Goal: Information Seeking & Learning: Learn about a topic

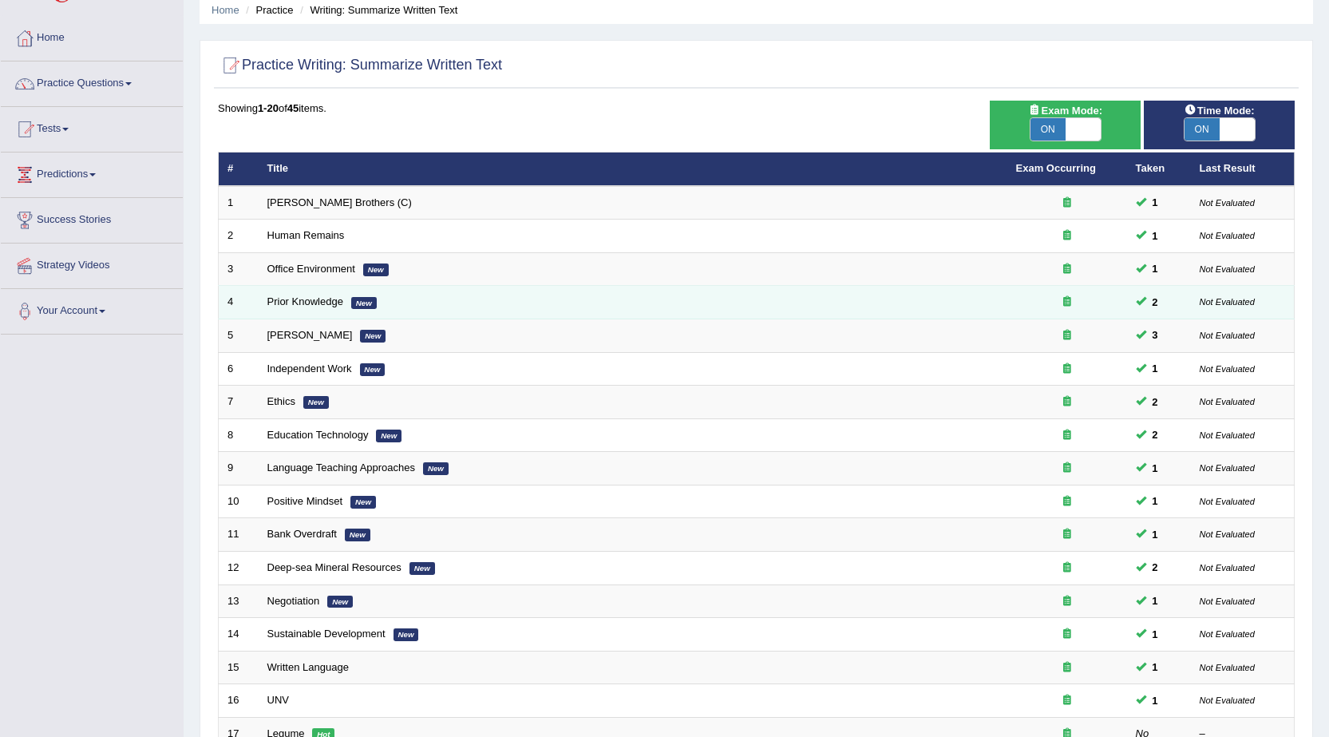
scroll to position [1, 0]
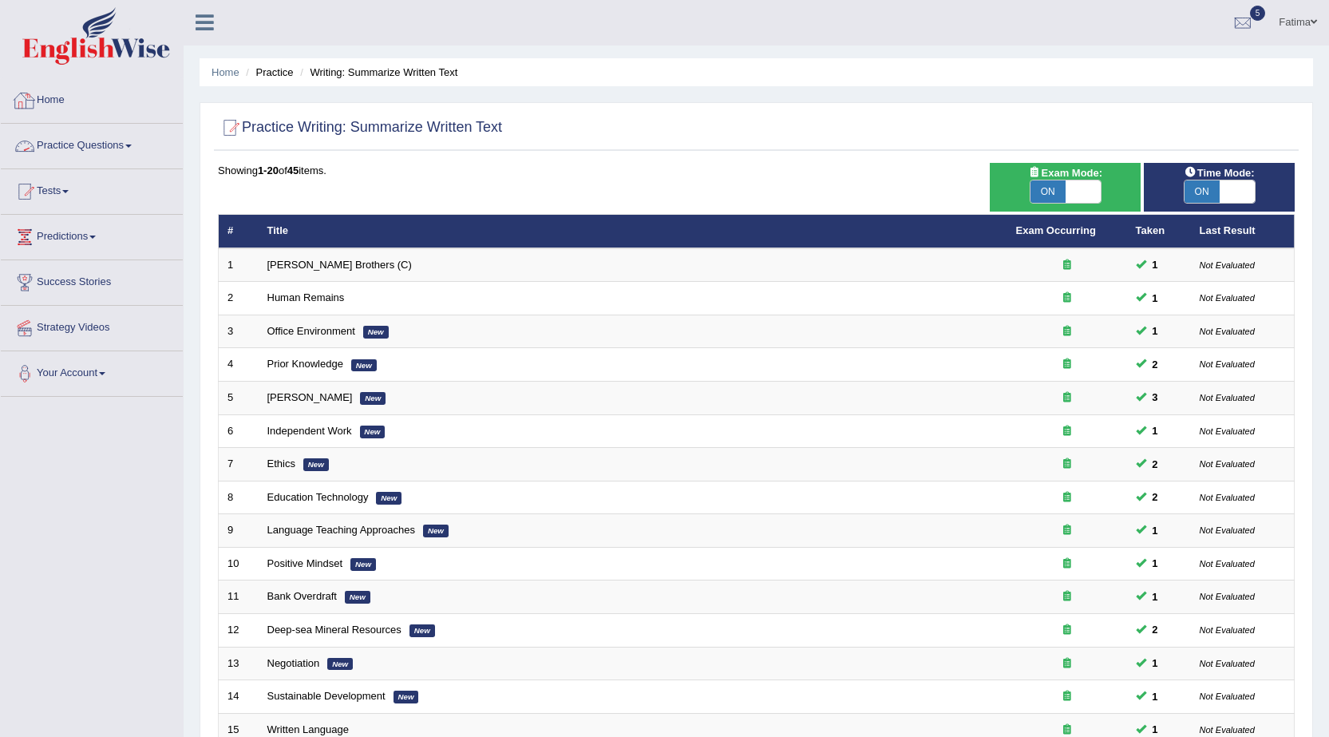
click at [127, 142] on link "Practice Questions" at bounding box center [92, 144] width 182 height 40
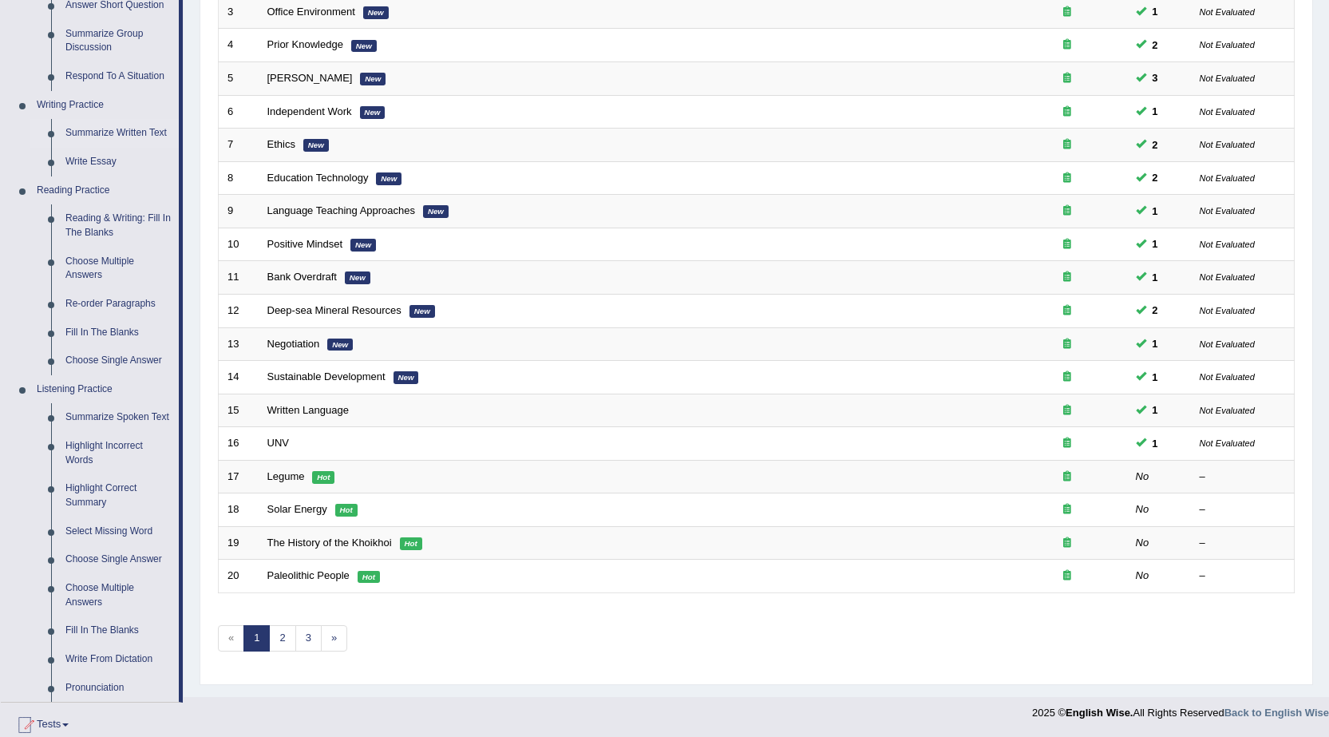
scroll to position [400, 0]
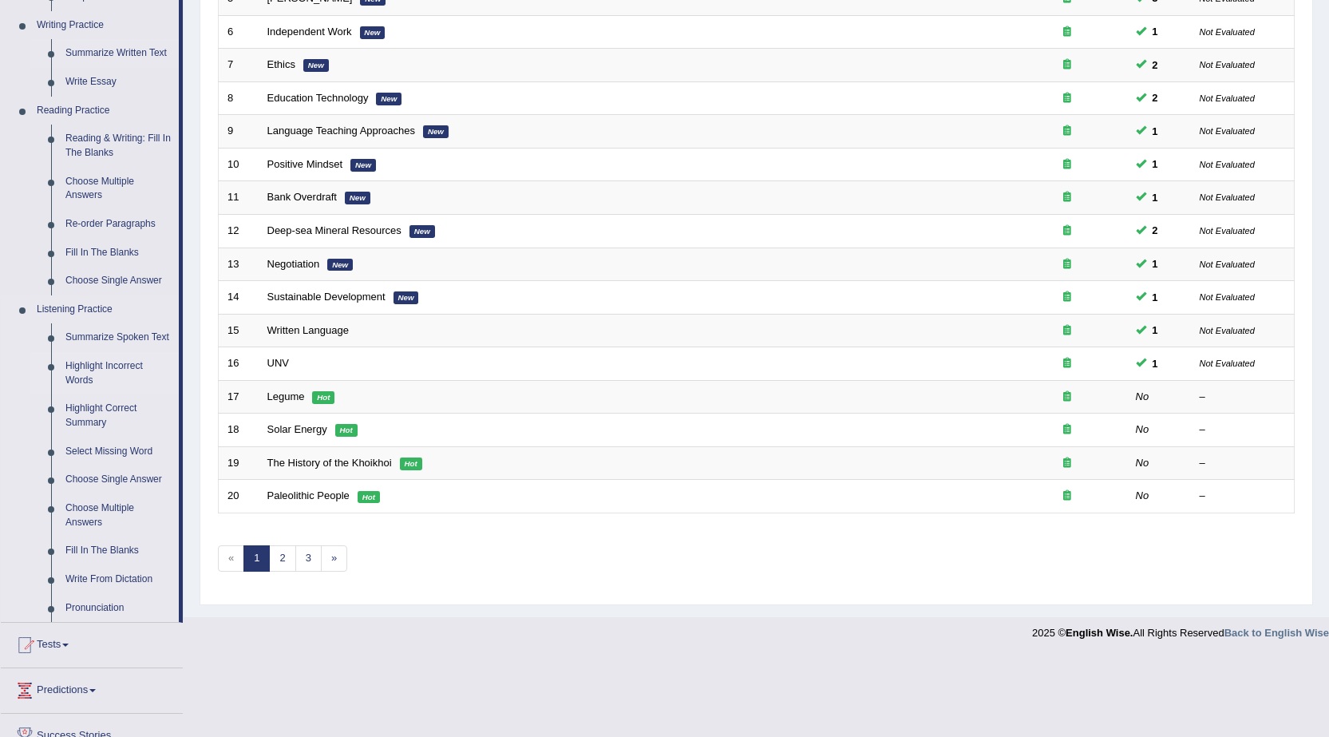
click at [127, 365] on link "Highlight Incorrect Words" at bounding box center [118, 373] width 121 height 42
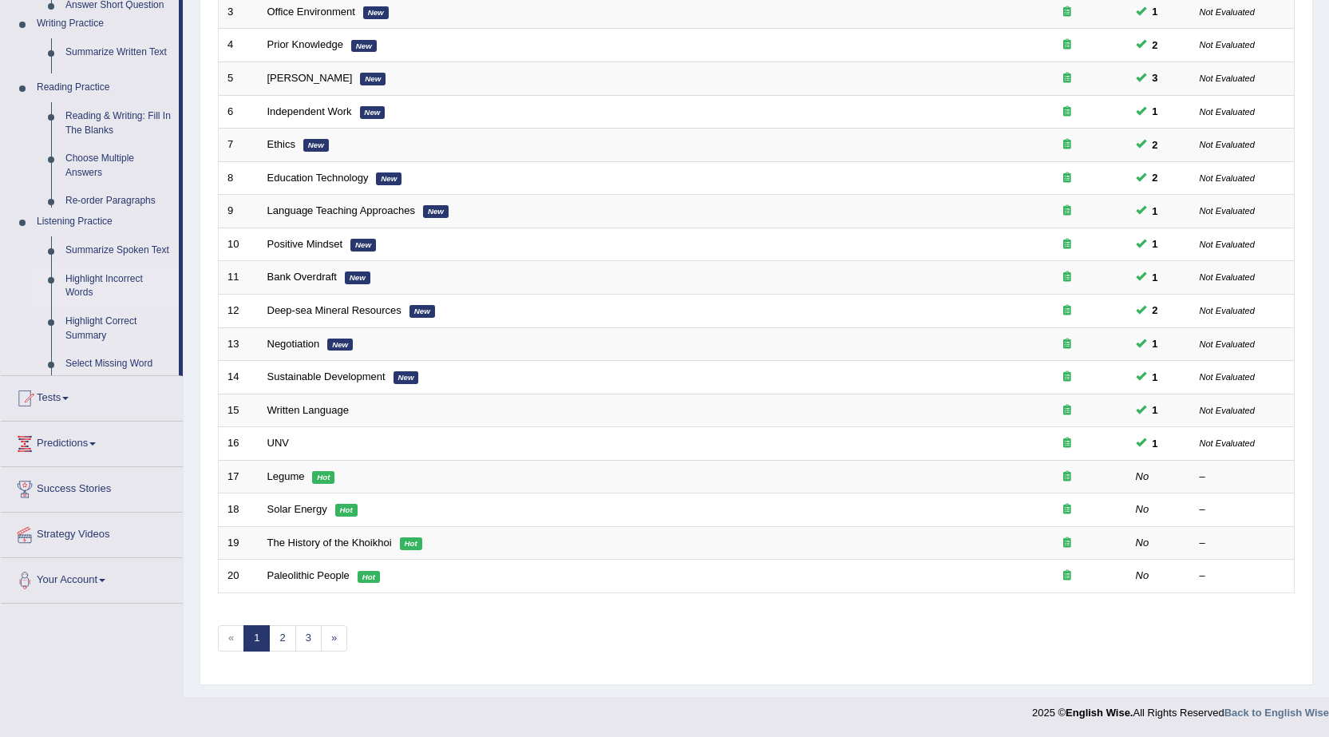
scroll to position [320, 0]
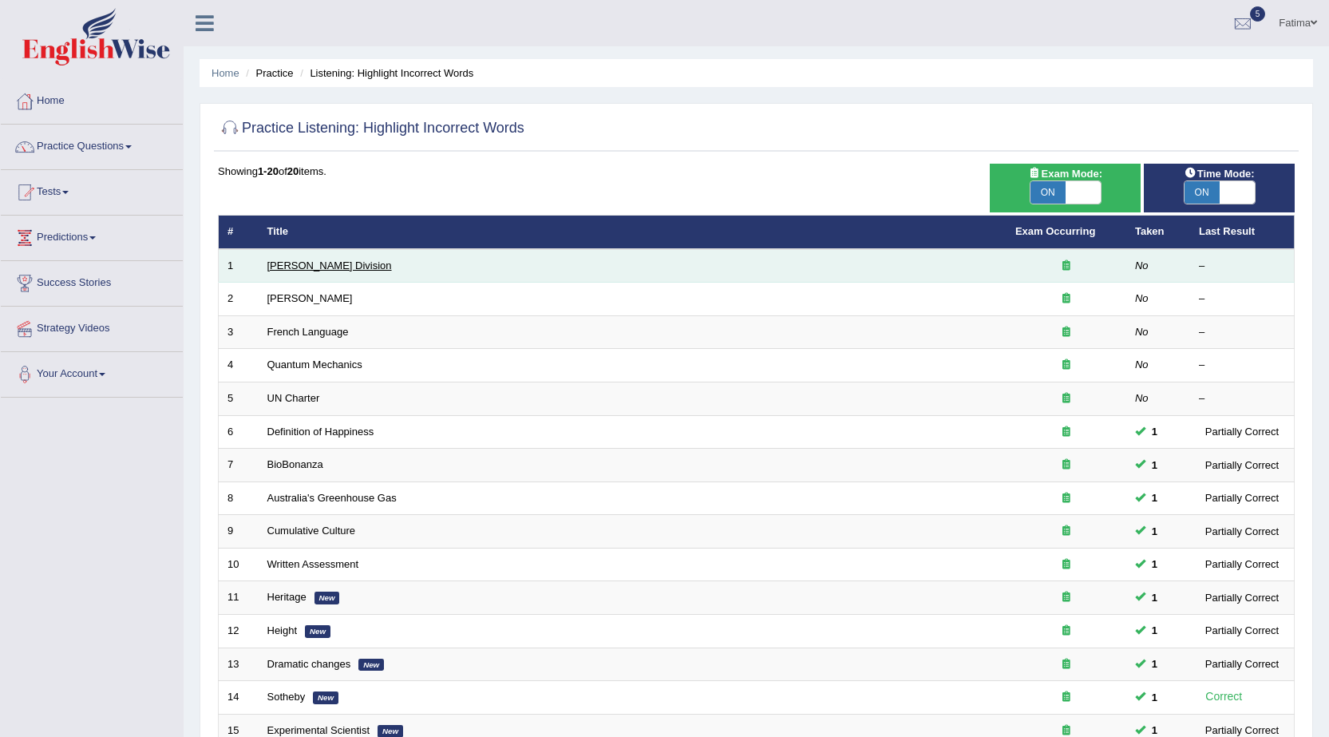
click at [311, 269] on link "Ward Division" at bounding box center [329, 265] width 125 height 12
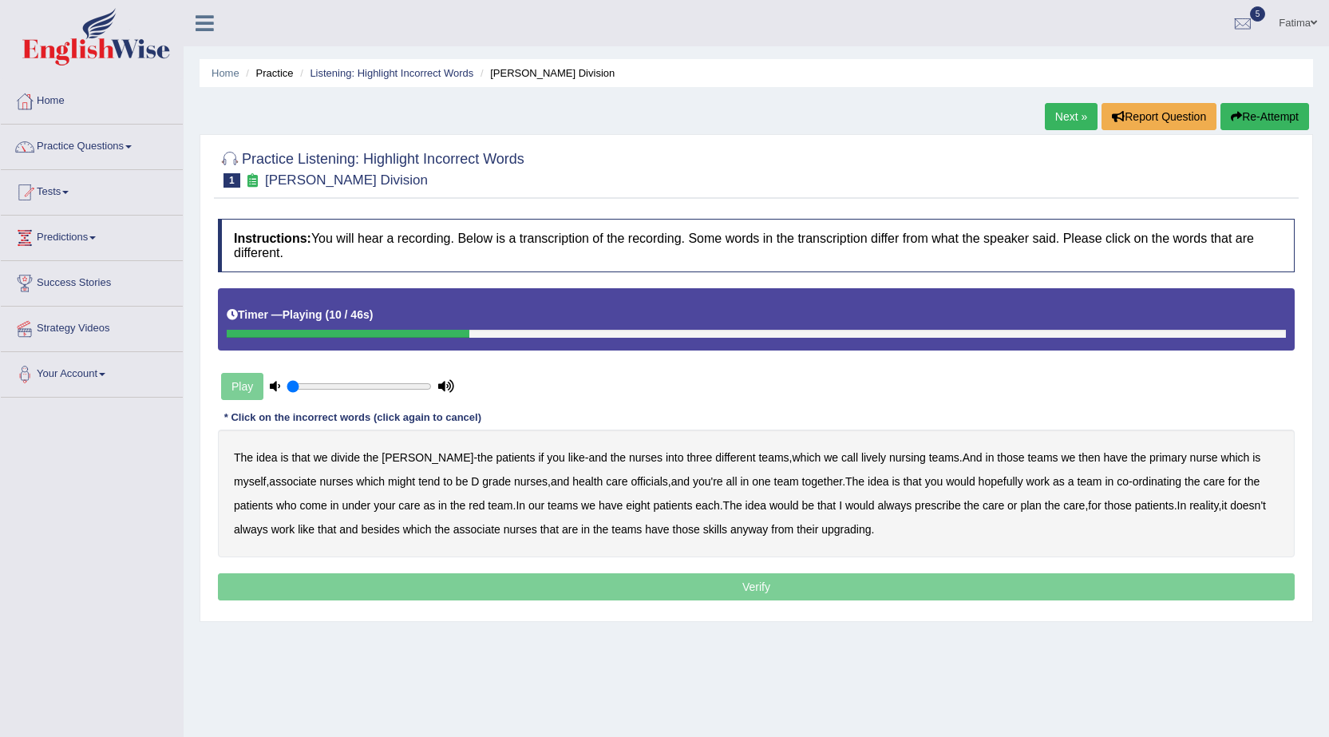
click at [861, 458] on b "lively" at bounding box center [873, 457] width 25 height 13
click at [1221, 457] on b "which" at bounding box center [1235, 457] width 29 height 13
click at [631, 482] on b "officials" at bounding box center [649, 481] width 37 height 13
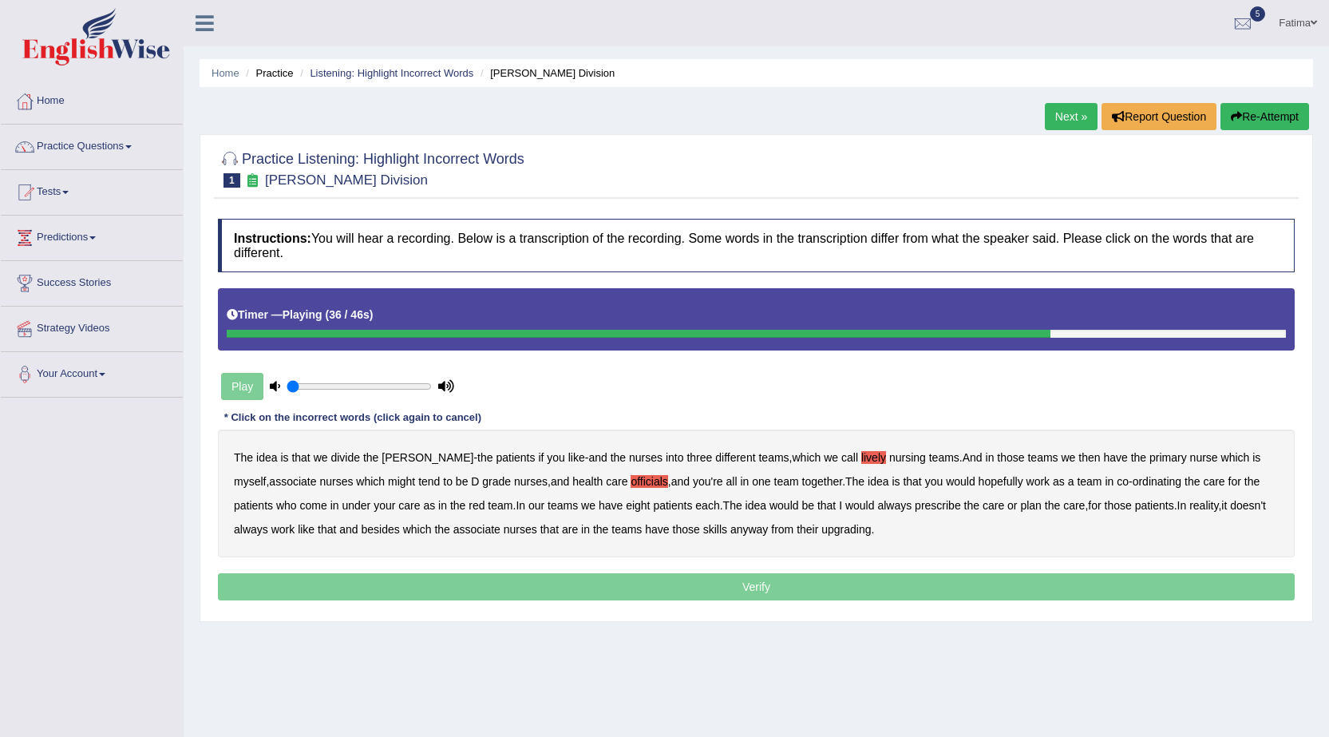
click at [903, 507] on b "always" at bounding box center [894, 505] width 34 height 13
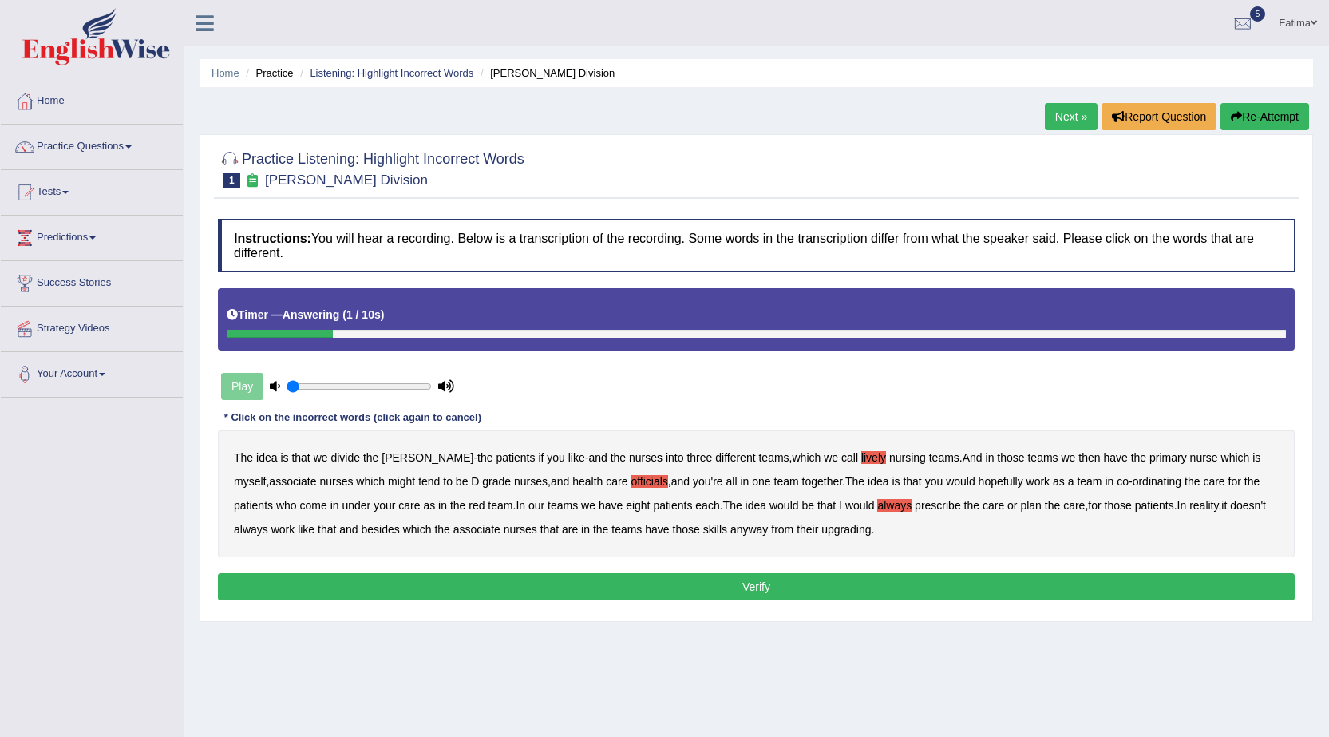
drag, startPoint x: 886, startPoint y: 529, endPoint x: 882, endPoint y: 556, distance: 27.4
click at [886, 537] on div "The idea is that we divide the ward - the patients if you like - and the nurses…" at bounding box center [756, 494] width 1077 height 128
click at [871, 529] on b "upgrading" at bounding box center [846, 529] width 49 height 13
click at [723, 589] on button "Verify" at bounding box center [756, 586] width 1077 height 27
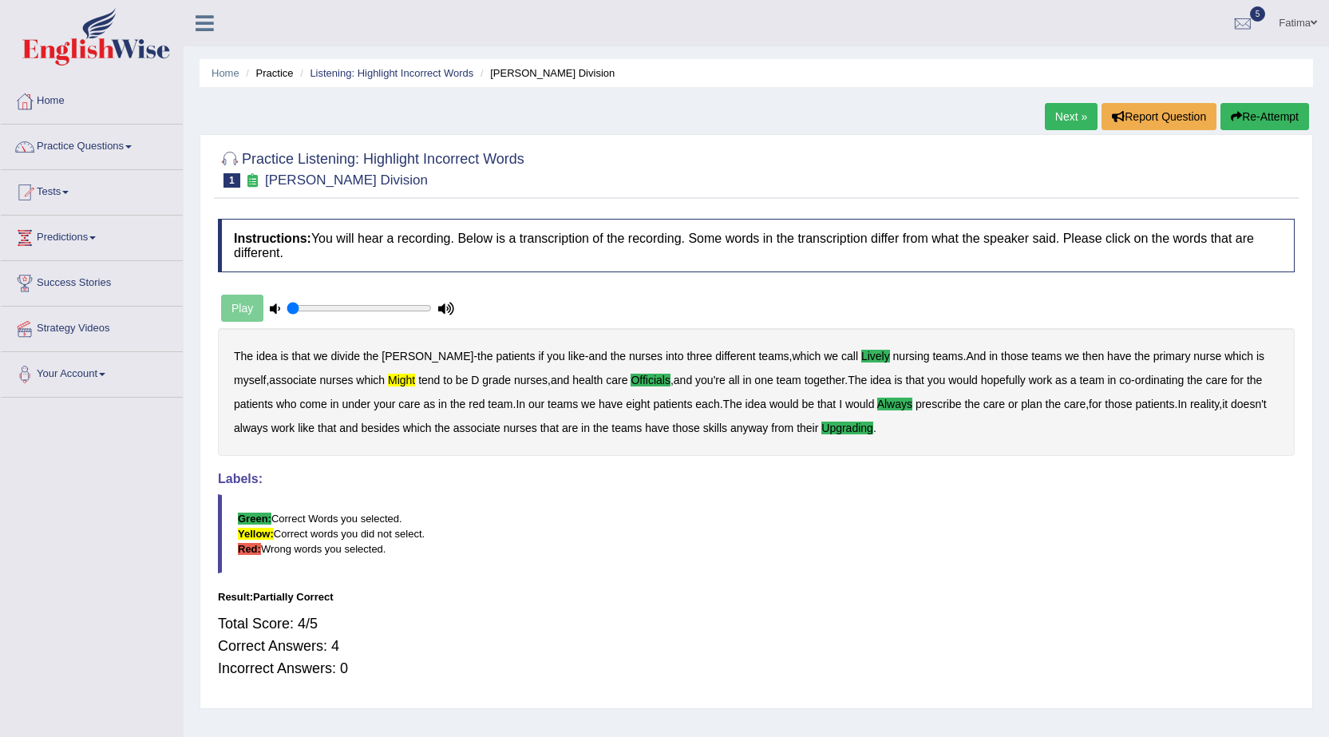
click at [1057, 114] on link "Next »" at bounding box center [1071, 116] width 53 height 27
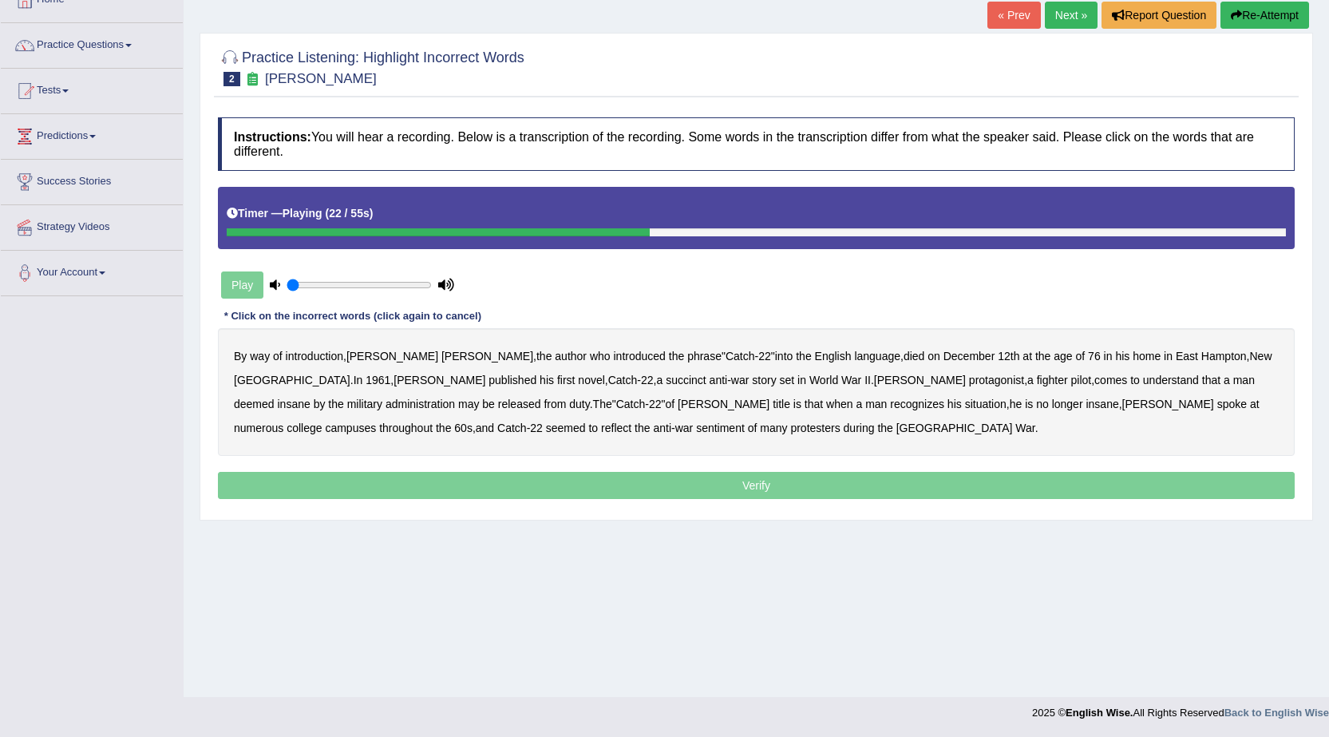
click at [666, 379] on b "succinct" at bounding box center [686, 380] width 41 height 13
click at [455, 398] on b "administration" at bounding box center [420, 404] width 69 height 13
drag, startPoint x: 630, startPoint y: 406, endPoint x: 644, endPoint y: 407, distance: 14.5
click at [965, 407] on b "situation" at bounding box center [986, 404] width 42 height 13
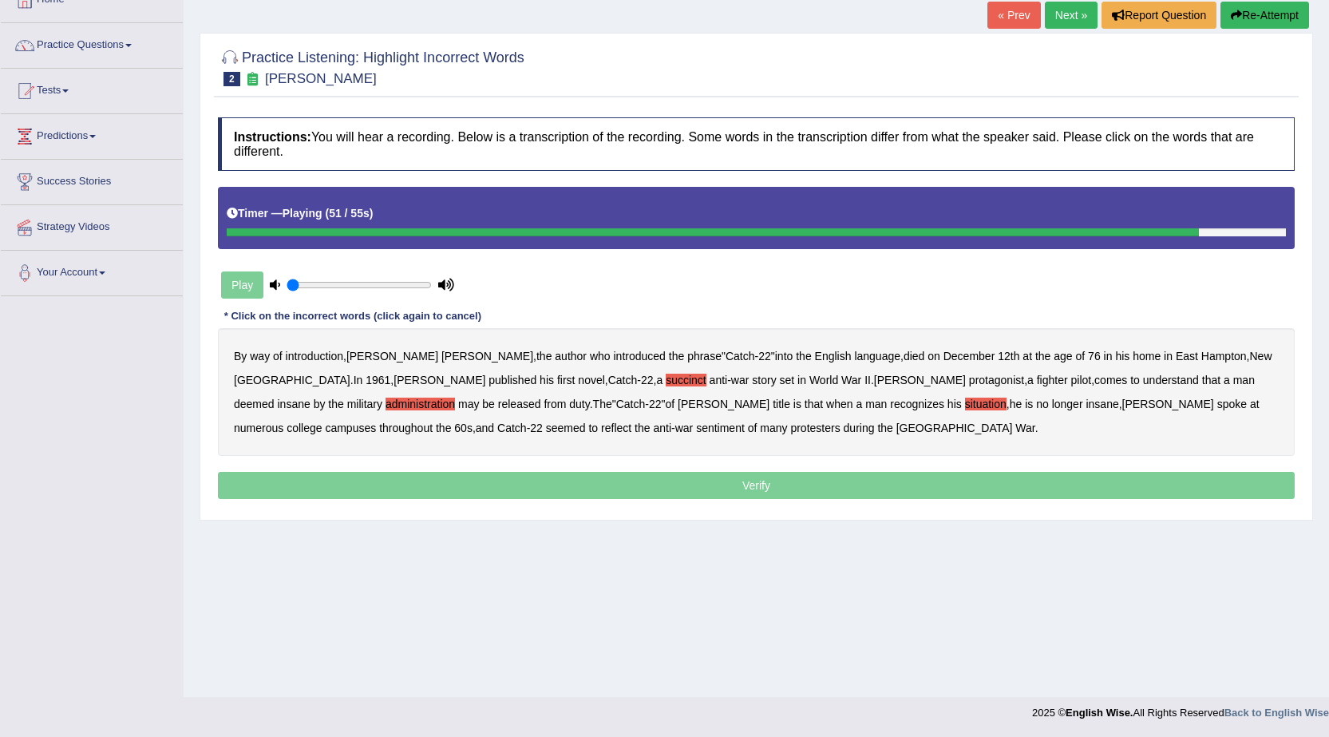
click at [632, 422] on b "reflect" at bounding box center [616, 428] width 30 height 13
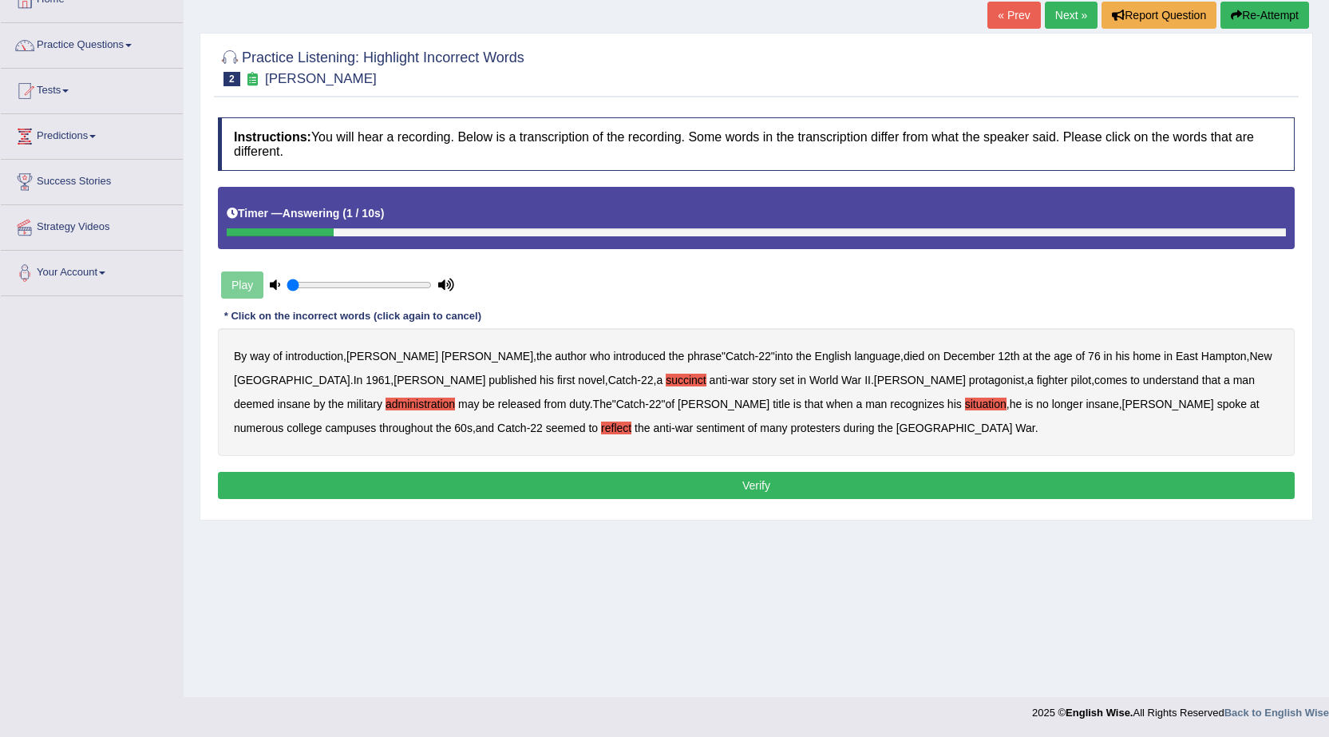
click at [697, 481] on button "Verify" at bounding box center [756, 485] width 1077 height 27
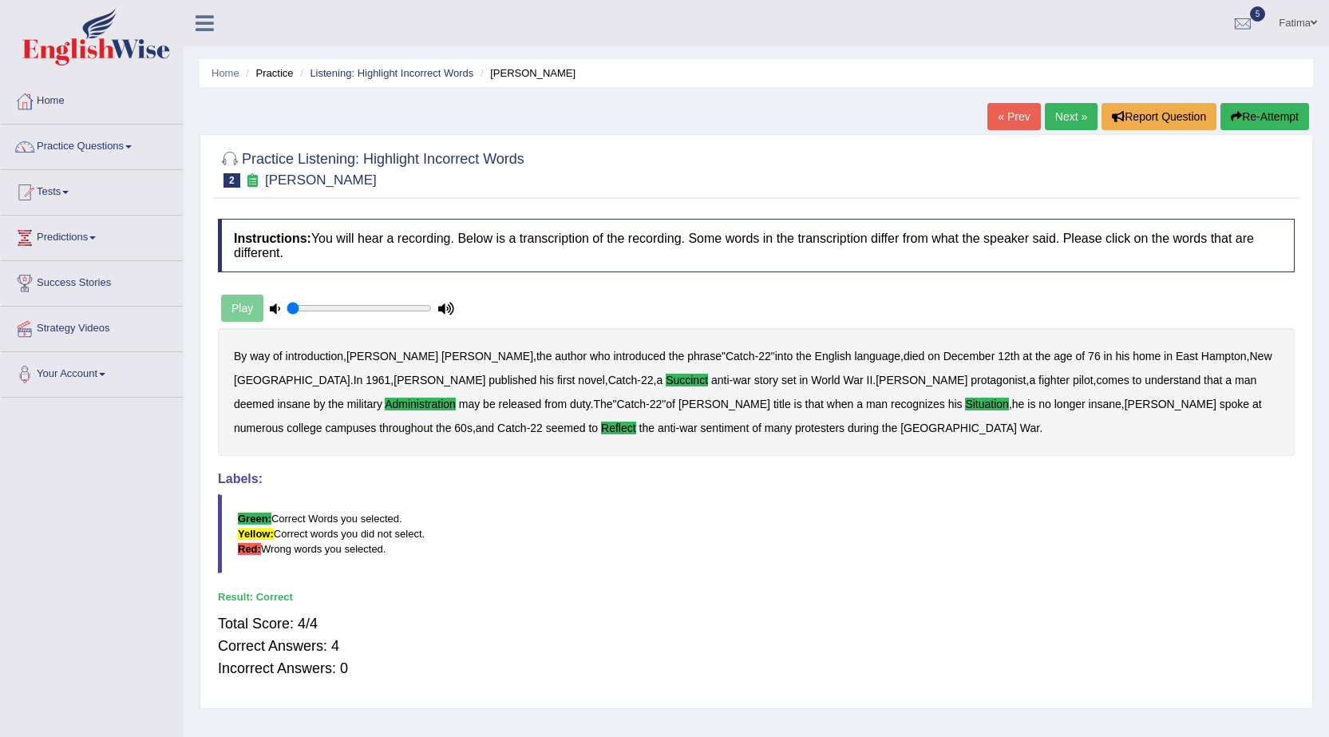
click at [1045, 125] on link "Next »" at bounding box center [1071, 116] width 53 height 27
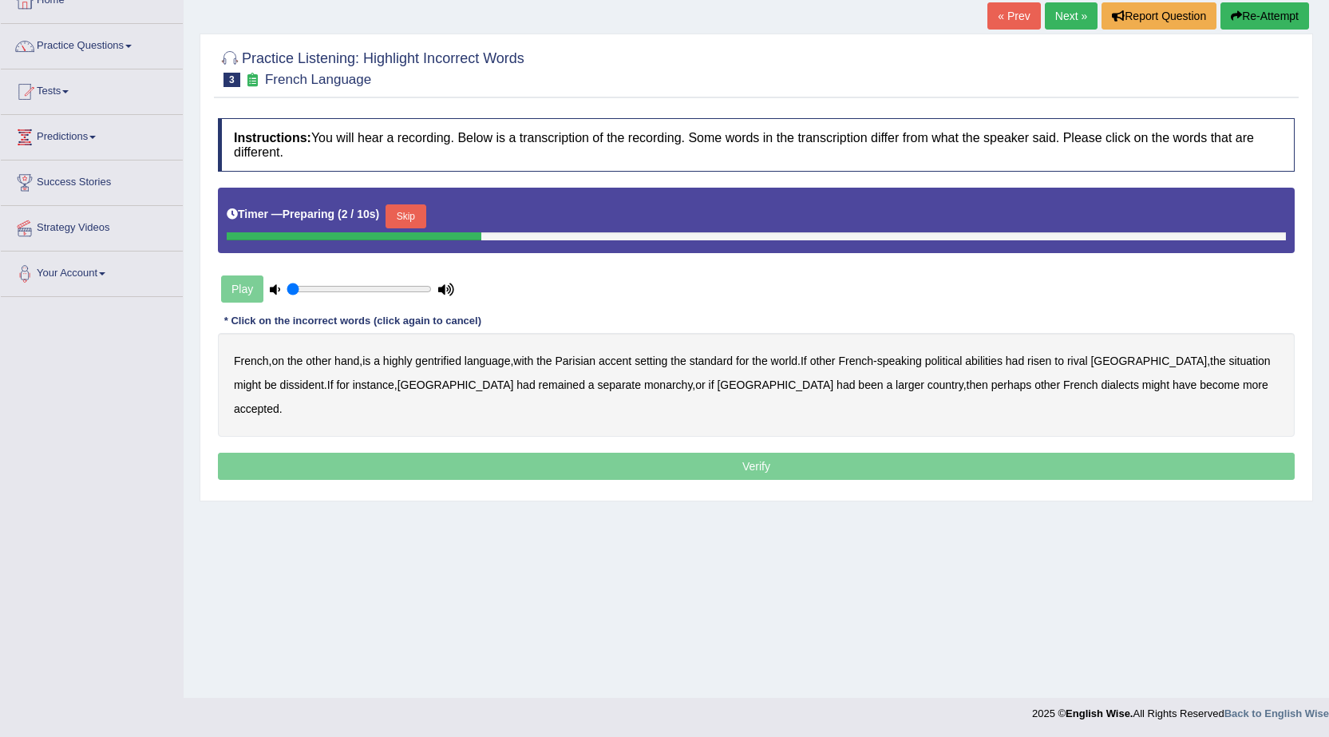
scroll to position [101, 0]
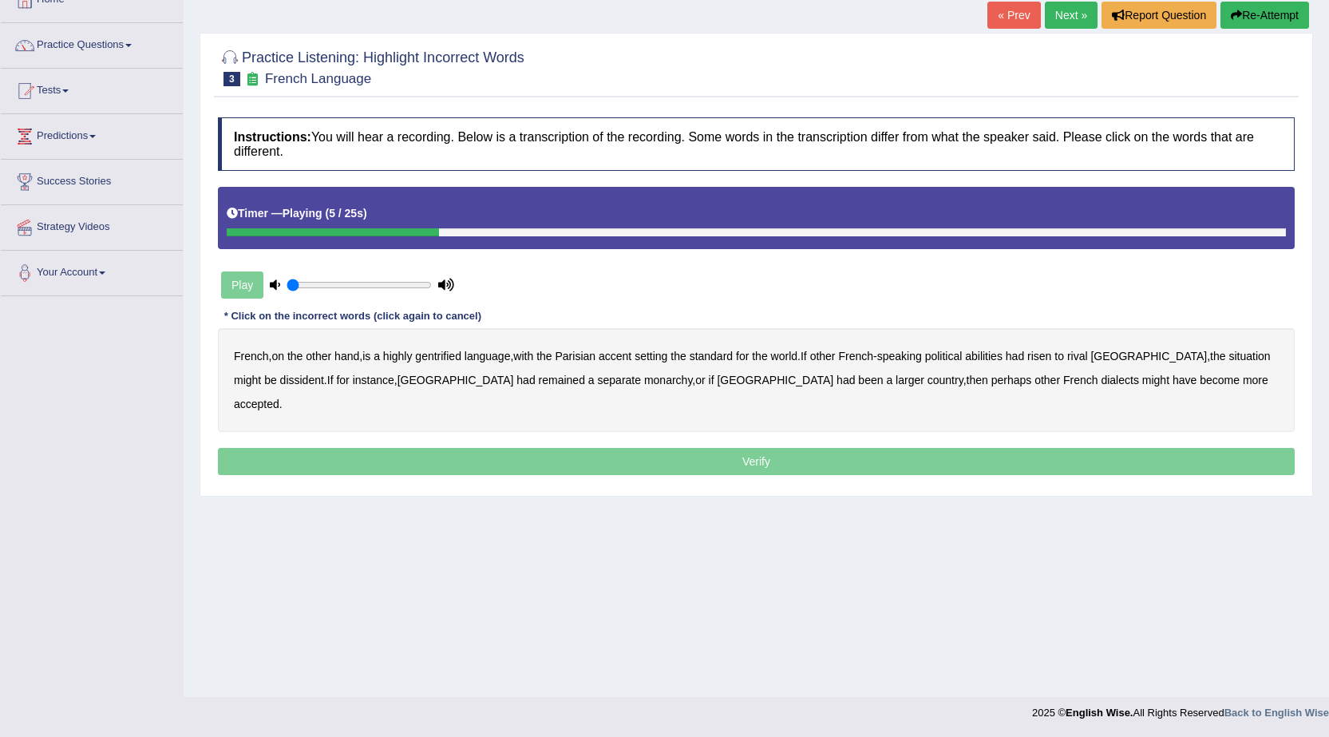
click at [435, 358] on b "gentrified" at bounding box center [438, 356] width 46 height 13
click at [1015, 350] on div "French , on the other hand , is a highly gentrified language , with the Parisia…" at bounding box center [756, 380] width 1077 height 104
click at [1003, 357] on b "abilities" at bounding box center [984, 356] width 38 height 13
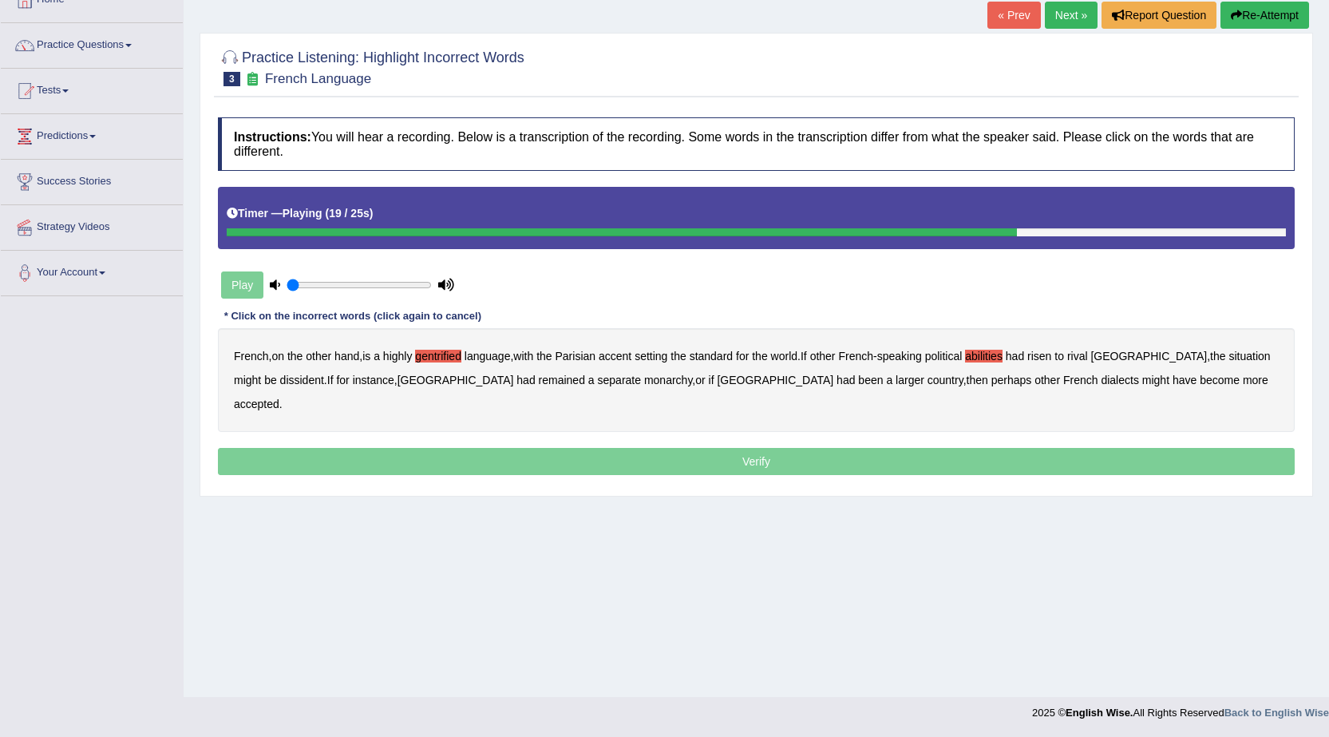
drag, startPoint x: 245, startPoint y: 380, endPoint x: 262, endPoint y: 377, distance: 17.1
click at [280, 378] on b "dissident" at bounding box center [302, 380] width 44 height 13
click at [644, 381] on b "monarchy" at bounding box center [668, 380] width 48 height 13
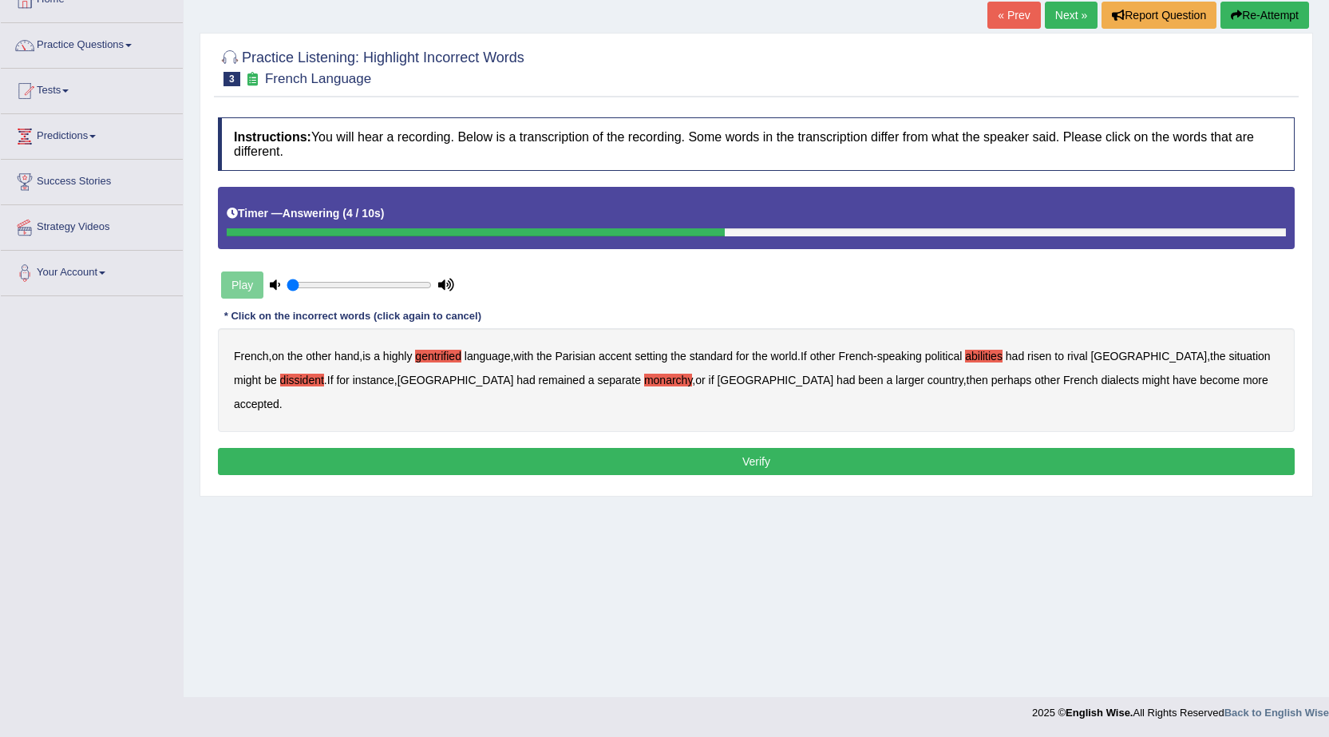
click at [748, 448] on button "Verify" at bounding box center [756, 461] width 1077 height 27
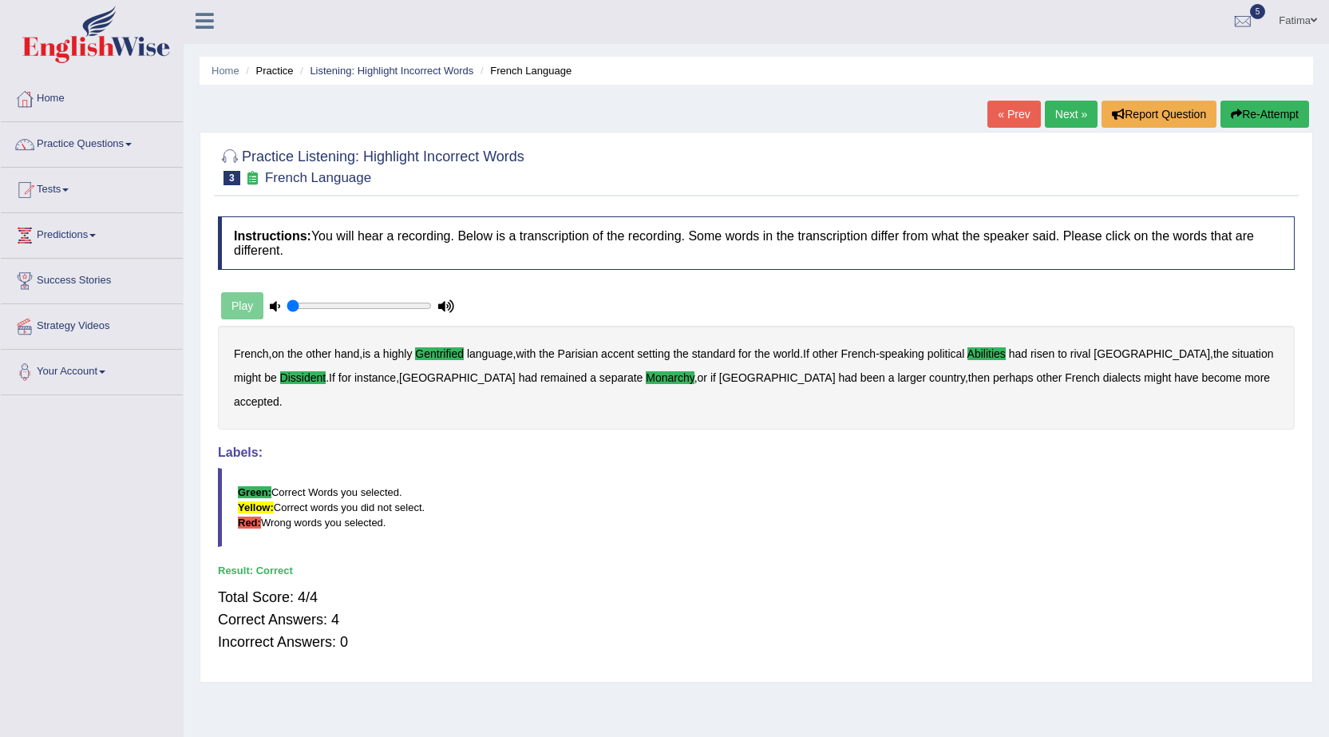
scroll to position [0, 0]
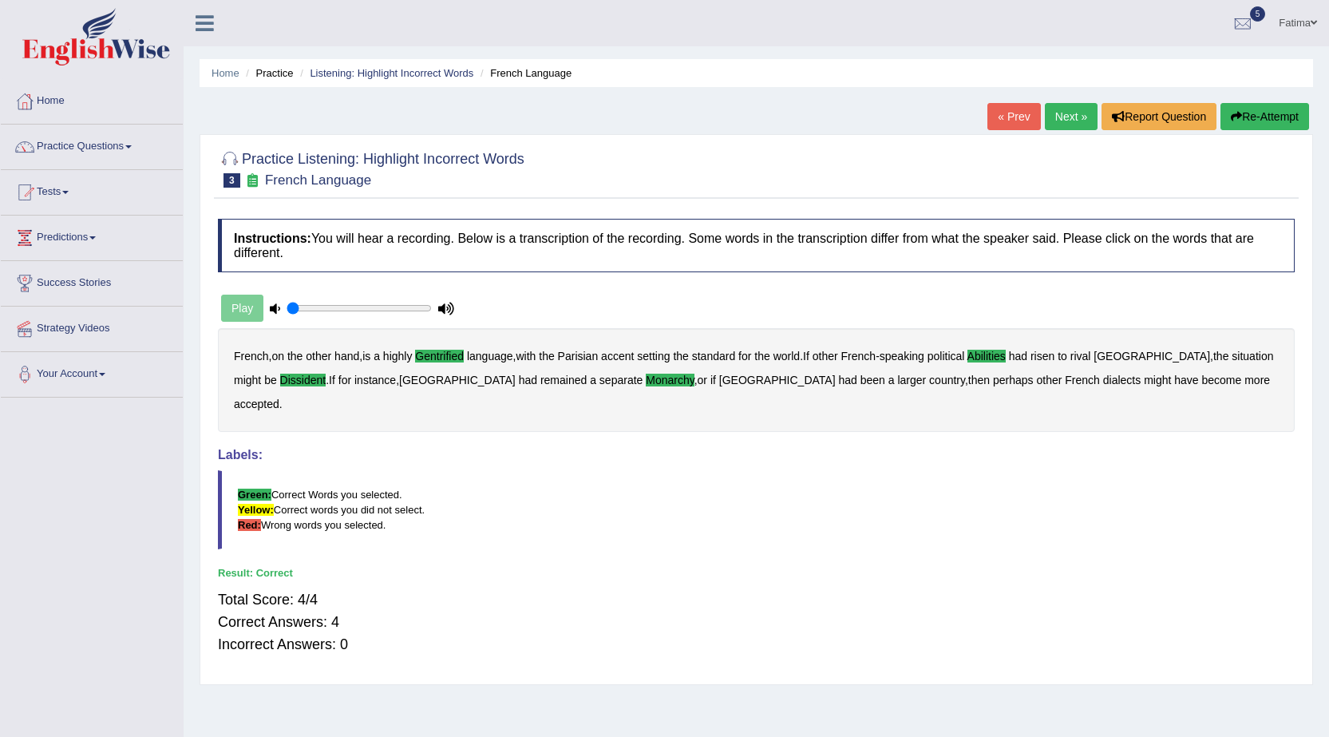
click at [1062, 109] on link "Next »" at bounding box center [1071, 116] width 53 height 27
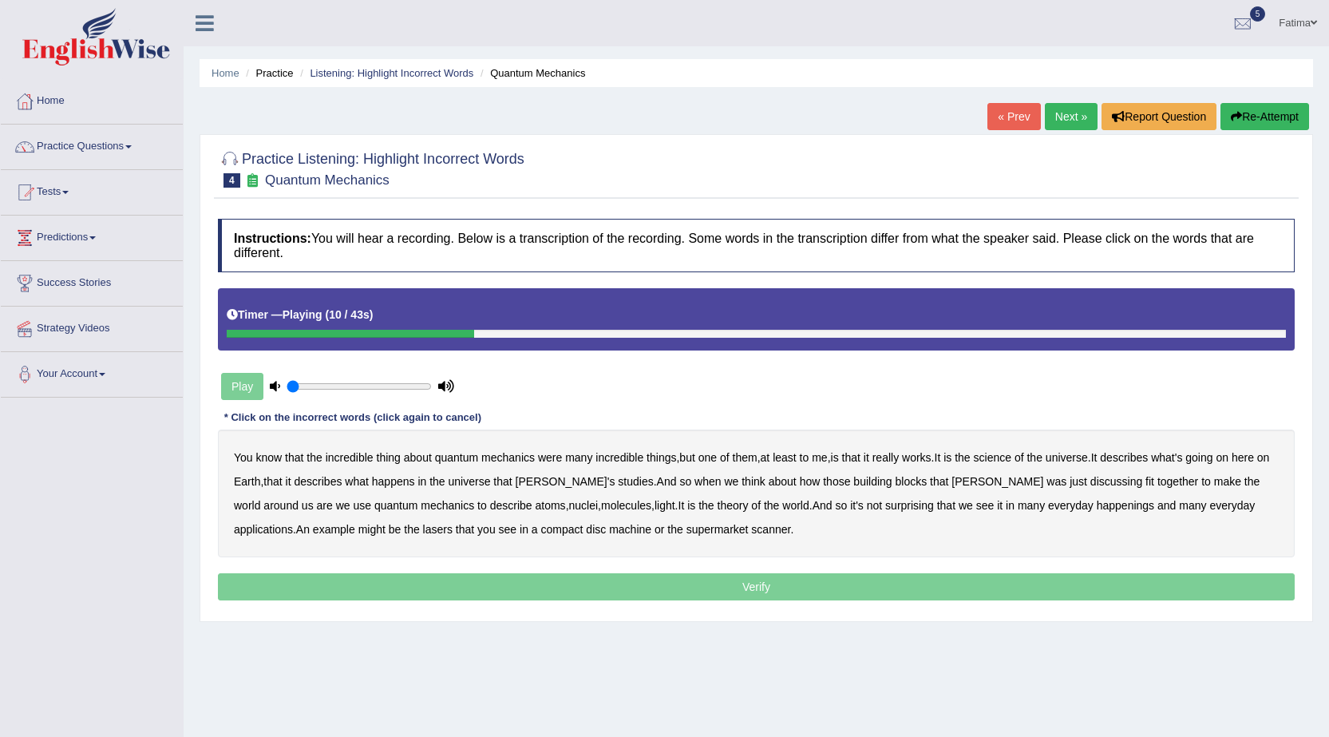
click at [999, 461] on b "science" at bounding box center [993, 457] width 38 height 13
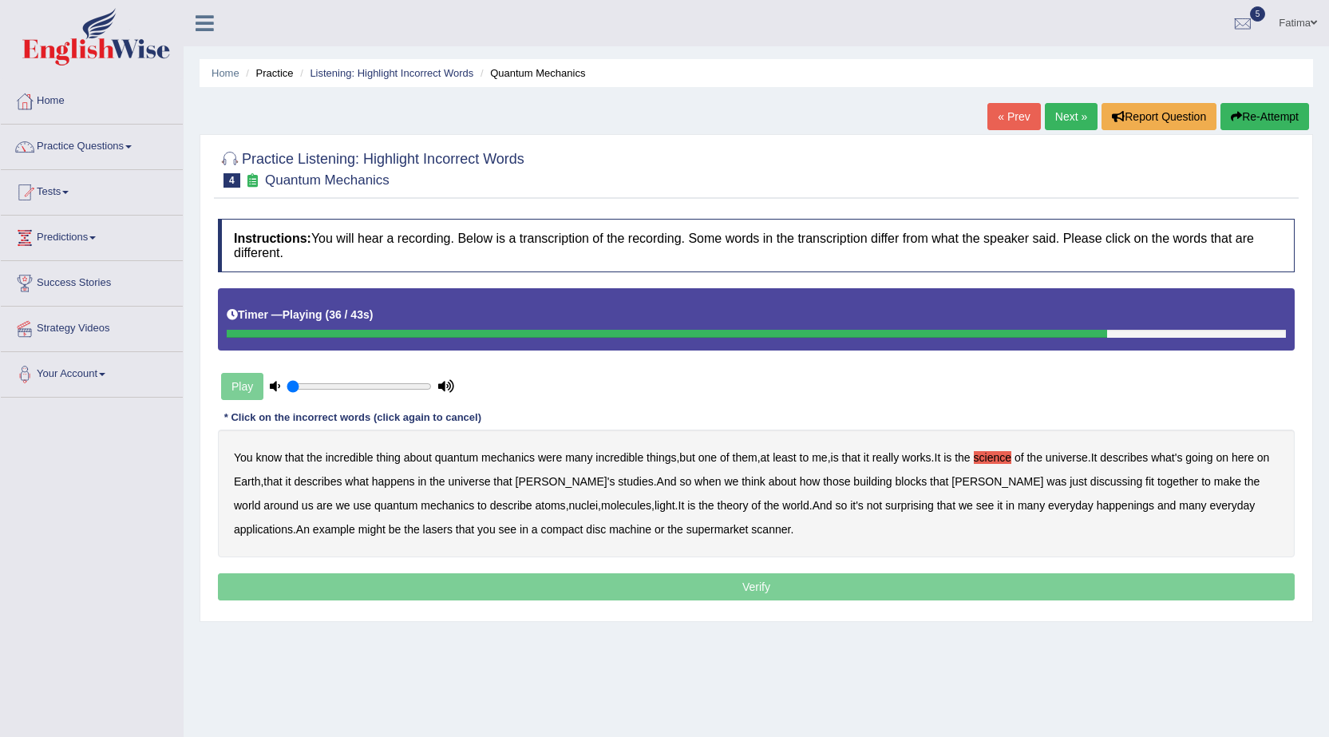
click at [1010, 513] on div "You know that the incredible thing about quantum mechanics were many incredible…" at bounding box center [756, 494] width 1077 height 128
click at [1097, 509] on b "happenings" at bounding box center [1125, 505] width 57 height 13
click at [609, 530] on b "machine" at bounding box center [630, 529] width 42 height 13
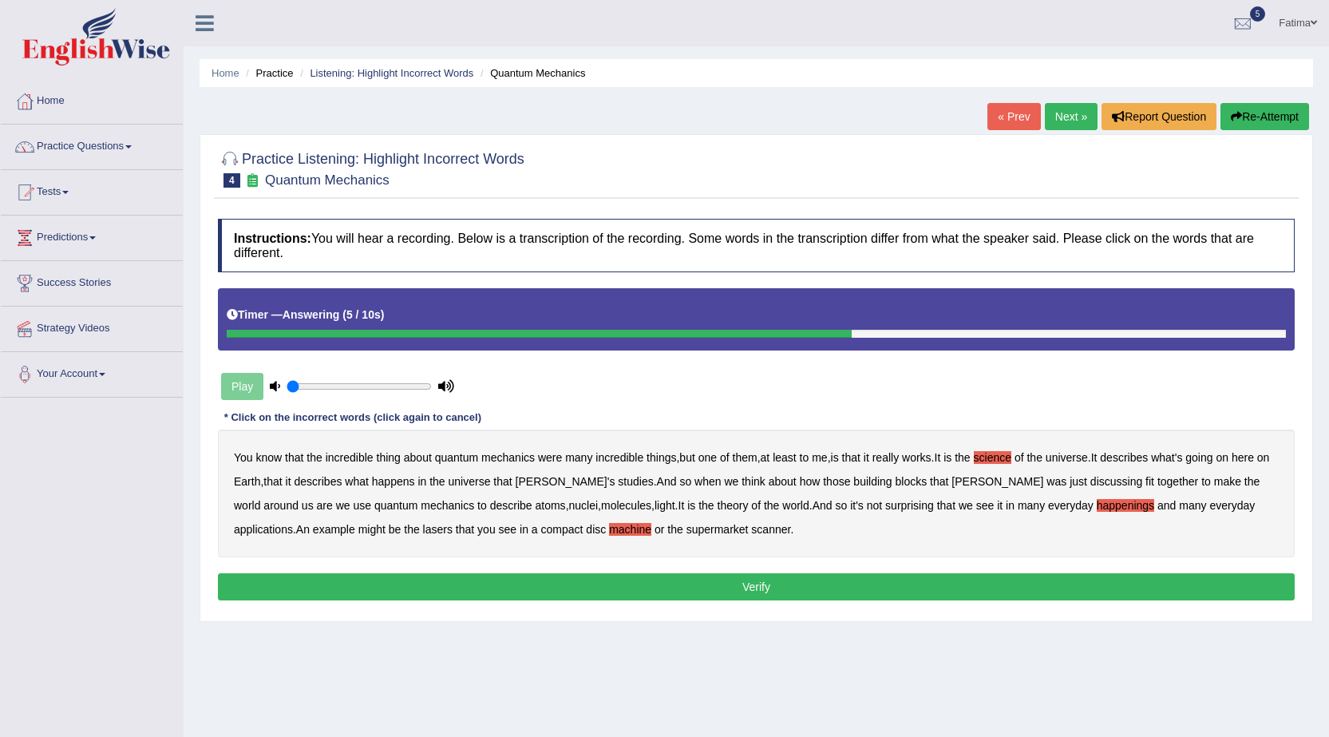
click at [616, 590] on button "Verify" at bounding box center [756, 586] width 1077 height 27
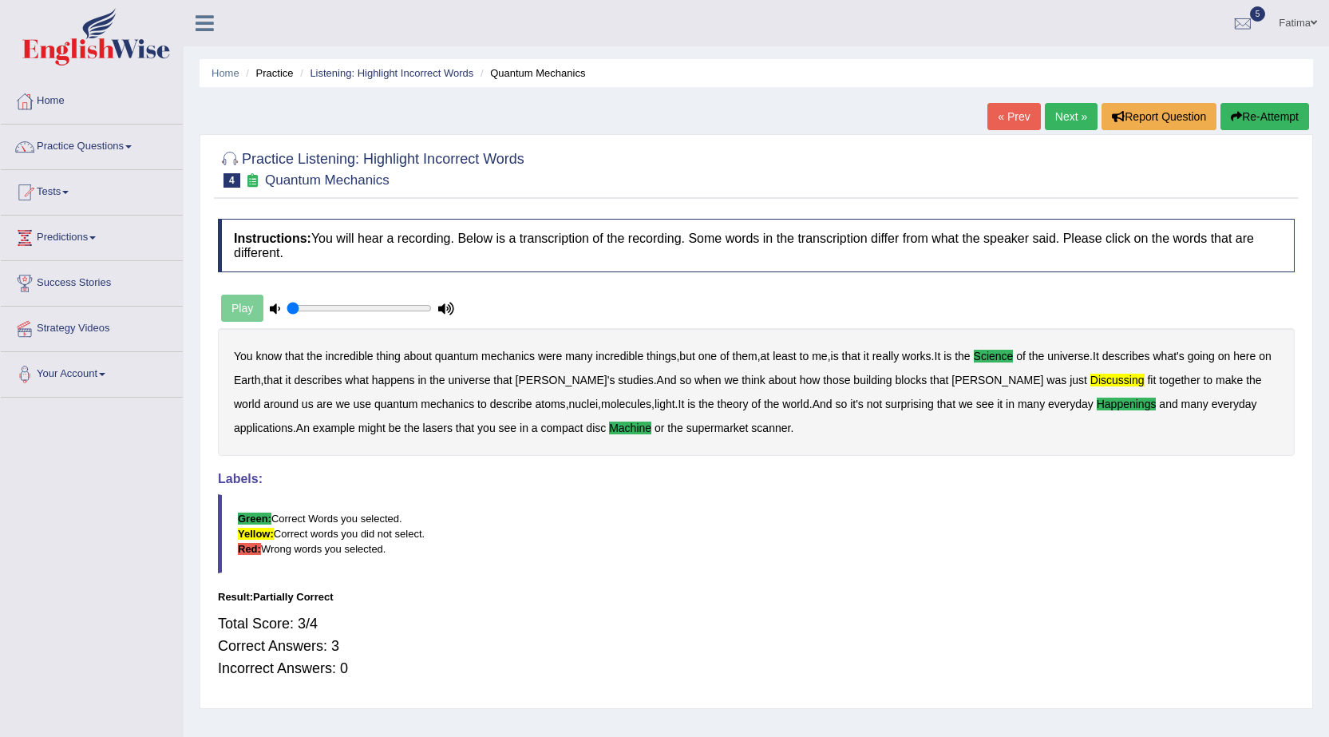
click at [1067, 127] on link "Next »" at bounding box center [1071, 116] width 53 height 27
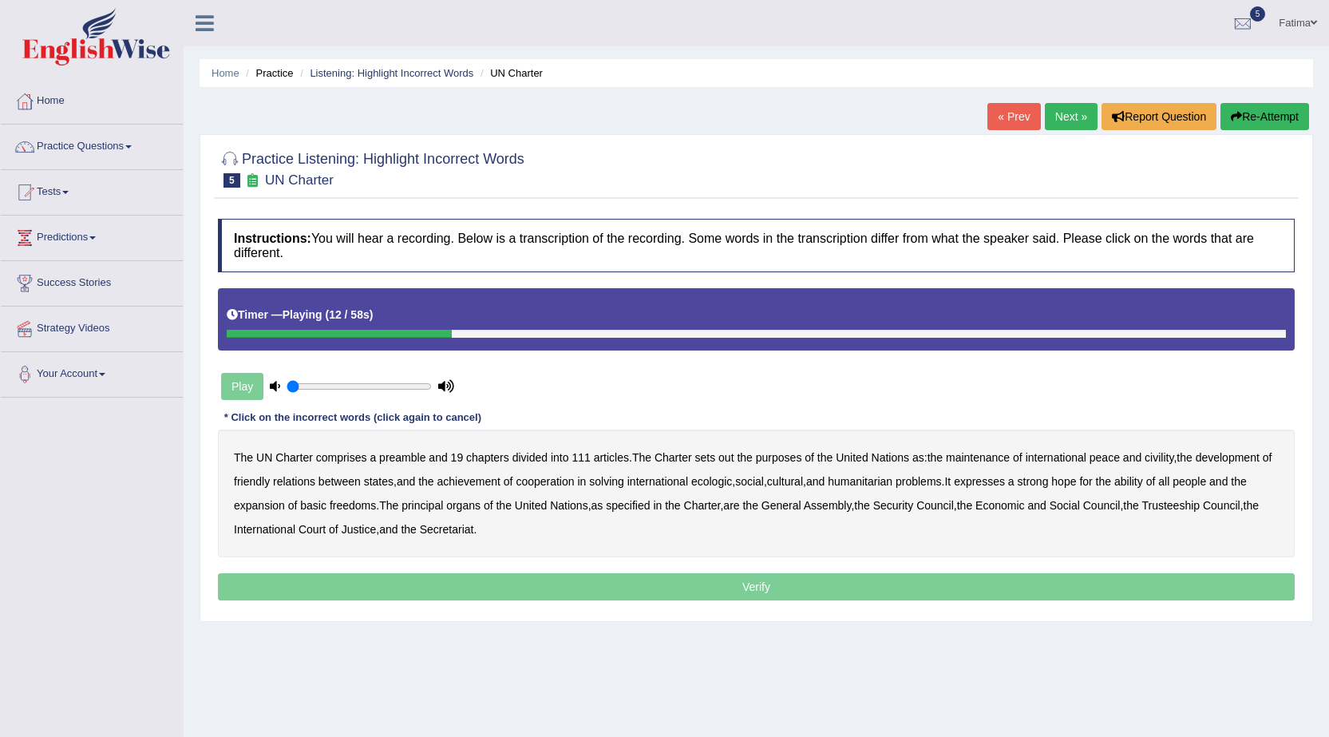
click at [728, 458] on b "out" at bounding box center [726, 457] width 15 height 13
click at [1160, 454] on b "civility" at bounding box center [1159, 457] width 29 height 13
click at [732, 480] on b "ecologic" at bounding box center [711, 481] width 41 height 13
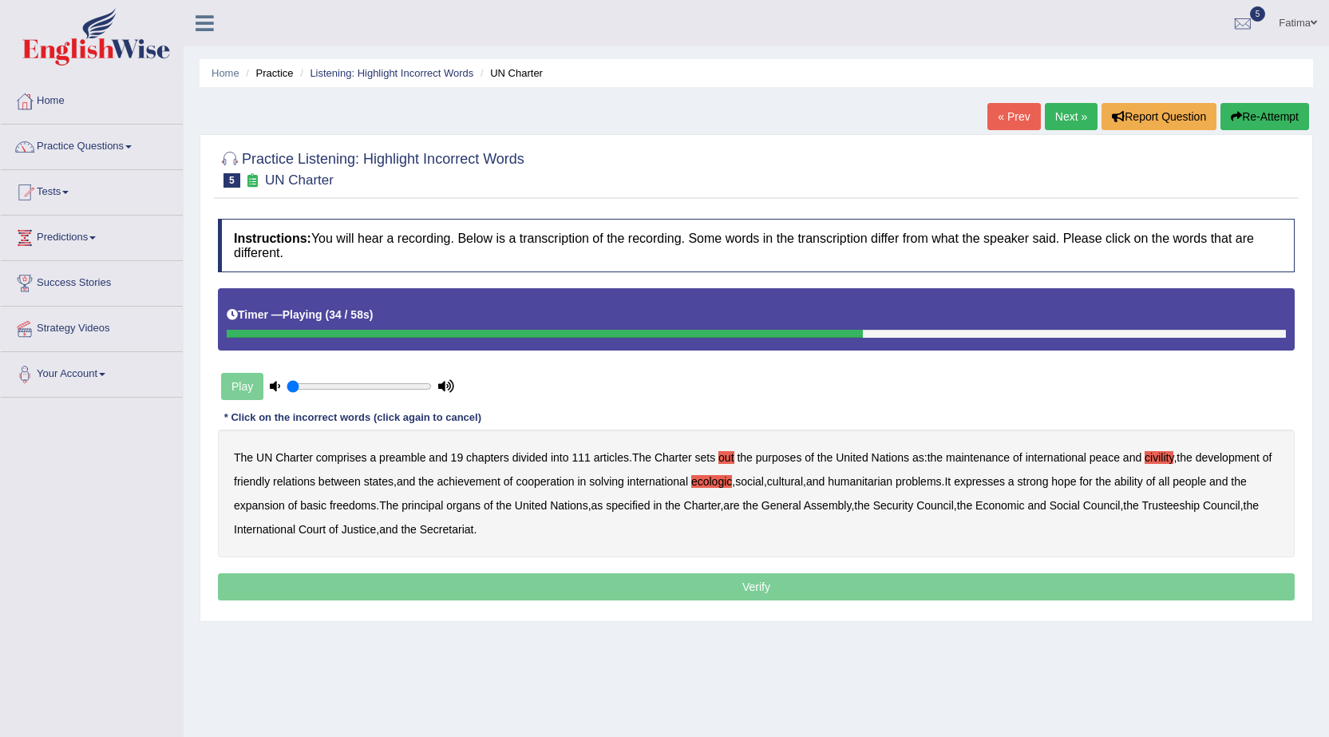
click at [1143, 483] on b "ability" at bounding box center [1129, 481] width 29 height 13
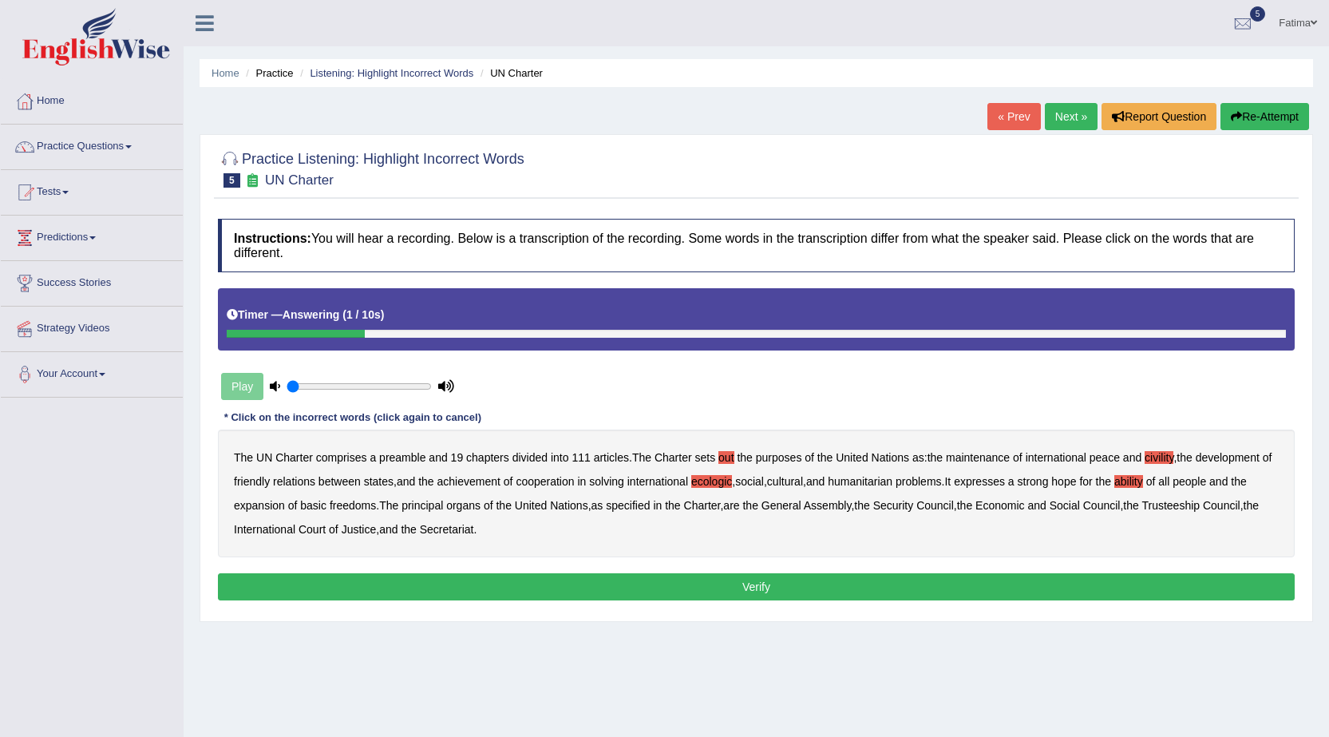
click at [687, 589] on button "Verify" at bounding box center [756, 586] width 1077 height 27
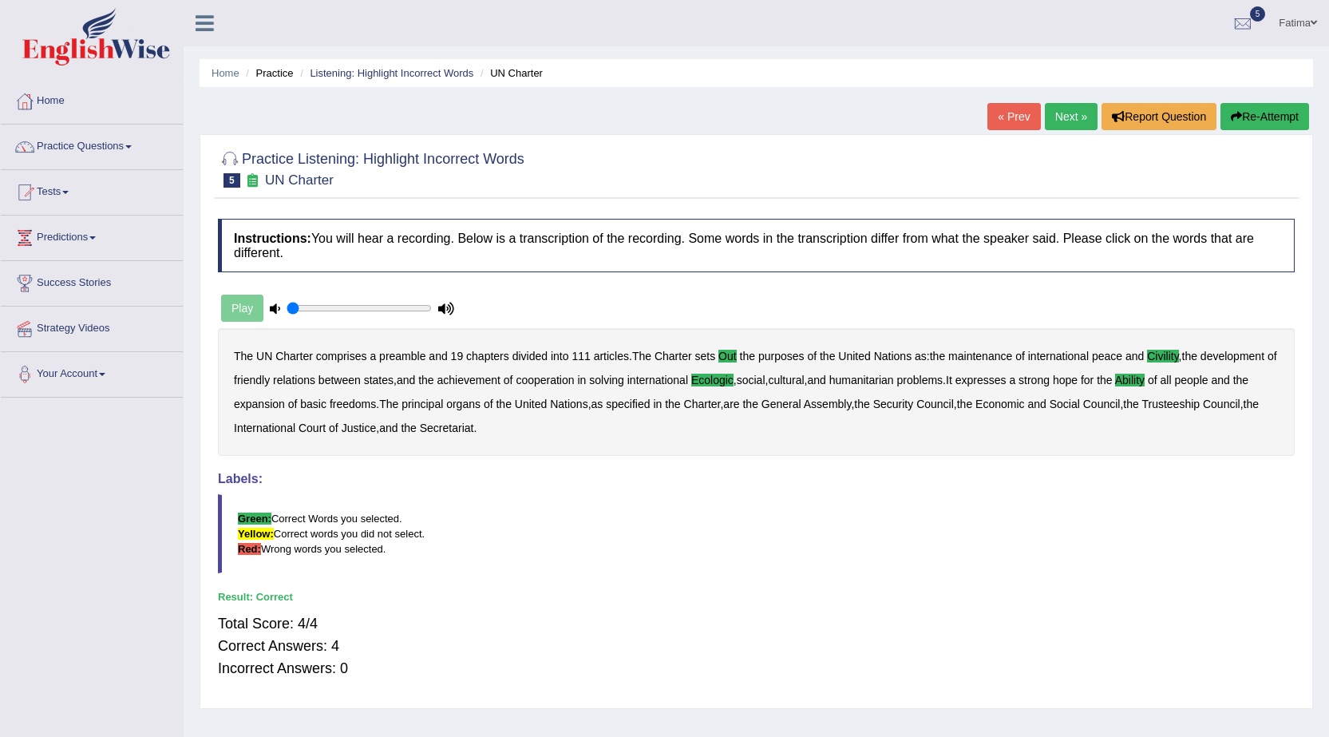
click at [1057, 111] on link "Next »" at bounding box center [1071, 116] width 53 height 27
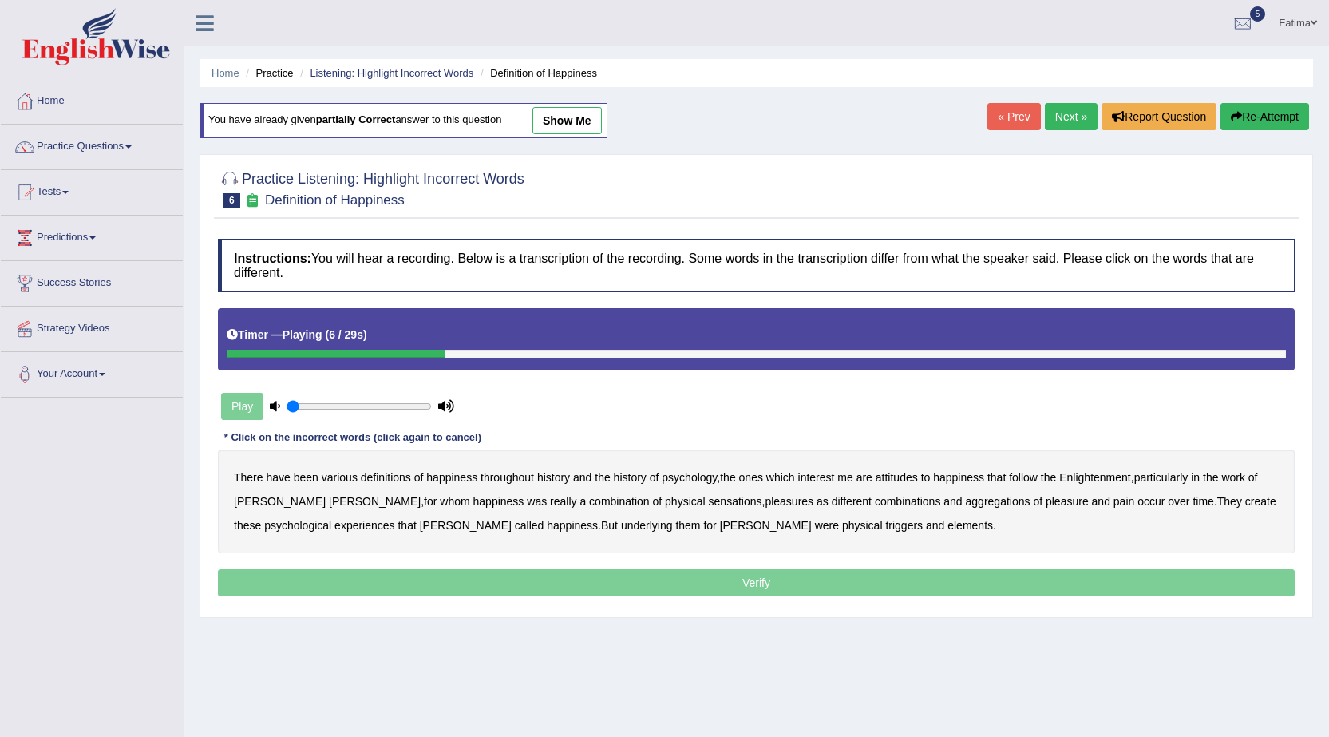
click at [696, 474] on b "psychology" at bounding box center [689, 477] width 55 height 13
click at [709, 498] on b "sensations" at bounding box center [735, 501] width 53 height 13
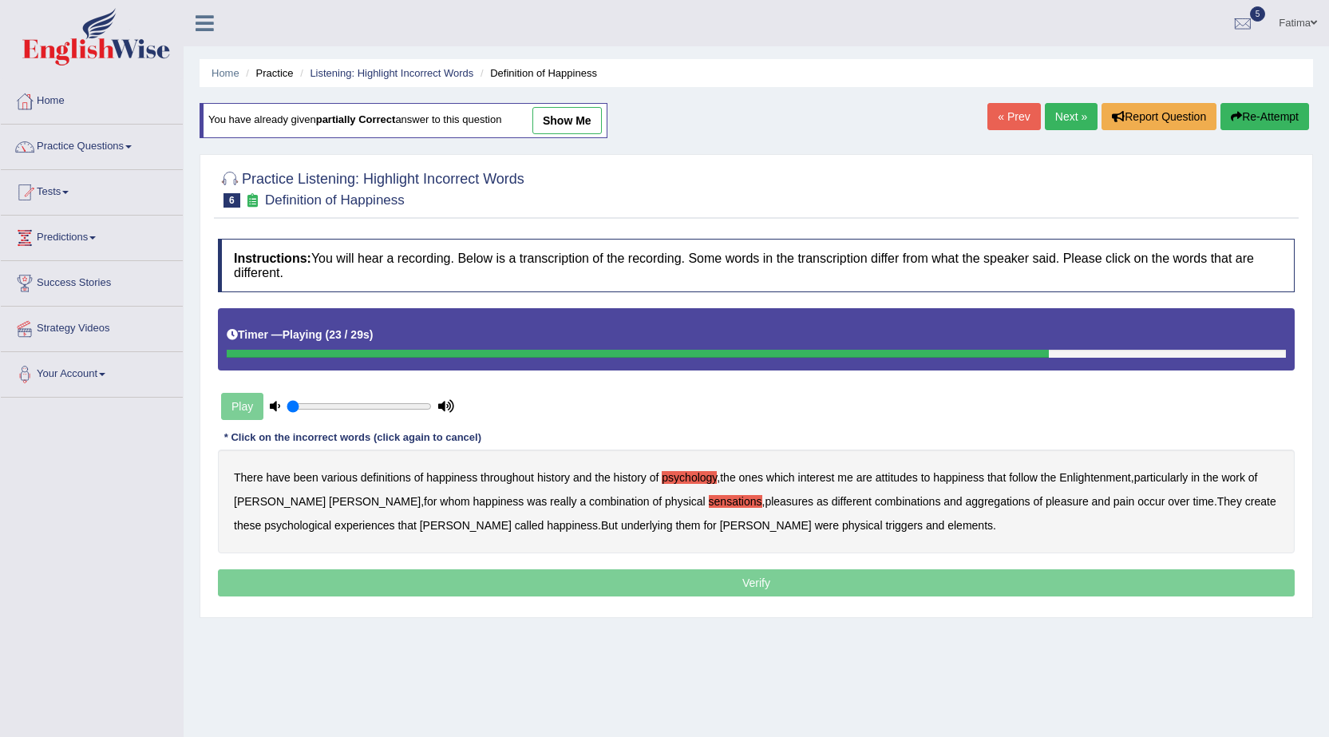
click at [1166, 495] on div "There have been various definitions of happiness throughout history and the his…" at bounding box center [756, 501] width 1077 height 104
click at [1245, 501] on b "create" at bounding box center [1260, 501] width 31 height 13
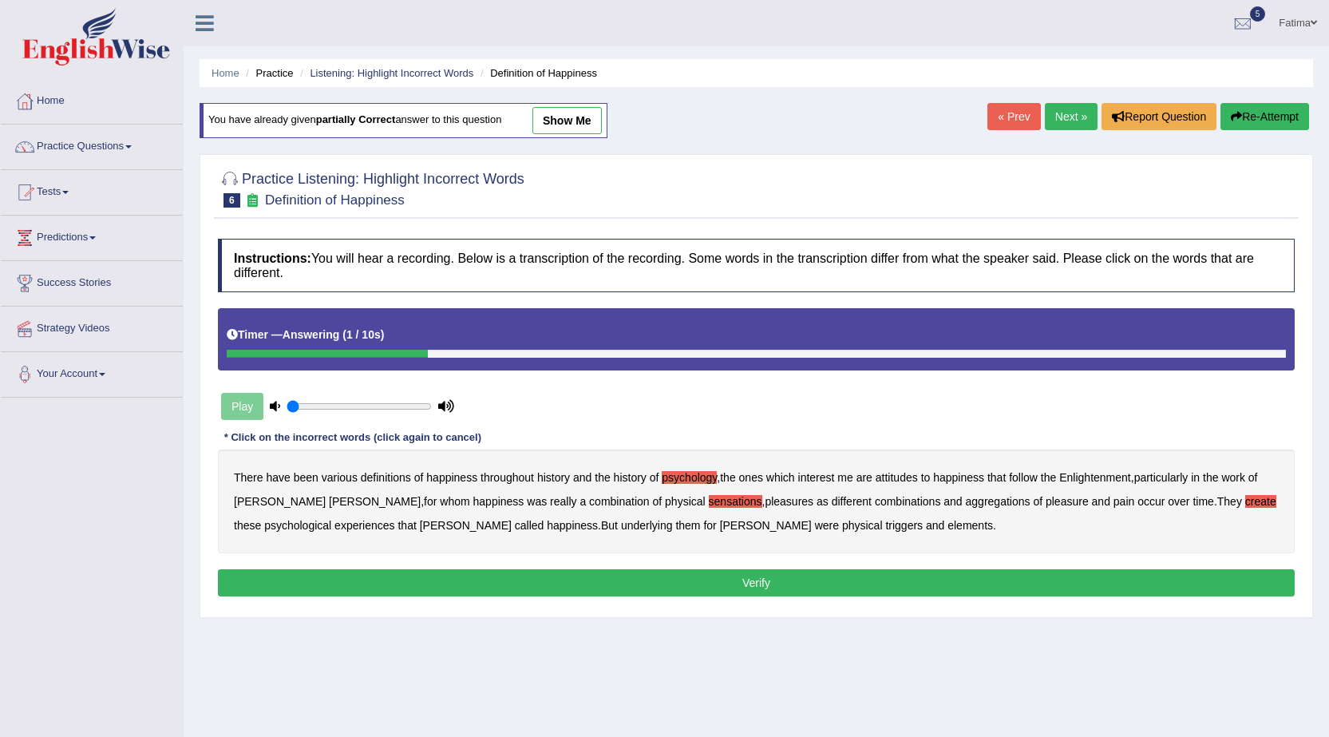
drag, startPoint x: 837, startPoint y: 521, endPoint x: 847, endPoint y: 529, distance: 12.5
click at [948, 523] on b "elements" at bounding box center [971, 525] width 46 height 13
click at [726, 584] on button "Verify" at bounding box center [756, 582] width 1077 height 27
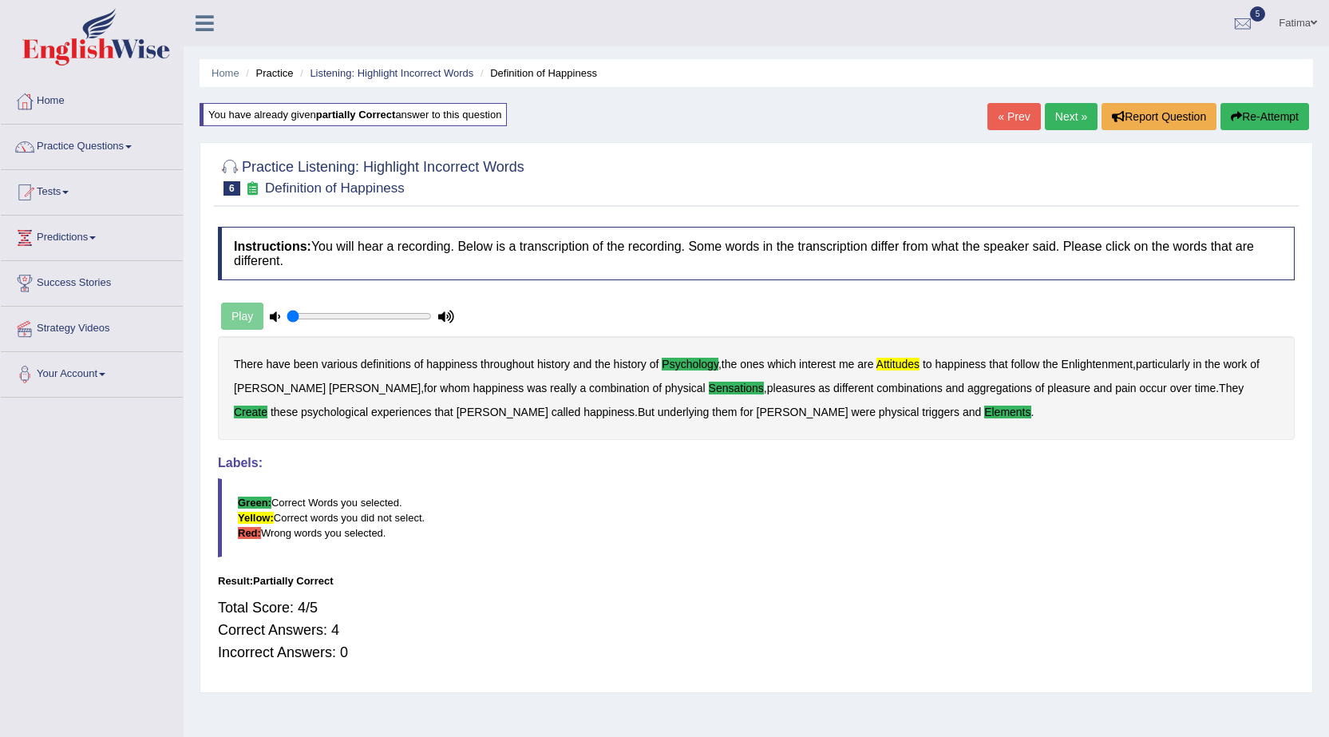
click at [1061, 112] on link "Next »" at bounding box center [1071, 116] width 53 height 27
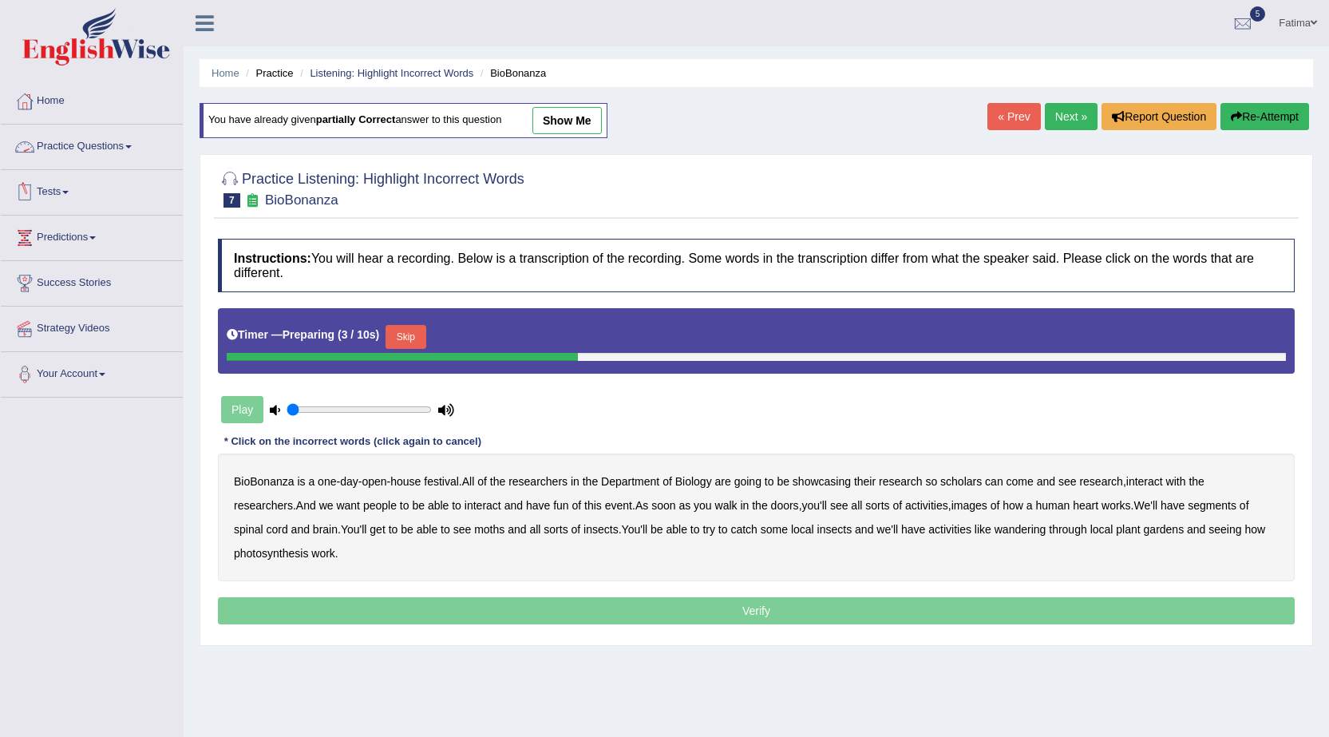
click at [127, 148] on link "Practice Questions" at bounding box center [92, 145] width 182 height 40
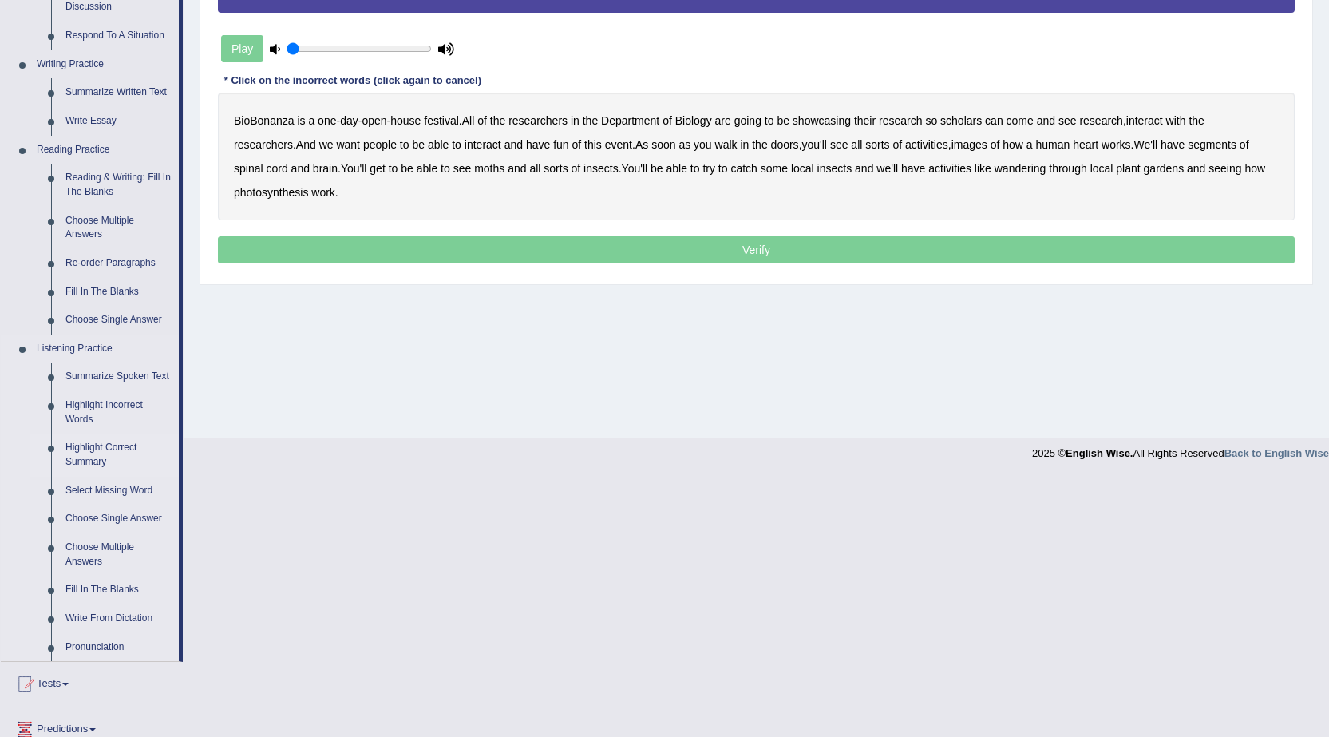
scroll to position [479, 0]
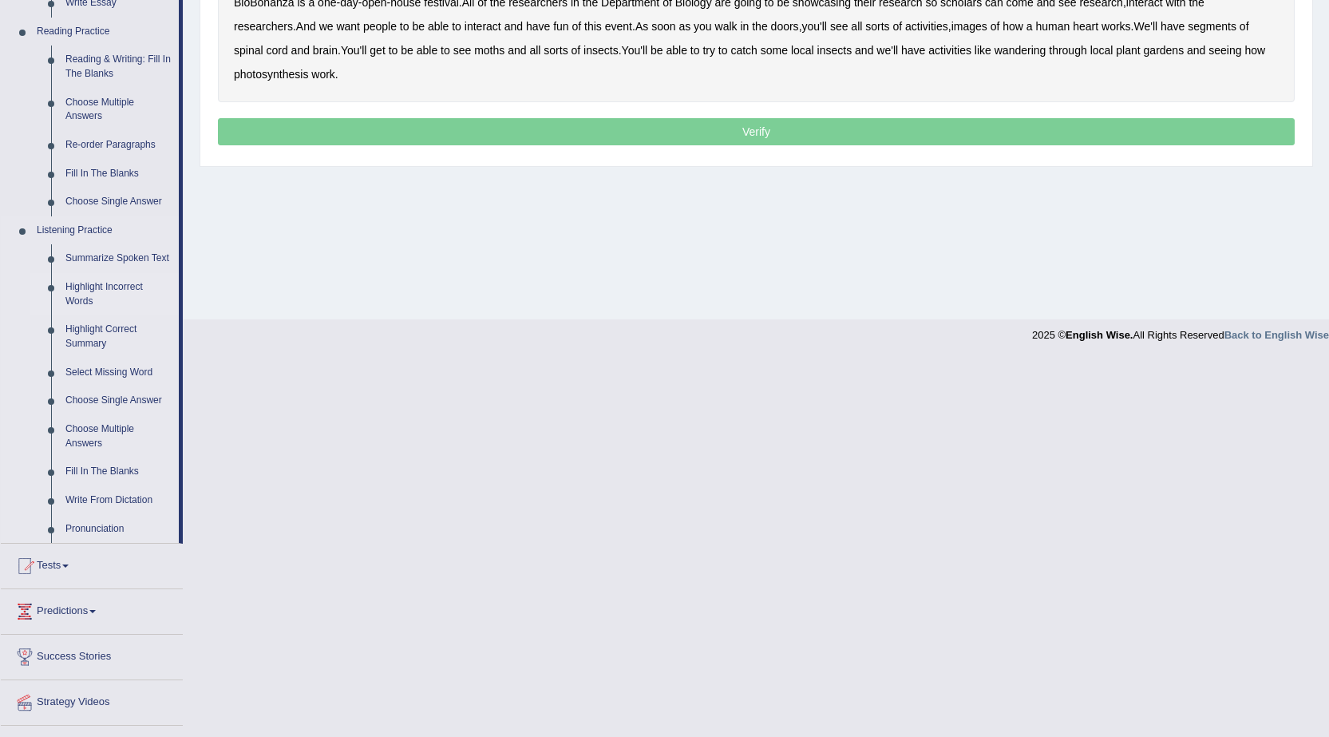
click at [127, 281] on link "Highlight Incorrect Words" at bounding box center [118, 294] width 121 height 42
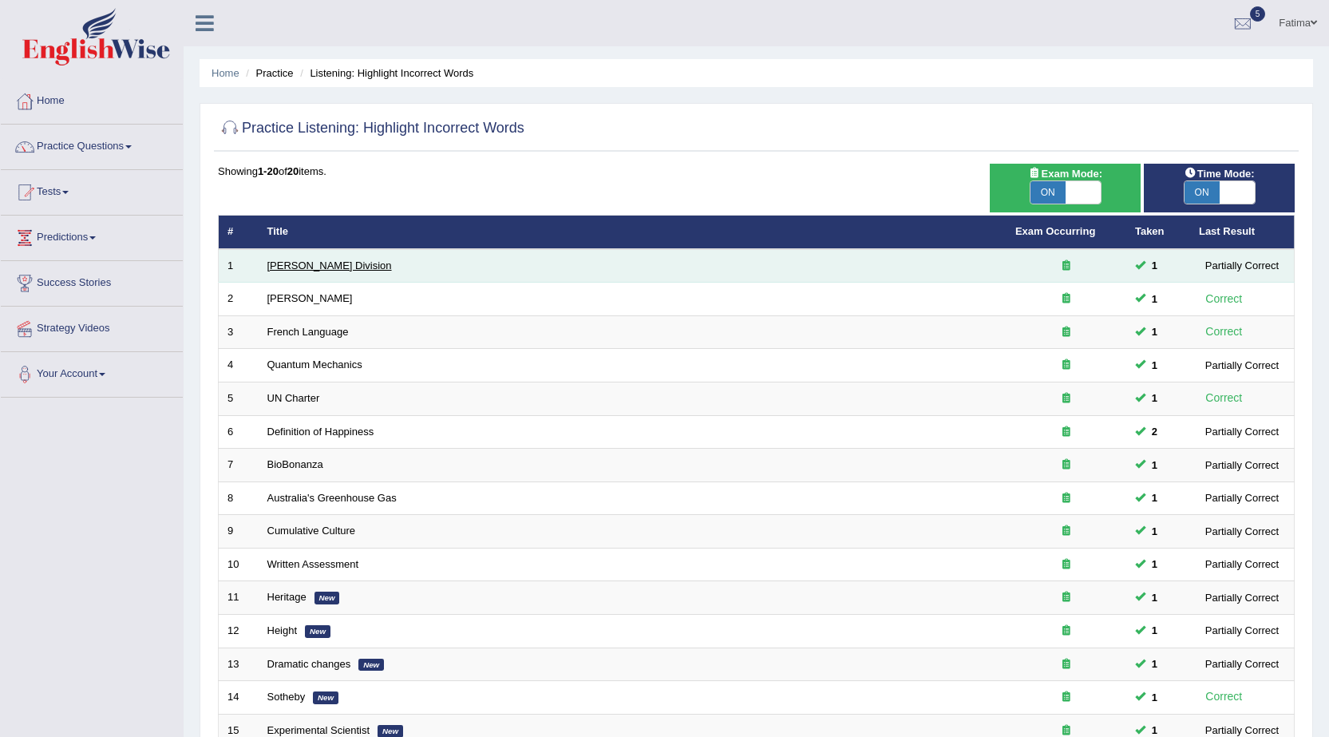
click at [314, 263] on link "[PERSON_NAME] Division" at bounding box center [329, 265] width 125 height 12
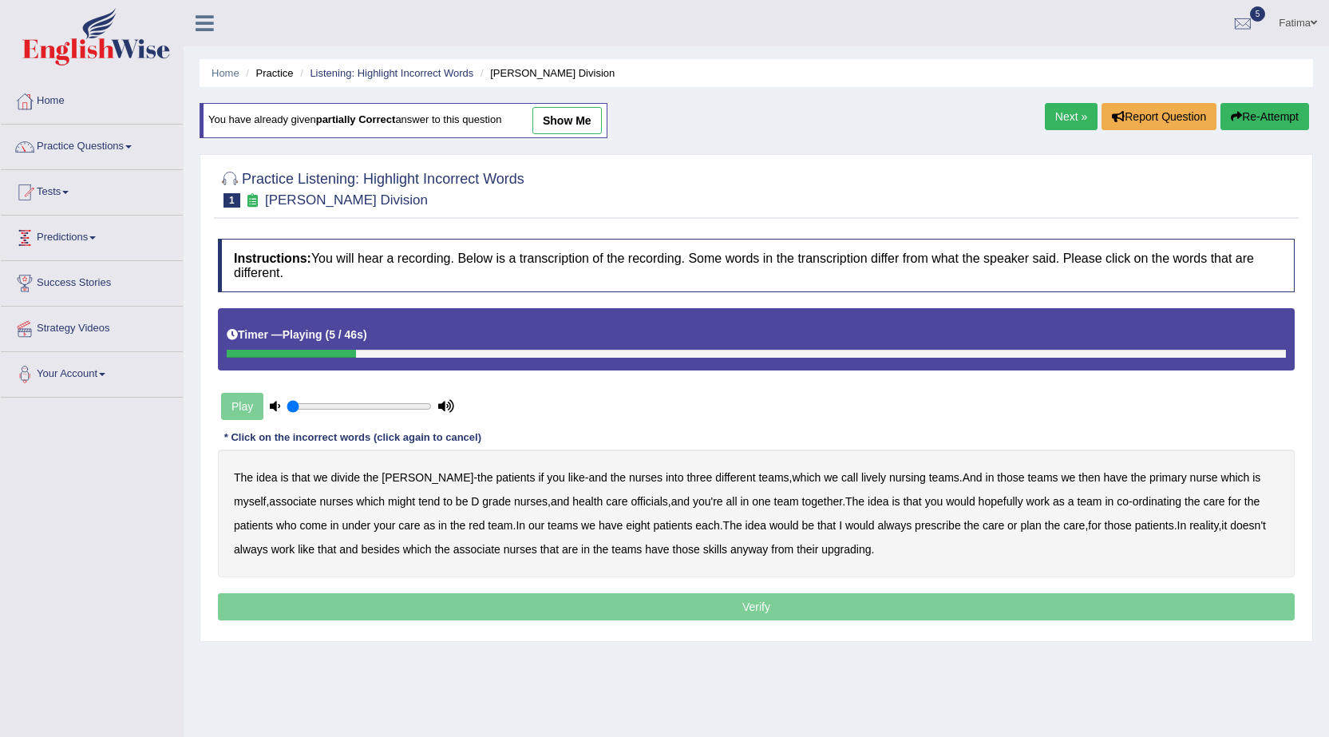
click at [129, 141] on link "Practice Questions" at bounding box center [92, 145] width 182 height 40
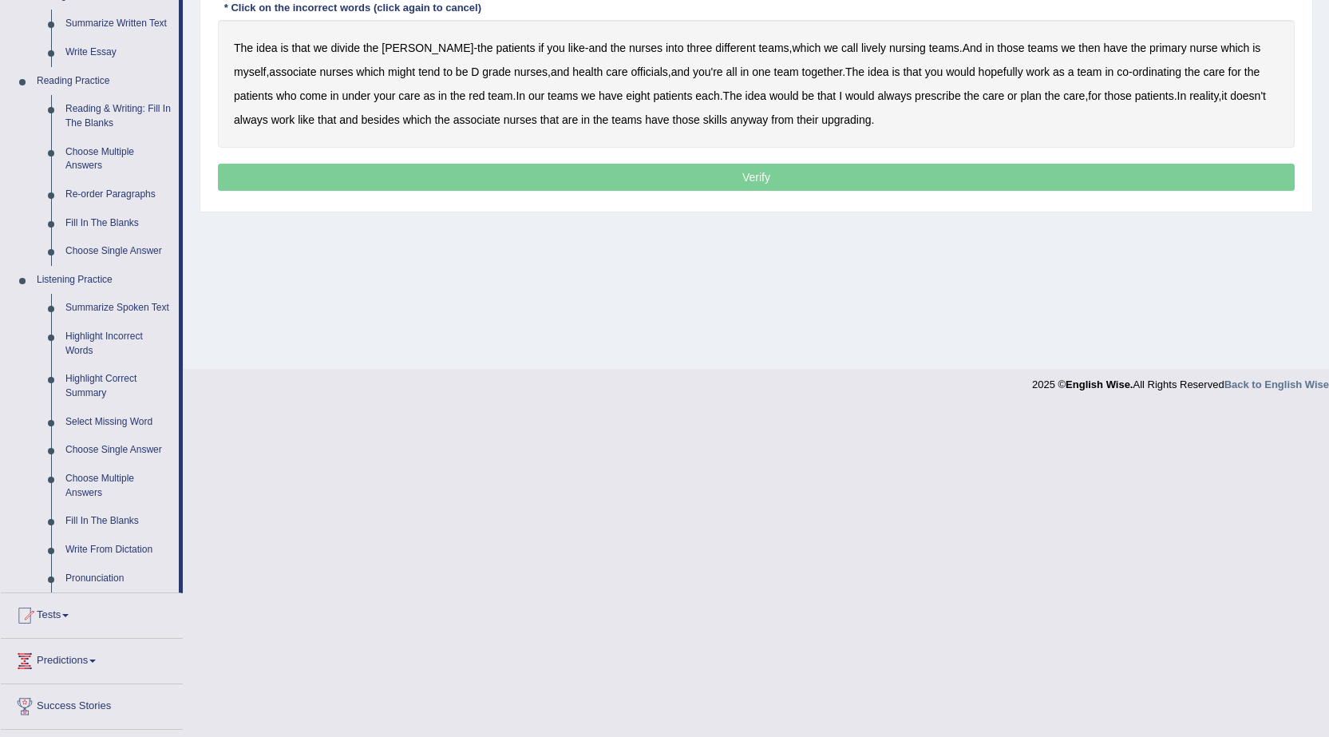
scroll to position [479, 0]
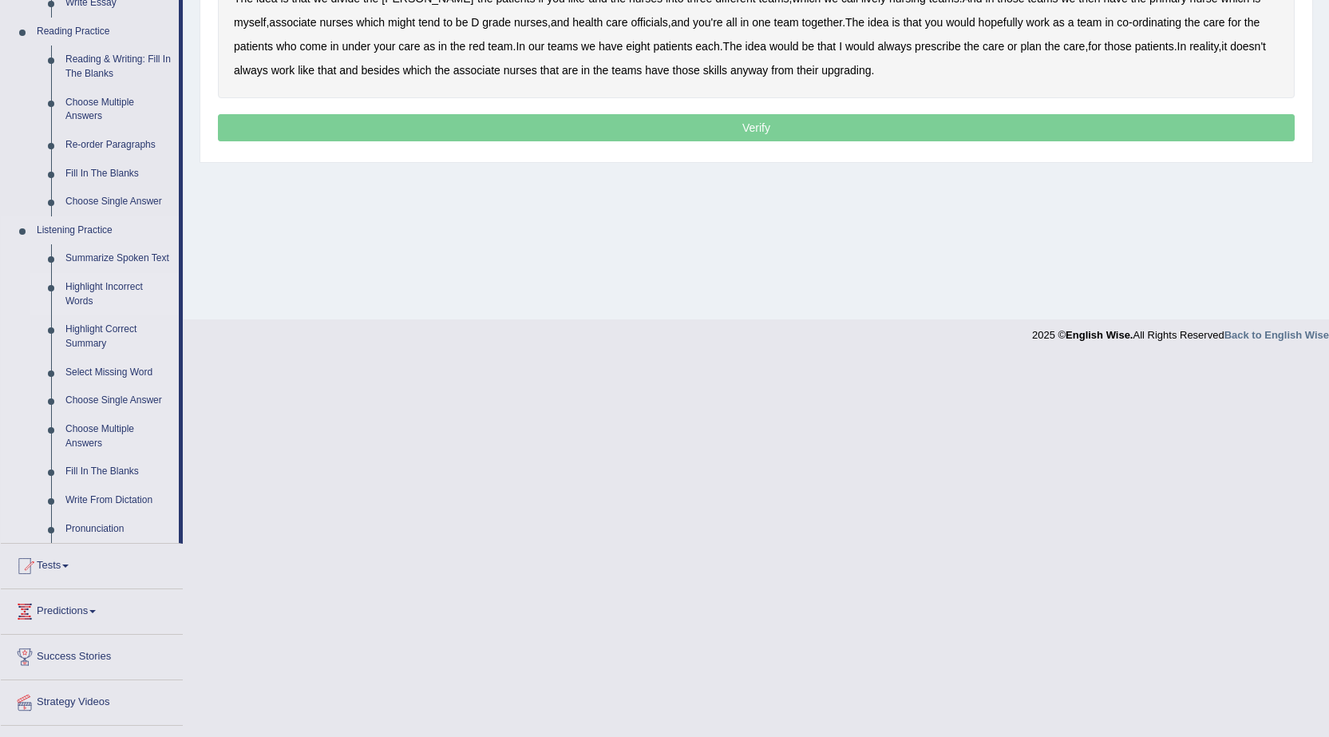
click at [117, 286] on link "Highlight Incorrect Words" at bounding box center [118, 294] width 121 height 42
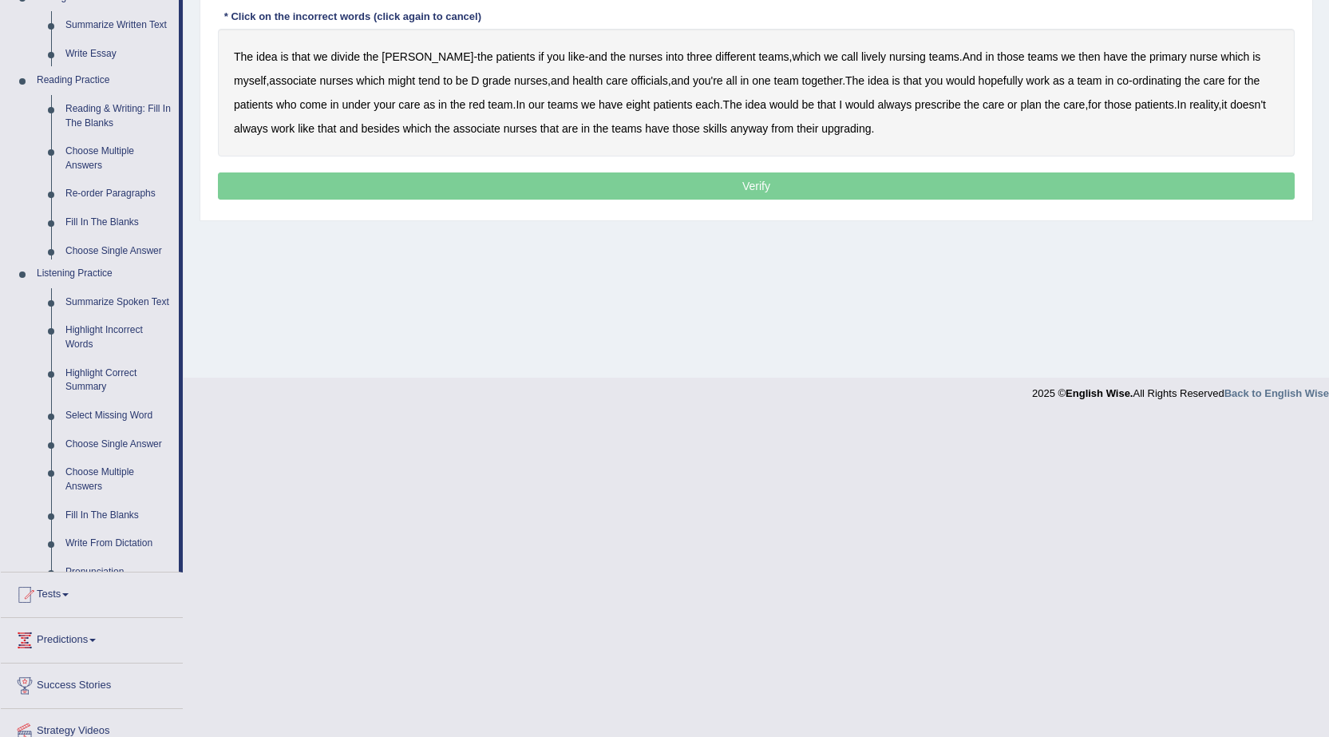
scroll to position [101, 0]
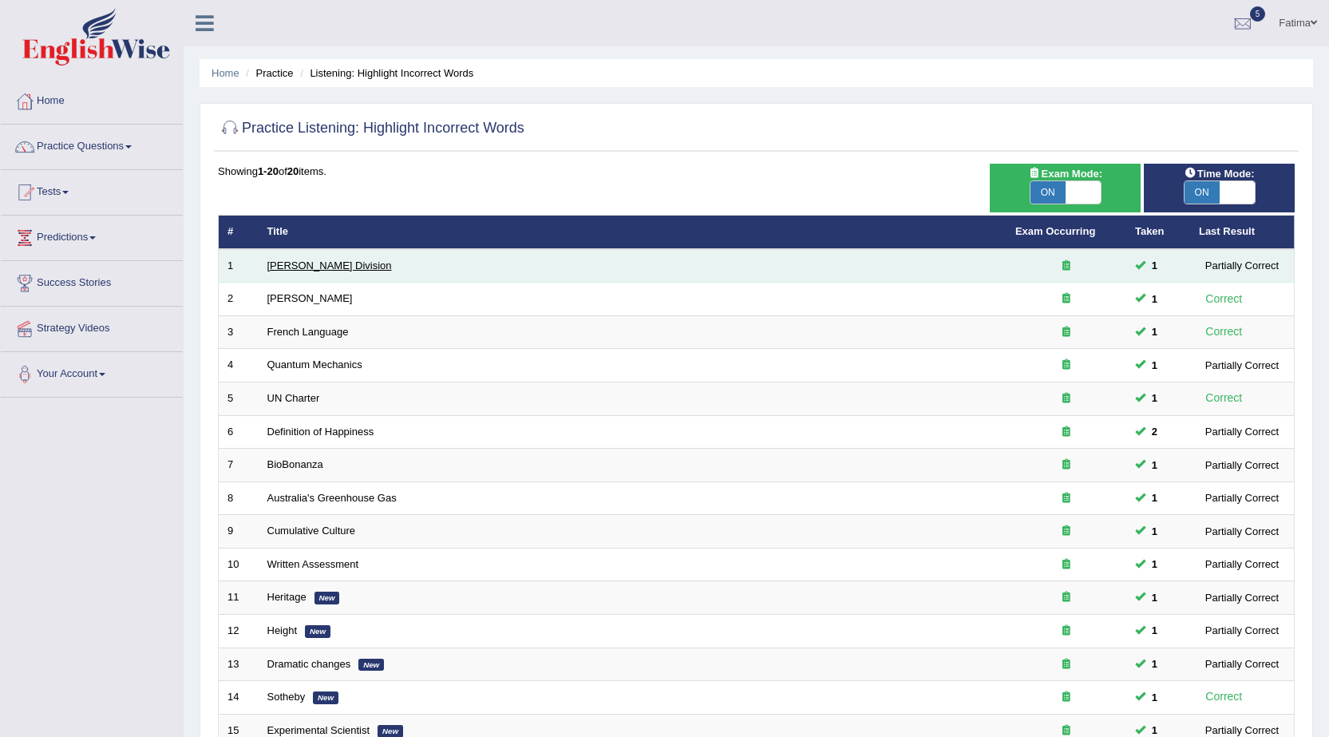
click at [305, 263] on link "[PERSON_NAME] Division" at bounding box center [329, 265] width 125 height 12
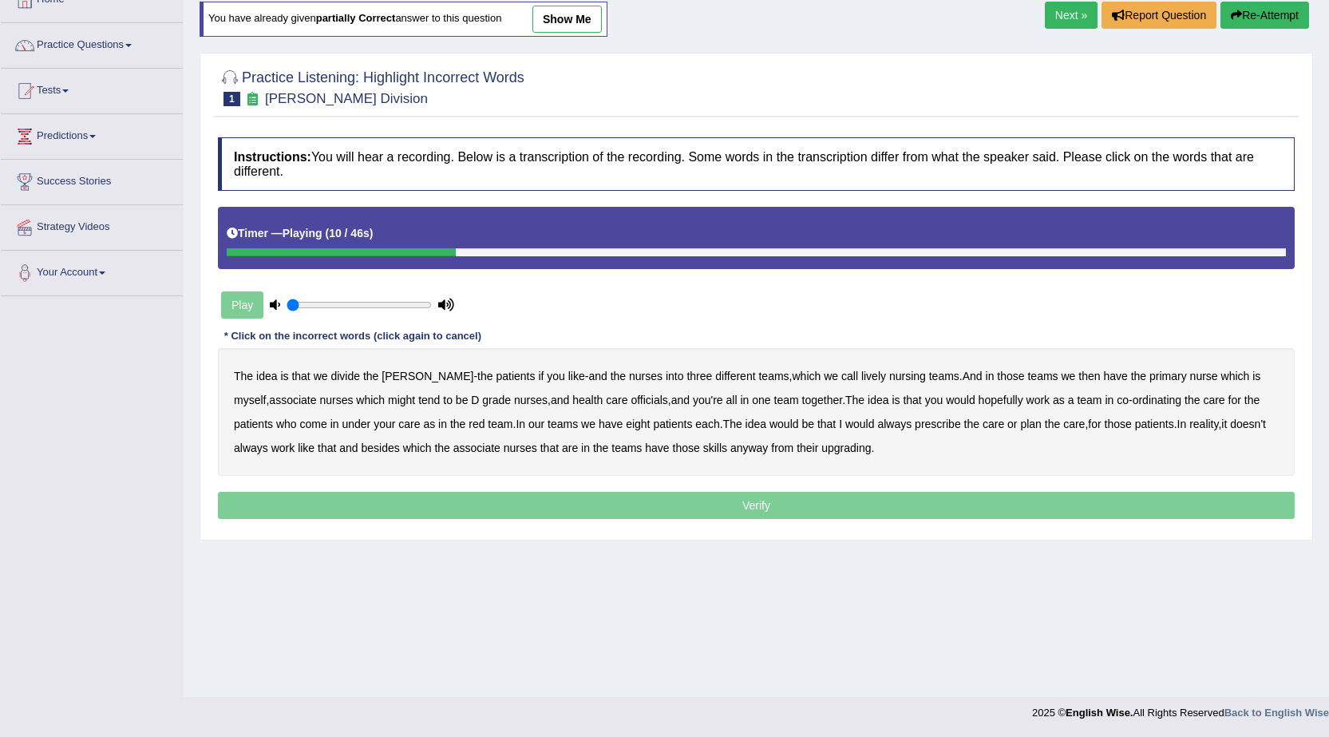
click at [861, 378] on b "lively" at bounding box center [873, 376] width 25 height 13
click at [388, 400] on b "might" at bounding box center [401, 400] width 27 height 13
click at [388, 402] on b "might" at bounding box center [401, 400] width 27 height 13
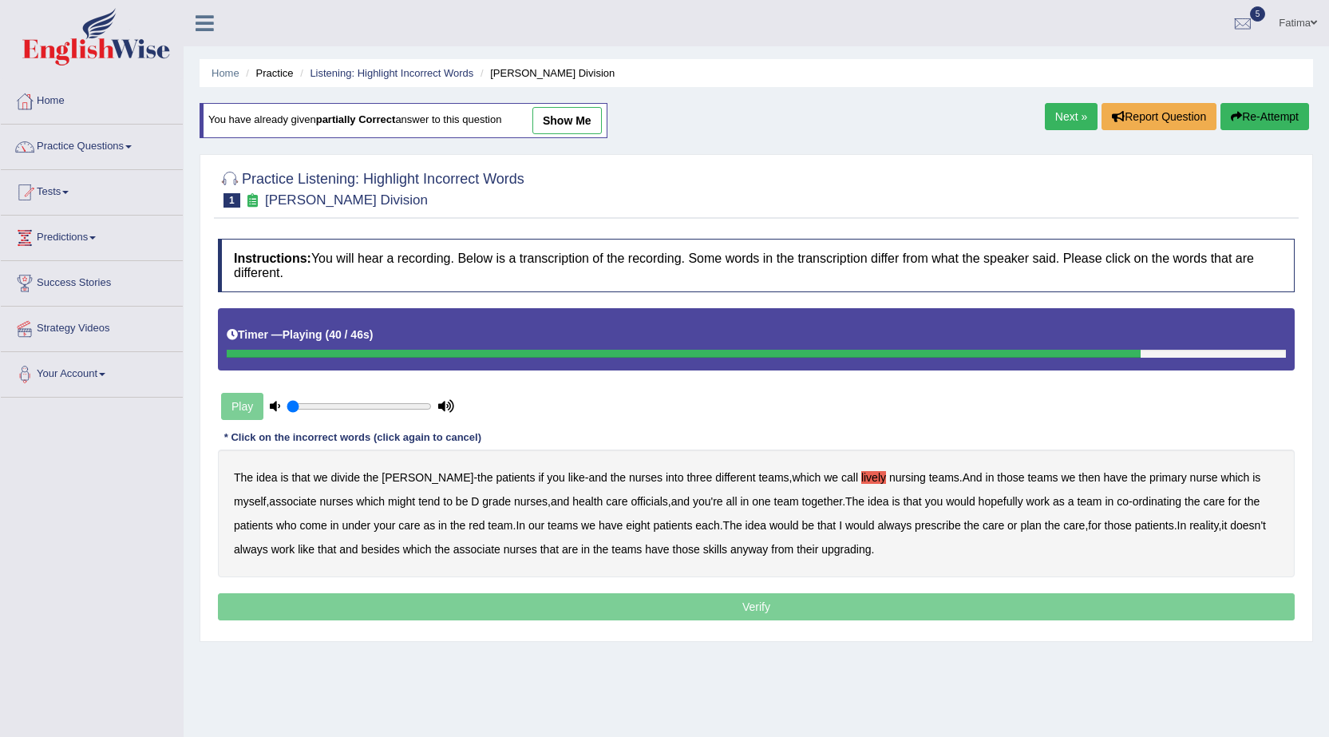
click at [1262, 117] on button "Re-Attempt" at bounding box center [1265, 116] width 89 height 27
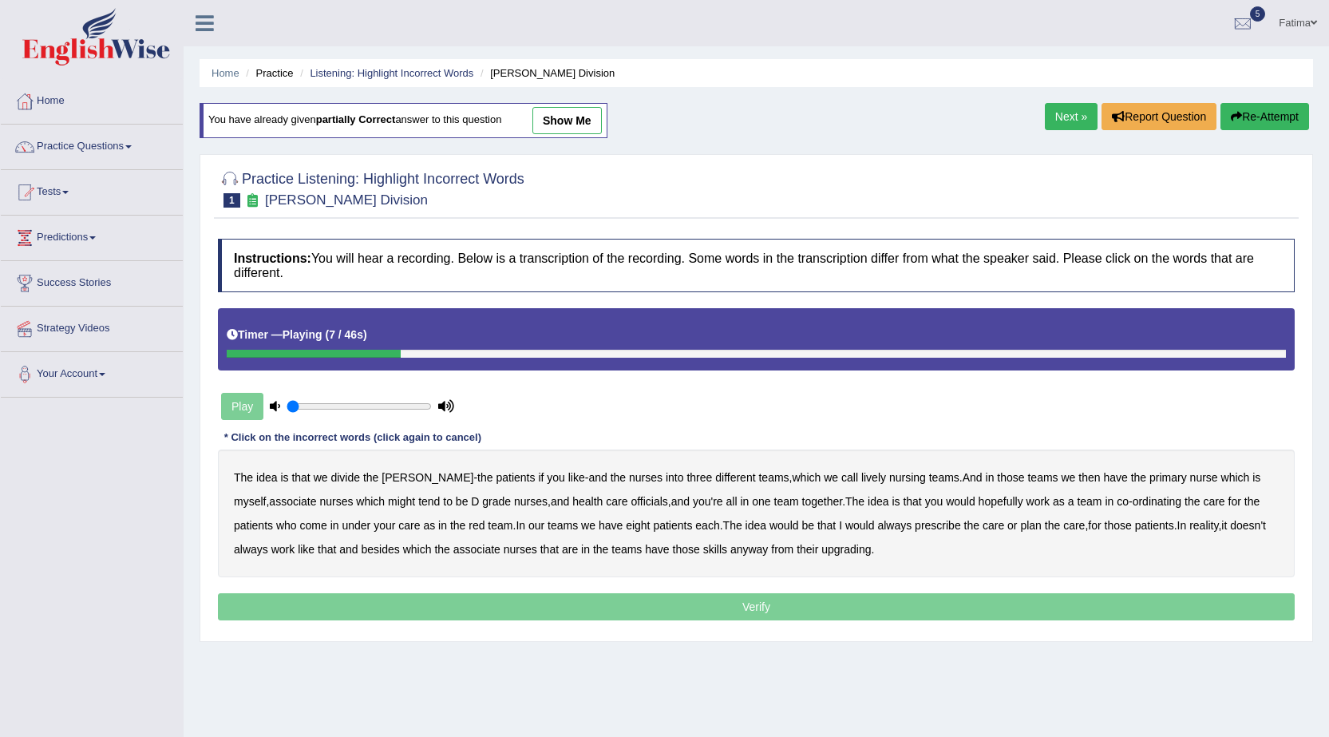
drag, startPoint x: 408, startPoint y: 480, endPoint x: 398, endPoint y: 480, distance: 9.6
click at [400, 480] on div "The idea is that we divide the ward - the patients if you like - and the nurses…" at bounding box center [756, 513] width 1077 height 128
click at [398, 479] on b "ward" at bounding box center [428, 477] width 92 height 13
click at [861, 483] on b "lively" at bounding box center [873, 477] width 25 height 13
click at [269, 504] on b "associate" at bounding box center [292, 501] width 47 height 13
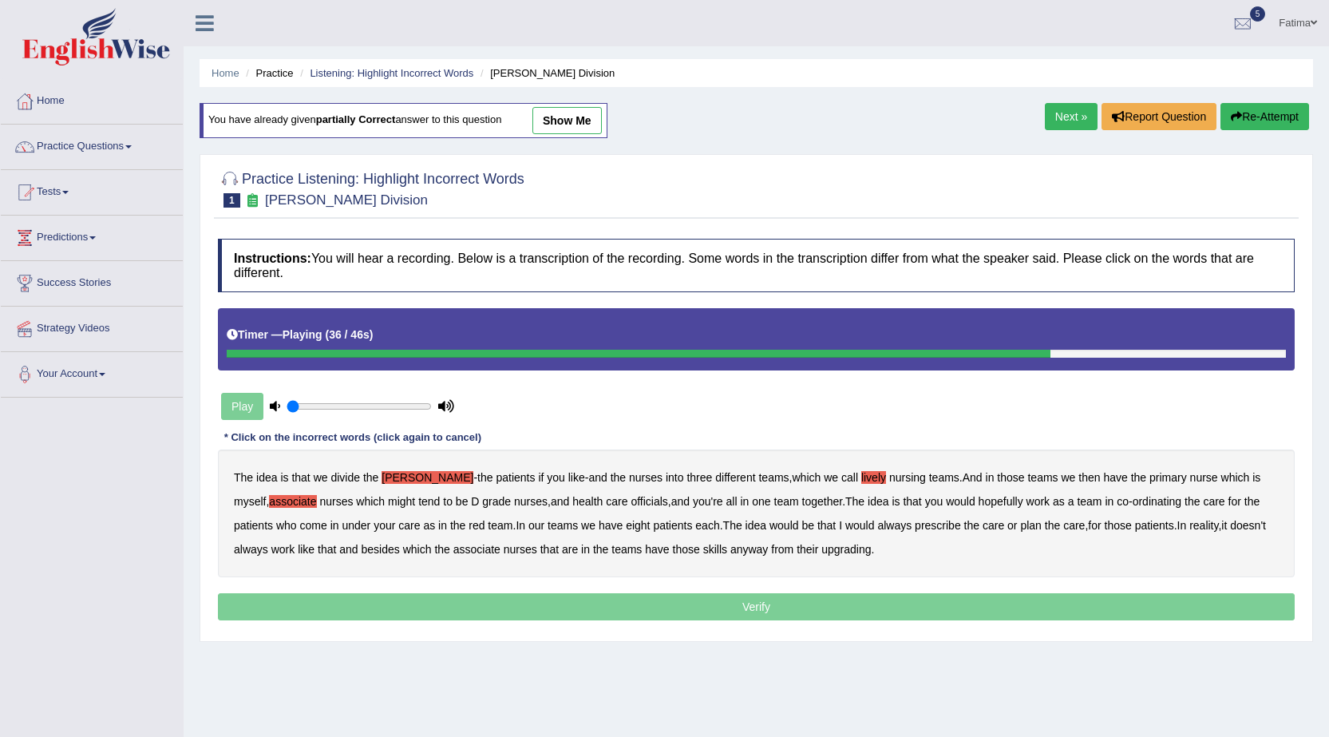
click at [897, 524] on b "always" at bounding box center [894, 525] width 34 height 13
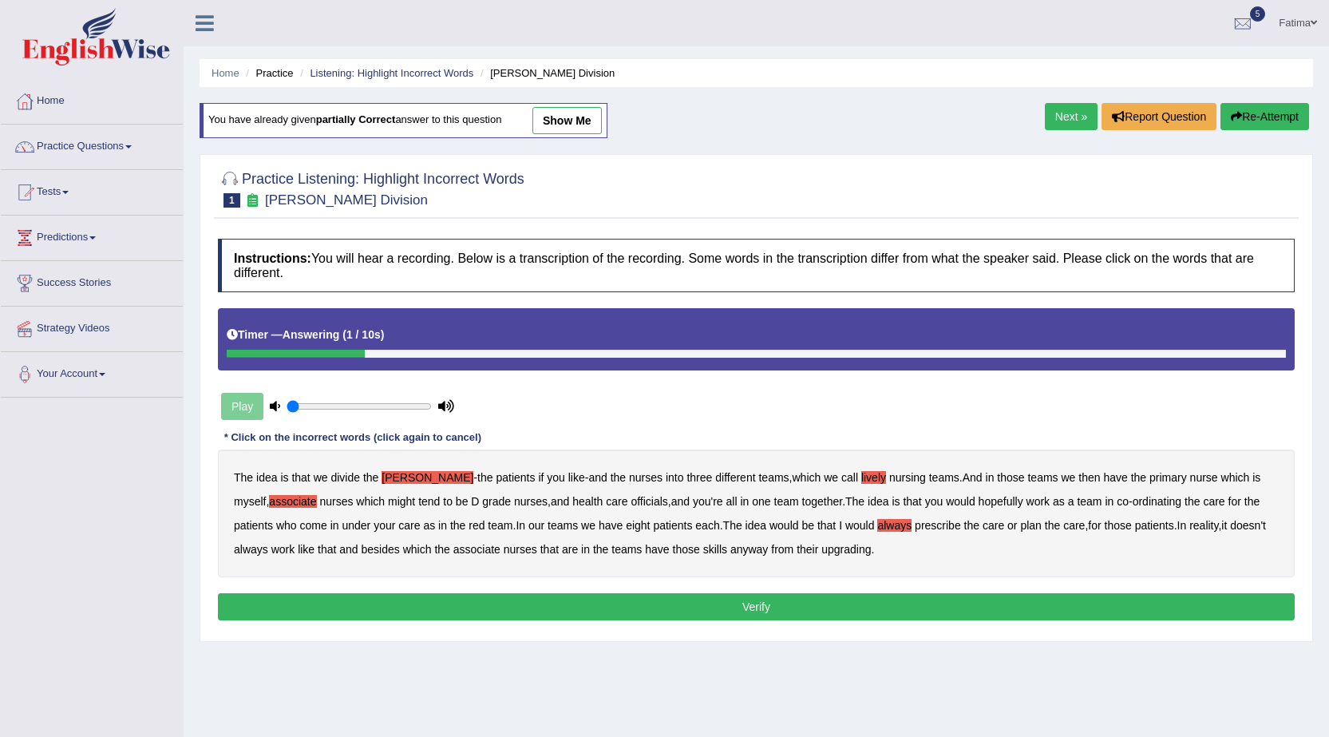
click at [605, 613] on button "Verify" at bounding box center [756, 606] width 1077 height 27
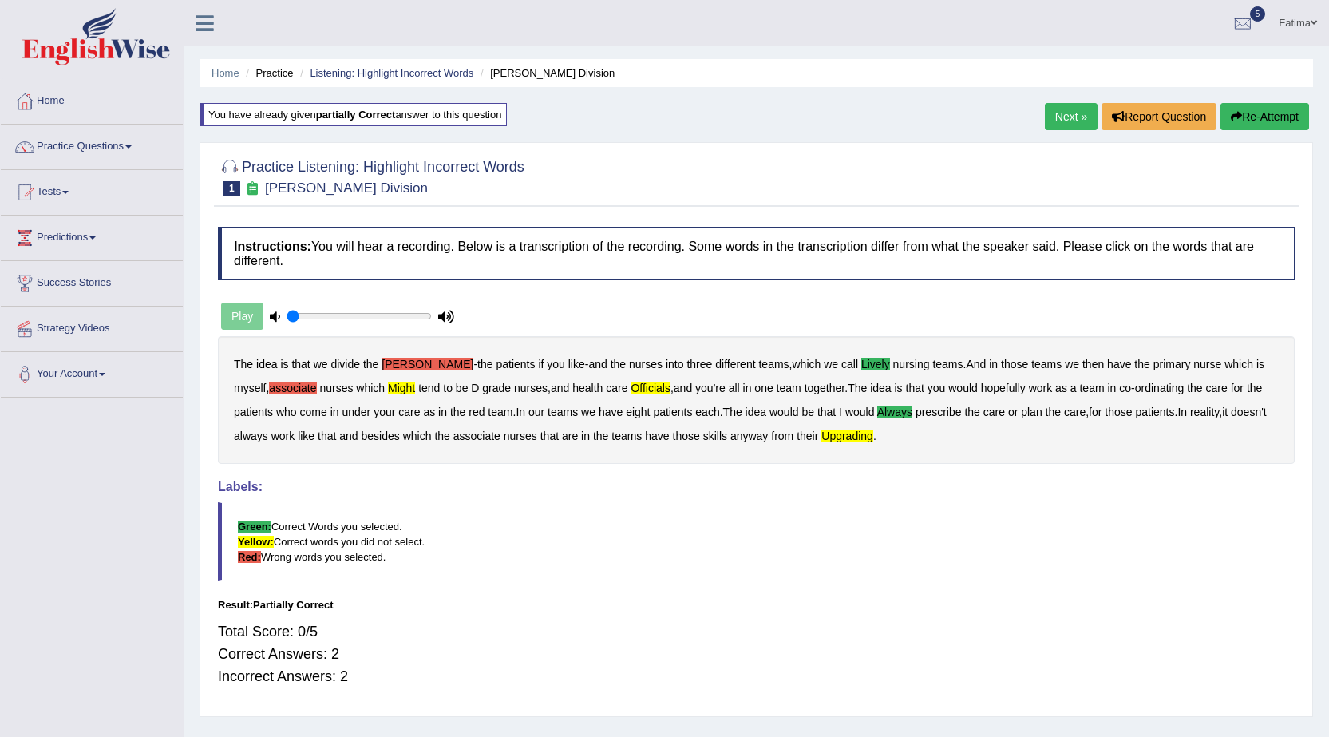
click at [1250, 126] on button "Re-Attempt" at bounding box center [1265, 116] width 89 height 27
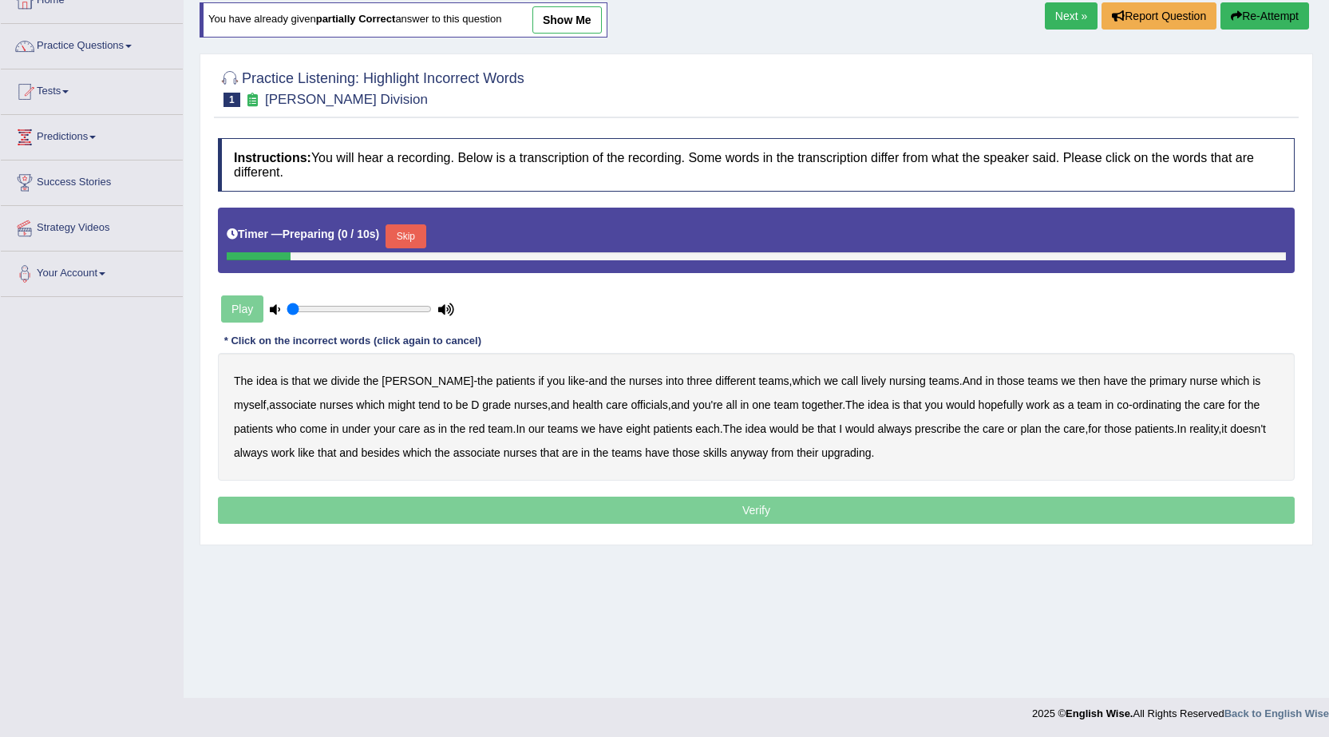
scroll to position [101, 0]
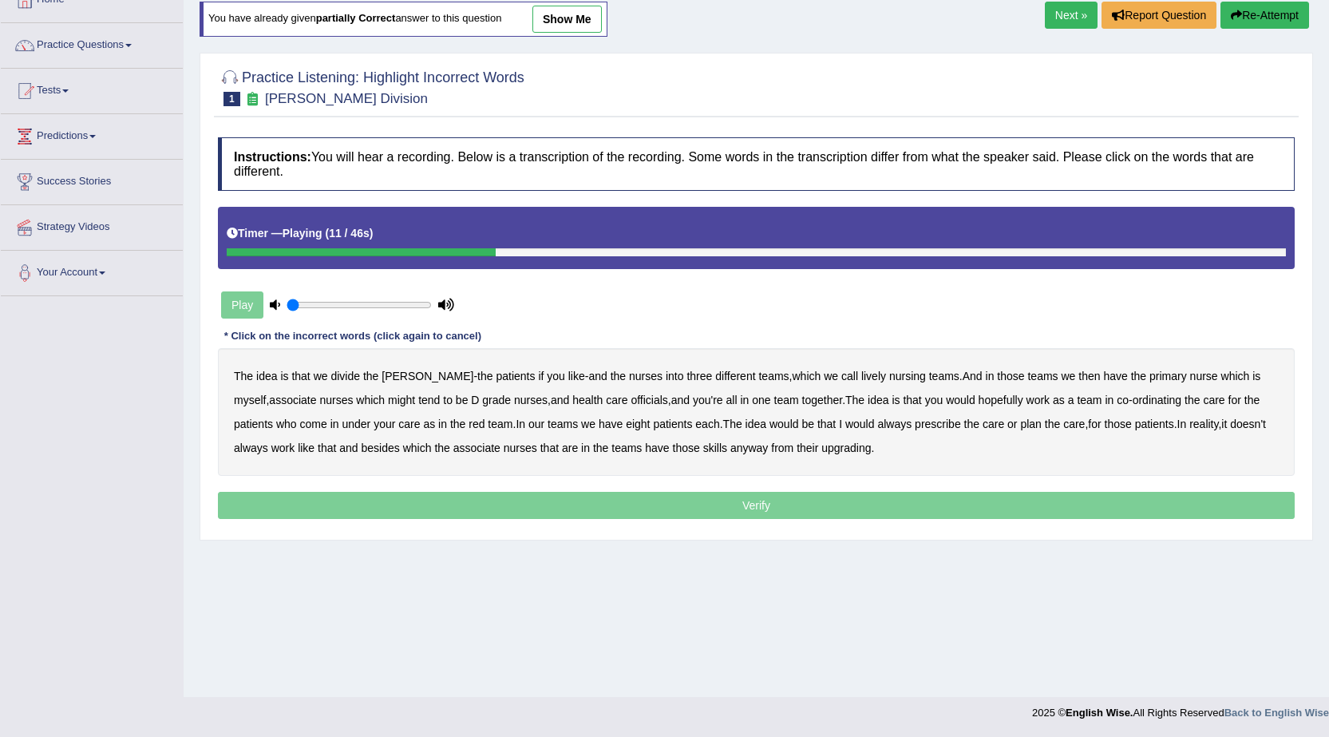
click at [861, 374] on b "lively" at bounding box center [873, 376] width 25 height 13
click at [388, 395] on b "might" at bounding box center [401, 400] width 27 height 13
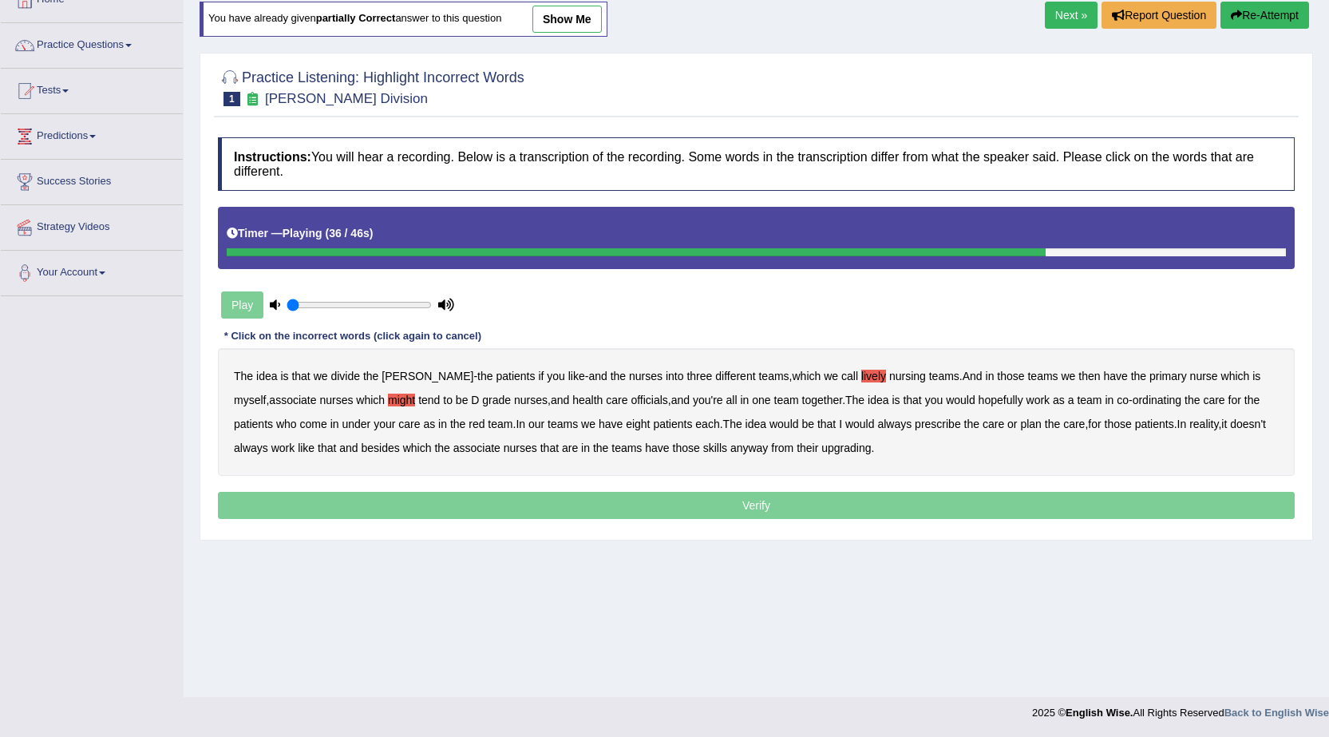
click at [896, 422] on b "always" at bounding box center [894, 424] width 34 height 13
click at [871, 448] on b "upgrading" at bounding box center [846, 447] width 49 height 13
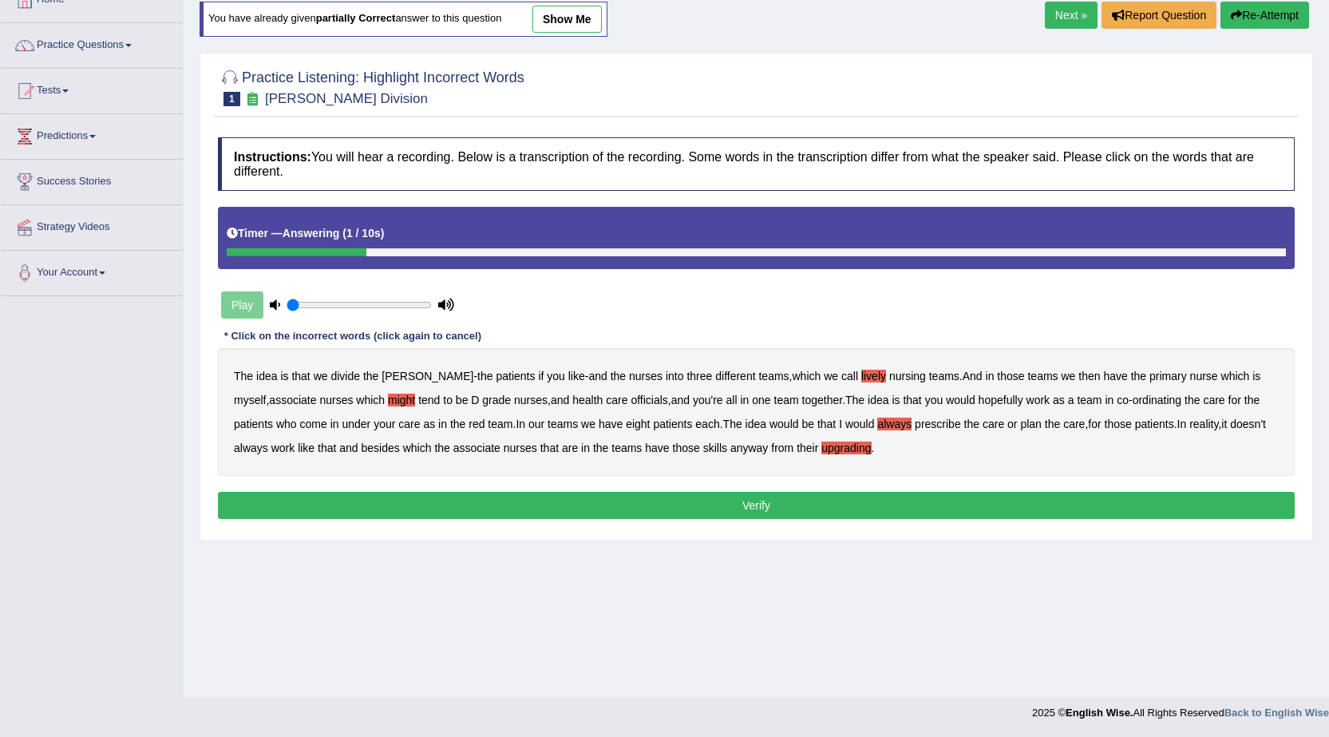
click at [722, 508] on button "Verify" at bounding box center [756, 505] width 1077 height 27
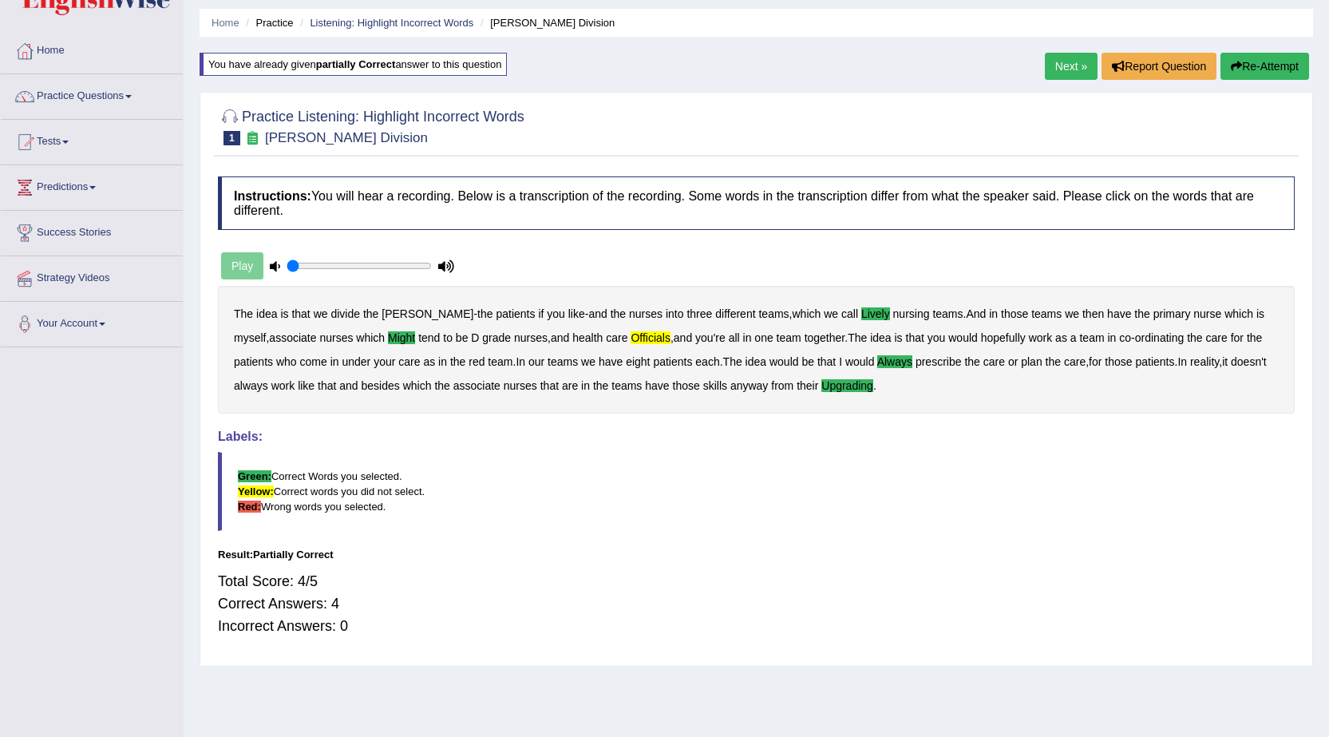
scroll to position [0, 0]
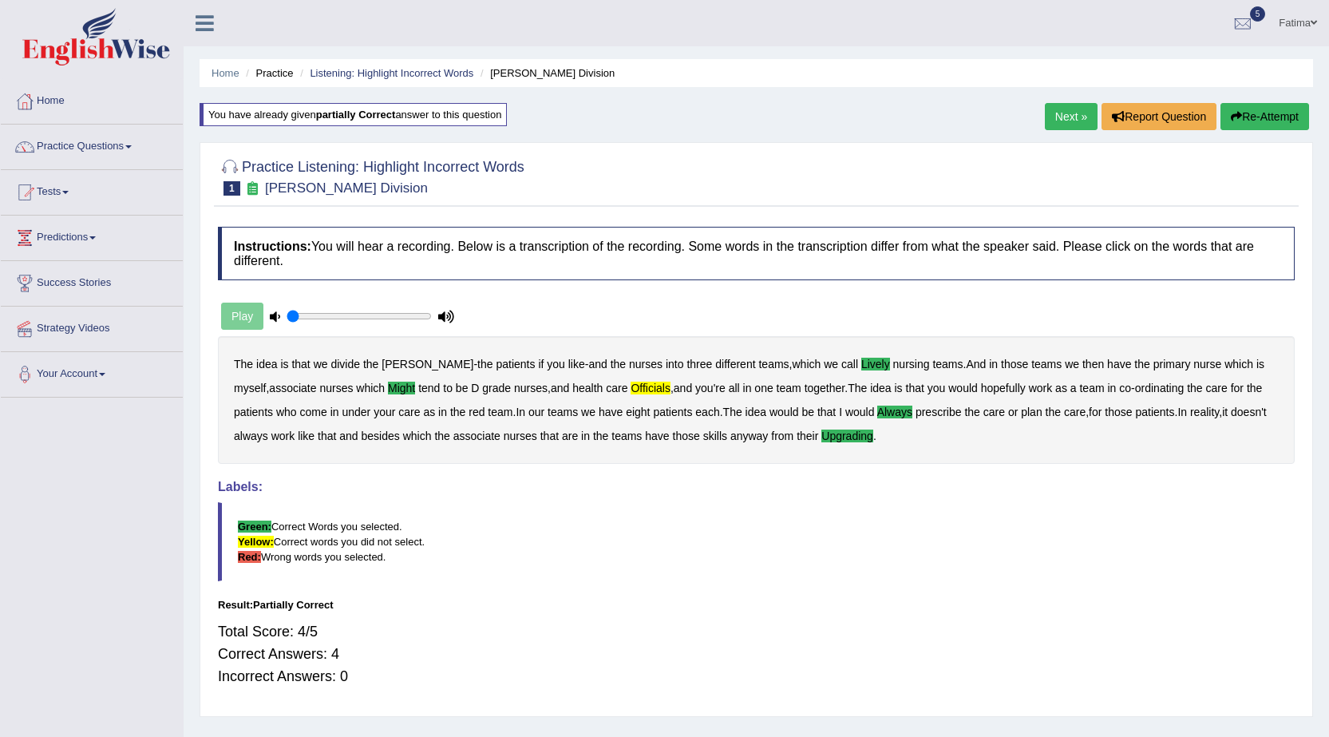
drag, startPoint x: 862, startPoint y: 353, endPoint x: 802, endPoint y: 349, distance: 60.0
click at [849, 358] on div "The idea is that we divide the ward - the patients if you like - and the nurses…" at bounding box center [756, 400] width 1077 height 128
click at [1066, 120] on link "Next »" at bounding box center [1071, 116] width 53 height 27
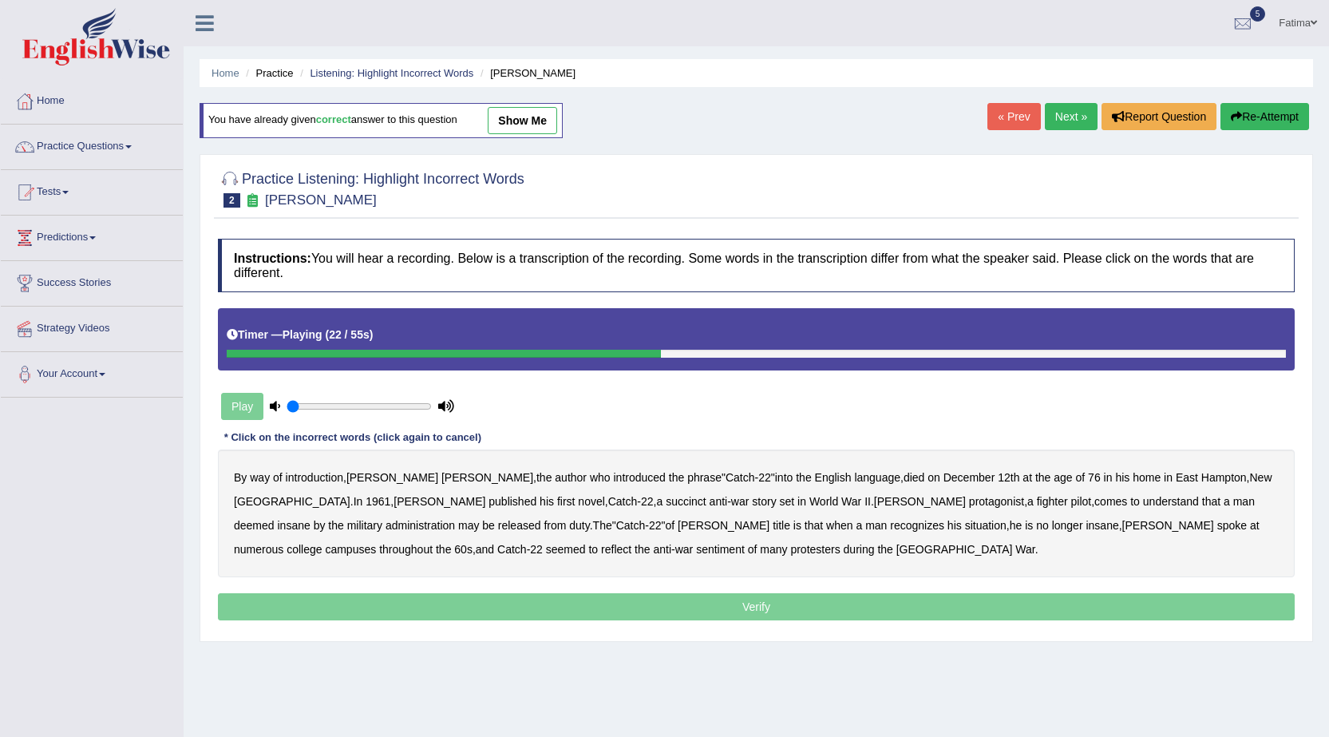
click at [666, 499] on b "succinct" at bounding box center [686, 501] width 41 height 13
click at [455, 519] on b "administration" at bounding box center [420, 525] width 69 height 13
click at [416, 524] on div "By way of introduction , Joseph Heller , the author who introduced the phrase "…" at bounding box center [756, 513] width 1077 height 128
click at [965, 525] on b "situation" at bounding box center [986, 525] width 42 height 13
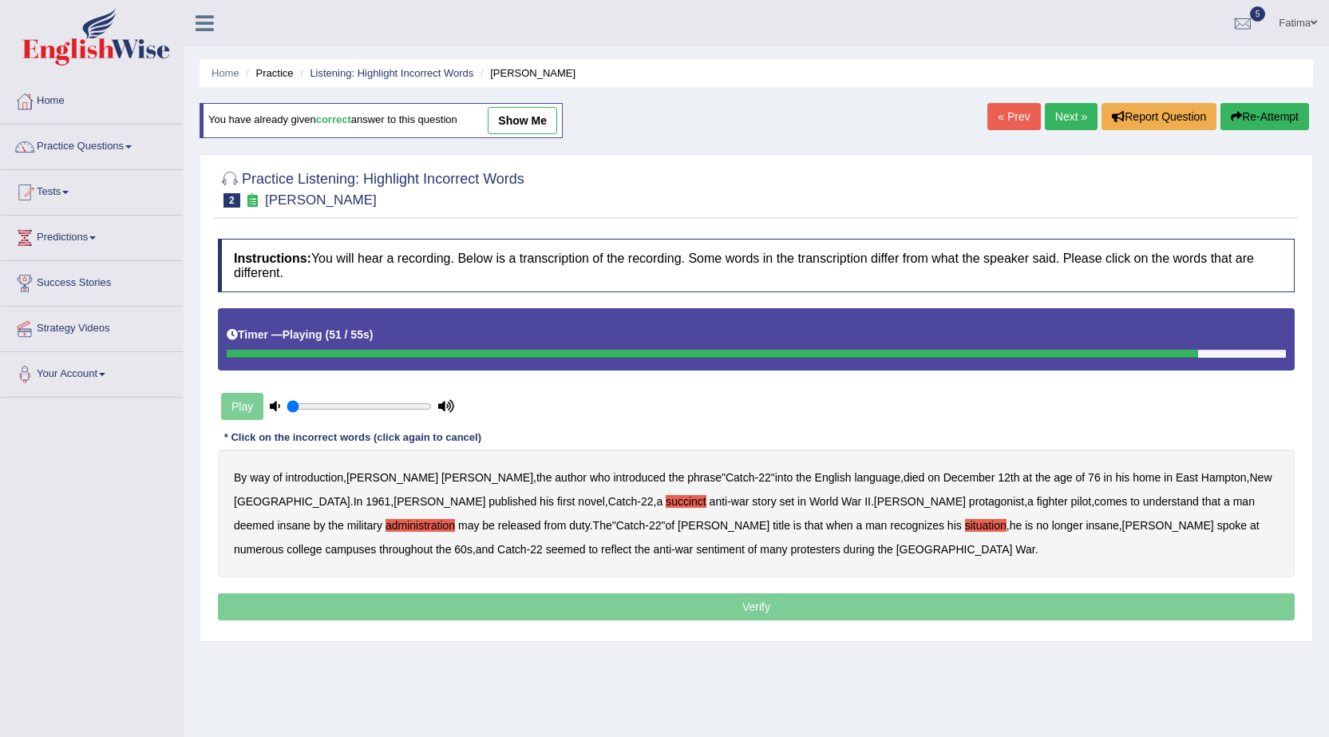
click at [632, 543] on b "reflect" at bounding box center [616, 549] width 30 height 13
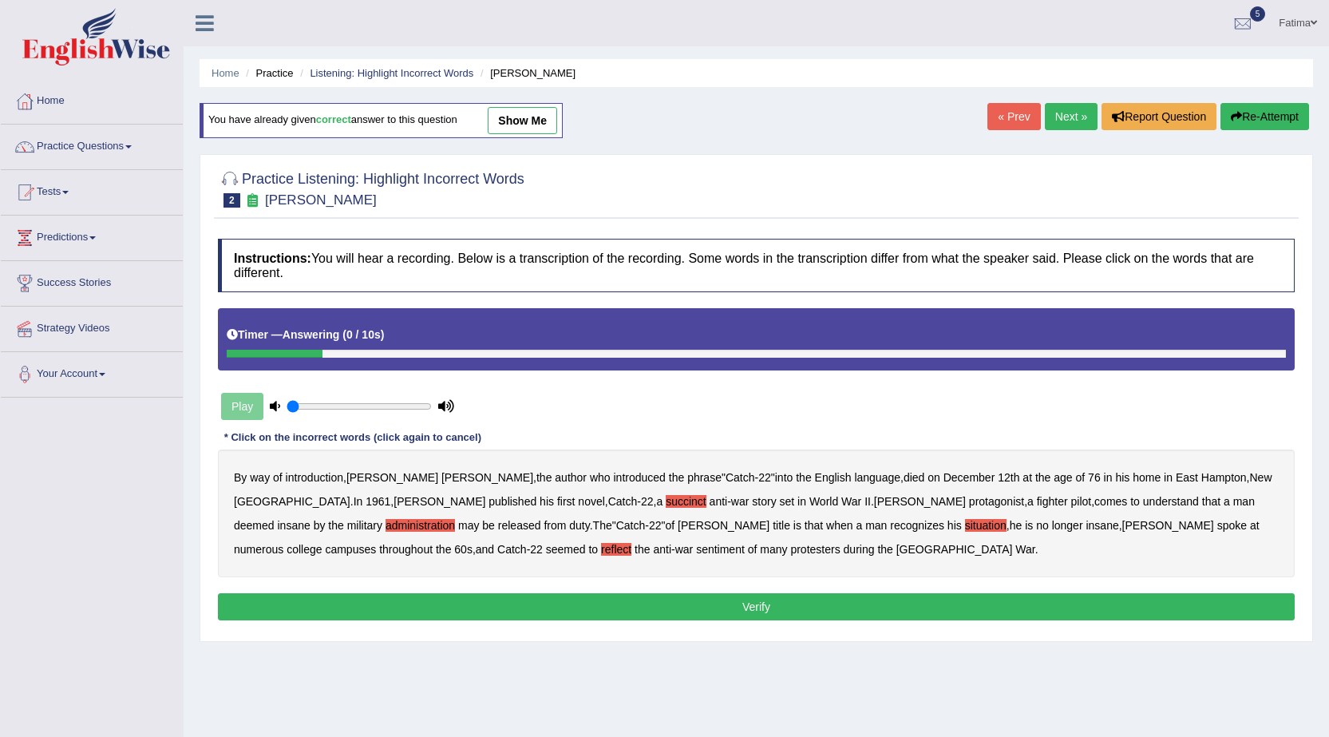
click at [470, 606] on button "Verify" at bounding box center [756, 606] width 1077 height 27
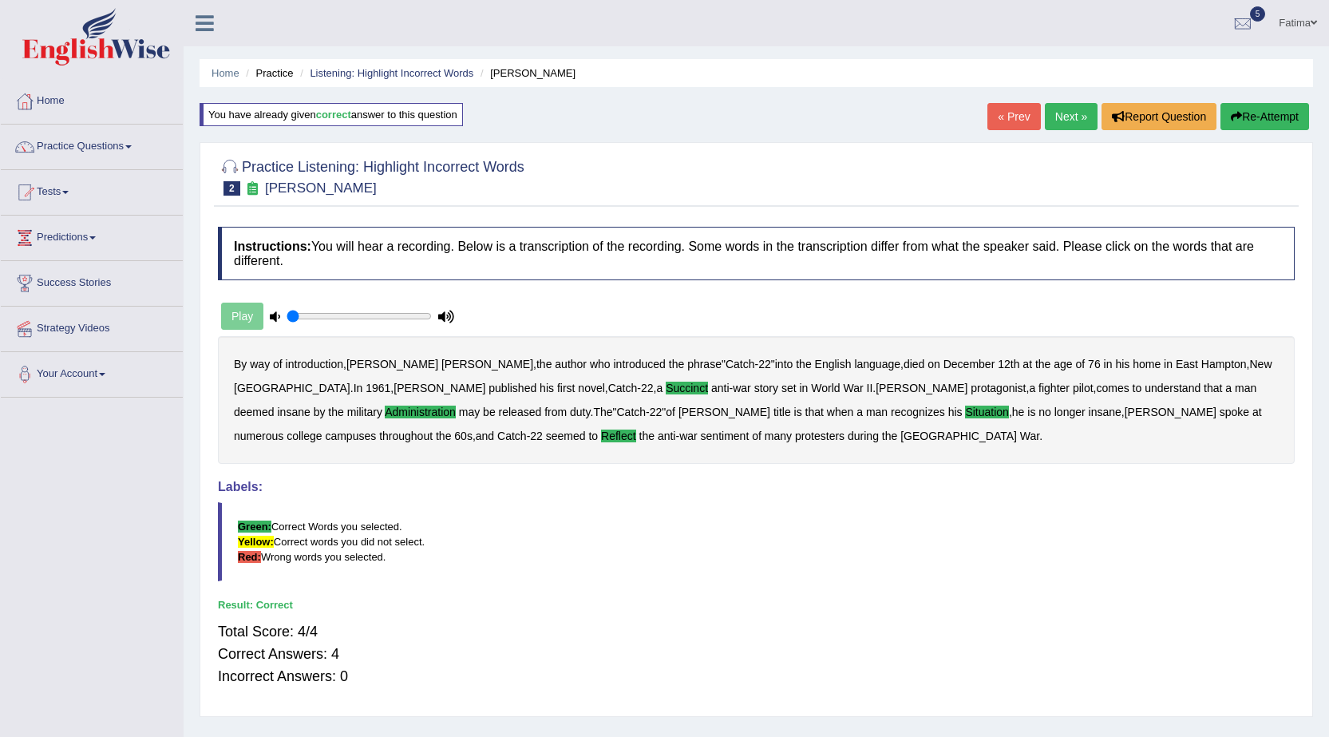
click at [1072, 109] on link "Next »" at bounding box center [1071, 116] width 53 height 27
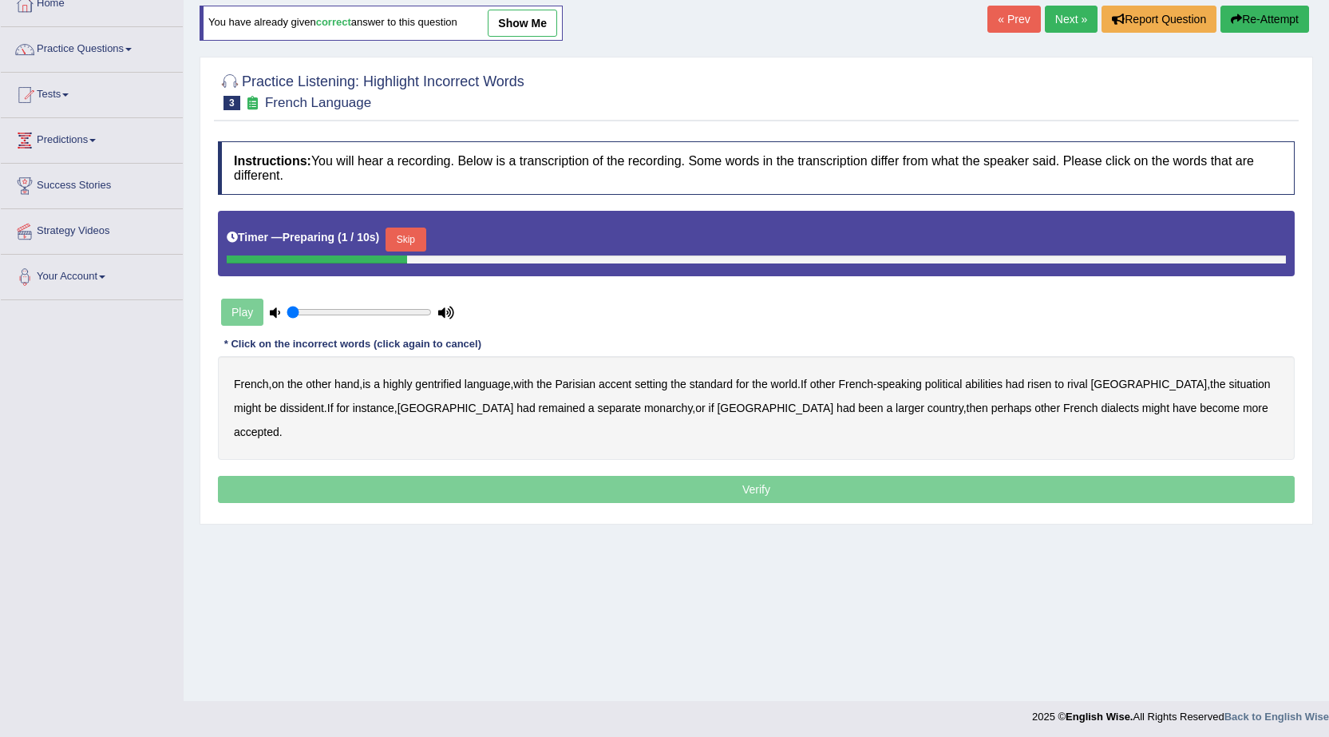
scroll to position [101, 0]
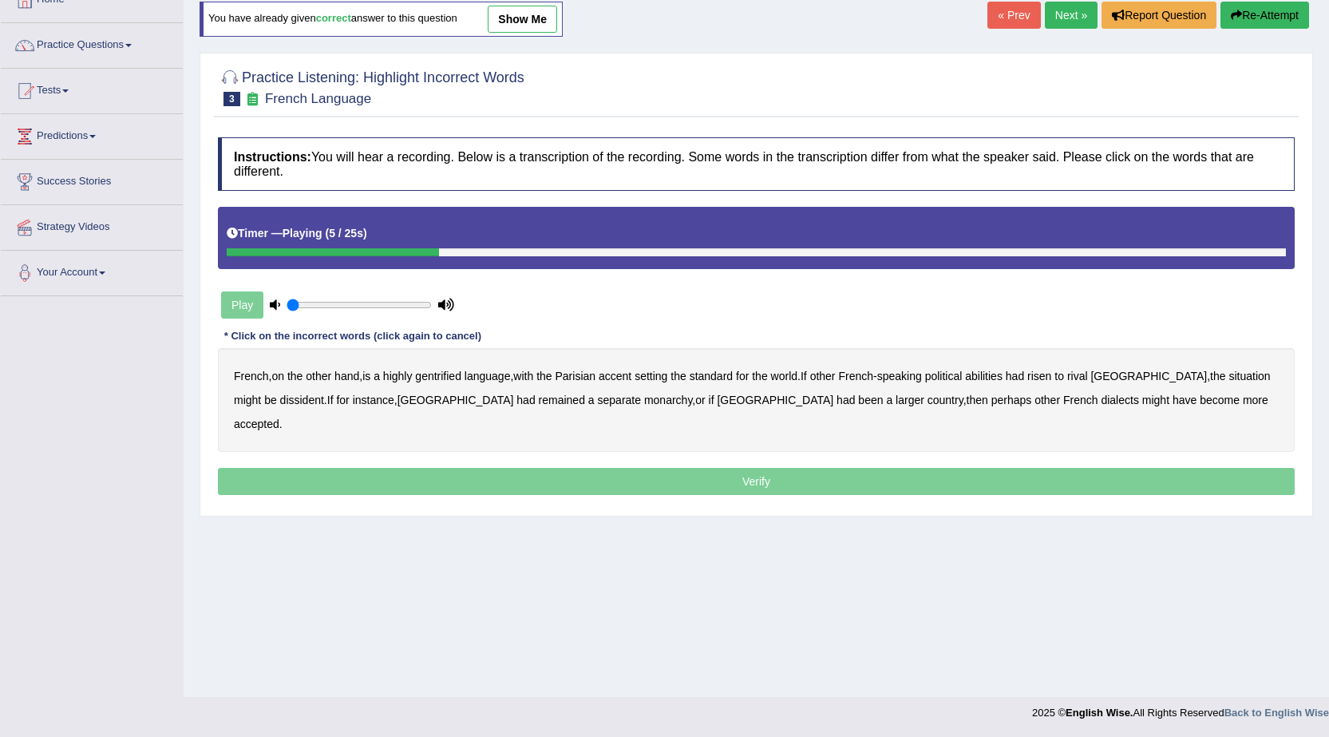
click at [457, 377] on b "gentrified" at bounding box center [438, 376] width 46 height 13
click at [996, 375] on b "abilities" at bounding box center [984, 376] width 38 height 13
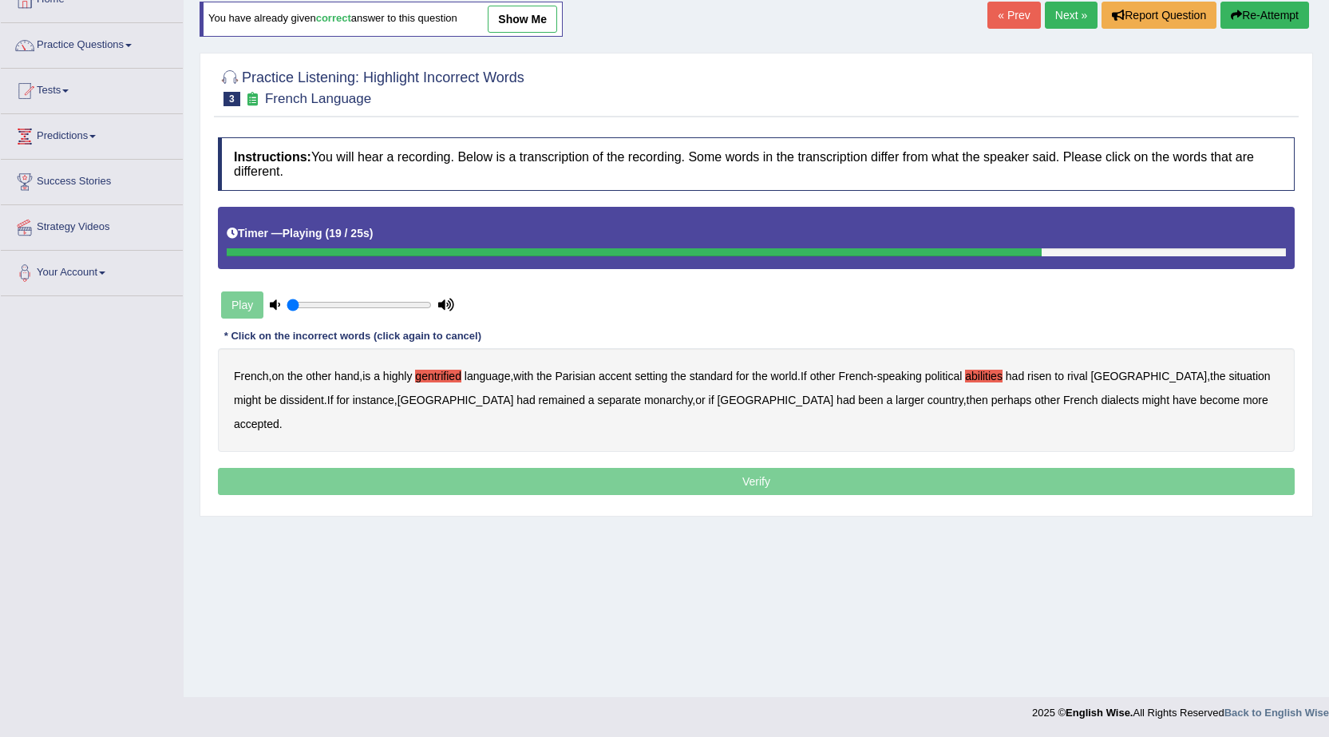
click at [644, 397] on b "monarchy" at bounding box center [668, 400] width 48 height 13
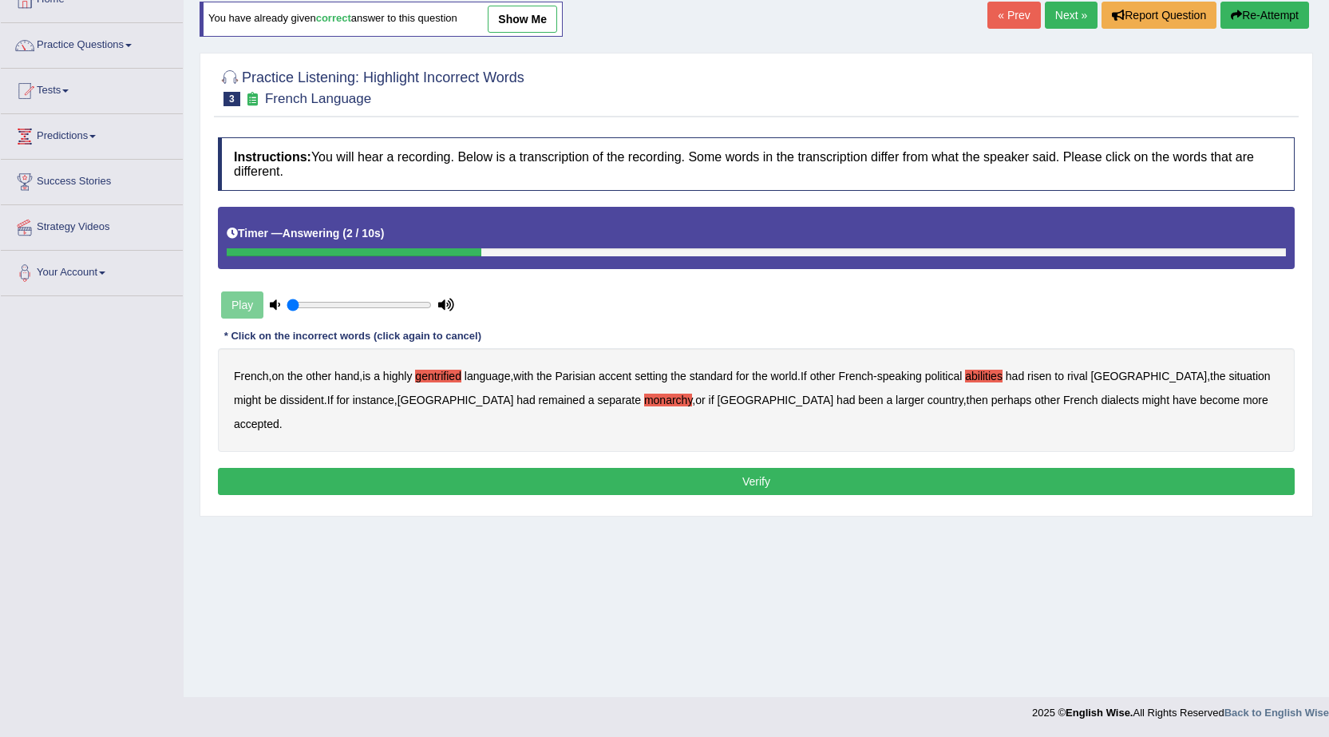
click at [715, 468] on button "Verify" at bounding box center [756, 481] width 1077 height 27
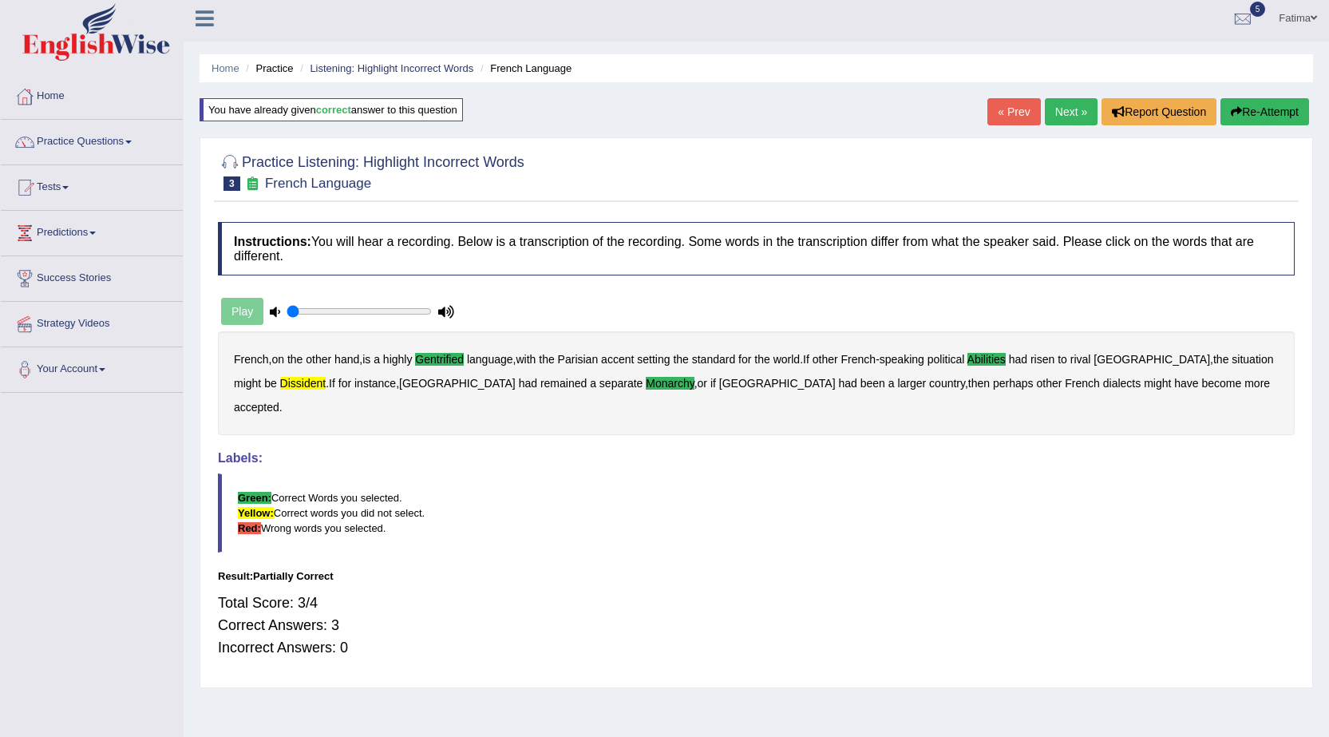
scroll to position [0, 0]
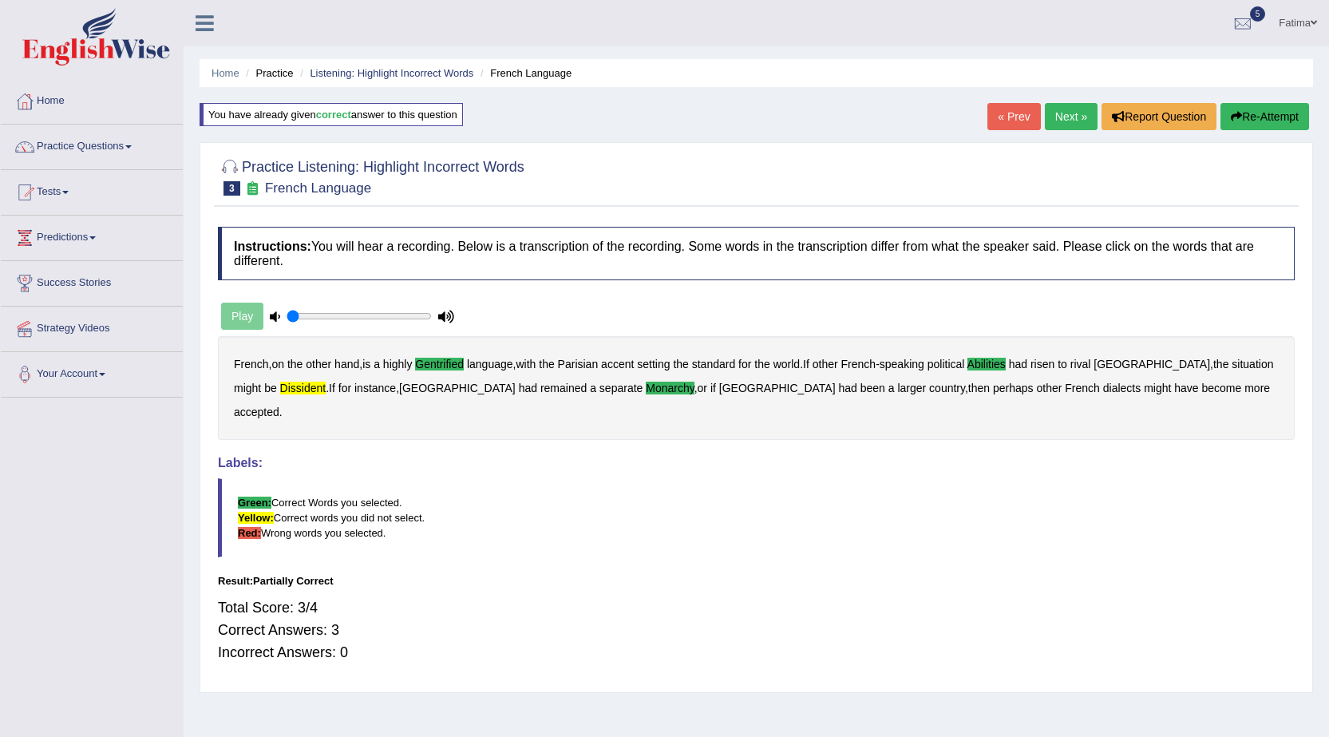
click at [1074, 114] on link "Next »" at bounding box center [1071, 116] width 53 height 27
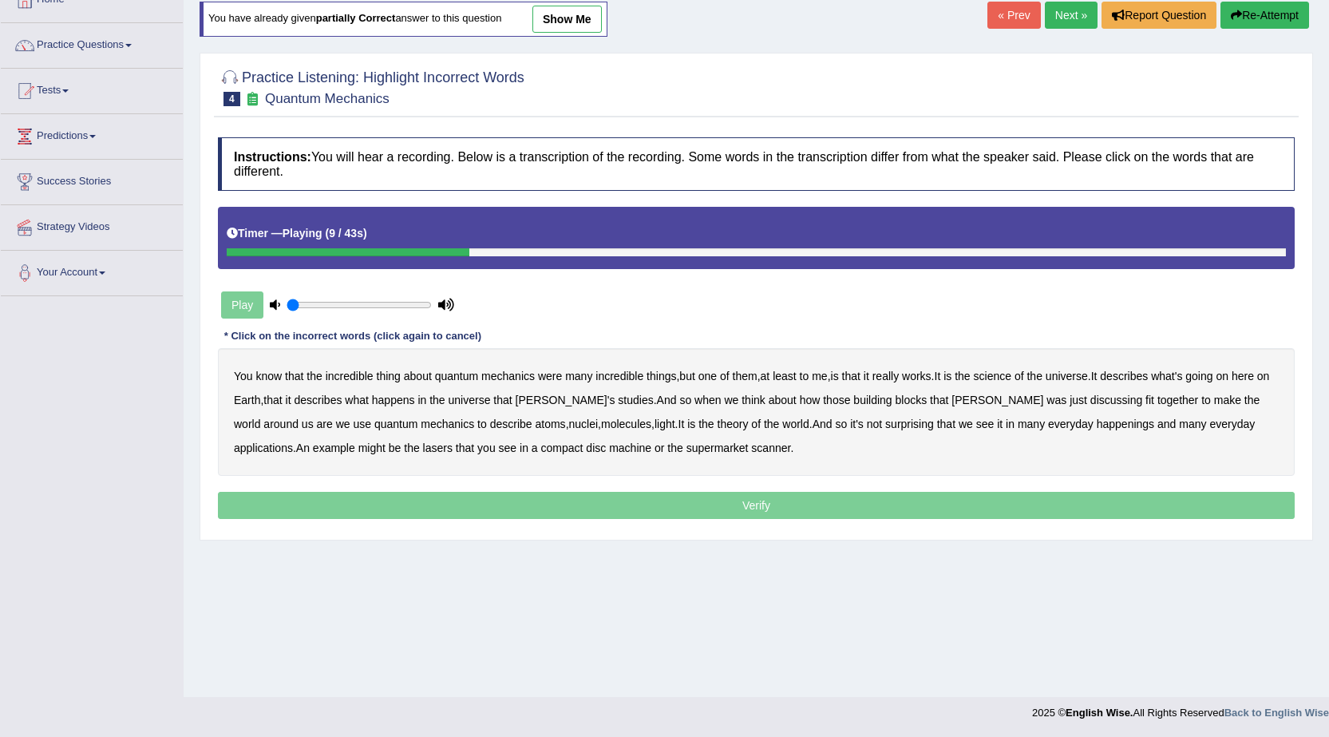
click at [1001, 376] on b "science" at bounding box center [993, 376] width 38 height 13
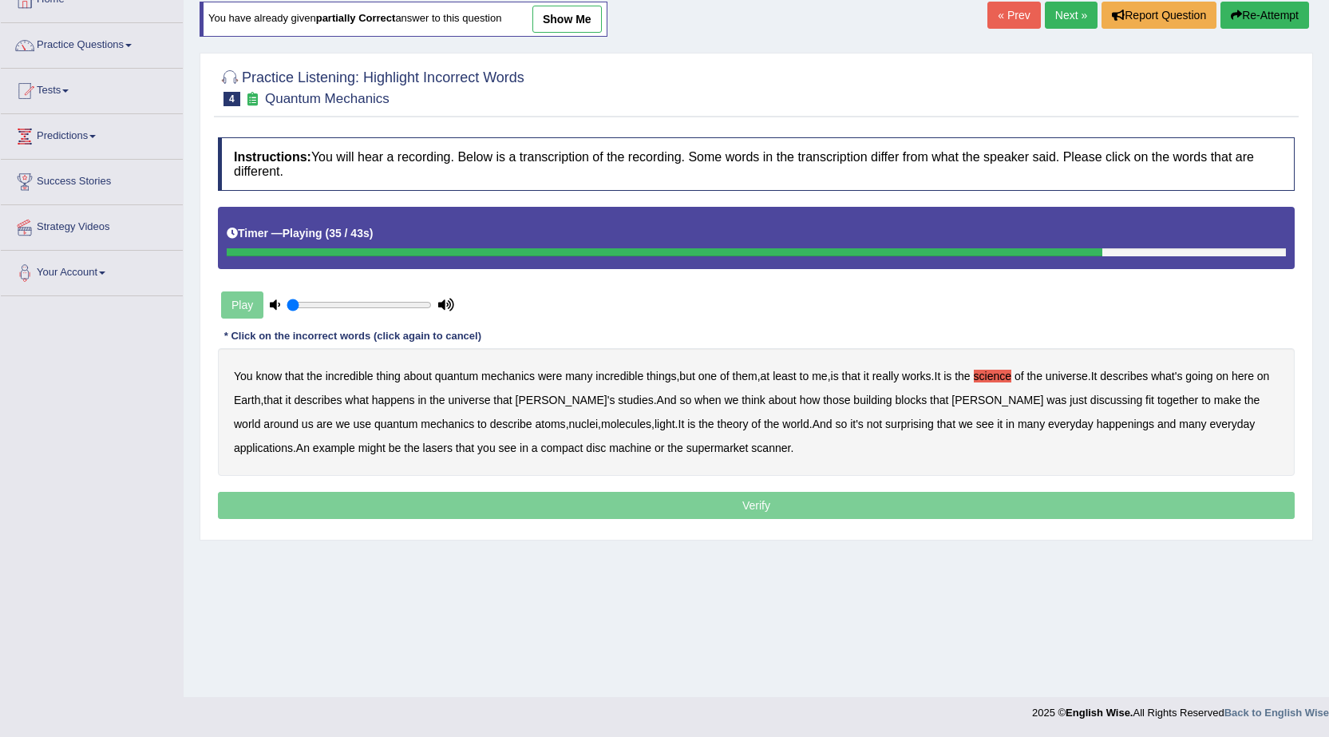
click at [1097, 420] on b "happenings" at bounding box center [1125, 424] width 57 height 13
click at [609, 448] on b "machine" at bounding box center [630, 447] width 42 height 13
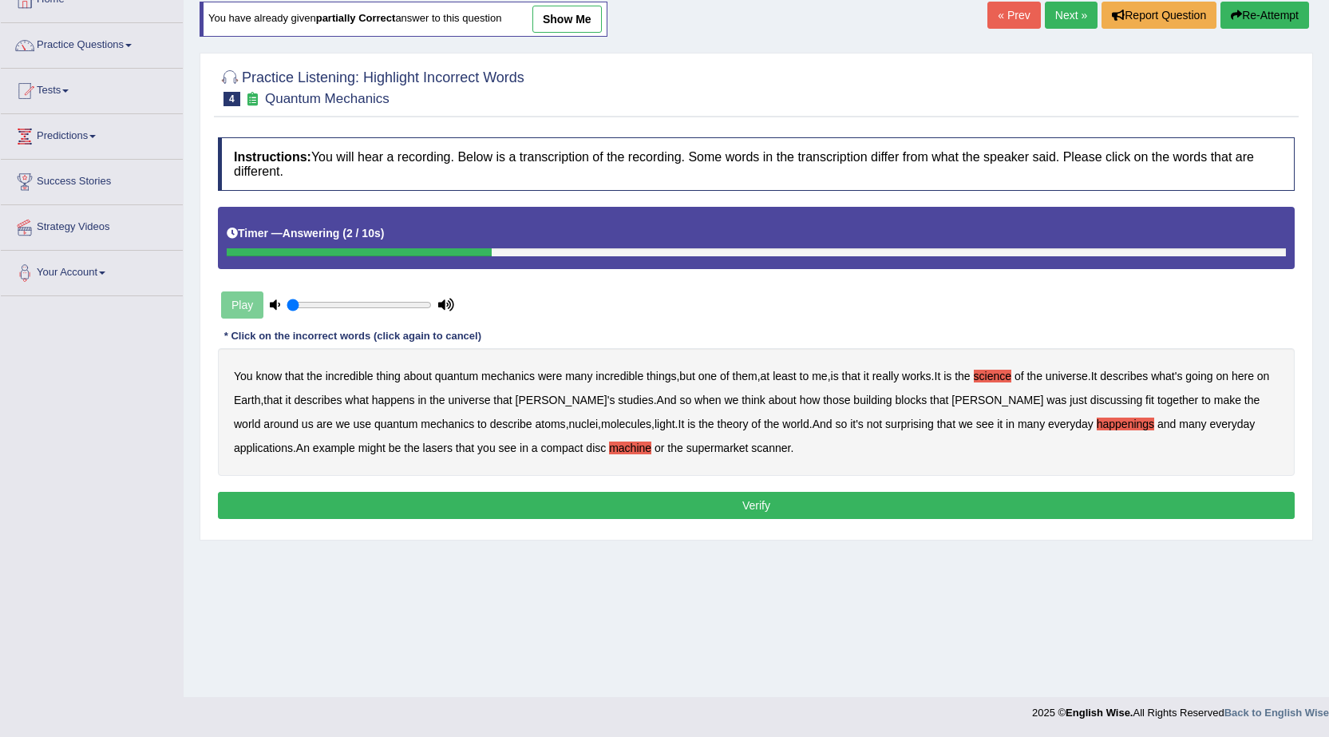
click at [571, 508] on button "Verify" at bounding box center [756, 505] width 1077 height 27
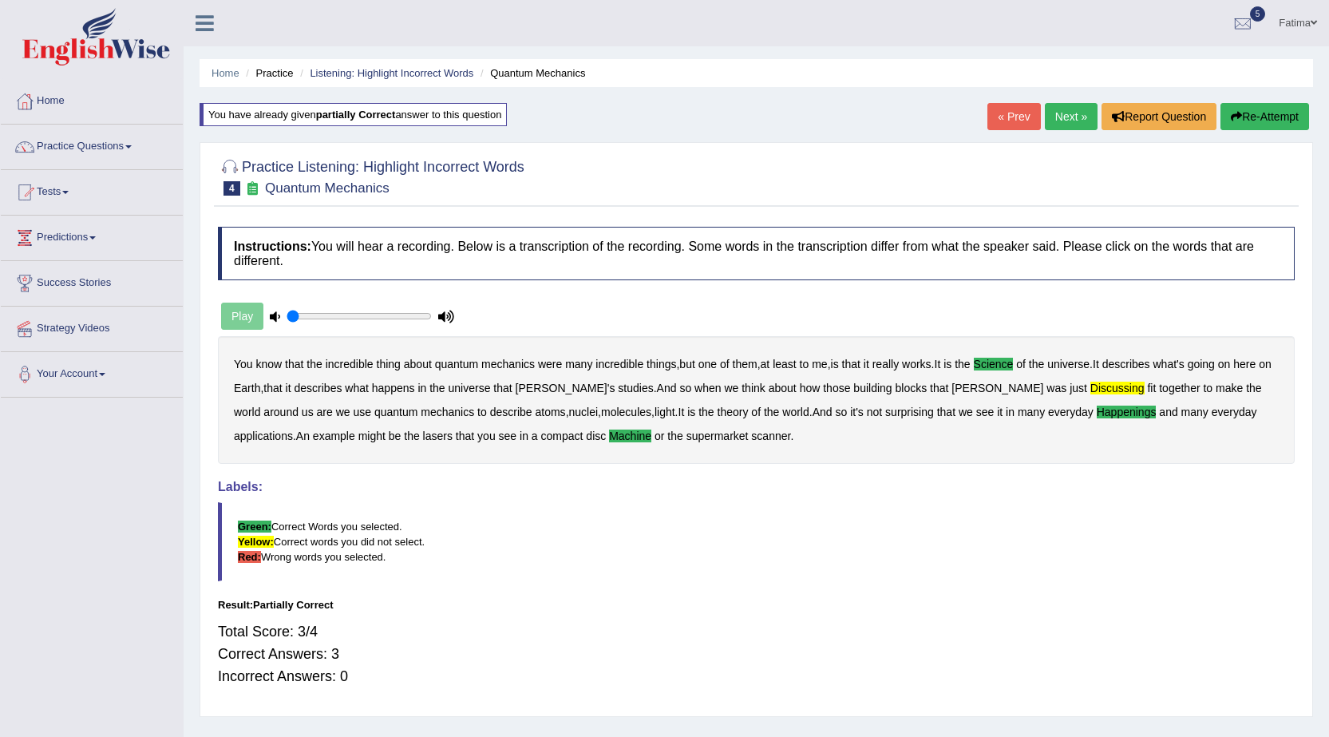
click at [1057, 121] on link "Next »" at bounding box center [1071, 116] width 53 height 27
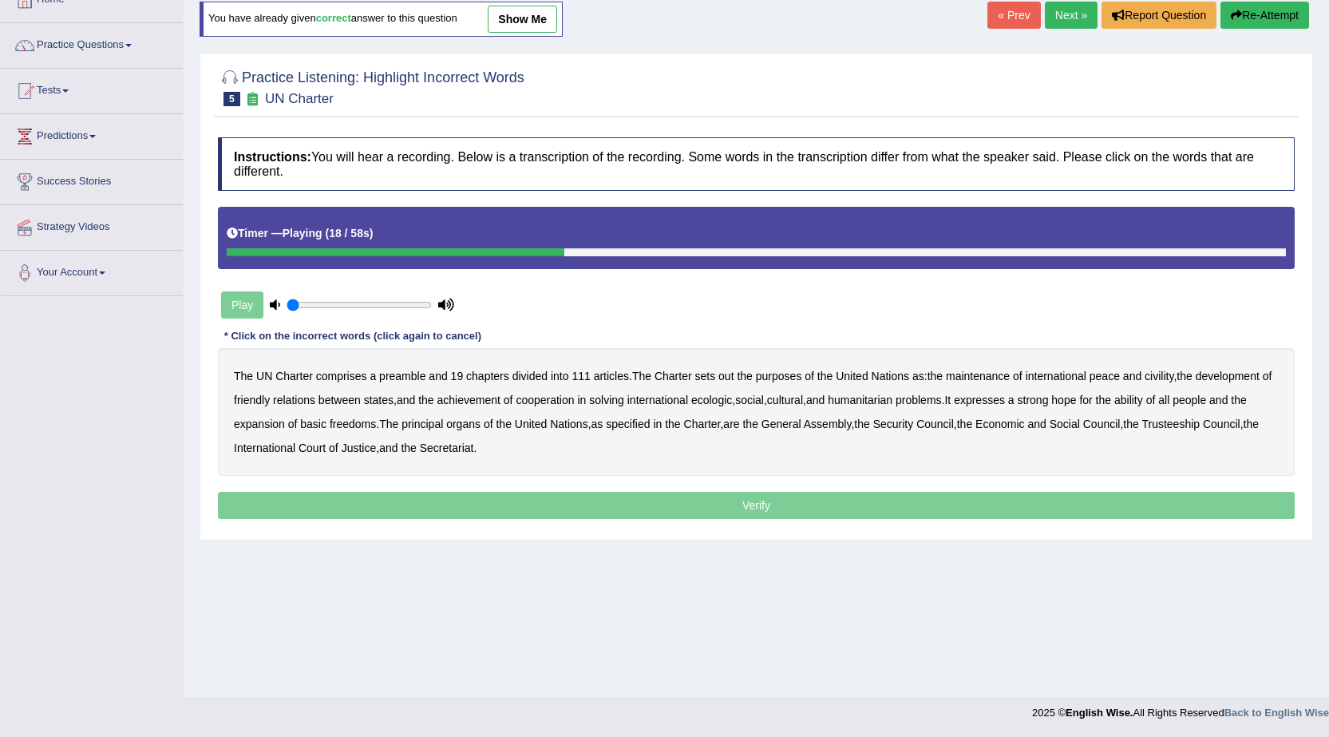
click at [1173, 378] on b "civility" at bounding box center [1159, 376] width 29 height 13
click at [724, 398] on b "ecologic" at bounding box center [711, 400] width 41 height 13
click at [1143, 402] on b "ability" at bounding box center [1129, 400] width 29 height 13
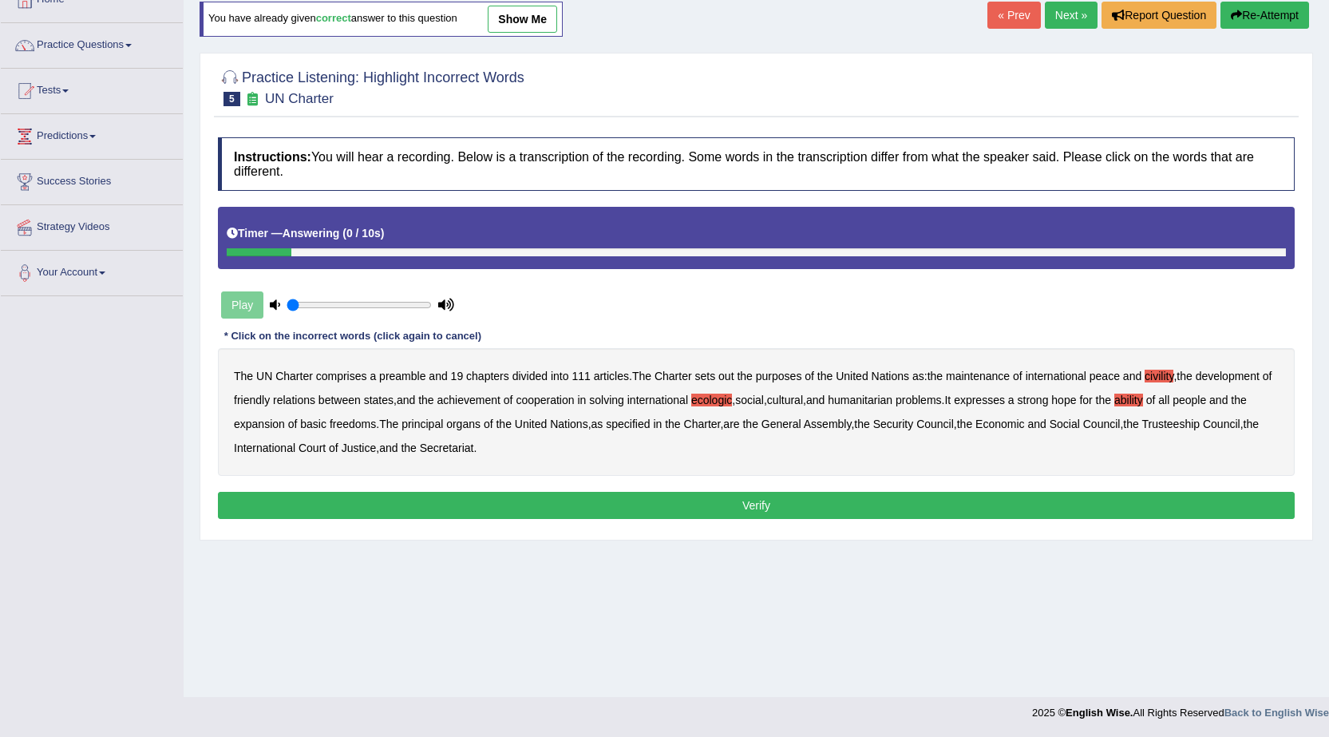
click at [725, 503] on button "Verify" at bounding box center [756, 505] width 1077 height 27
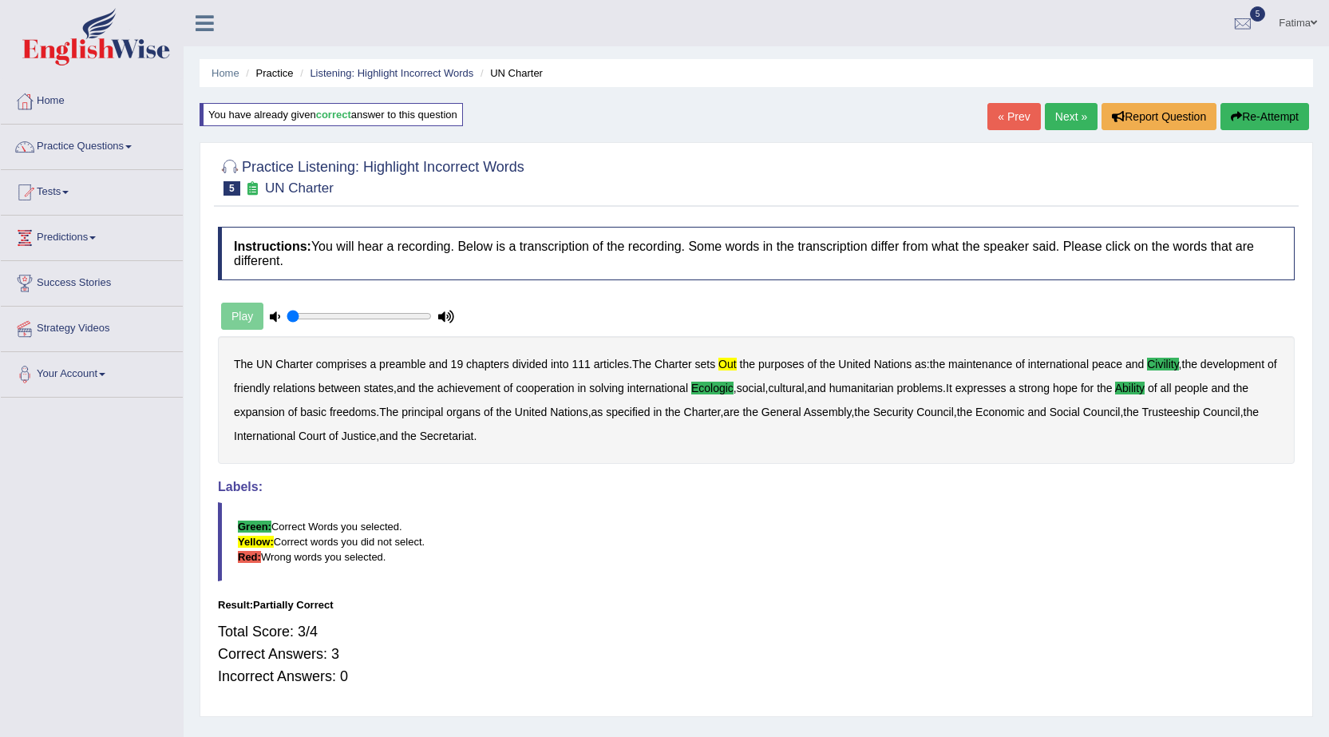
click at [1072, 113] on link "Next »" at bounding box center [1071, 116] width 53 height 27
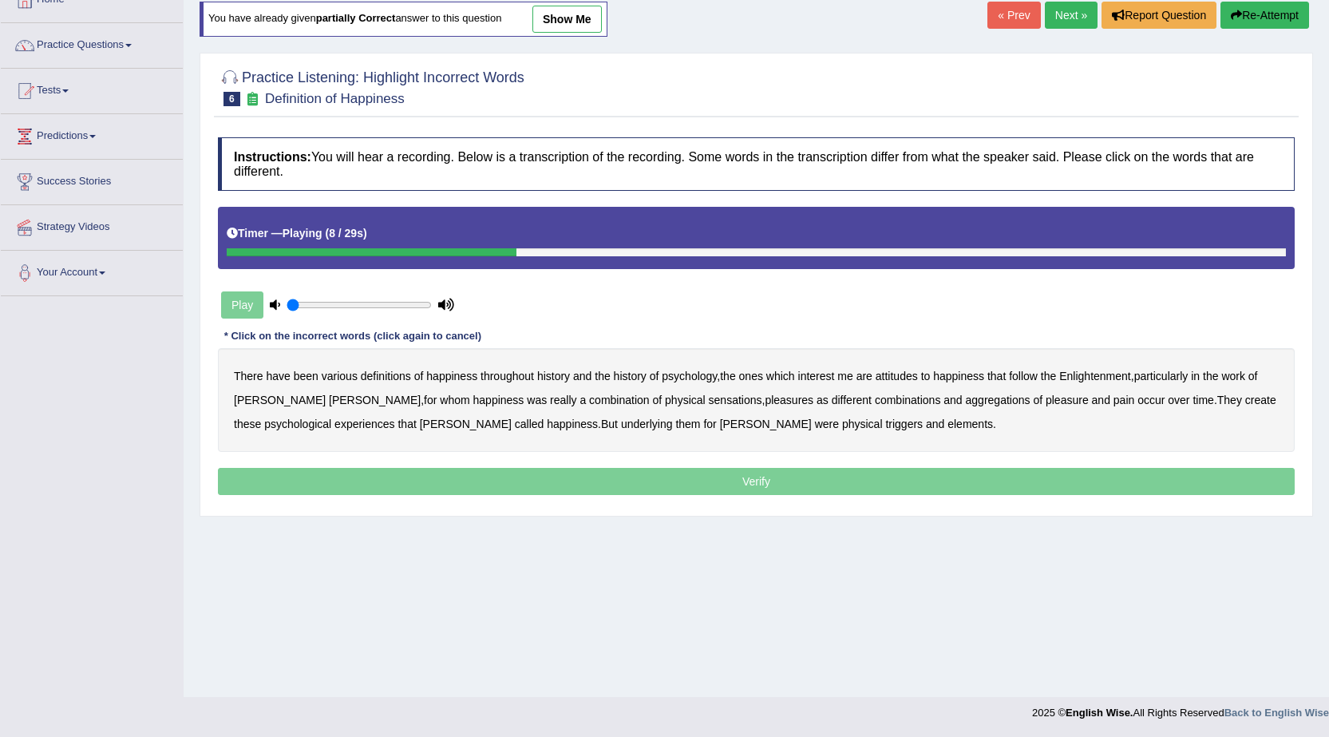
click at [886, 374] on b "attitudes" at bounding box center [897, 376] width 42 height 13
click at [643, 392] on div "There have been various definitions of happiness throughout history and the his…" at bounding box center [756, 400] width 1077 height 104
click at [630, 393] on div "There have been various definitions of happiness throughout history and the his…" at bounding box center [756, 400] width 1077 height 104
click at [709, 398] on b "sensations" at bounding box center [735, 400] width 53 height 13
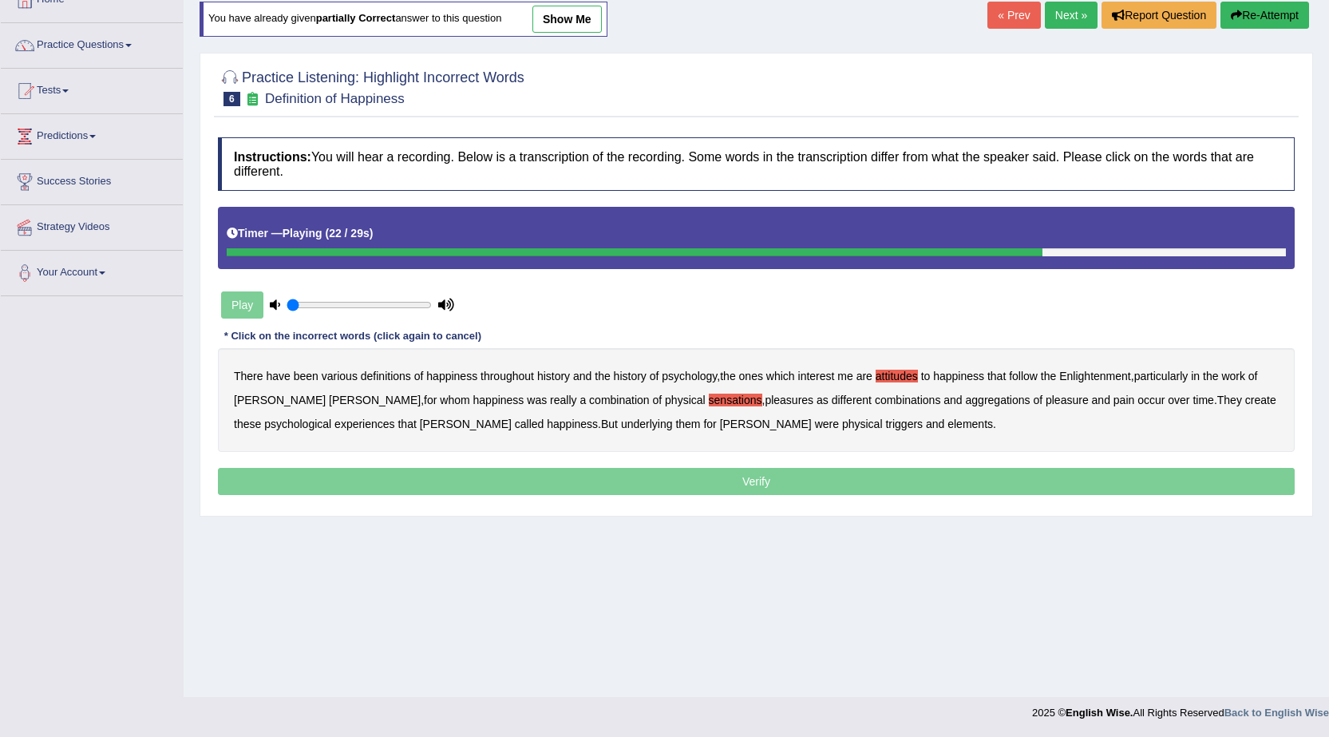
click at [1245, 398] on b "create" at bounding box center [1260, 400] width 31 height 13
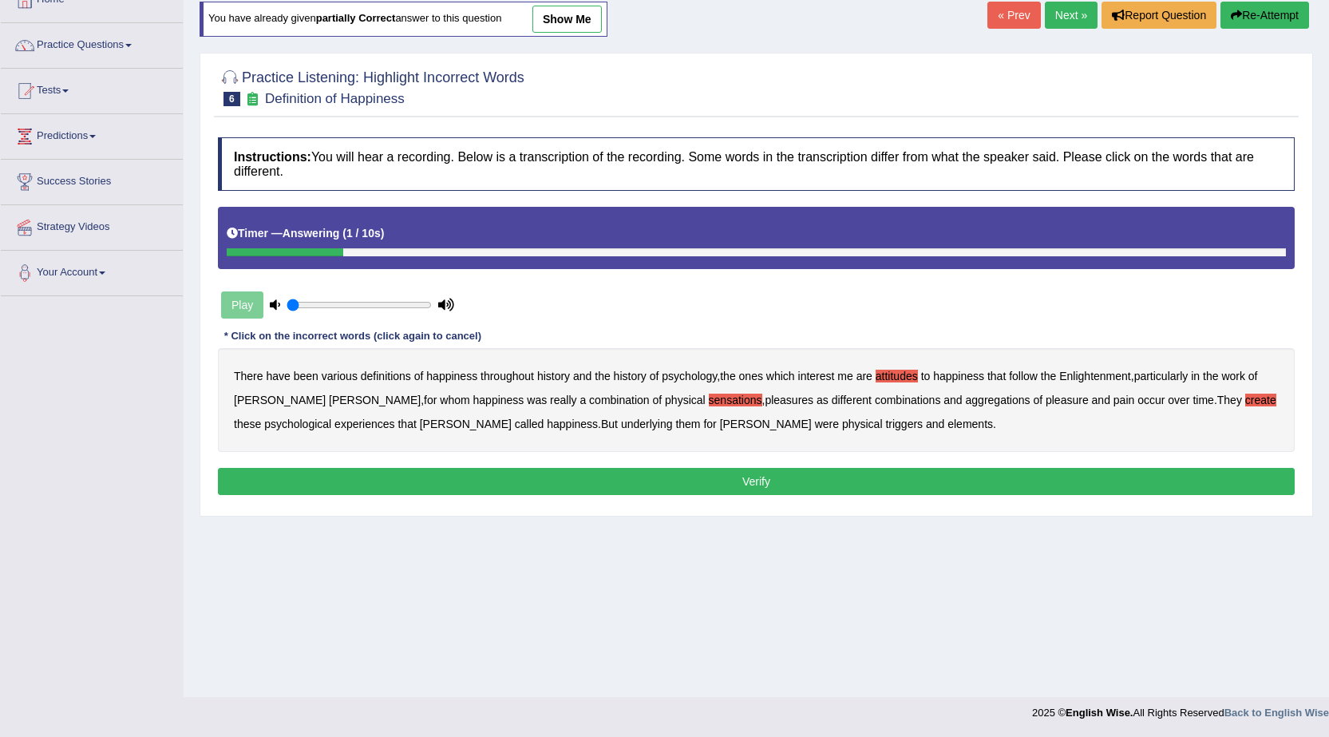
click at [948, 422] on b "elements" at bounding box center [971, 424] width 46 height 13
click at [736, 478] on button "Verify" at bounding box center [756, 481] width 1077 height 27
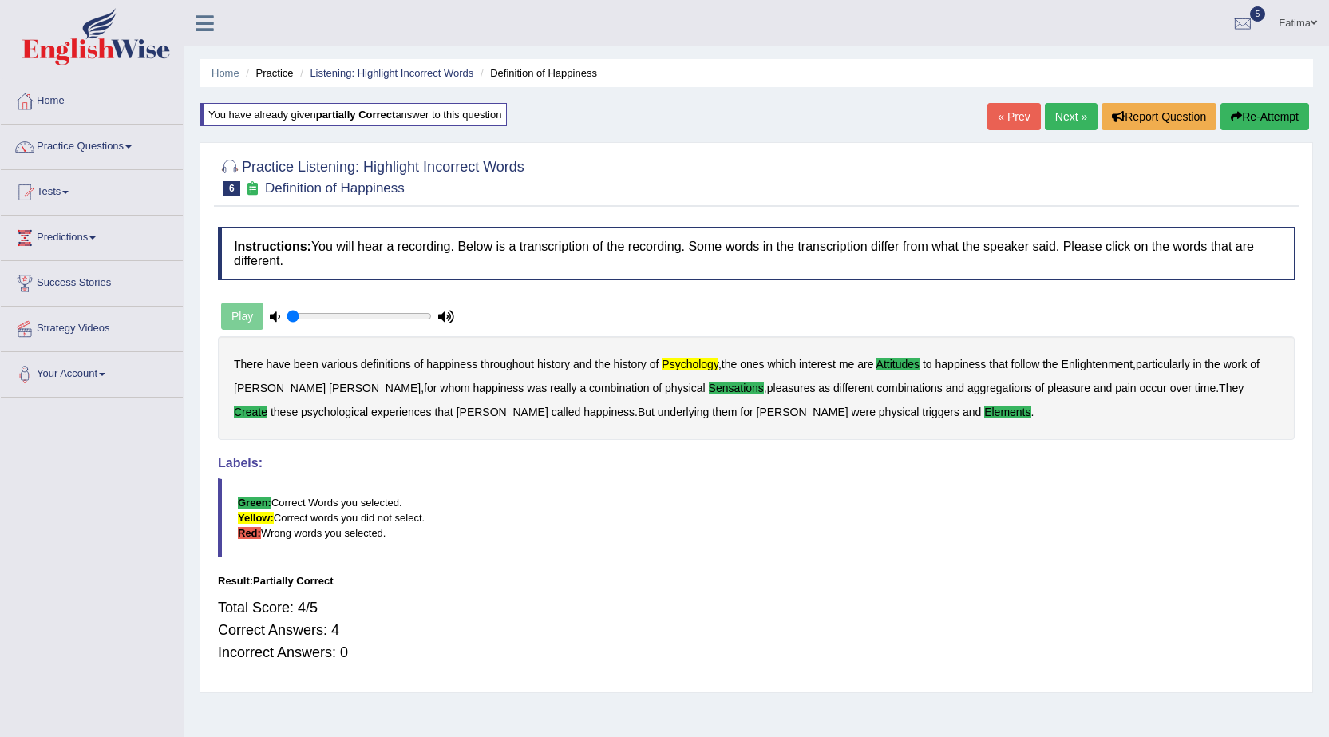
click at [1059, 128] on link "Next »" at bounding box center [1071, 116] width 53 height 27
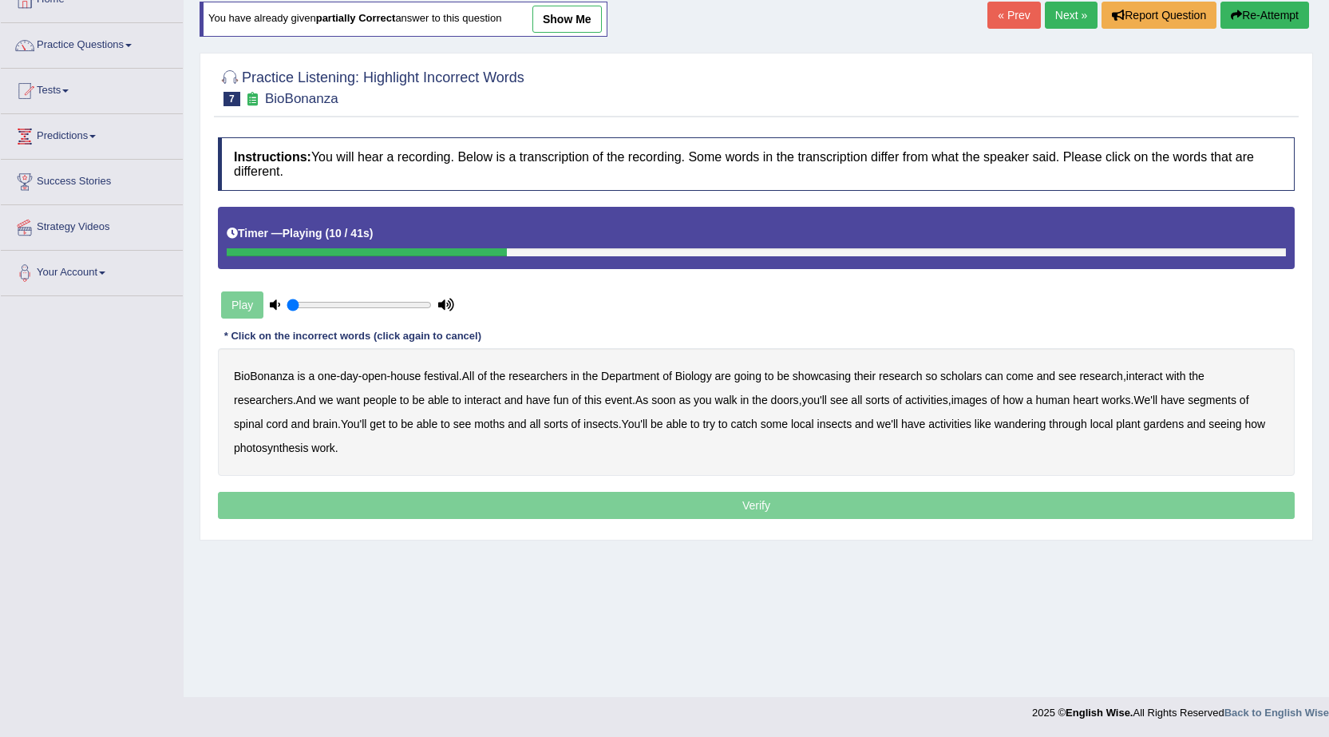
click at [950, 374] on b "scholars" at bounding box center [961, 376] width 42 height 13
click at [952, 402] on b "images" at bounding box center [970, 400] width 36 height 13
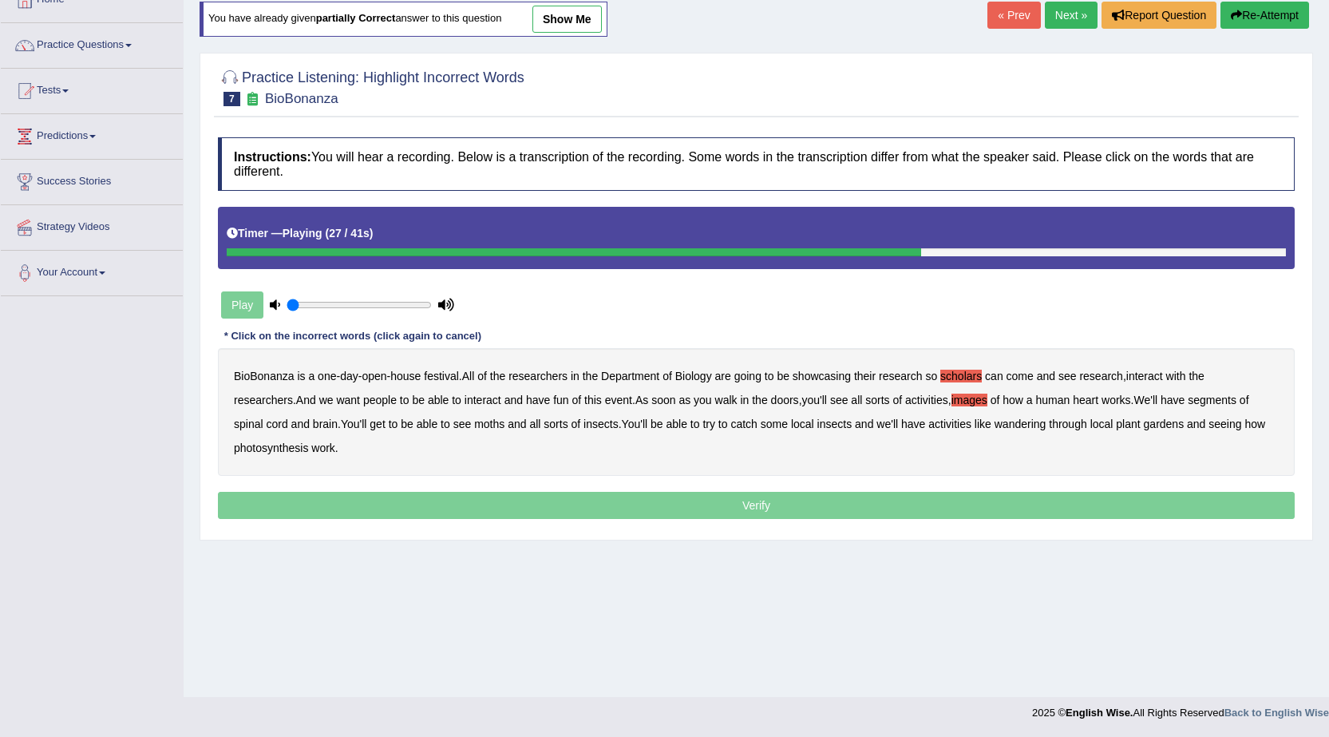
click at [1188, 396] on b "segments" at bounding box center [1212, 400] width 49 height 13
click at [995, 427] on b "wandering" at bounding box center [1021, 424] width 52 height 13
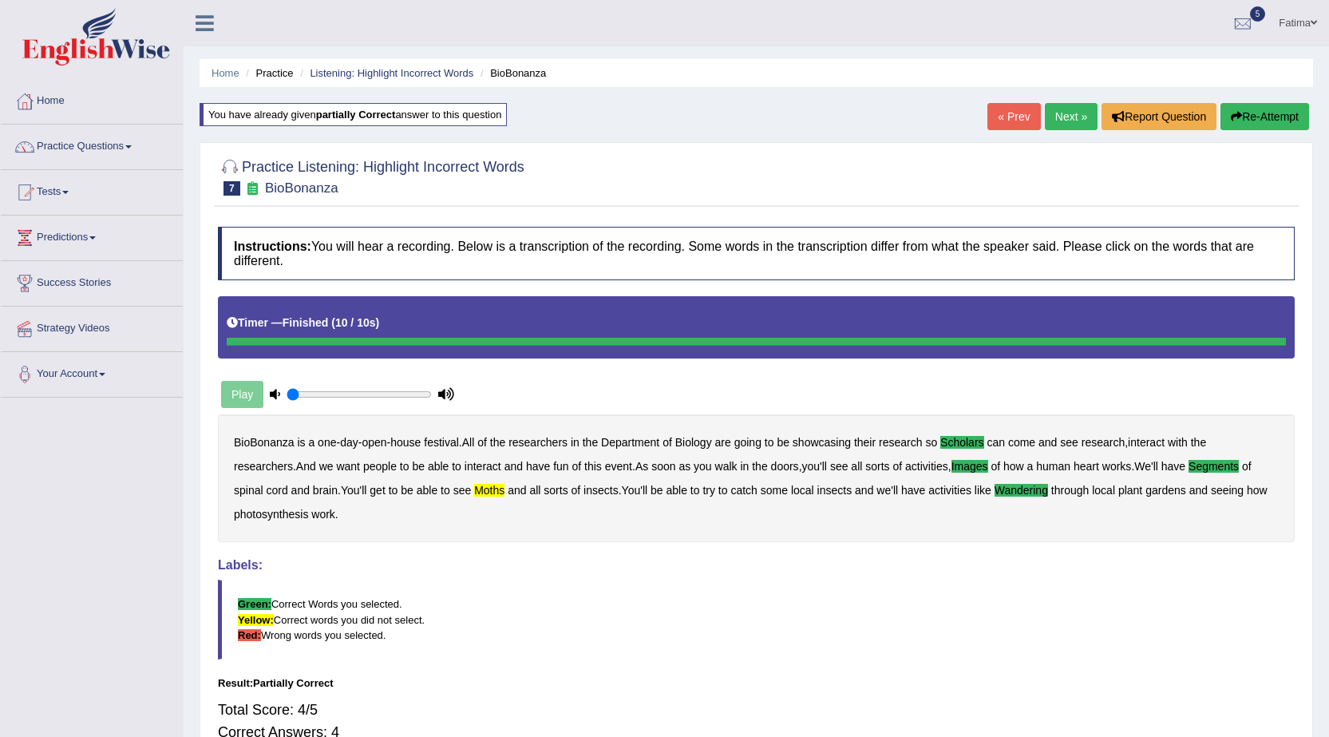
click at [1084, 117] on link "Next »" at bounding box center [1071, 116] width 53 height 27
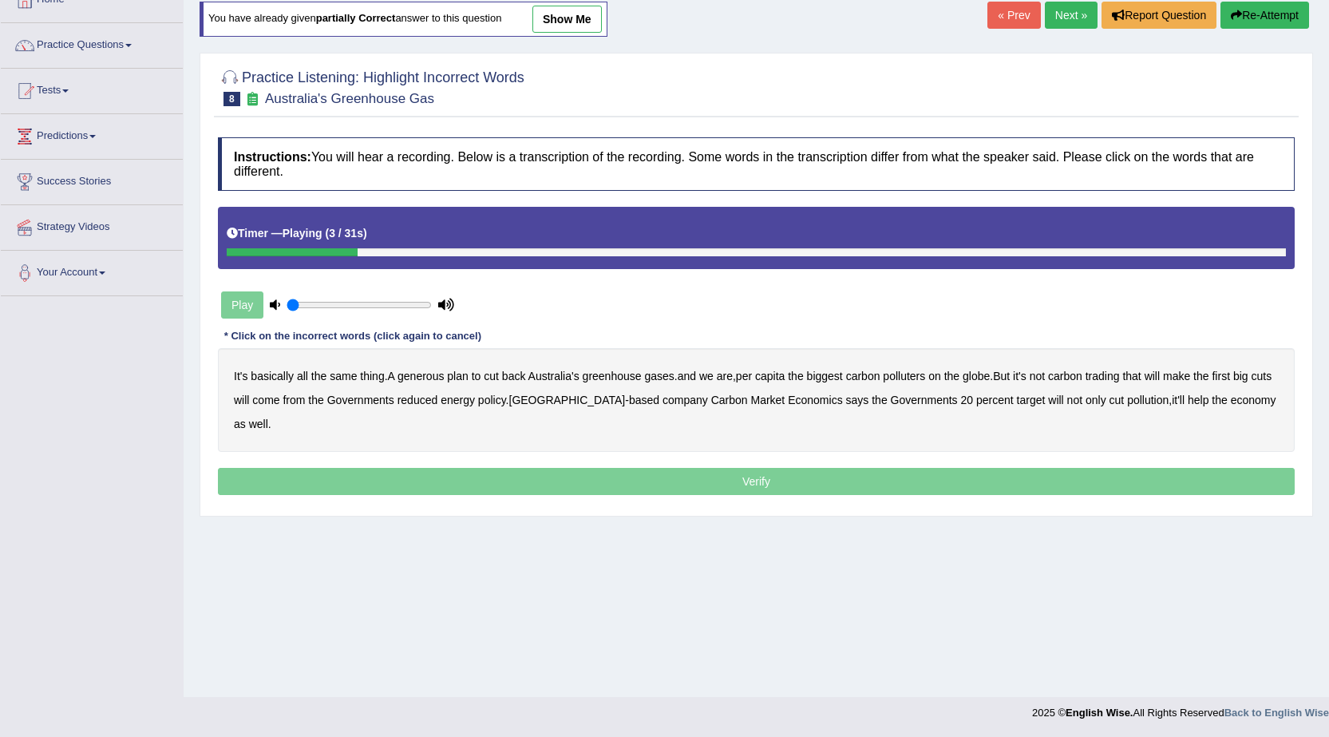
drag, startPoint x: 405, startPoint y: 367, endPoint x: 418, endPoint y: 372, distance: 13.6
click at [418, 372] on div "It's basically all the same thing . A generous plan to cut back Australia's gre…" at bounding box center [756, 400] width 1077 height 104
click at [422, 378] on b "generous" at bounding box center [421, 376] width 46 height 13
click at [982, 374] on b "globe" at bounding box center [976, 376] width 27 height 13
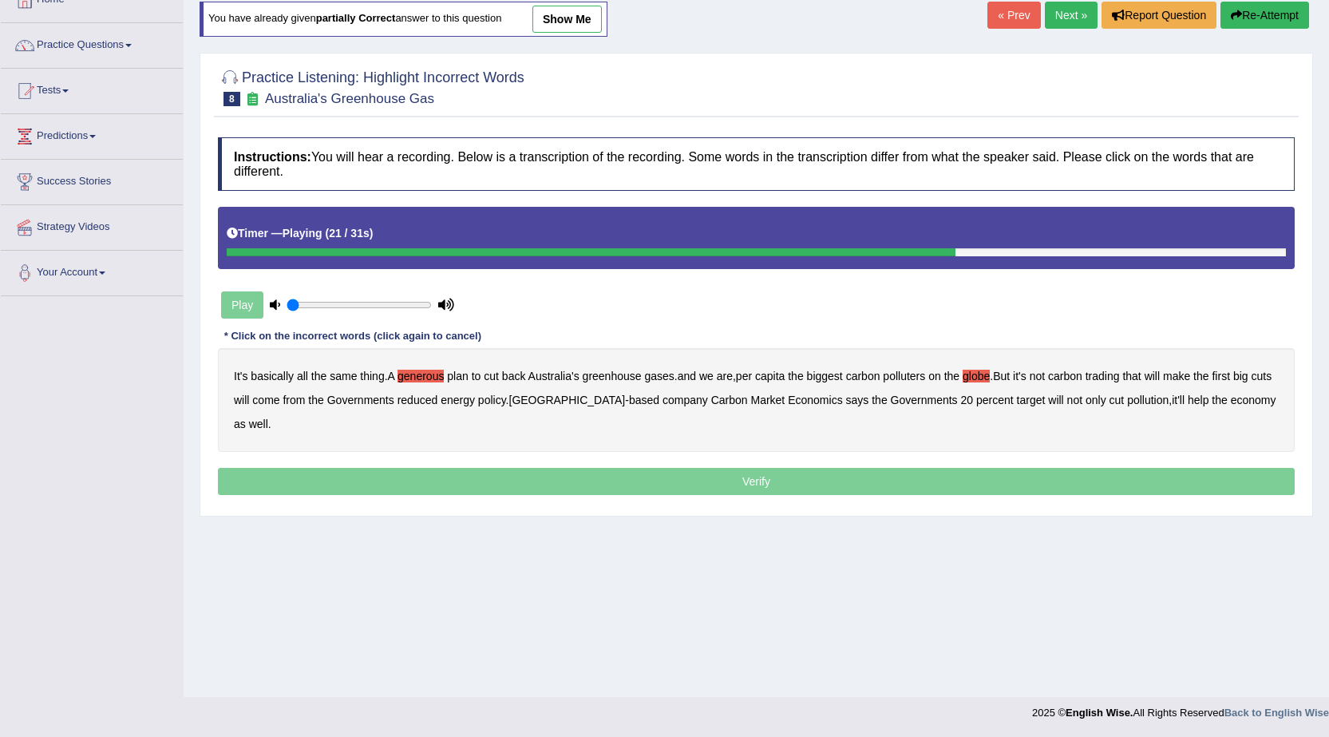
click at [377, 398] on b "Governments" at bounding box center [360, 400] width 67 height 13
click at [394, 402] on b "Governments" at bounding box center [360, 400] width 67 height 13
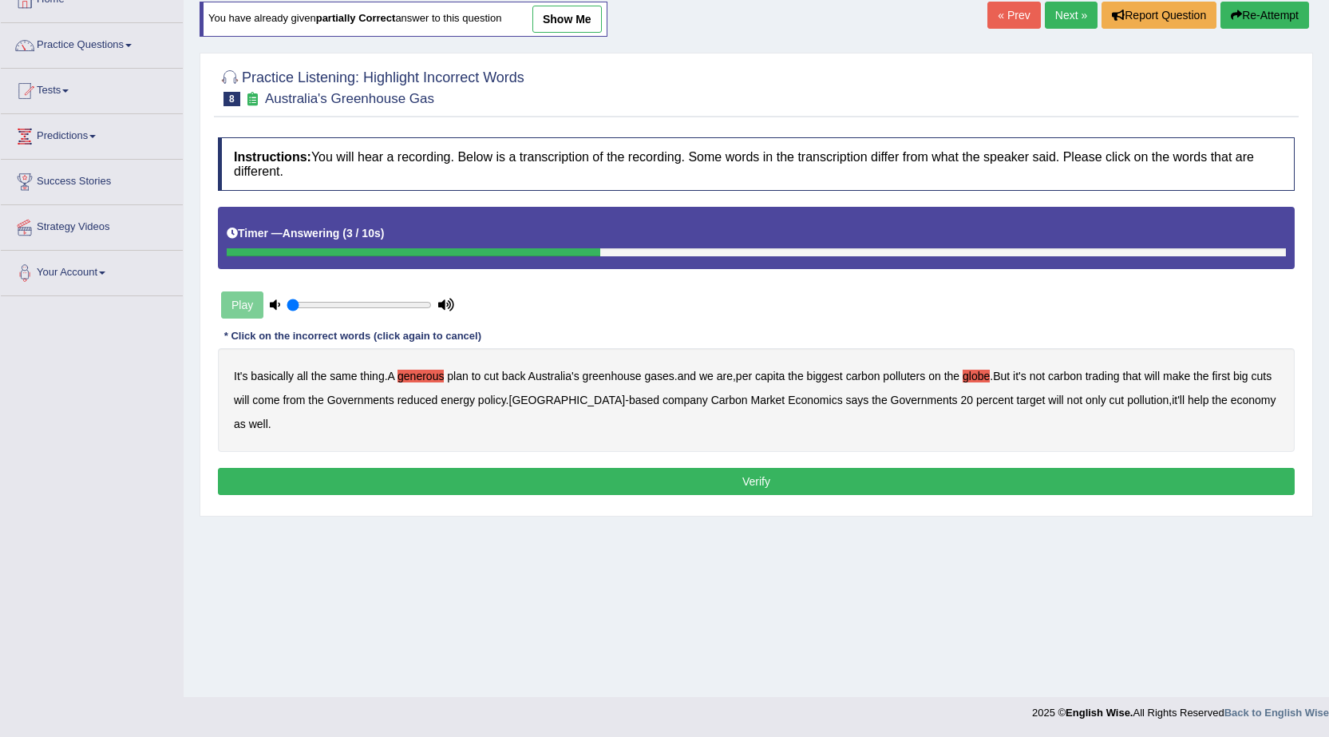
click at [1256, 13] on button "Re-Attempt" at bounding box center [1265, 15] width 89 height 27
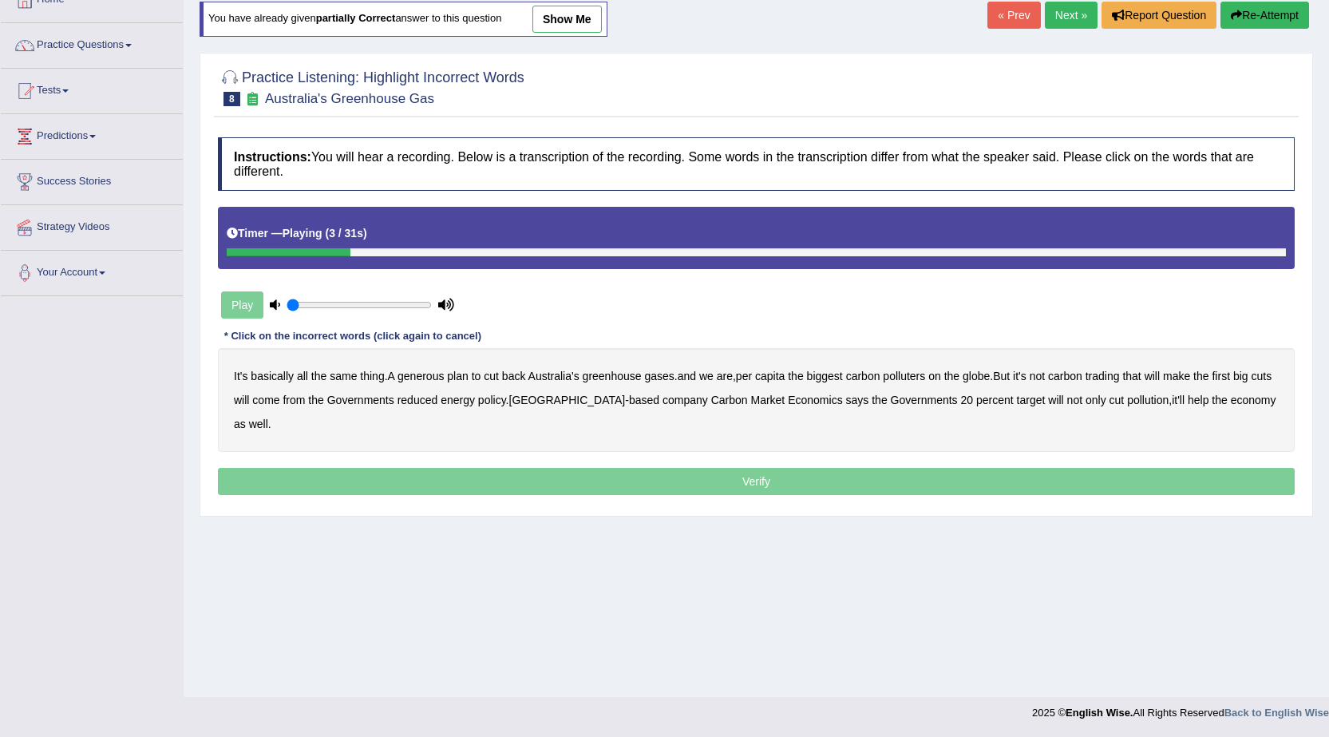
click at [436, 374] on b "generous" at bounding box center [421, 376] width 46 height 13
click at [980, 375] on b "globe" at bounding box center [976, 376] width 27 height 13
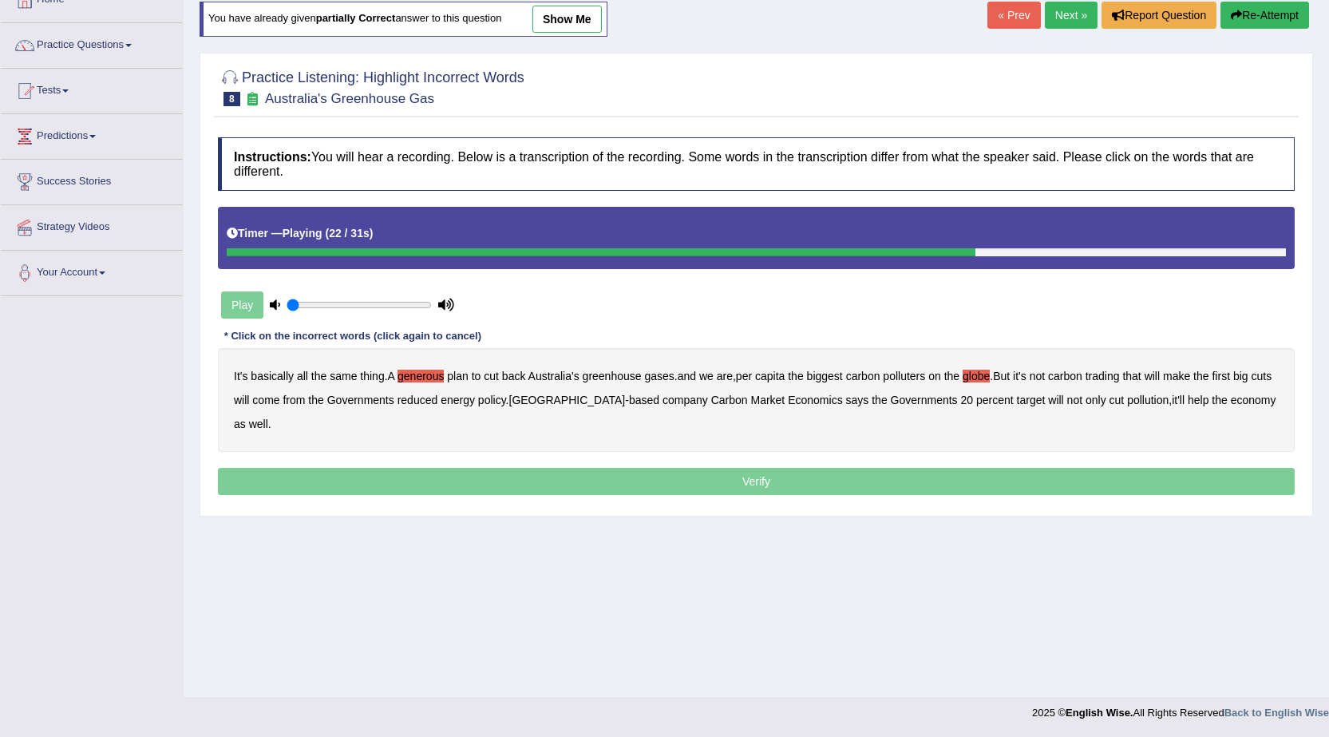
click at [438, 402] on b "reduced" at bounding box center [418, 400] width 41 height 13
click at [506, 399] on b "policy" at bounding box center [492, 400] width 28 height 13
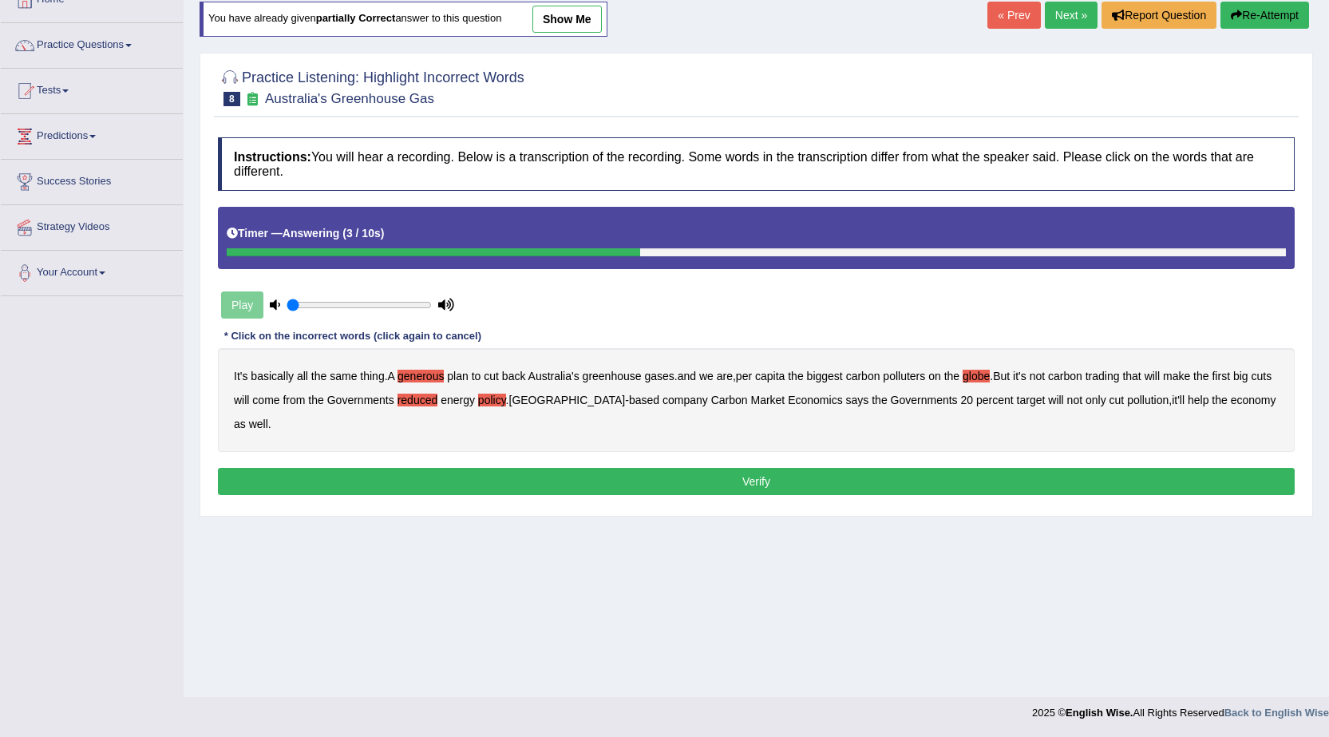
click at [649, 483] on button "Verify" at bounding box center [756, 481] width 1077 height 27
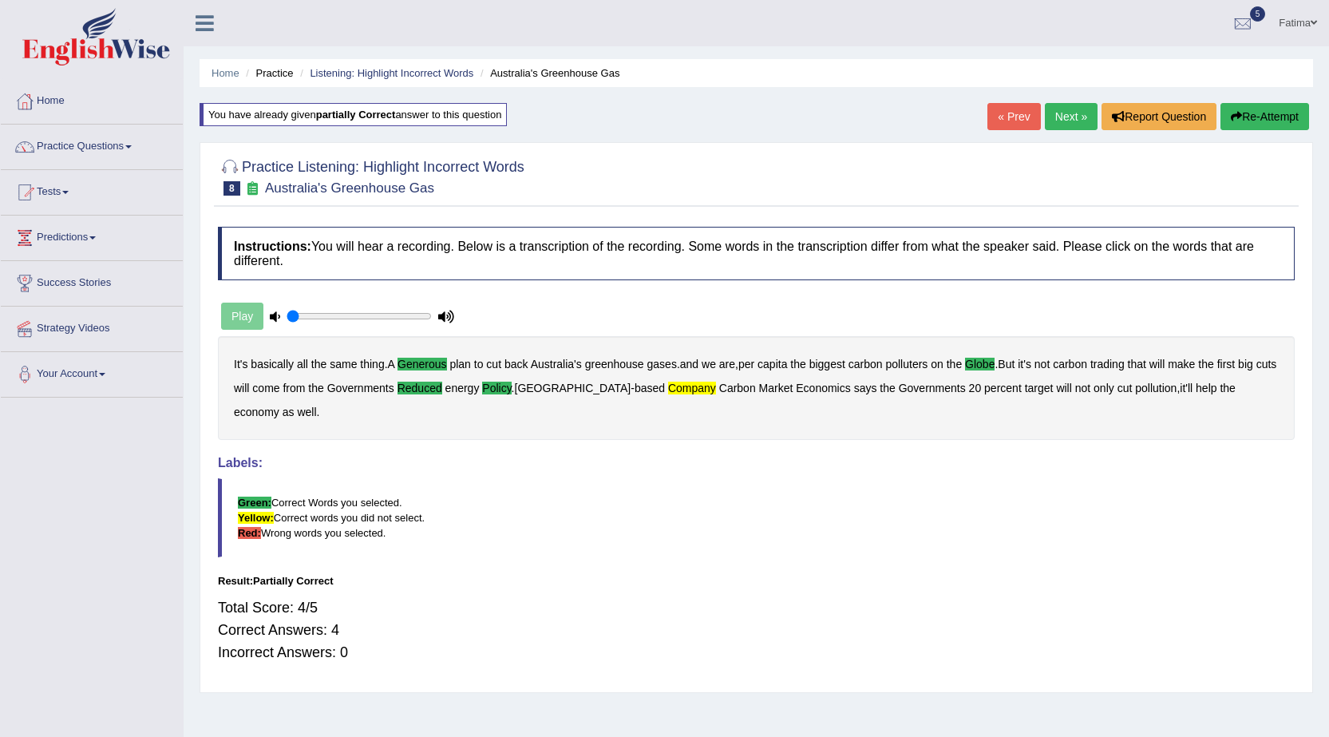
click at [1071, 123] on link "Next »" at bounding box center [1071, 116] width 53 height 27
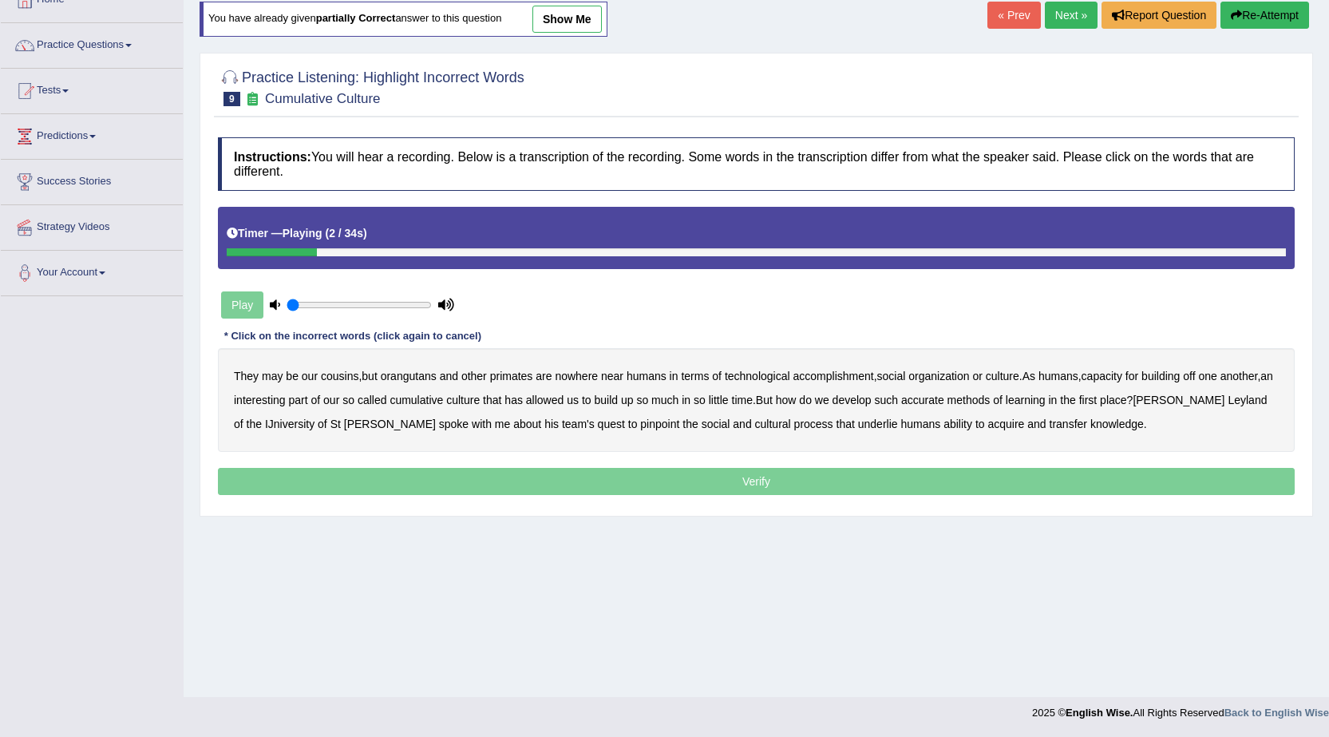
click at [418, 378] on b "orangutans" at bounding box center [409, 376] width 56 height 13
click at [817, 375] on b "accomplishment" at bounding box center [834, 376] width 81 height 13
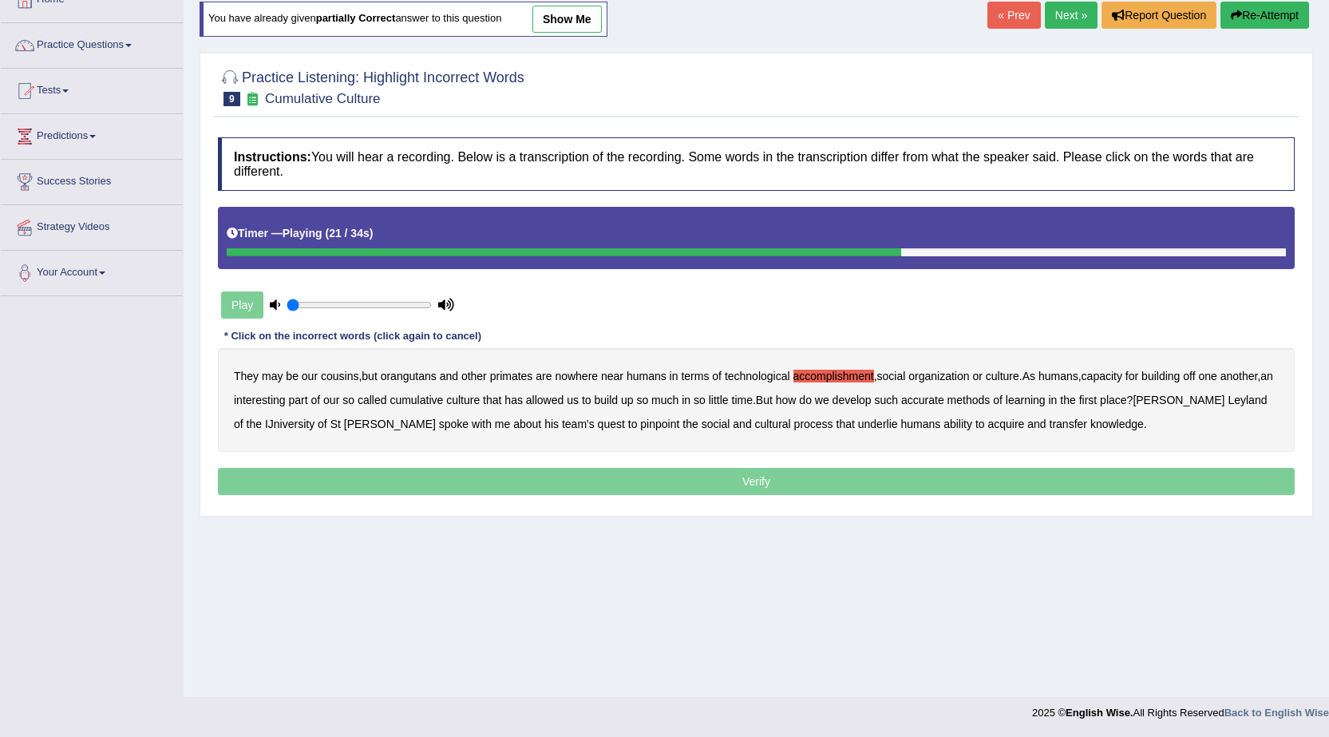
click at [945, 394] on div "They may be our cousins , but orangutans and other primates are nowhere near hu…" at bounding box center [756, 400] width 1077 height 104
click at [944, 398] on b "accurate" at bounding box center [922, 400] width 43 height 13
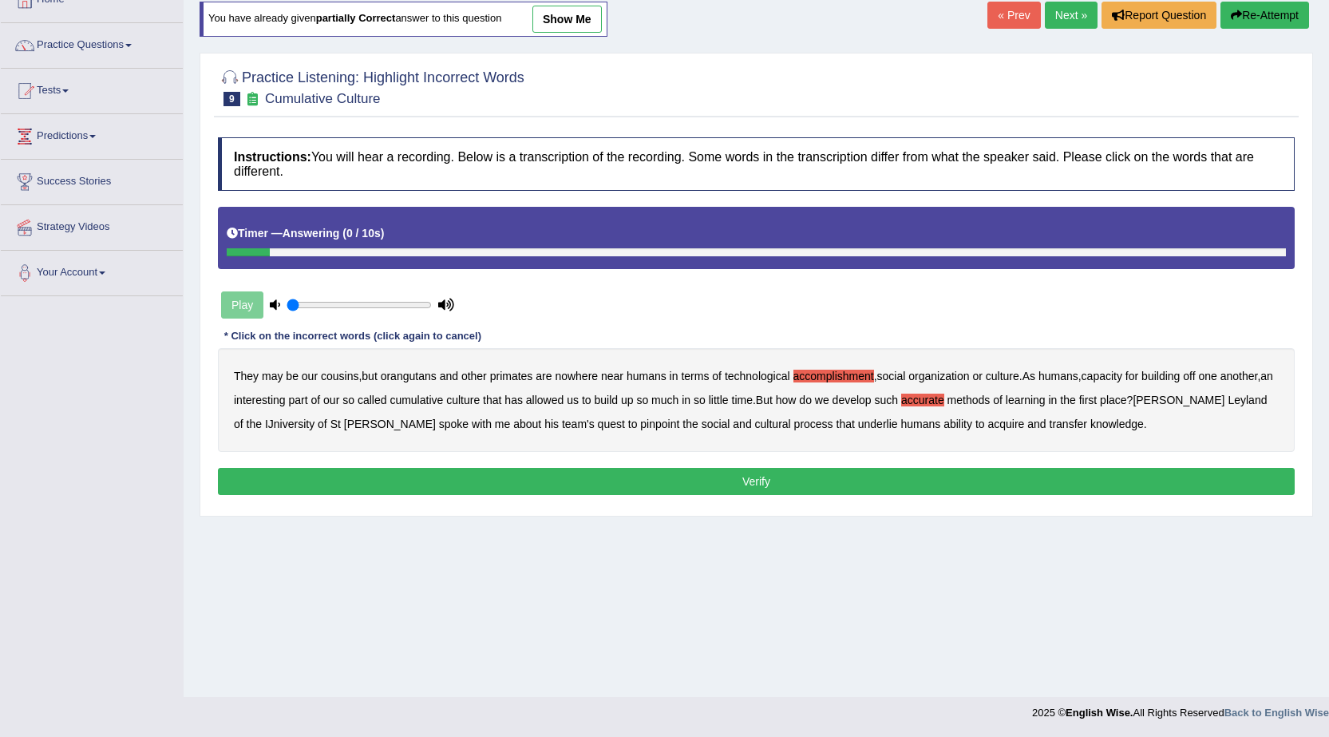
click at [1264, 12] on button "Re-Attempt" at bounding box center [1265, 15] width 89 height 27
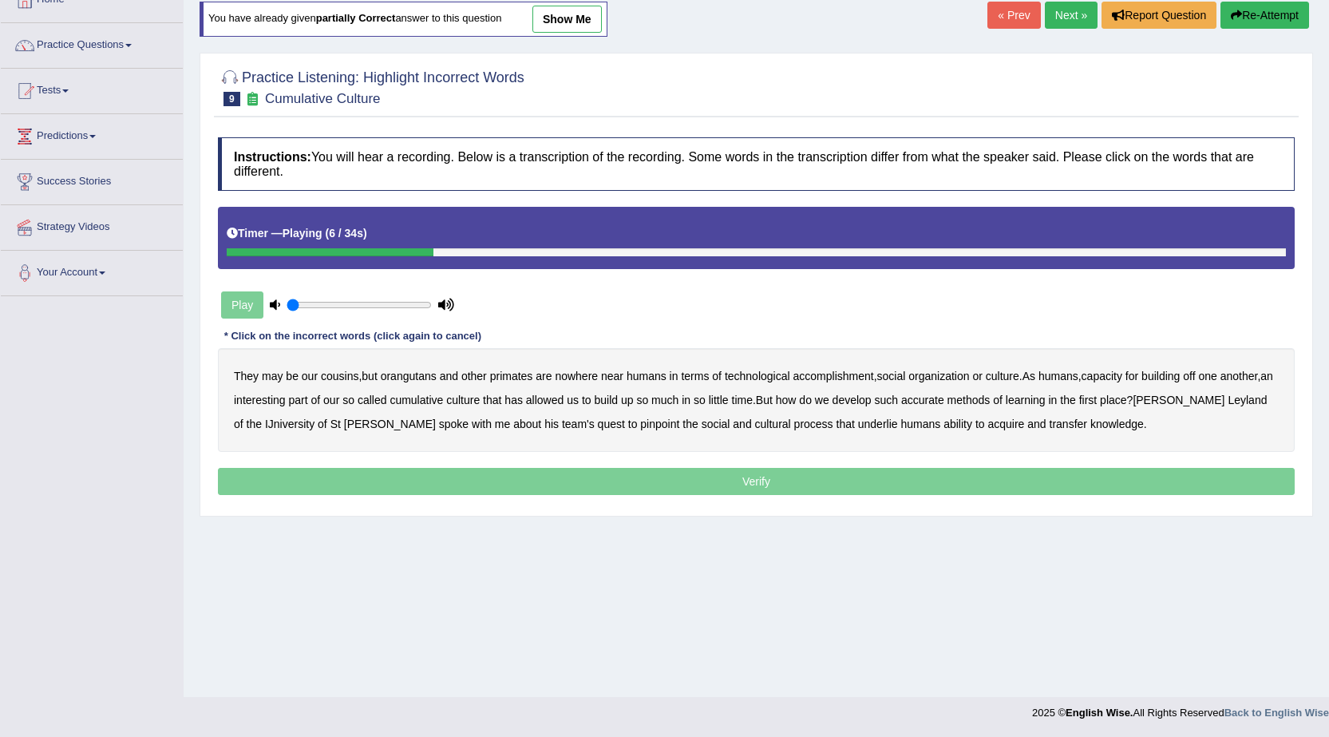
click at [828, 369] on div "They may be our cousins , but orangutans and other primates are nowhere near hu…" at bounding box center [756, 400] width 1077 height 104
click at [834, 370] on b "accomplishment" at bounding box center [834, 376] width 81 height 13
click at [286, 405] on b "interesting" at bounding box center [260, 400] width 52 height 13
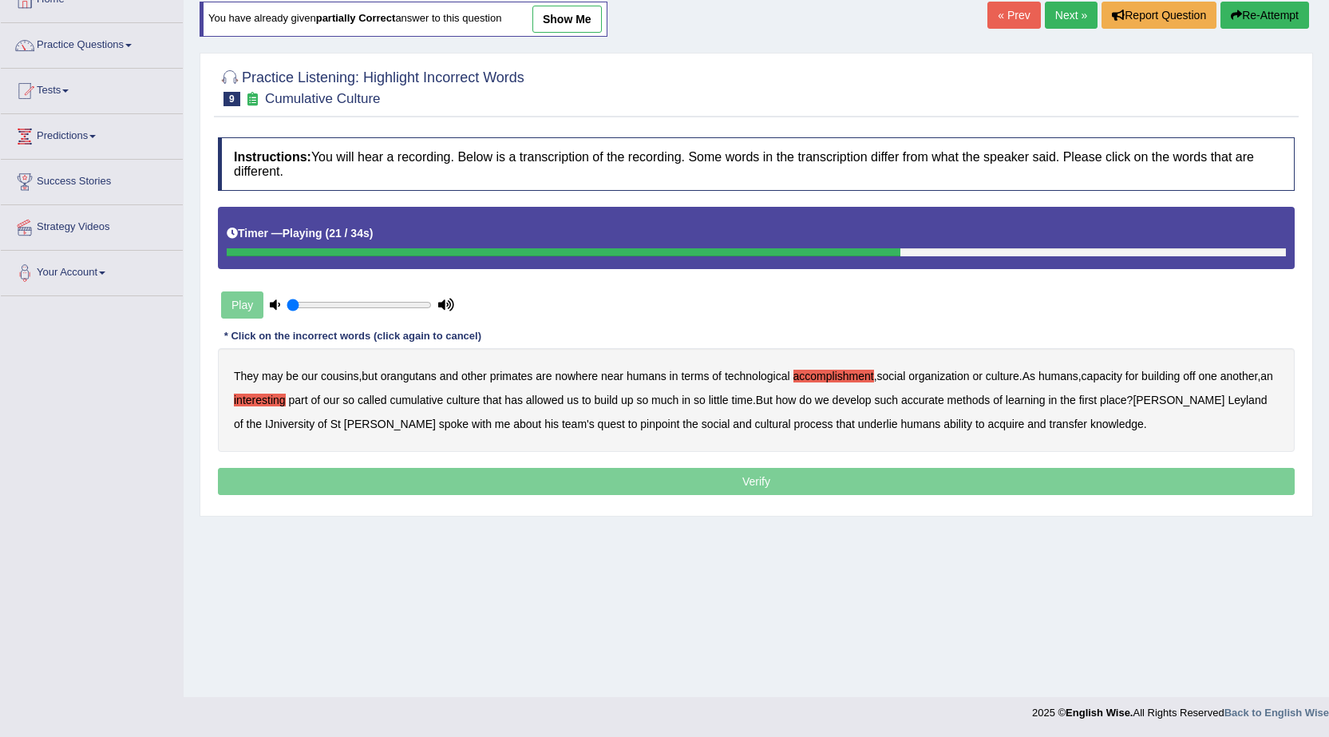
click at [941, 400] on b "accurate" at bounding box center [922, 400] width 43 height 13
click at [265, 424] on b "IJniversity" at bounding box center [289, 424] width 49 height 13
click at [755, 423] on b "cultural" at bounding box center [773, 424] width 36 height 13
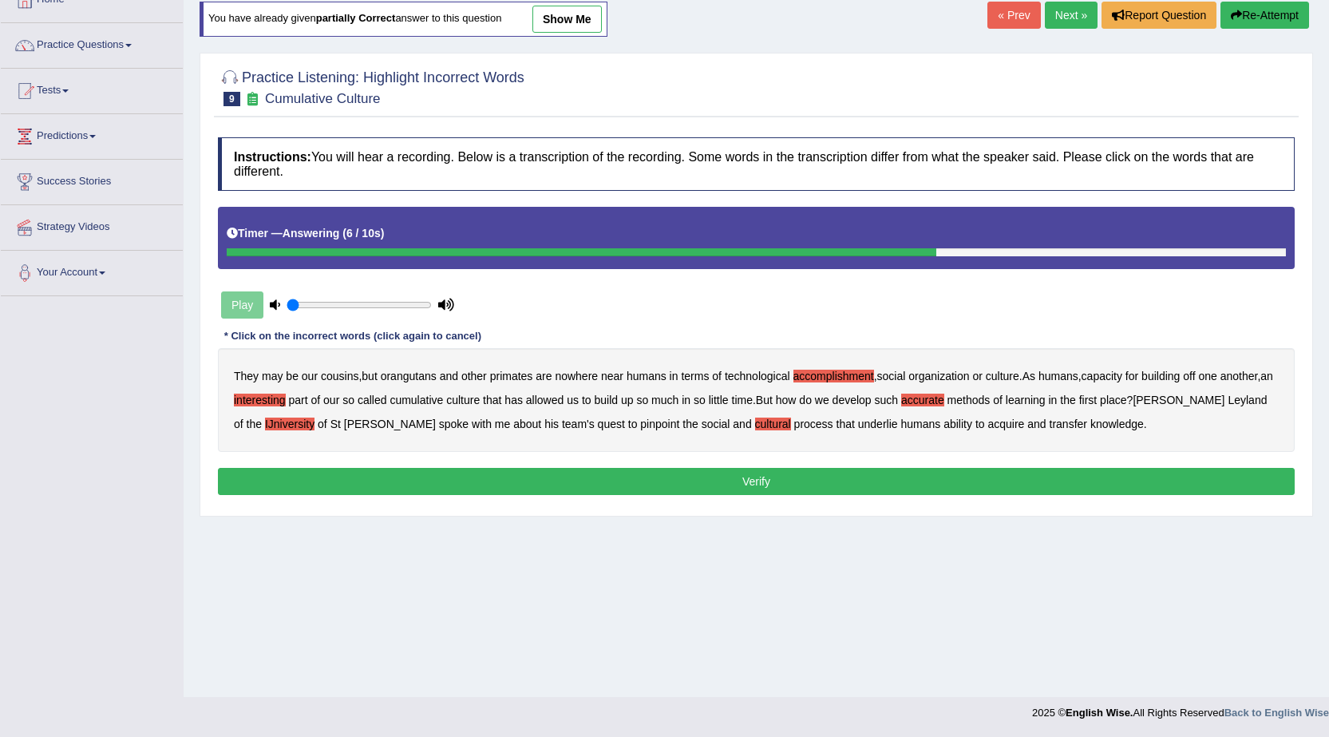
click at [1050, 421] on b "transfer" at bounding box center [1069, 424] width 38 height 13
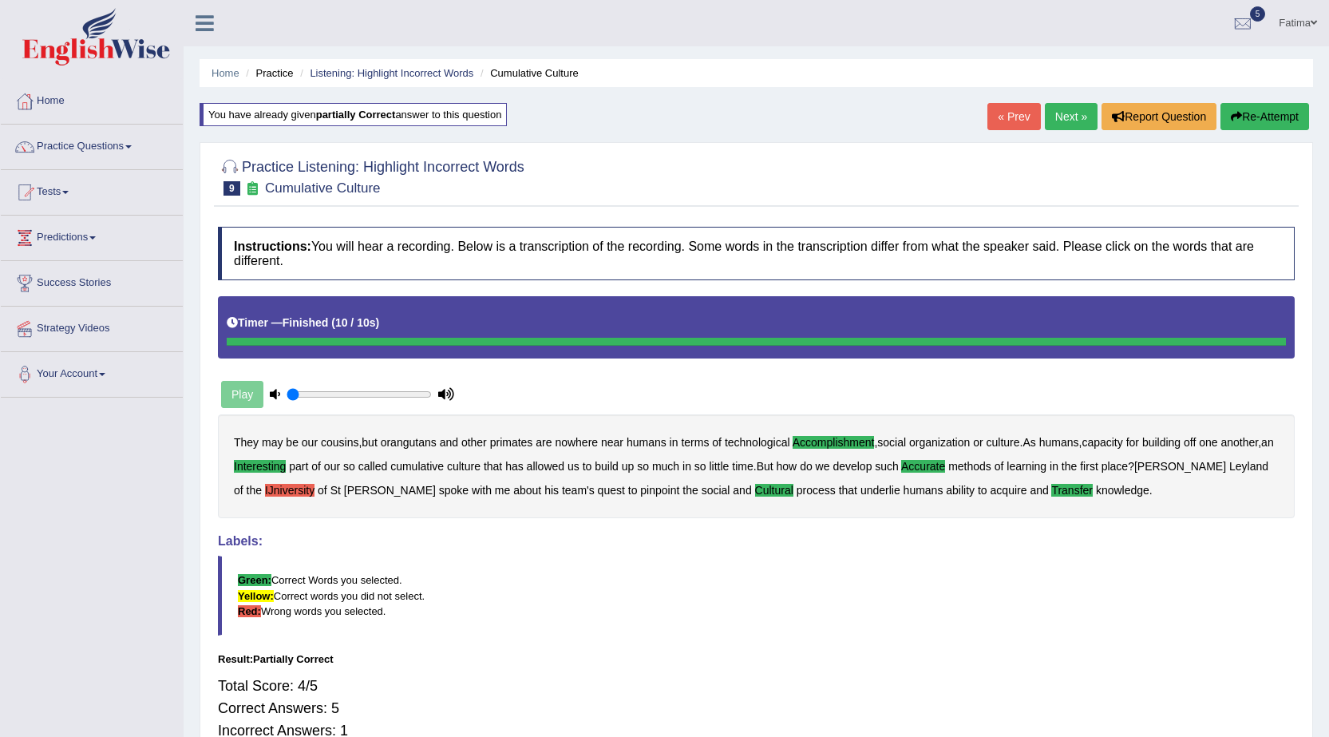
click at [1066, 105] on link "Next »" at bounding box center [1071, 116] width 53 height 27
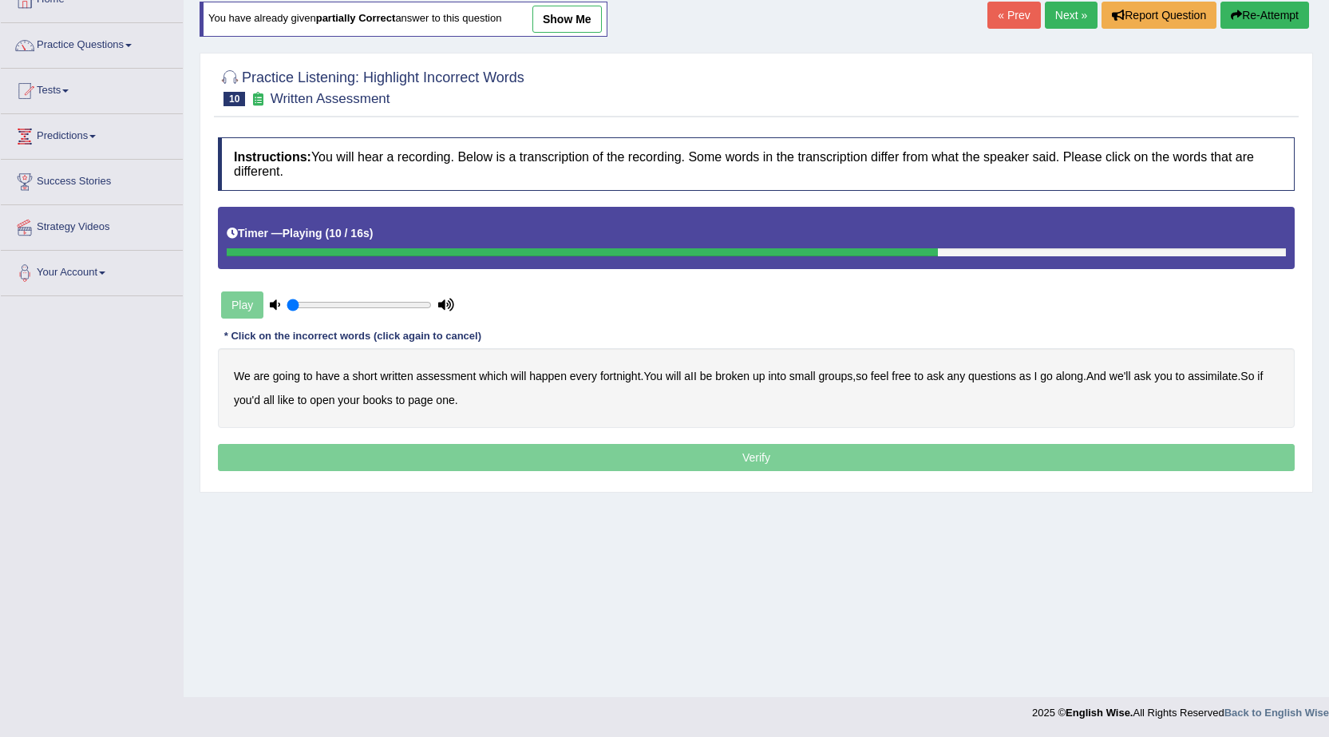
click at [1274, 13] on button "Re-Attempt" at bounding box center [1265, 15] width 89 height 27
click at [733, 374] on b "broken" at bounding box center [732, 376] width 34 height 13
click at [1131, 376] on b "we'll" at bounding box center [1121, 376] width 22 height 13
click at [1221, 380] on b "assimilate" at bounding box center [1212, 376] width 49 height 13
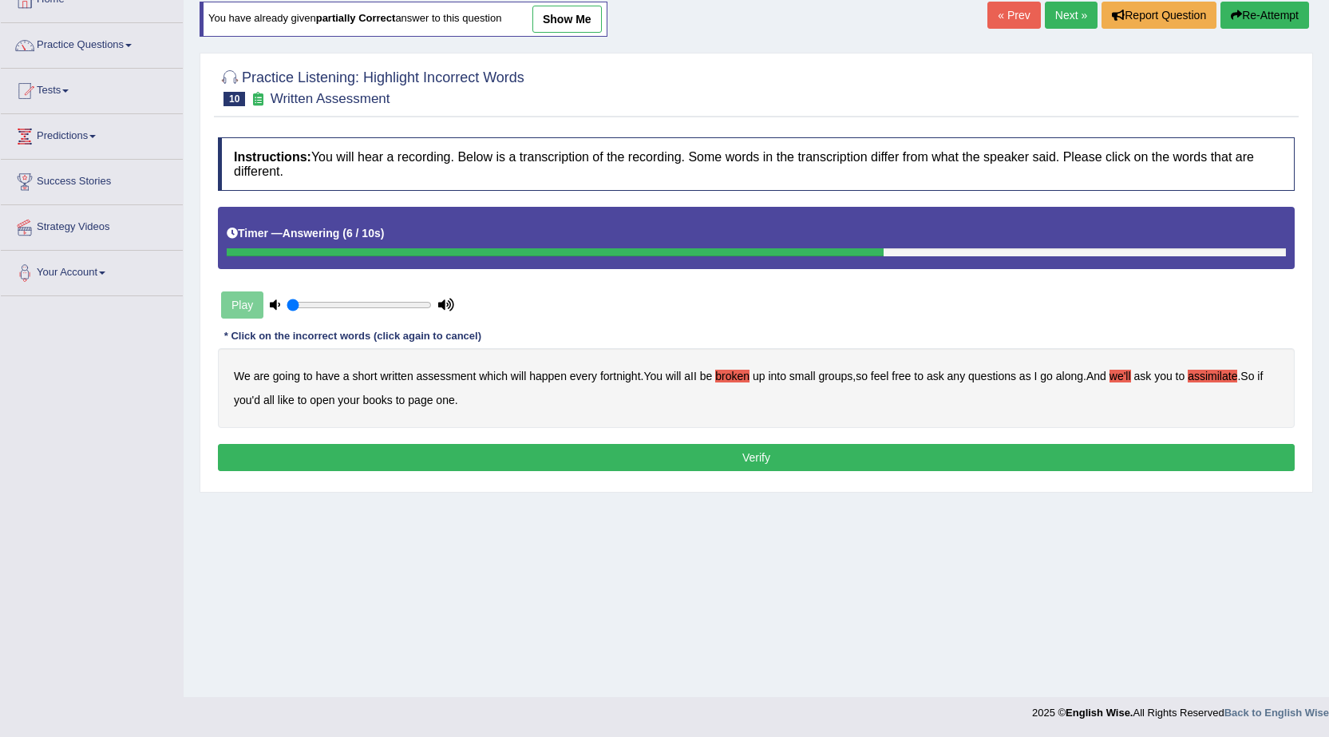
click at [738, 459] on button "Verify" at bounding box center [756, 457] width 1077 height 27
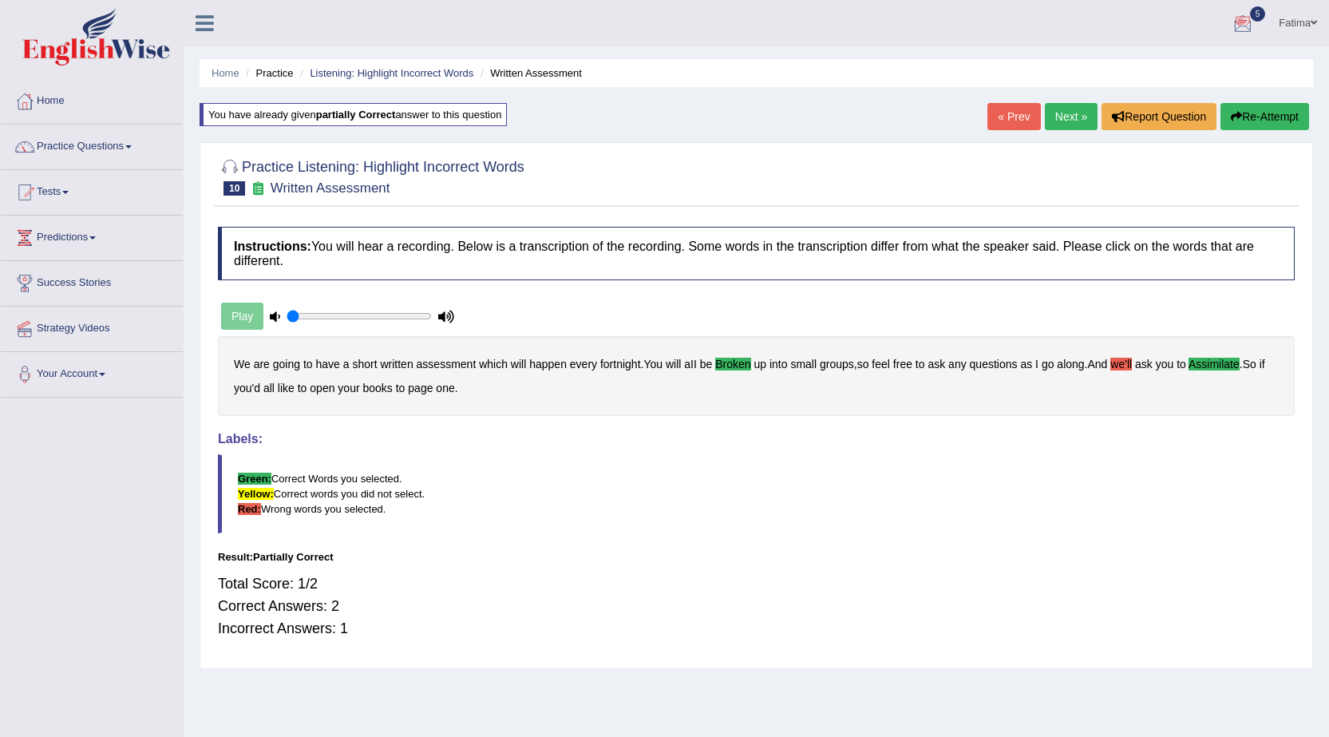
click at [1058, 125] on link "Next »" at bounding box center [1071, 116] width 53 height 27
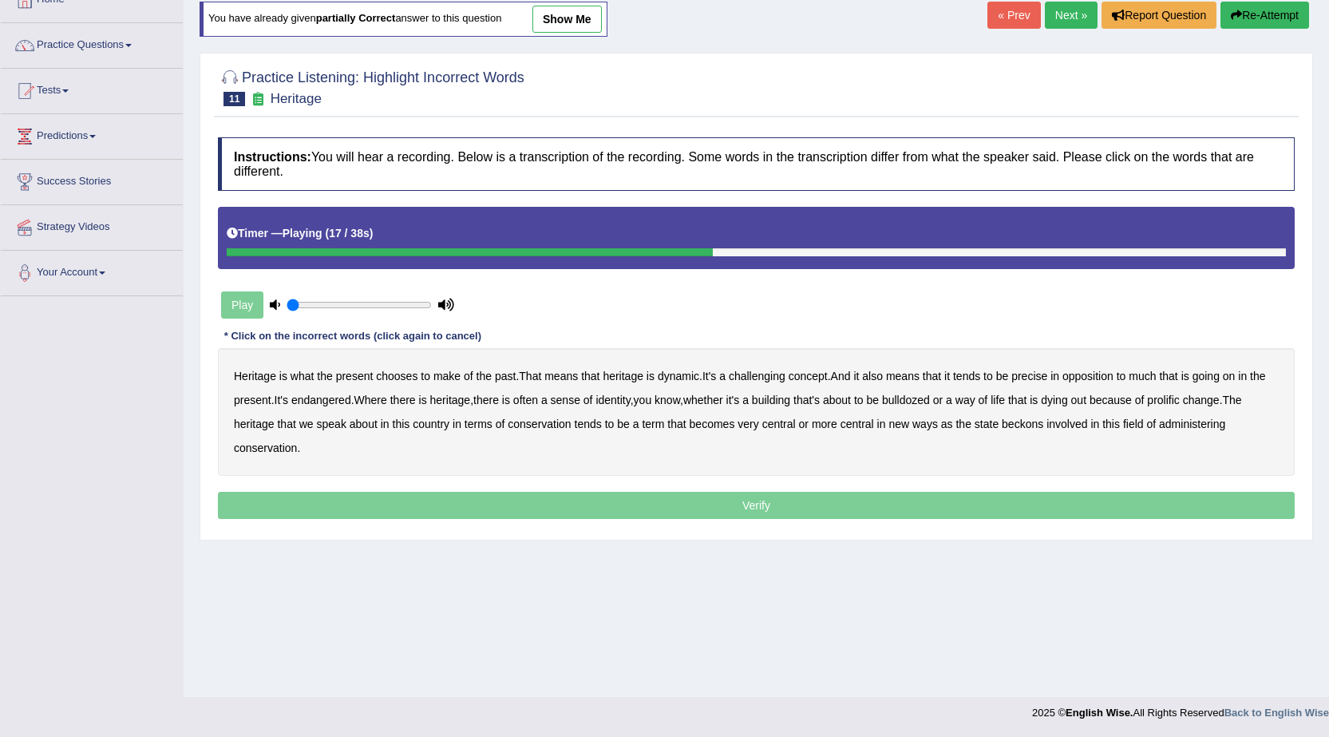
click at [1268, 6] on button "Re-Attempt" at bounding box center [1265, 15] width 89 height 27
click at [763, 379] on b "challenging" at bounding box center [757, 376] width 57 height 13
click at [767, 373] on b "challenging" at bounding box center [757, 376] width 57 height 13
click at [1039, 380] on b "precise" at bounding box center [1030, 376] width 36 height 13
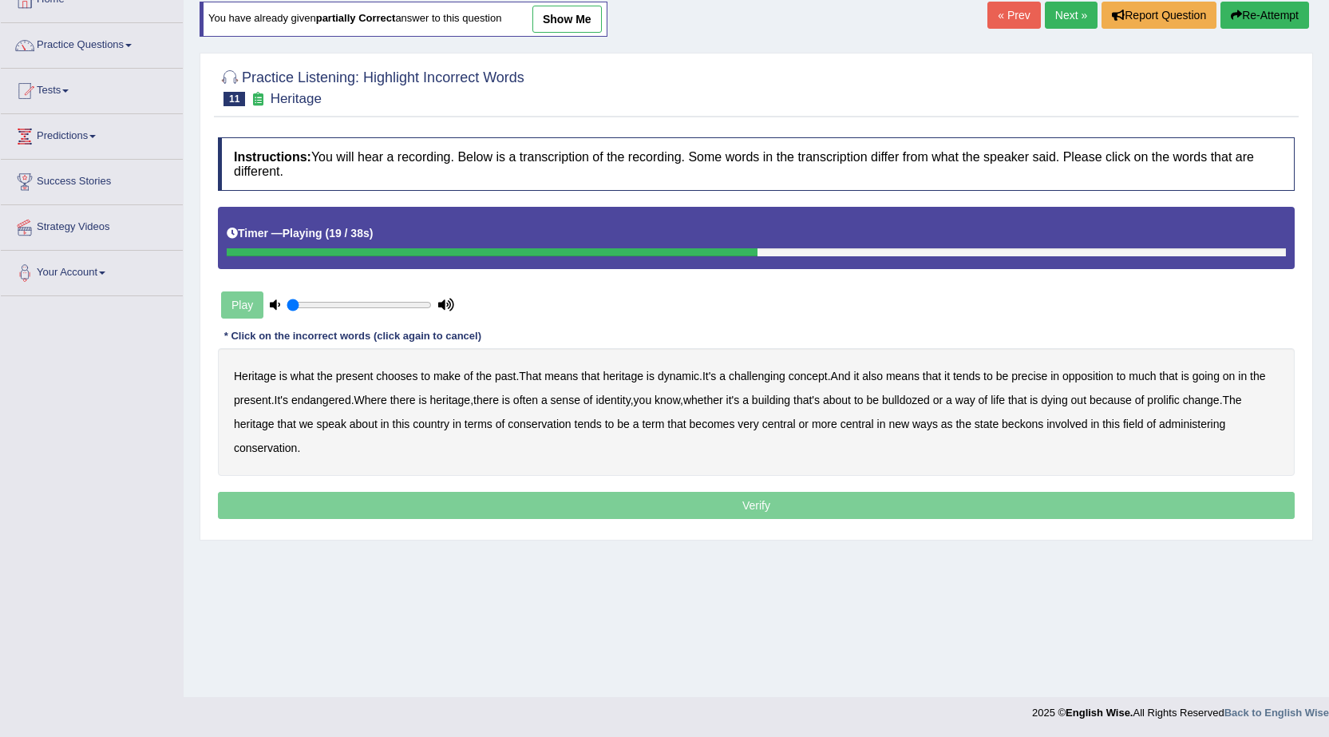
click at [1257, 24] on button "Re-Attempt" at bounding box center [1265, 15] width 89 height 27
click at [754, 382] on b "challenging" at bounding box center [757, 376] width 57 height 13
click at [763, 378] on b "challenging" at bounding box center [757, 376] width 57 height 13
click at [975, 377] on b "tends" at bounding box center [966, 376] width 27 height 13
click at [1258, 23] on button "Re-Attempt" at bounding box center [1265, 15] width 89 height 27
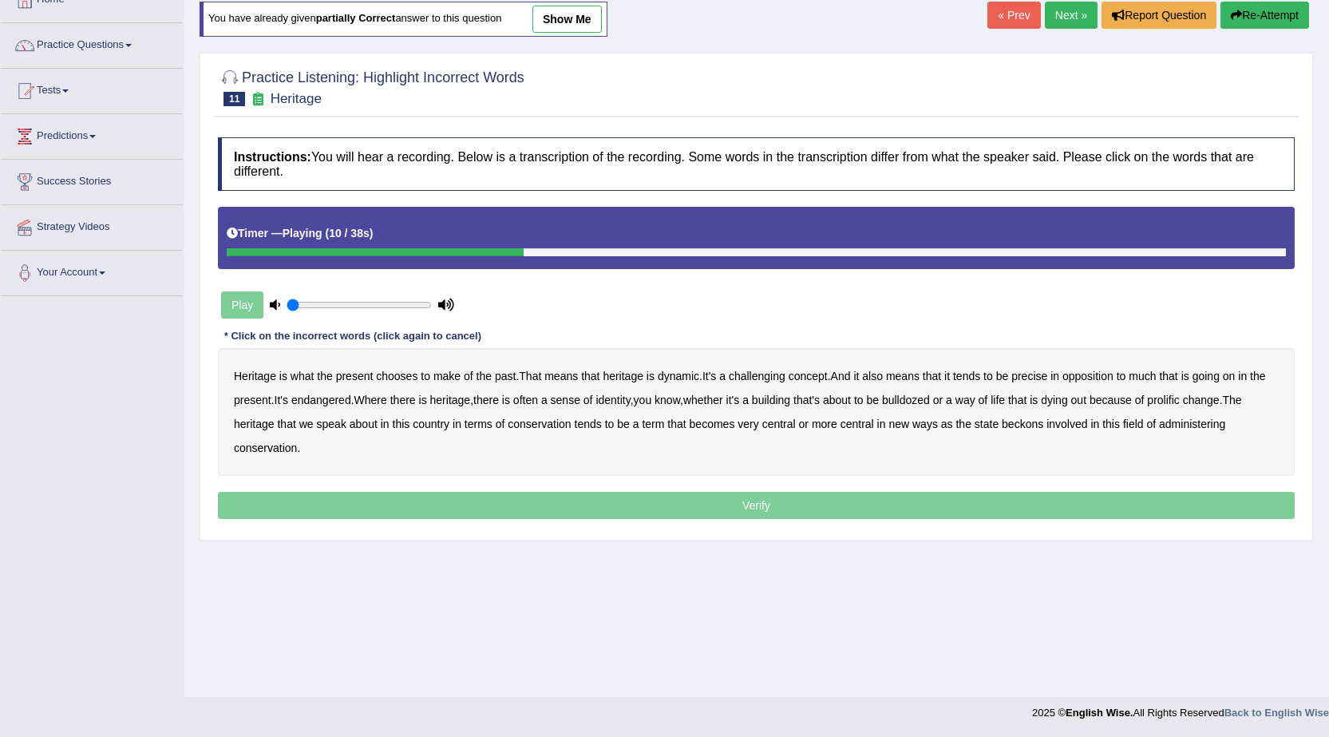
click at [770, 381] on b "challenging" at bounding box center [757, 376] width 57 height 13
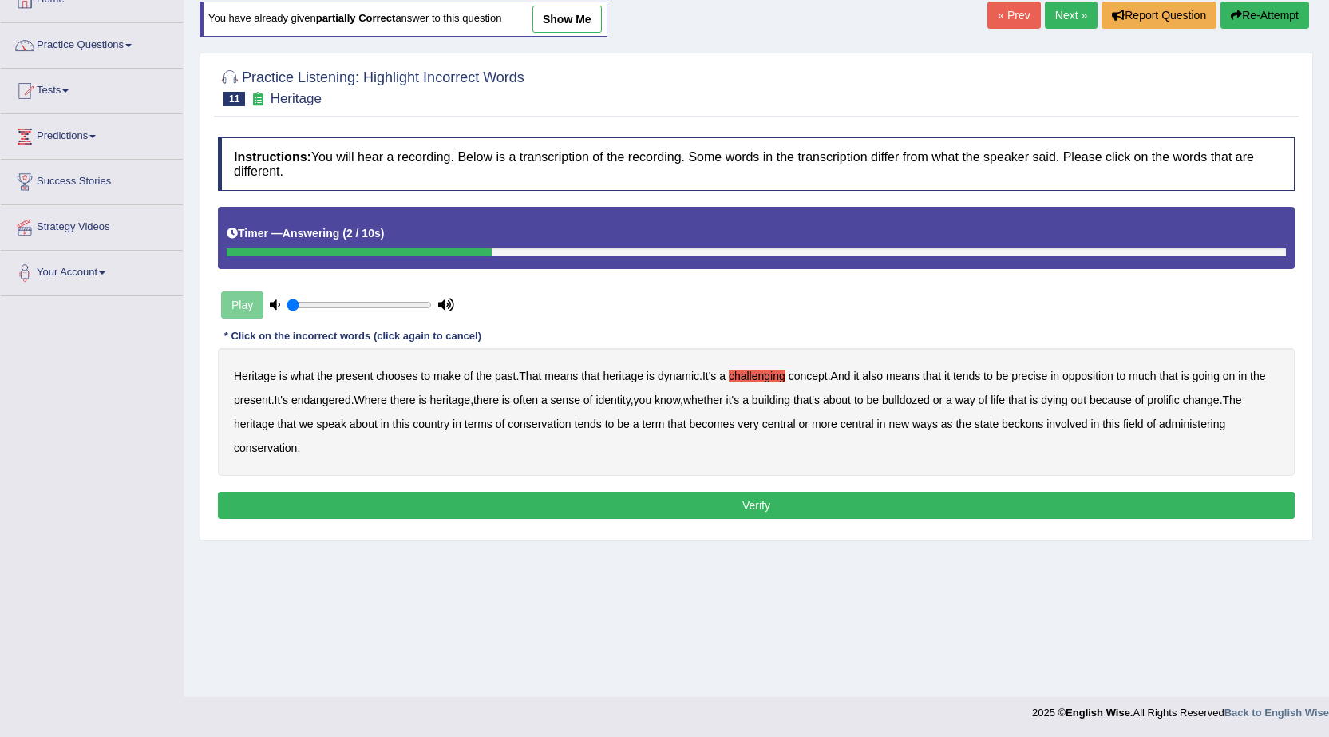
click at [775, 506] on button "Verify" at bounding box center [756, 505] width 1077 height 27
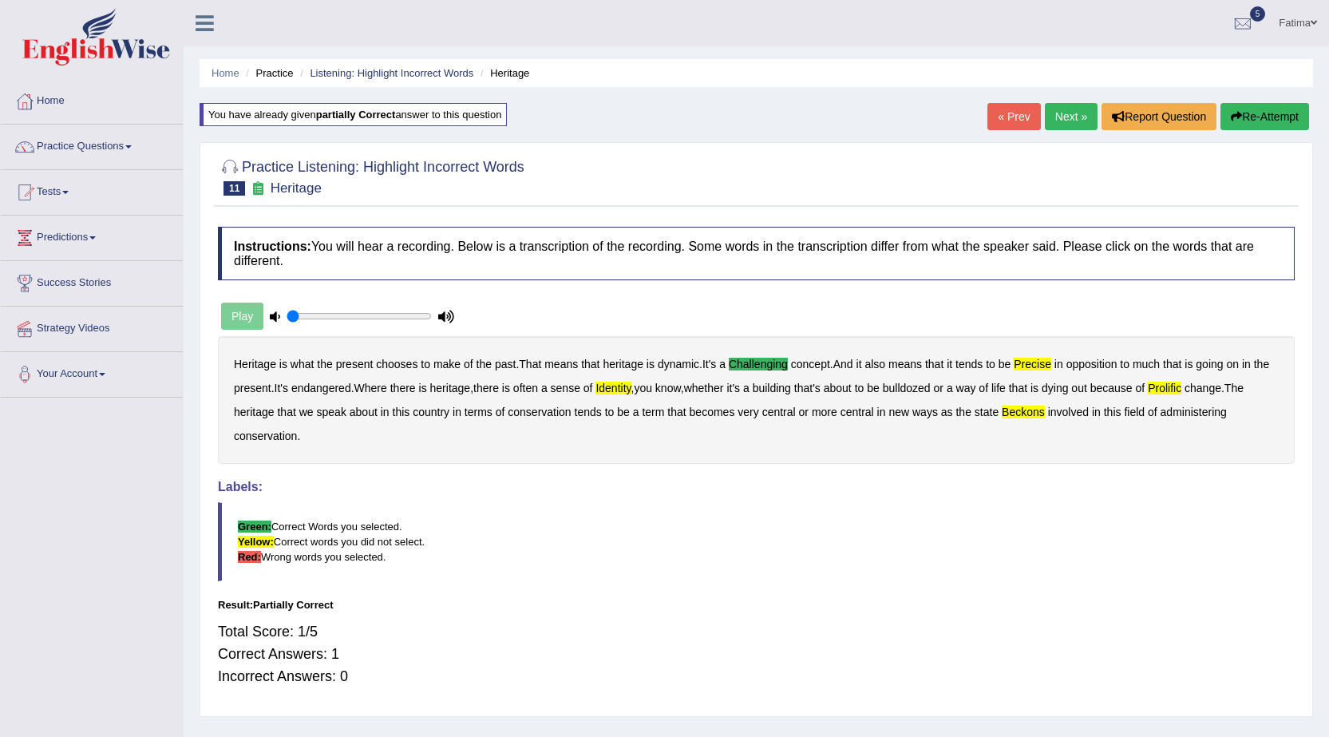
click at [1254, 117] on button "Re-Attempt" at bounding box center [1265, 116] width 89 height 27
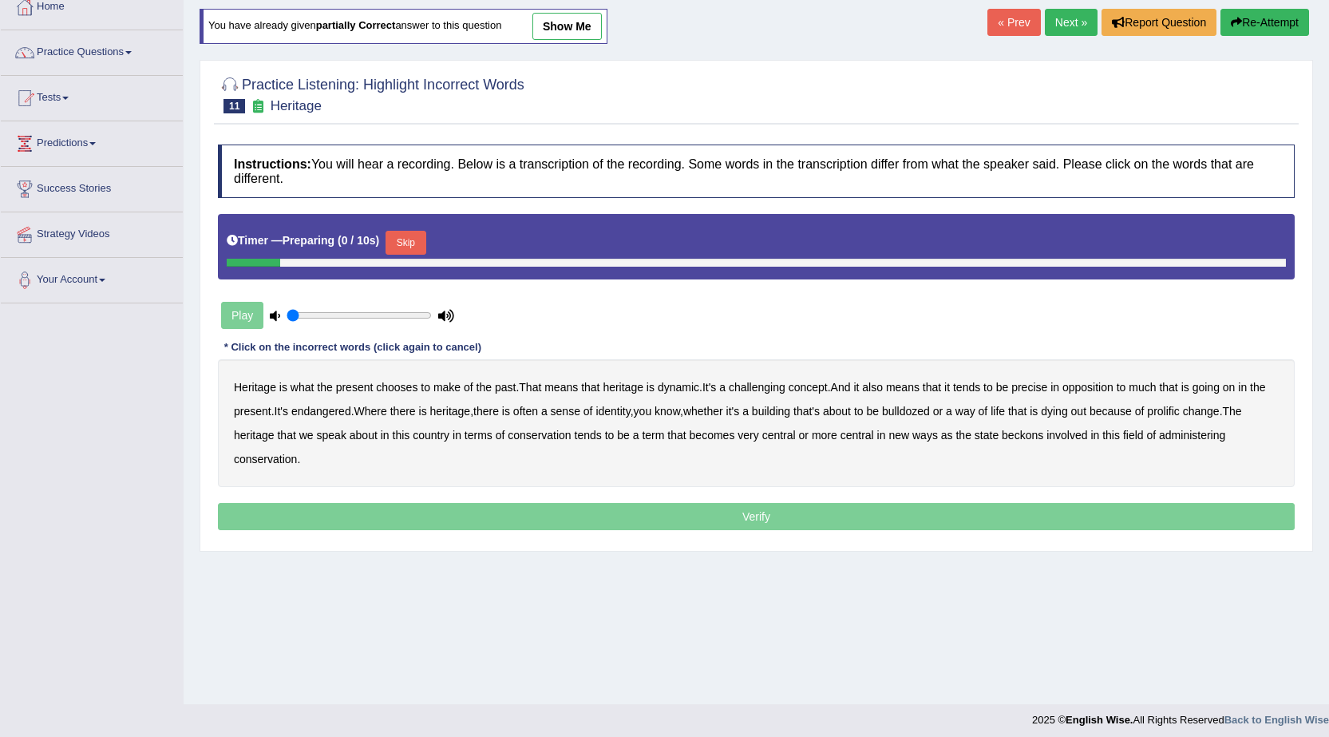
scroll to position [101, 0]
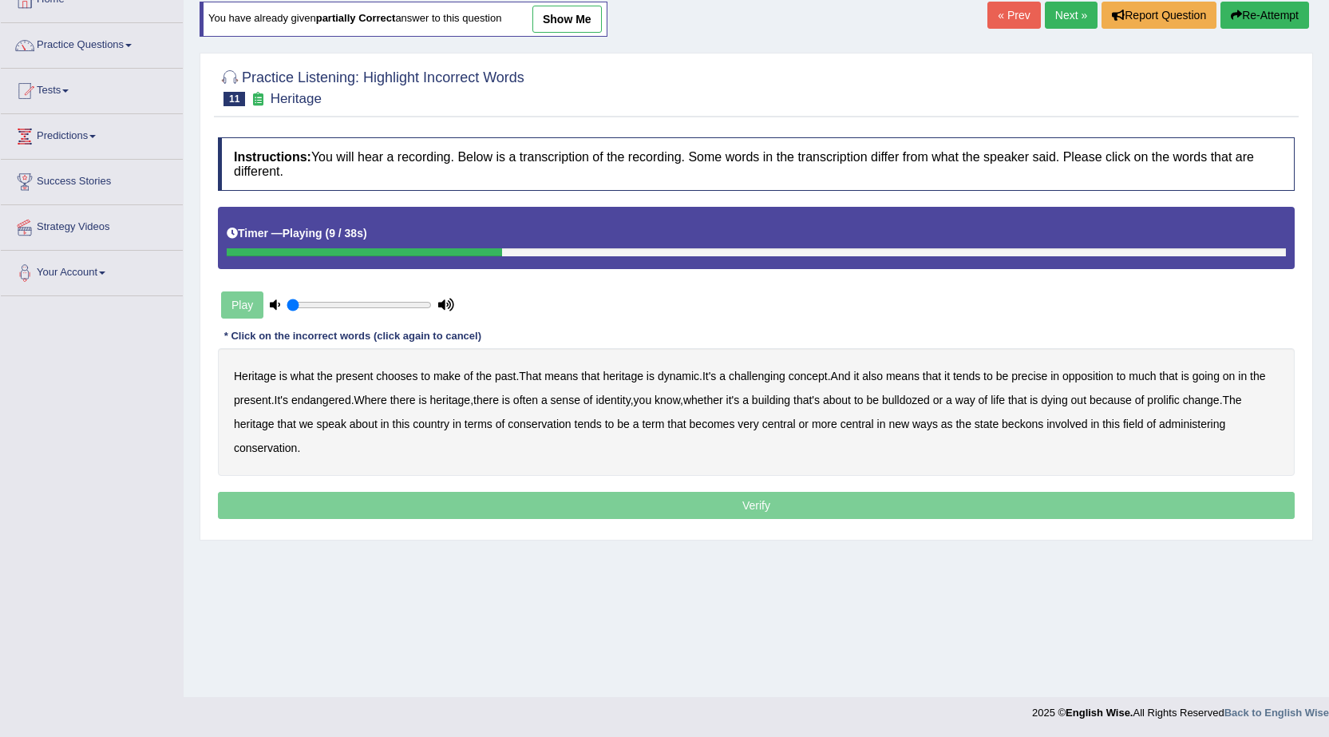
click at [774, 379] on b "challenging" at bounding box center [757, 376] width 57 height 13
click at [1039, 379] on b "precise" at bounding box center [1030, 376] width 36 height 13
click at [321, 405] on b "endangered" at bounding box center [321, 400] width 60 height 13
click at [324, 405] on b "endangered" at bounding box center [321, 400] width 60 height 13
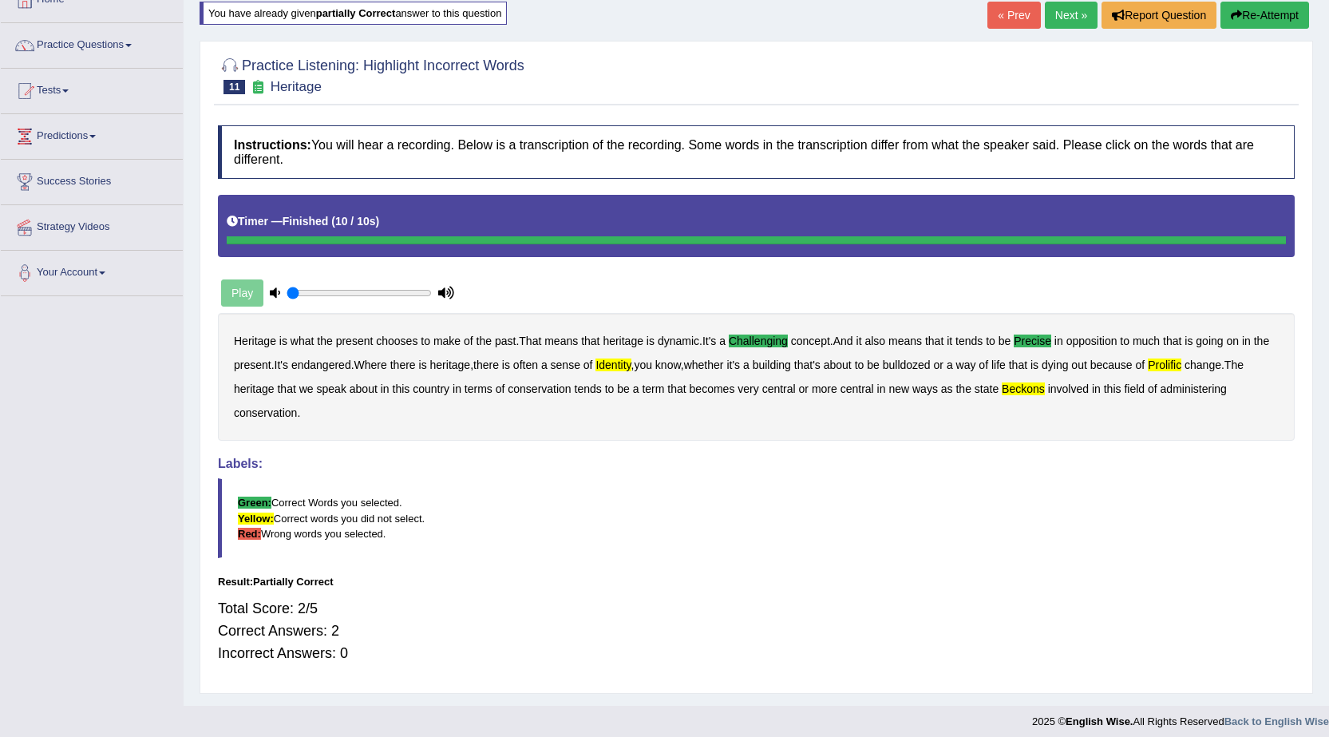
click at [1261, 15] on button "Re-Attempt" at bounding box center [1265, 15] width 89 height 27
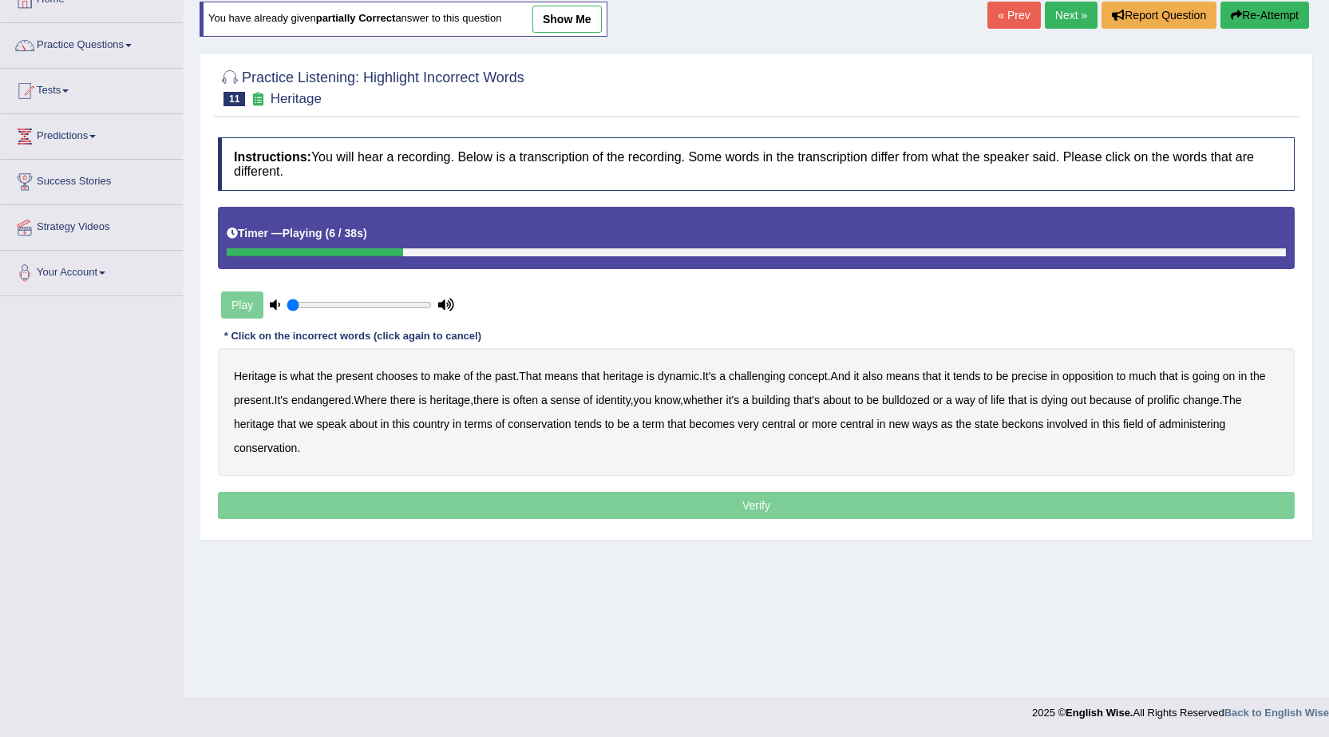
click at [774, 378] on b "challenging" at bounding box center [757, 376] width 57 height 13
click at [1035, 380] on b "precise" at bounding box center [1030, 376] width 36 height 13
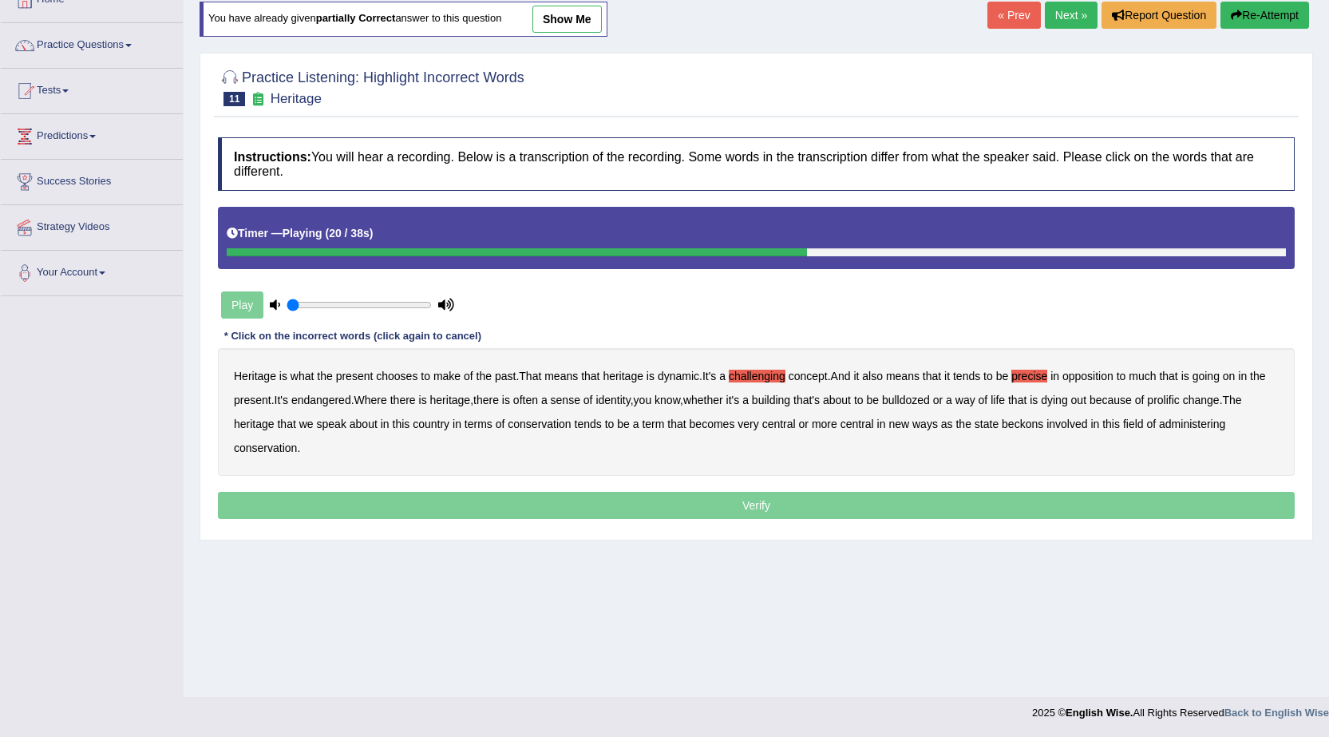
click at [614, 400] on b "identity" at bounding box center [613, 400] width 34 height 13
click at [1016, 426] on b "beckons" at bounding box center [1023, 424] width 42 height 13
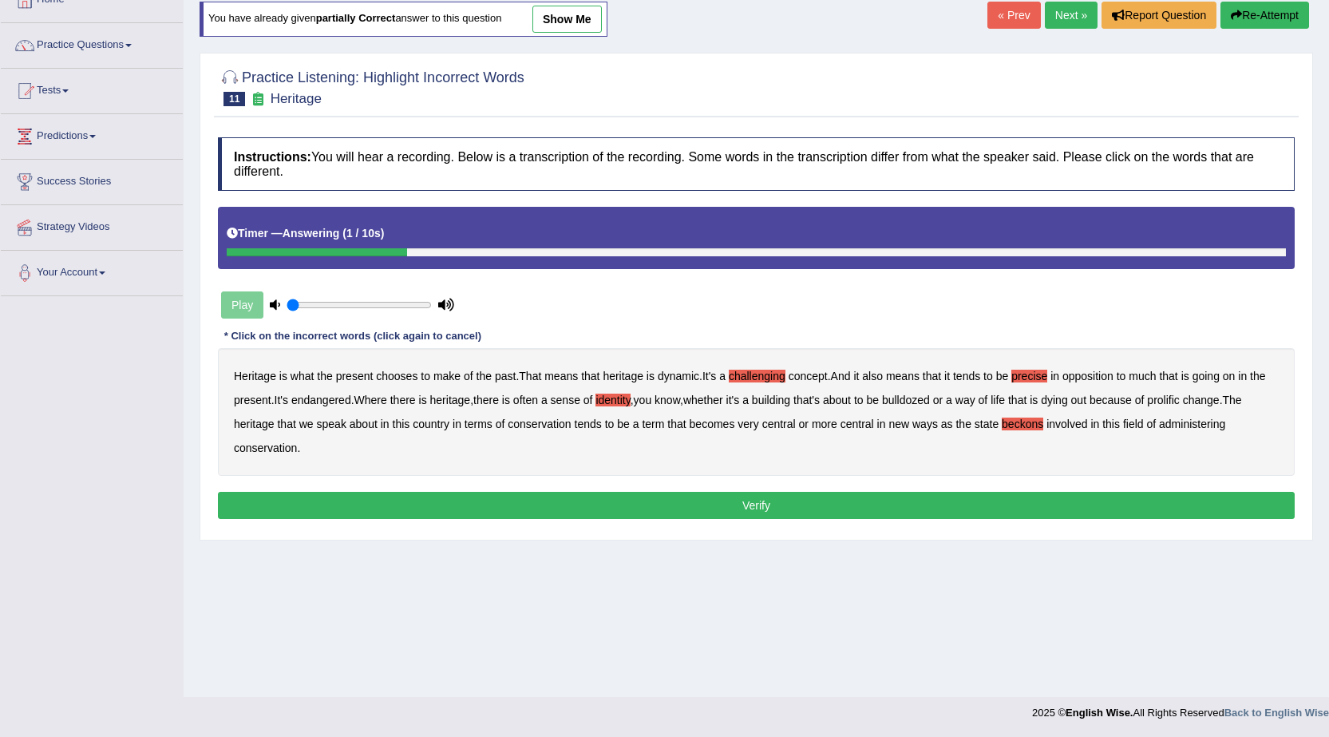
click at [1182, 426] on b "administering" at bounding box center [1192, 424] width 66 height 13
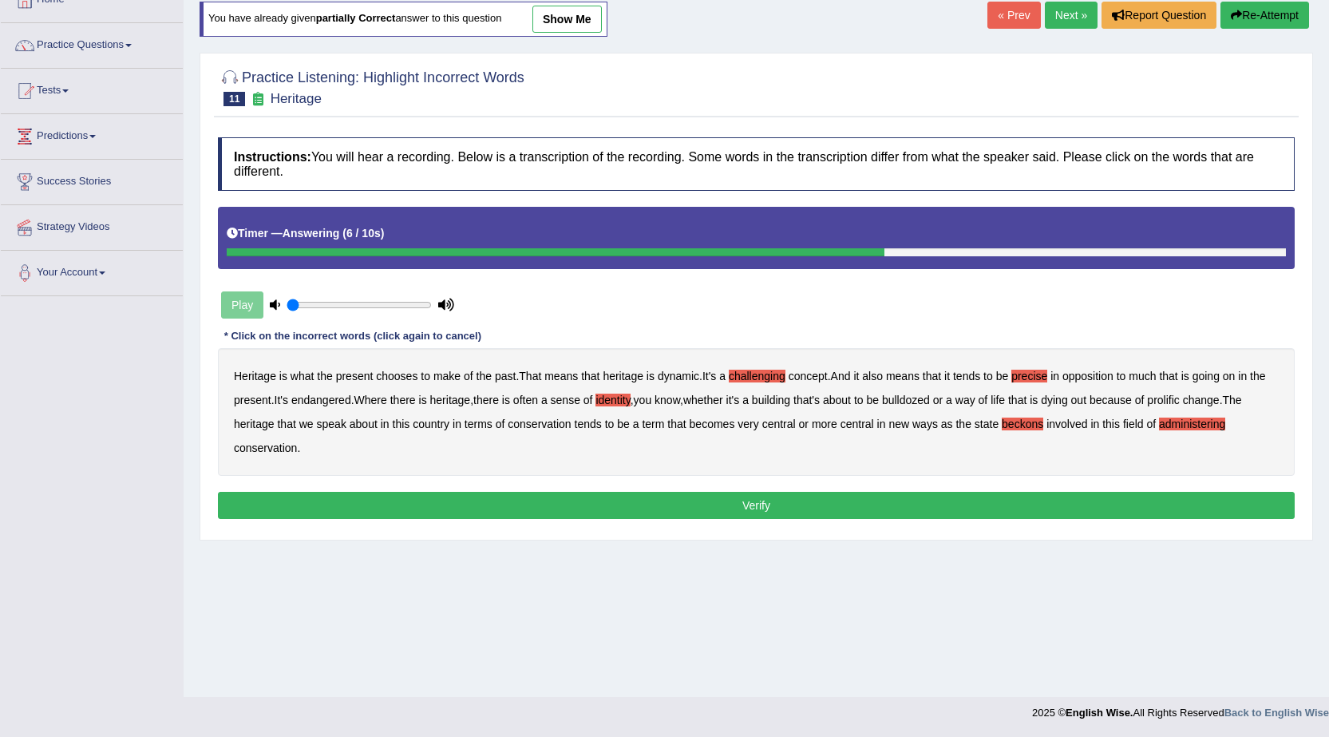
click at [608, 398] on b "identity" at bounding box center [613, 400] width 34 height 13
click at [635, 499] on button "Verify" at bounding box center [756, 505] width 1077 height 27
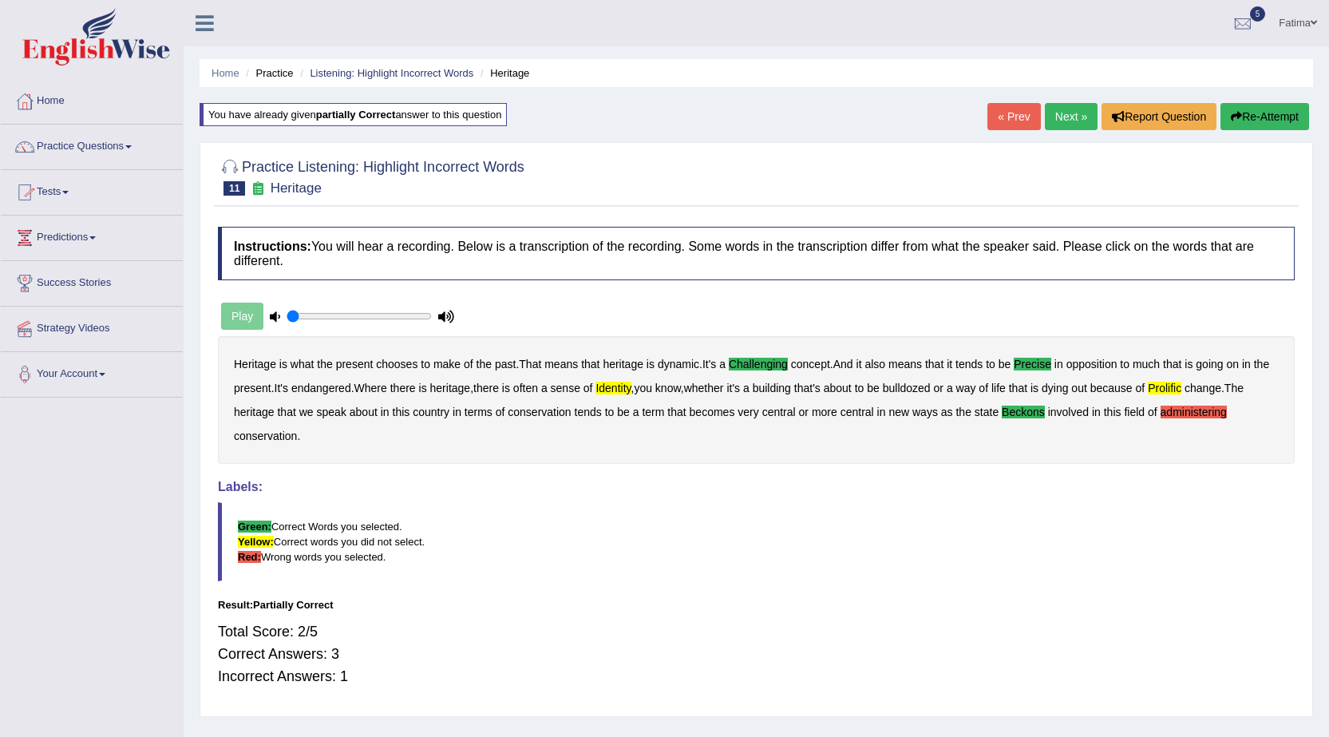
click at [130, 148] on link "Practice Questions" at bounding box center [92, 145] width 182 height 40
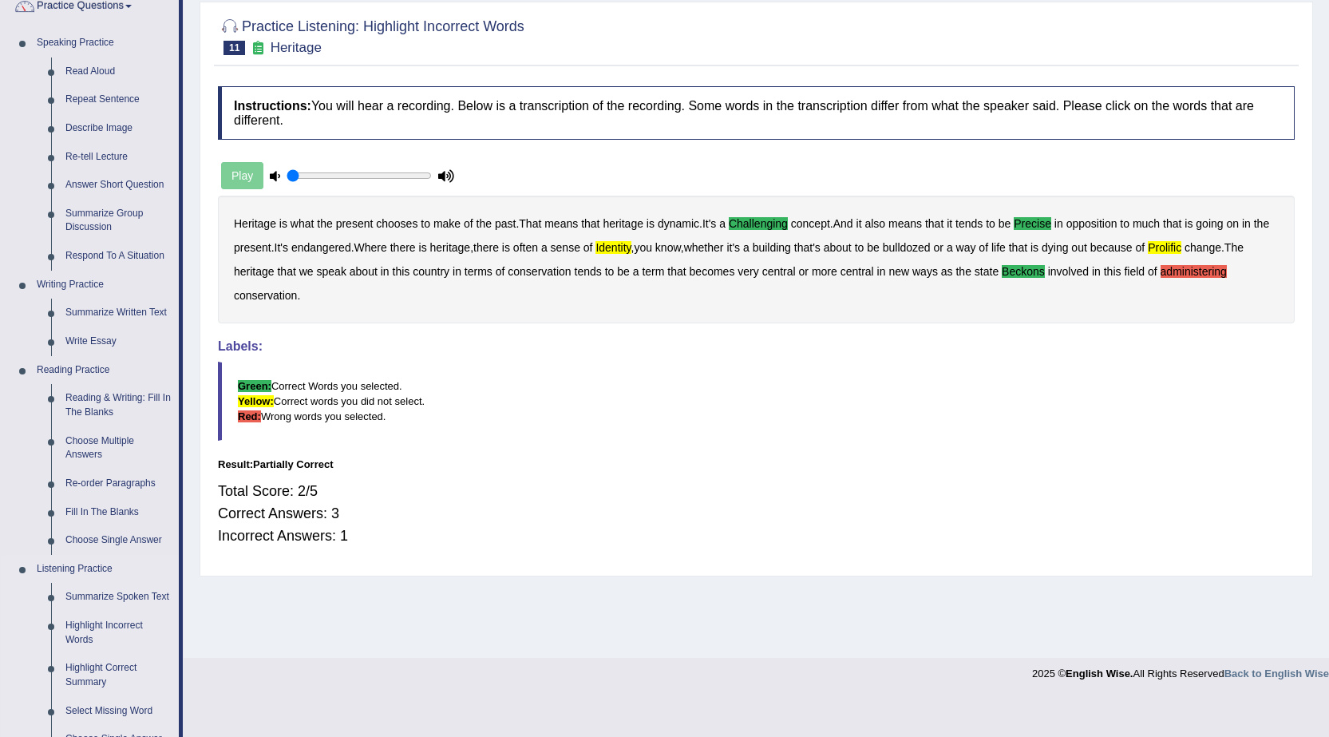
scroll to position [80, 0]
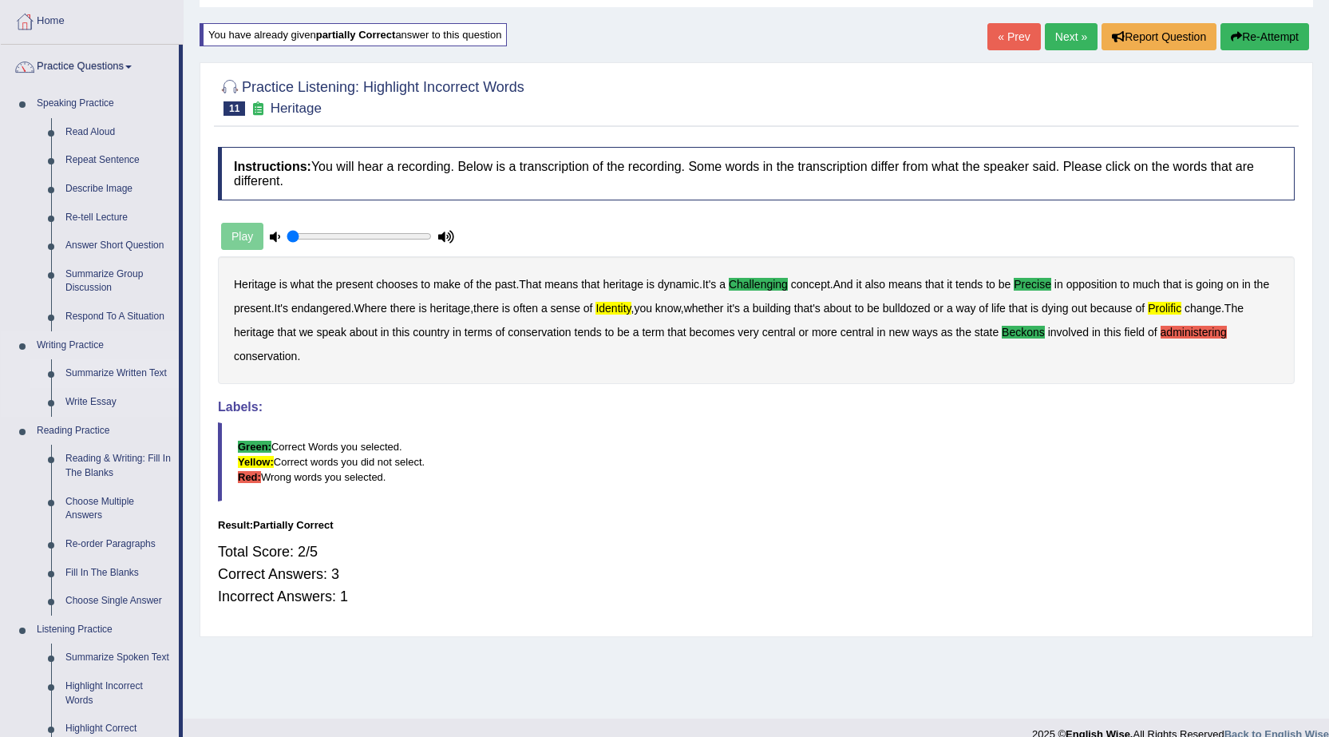
click at [94, 374] on link "Summarize Written Text" at bounding box center [118, 373] width 121 height 29
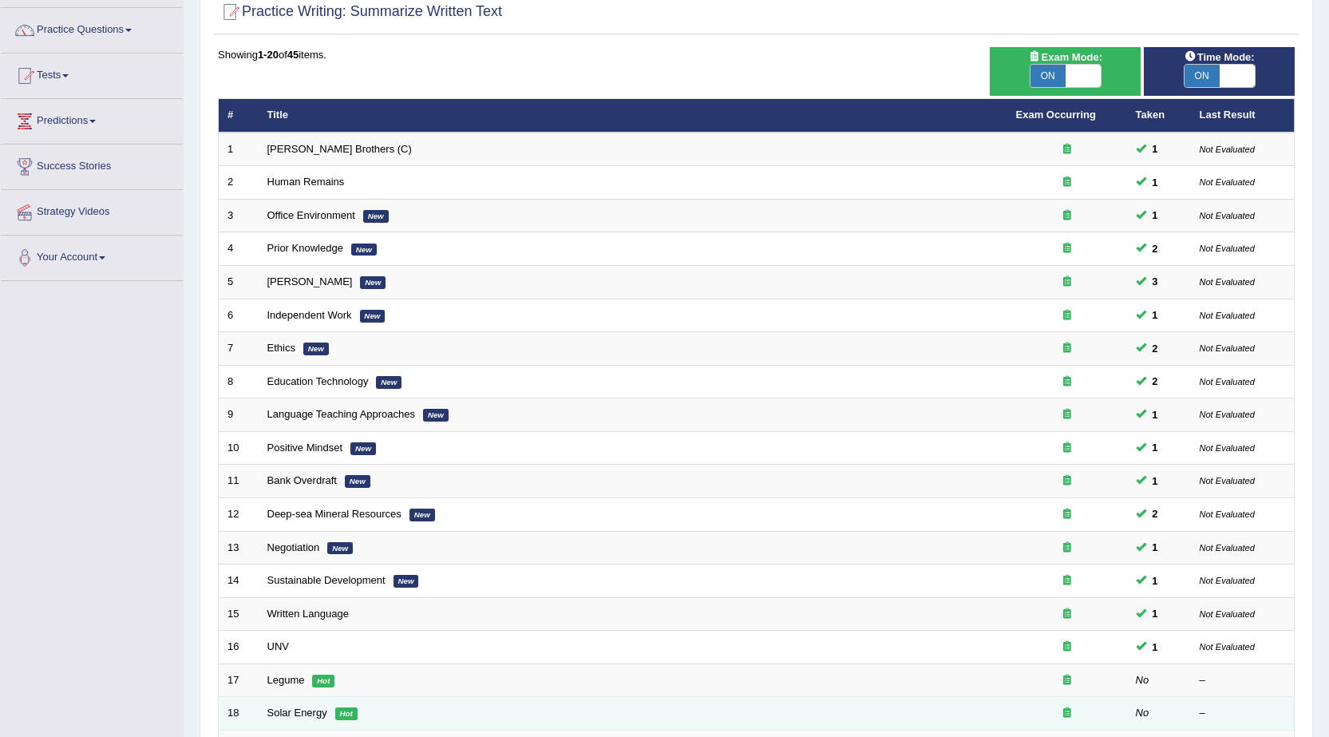
scroll to position [320, 0]
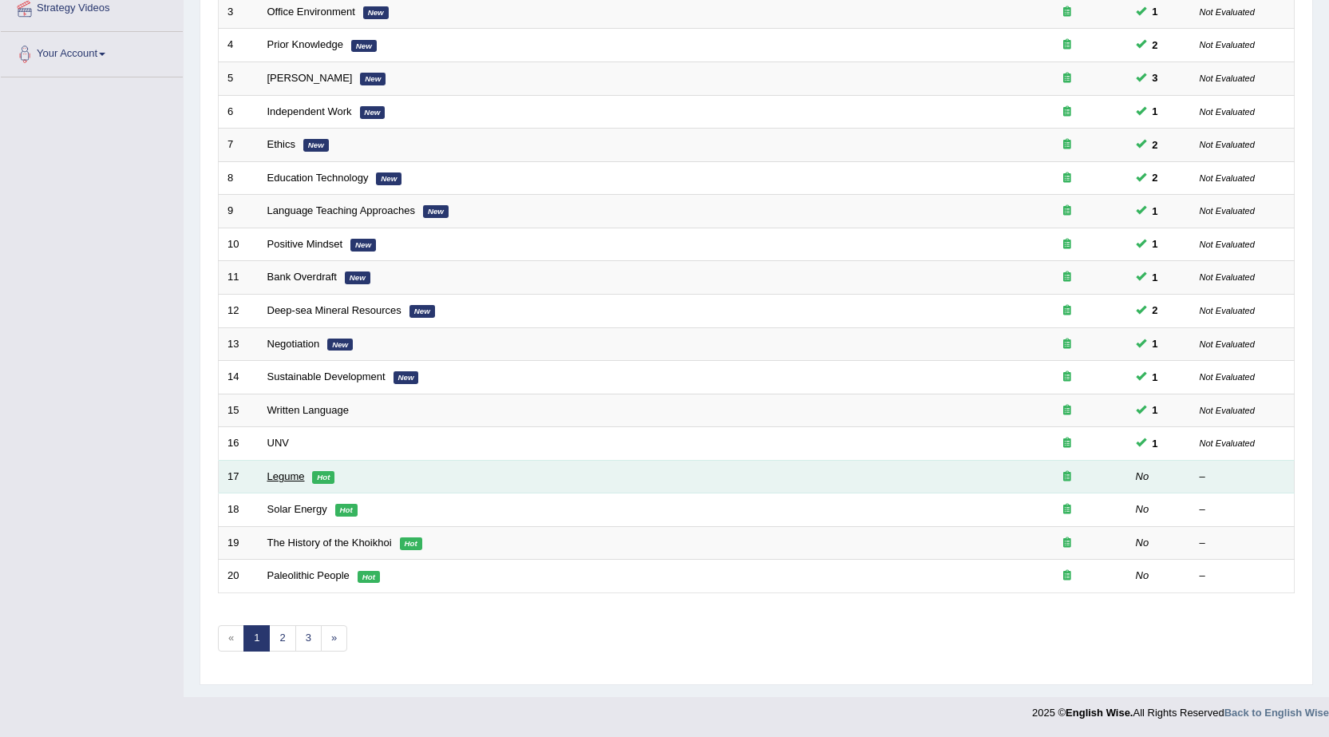
click at [291, 477] on link "Legume" at bounding box center [286, 476] width 38 height 12
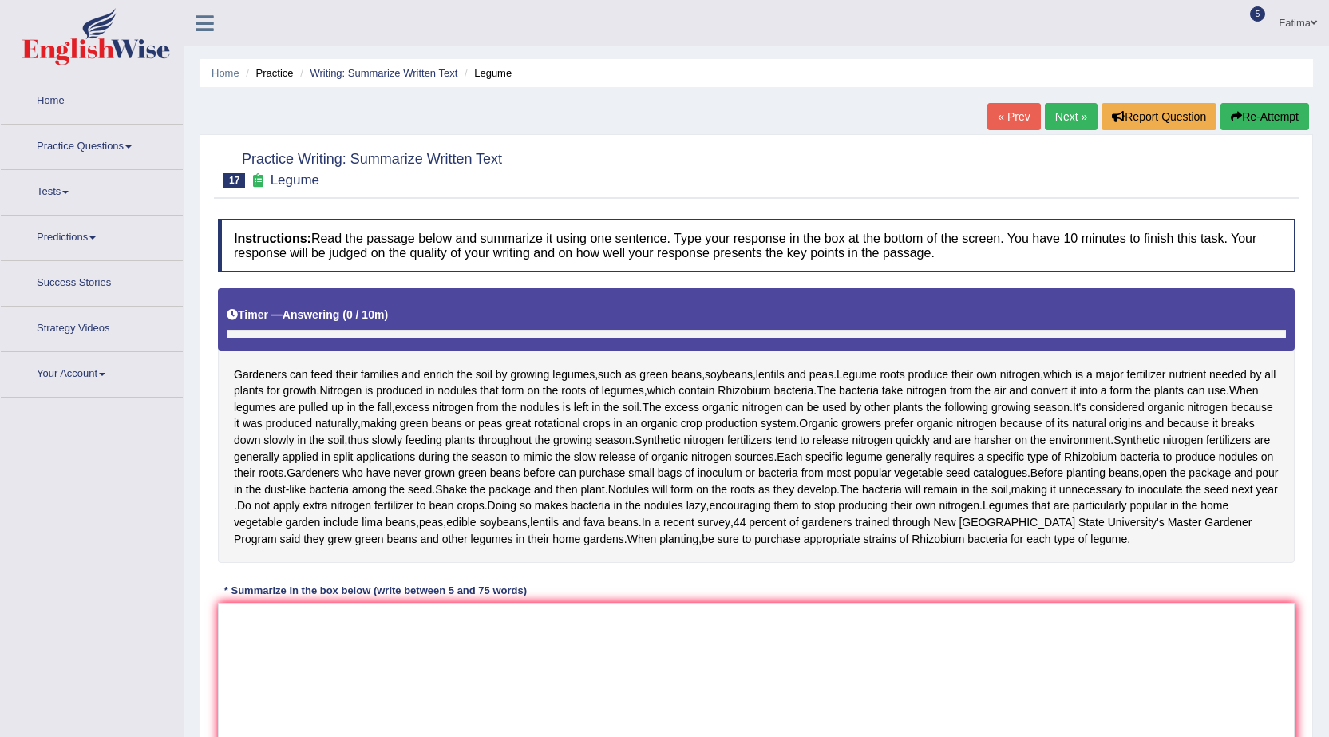
scroll to position [186, 0]
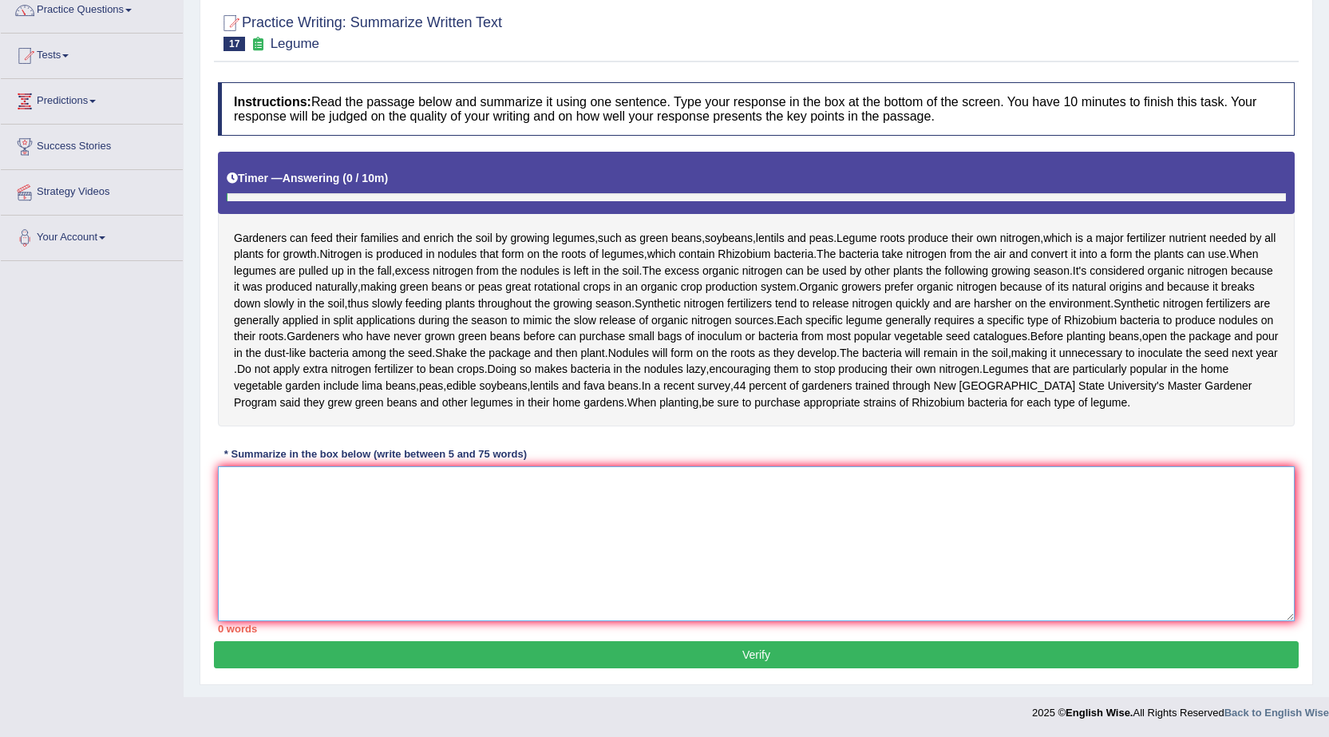
drag, startPoint x: 768, startPoint y: 563, endPoint x: 792, endPoint y: 560, distance: 24.2
click at [771, 562] on textarea at bounding box center [756, 543] width 1077 height 155
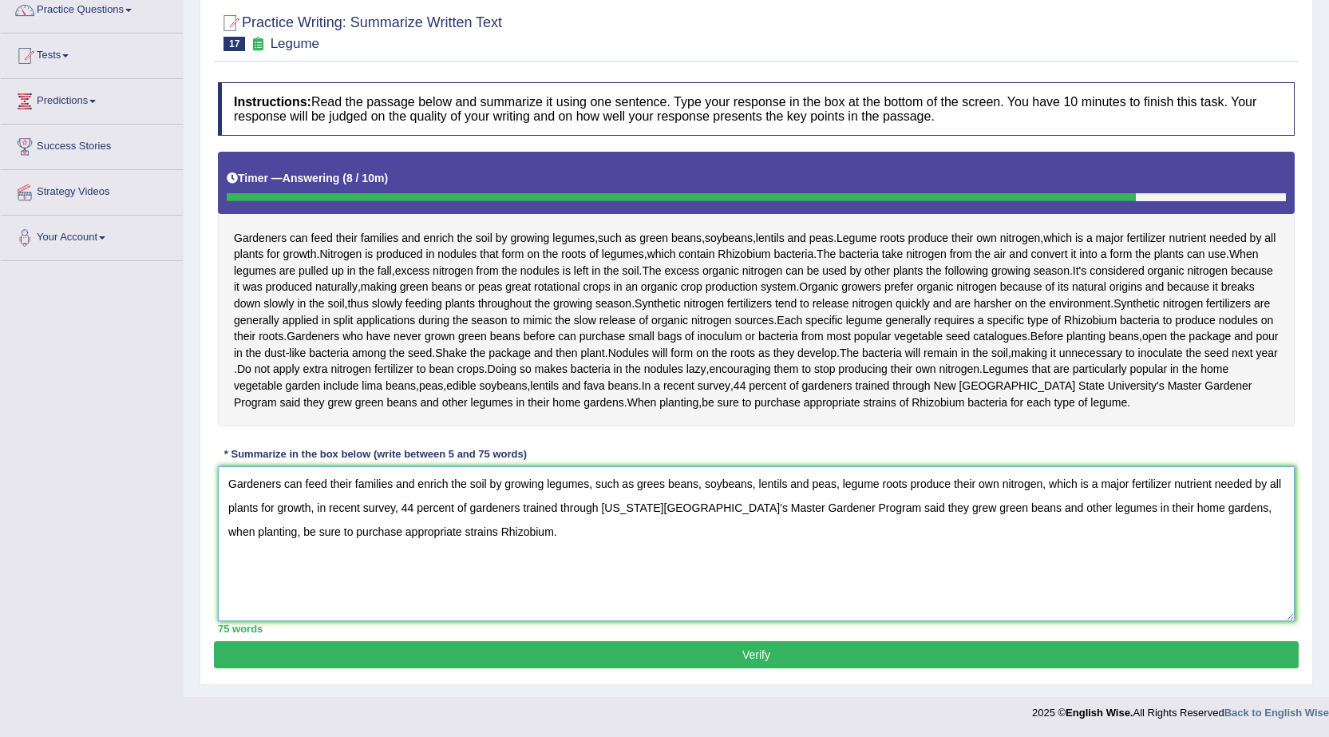
type textarea "Gardeners can feed their families and enrich the soil by growing legumes, such …"
click at [685, 662] on button "Verify" at bounding box center [756, 654] width 1085 height 27
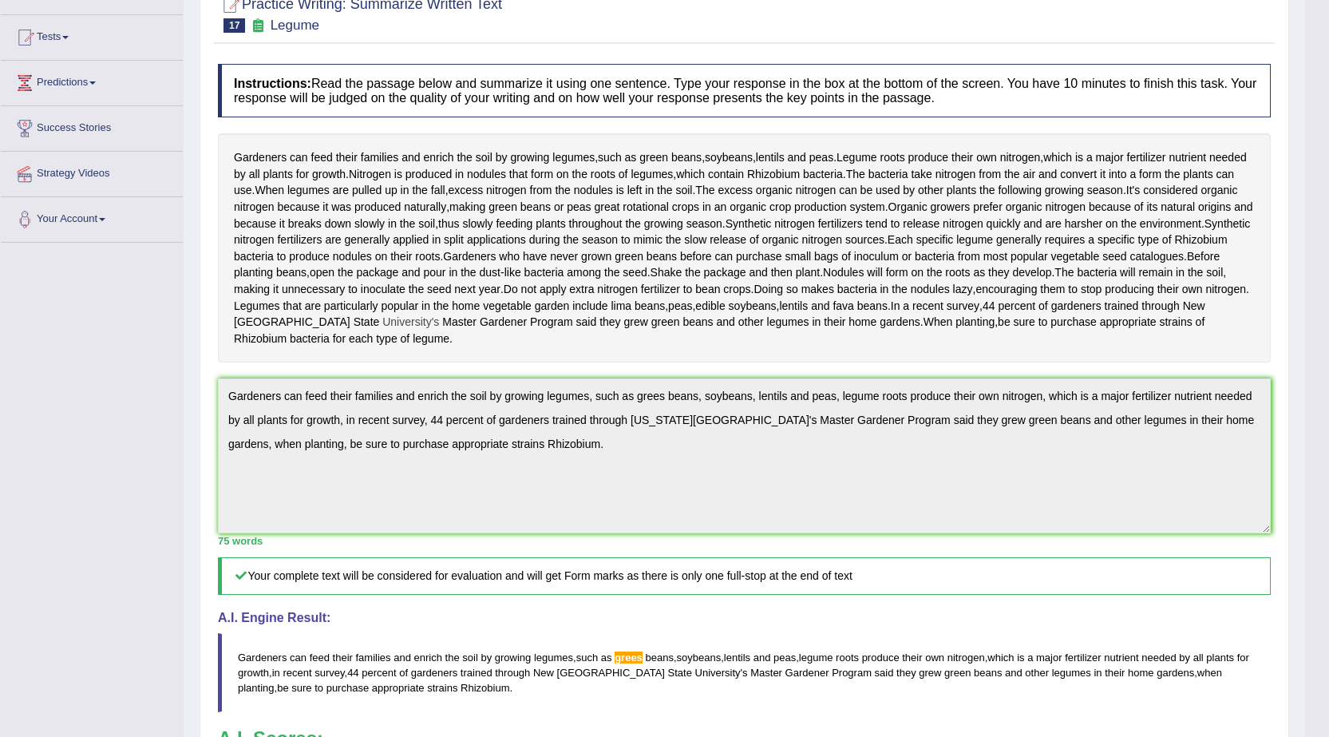
scroll to position [0, 0]
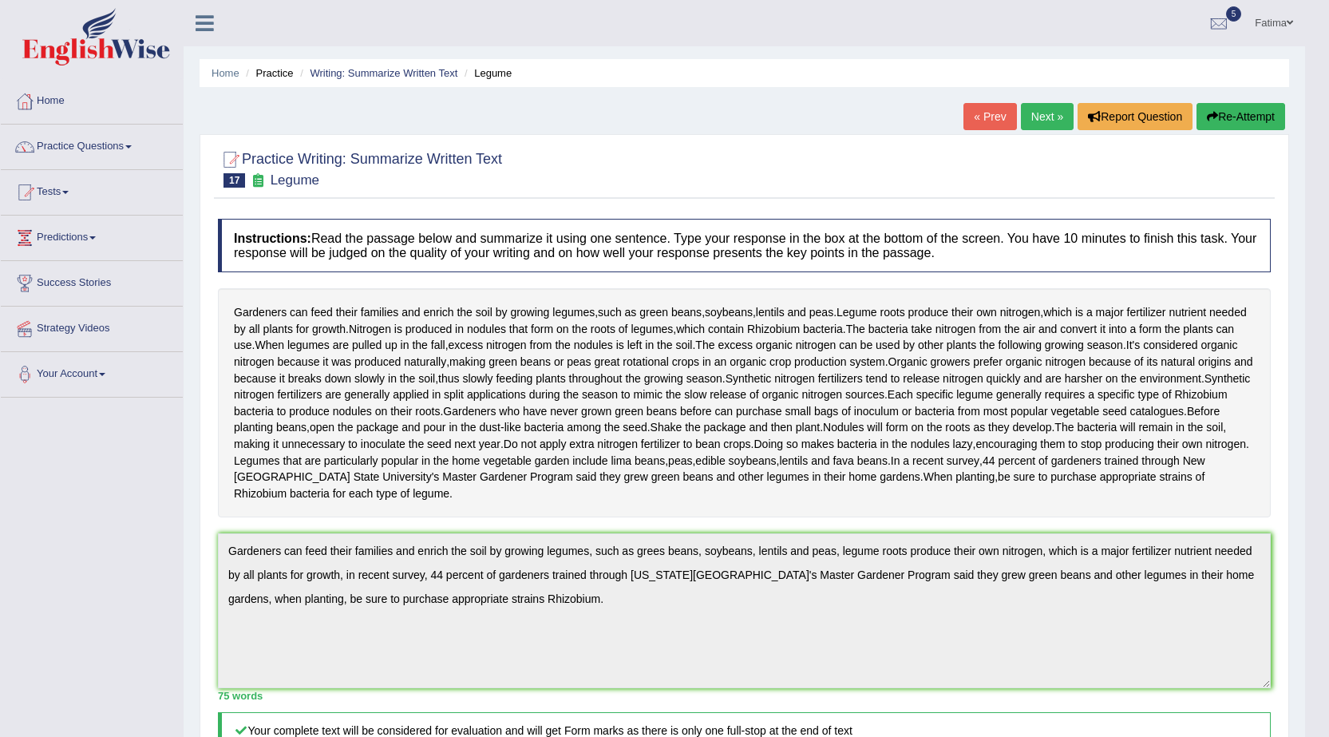
click at [1039, 119] on link "Next »" at bounding box center [1047, 116] width 53 height 27
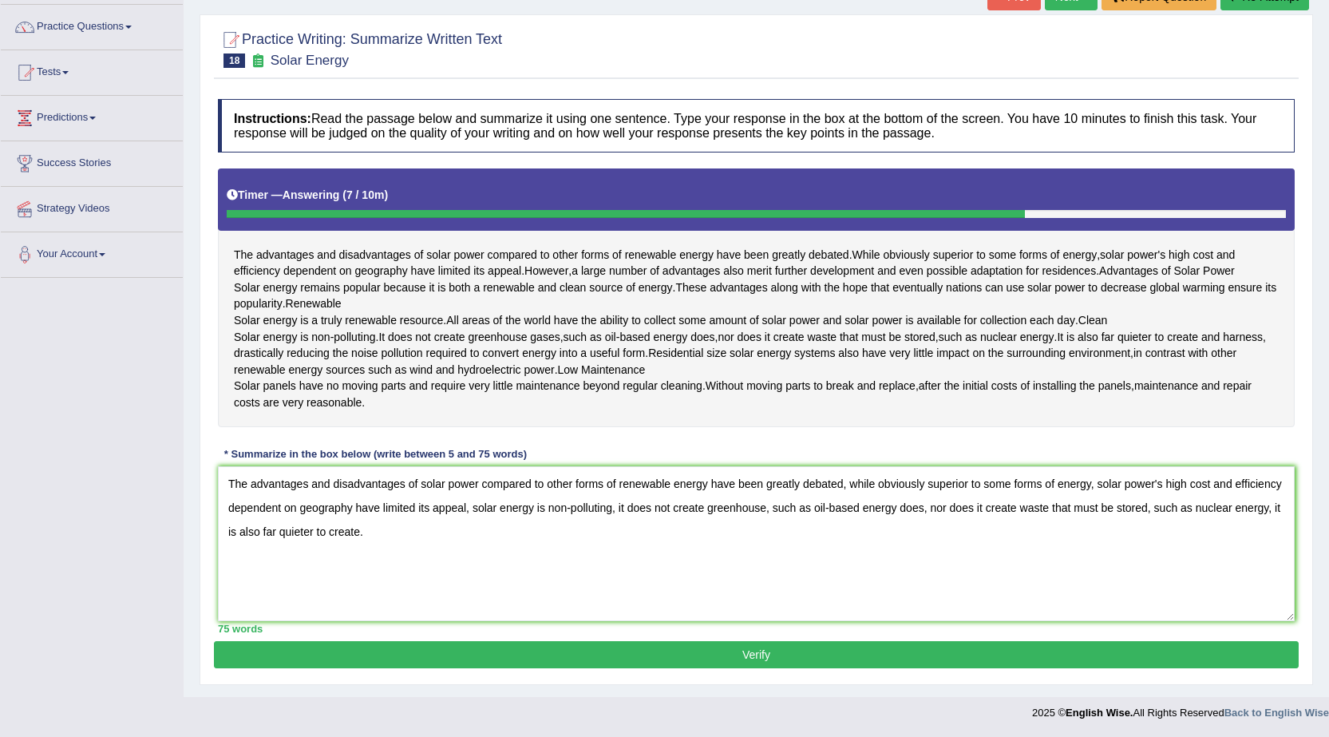
type textarea "The advantages and disadvantages of solar power compared to other forms of rene…"
click at [548, 659] on button "Verify" at bounding box center [756, 654] width 1085 height 27
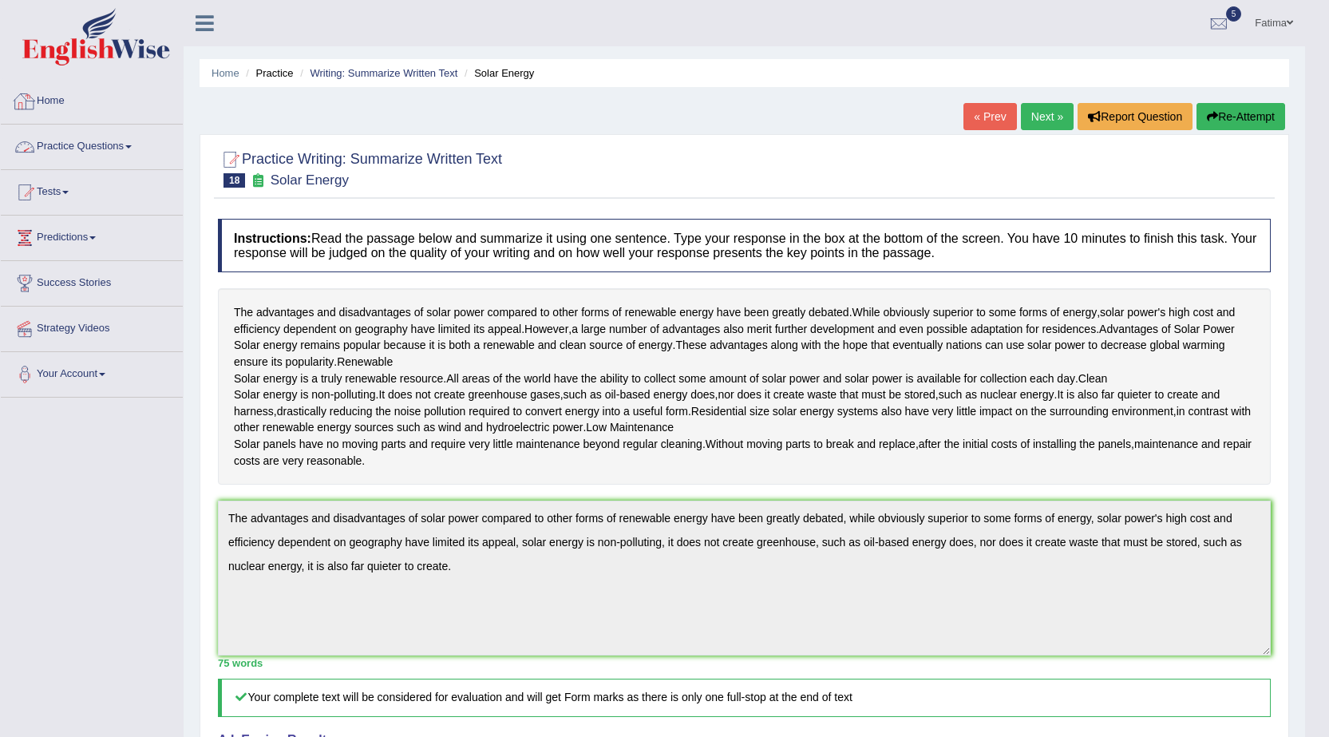
click at [148, 142] on link "Practice Questions" at bounding box center [92, 145] width 182 height 40
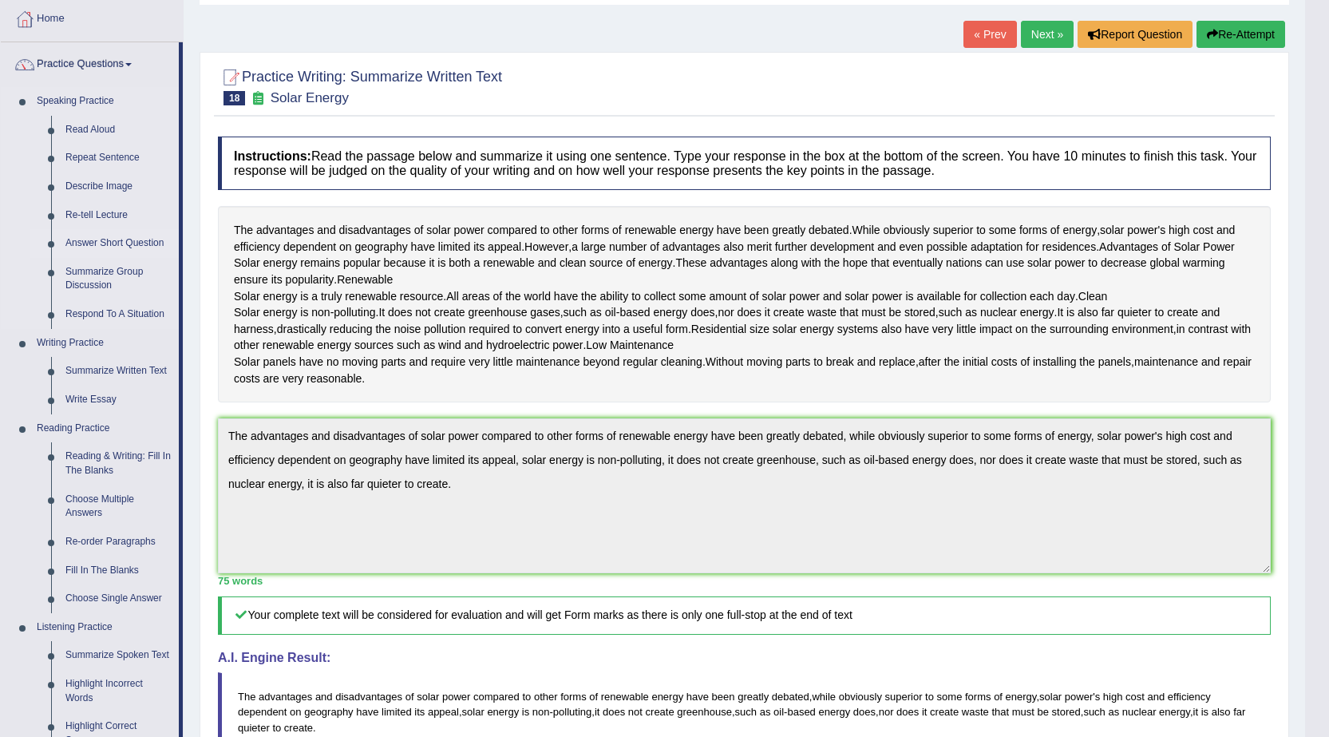
scroll to position [80, 0]
click at [104, 220] on link "Re-tell Lecture" at bounding box center [118, 218] width 121 height 29
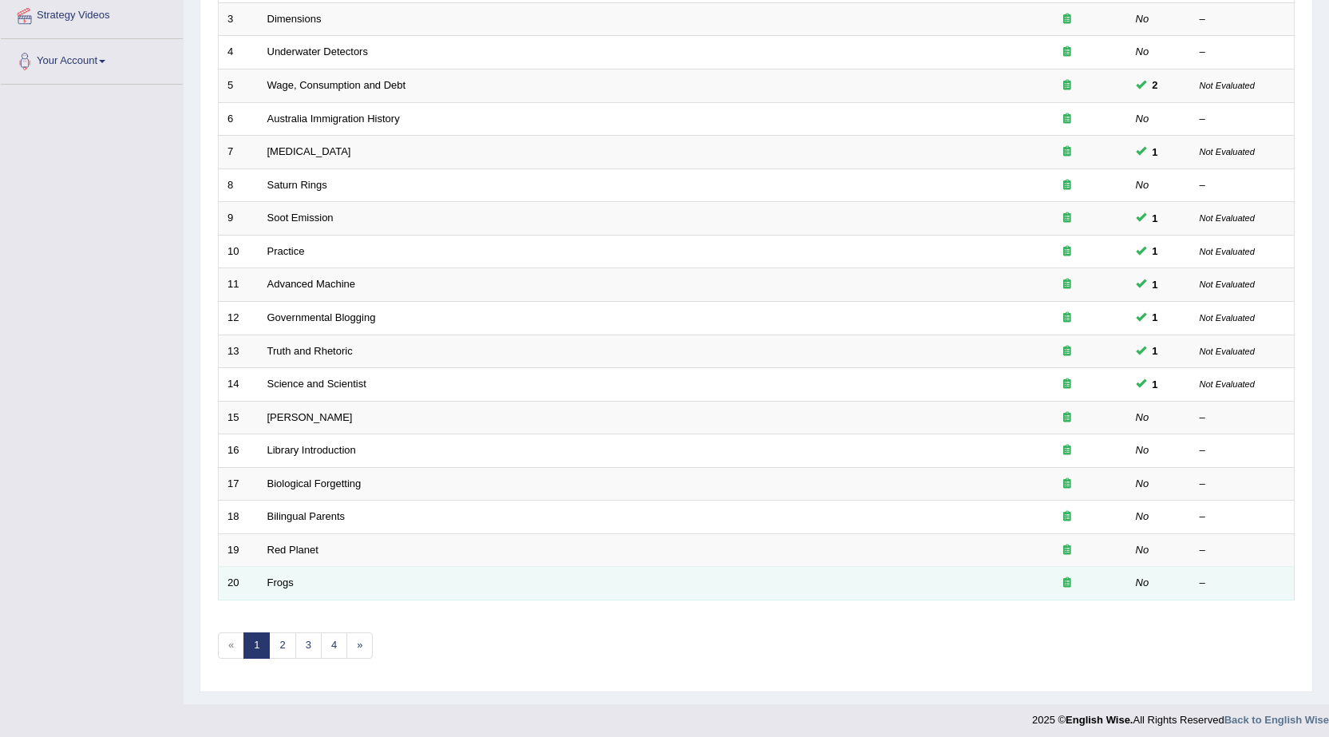
scroll to position [320, 0]
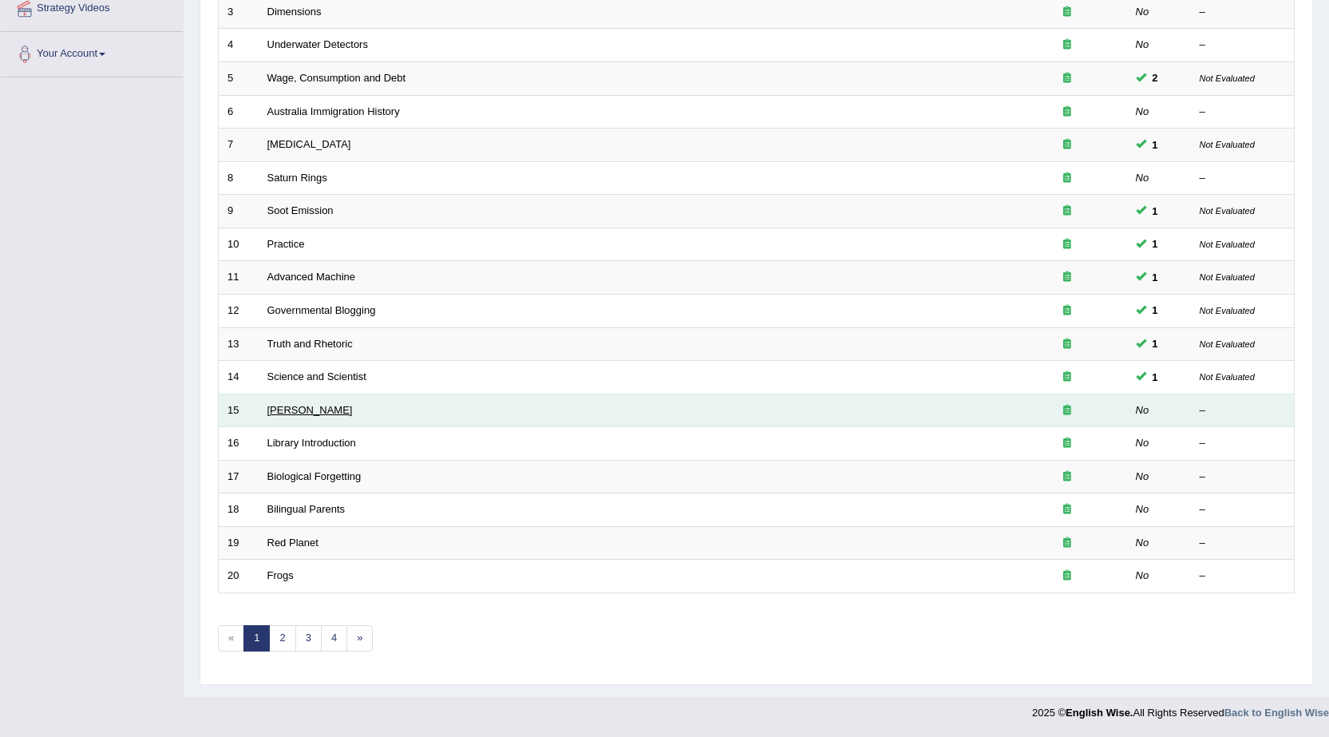
click at [292, 409] on link "[PERSON_NAME]" at bounding box center [309, 410] width 85 height 12
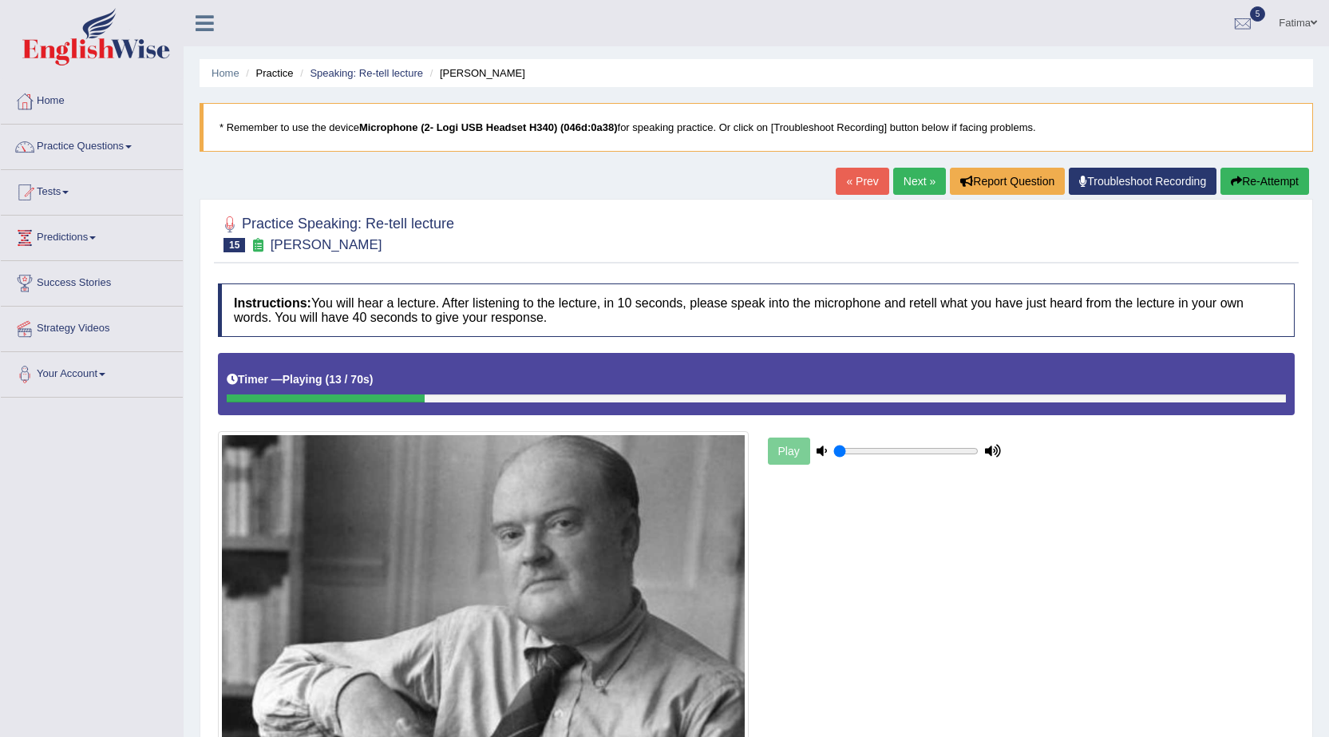
click at [1265, 173] on button "Re-Attempt" at bounding box center [1265, 181] width 89 height 27
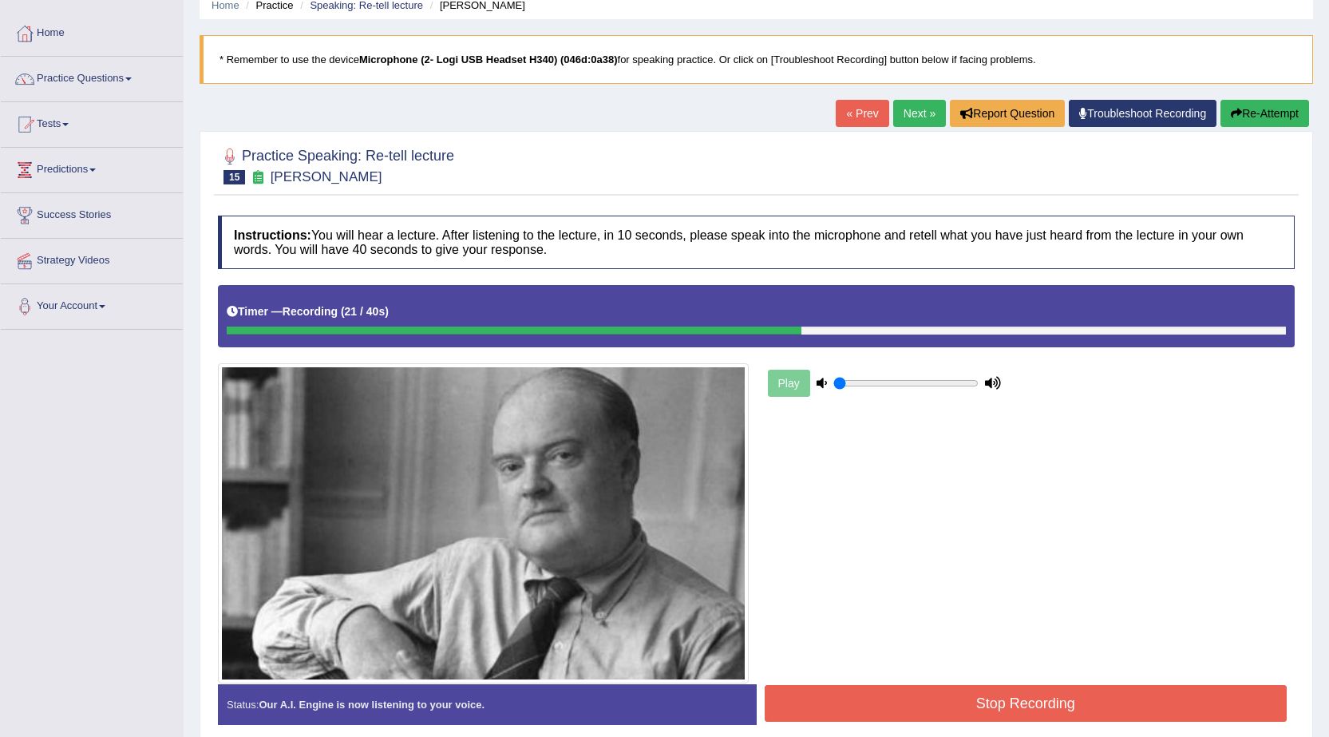
scroll to position [137, 0]
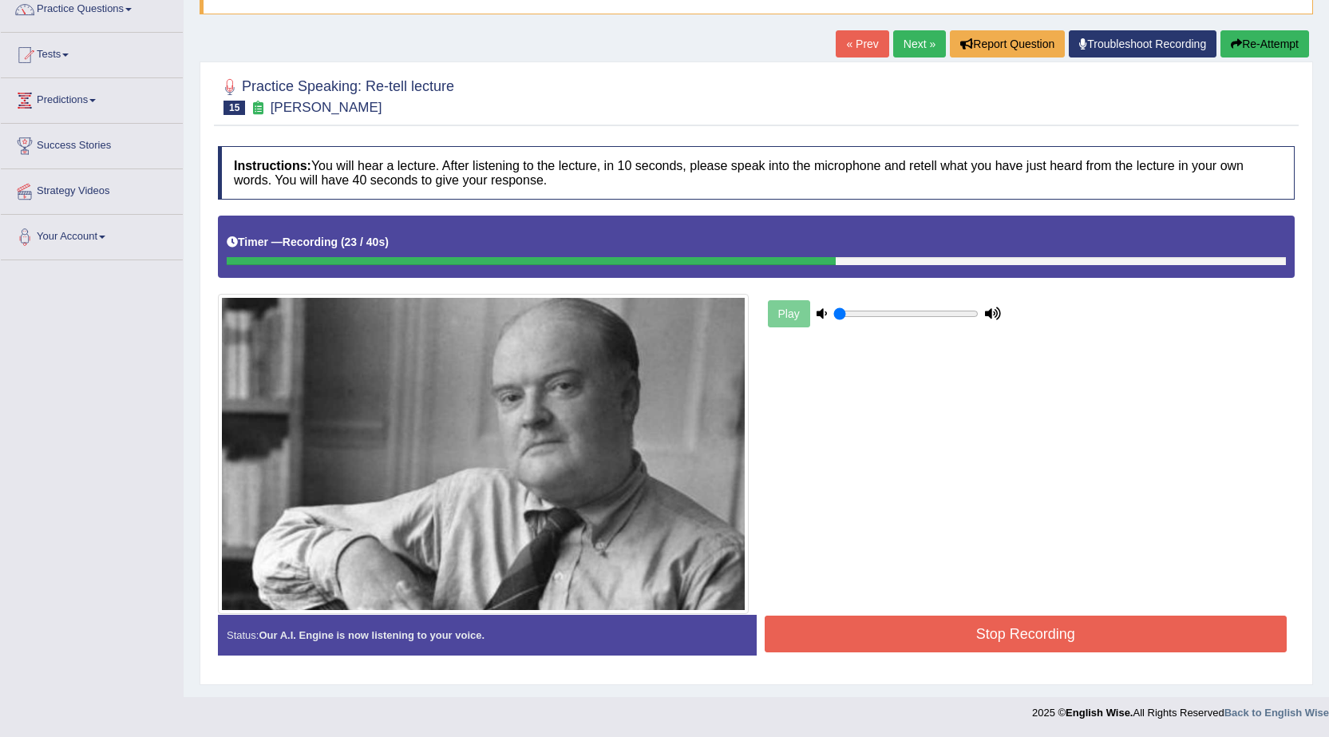
click at [931, 630] on button "Stop Recording" at bounding box center [1026, 634] width 523 height 37
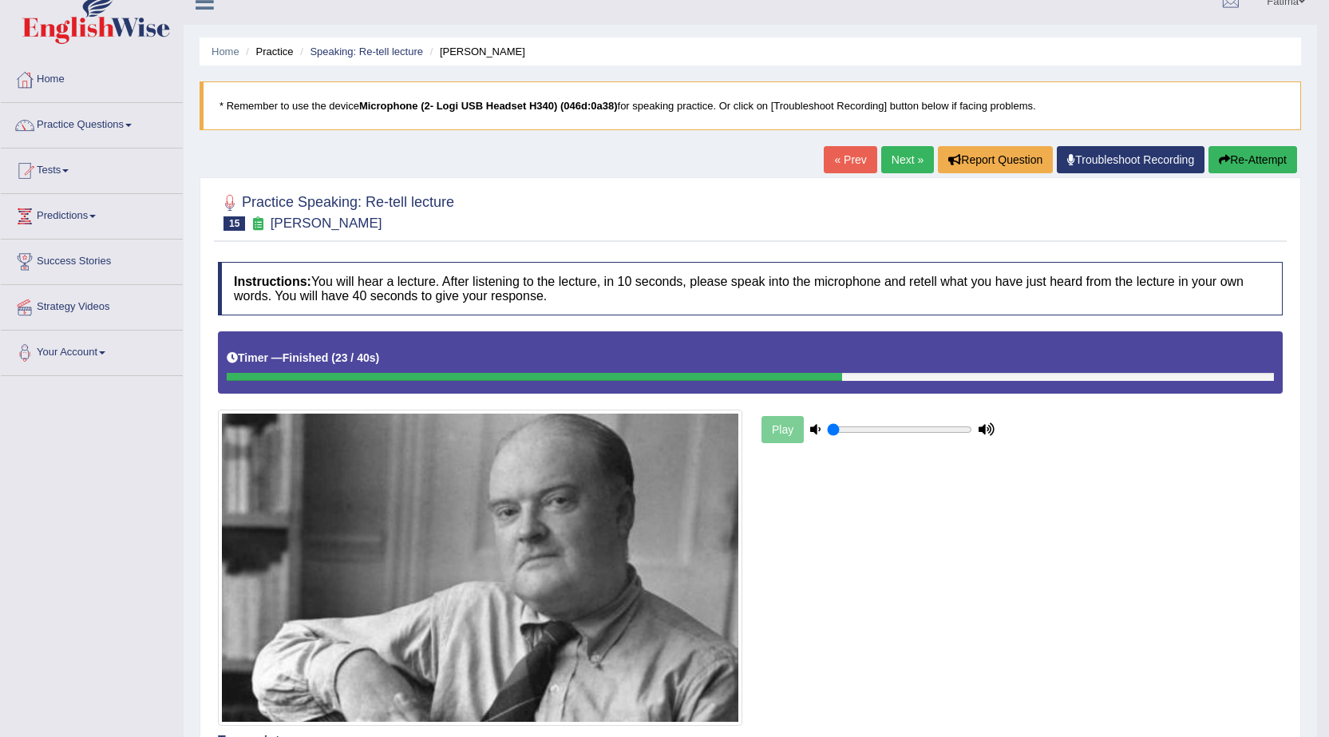
scroll to position [0, 0]
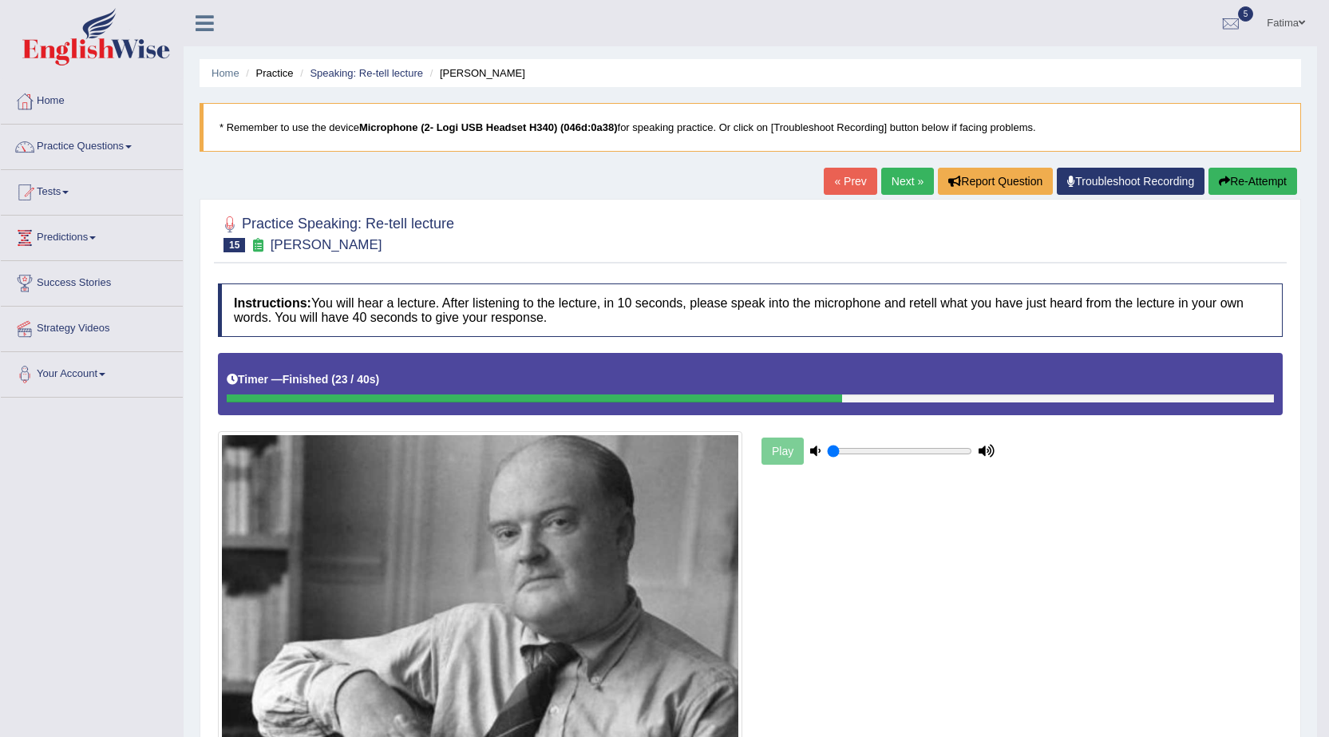
click at [890, 176] on link "Next »" at bounding box center [907, 181] width 53 height 27
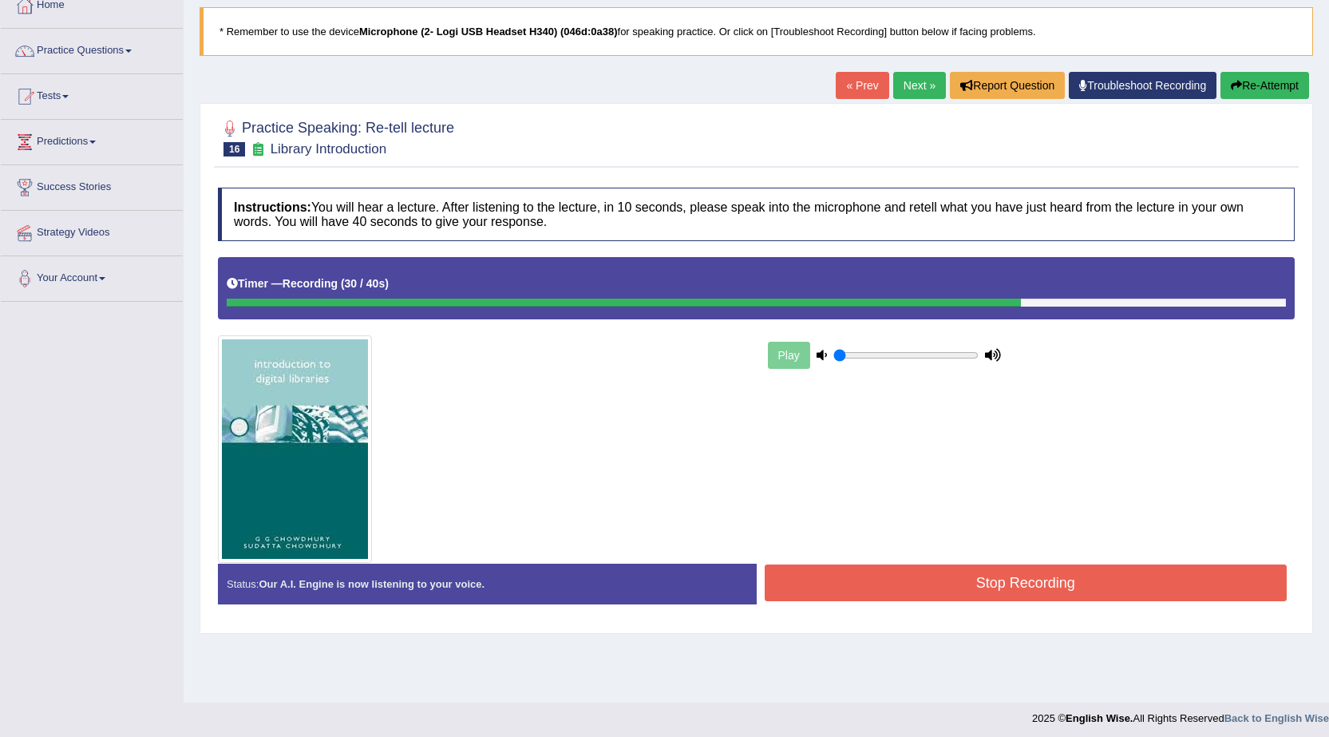
scroll to position [101, 0]
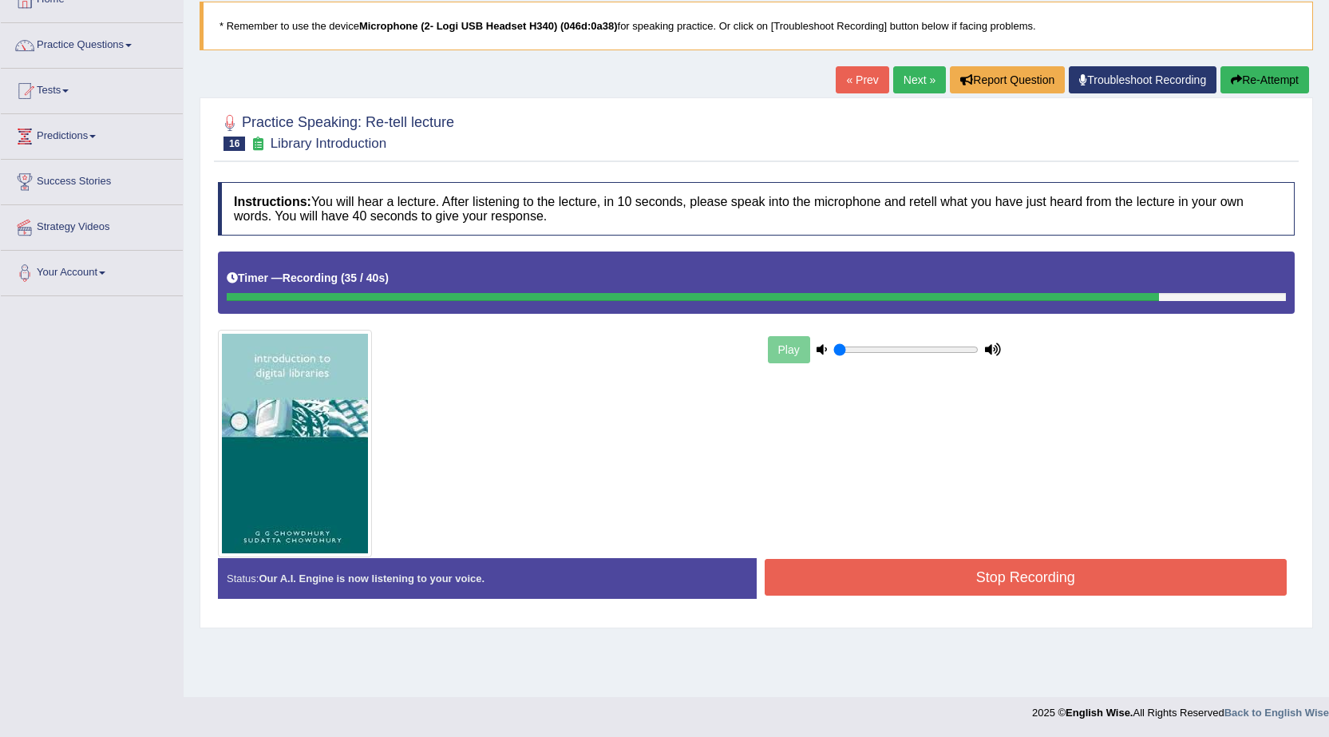
click at [881, 582] on button "Stop Recording" at bounding box center [1026, 577] width 523 height 37
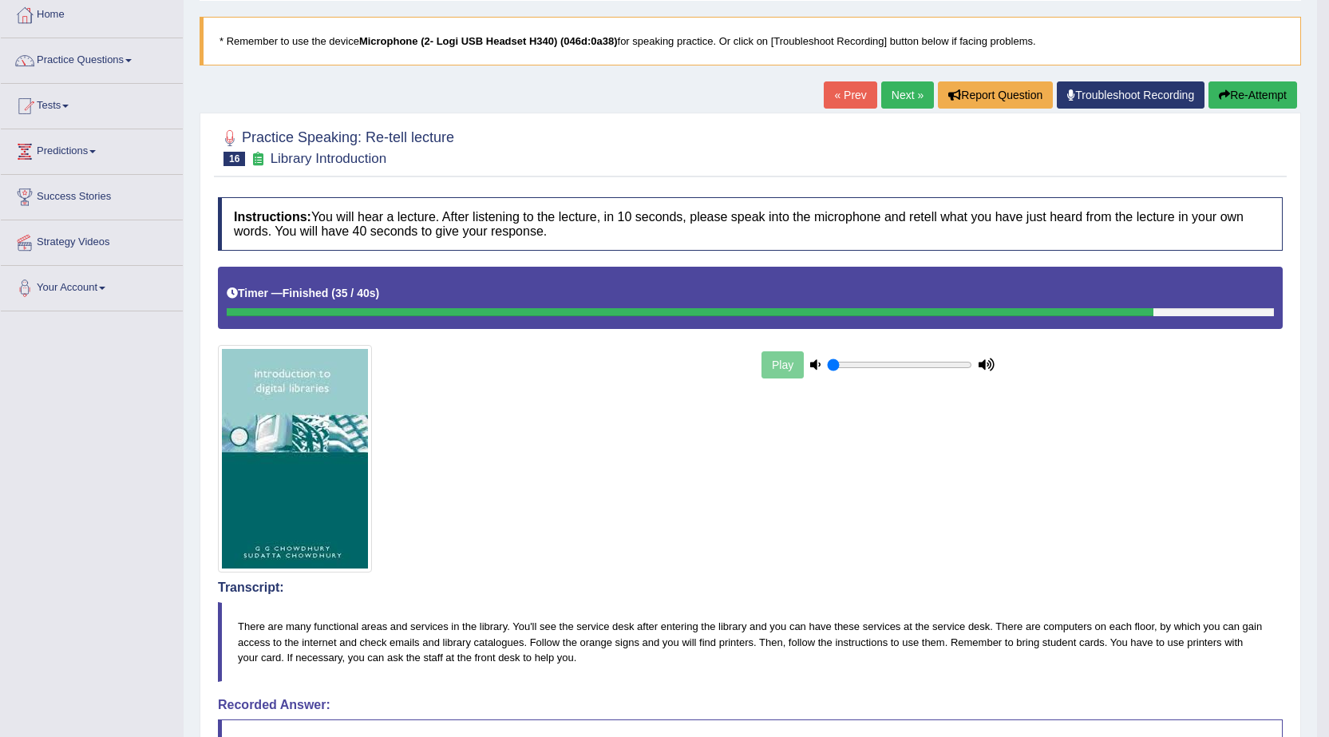
scroll to position [80, 0]
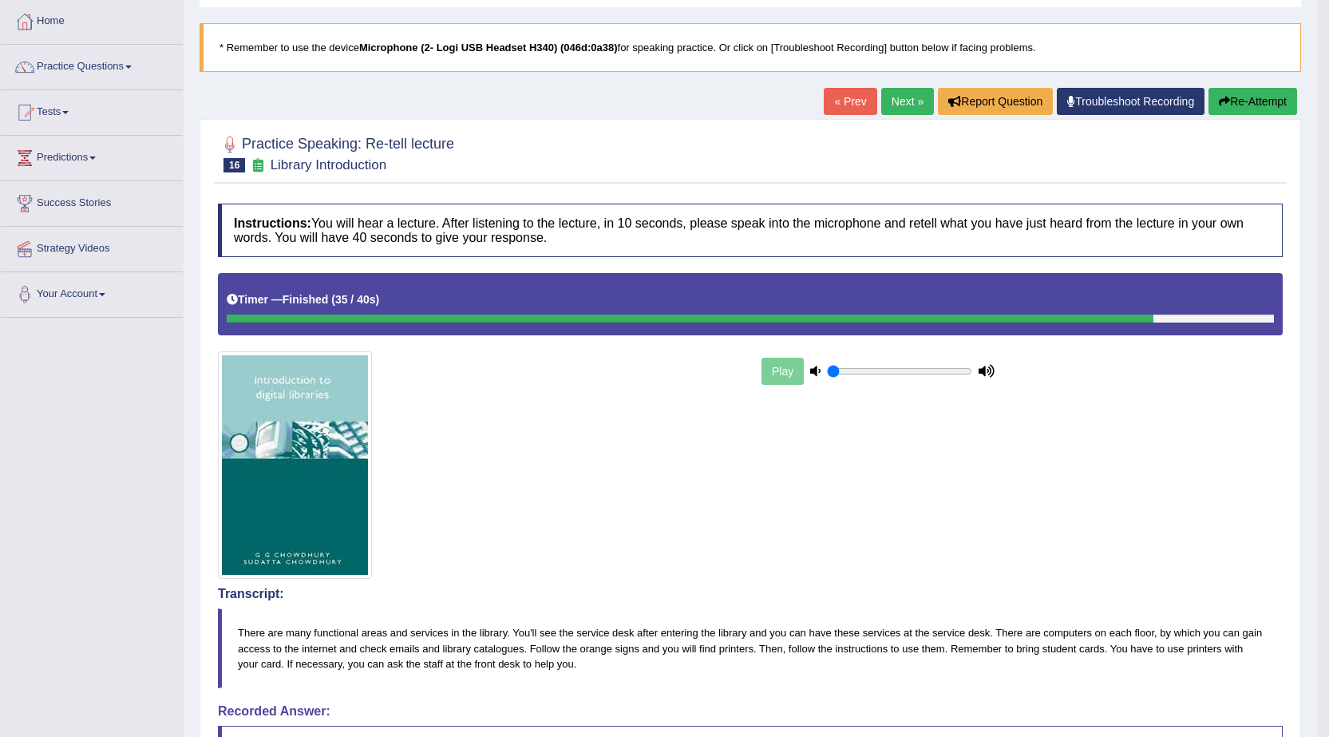
click at [1259, 92] on button "Re-Attempt" at bounding box center [1253, 101] width 89 height 27
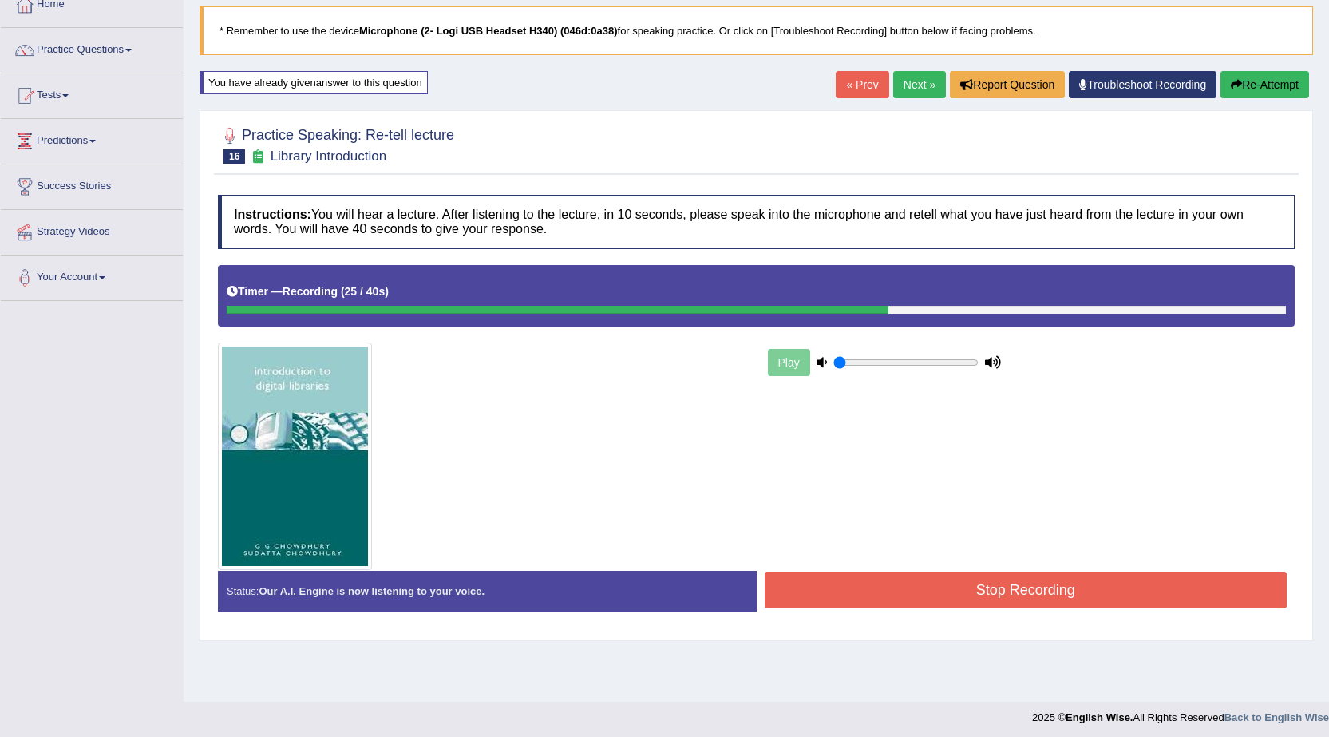
scroll to position [101, 0]
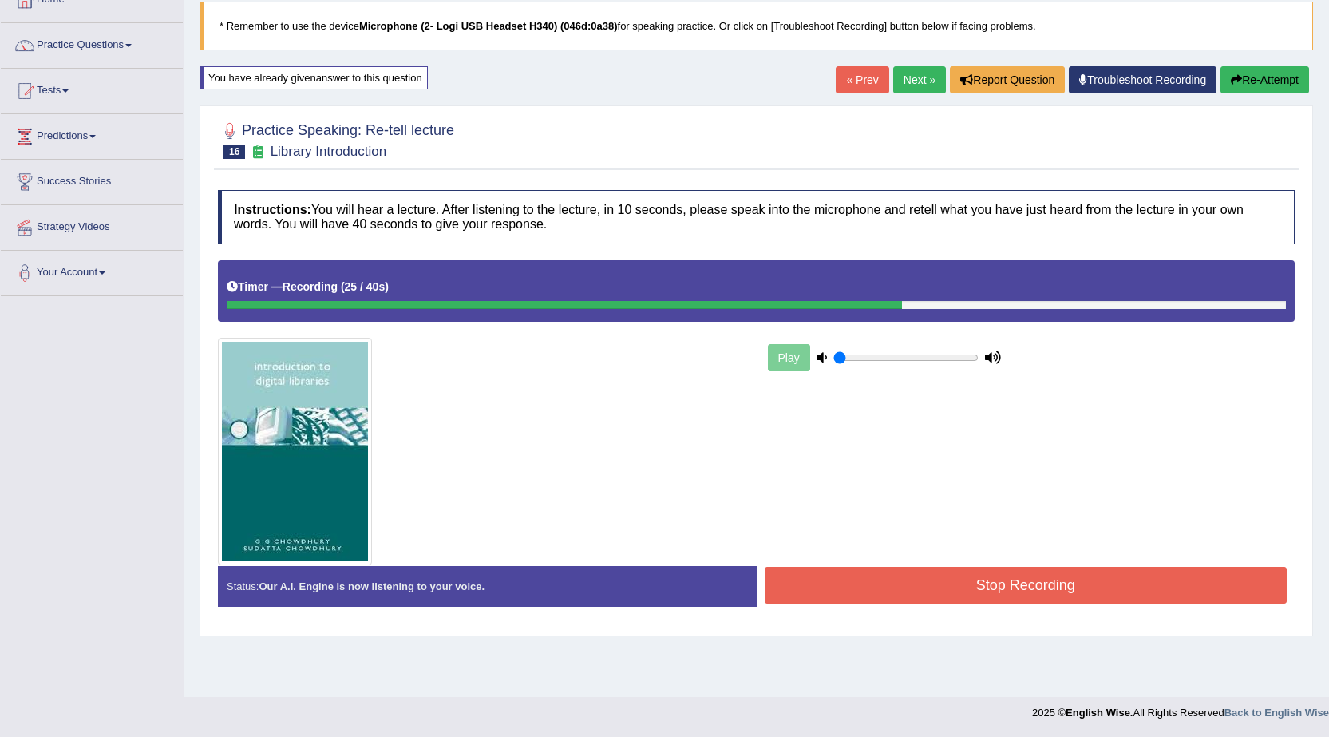
click at [829, 582] on button "Stop Recording" at bounding box center [1026, 585] width 523 height 37
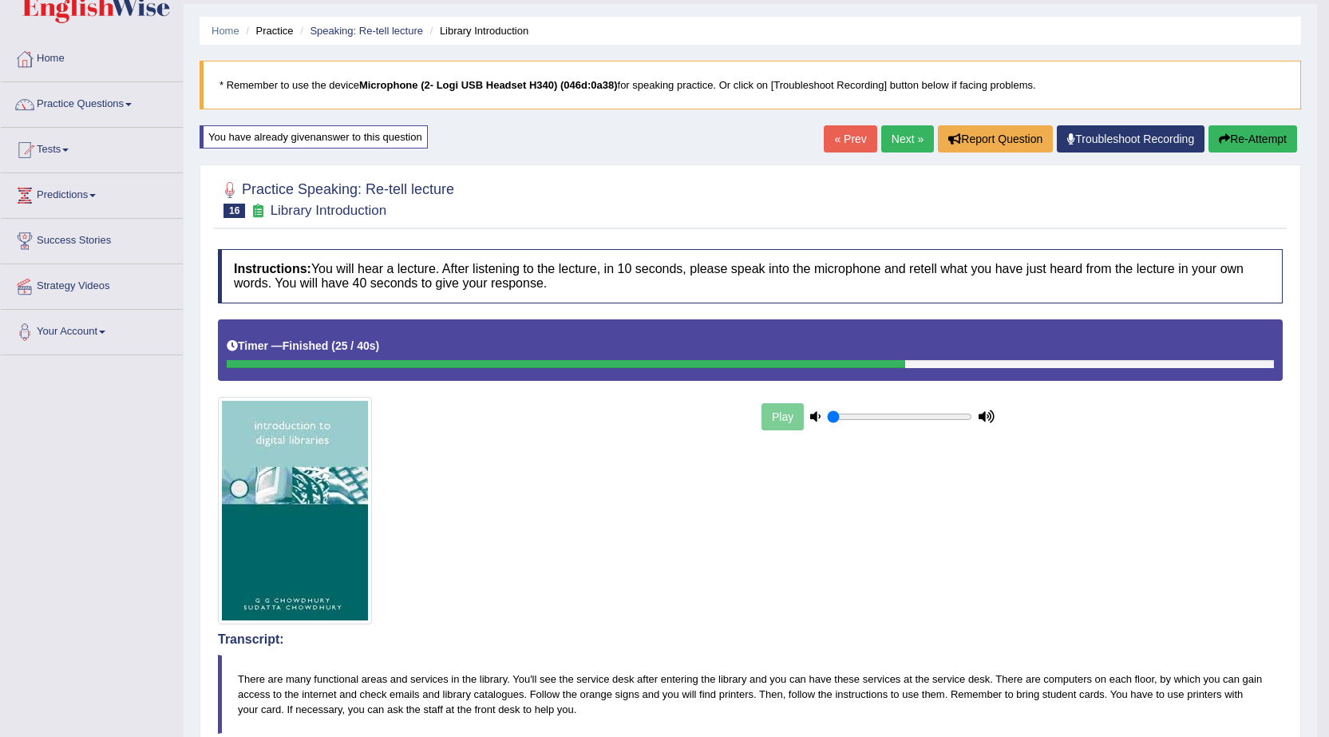
scroll to position [0, 0]
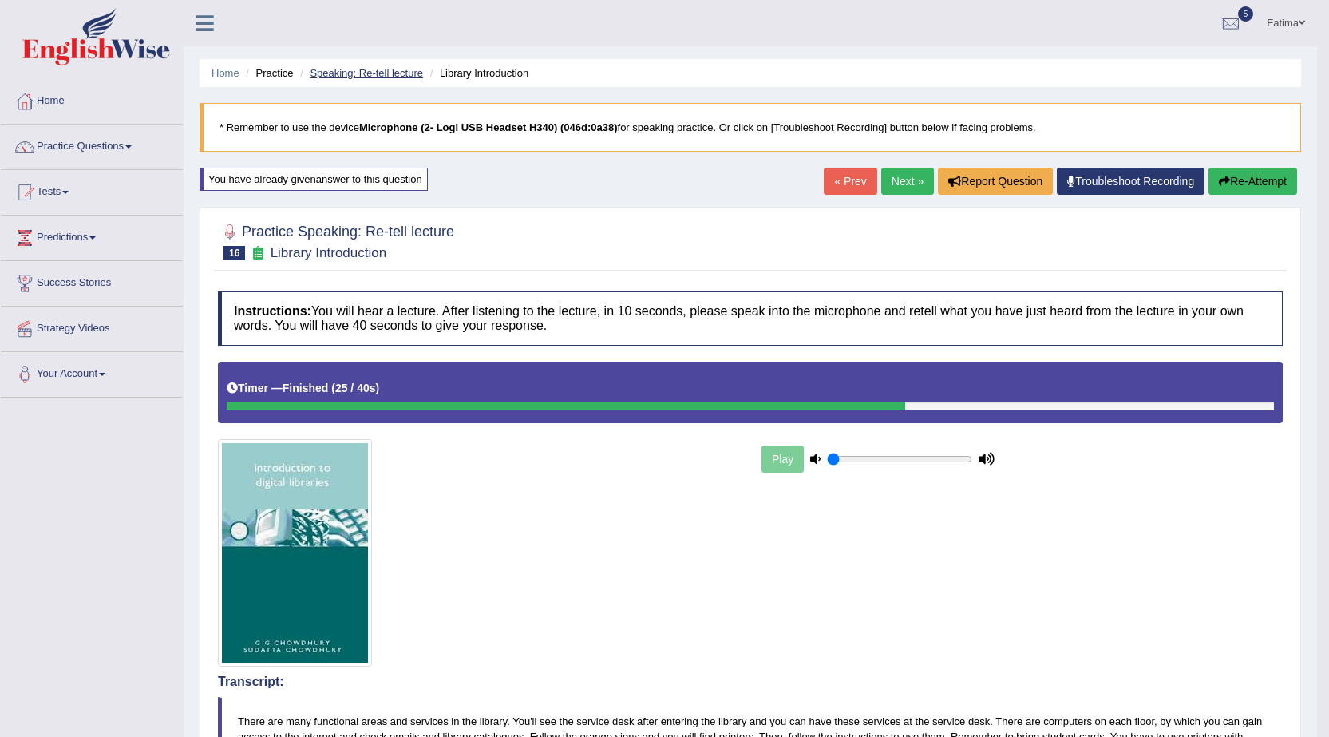
click at [350, 76] on link "Speaking: Re-tell lecture" at bounding box center [366, 73] width 113 height 12
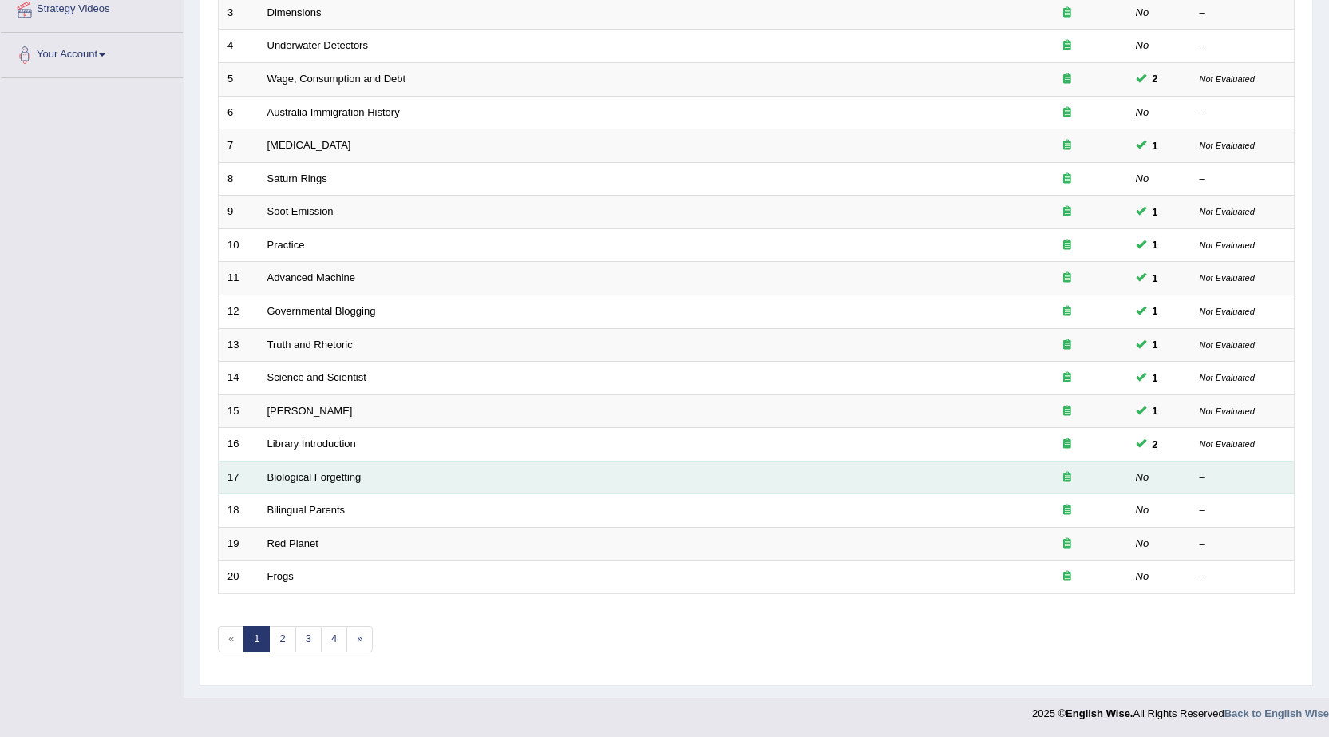
scroll to position [320, 0]
click at [305, 476] on link "Biological Forgetting" at bounding box center [314, 476] width 94 height 12
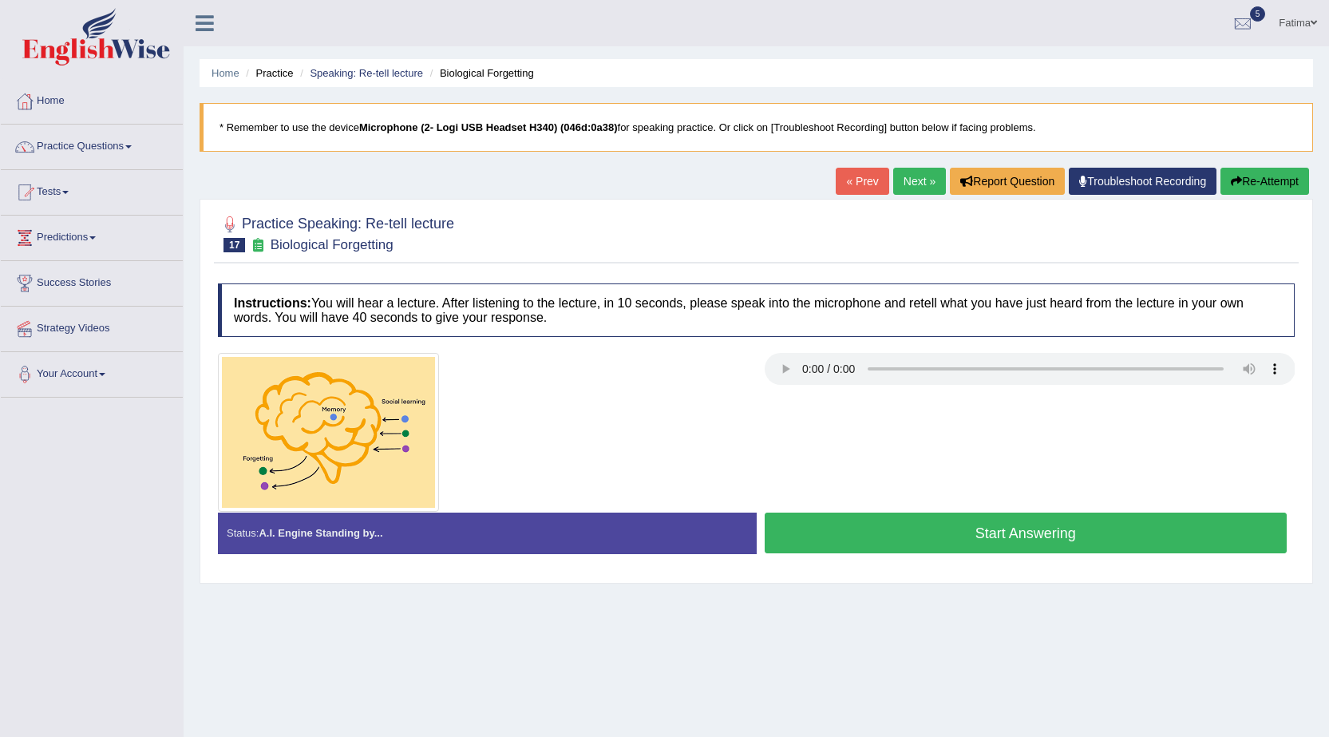
click at [999, 403] on div at bounding box center [756, 432] width 1093 height 159
click at [1274, 177] on button "Re-Attempt" at bounding box center [1265, 181] width 89 height 27
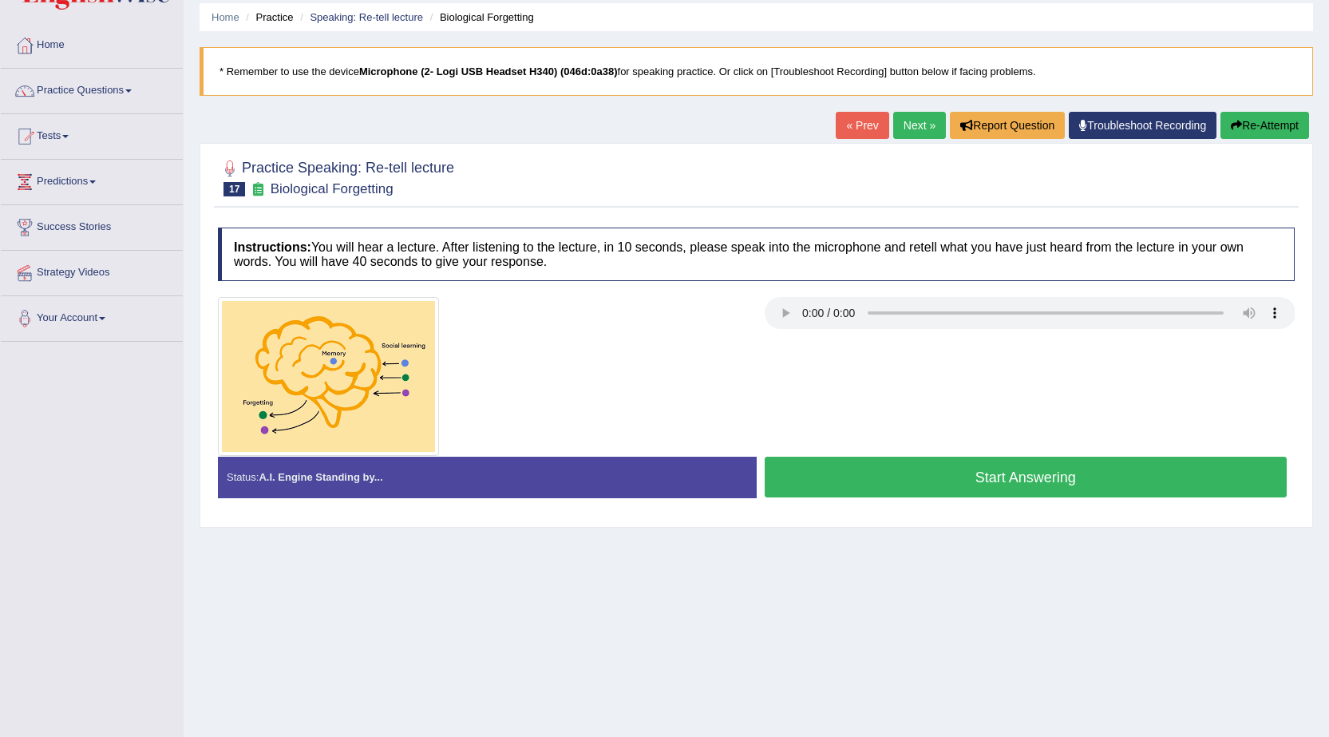
scroll to position [80, 0]
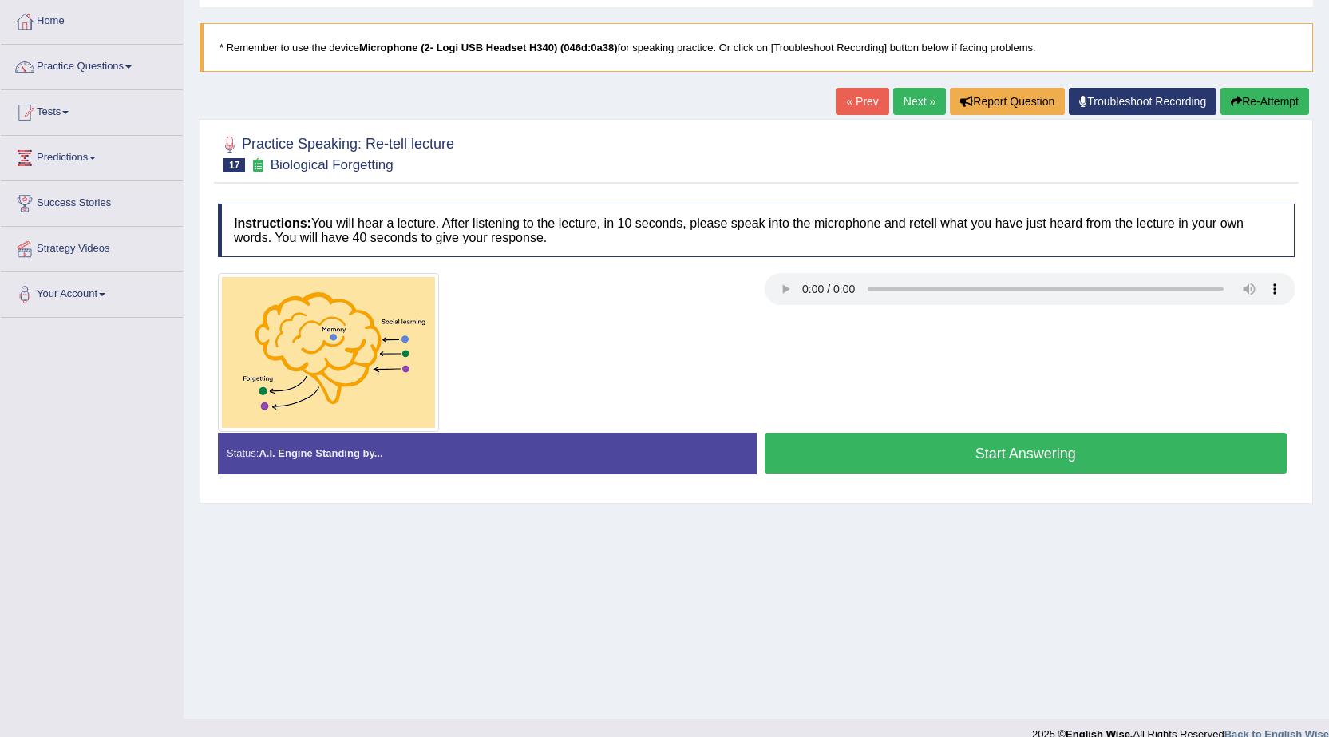
click at [972, 455] on button "Start Answering" at bounding box center [1026, 453] width 523 height 41
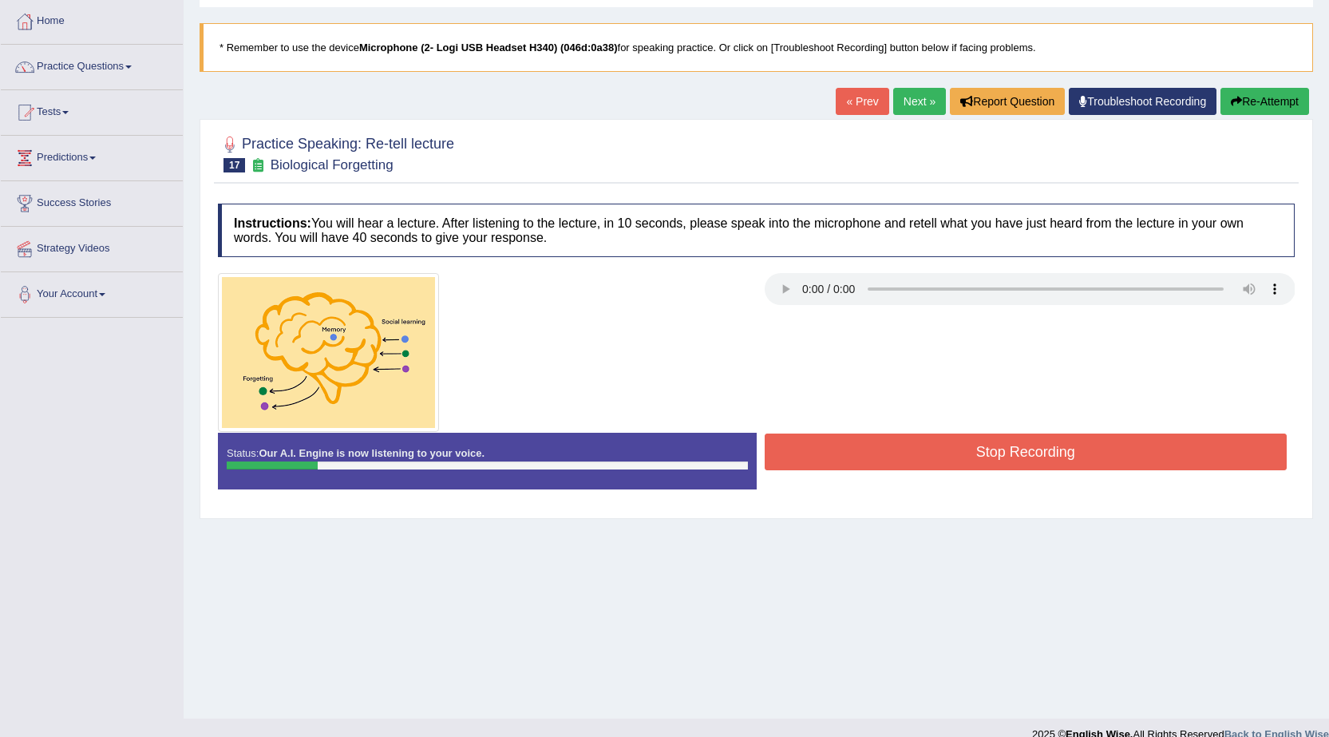
click at [1085, 463] on button "Stop Recording" at bounding box center [1026, 452] width 523 height 37
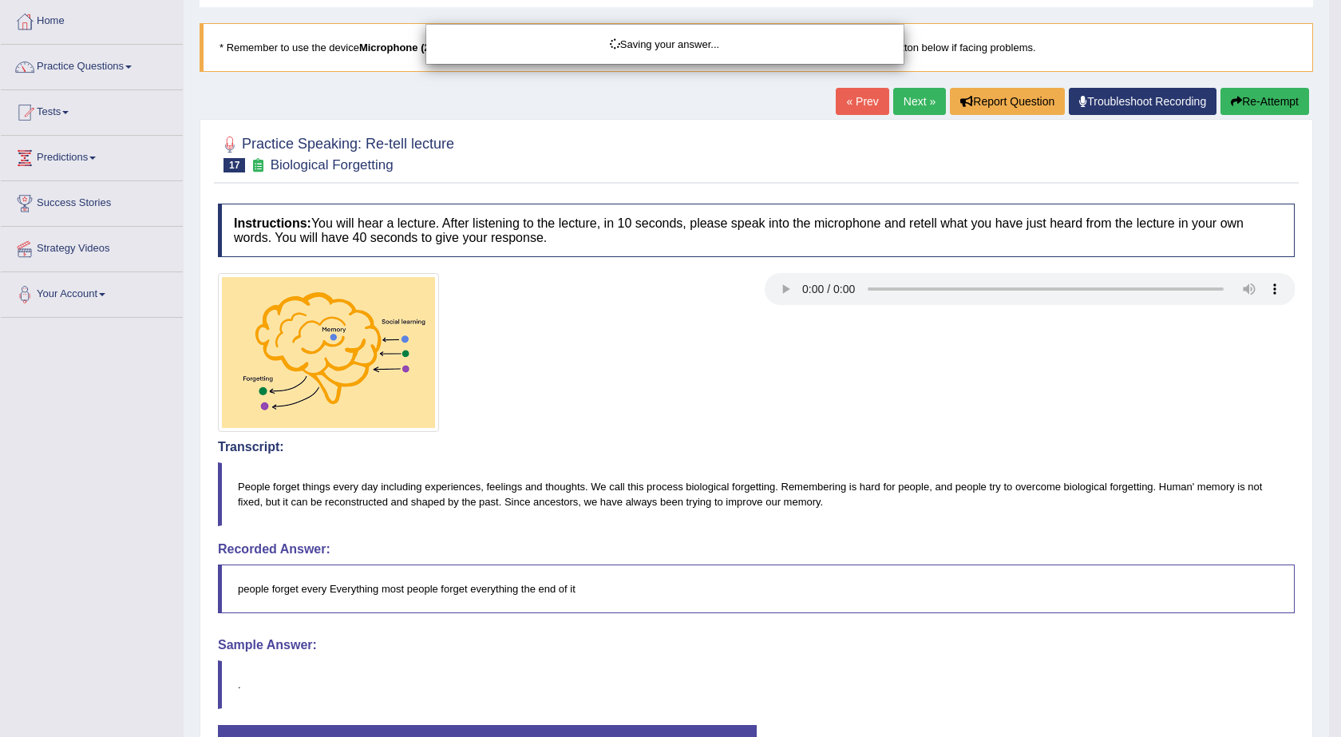
click at [1276, 110] on body "Toggle navigation Home Practice Questions Speaking Practice Read Aloud Repeat S…" at bounding box center [670, 288] width 1341 height 737
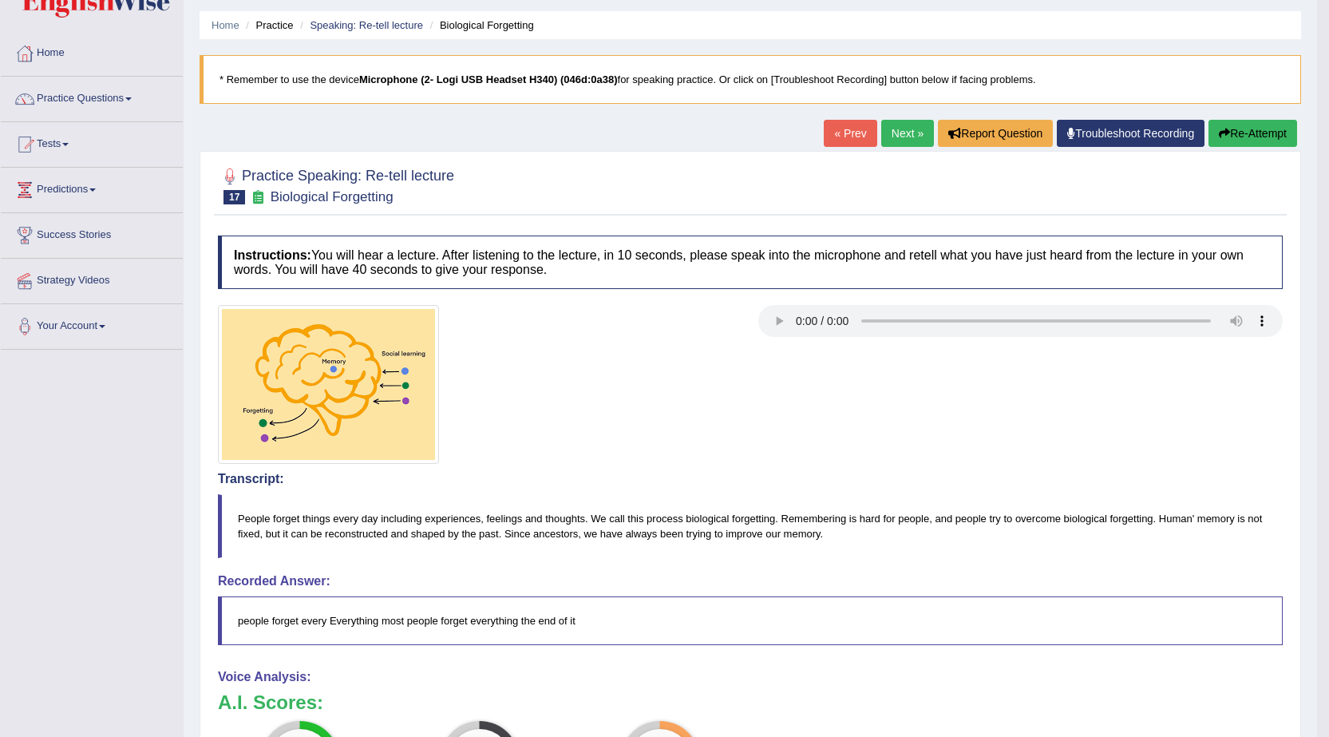
scroll to position [34, 0]
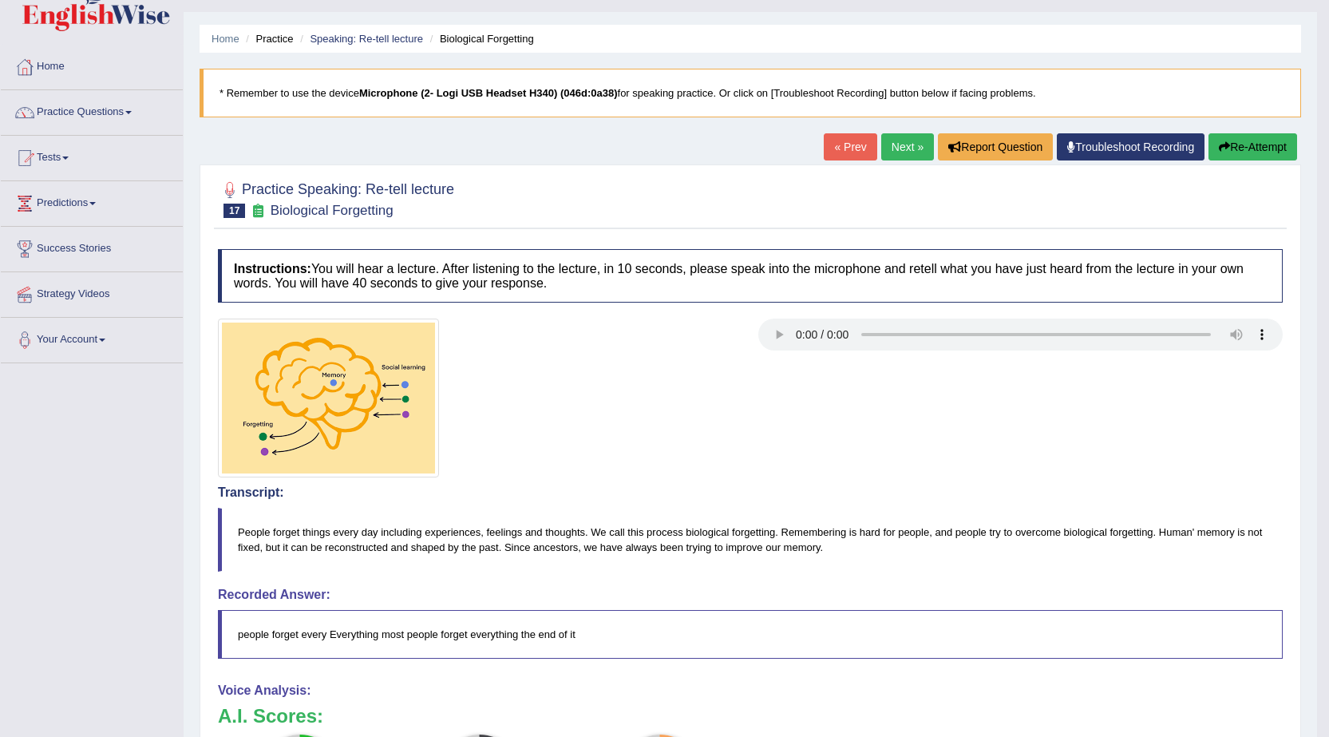
click at [1257, 149] on button "Re-Attempt" at bounding box center [1253, 146] width 89 height 27
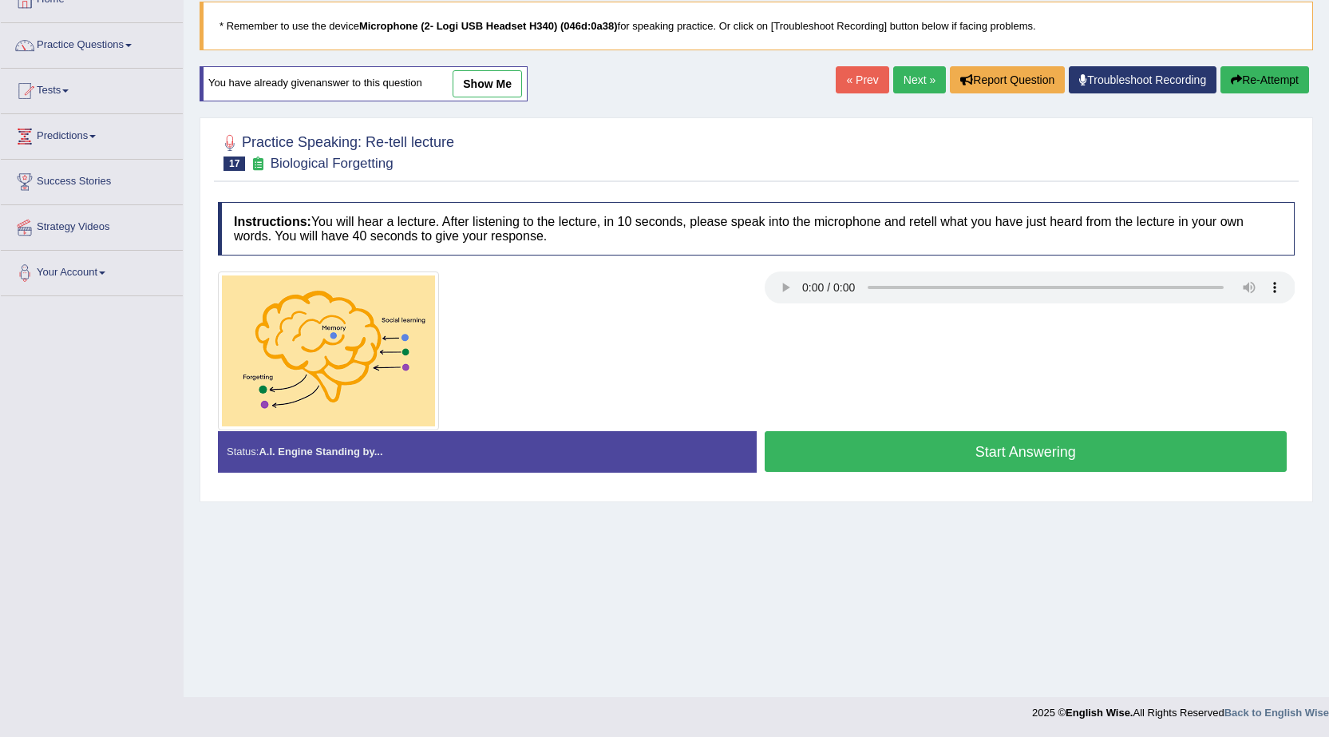
click at [947, 457] on button "Start Answering" at bounding box center [1026, 451] width 523 height 41
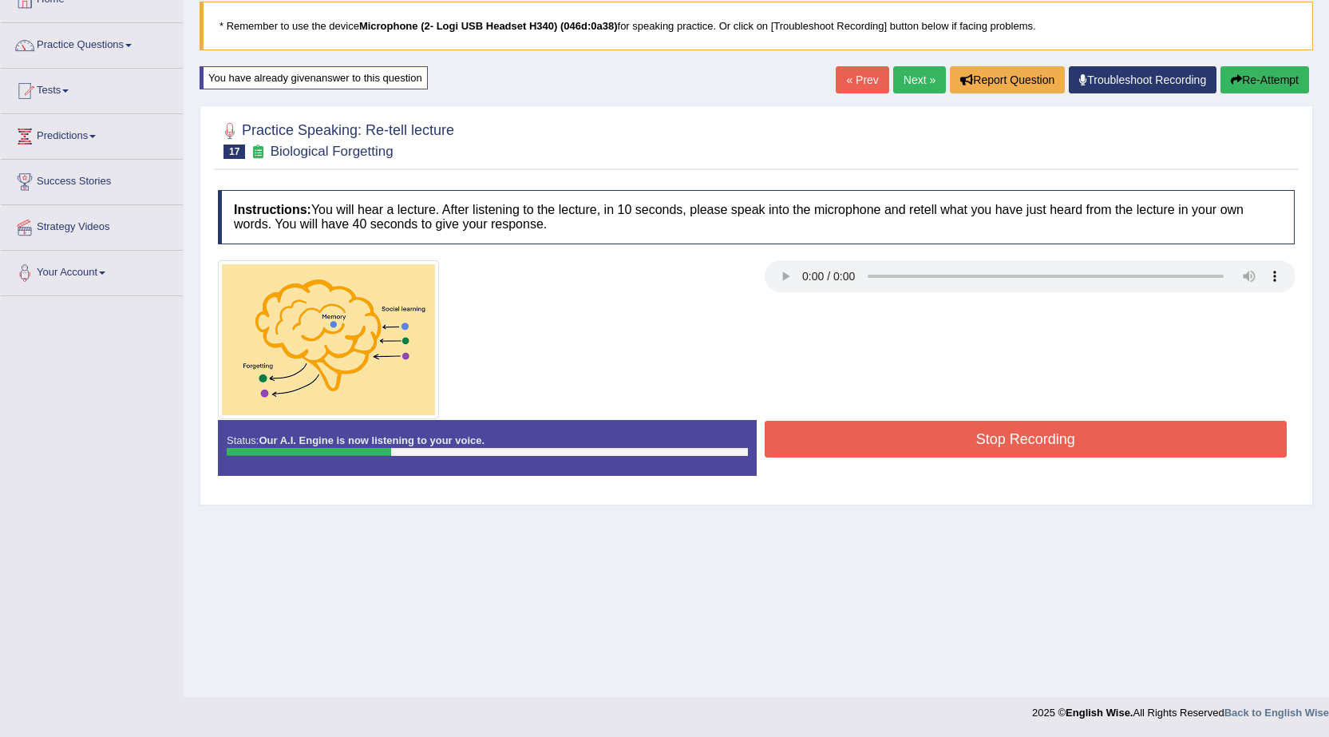
click at [987, 440] on button "Stop Recording" at bounding box center [1026, 439] width 523 height 37
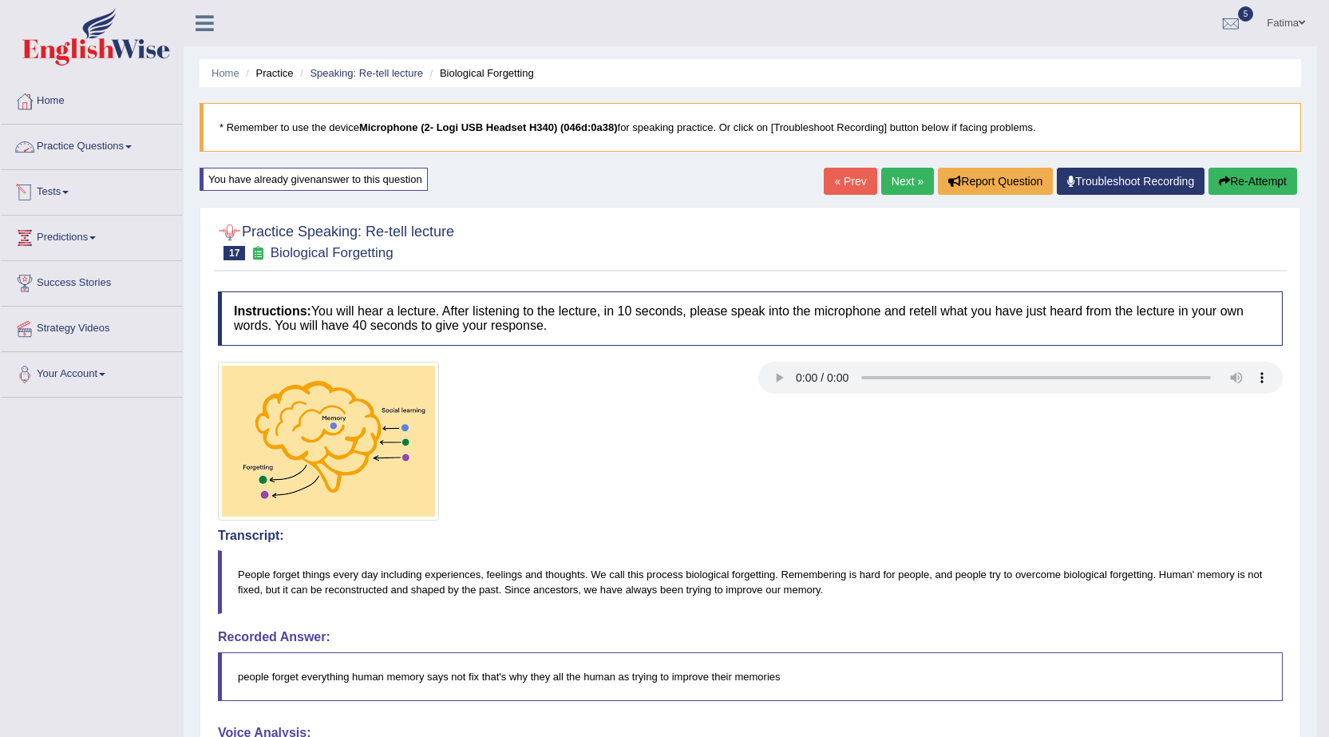
click at [108, 140] on link "Practice Questions" at bounding box center [92, 145] width 182 height 40
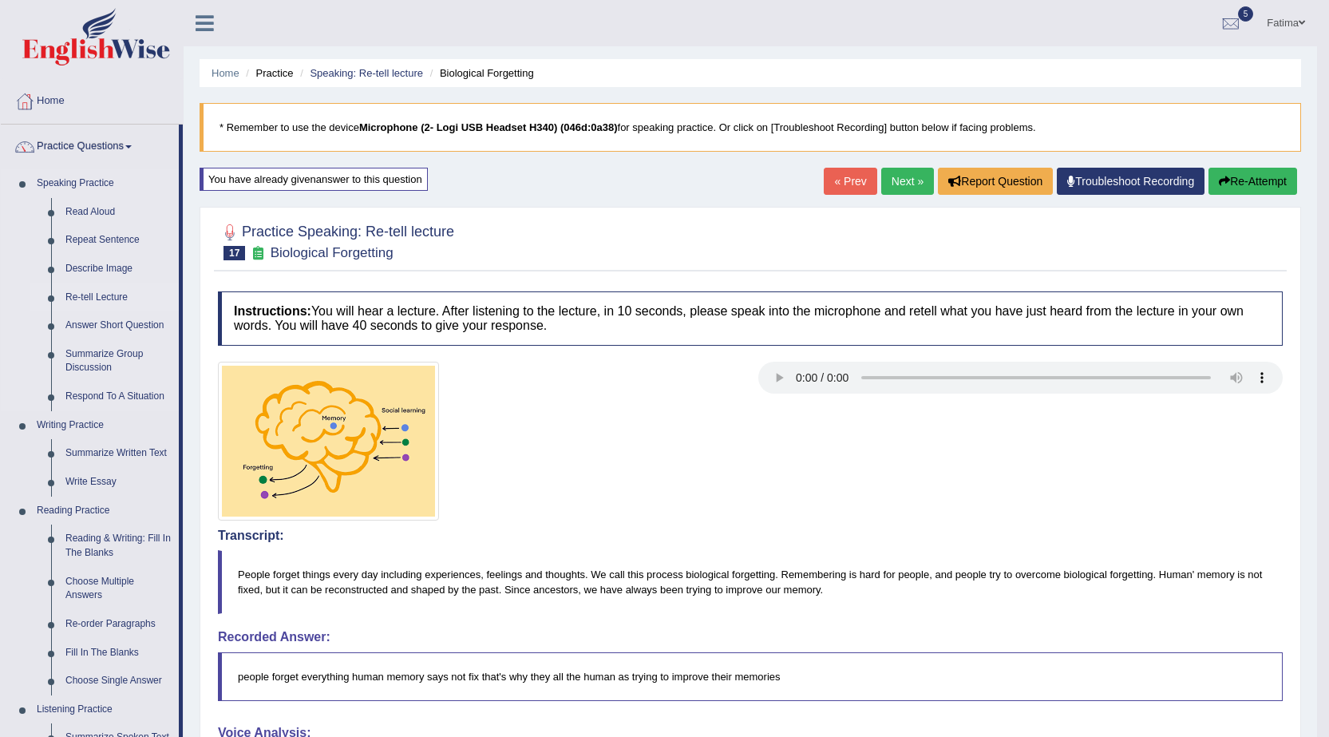
click at [102, 297] on link "Re-tell Lecture" at bounding box center [118, 297] width 121 height 29
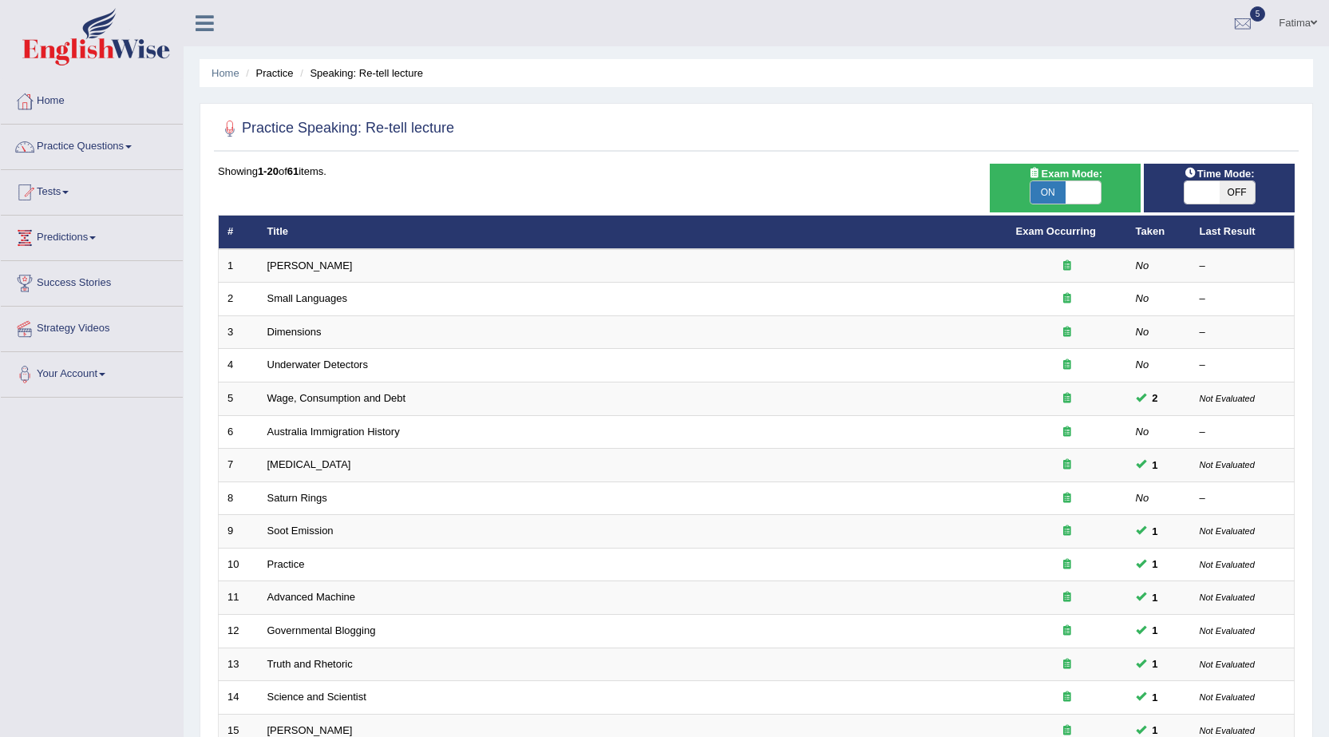
click at [1231, 190] on span "OFF" at bounding box center [1237, 192] width 35 height 22
checkbox input "true"
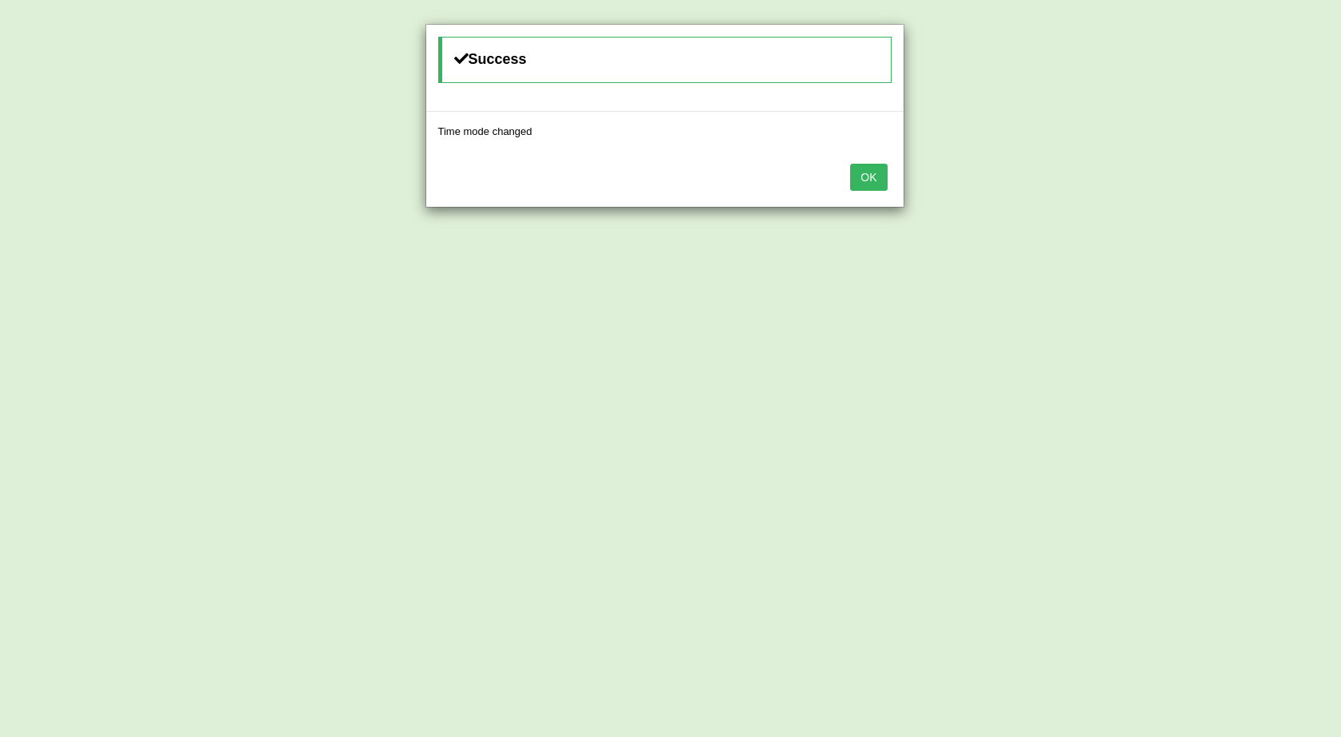
click at [861, 171] on button "OK" at bounding box center [868, 177] width 37 height 27
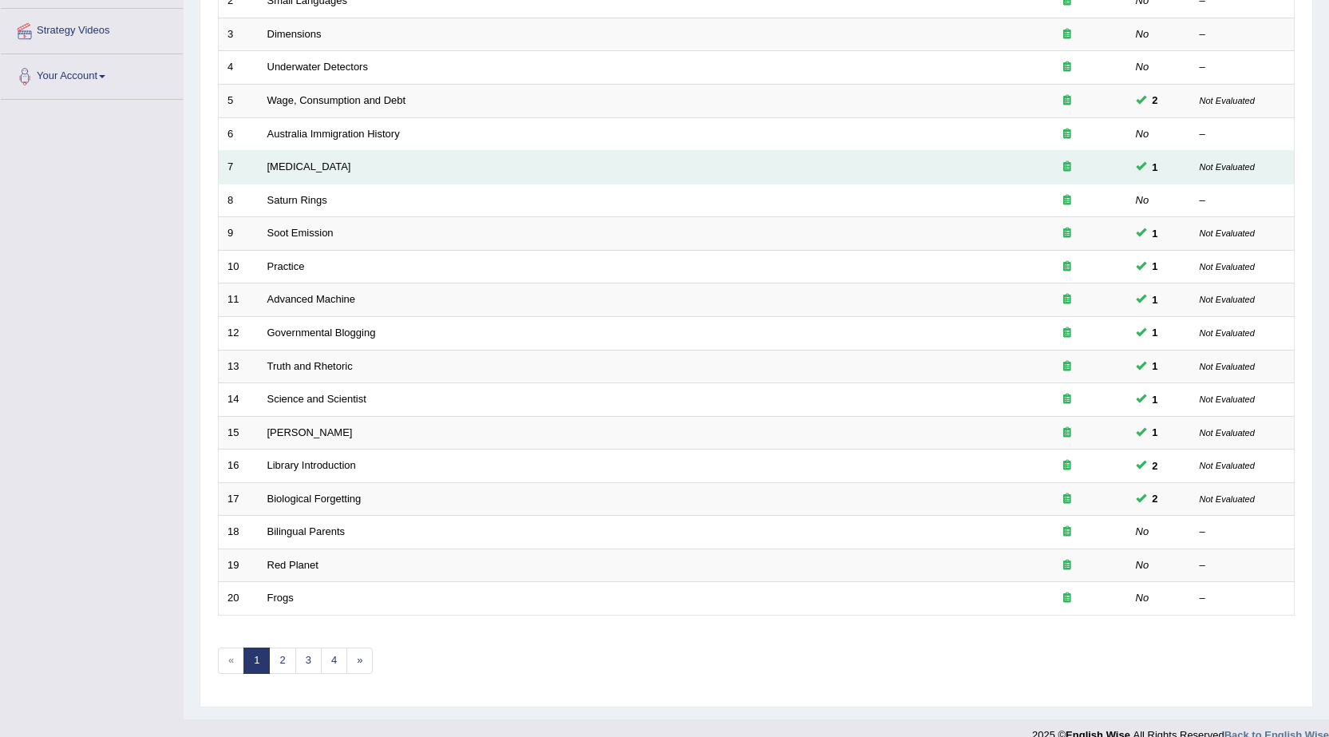
scroll to position [320, 0]
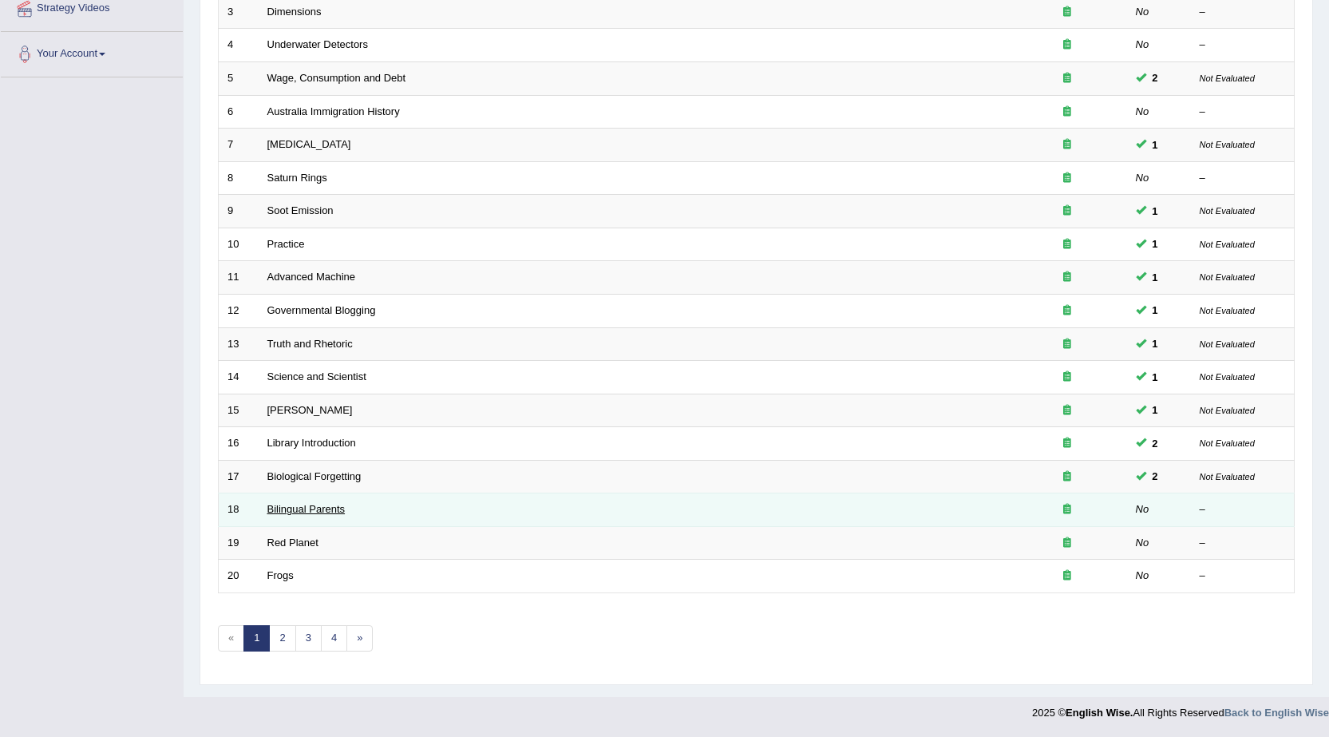
click at [305, 511] on link "Bilingual Parents" at bounding box center [306, 509] width 78 height 12
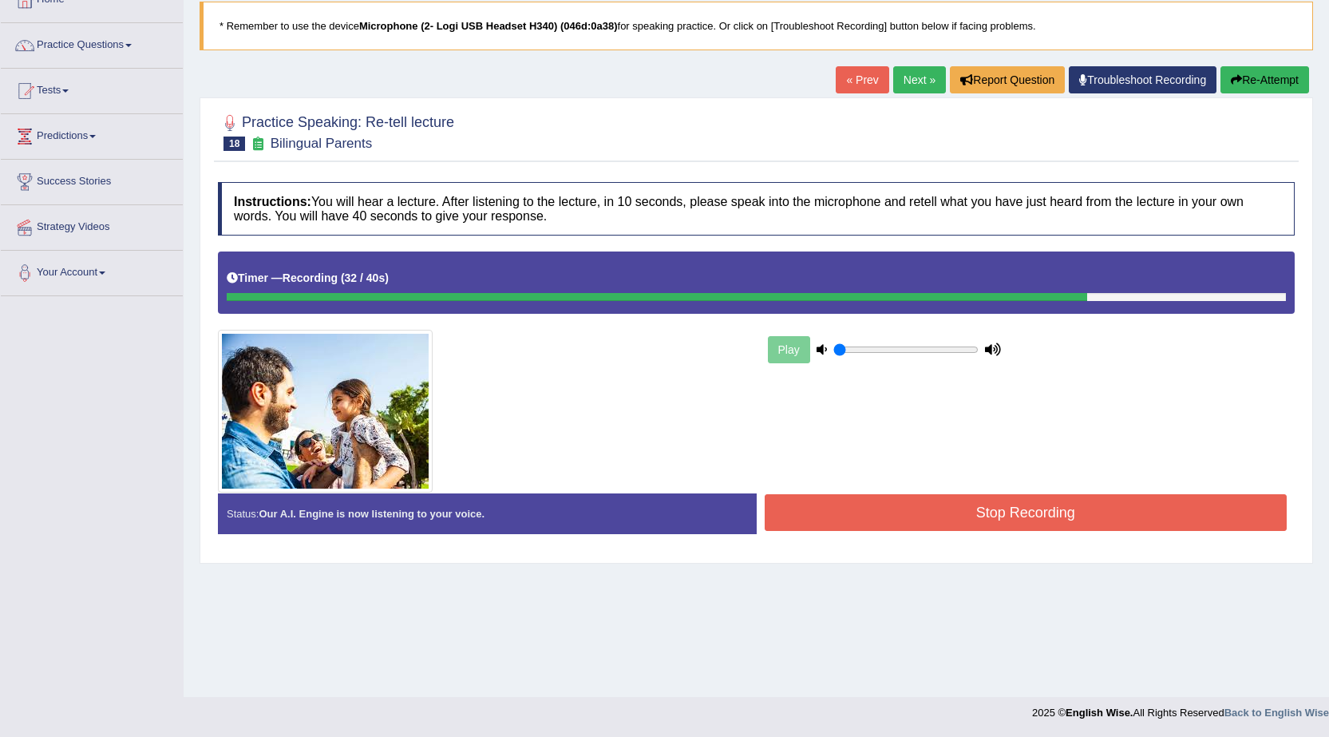
click at [1047, 517] on button "Stop Recording" at bounding box center [1026, 512] width 523 height 37
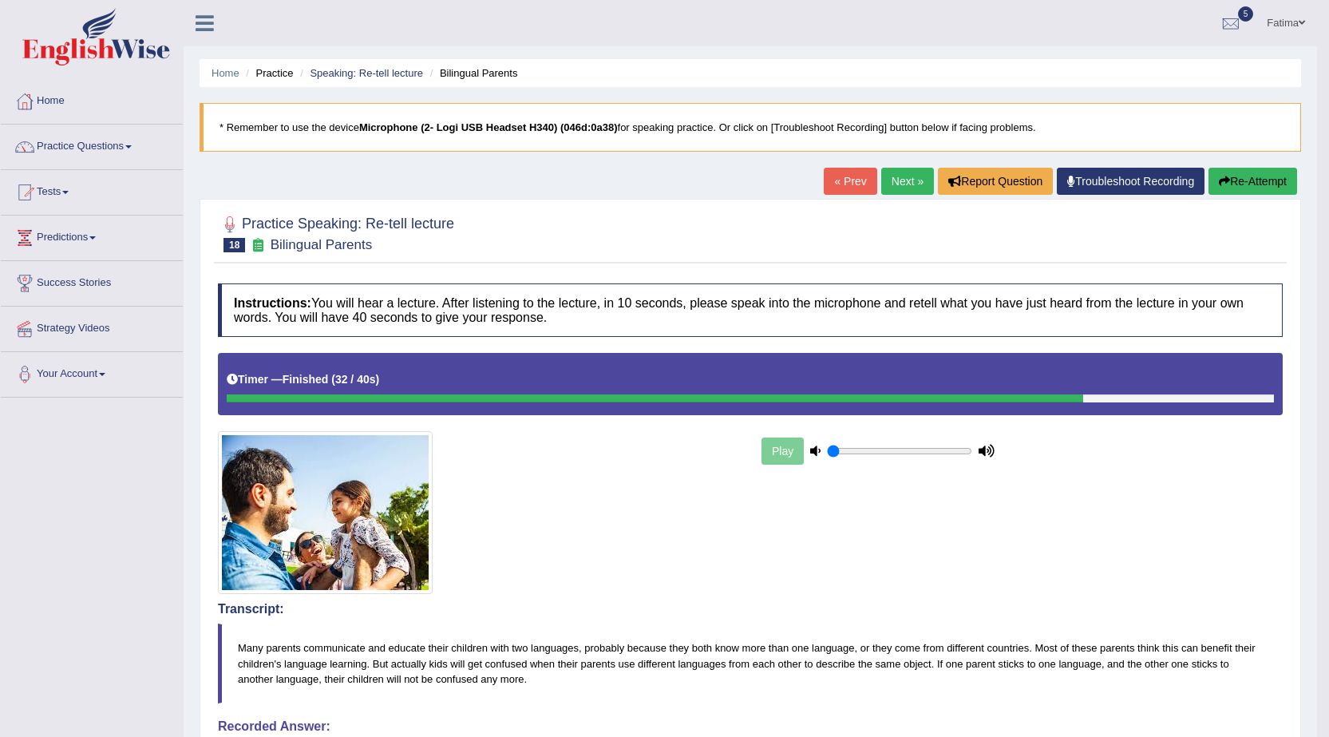
click at [1273, 174] on button "Re-Attempt" at bounding box center [1253, 181] width 89 height 27
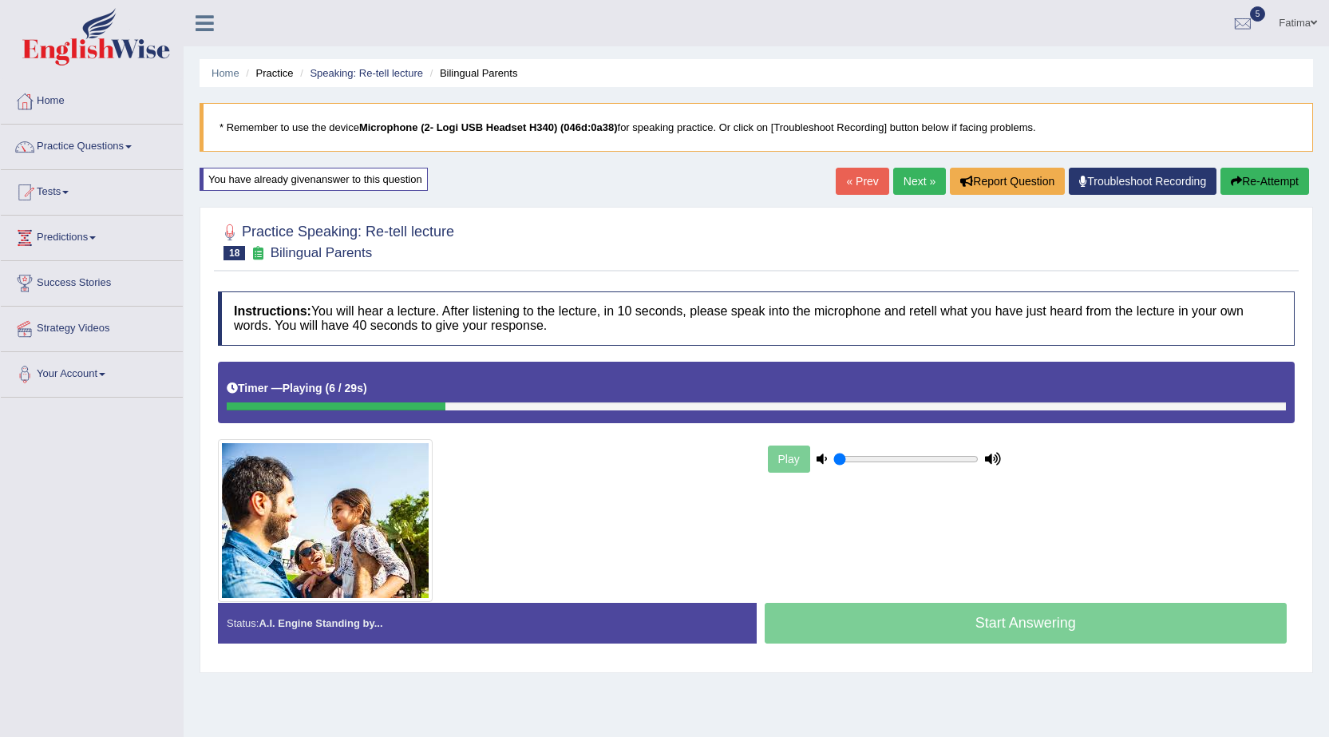
click at [917, 184] on link "Next »" at bounding box center [919, 181] width 53 height 27
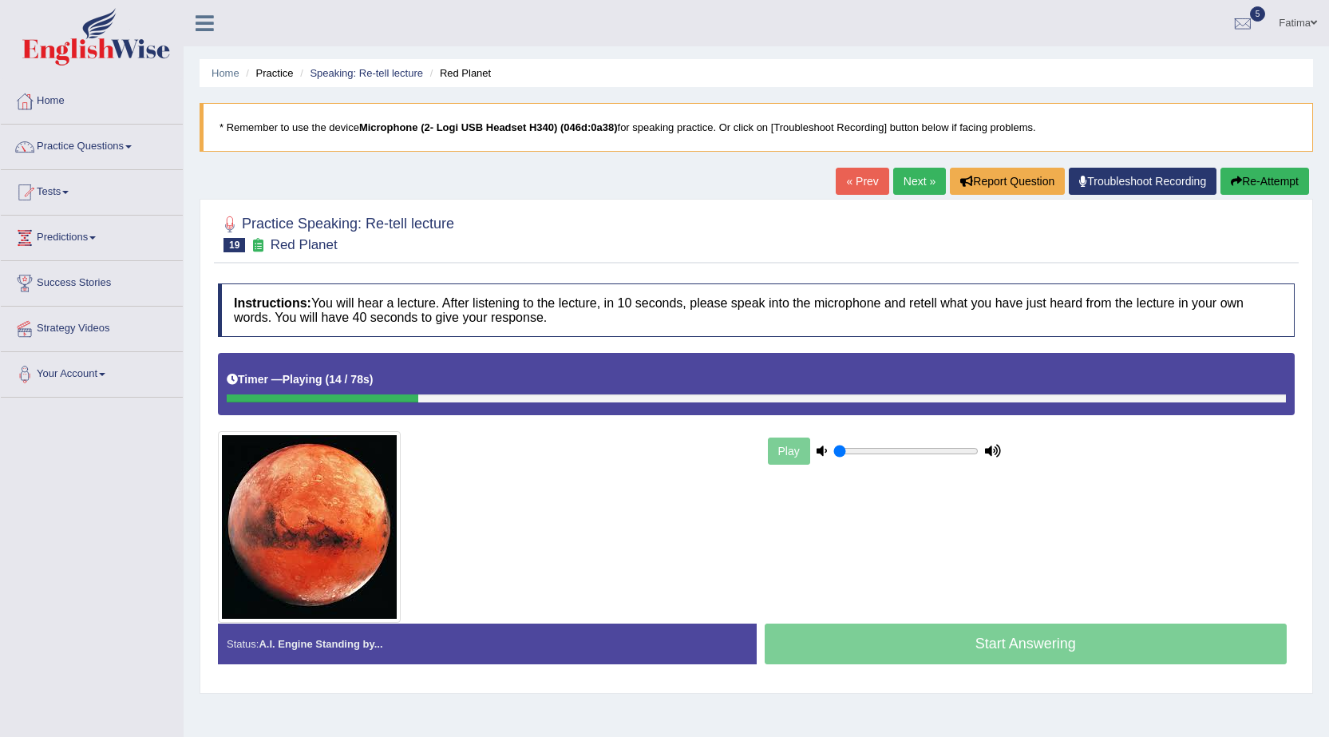
click at [1260, 178] on button "Re-Attempt" at bounding box center [1265, 181] width 89 height 27
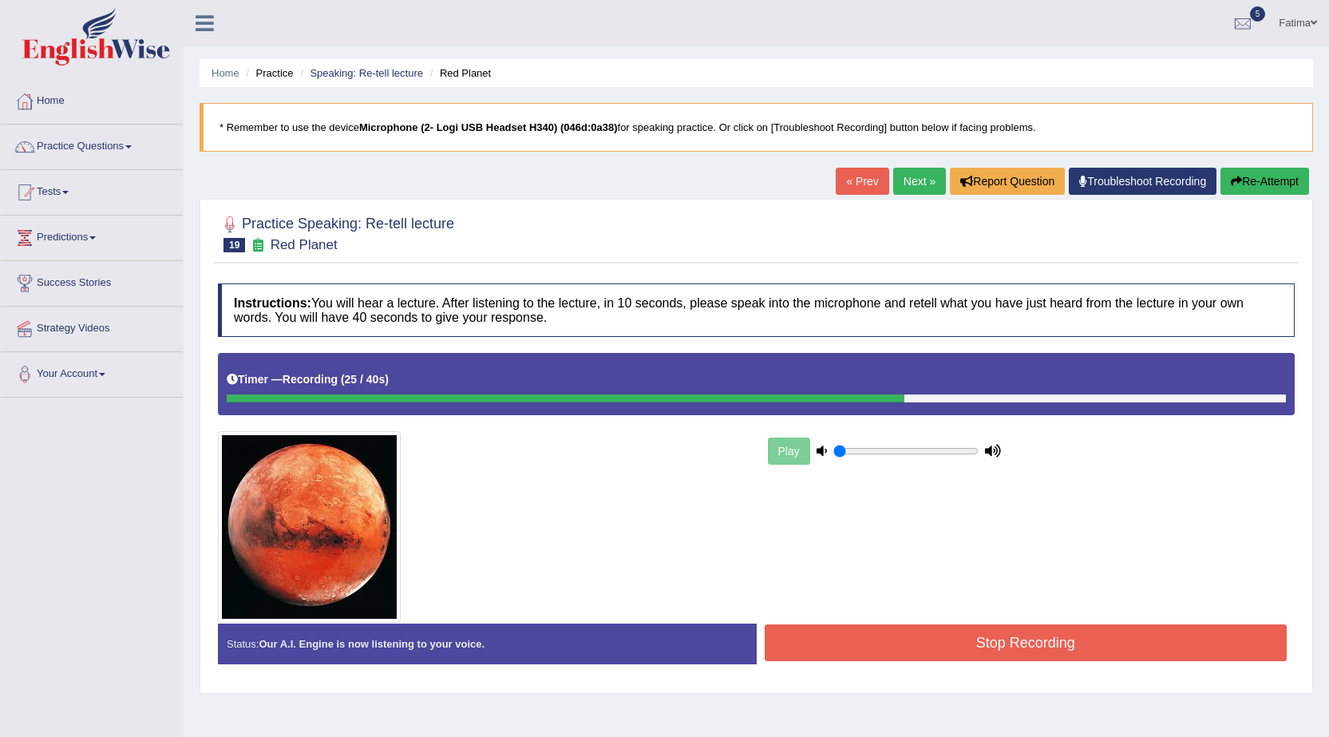
click at [1016, 647] on button "Stop Recording" at bounding box center [1026, 642] width 523 height 37
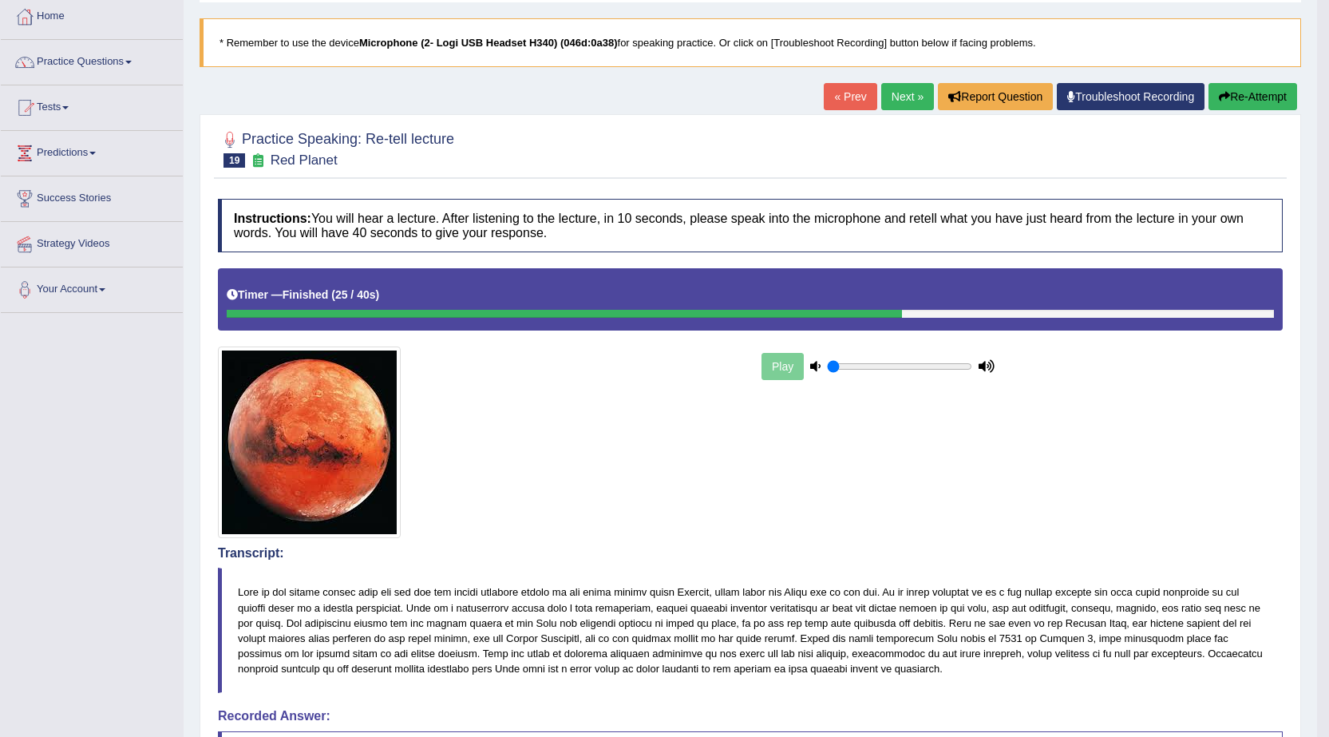
scroll to position [46, 0]
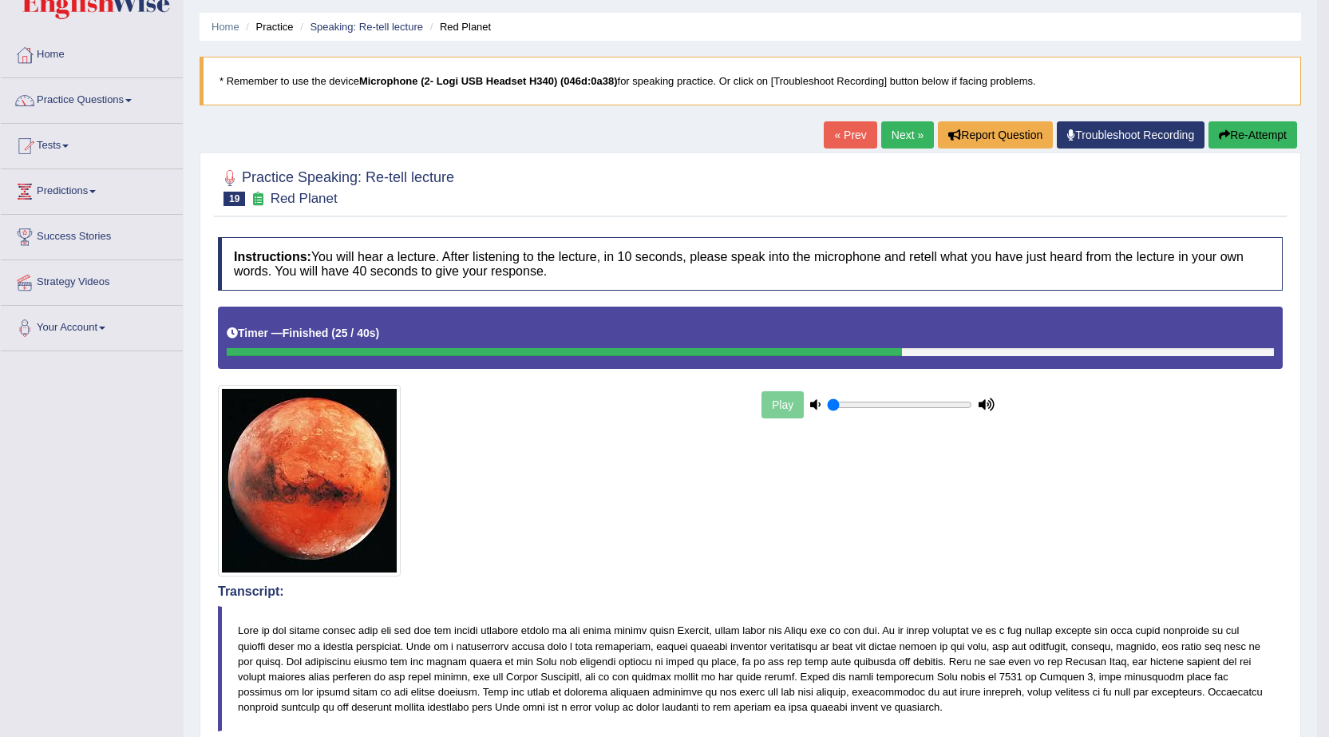
click at [908, 133] on link "Next »" at bounding box center [907, 134] width 53 height 27
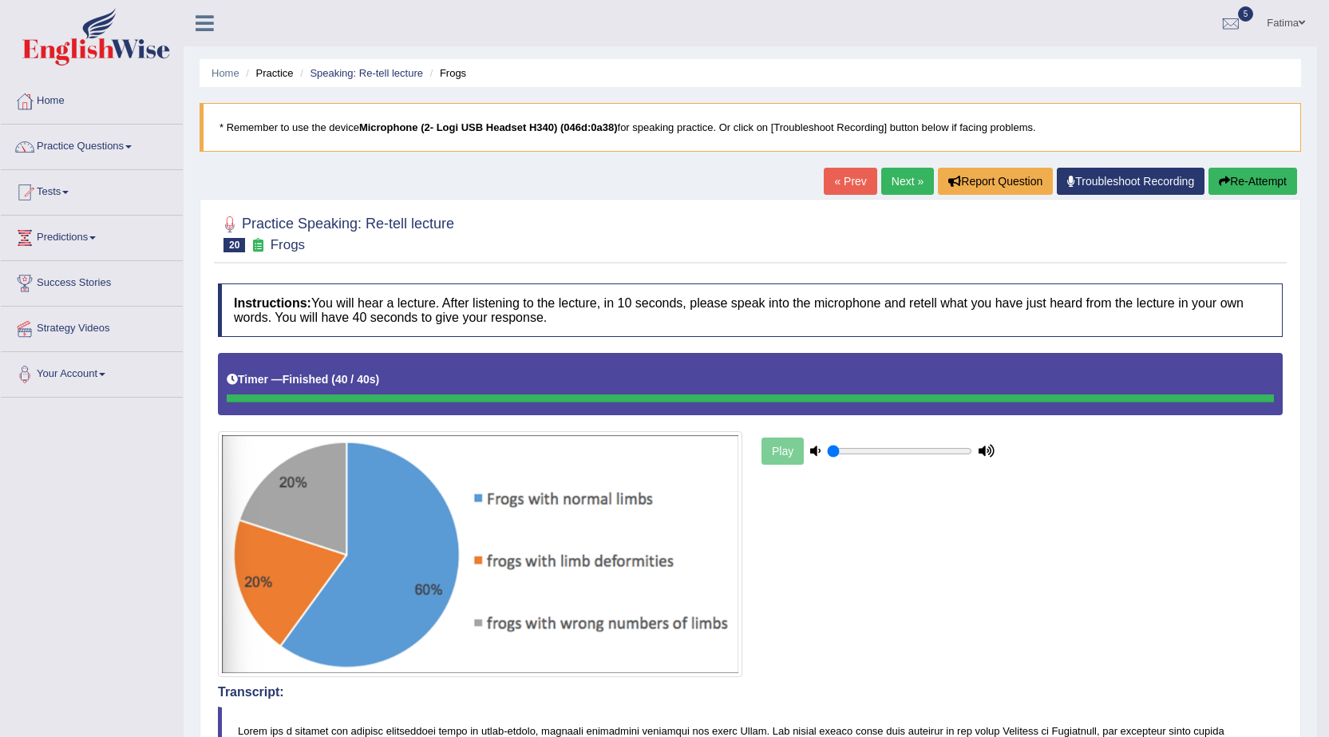
click at [887, 179] on link "Next »" at bounding box center [907, 181] width 53 height 27
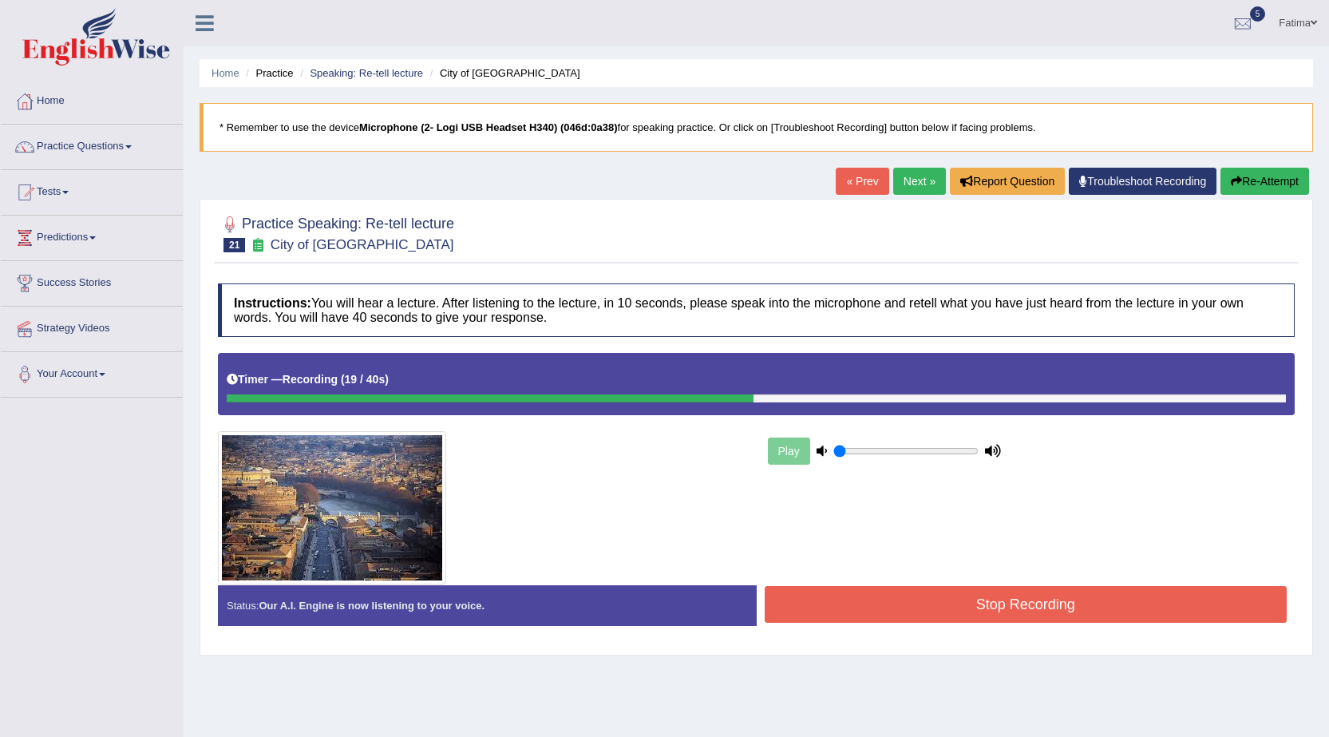
click at [909, 602] on button "Stop Recording" at bounding box center [1026, 604] width 523 height 37
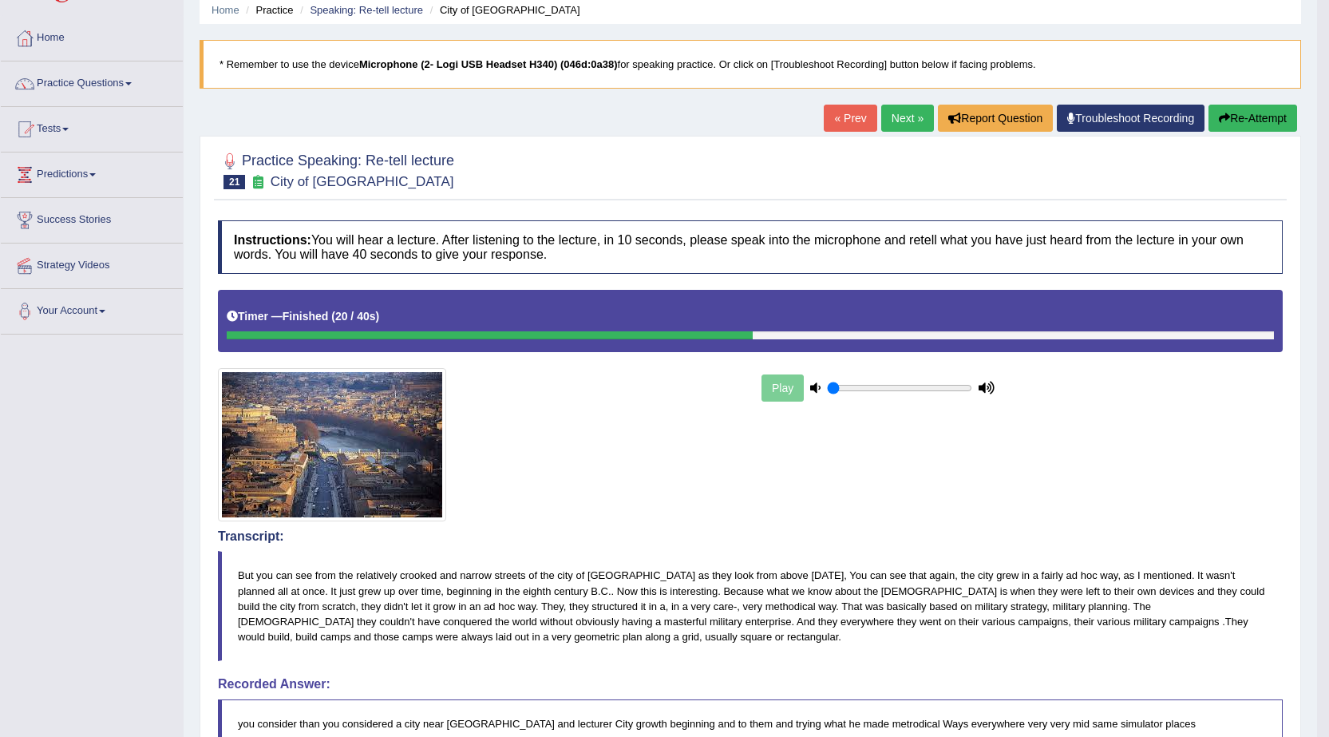
scroll to position [80, 0]
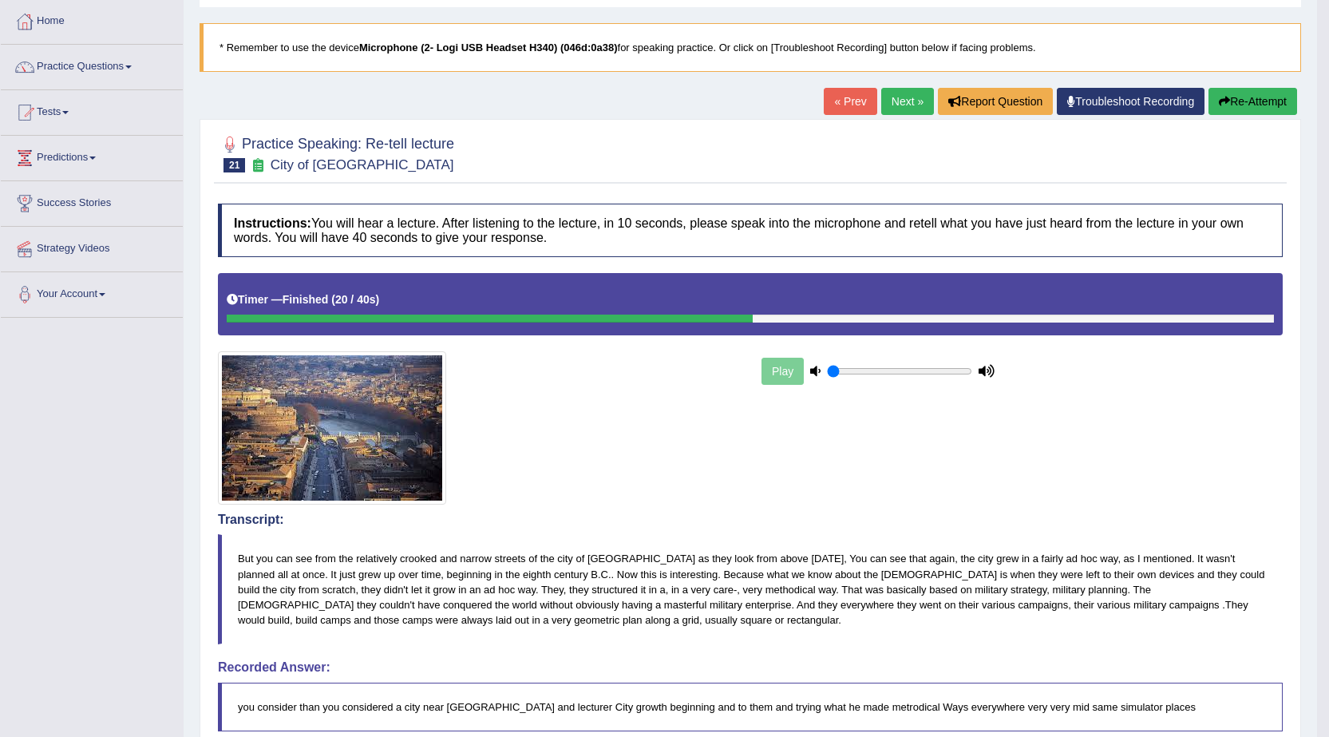
click at [1253, 116] on div "« Prev Next » Report Question Troubleshoot Recording Re-Attempt" at bounding box center [1062, 103] width 477 height 31
click at [1259, 107] on button "Re-Attempt" at bounding box center [1253, 101] width 89 height 27
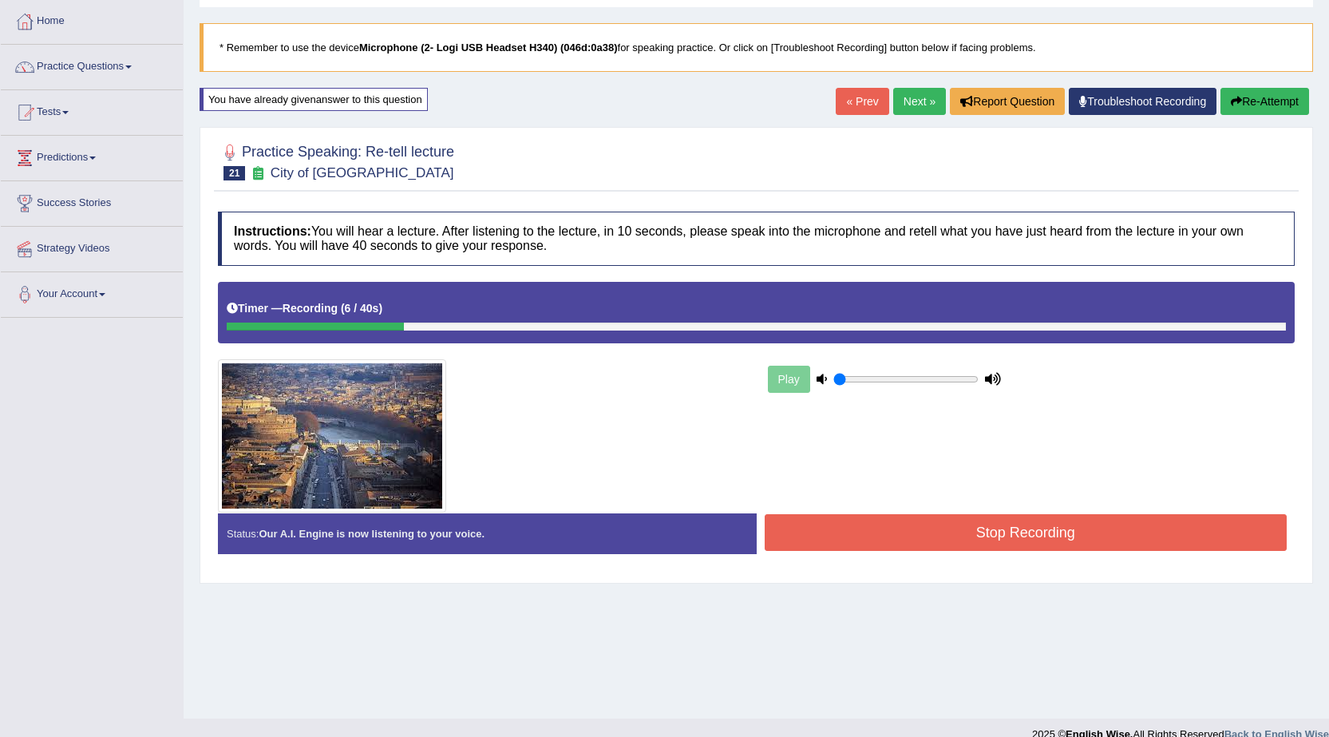
click at [1258, 99] on button "Re-Attempt" at bounding box center [1265, 101] width 89 height 27
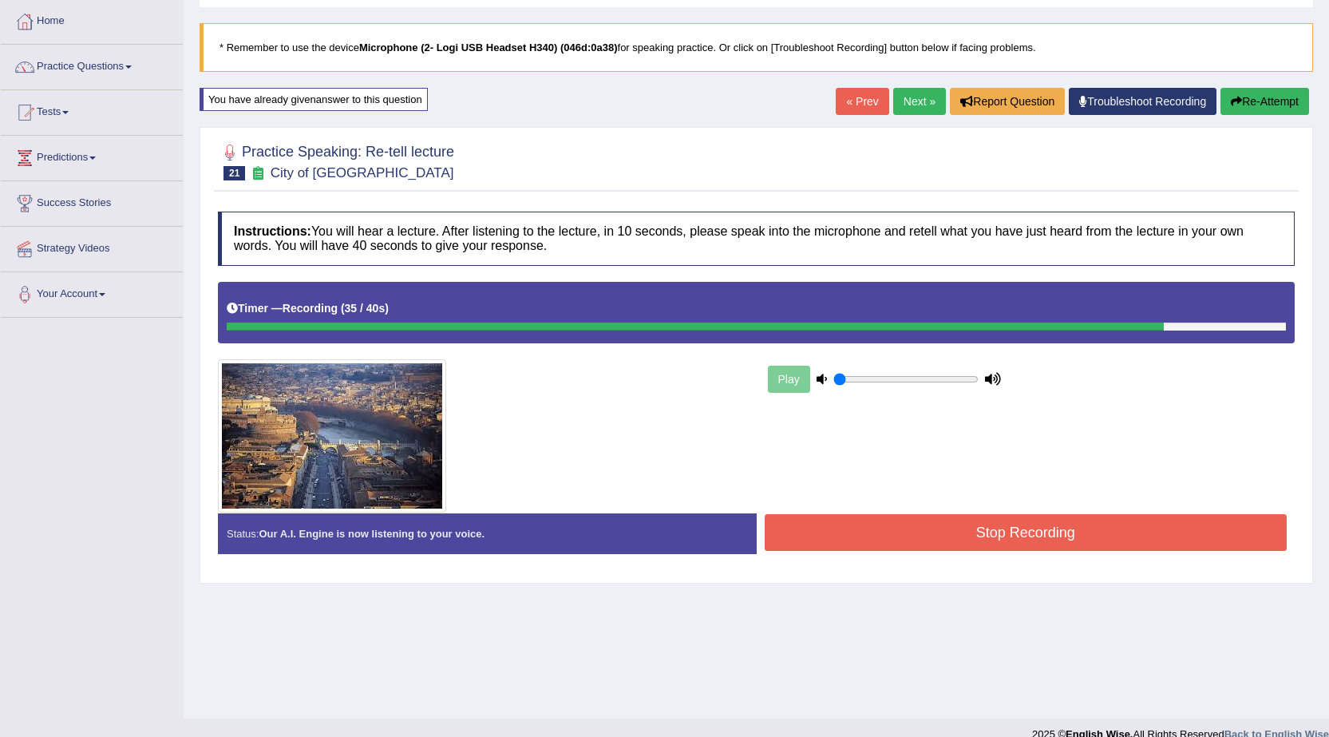
click at [909, 542] on button "Stop Recording" at bounding box center [1026, 532] width 523 height 37
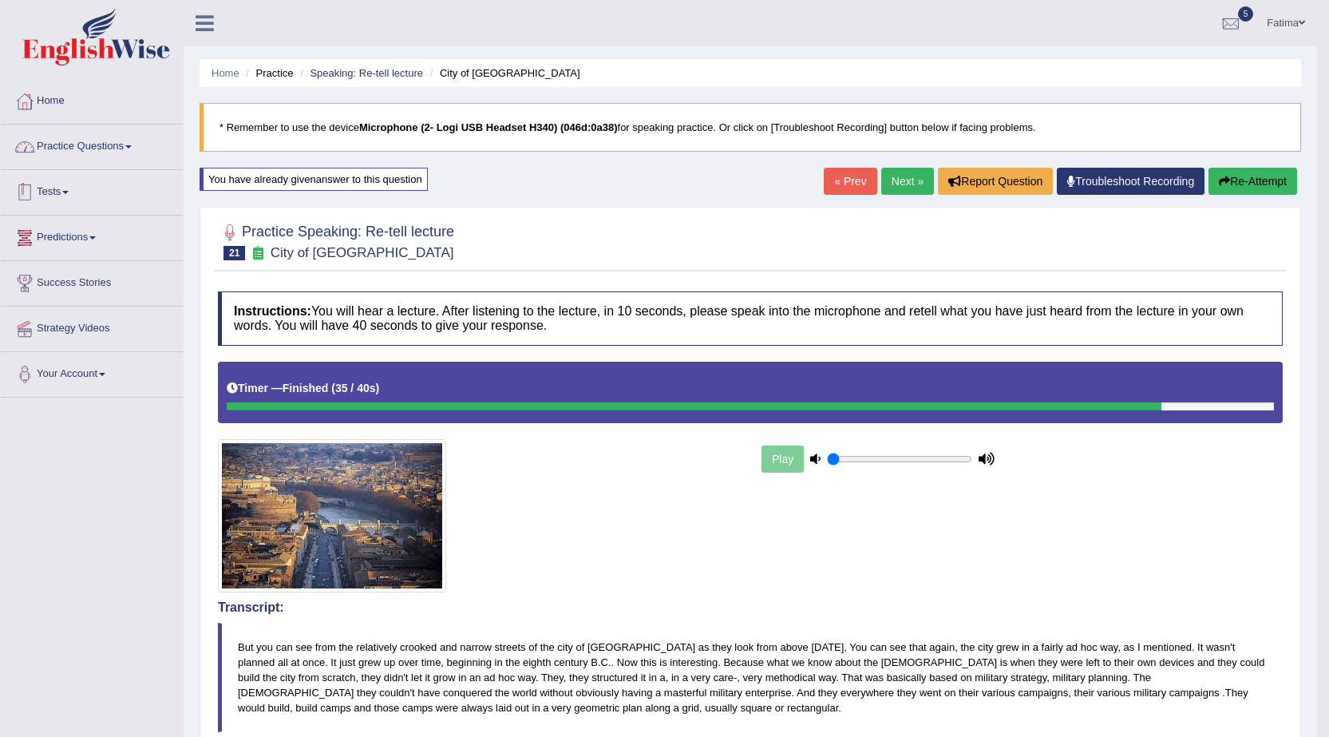
click at [105, 141] on link "Practice Questions" at bounding box center [92, 145] width 182 height 40
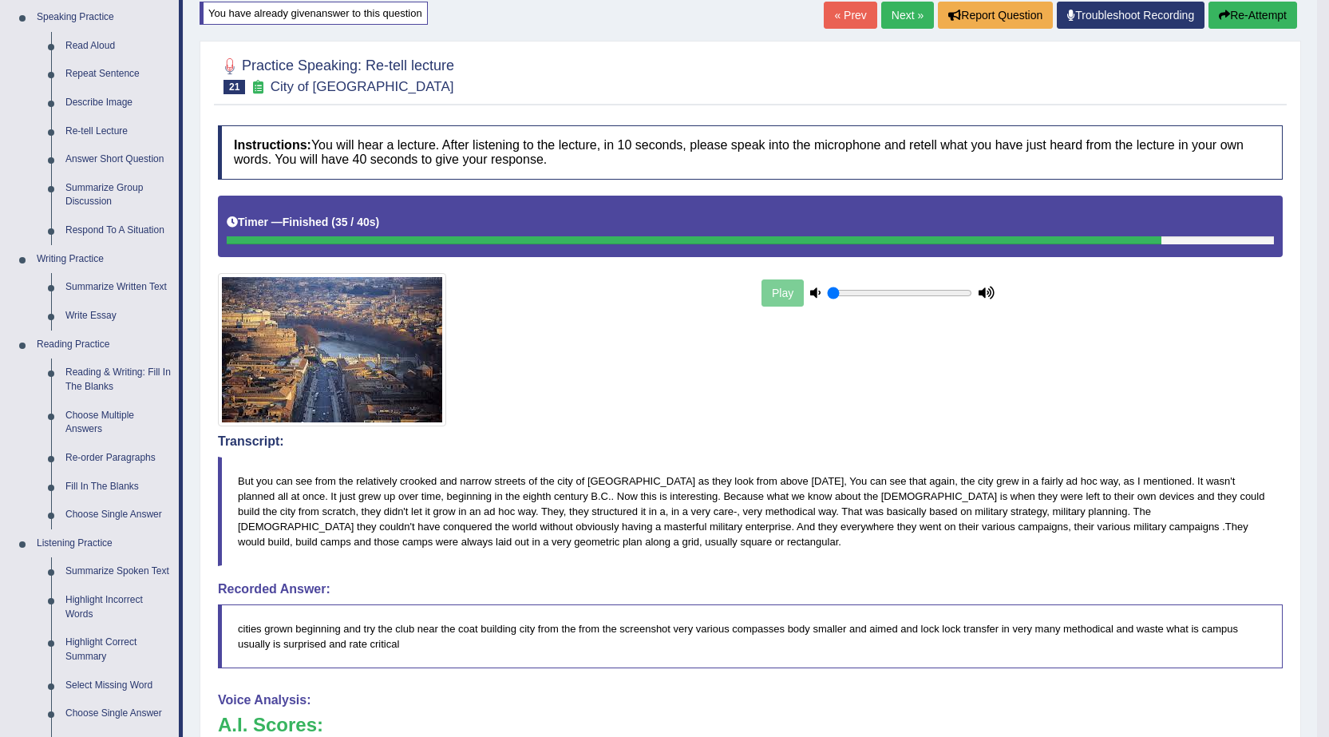
scroll to position [160, 0]
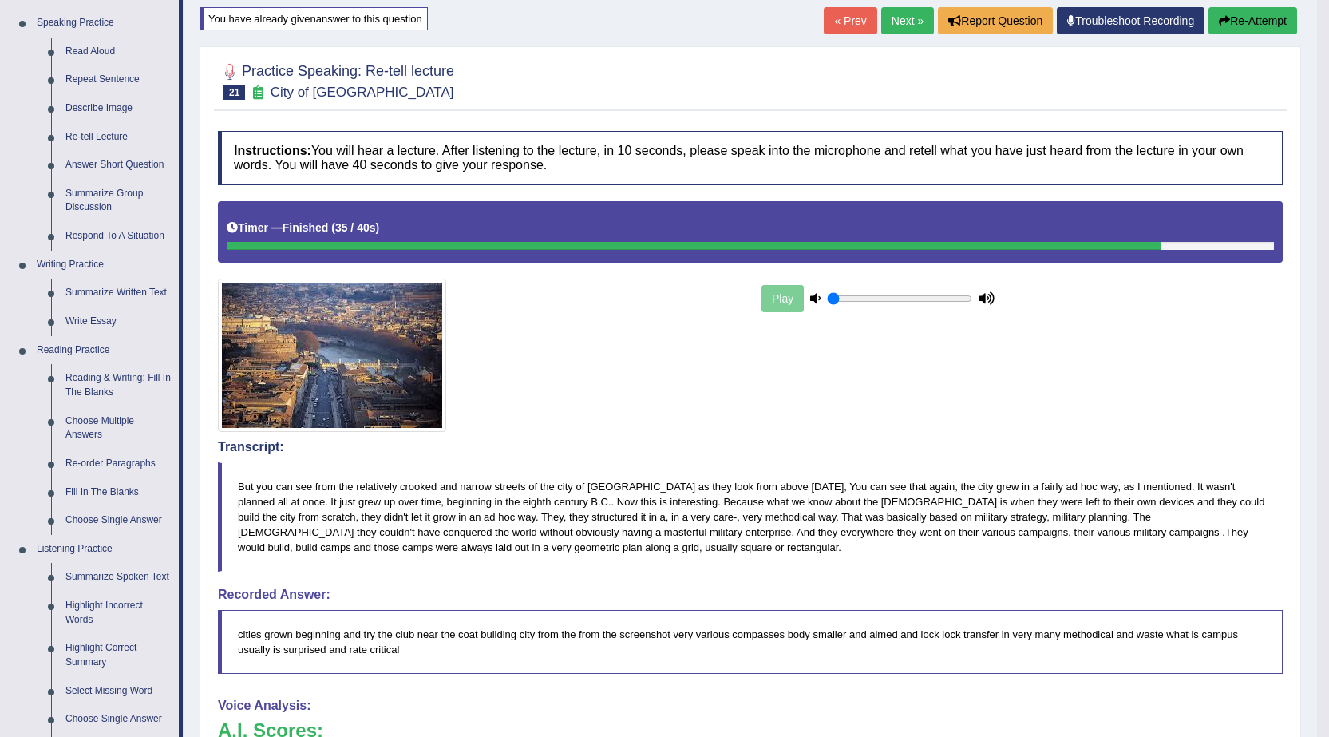
click at [882, 15] on link "Next »" at bounding box center [907, 20] width 53 height 27
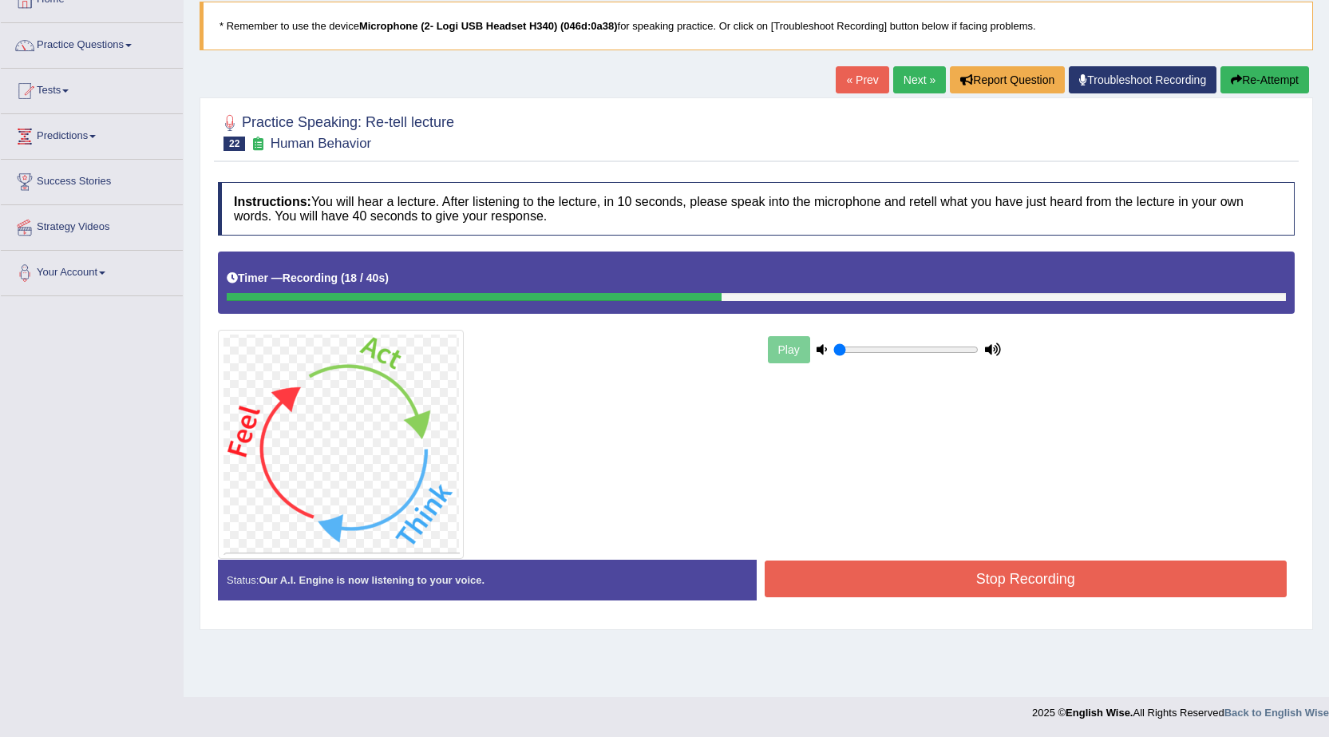
click at [994, 590] on button "Stop Recording" at bounding box center [1026, 578] width 523 height 37
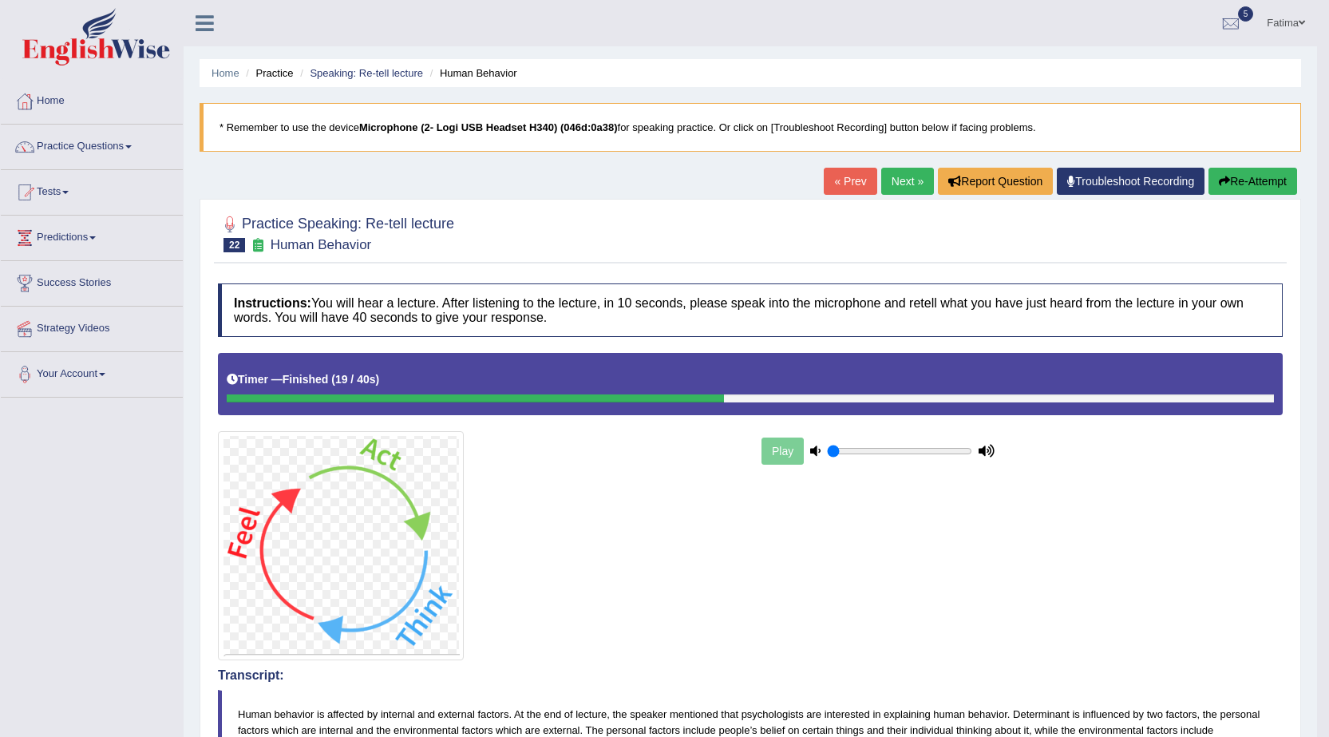
click at [897, 173] on link "Next »" at bounding box center [907, 181] width 53 height 27
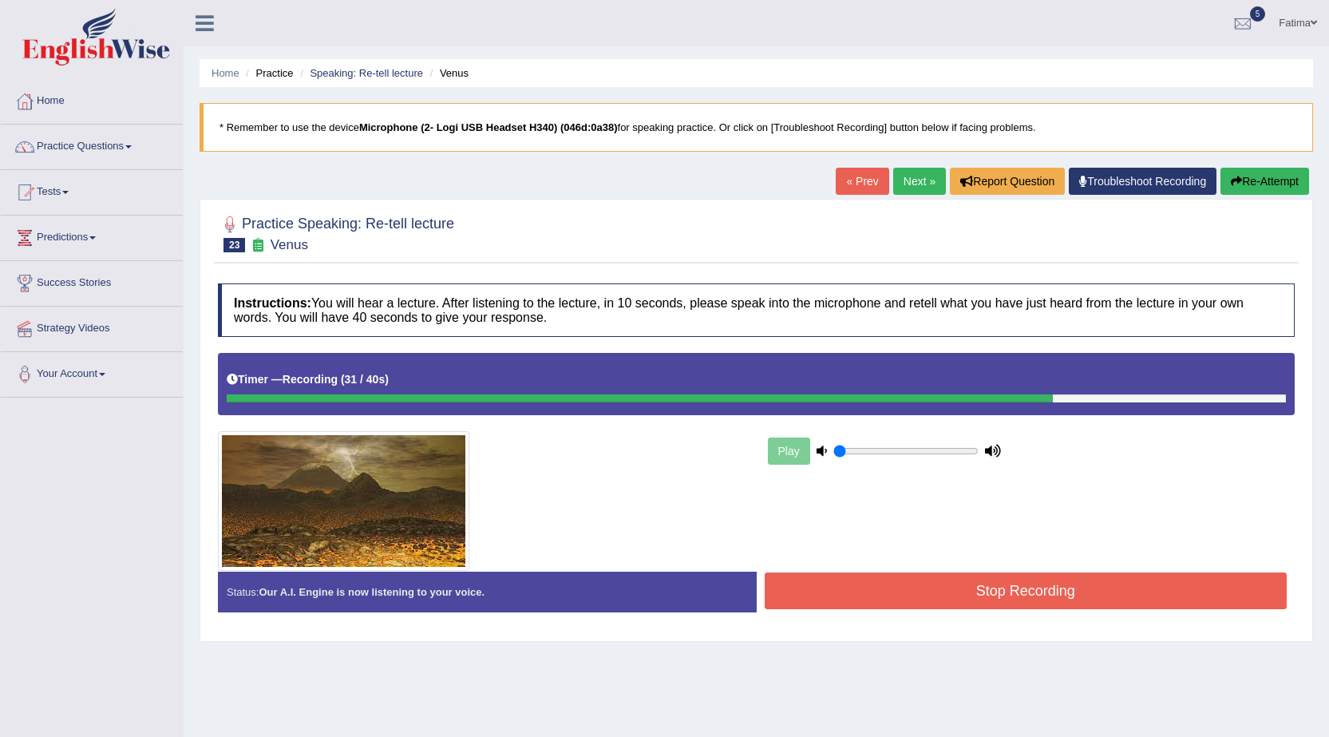
click at [982, 599] on button "Stop Recording" at bounding box center [1026, 590] width 523 height 37
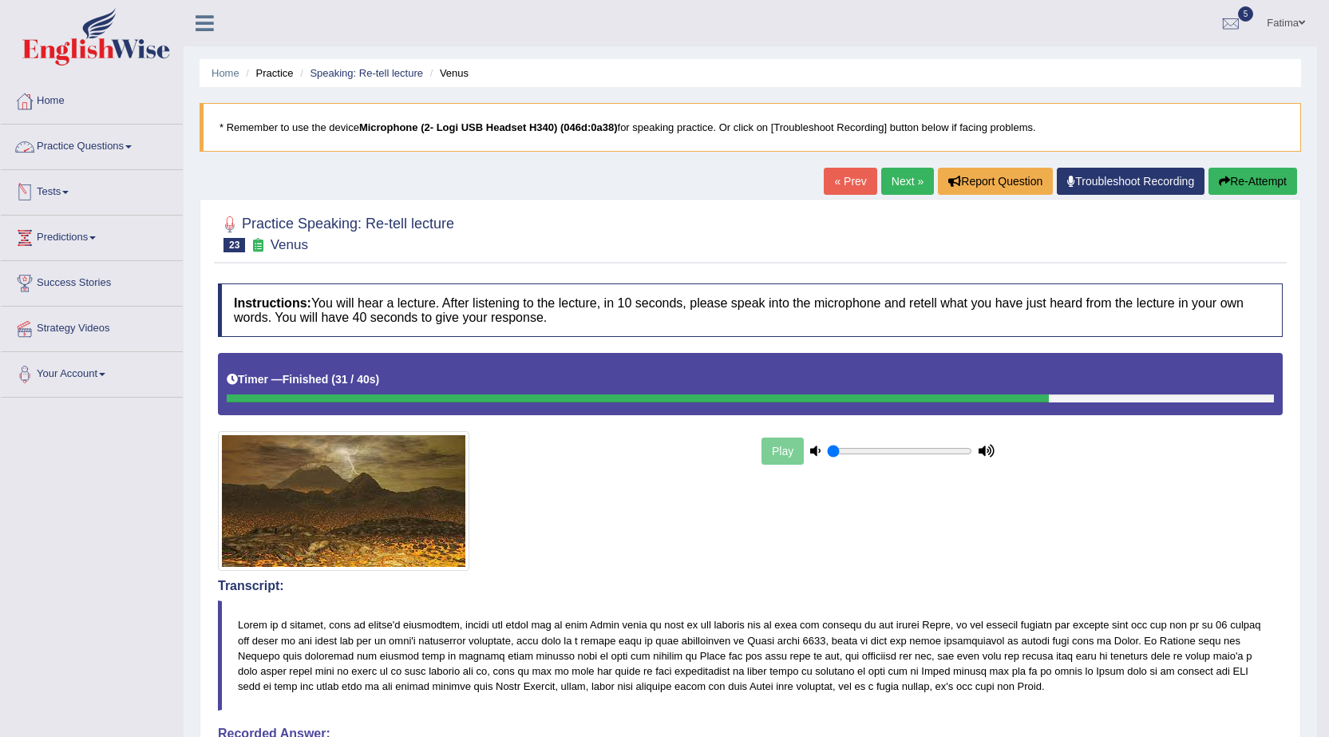
click at [141, 142] on link "Practice Questions" at bounding box center [92, 145] width 182 height 40
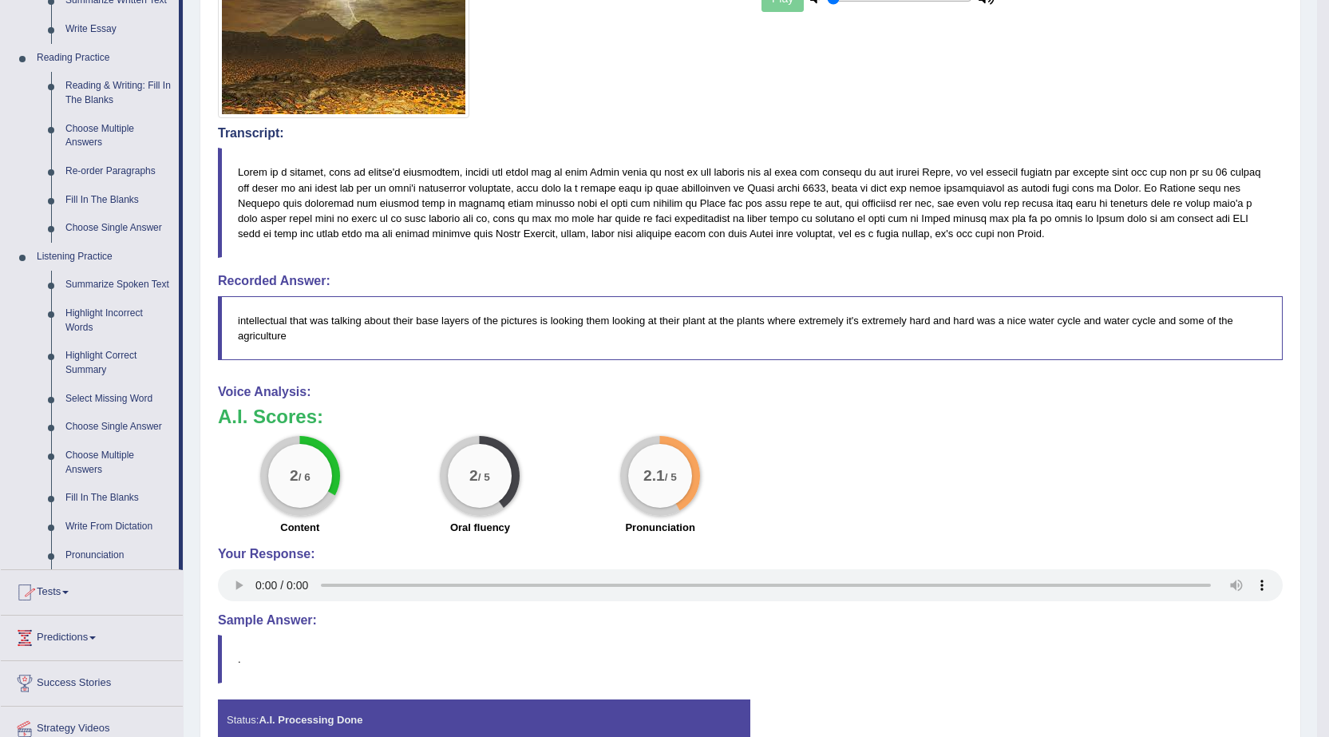
scroll to position [538, 0]
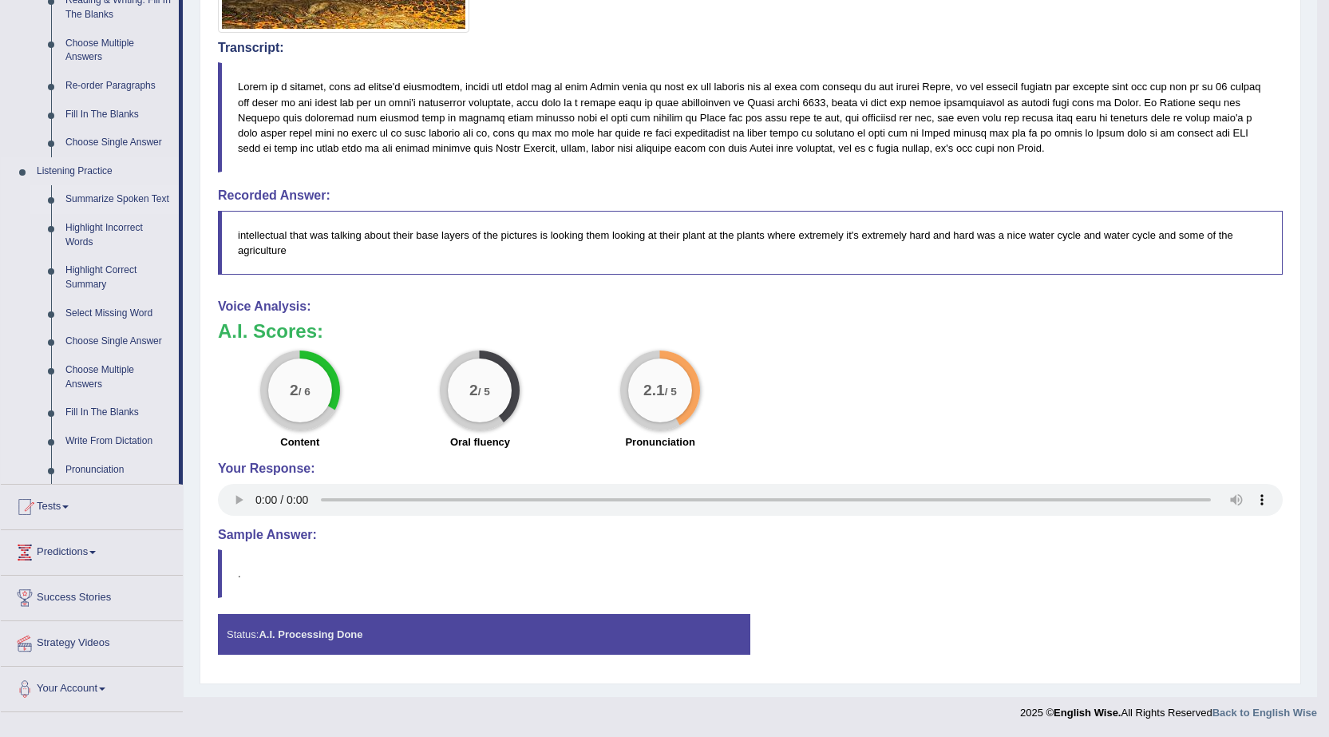
click at [139, 199] on link "Summarize Spoken Text" at bounding box center [118, 199] width 121 height 29
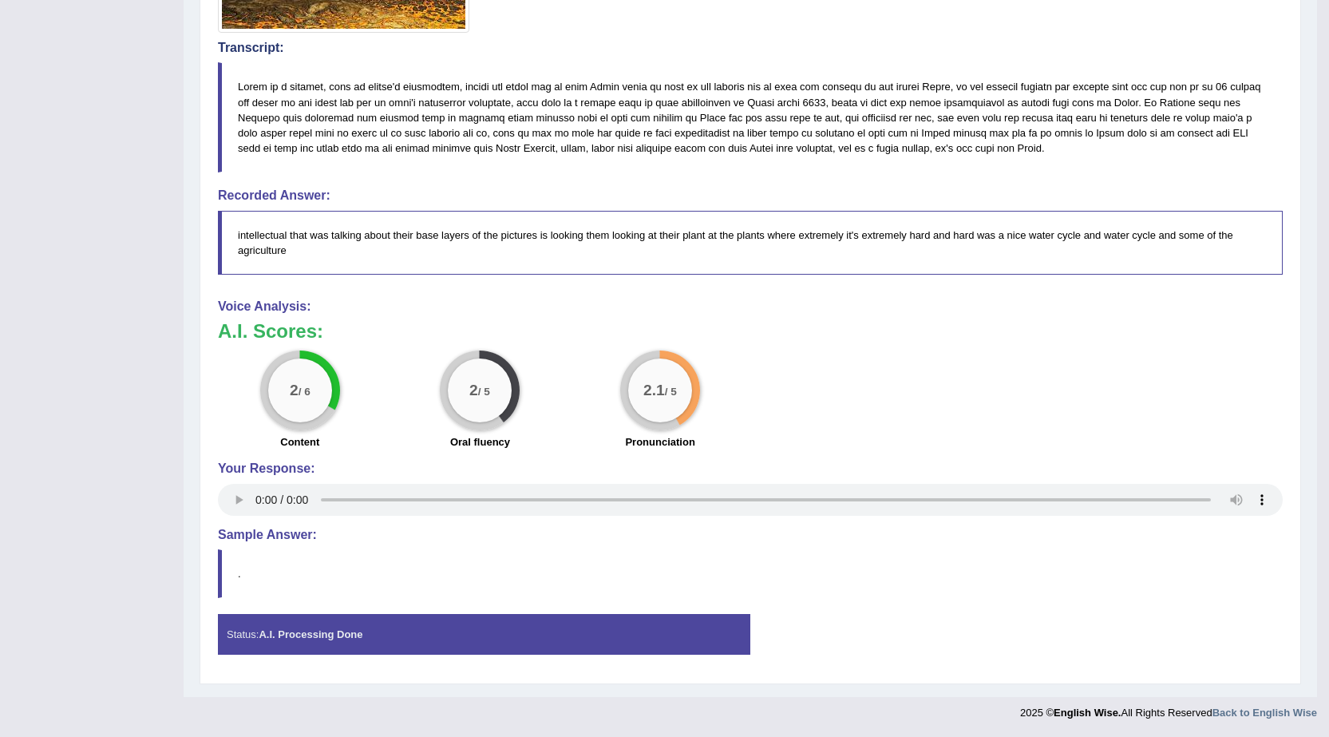
scroll to position [255, 0]
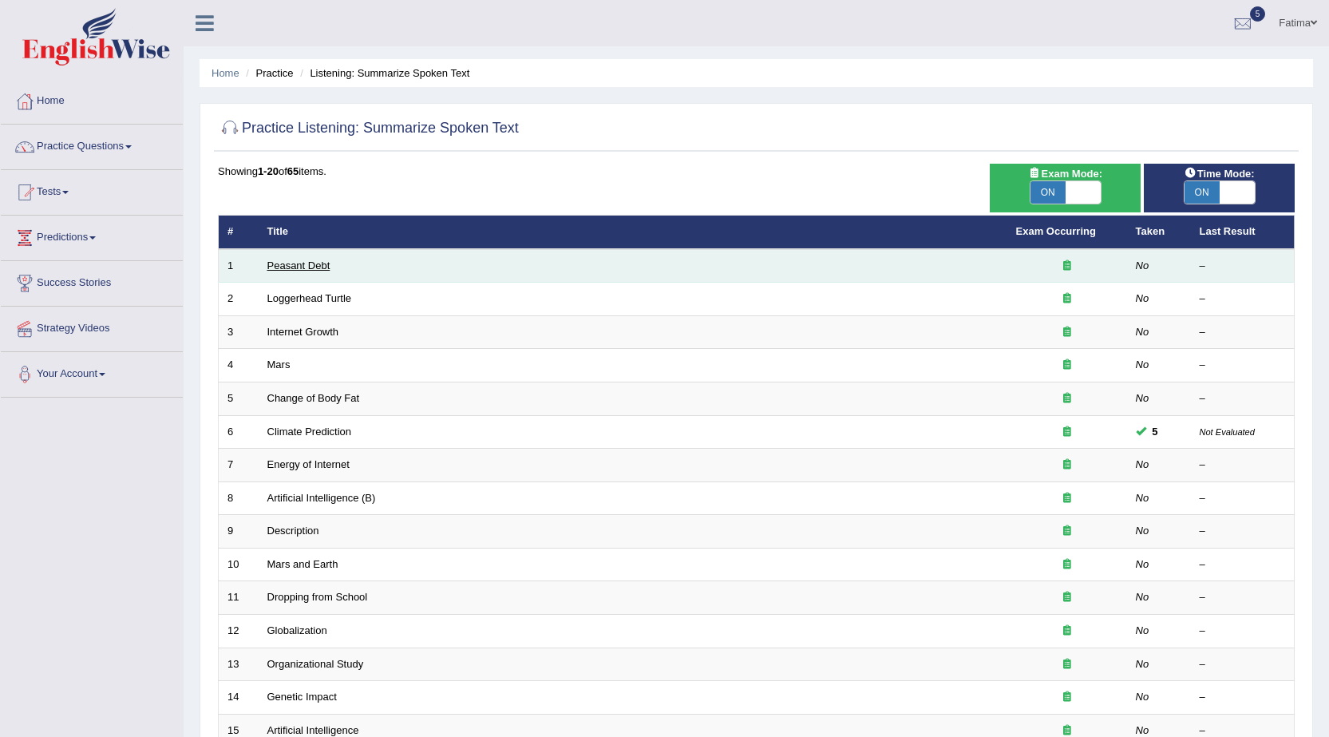
click at [321, 262] on link "Peasant Debt" at bounding box center [298, 265] width 63 height 12
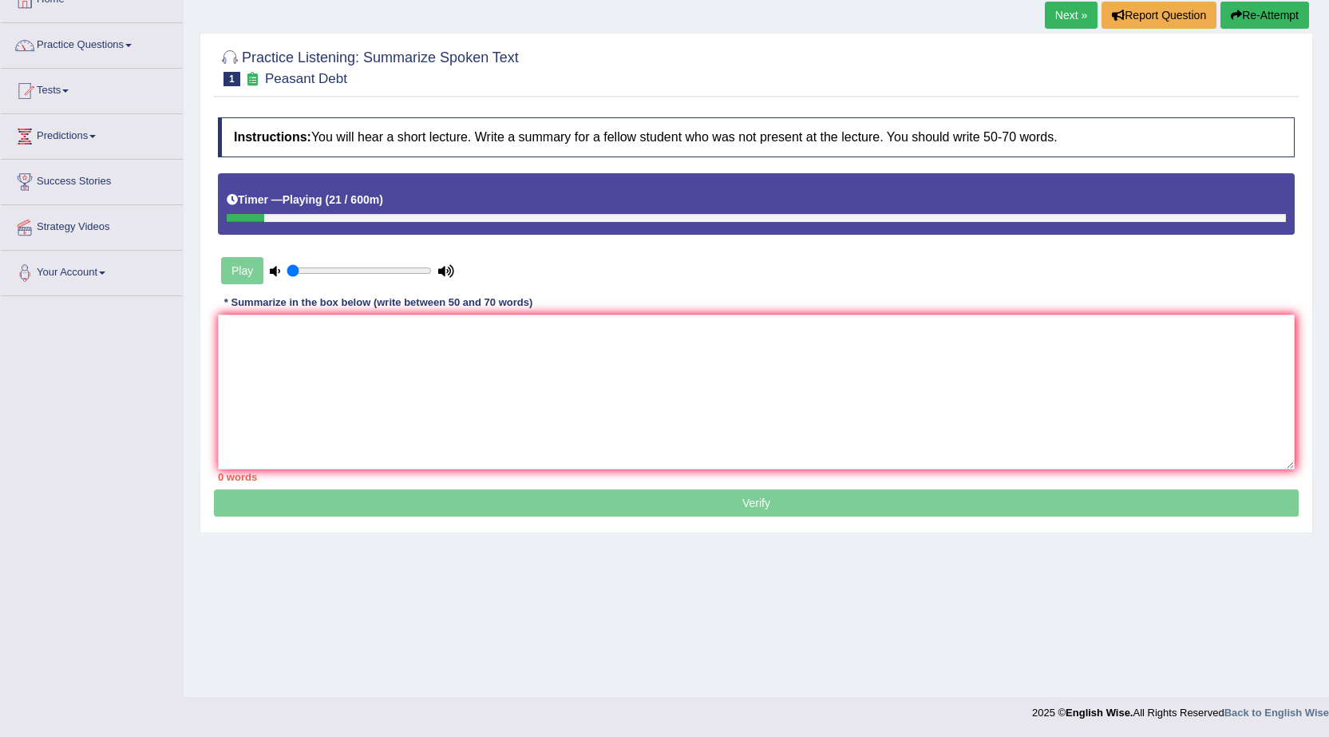
click at [1278, 14] on button "Re-Attempt" at bounding box center [1265, 15] width 89 height 27
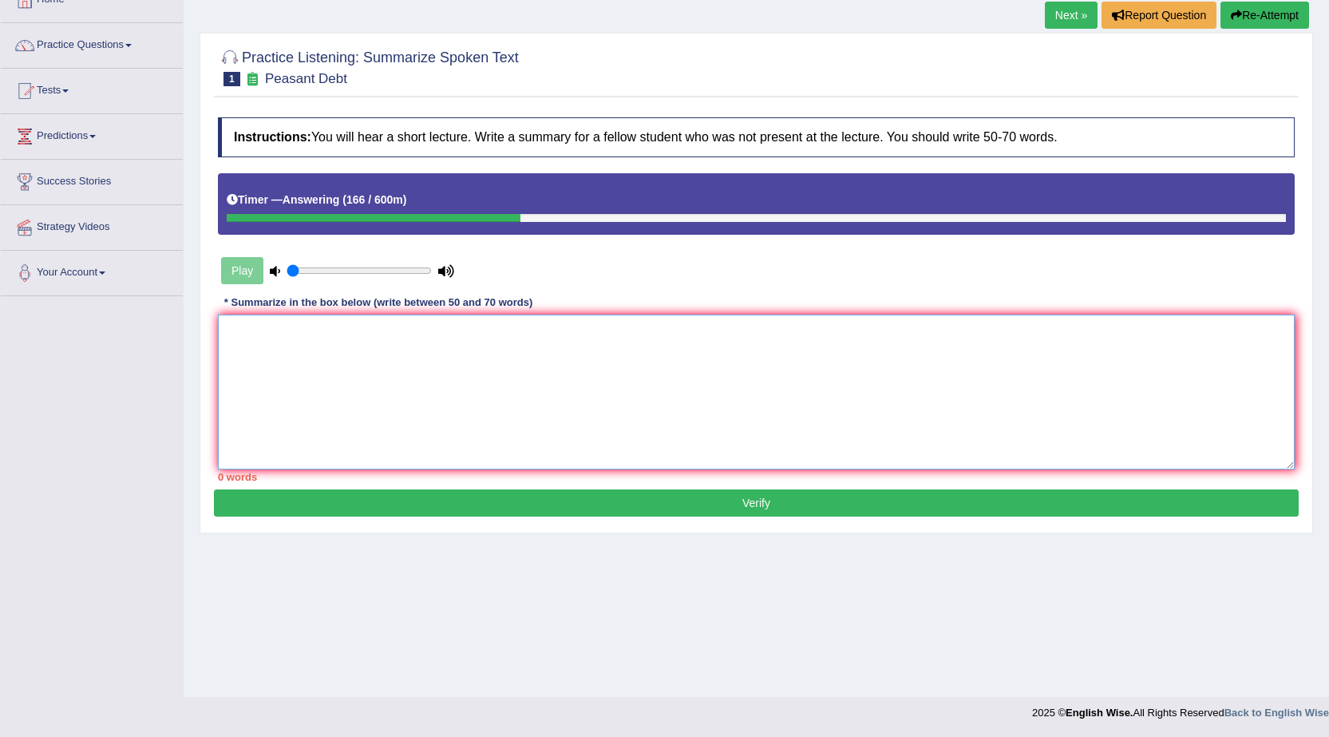
click at [552, 397] on textarea at bounding box center [756, 392] width 1077 height 155
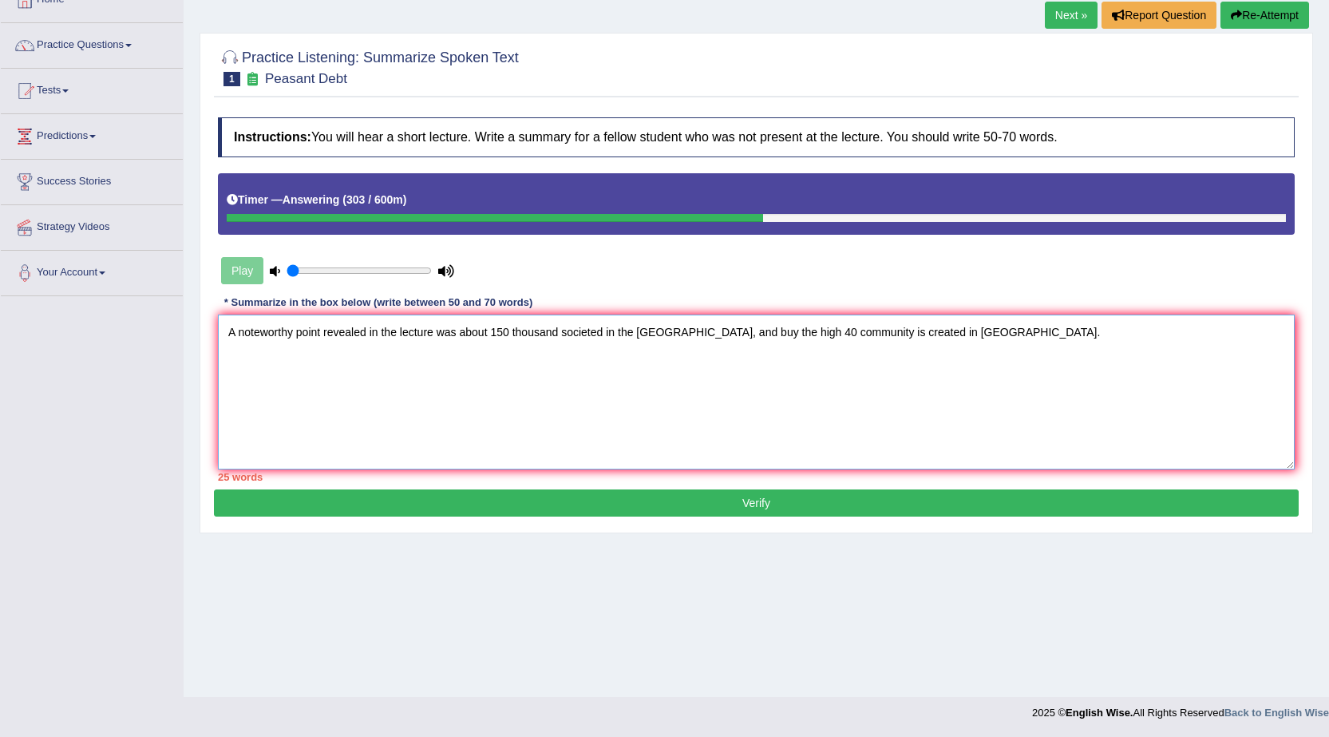
drag, startPoint x: 689, startPoint y: 331, endPoint x: 691, endPoint y: 358, distance: 27.2
click at [689, 342] on textarea "A noteworthy point revealed in the lecture was about 150 thousand societed in t…" at bounding box center [756, 392] width 1077 height 155
click at [678, 330] on textarea "A noteworthy point revealed in the lecture was about 150 thousand societed in t…" at bounding box center [756, 392] width 1077 height 155
click at [671, 335] on textarea "A noteworthy point revealed in the lecture was about 150 thousand societed in t…" at bounding box center [756, 392] width 1077 height 155
click at [1142, 336] on textarea "A noteworthy point revealed in the lecture was about 150 thousand societed in t…" at bounding box center [756, 392] width 1077 height 155
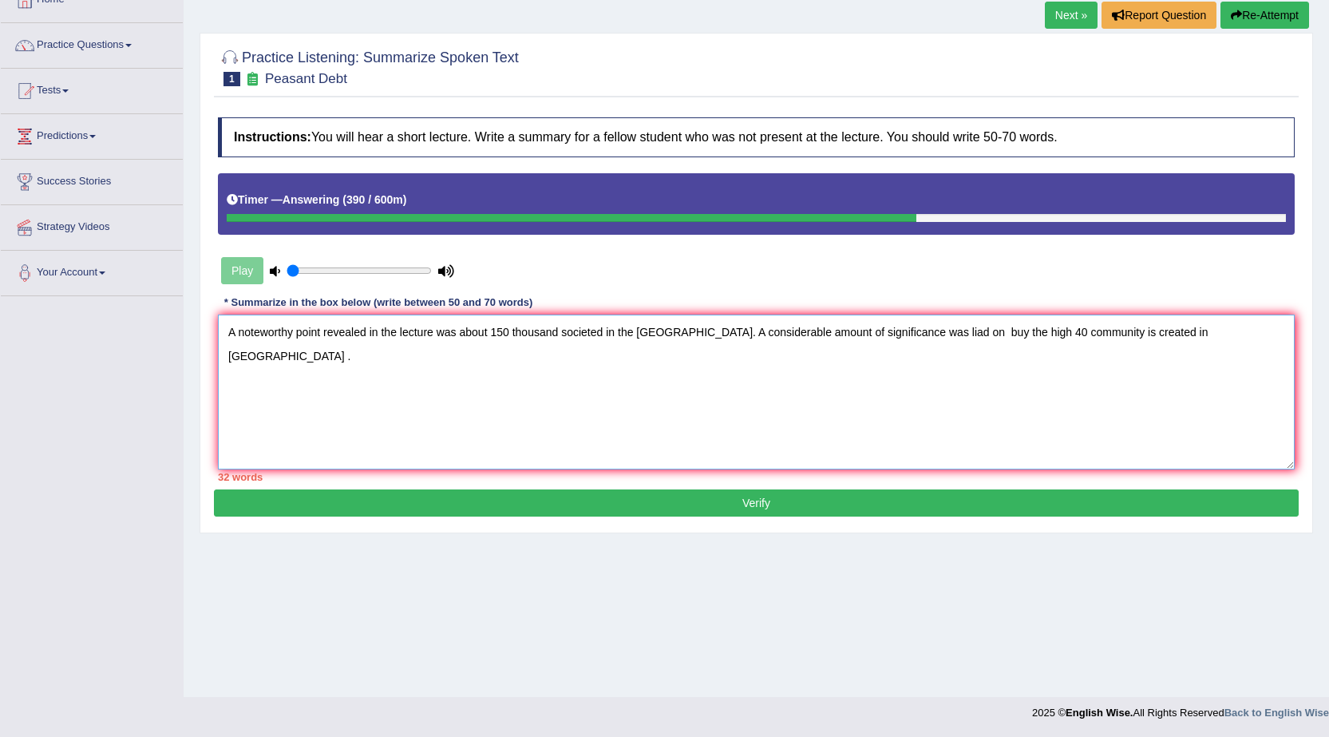
click at [1158, 333] on textarea "A noteworthy point revealed in the lecture was about 150 thousand societed in t…" at bounding box center [756, 392] width 1077 height 155
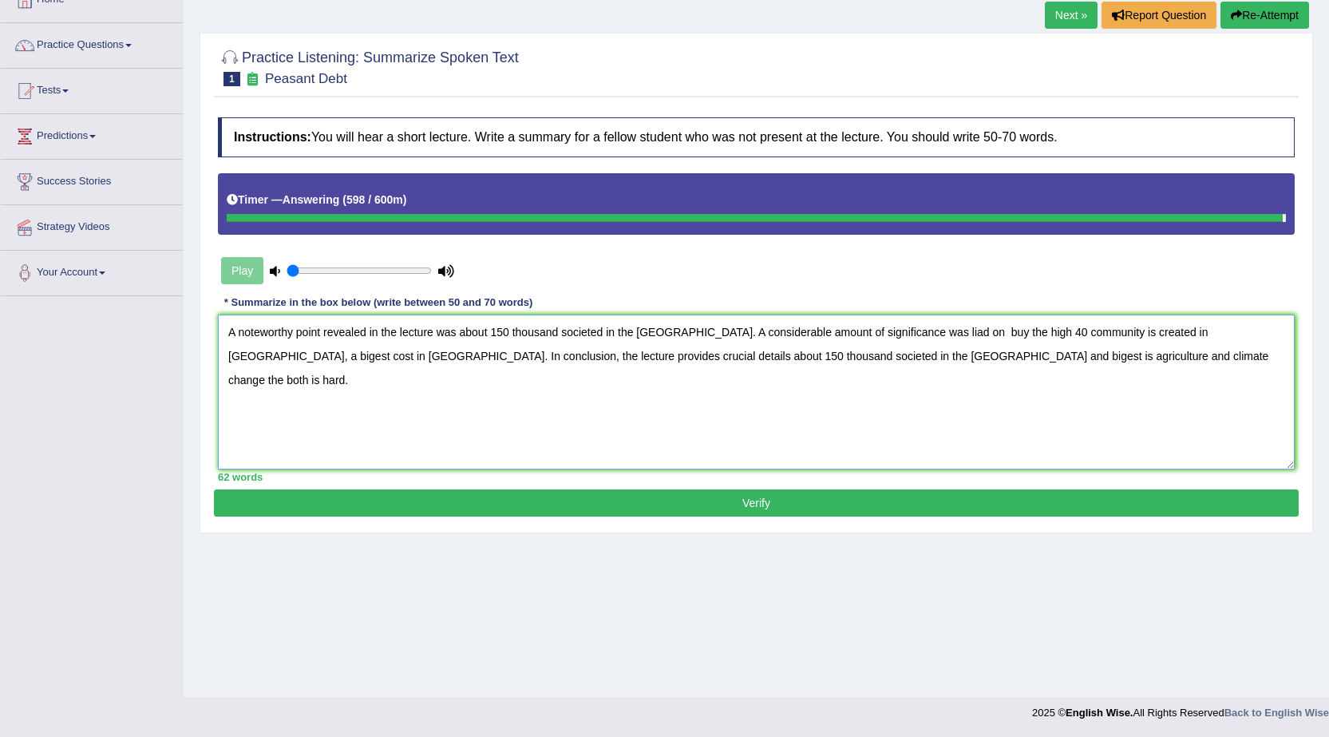
type textarea "A noteworthy point revealed in the lecture was about 150 thousand societed in t…"
click at [928, 502] on button "Verify" at bounding box center [756, 502] width 1085 height 27
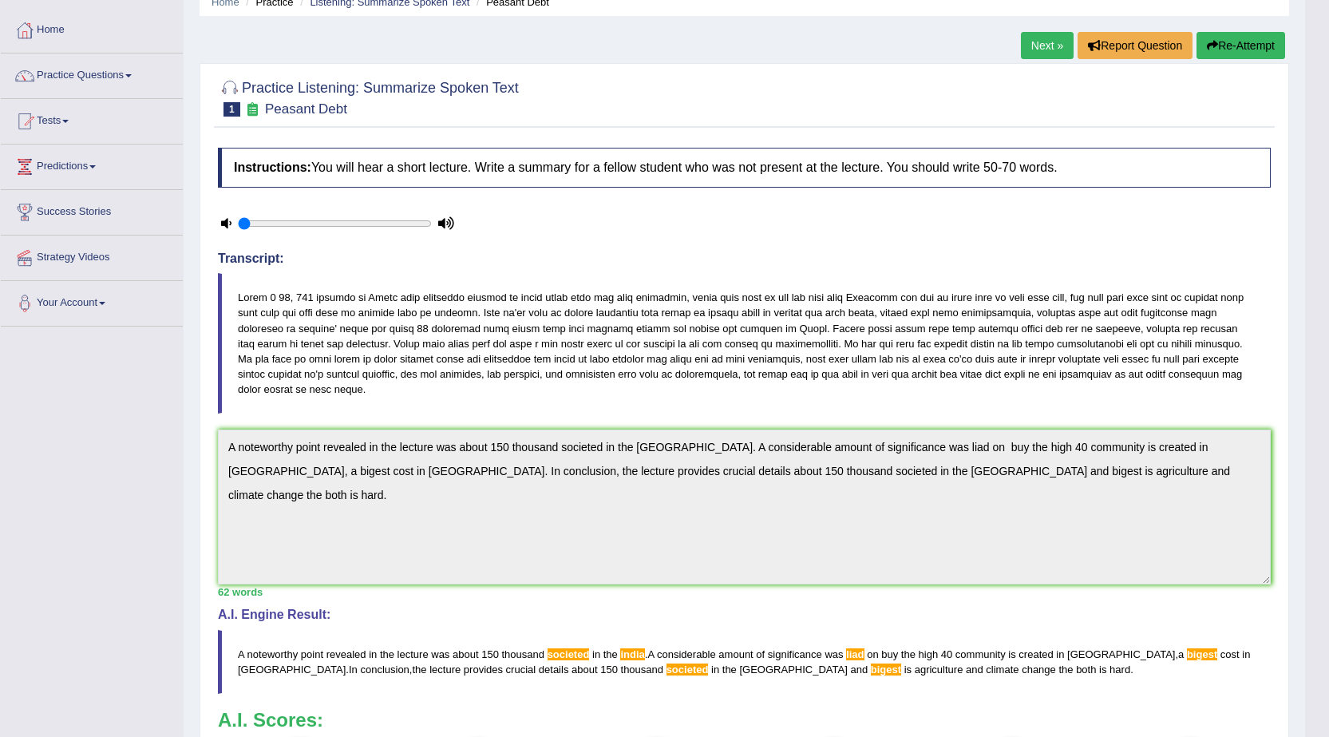
scroll to position [160, 0]
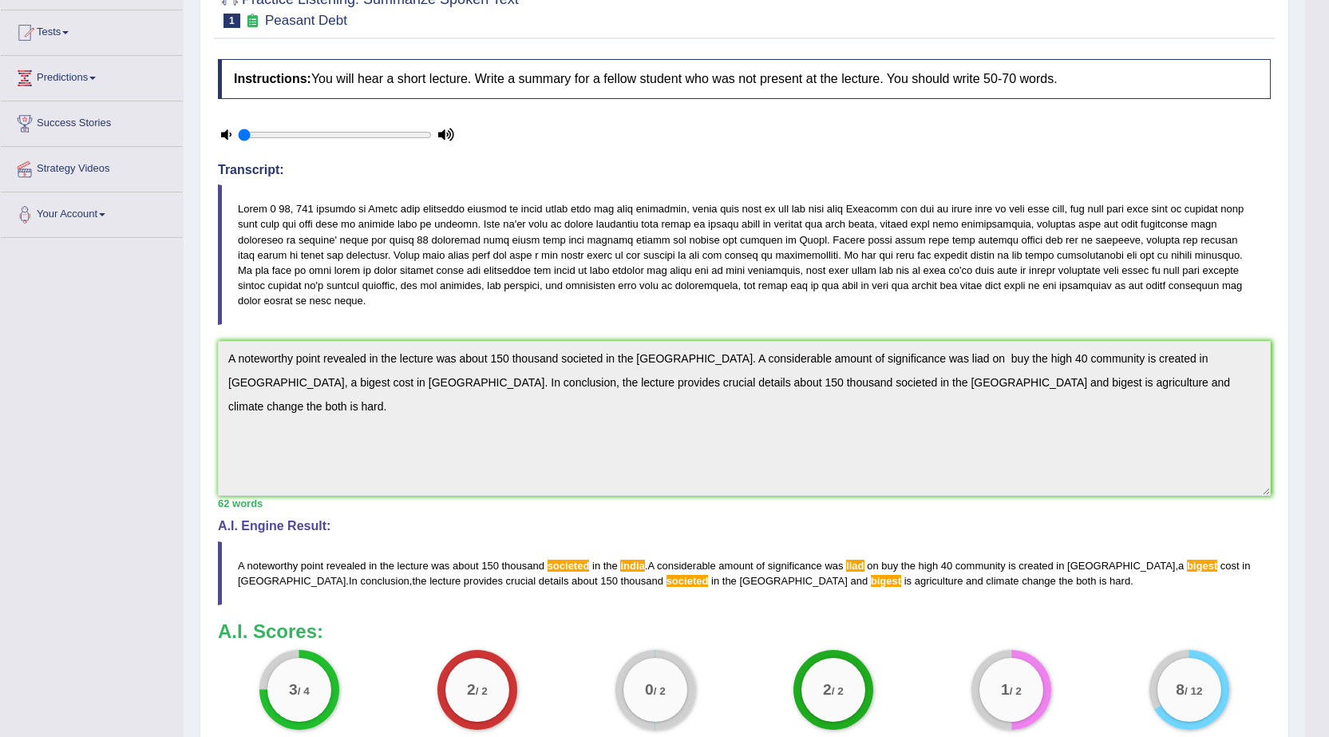
click at [0, 286] on div "Toggle navigation Home Practice Questions Speaking Practice Read Aloud Repeat S…" at bounding box center [652, 369] width 1305 height 1059
drag, startPoint x: 362, startPoint y: 392, endPoint x: 428, endPoint y: 317, distance: 100.1
click at [422, 330] on div "Instructions: You will hear a short lecture. Write a summary for a fellow stude…" at bounding box center [744, 404] width 1061 height 707
click at [466, 284] on blockquote at bounding box center [744, 254] width 1053 height 141
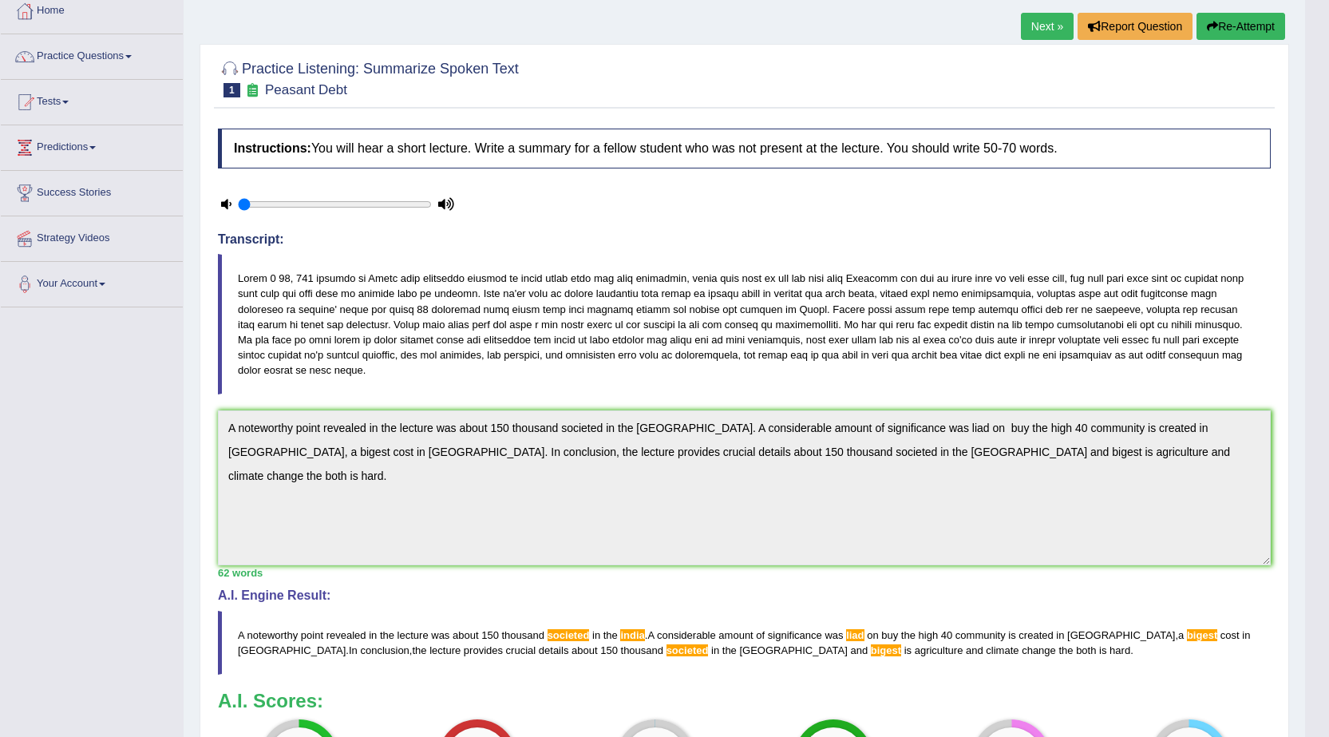
scroll to position [0, 0]
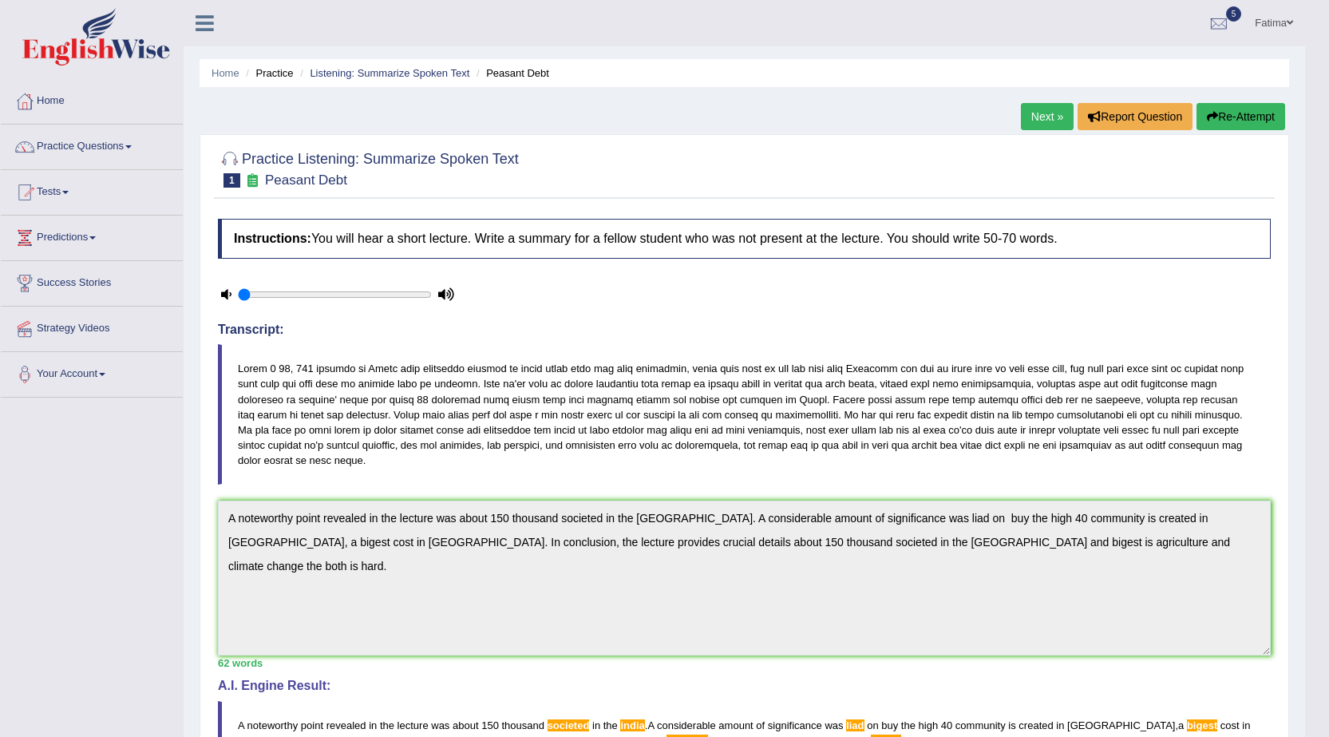
click at [1130, 390] on blockquote at bounding box center [744, 414] width 1053 height 141
click at [614, 493] on div "Instructions: You will hear a short lecture. Write a summary for a fellow stude…" at bounding box center [744, 564] width 1061 height 707
click at [1035, 122] on link "Next »" at bounding box center [1047, 116] width 53 height 27
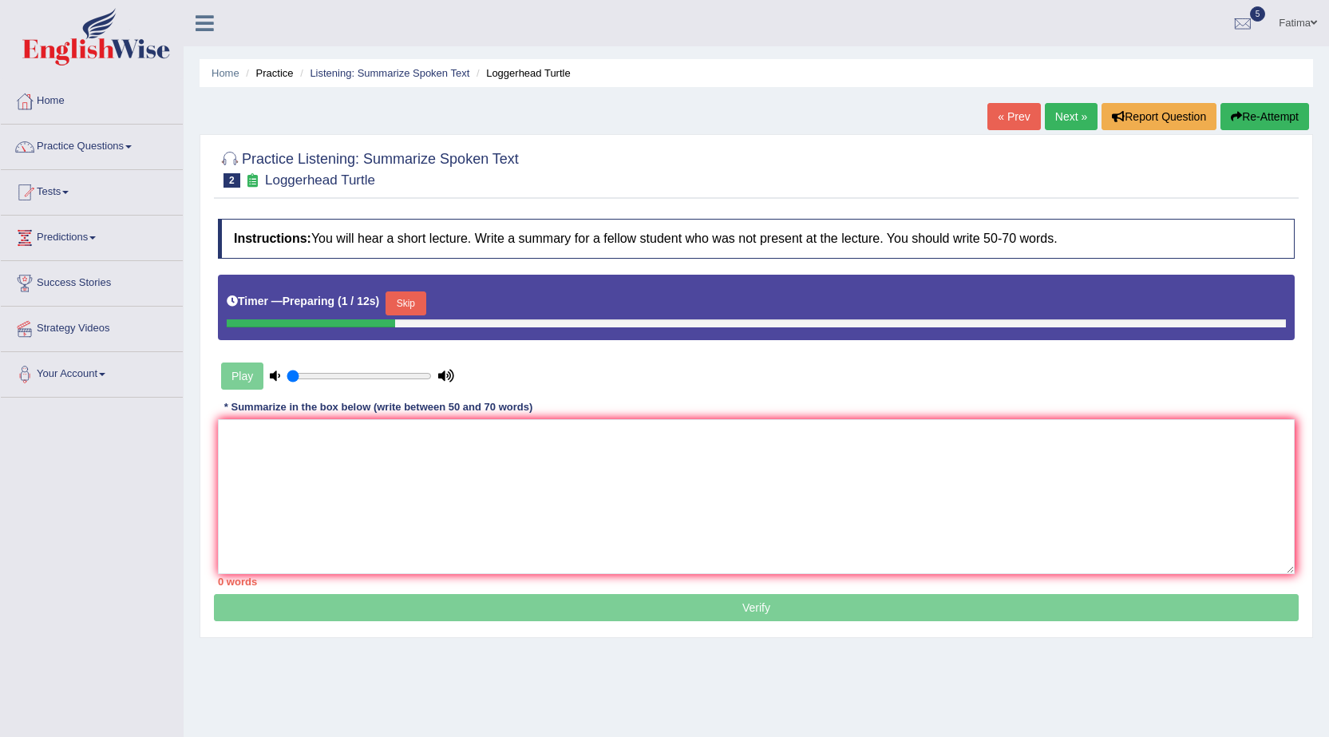
click at [401, 64] on ul "Home Practice Listening: Summarize Spoken Text Loggerhead Turtle" at bounding box center [757, 73] width 1114 height 28
click at [401, 73] on link "Listening: Summarize Spoken Text" at bounding box center [390, 73] width 160 height 12
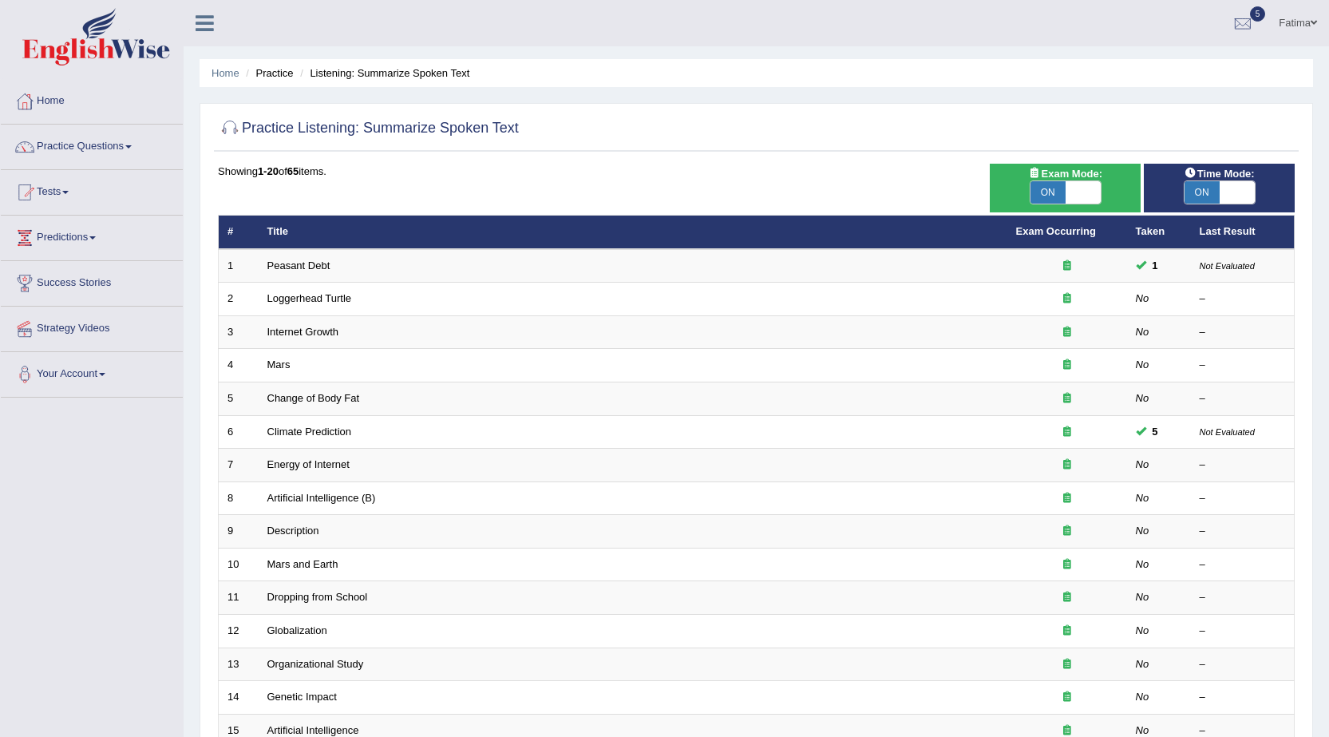
click at [1223, 195] on span at bounding box center [1237, 192] width 35 height 22
checkbox input "false"
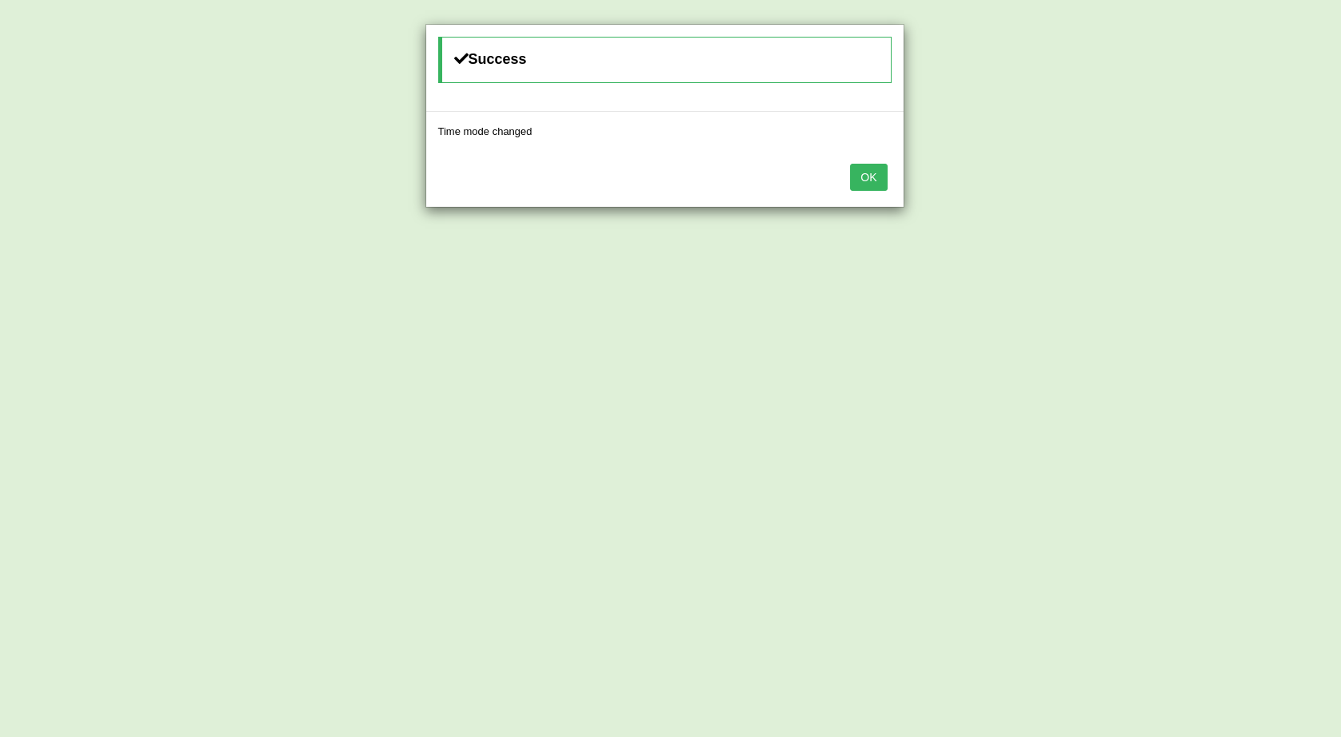
click at [885, 185] on button "OK" at bounding box center [868, 177] width 37 height 27
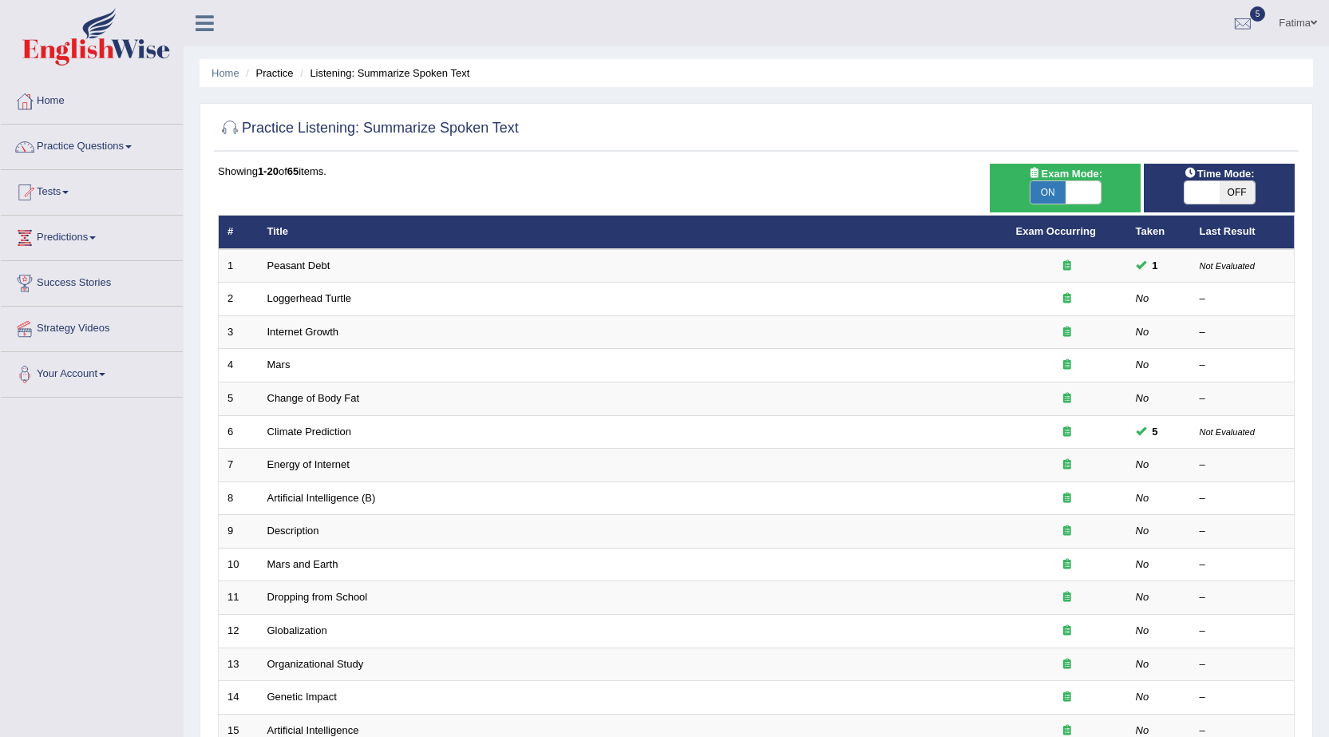
click at [1087, 183] on span at bounding box center [1083, 192] width 35 height 22
checkbox input "false"
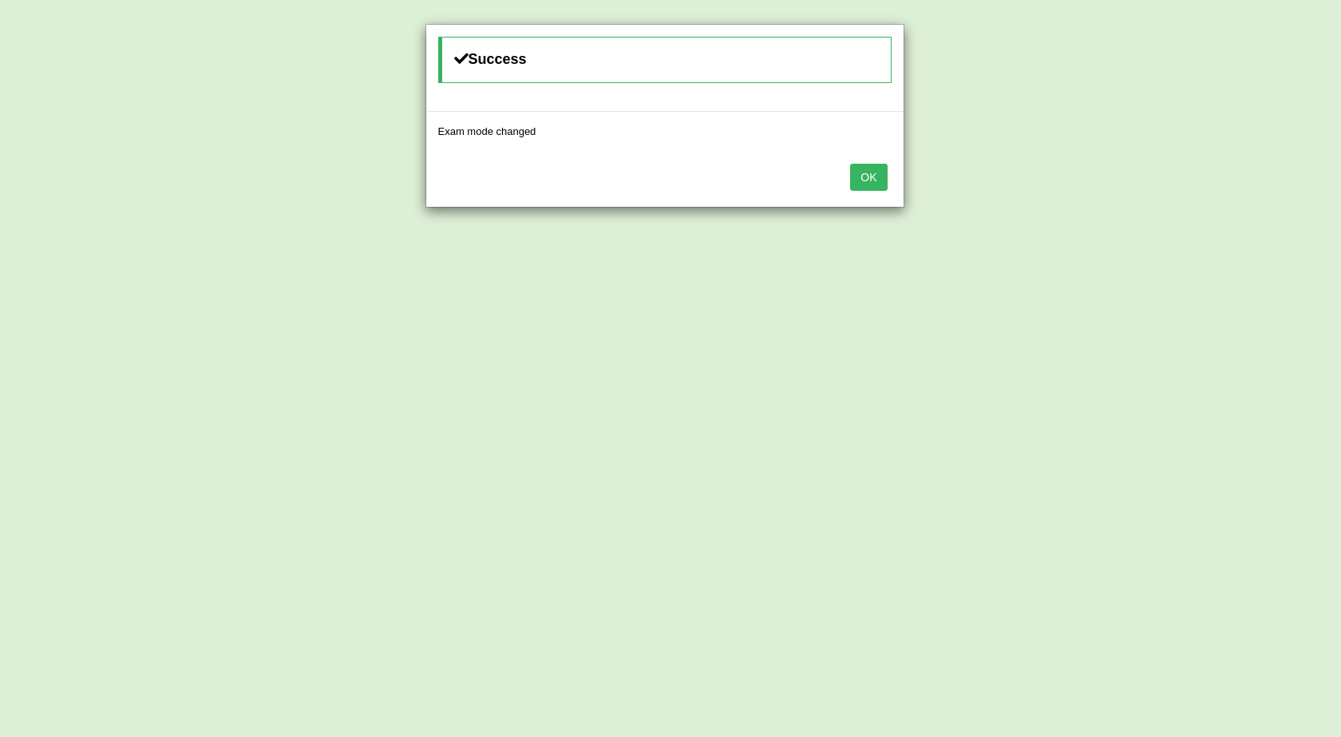
click at [866, 173] on button "OK" at bounding box center [868, 177] width 37 height 27
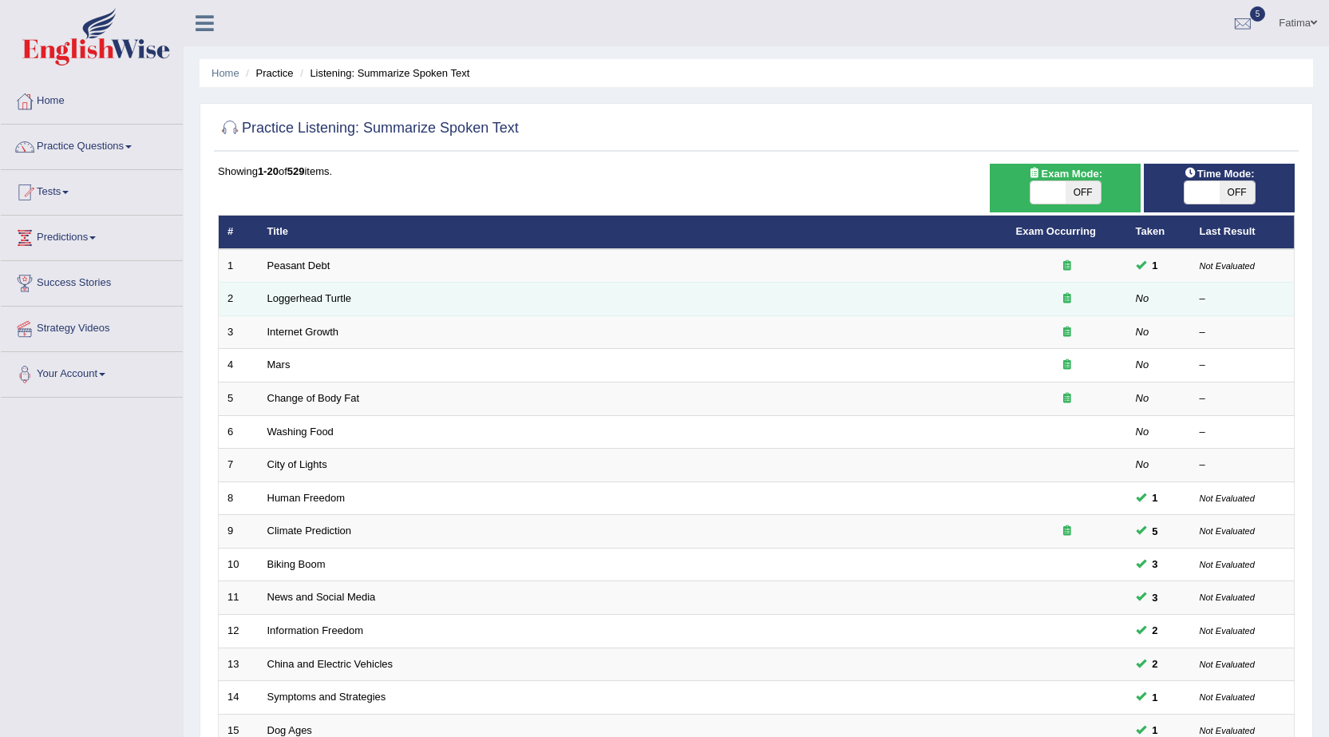
click at [287, 291] on td "Loggerhead Turtle" at bounding box center [633, 300] width 749 height 34
click at [287, 297] on link "Loggerhead Turtle" at bounding box center [309, 298] width 85 height 12
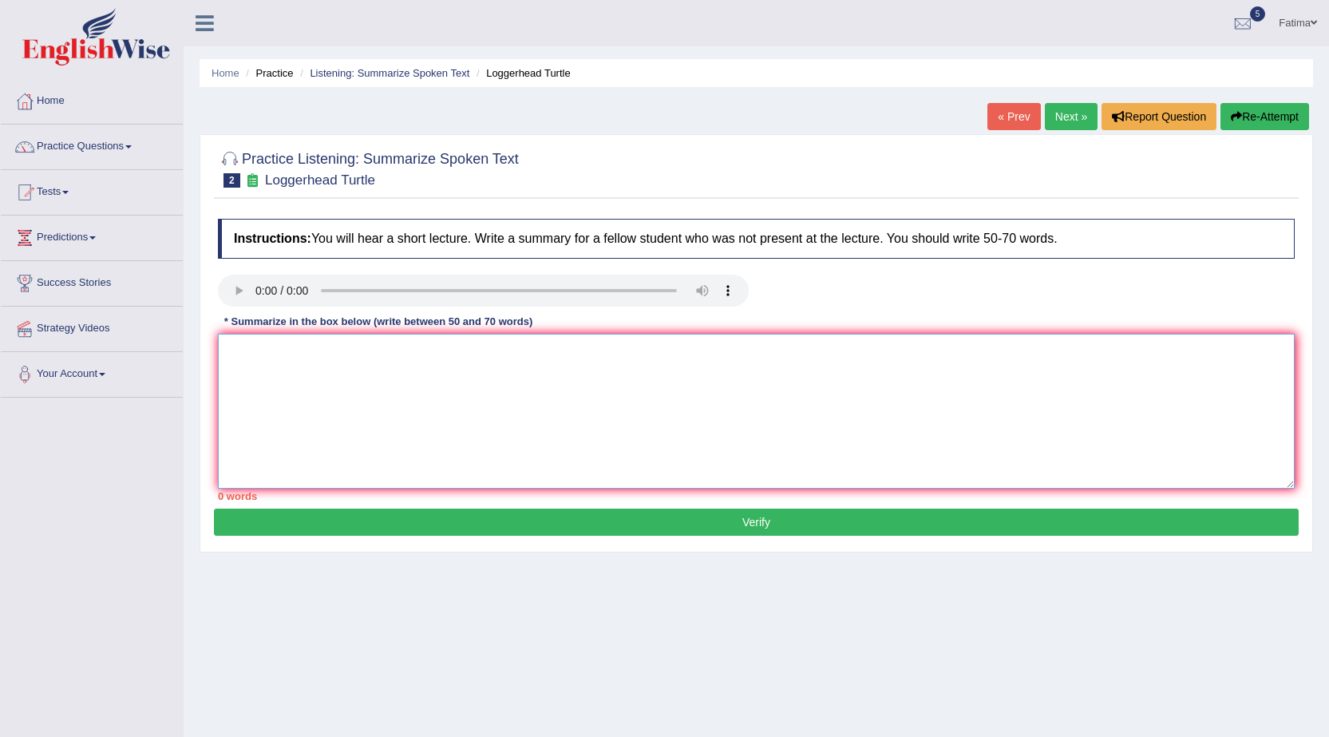
click at [574, 414] on textarea at bounding box center [756, 411] width 1077 height 155
click at [846, 295] on div at bounding box center [756, 293] width 1093 height 36
click at [117, 136] on link "Practice Questions" at bounding box center [92, 145] width 182 height 40
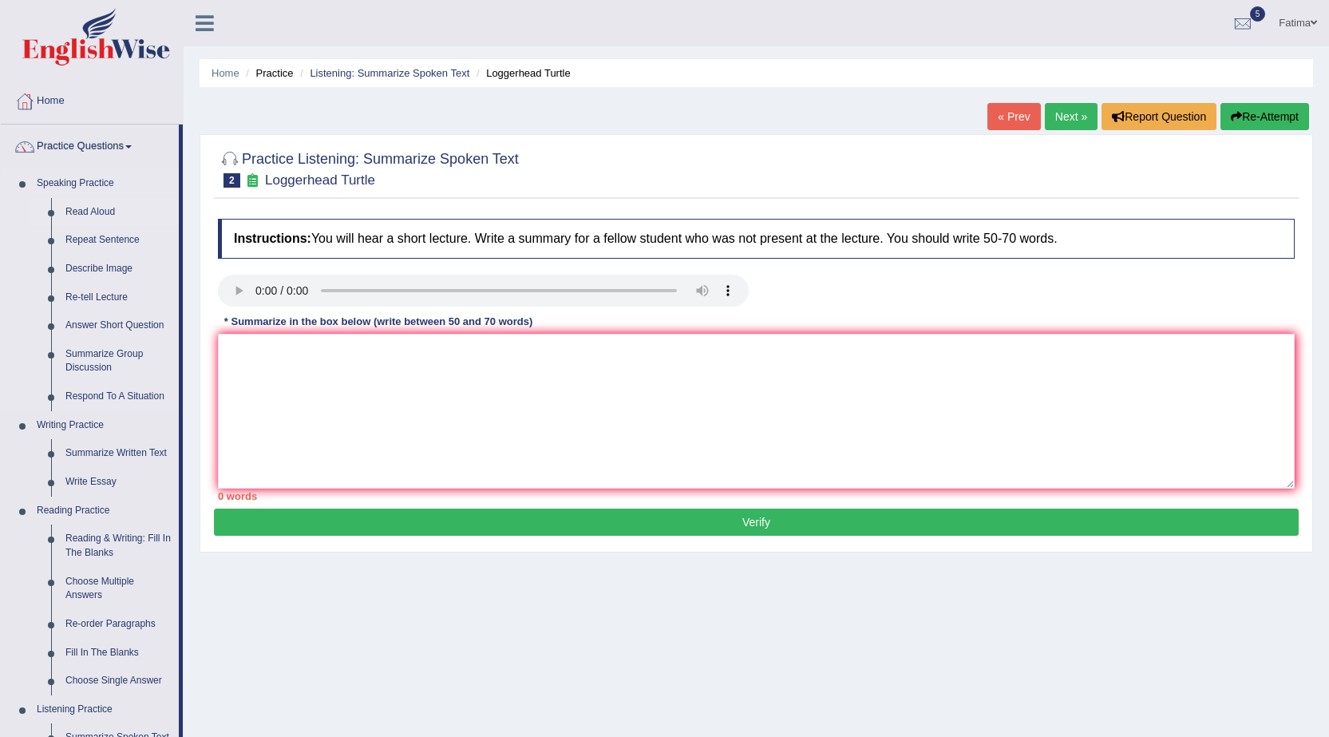
click at [91, 204] on link "Read Aloud" at bounding box center [118, 212] width 121 height 29
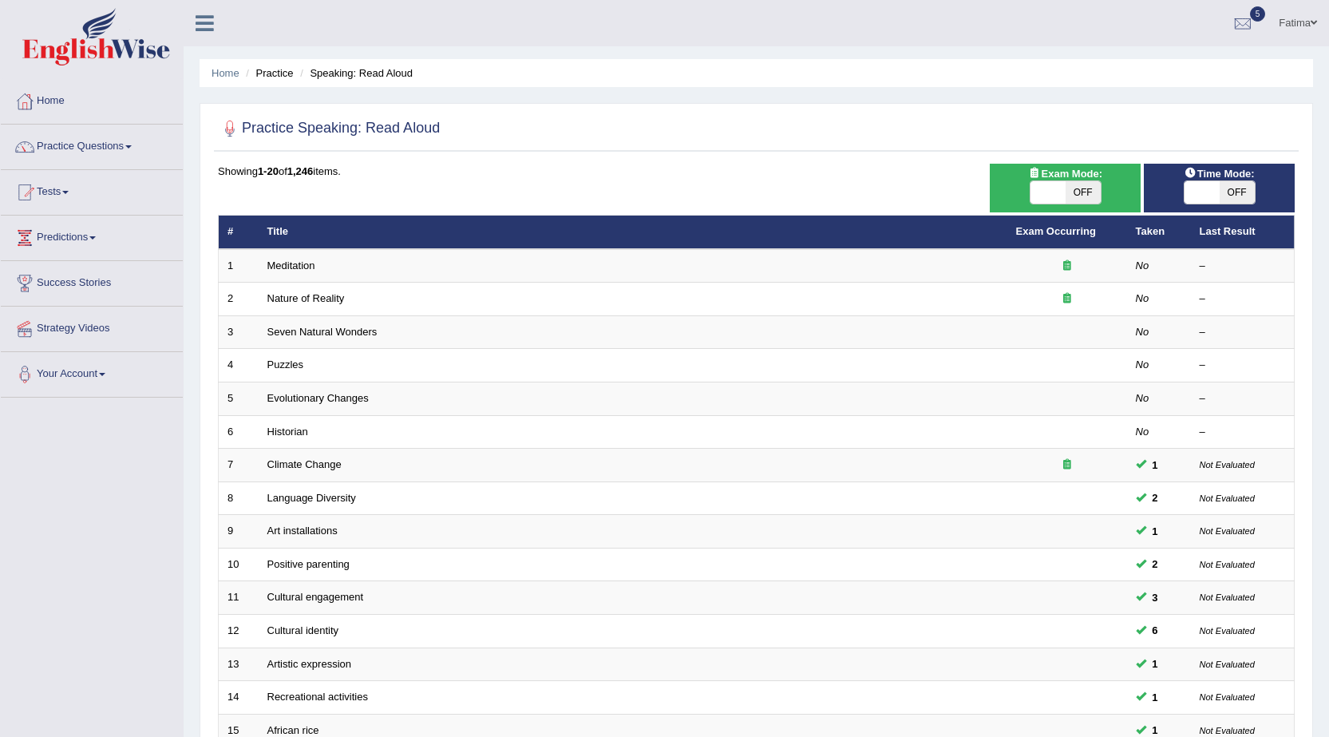
click at [1072, 190] on span "OFF" at bounding box center [1083, 192] width 35 height 22
checkbox input "true"
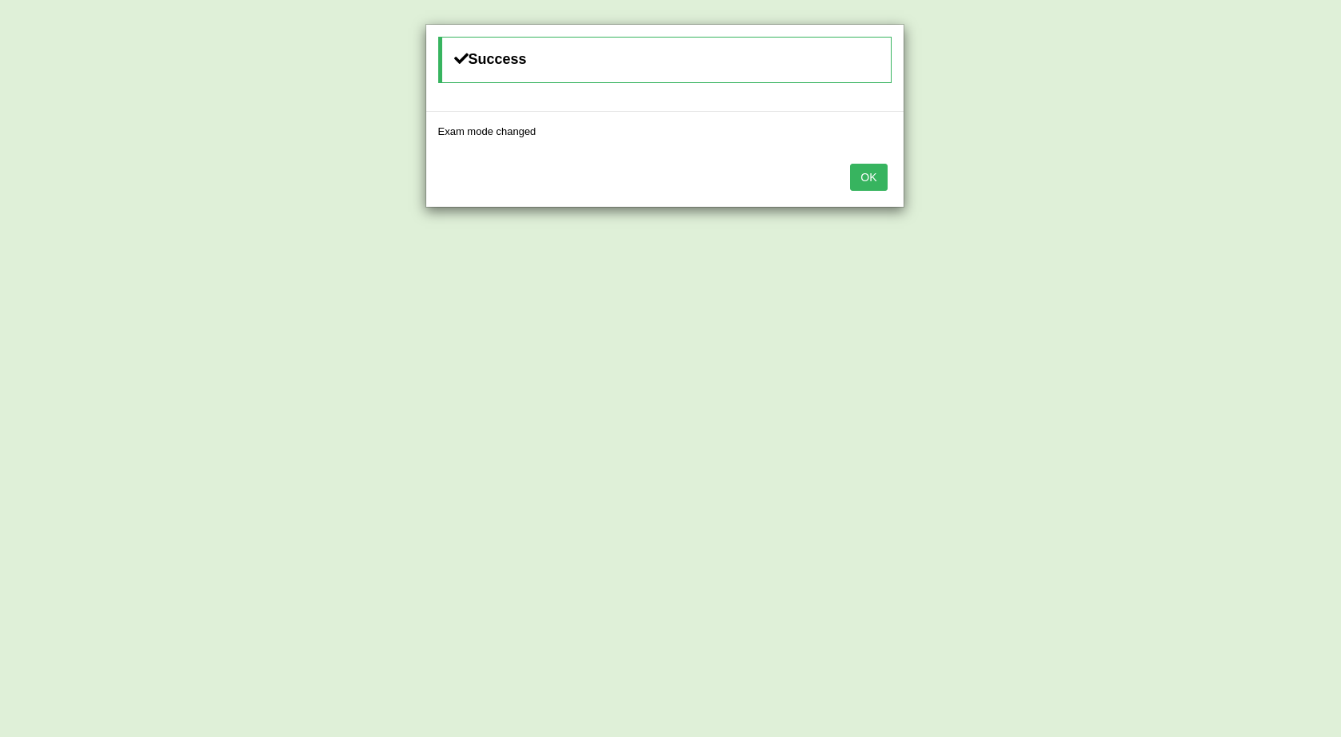
click at [879, 176] on button "OK" at bounding box center [868, 177] width 37 height 27
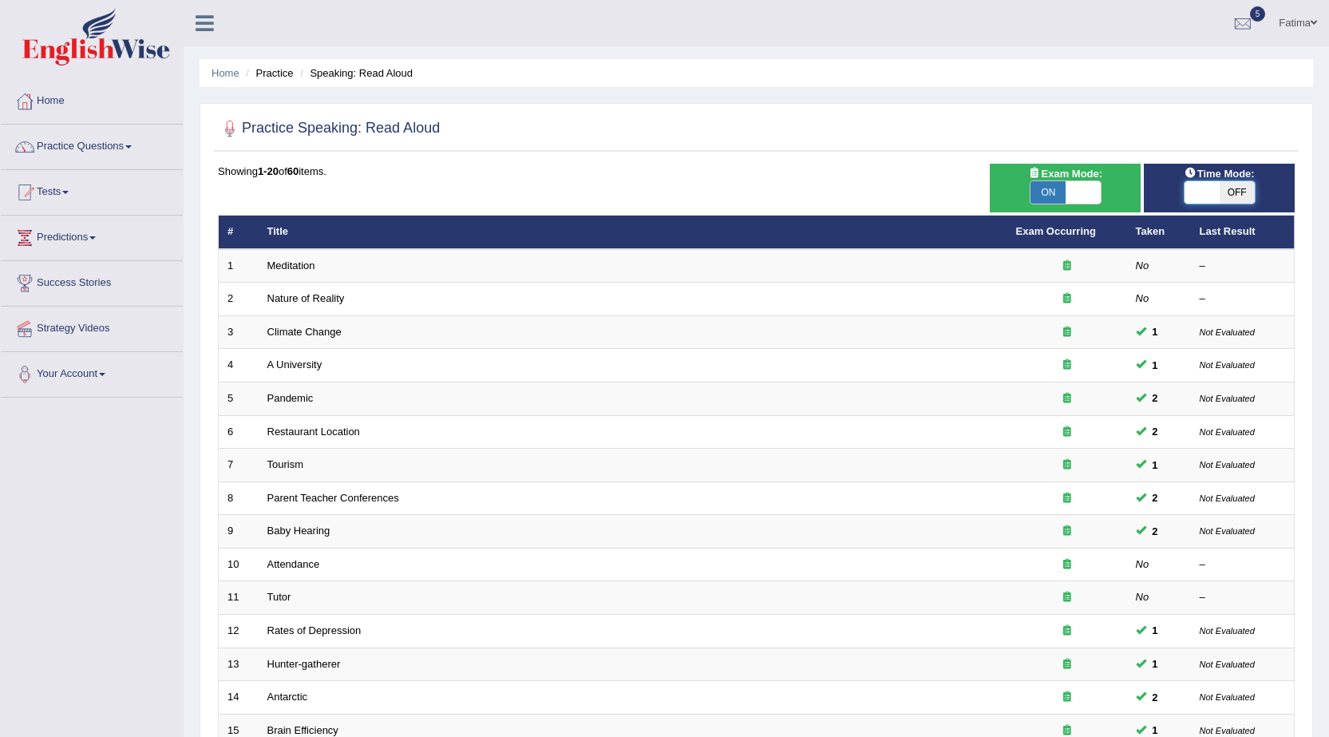
checkbox input "true"
drag, startPoint x: 1218, startPoint y: 186, endPoint x: 1229, endPoint y: 190, distance: 11.9
click at [1220, 187] on span at bounding box center [1202, 192] width 35 height 22
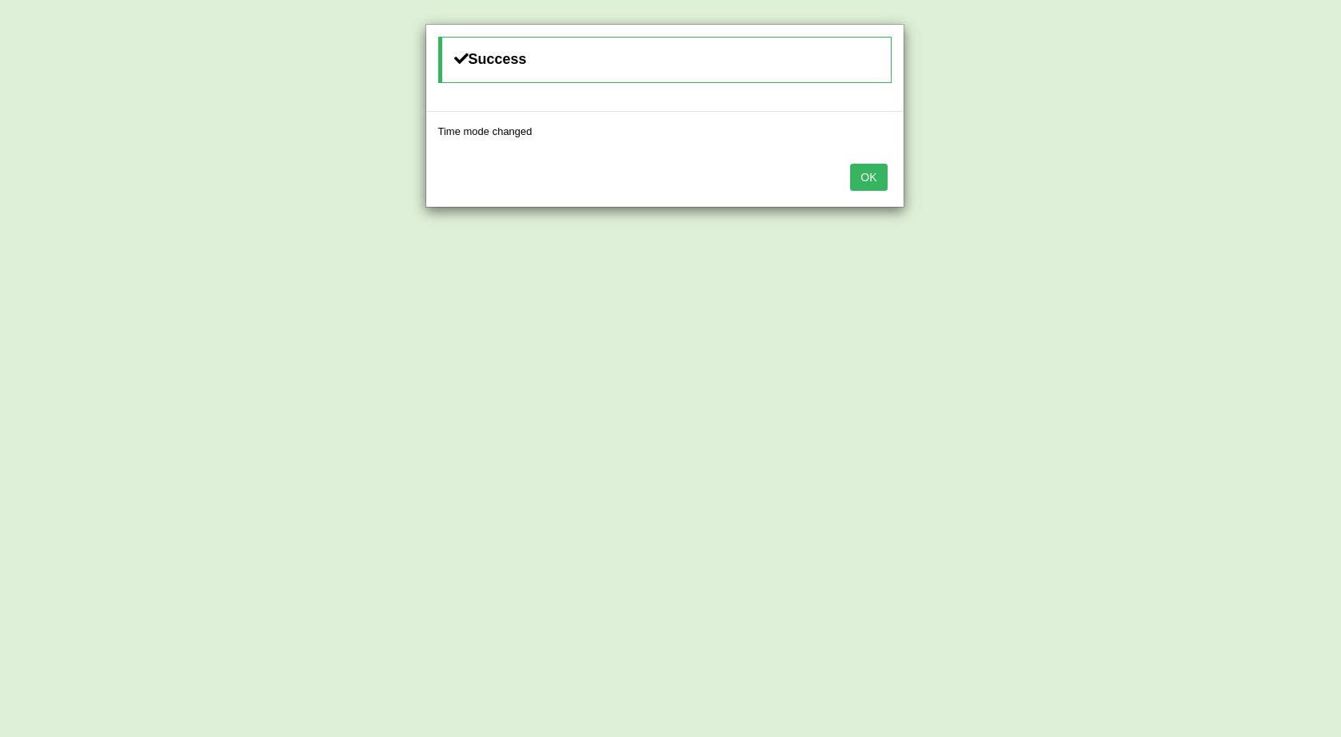
click at [872, 180] on button "OK" at bounding box center [868, 177] width 37 height 27
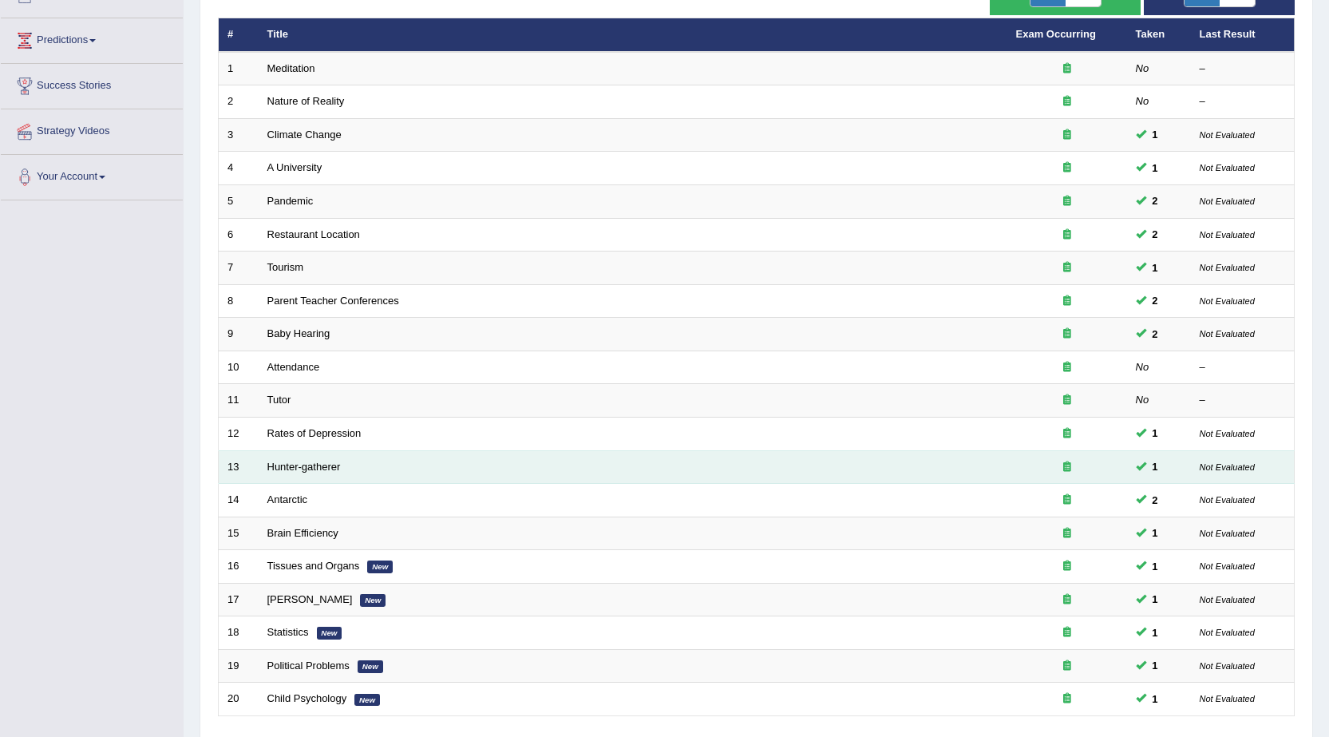
scroll to position [80, 0]
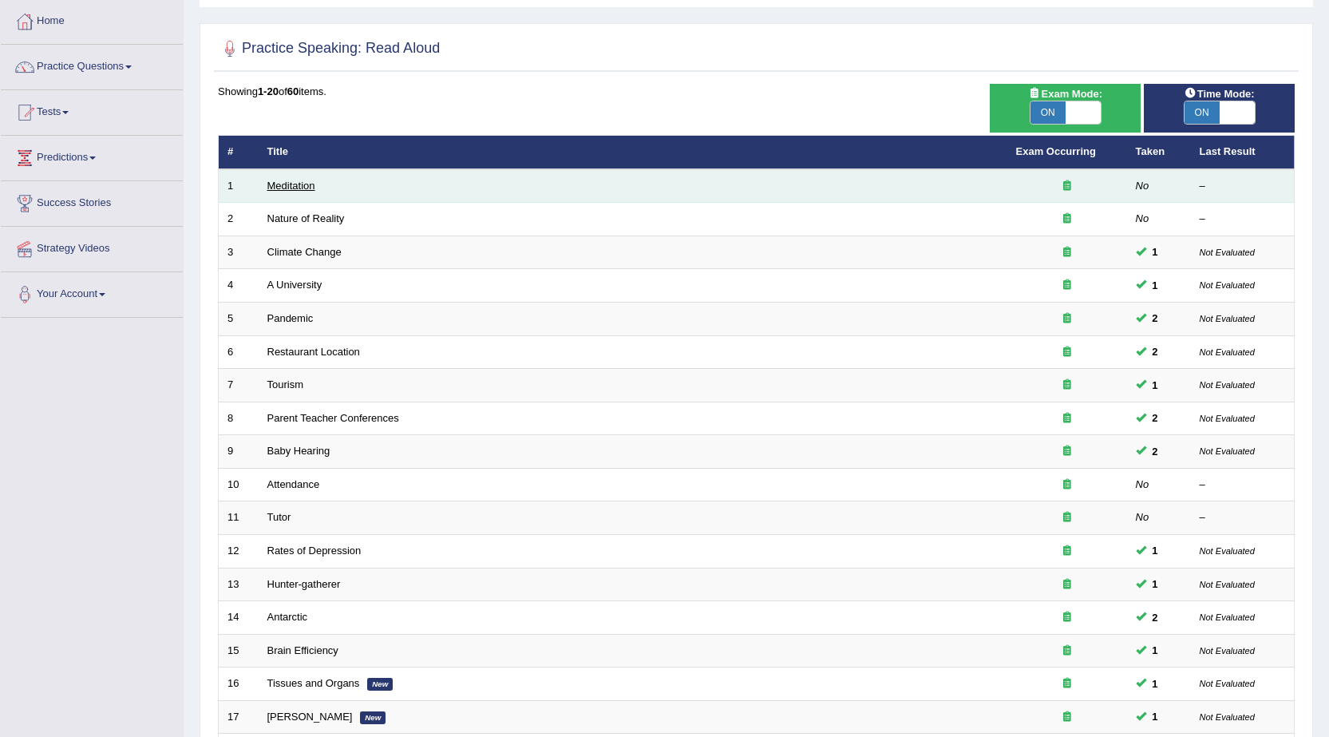
click at [285, 183] on link "Meditation" at bounding box center [291, 186] width 48 height 12
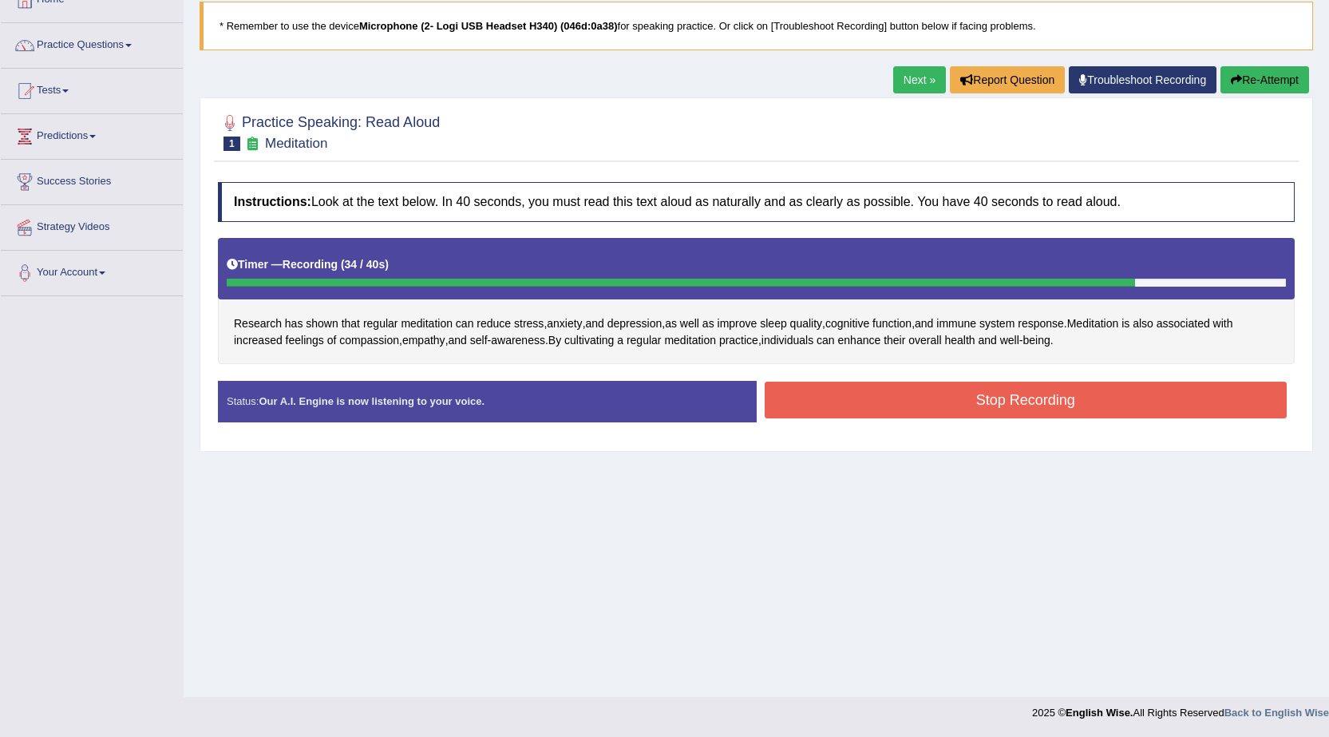
click at [847, 394] on button "Stop Recording" at bounding box center [1026, 400] width 523 height 37
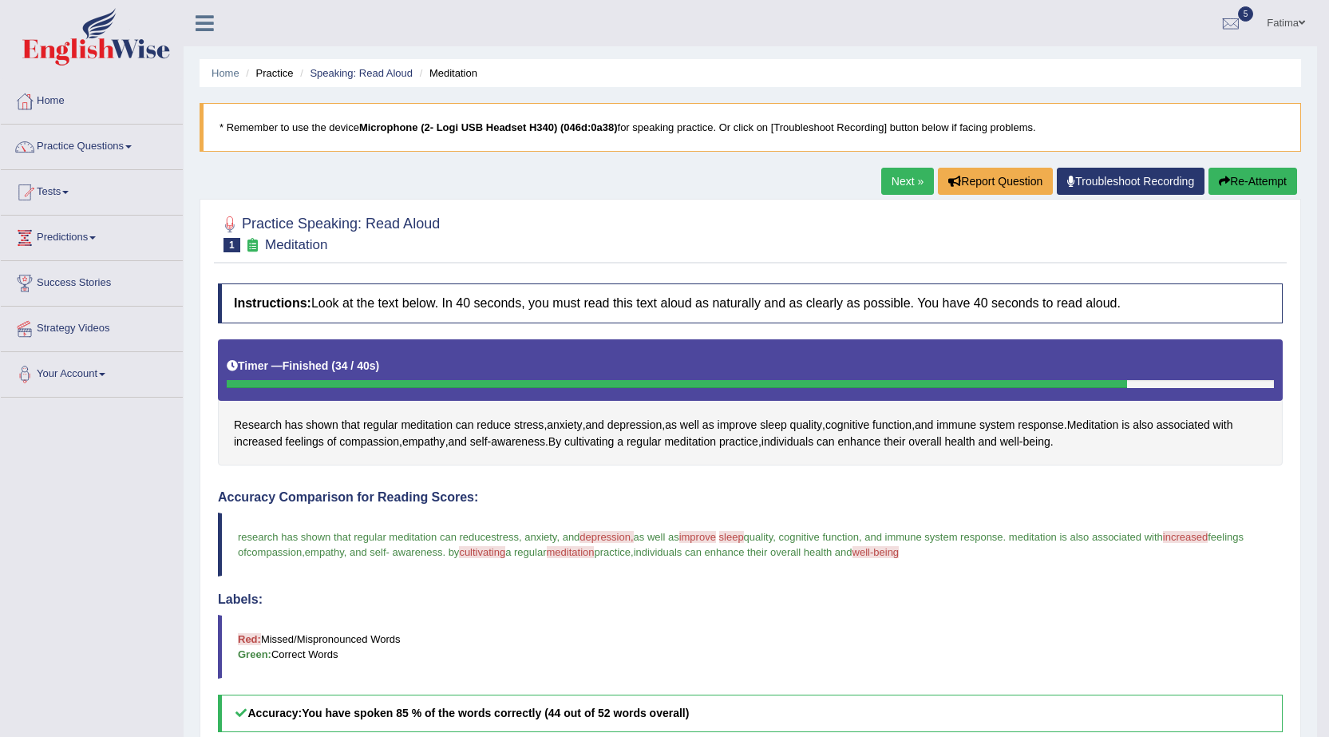
click at [891, 176] on link "Next »" at bounding box center [907, 181] width 53 height 27
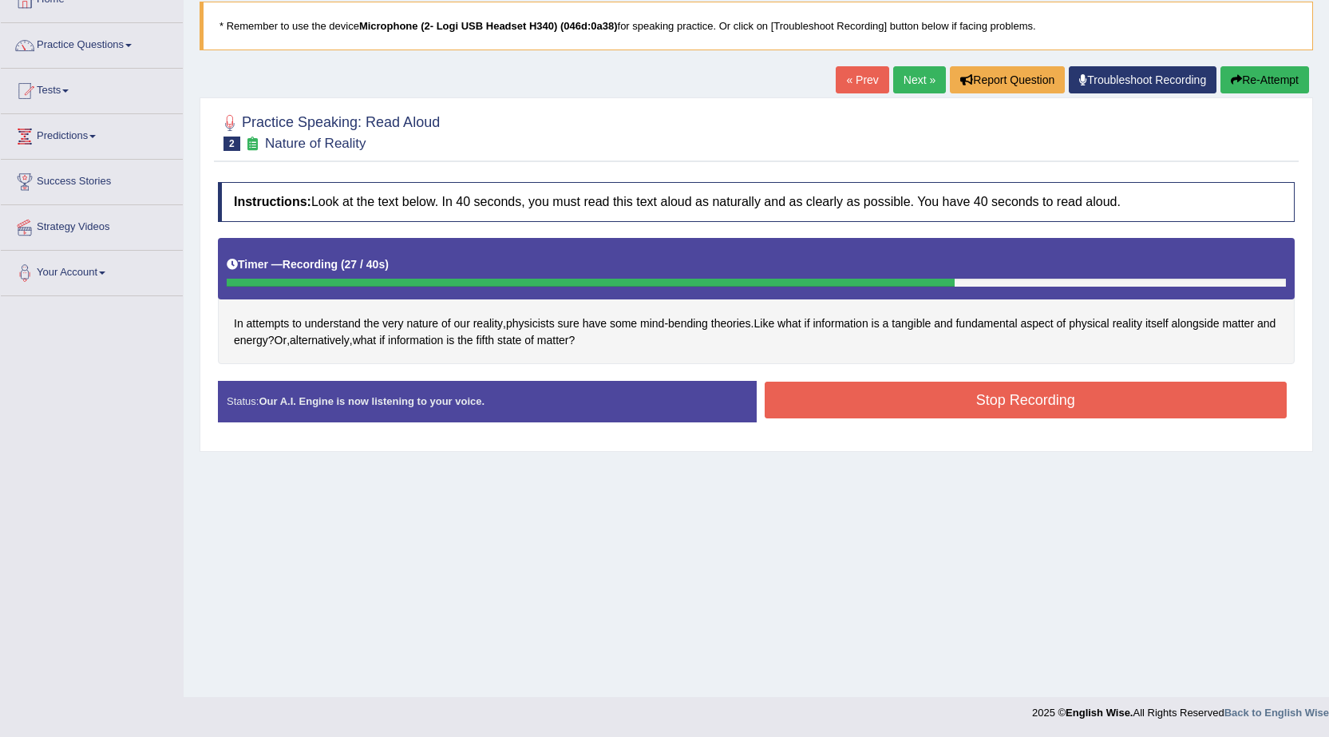
click at [1059, 402] on button "Stop Recording" at bounding box center [1026, 400] width 523 height 37
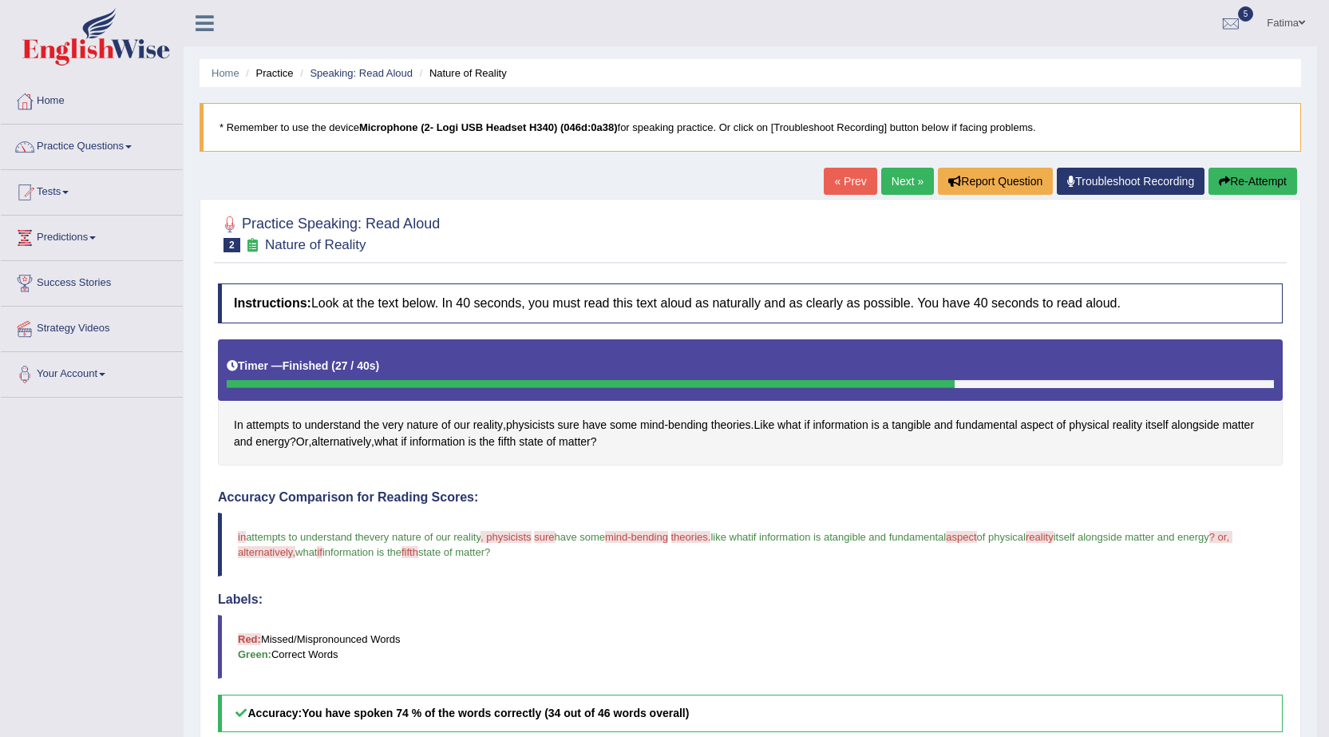
click at [894, 176] on link "Next »" at bounding box center [907, 181] width 53 height 27
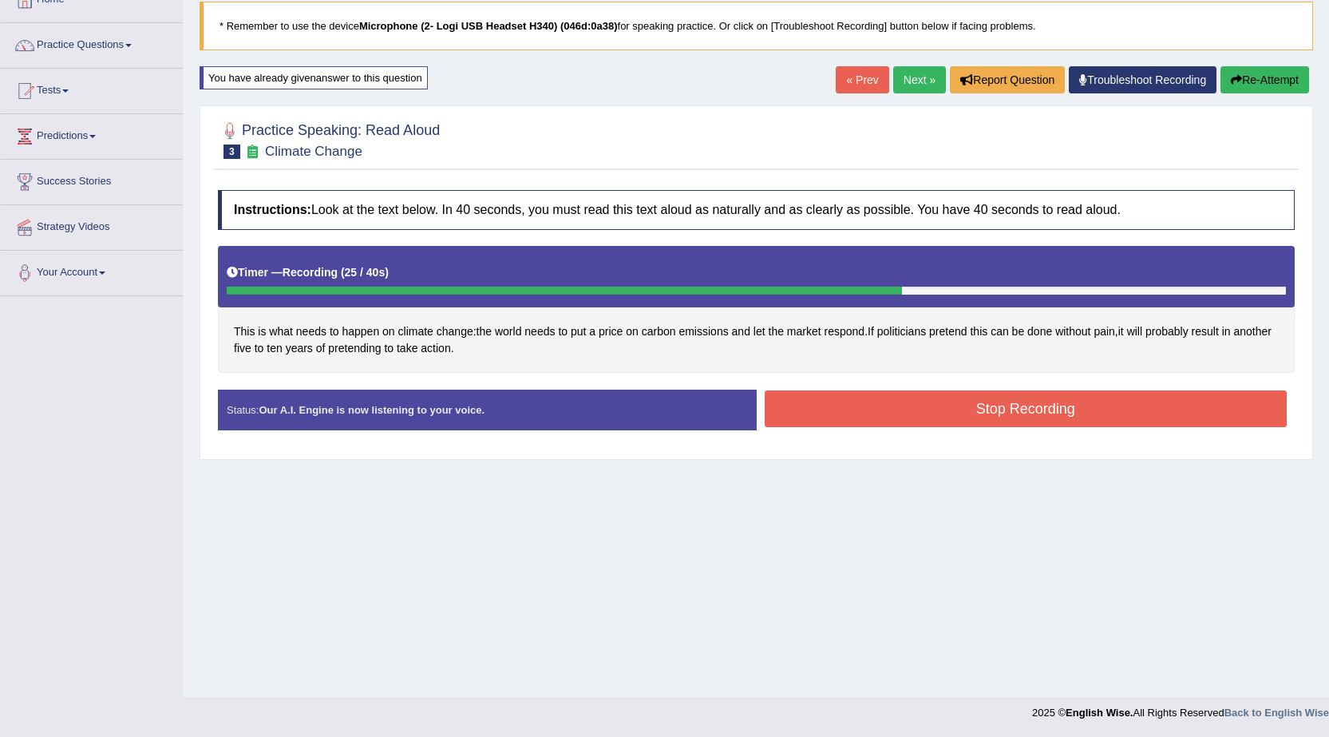
click at [928, 398] on button "Stop Recording" at bounding box center [1026, 408] width 523 height 37
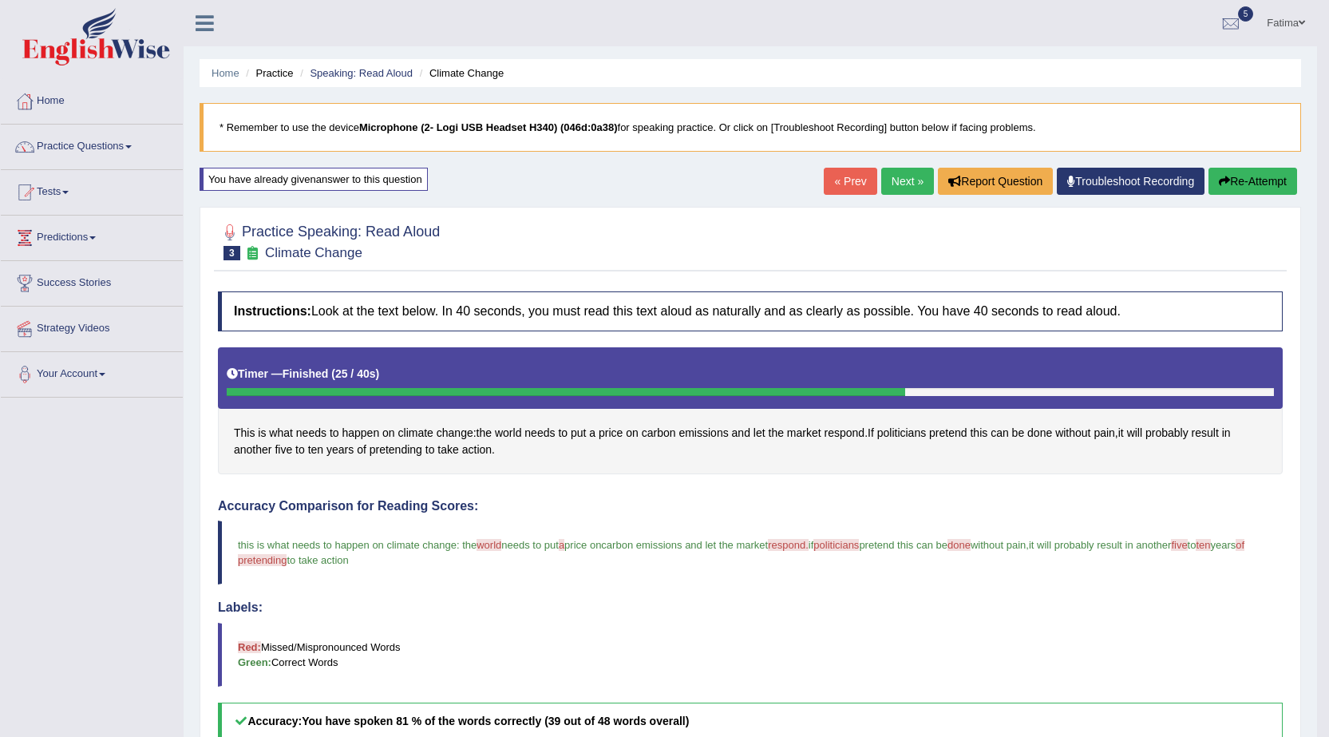
click at [897, 188] on link "Next »" at bounding box center [907, 181] width 53 height 27
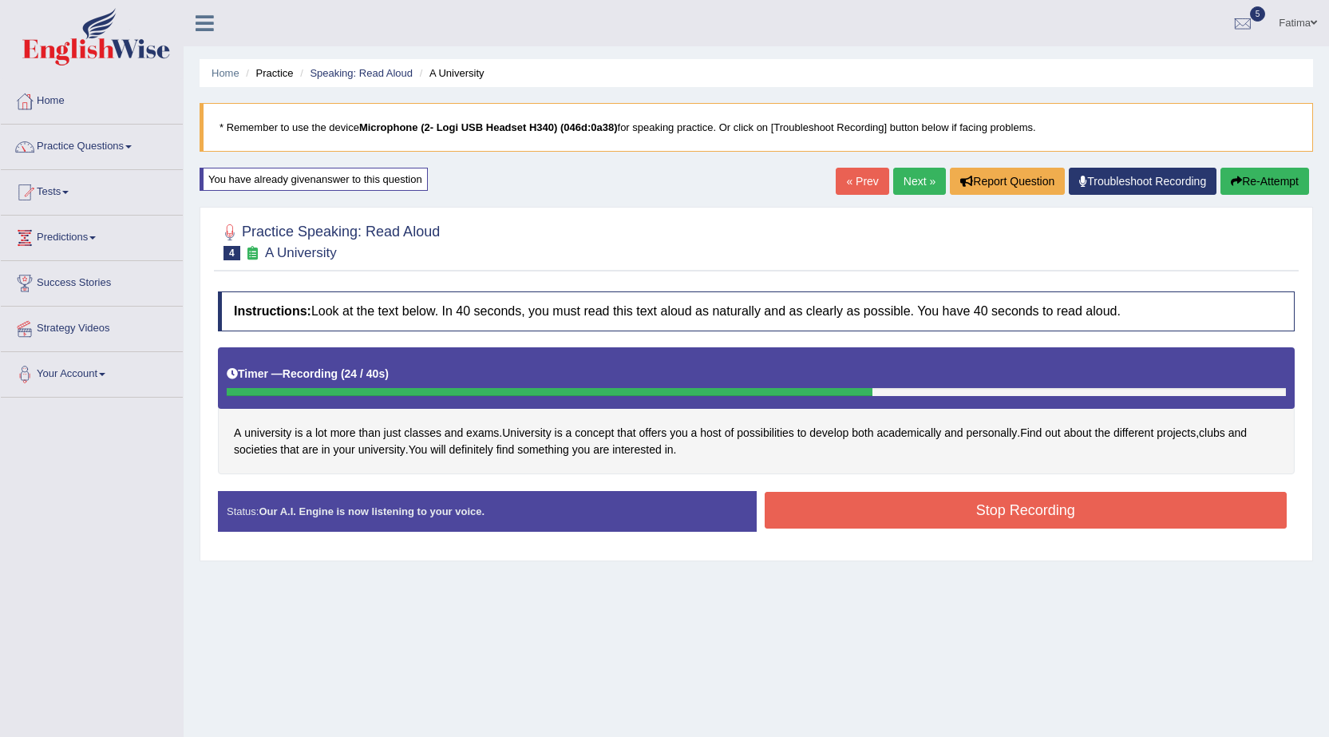
click at [1003, 517] on button "Stop Recording" at bounding box center [1026, 510] width 523 height 37
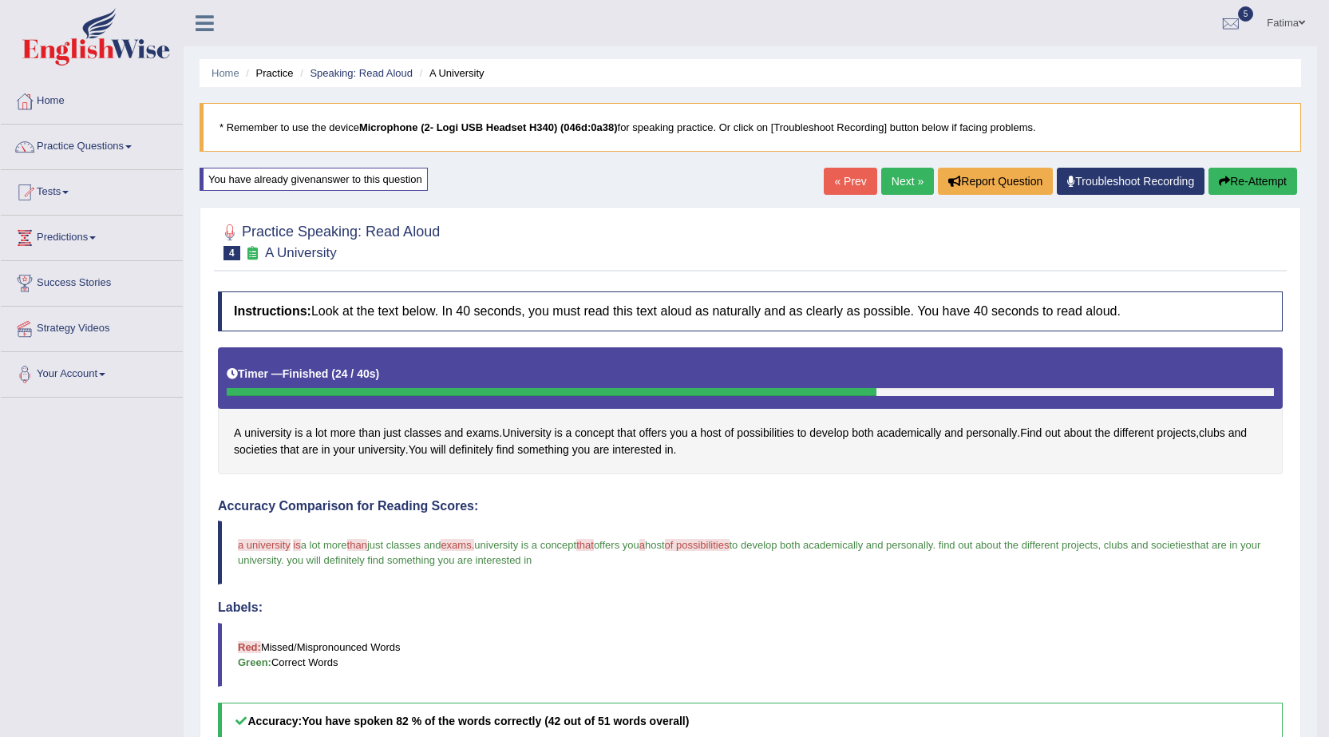
click at [889, 180] on link "Next »" at bounding box center [907, 181] width 53 height 27
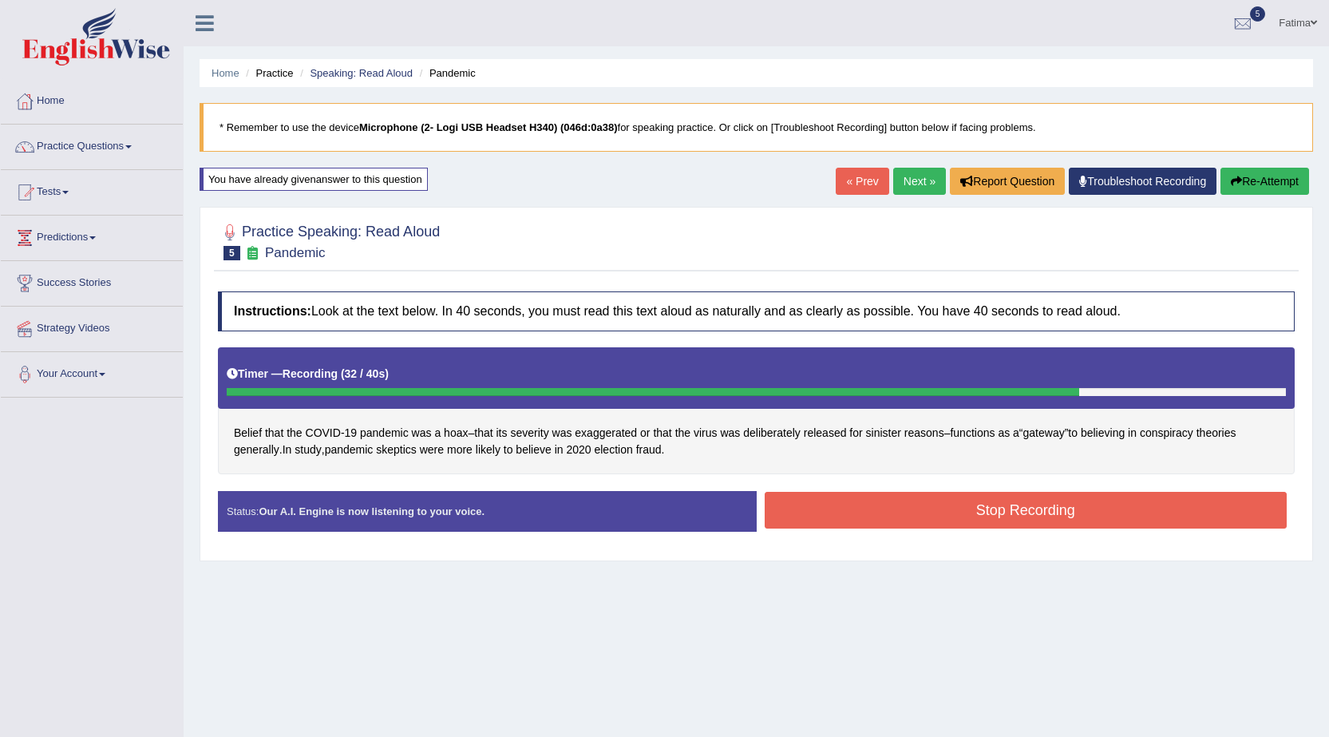
click at [829, 519] on button "Stop Recording" at bounding box center [1026, 510] width 523 height 37
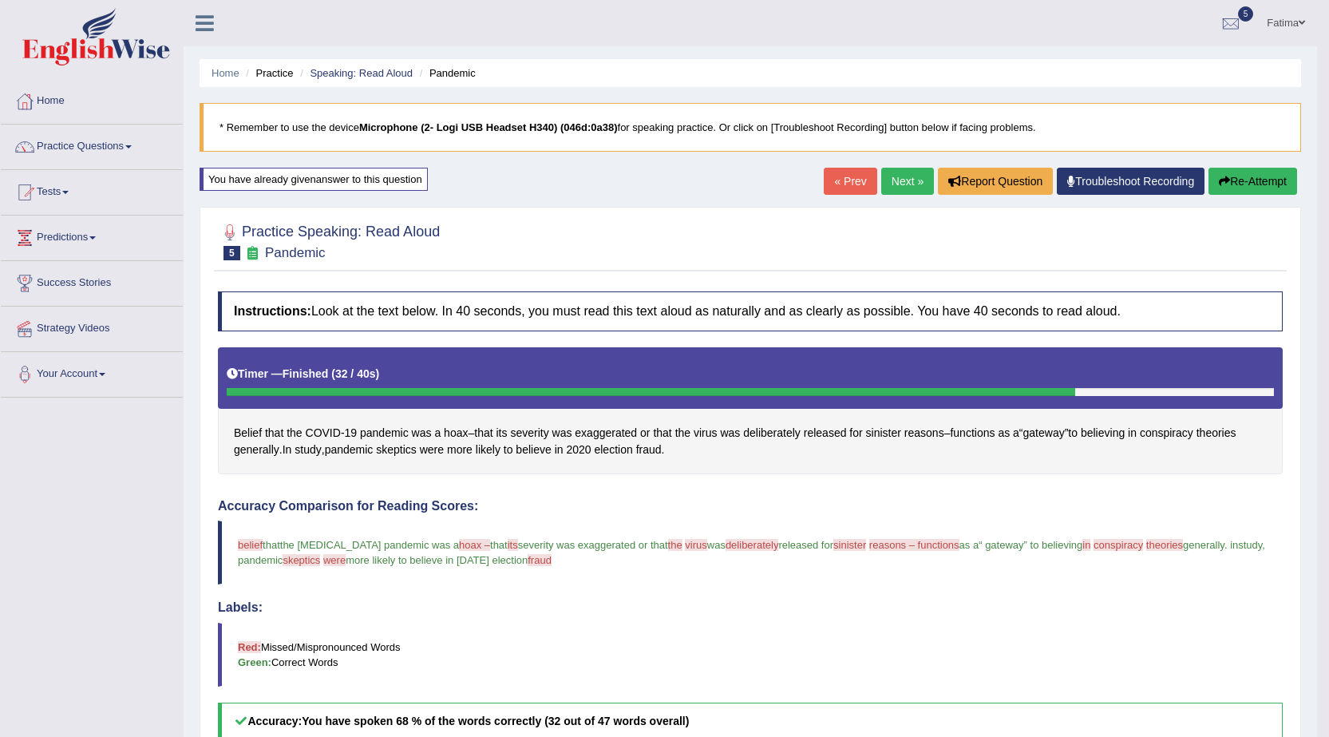
click at [889, 185] on link "Next »" at bounding box center [907, 181] width 53 height 27
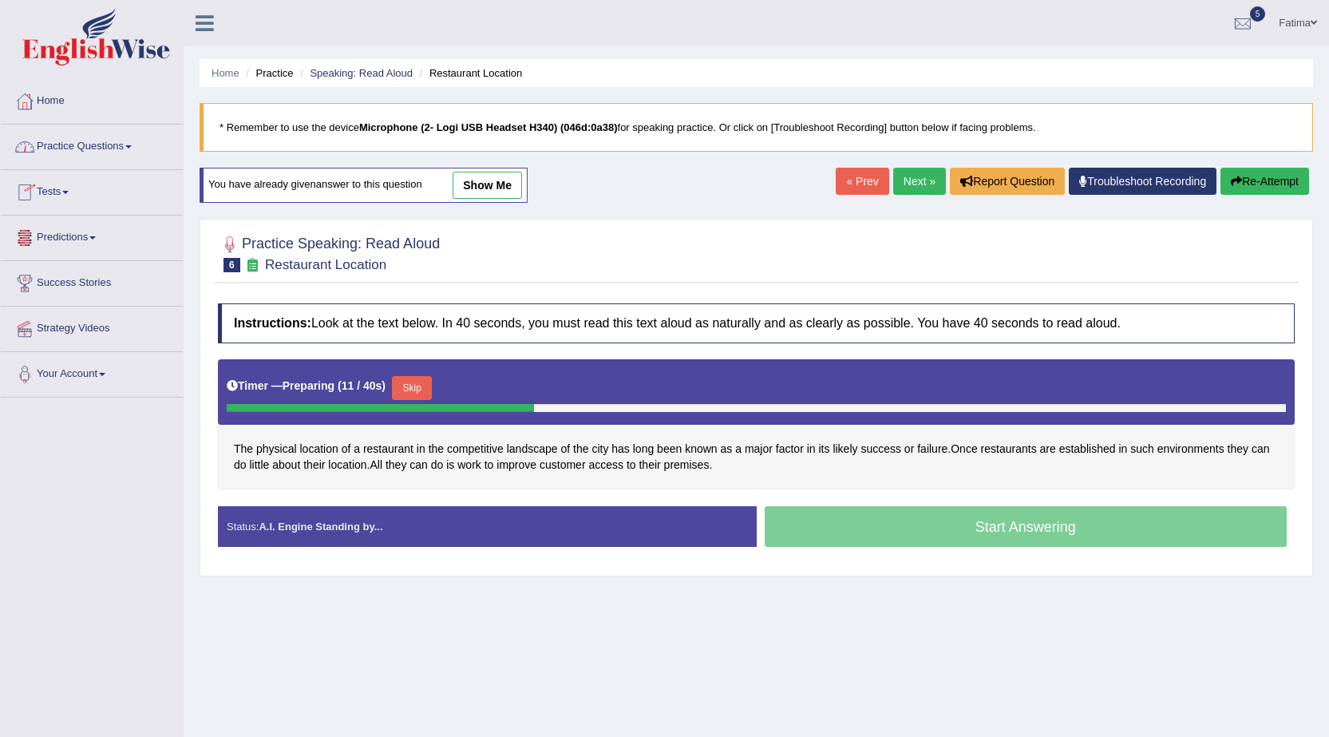
click at [133, 140] on link "Practice Questions" at bounding box center [92, 145] width 182 height 40
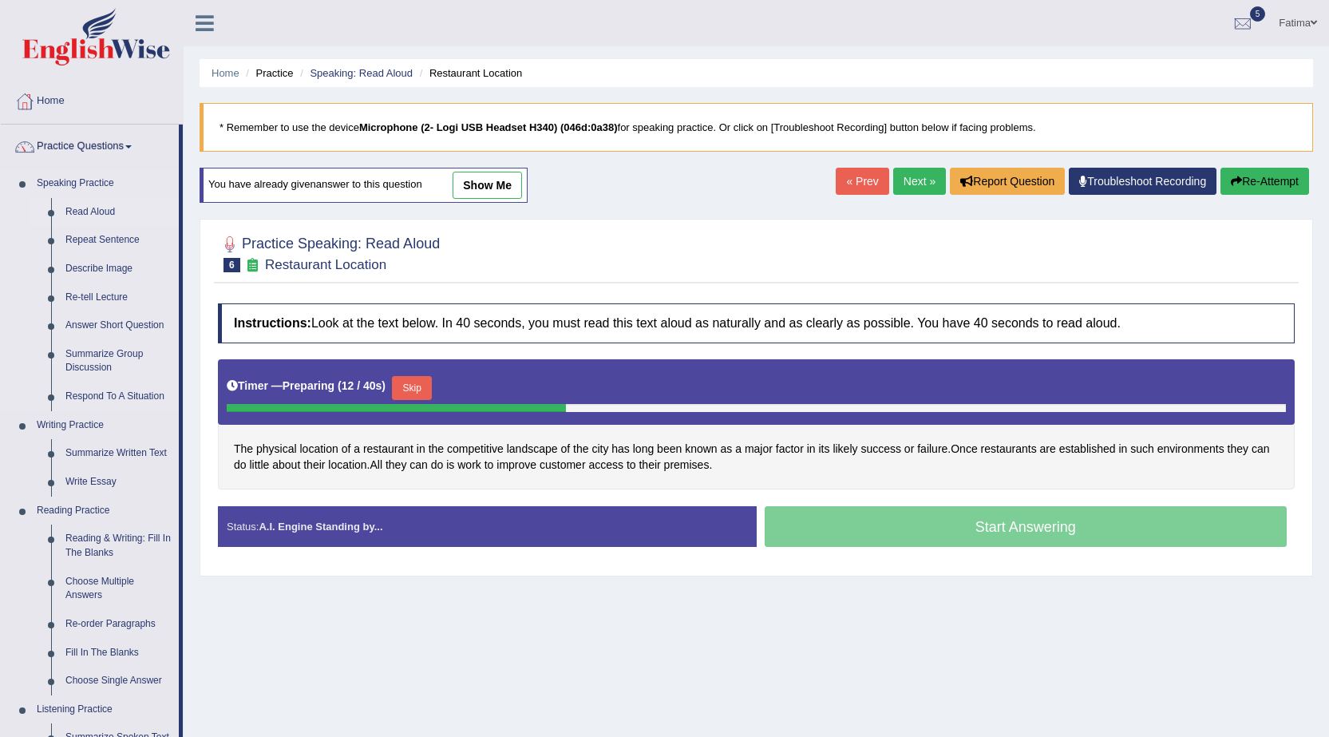
click at [97, 198] on link "Read Aloud" at bounding box center [118, 212] width 121 height 29
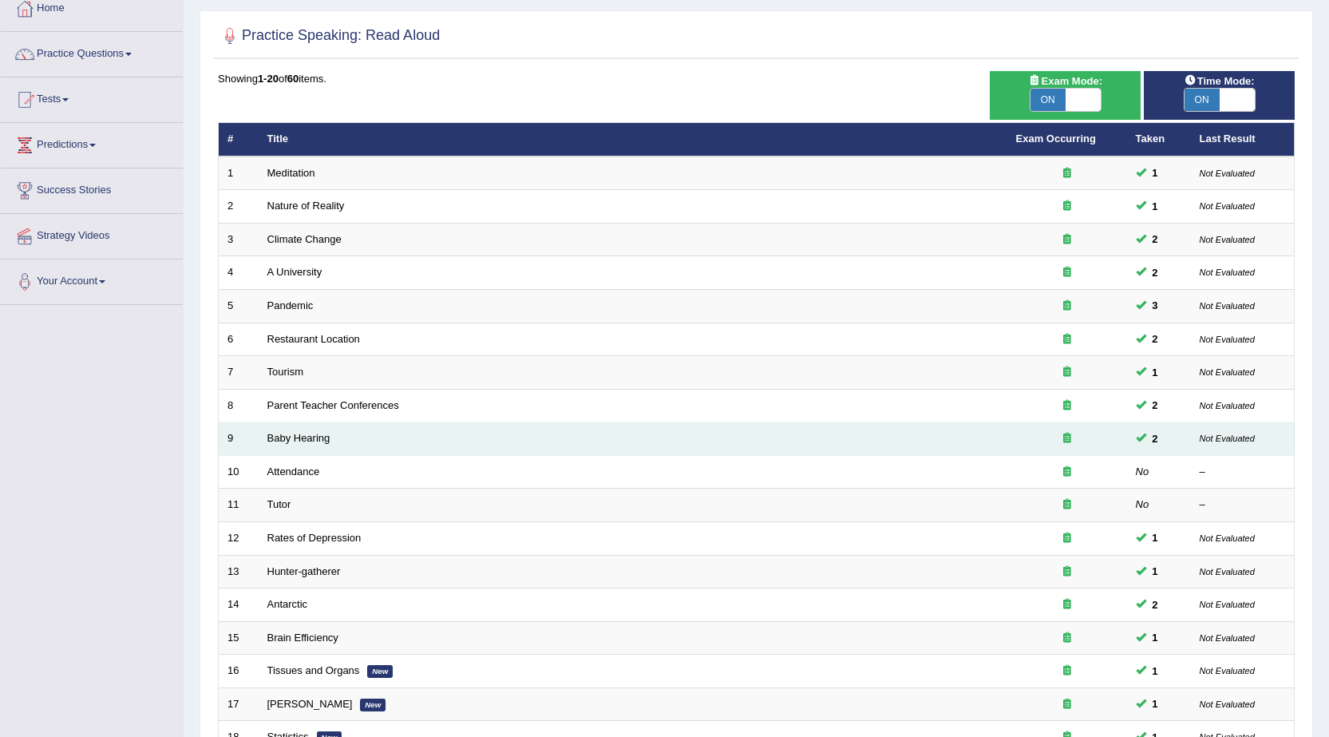
scroll to position [81, 0]
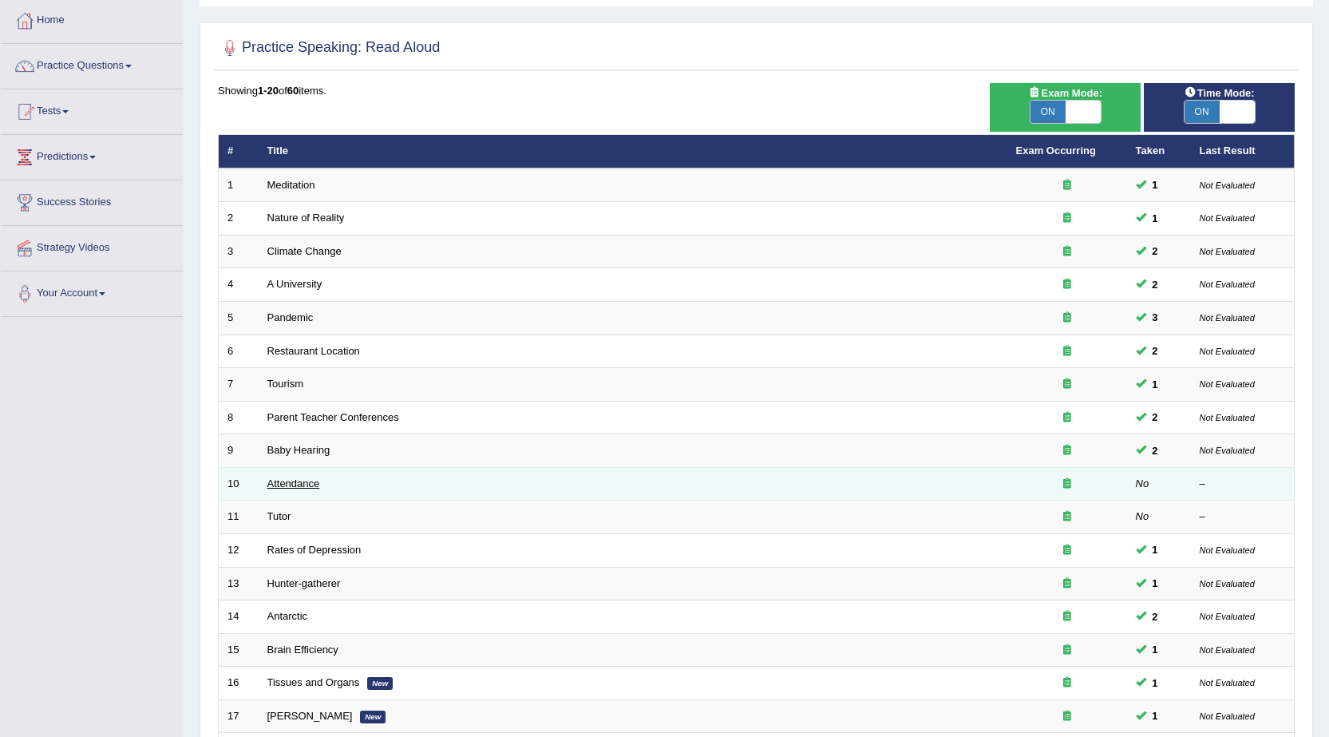
click at [269, 481] on link "Attendance" at bounding box center [293, 483] width 53 height 12
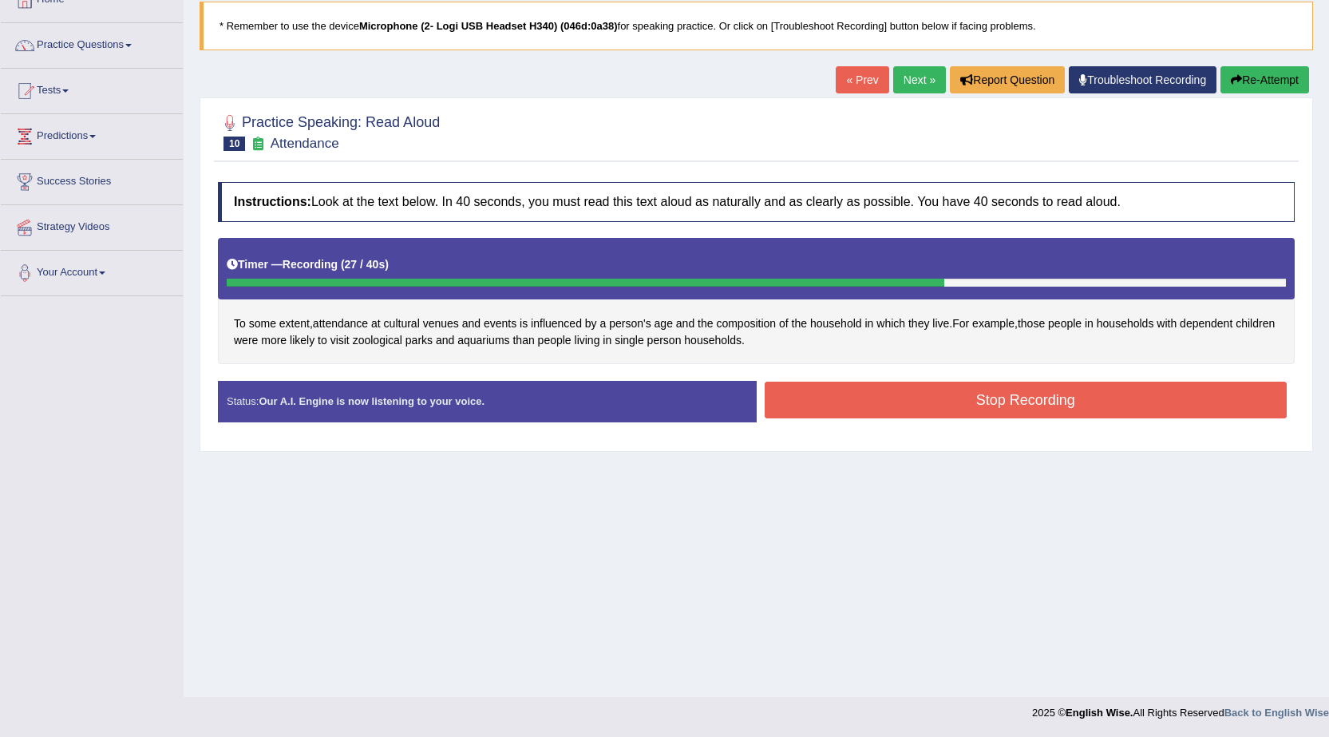
click at [926, 404] on button "Stop Recording" at bounding box center [1026, 400] width 523 height 37
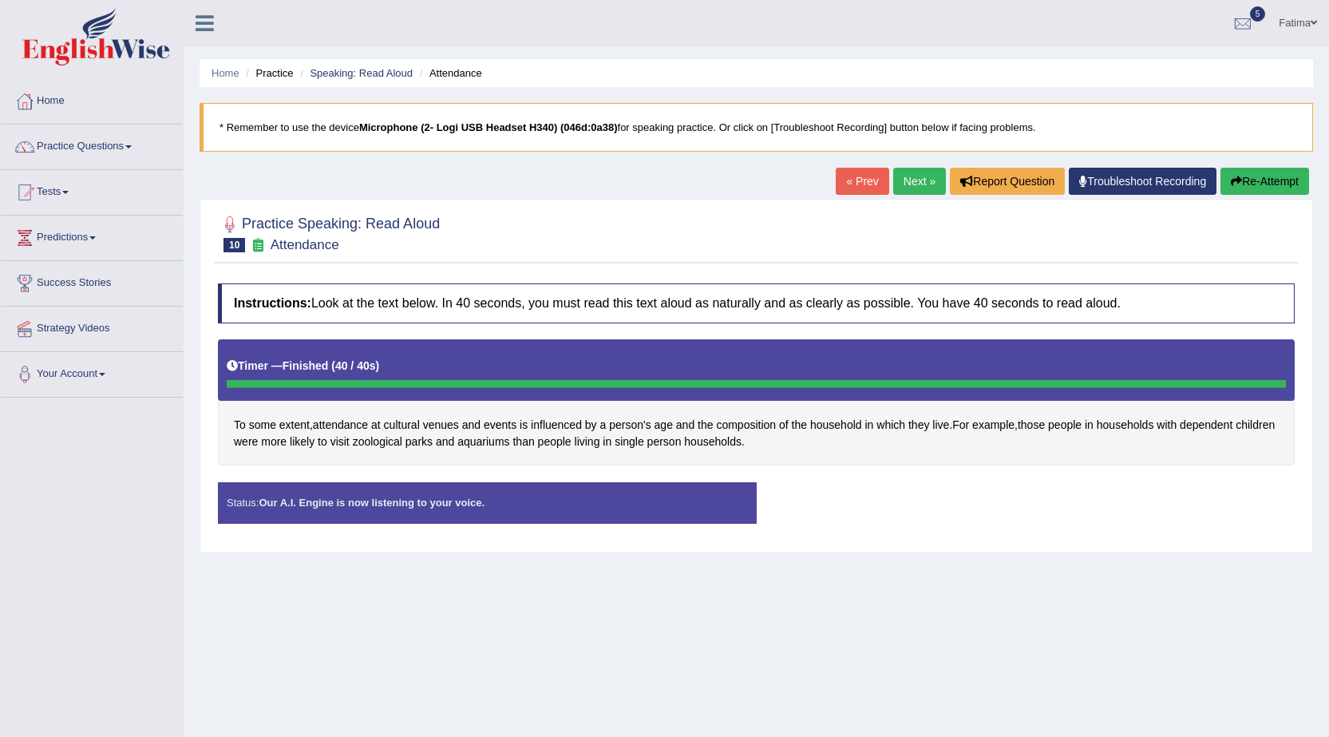
click at [128, 148] on link "Practice Questions" at bounding box center [92, 145] width 182 height 40
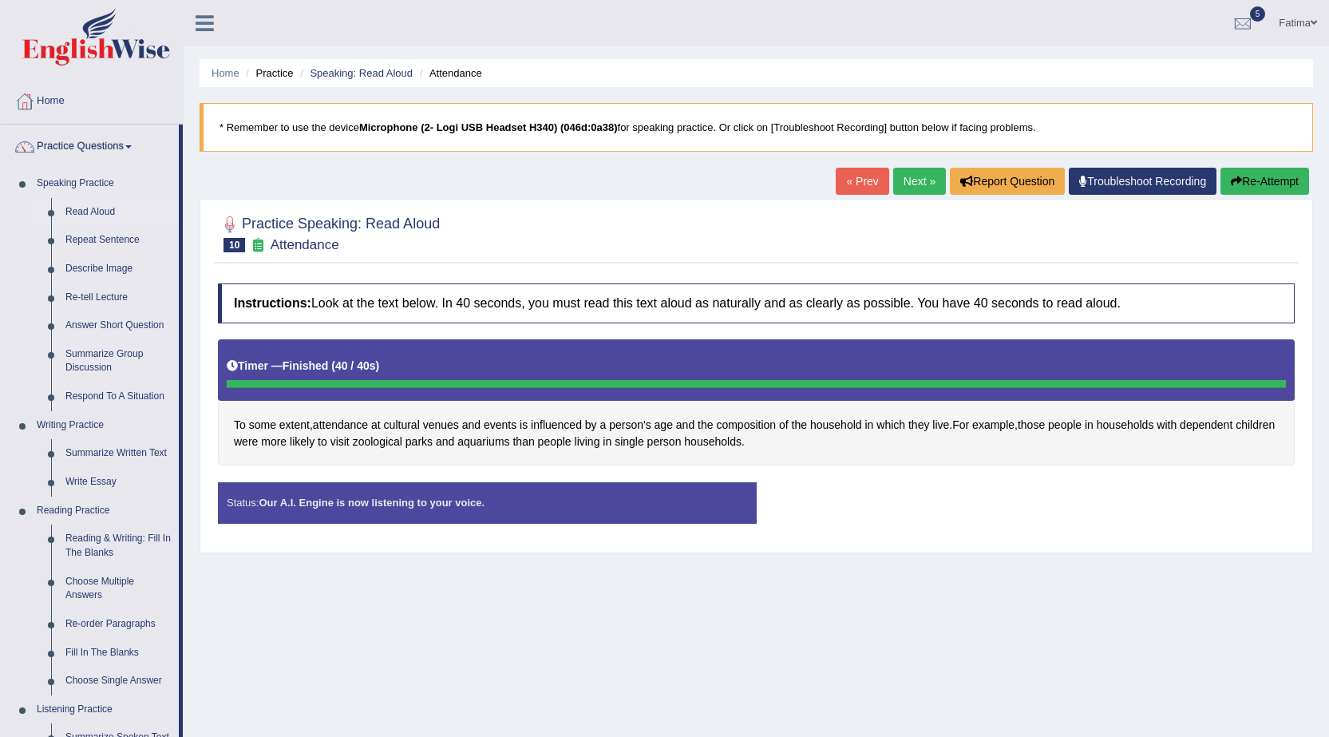
click at [113, 208] on link "Read Aloud" at bounding box center [118, 212] width 121 height 29
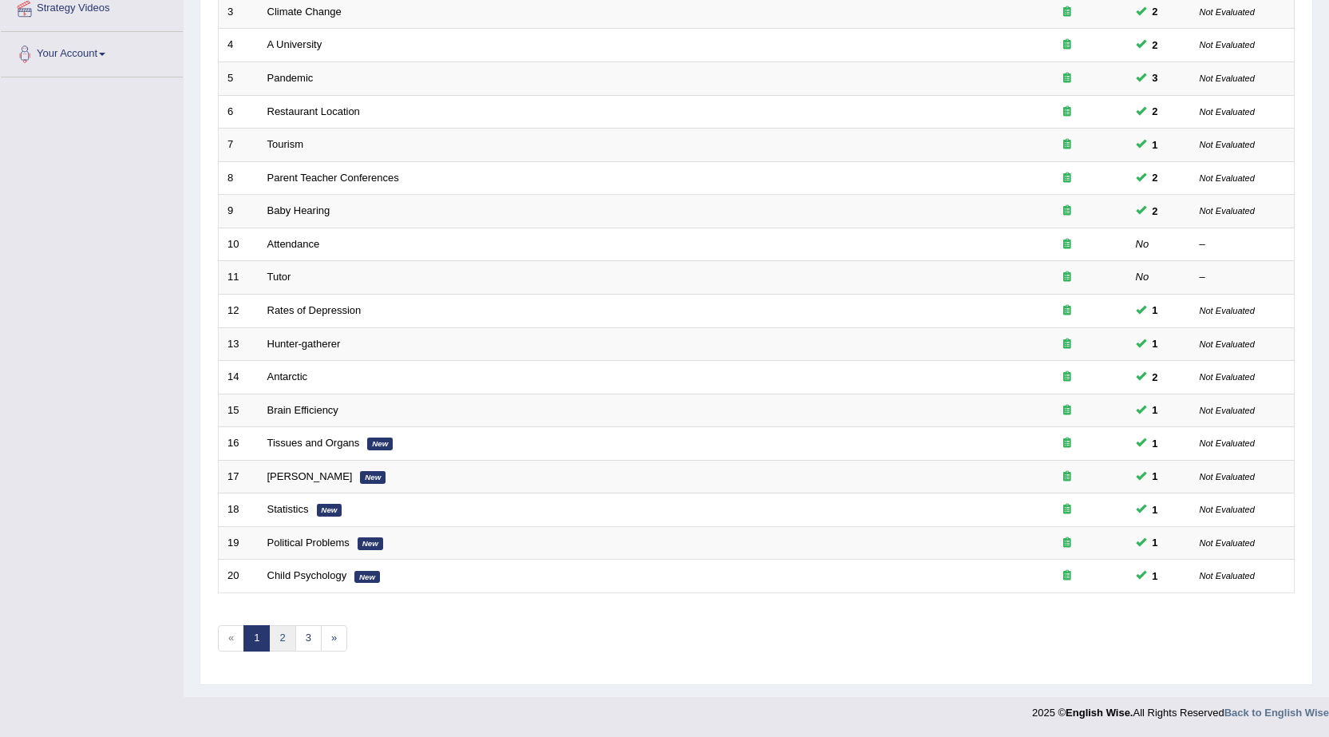
click at [287, 637] on link "2" at bounding box center [282, 638] width 26 height 26
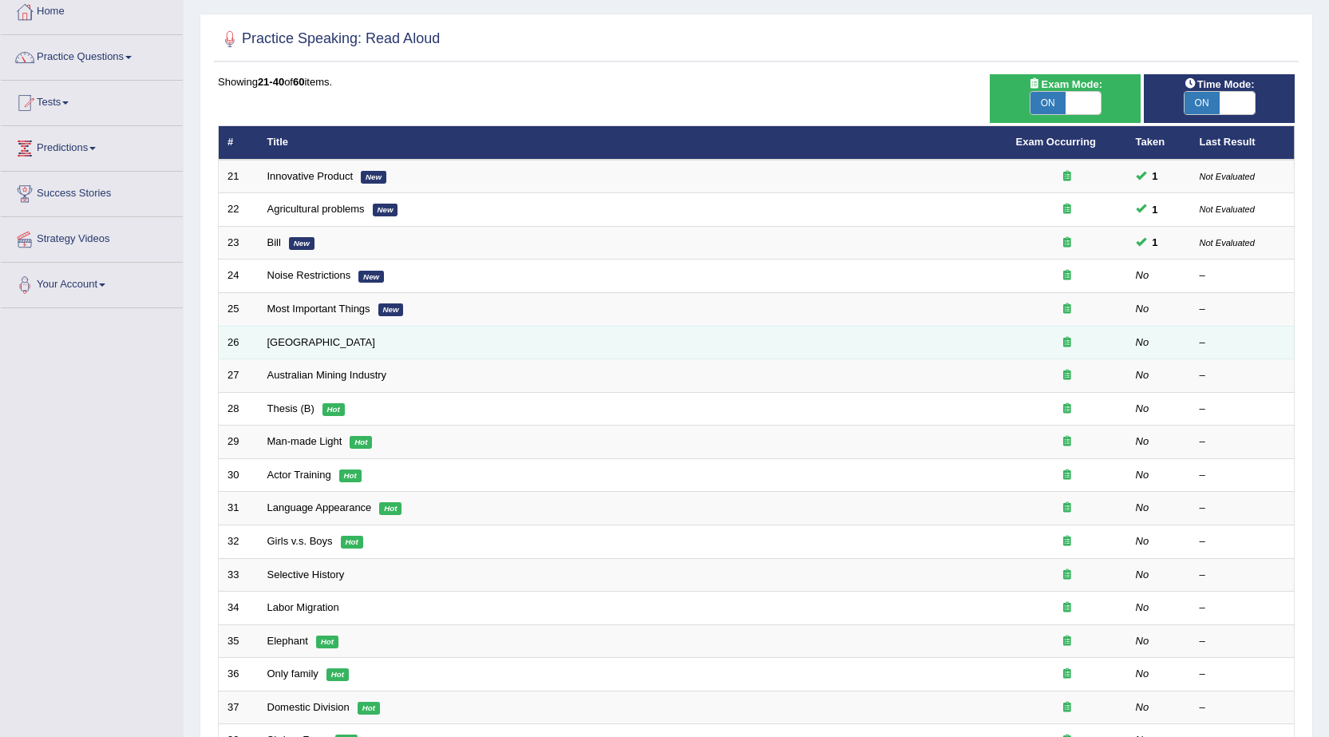
scroll to position [80, 0]
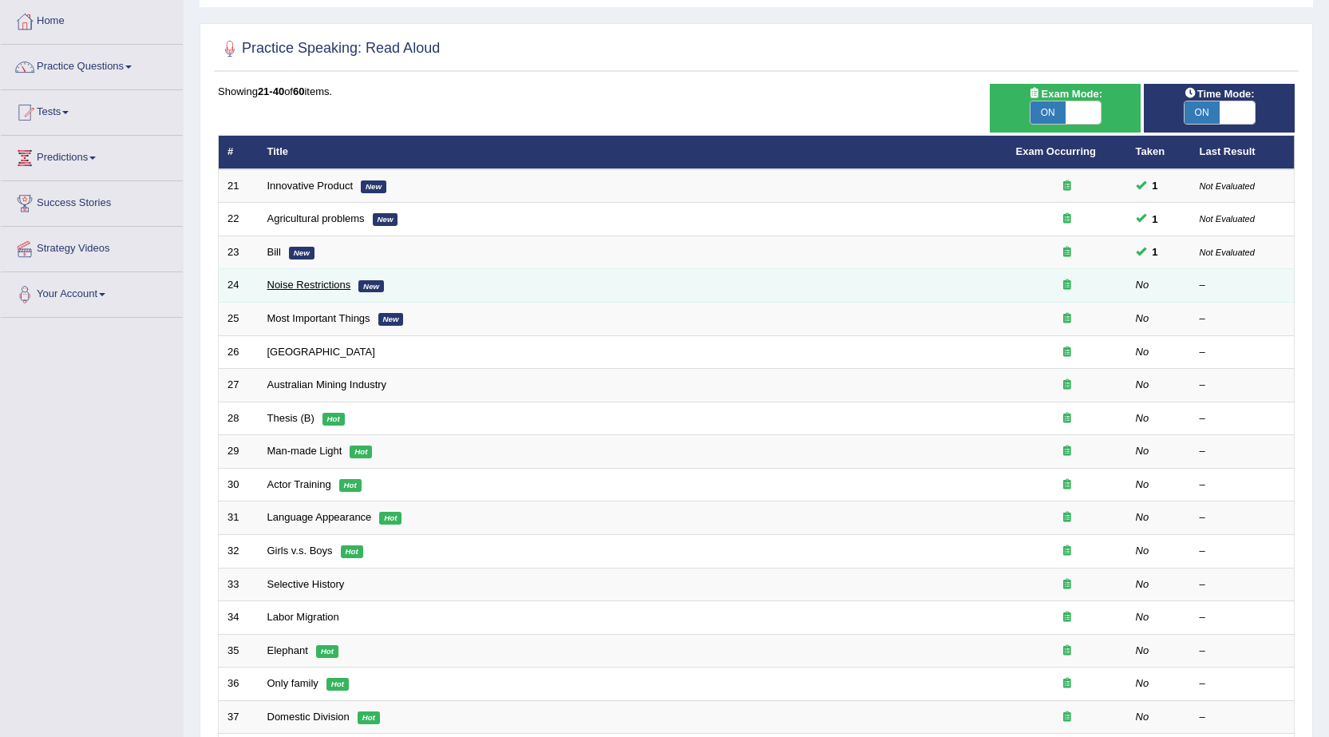
click at [309, 279] on link "Noise Restrictions" at bounding box center [309, 285] width 84 height 12
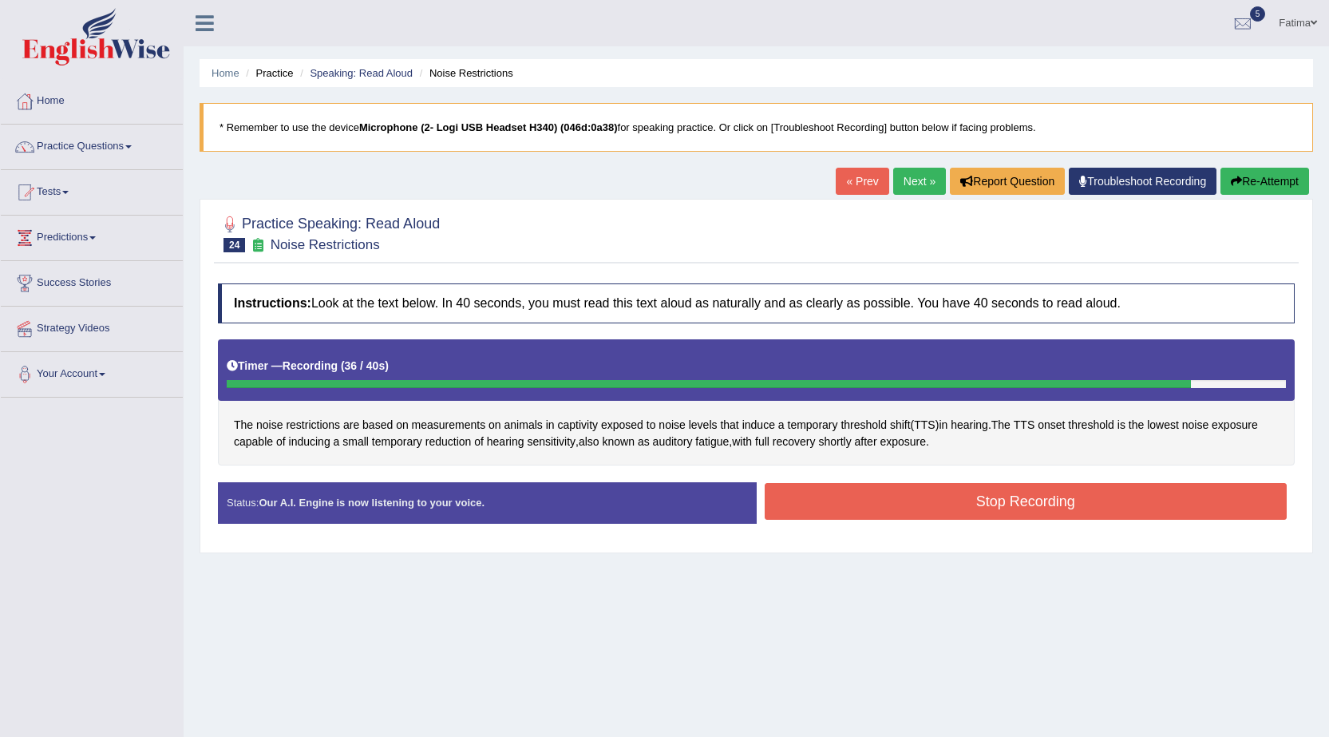
click at [873, 489] on button "Stop Recording" at bounding box center [1026, 501] width 523 height 37
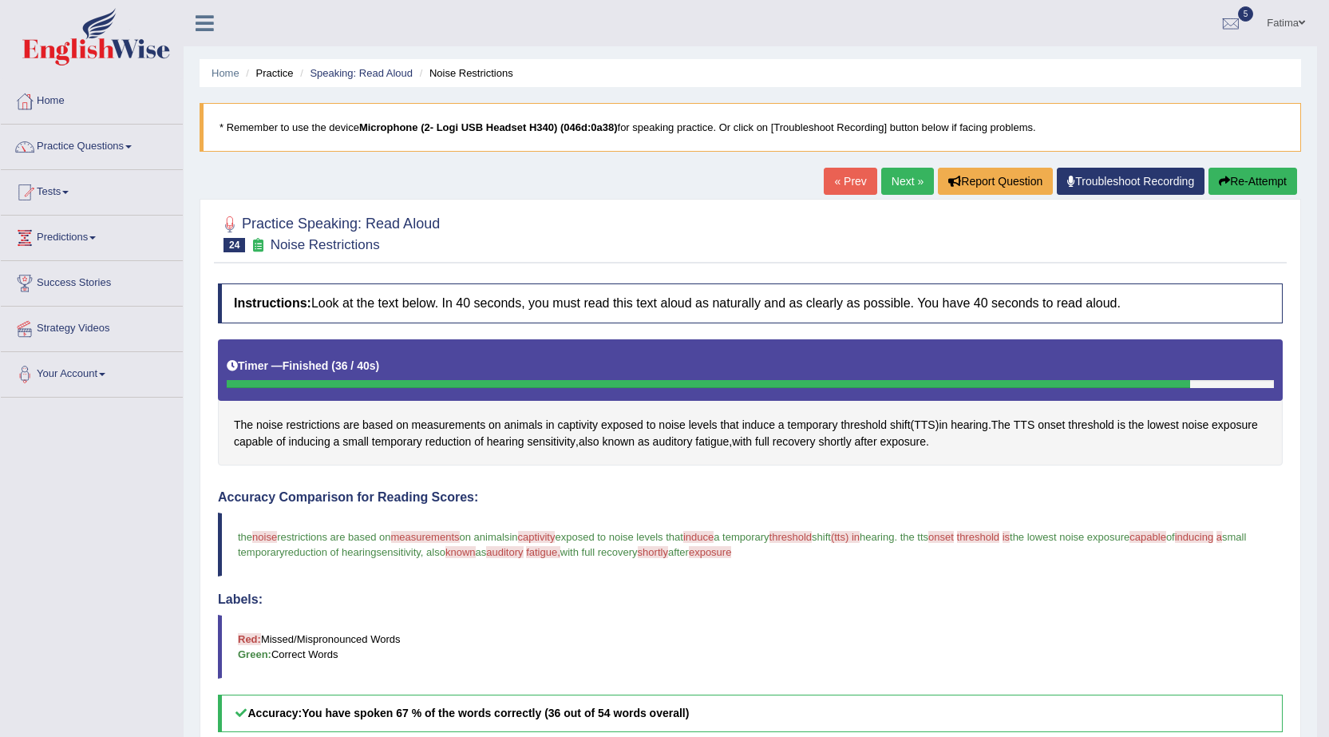
click at [901, 191] on link "Next »" at bounding box center [907, 181] width 53 height 27
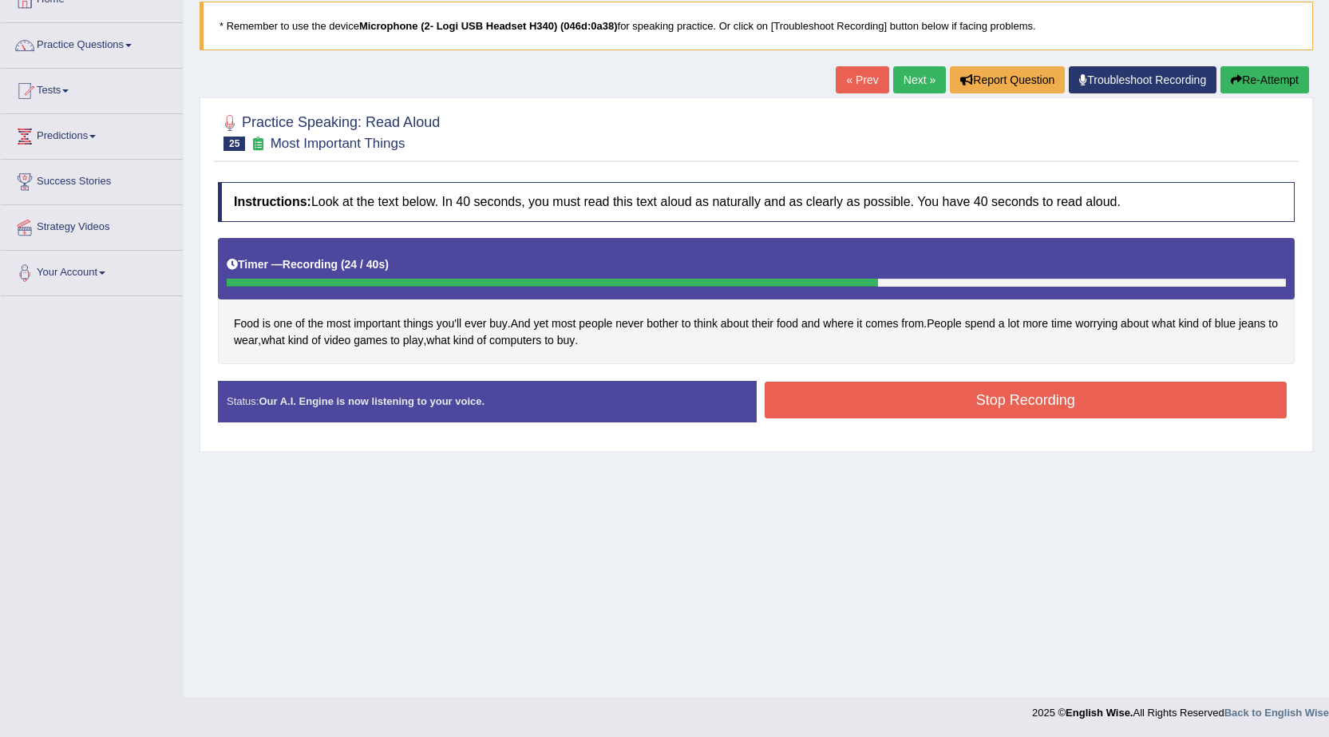
click at [890, 401] on button "Stop Recording" at bounding box center [1026, 400] width 523 height 37
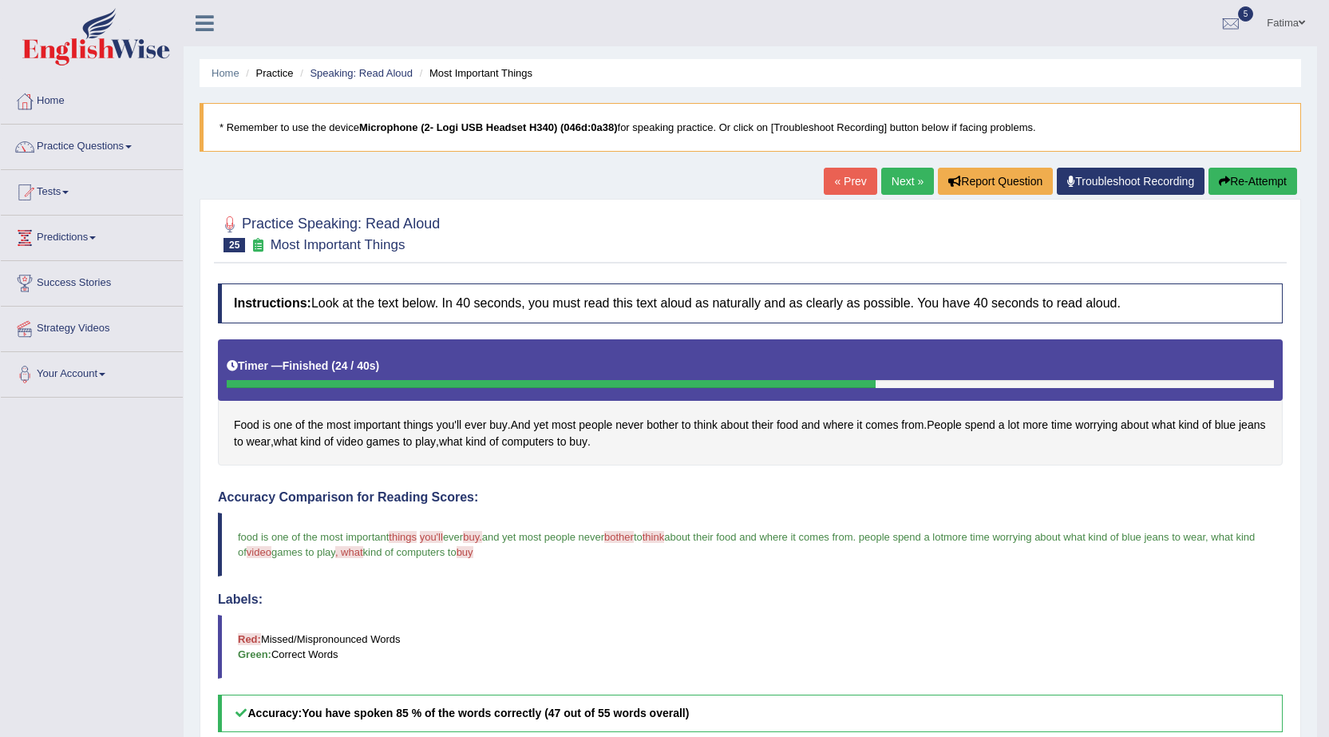
click at [904, 183] on link "Next »" at bounding box center [907, 181] width 53 height 27
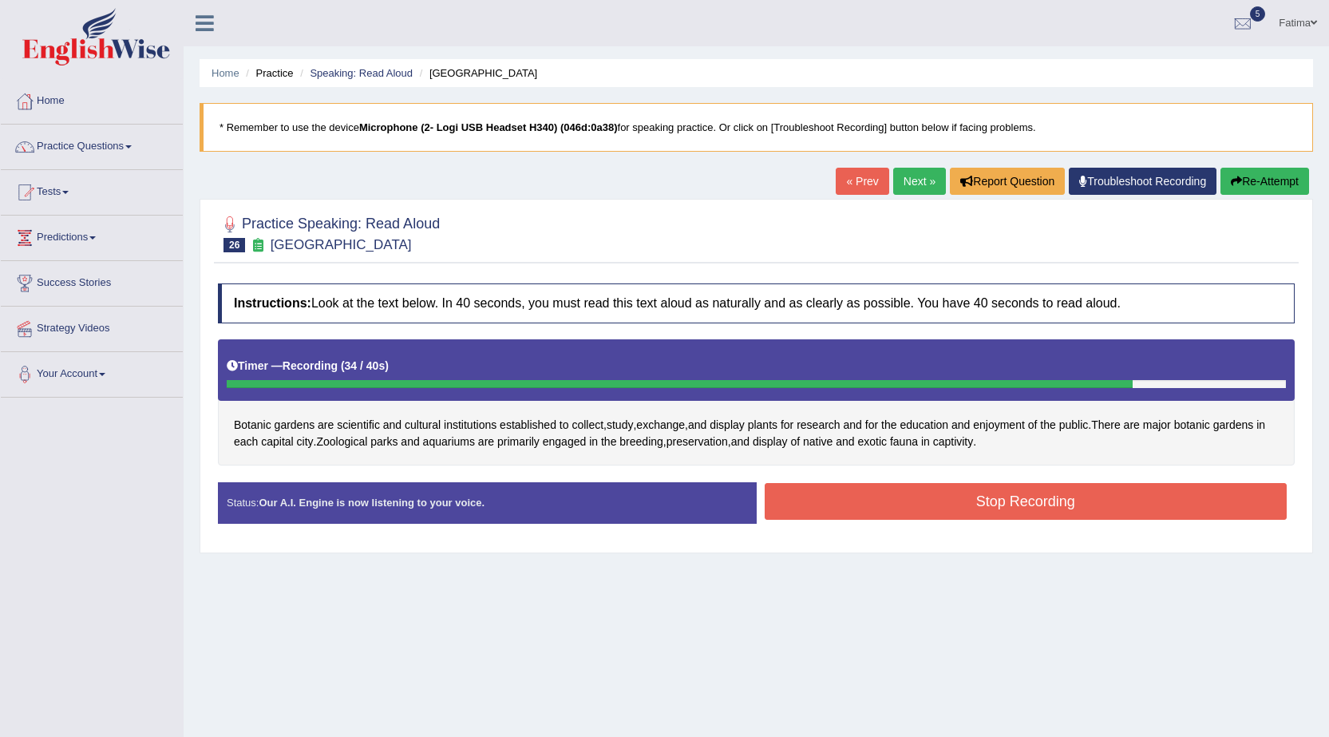
click at [963, 502] on button "Stop Recording" at bounding box center [1026, 501] width 523 height 37
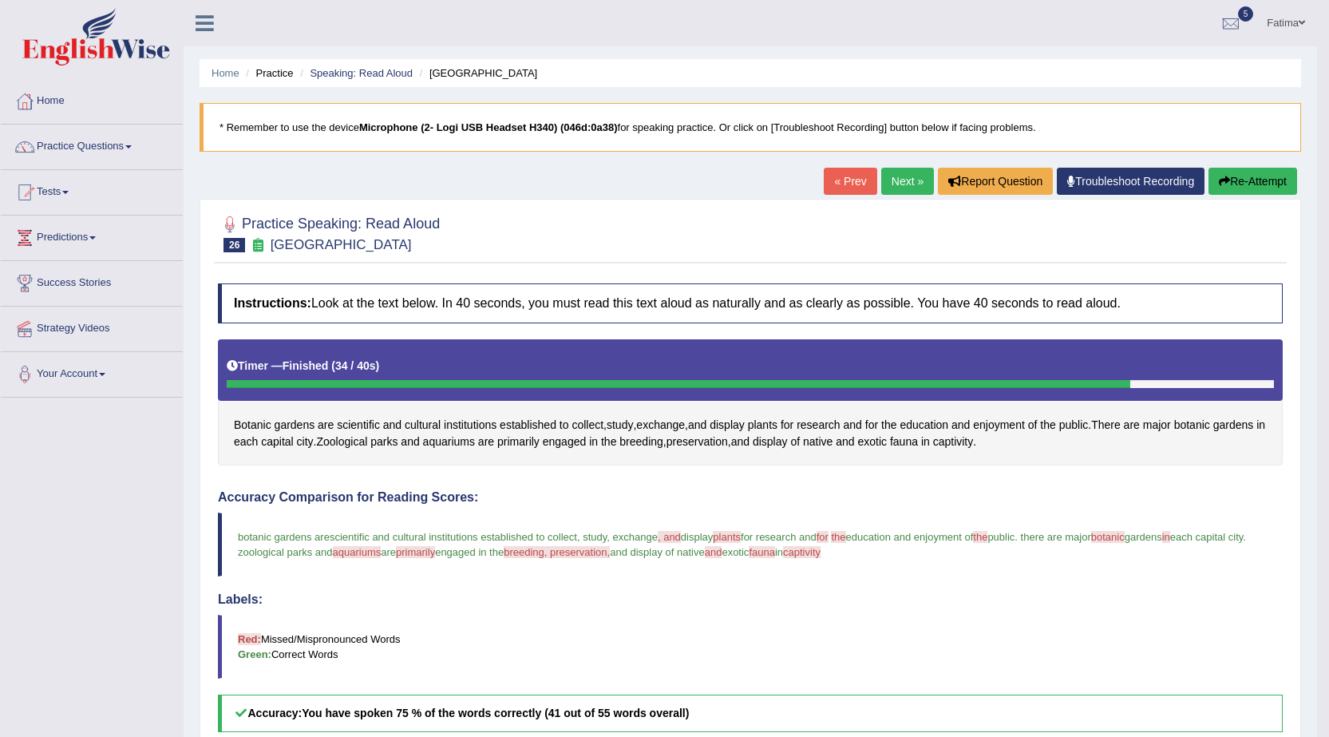
click at [885, 172] on link "Next »" at bounding box center [907, 181] width 53 height 27
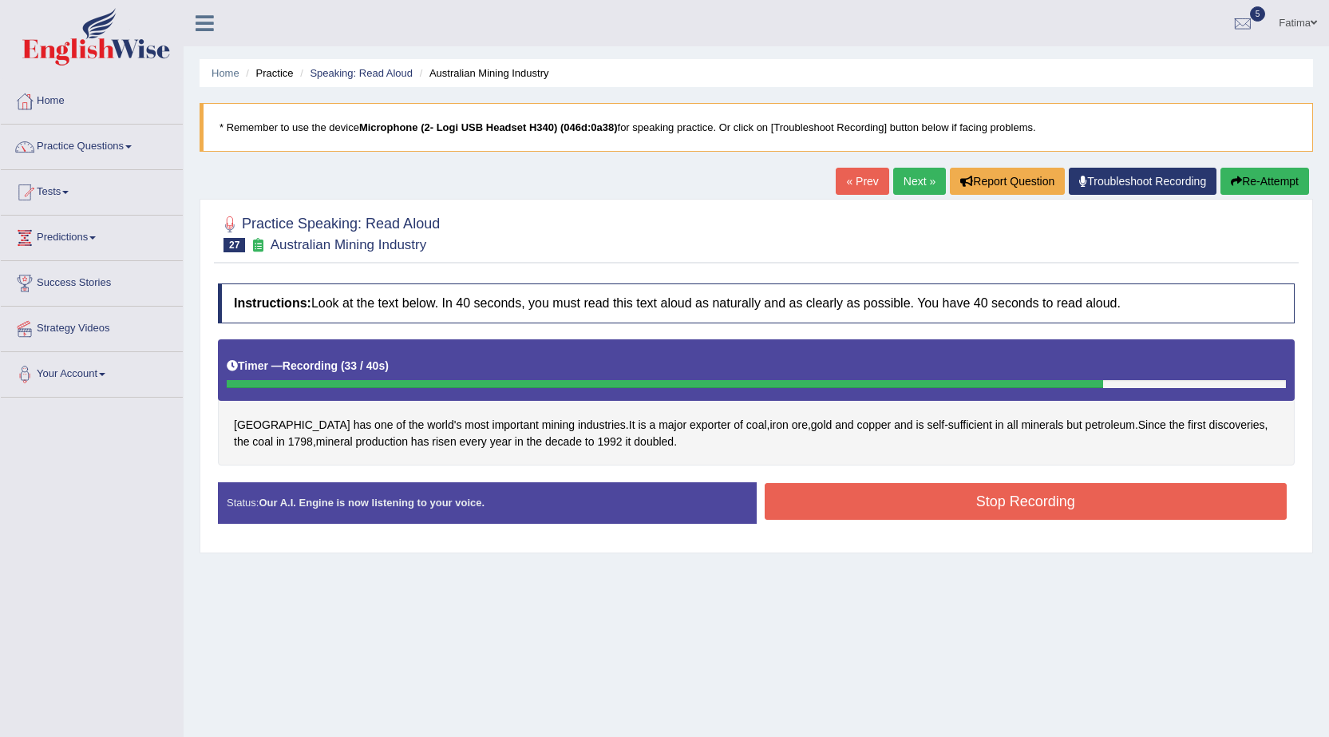
click at [917, 514] on button "Stop Recording" at bounding box center [1026, 501] width 523 height 37
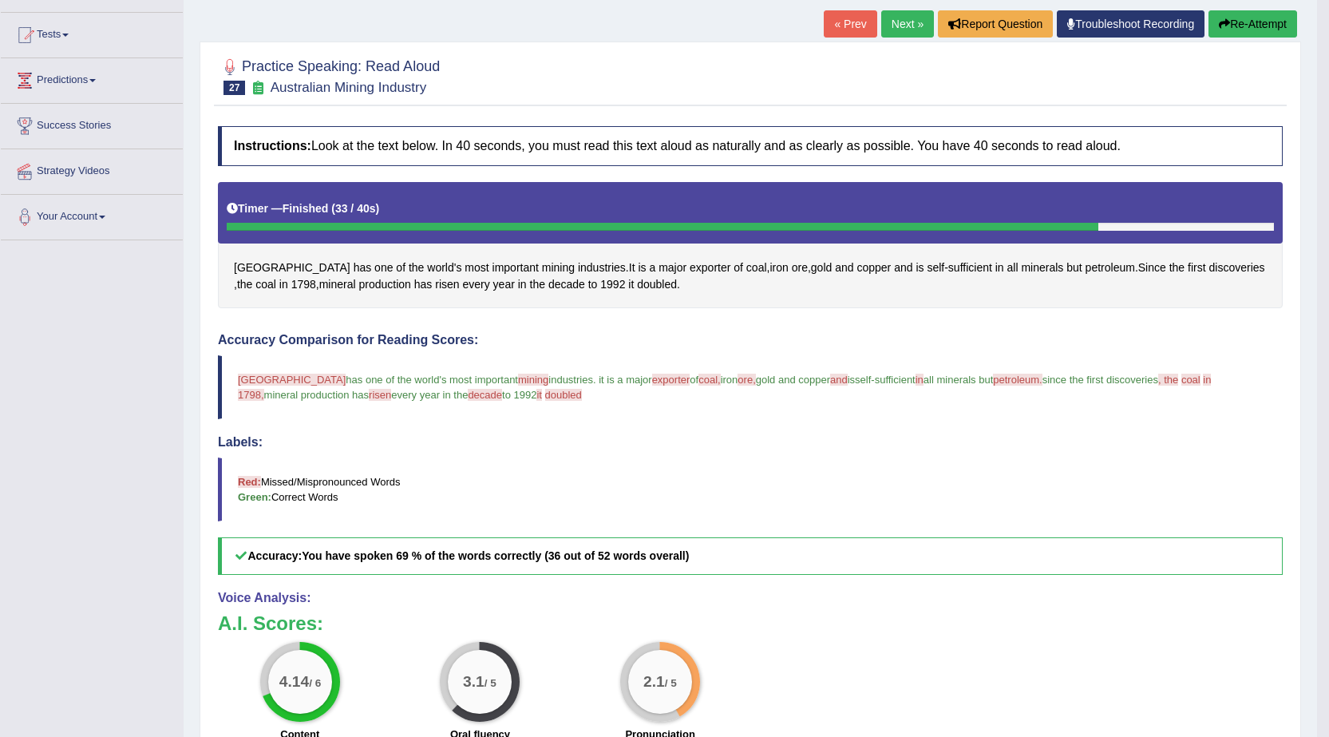
scroll to position [80, 0]
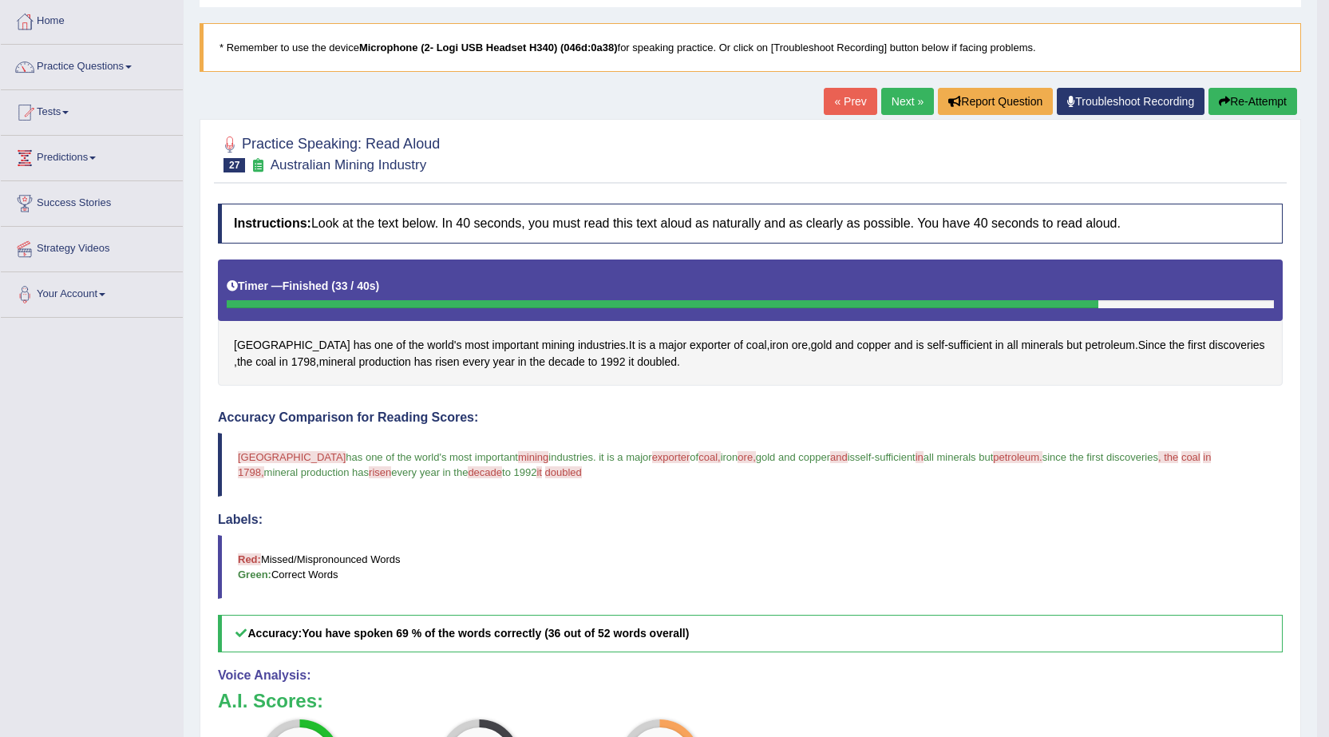
click at [909, 109] on link "Next »" at bounding box center [907, 101] width 53 height 27
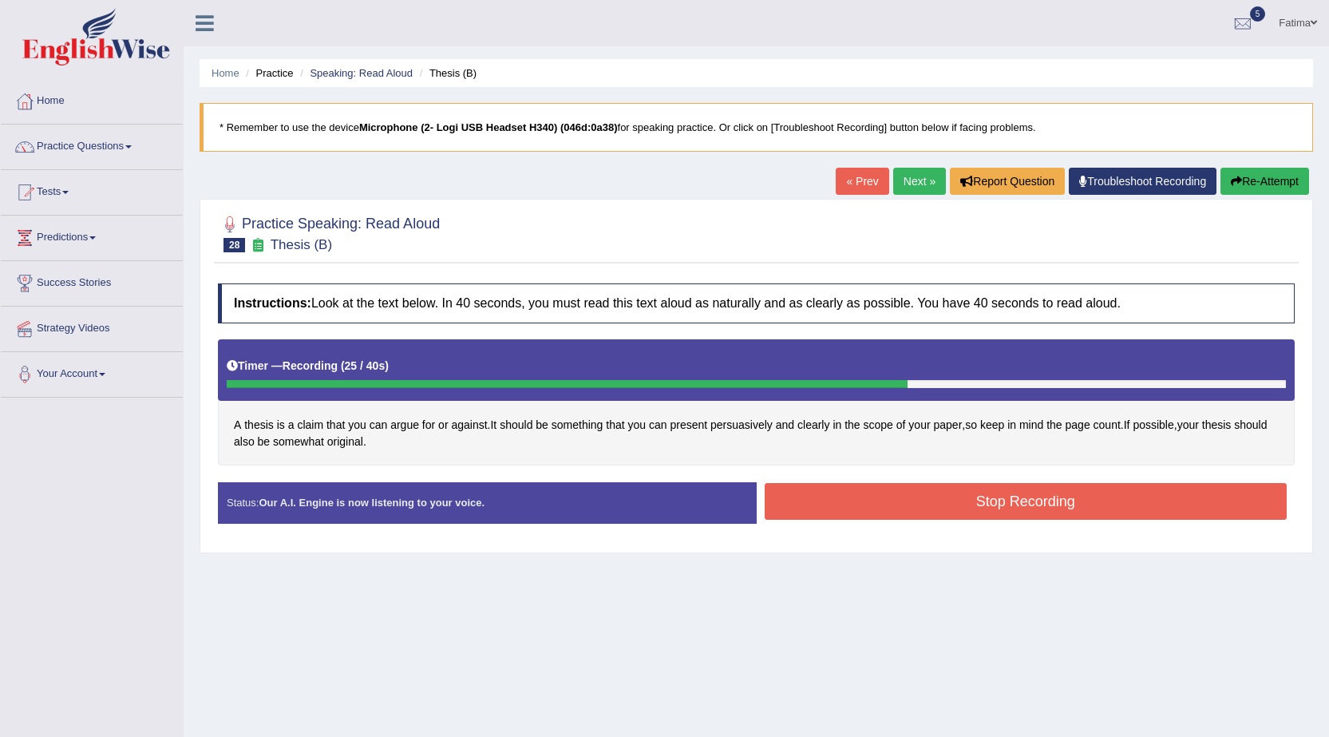
click at [885, 500] on button "Stop Recording" at bounding box center [1026, 501] width 523 height 37
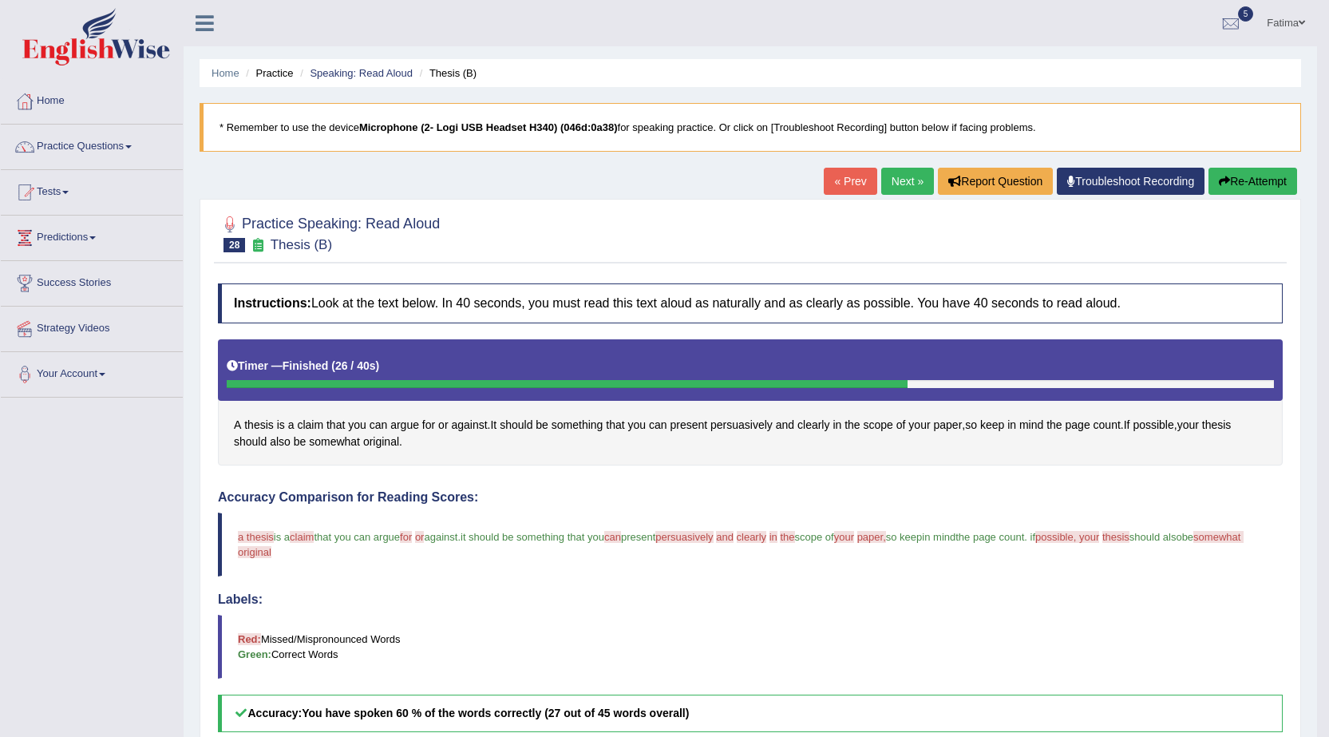
click at [908, 181] on link "Next »" at bounding box center [907, 181] width 53 height 27
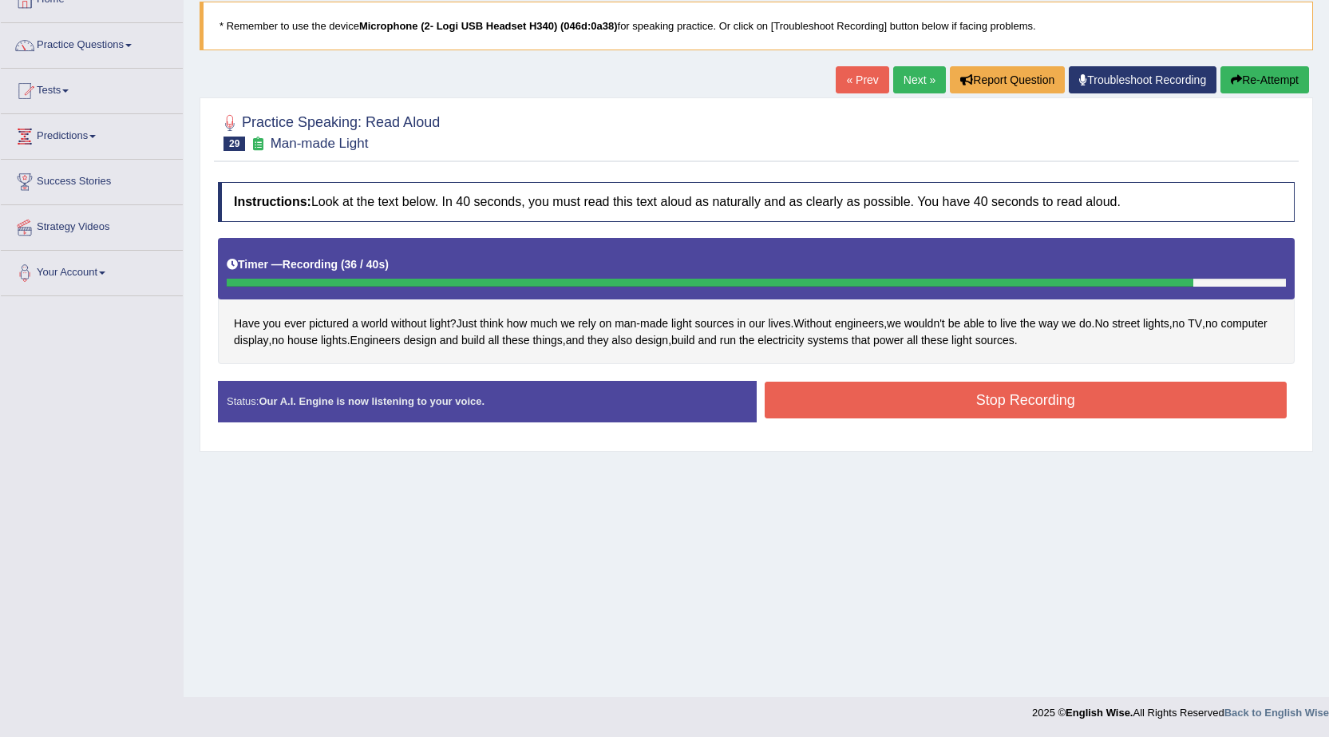
click at [867, 395] on button "Stop Recording" at bounding box center [1026, 400] width 523 height 37
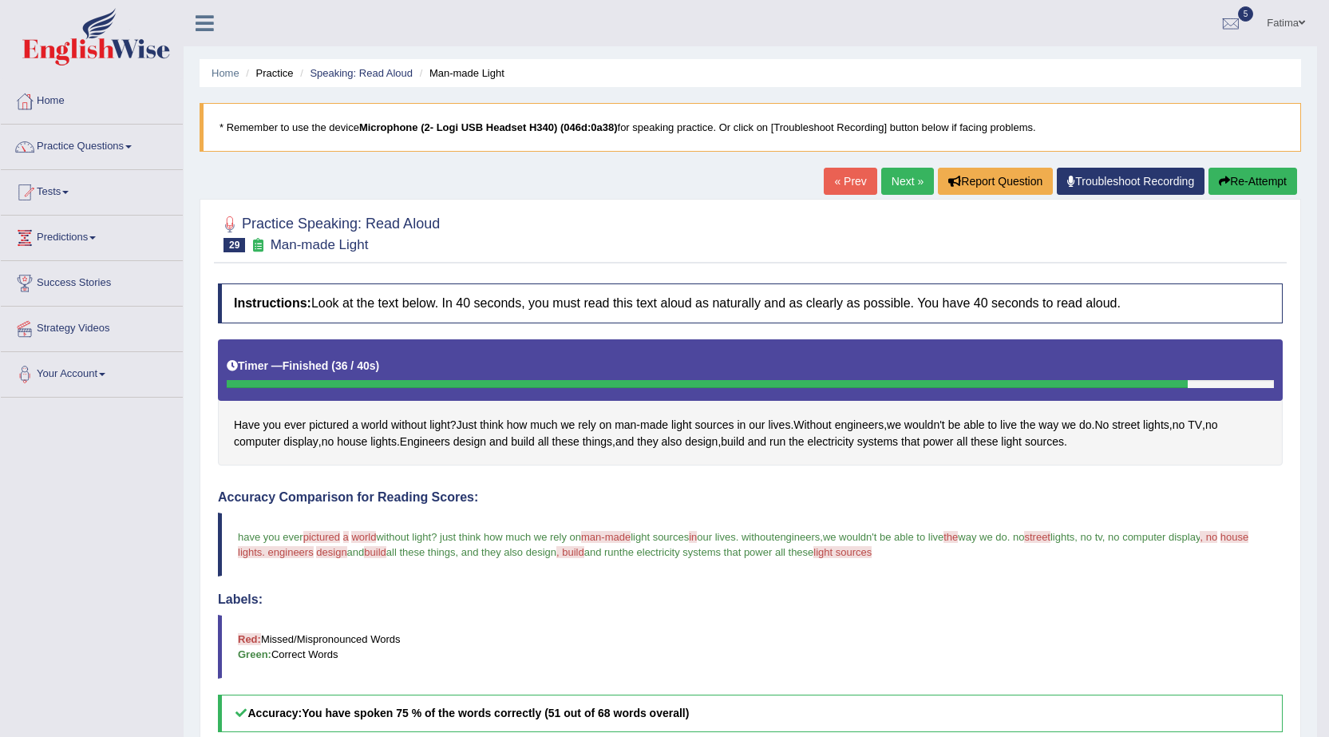
click at [883, 192] on link "Next »" at bounding box center [907, 181] width 53 height 27
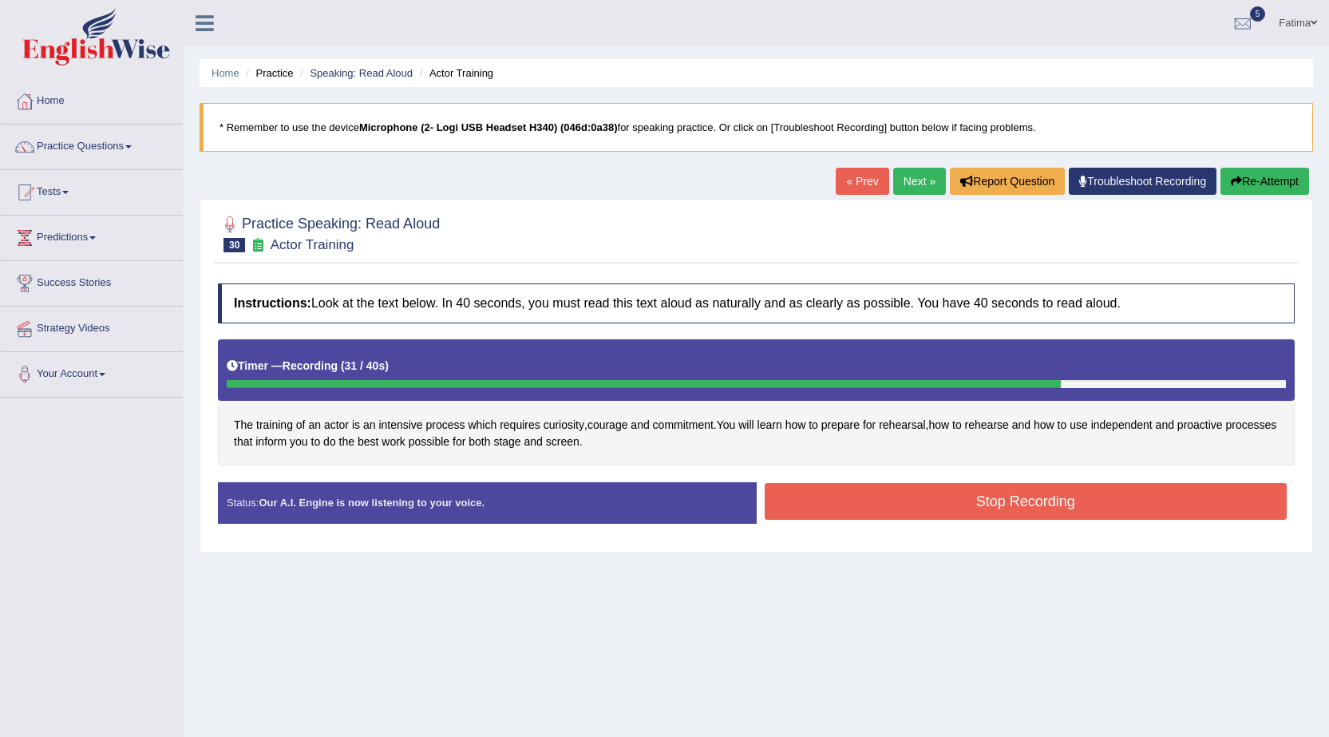
click at [950, 497] on button "Stop Recording" at bounding box center [1026, 501] width 523 height 37
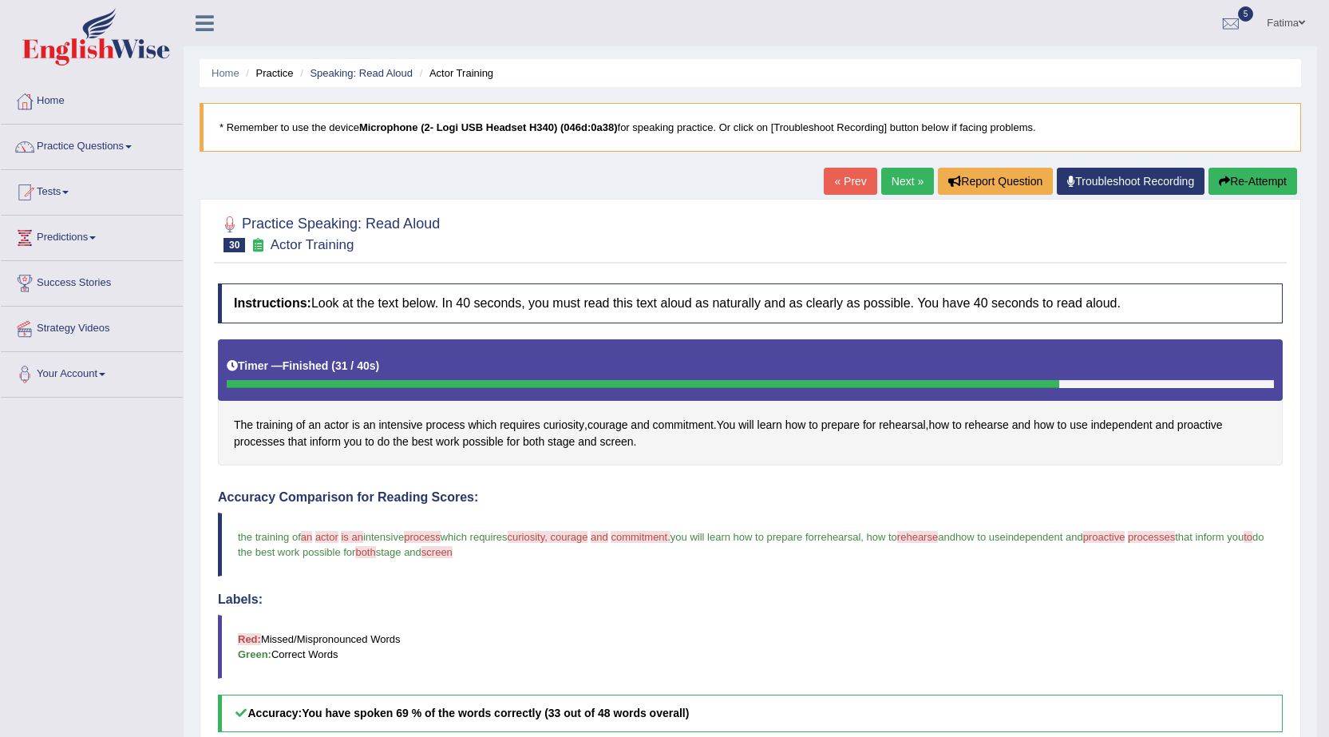
click at [889, 183] on link "Next »" at bounding box center [907, 181] width 53 height 27
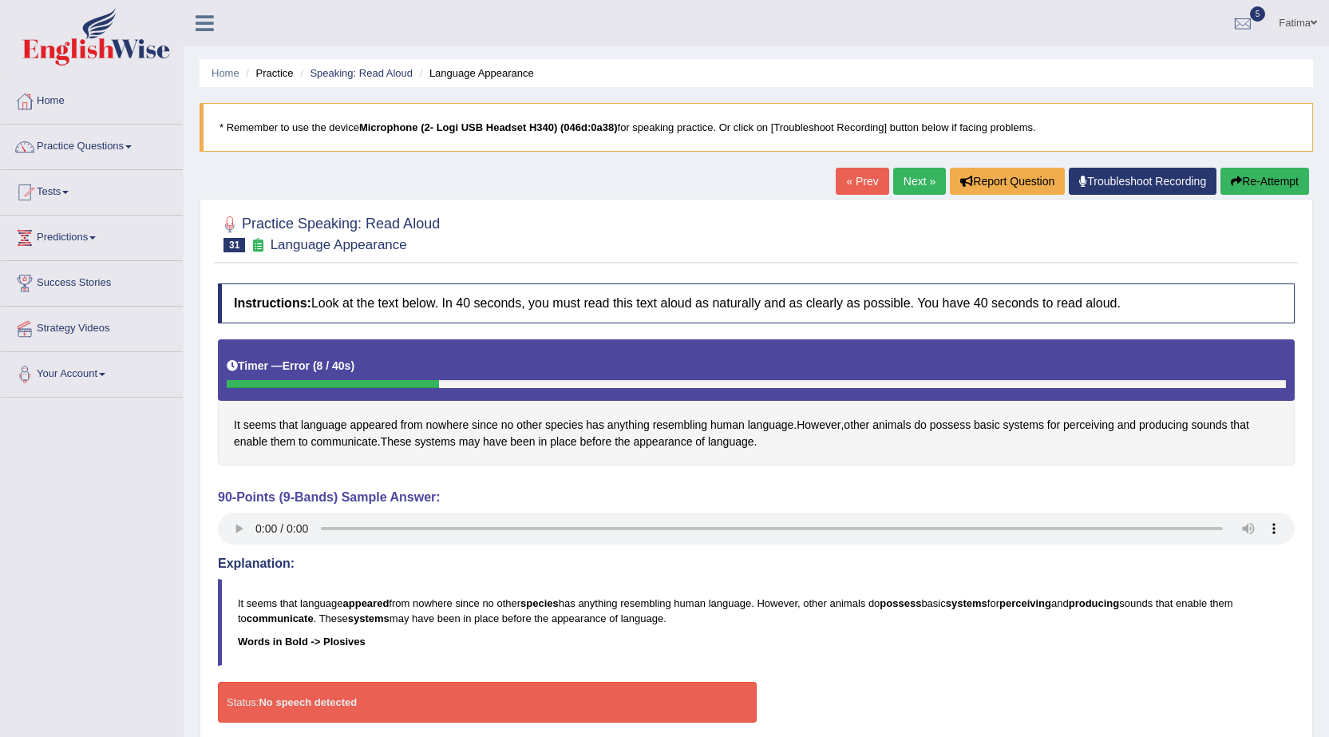
click at [1270, 184] on button "Re-Attempt" at bounding box center [1265, 181] width 89 height 27
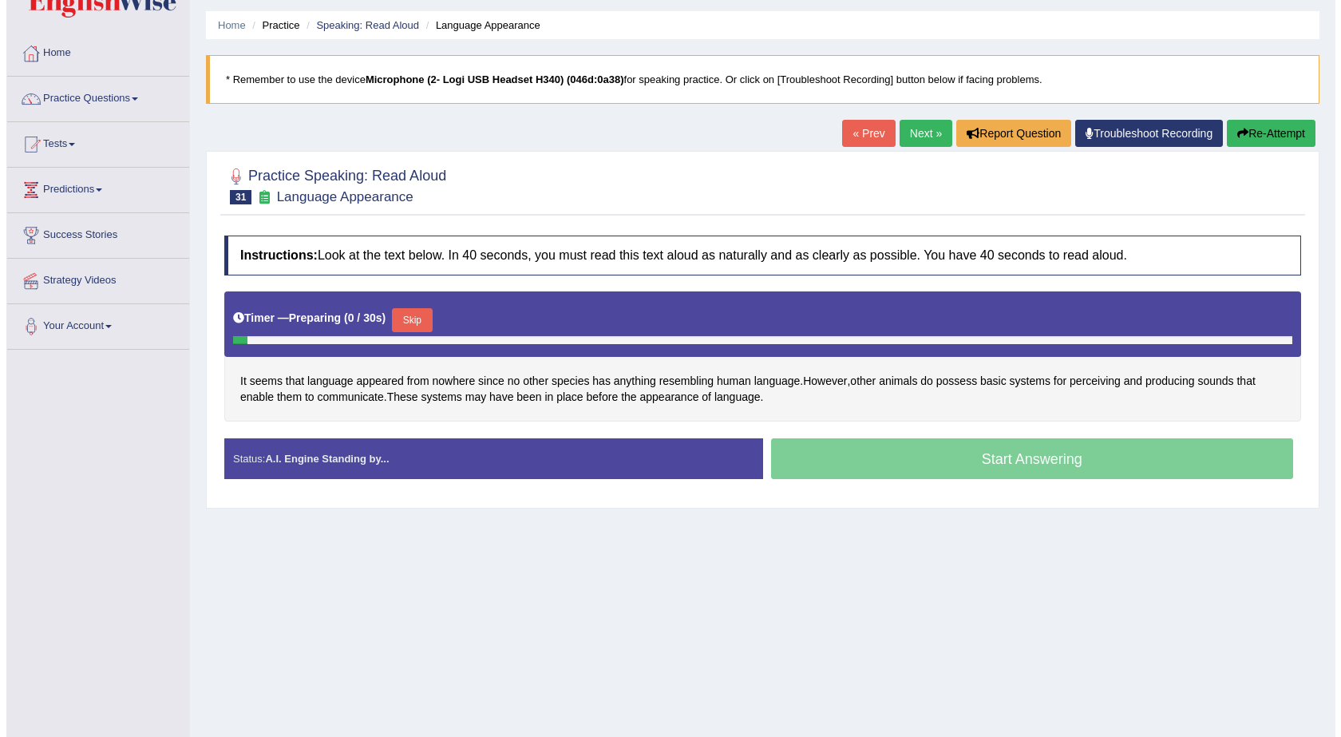
scroll to position [101, 0]
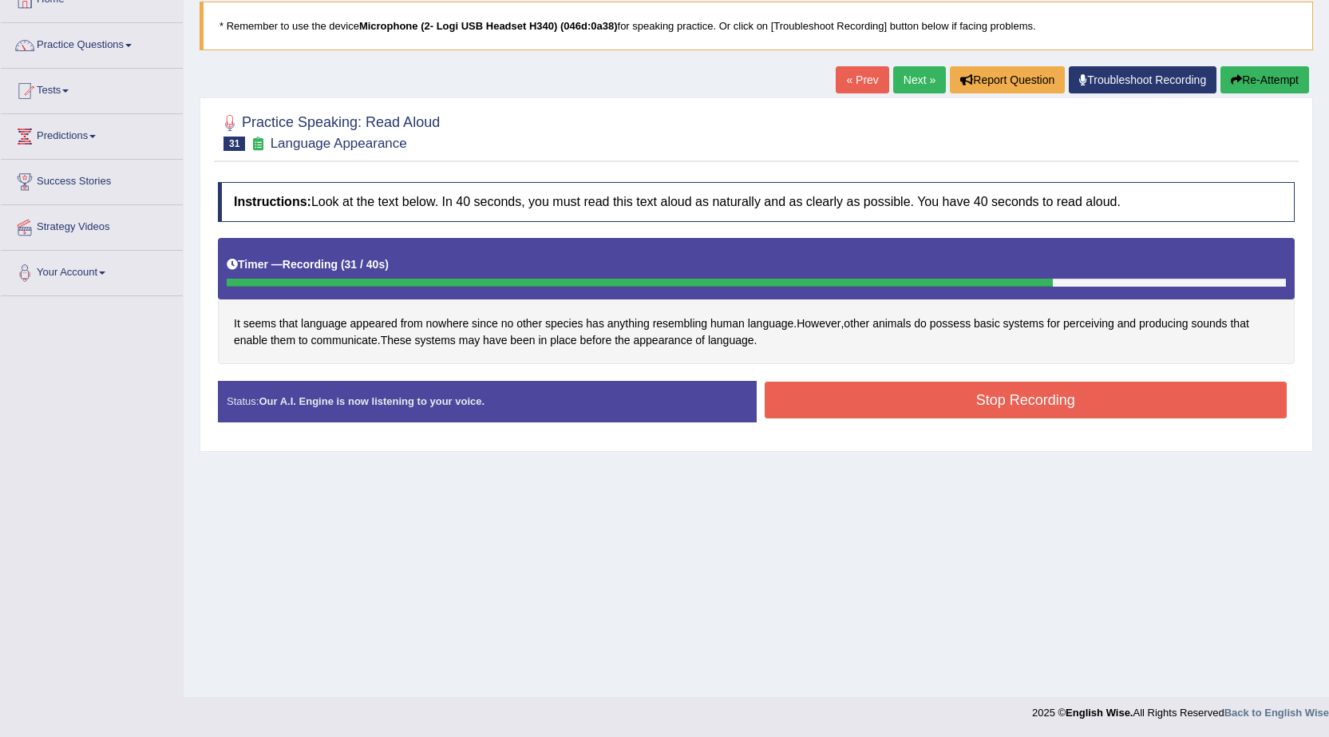
click at [976, 404] on button "Stop Recording" at bounding box center [1026, 400] width 523 height 37
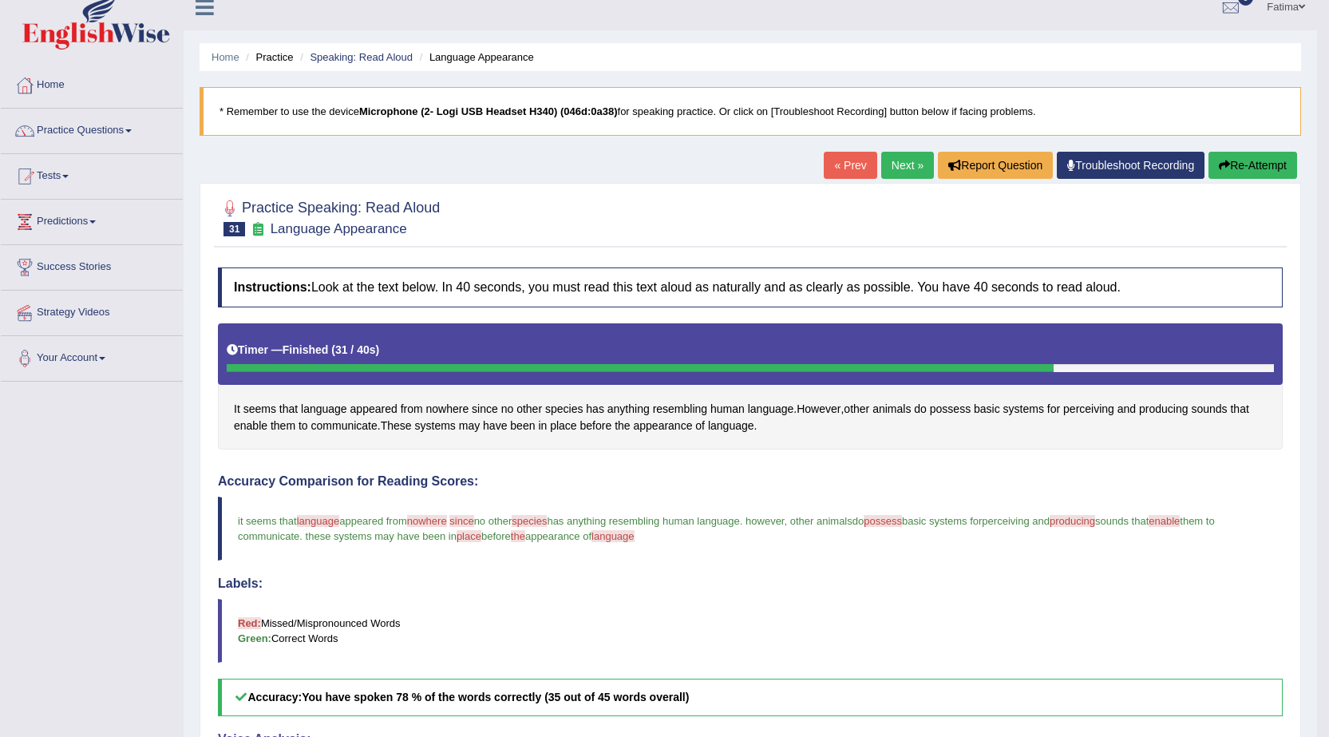
scroll to position [0, 0]
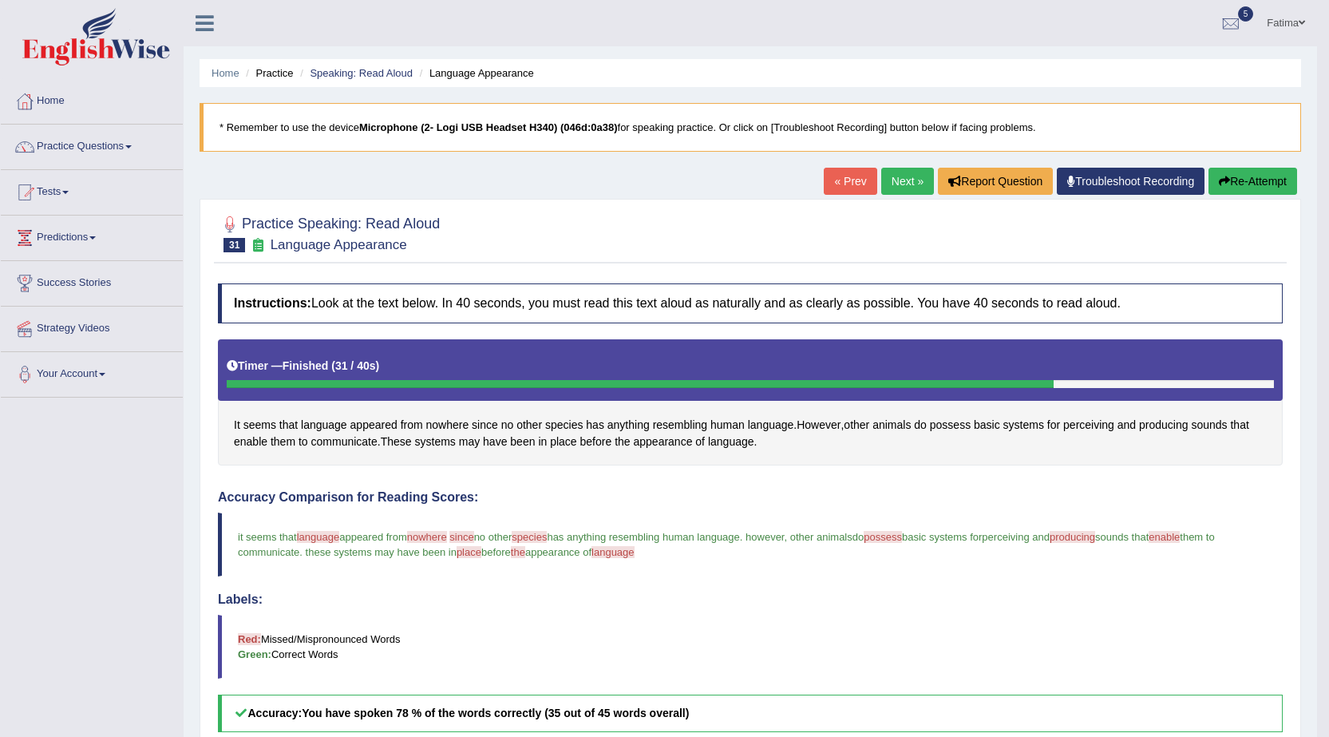
click at [908, 188] on link "Next »" at bounding box center [907, 181] width 53 height 27
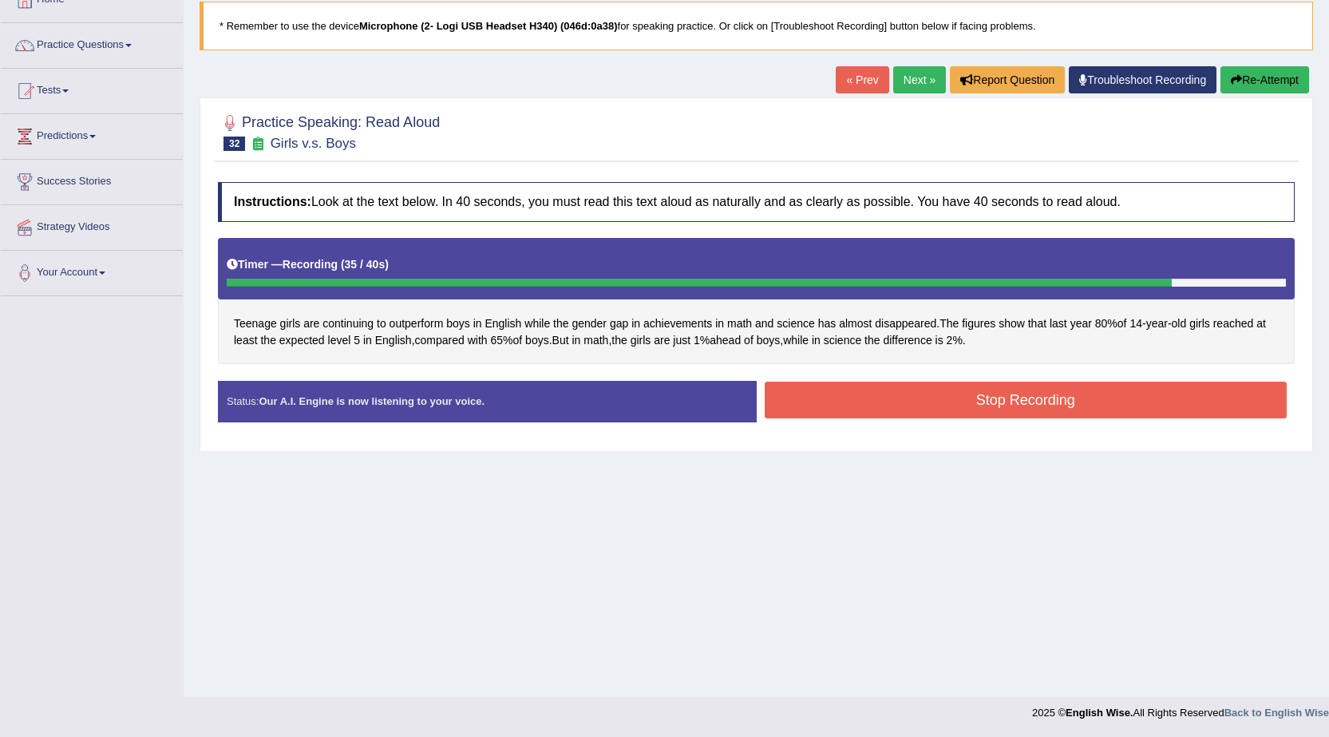
click at [927, 405] on button "Stop Recording" at bounding box center [1026, 400] width 523 height 37
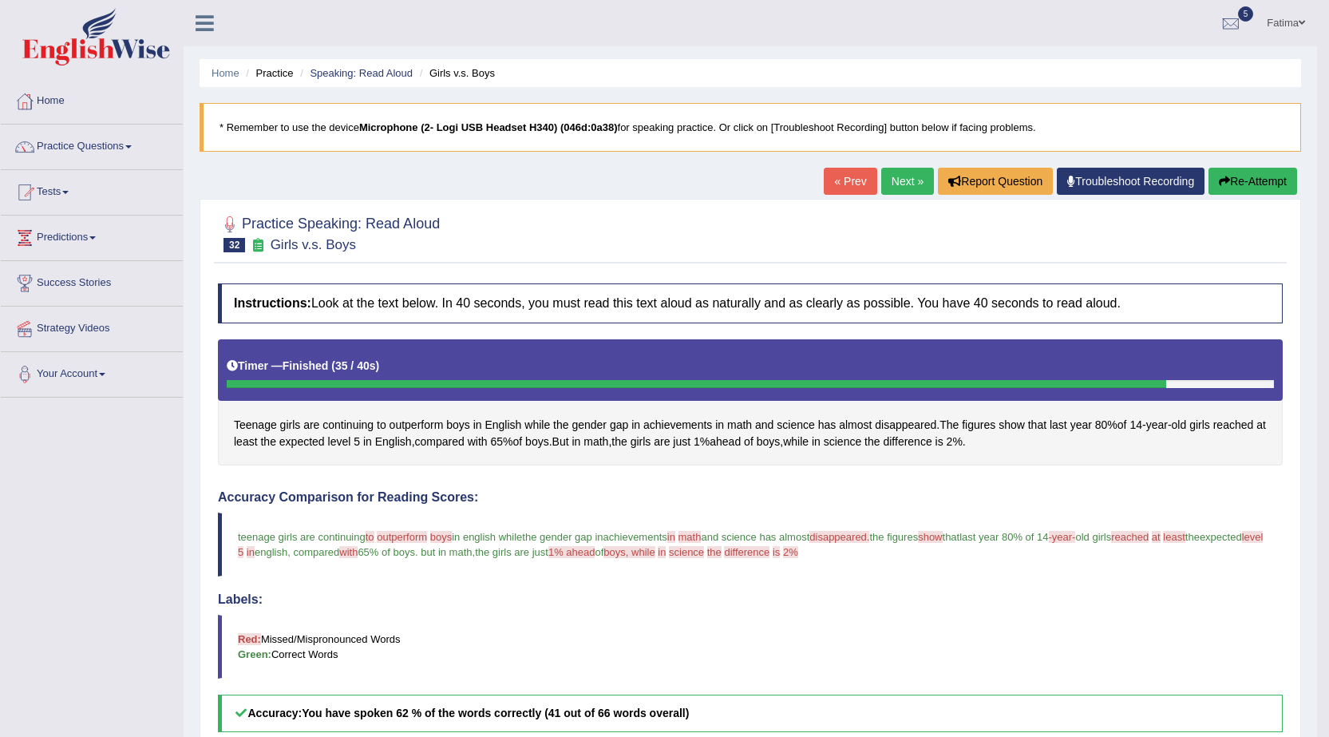
click at [898, 173] on link "Next »" at bounding box center [907, 181] width 53 height 27
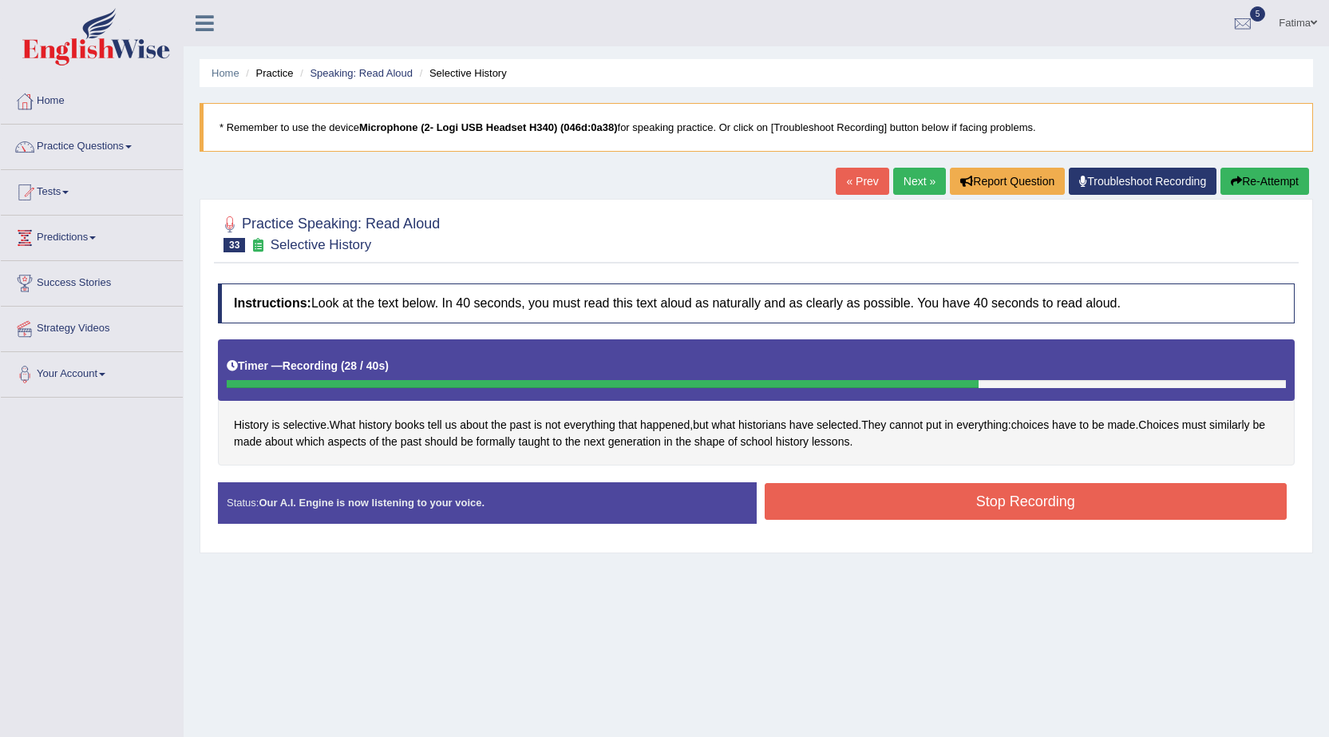
click at [858, 509] on button "Stop Recording" at bounding box center [1026, 501] width 523 height 37
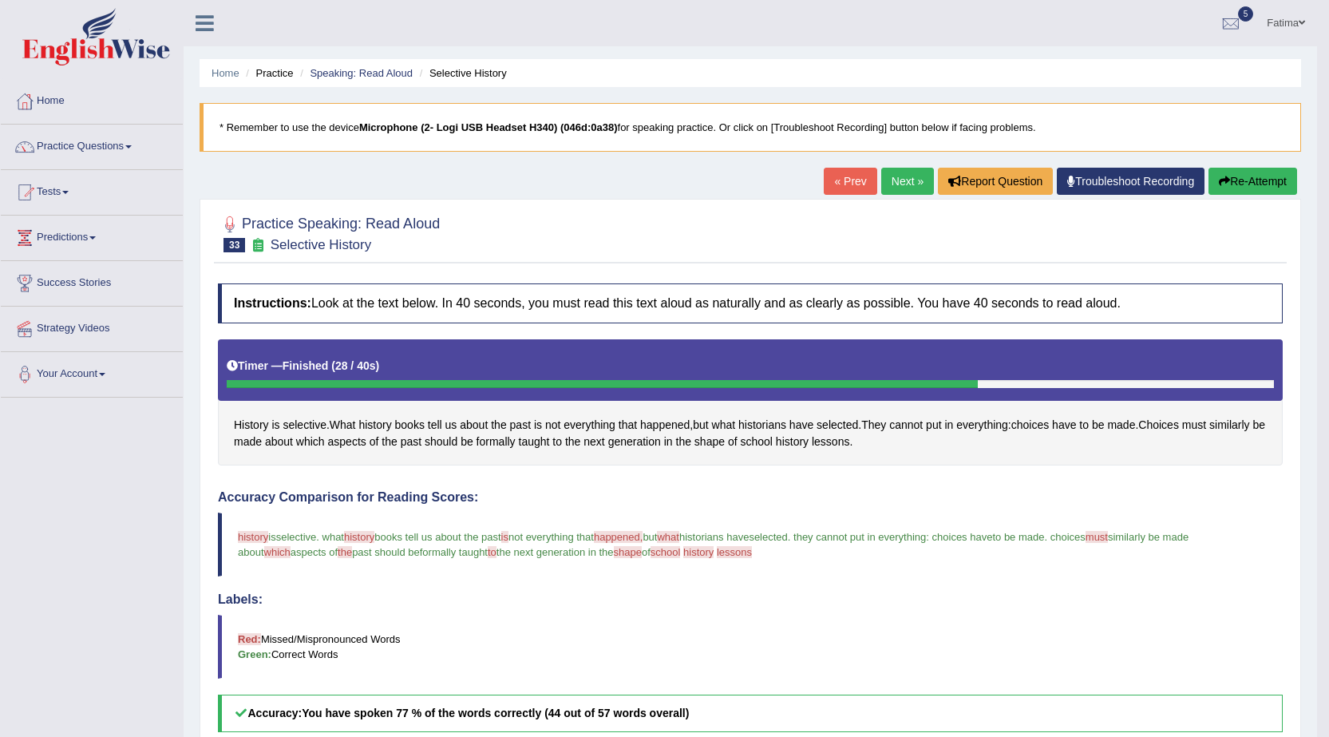
click at [903, 177] on link "Next »" at bounding box center [907, 181] width 53 height 27
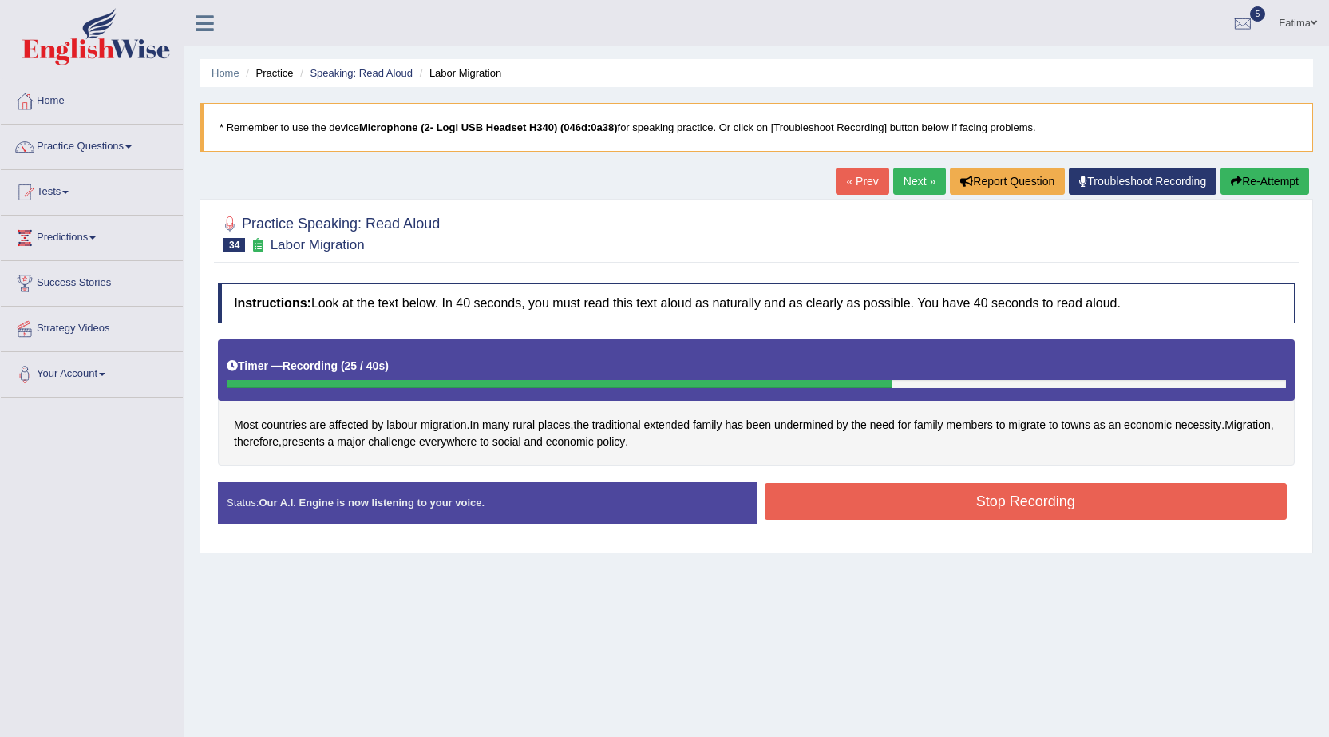
click at [880, 501] on button "Stop Recording" at bounding box center [1026, 501] width 523 height 37
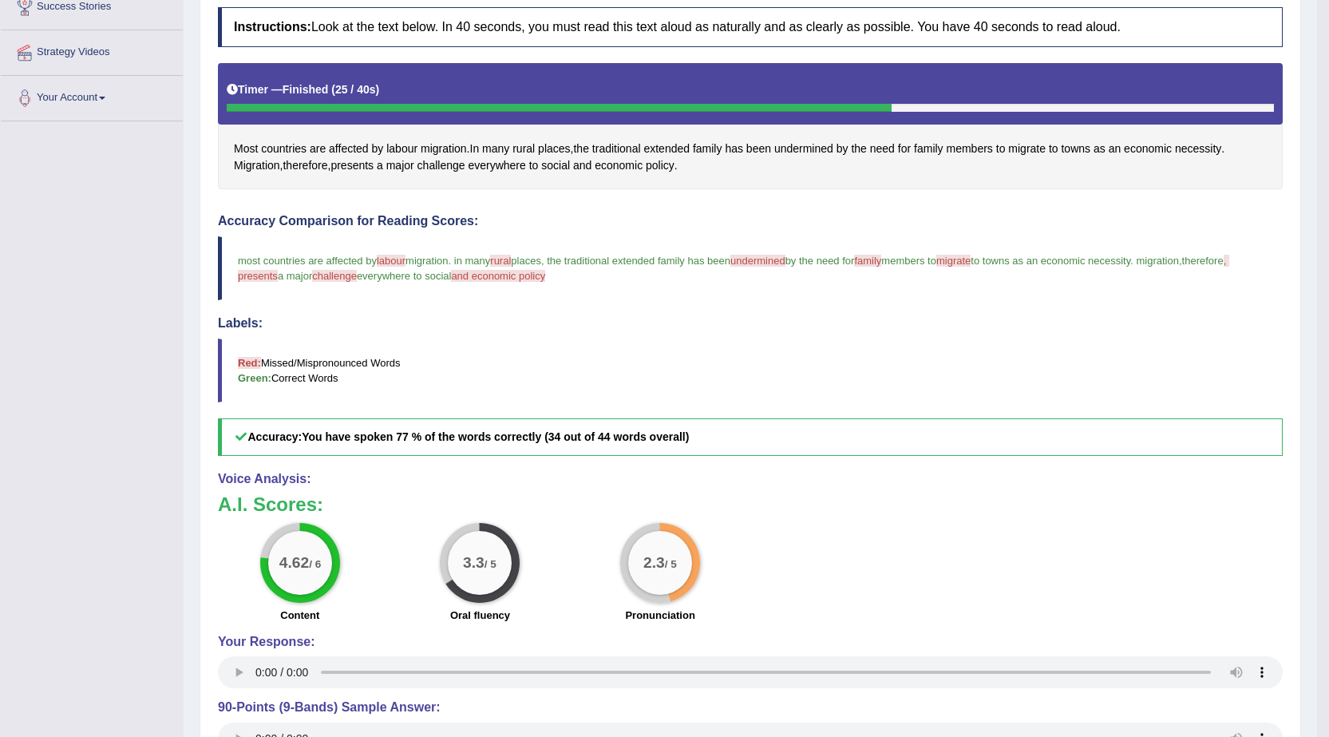
scroll to position [74, 0]
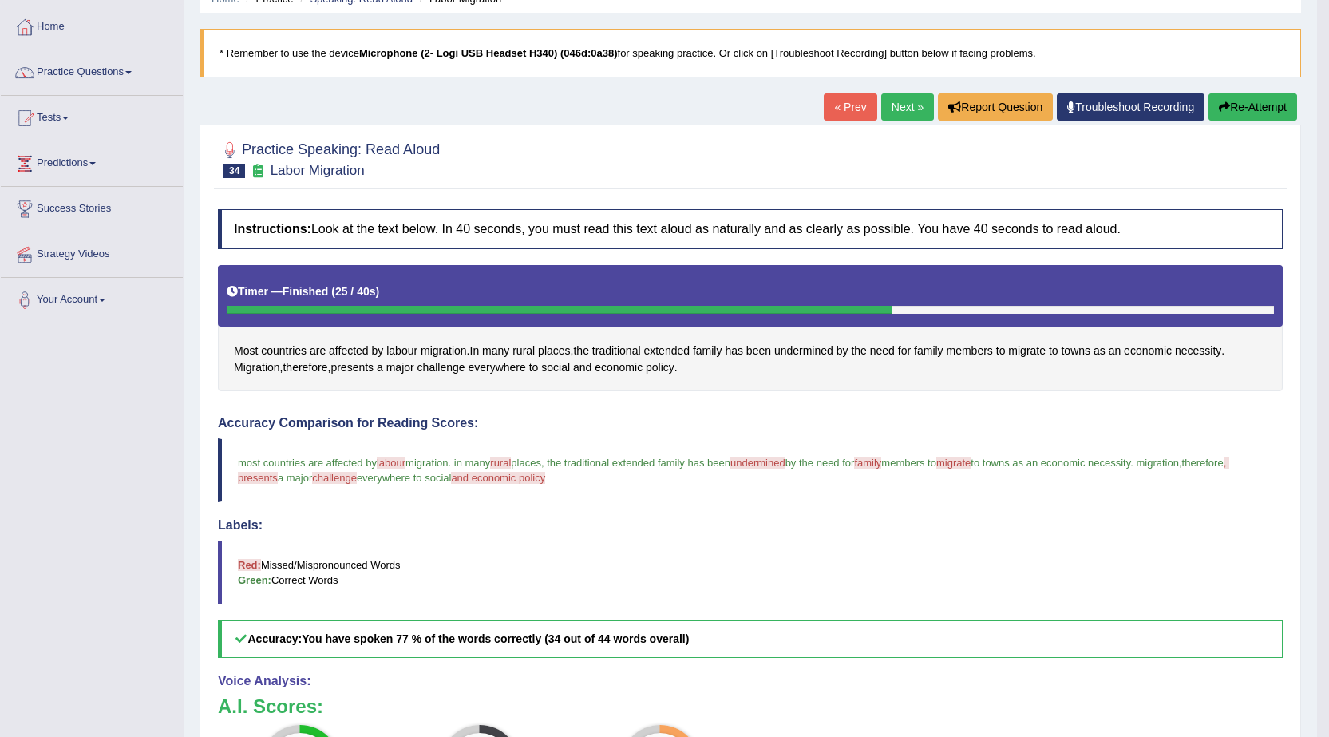
click at [883, 105] on link "Next »" at bounding box center [907, 106] width 53 height 27
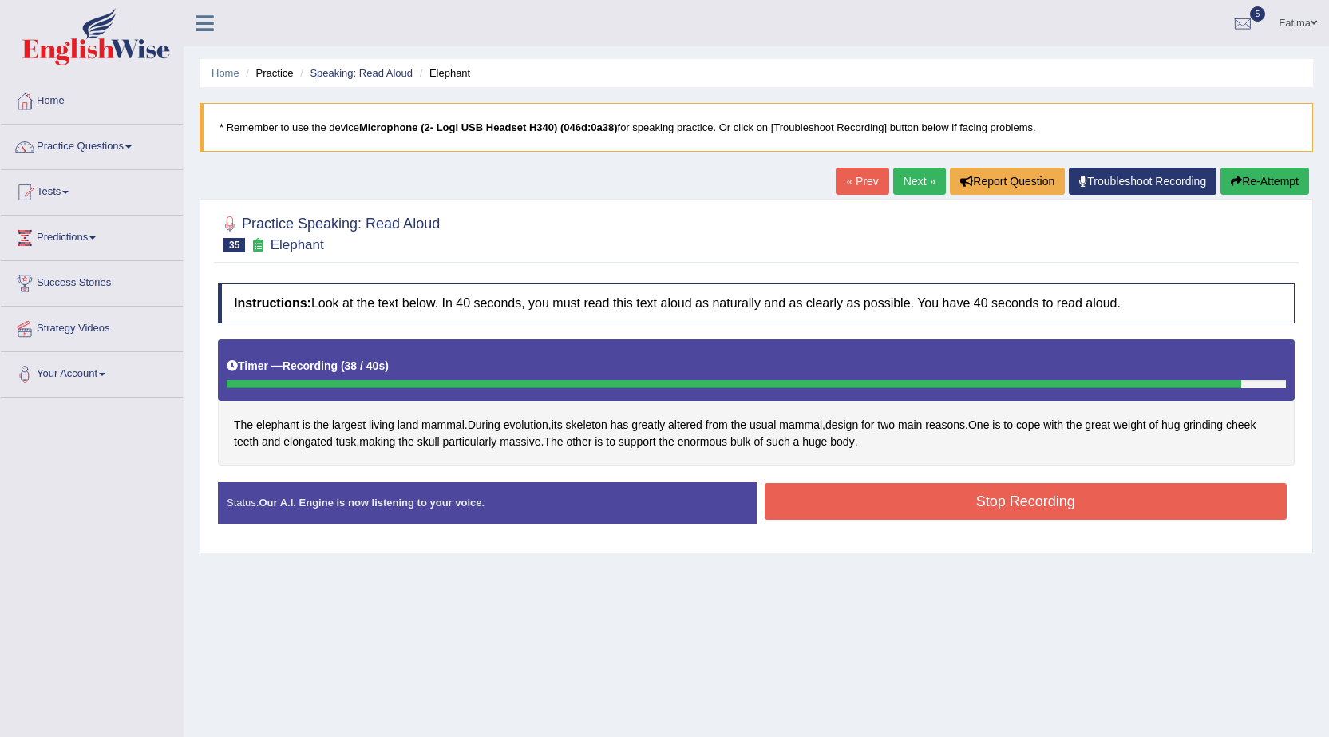
click at [890, 500] on button "Stop Recording" at bounding box center [1026, 501] width 523 height 37
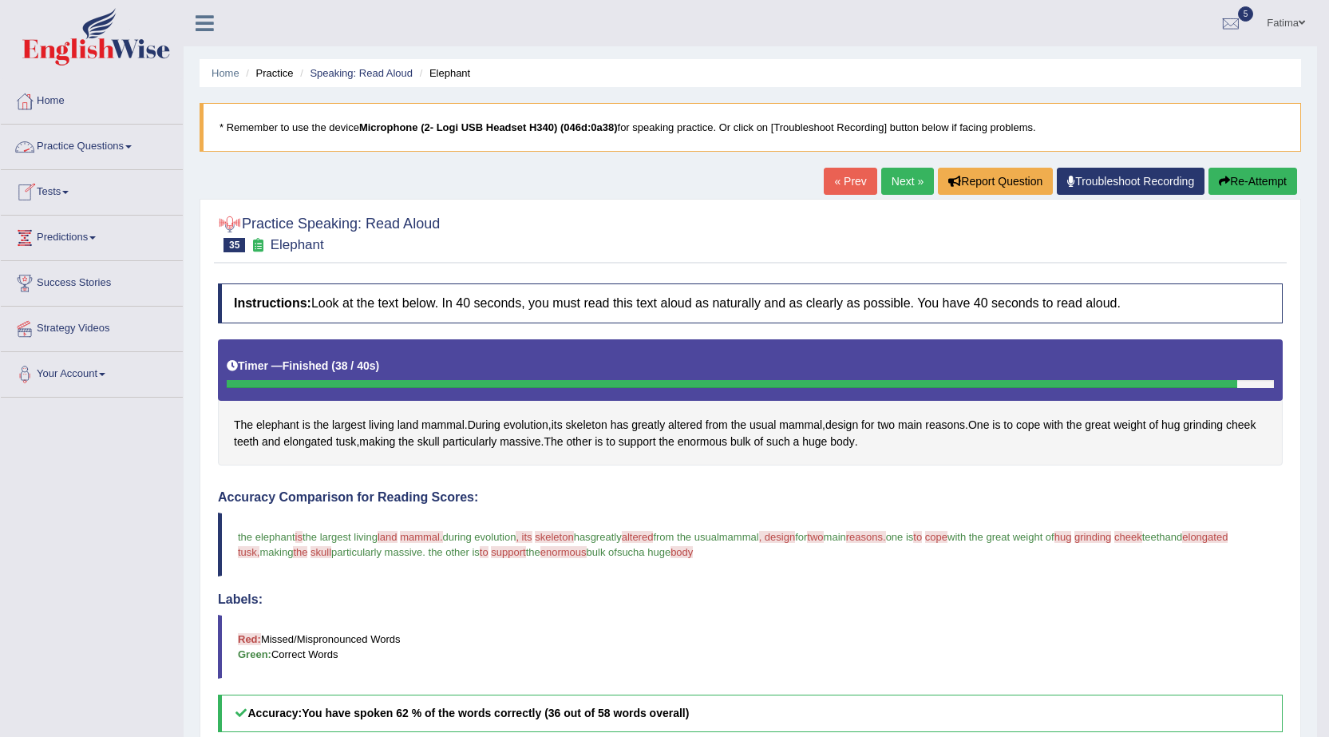
click at [125, 134] on link "Practice Questions" at bounding box center [92, 145] width 182 height 40
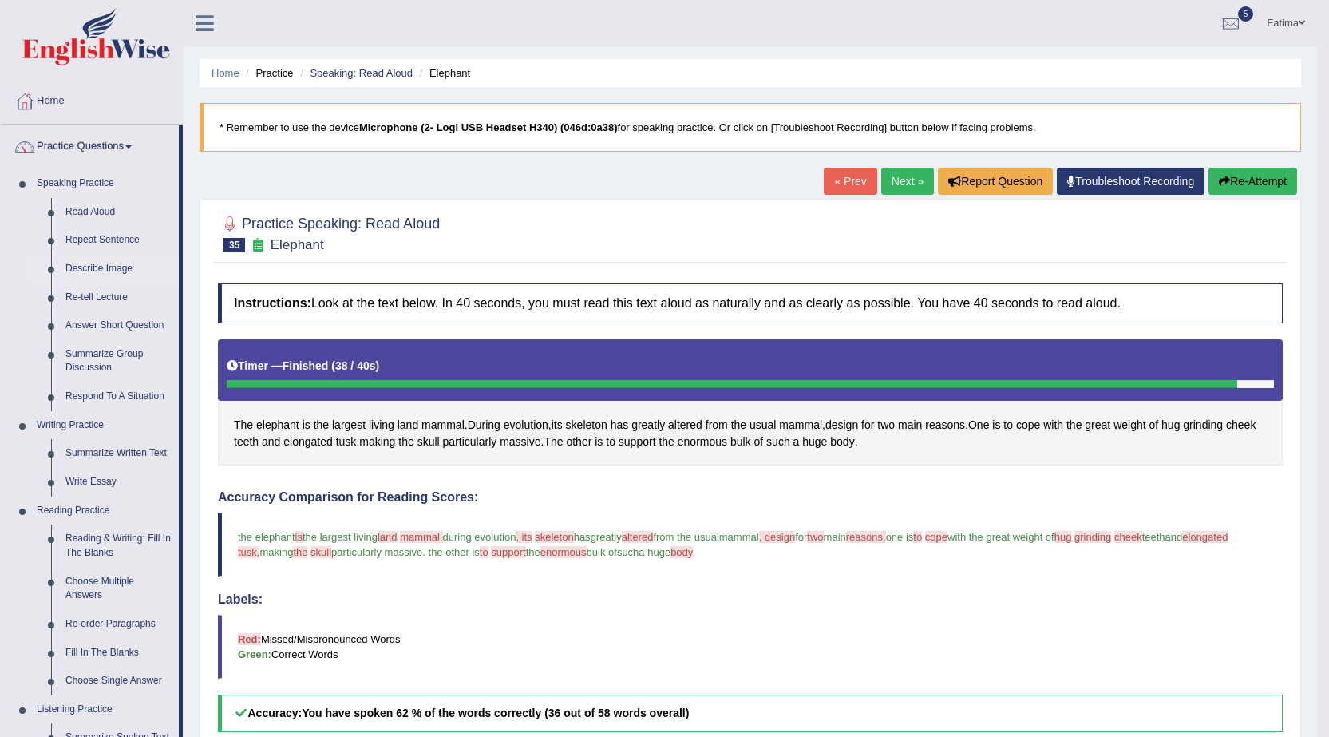
click at [104, 267] on link "Describe Image" at bounding box center [118, 269] width 121 height 29
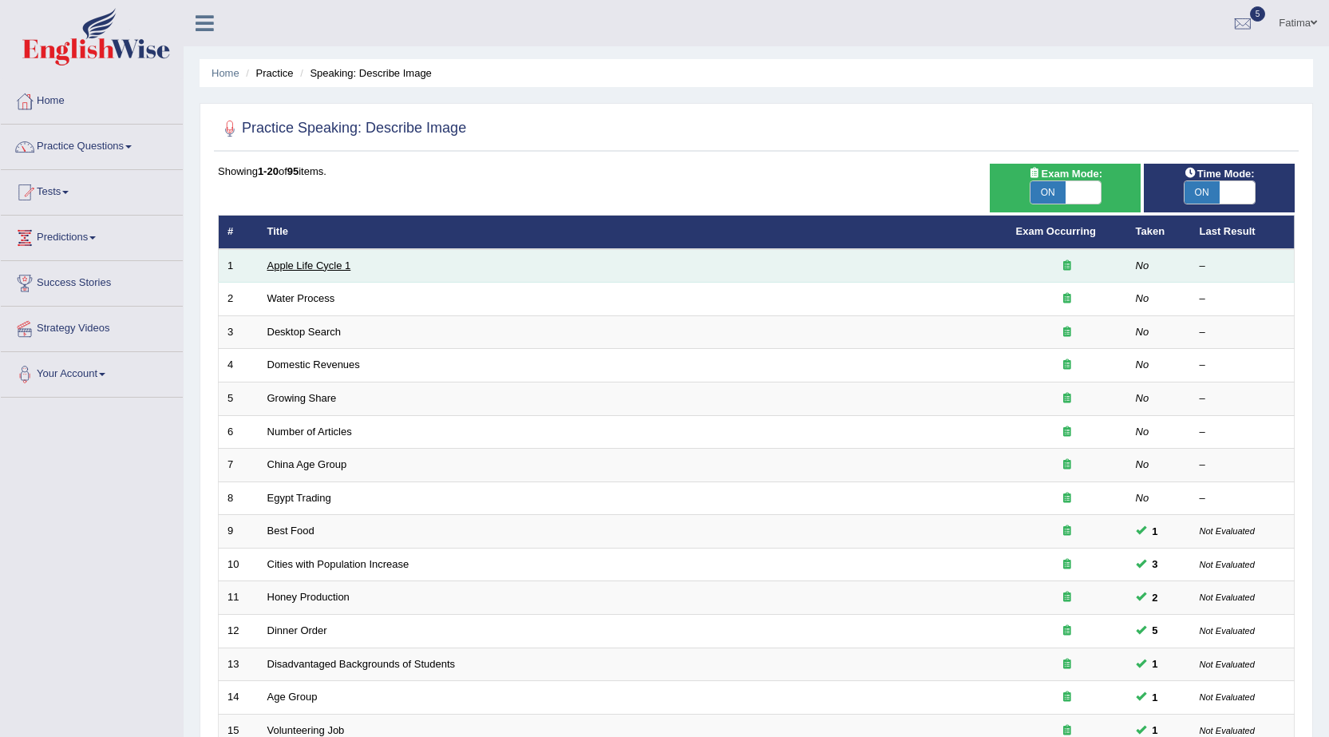
click at [299, 267] on link "Apple Life Cycle 1" at bounding box center [309, 265] width 84 height 12
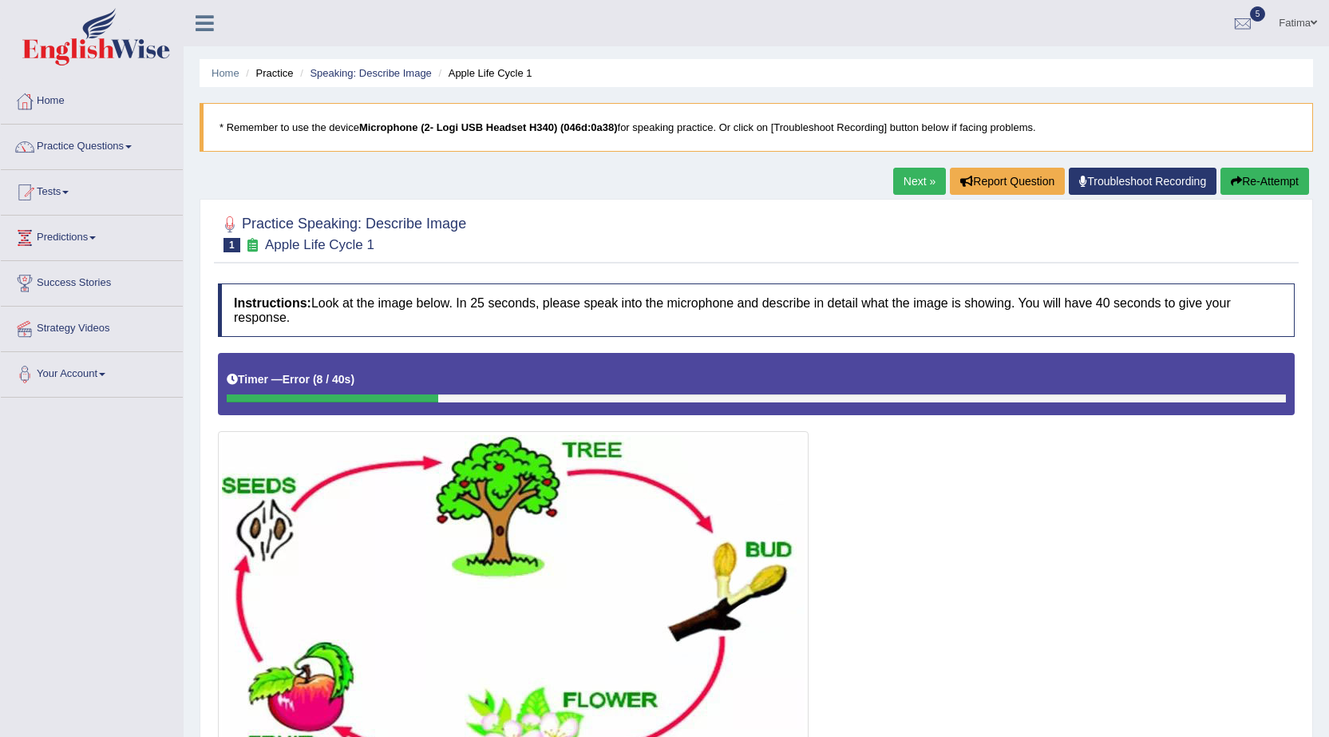
click at [1255, 184] on button "Re-Attempt" at bounding box center [1265, 181] width 89 height 27
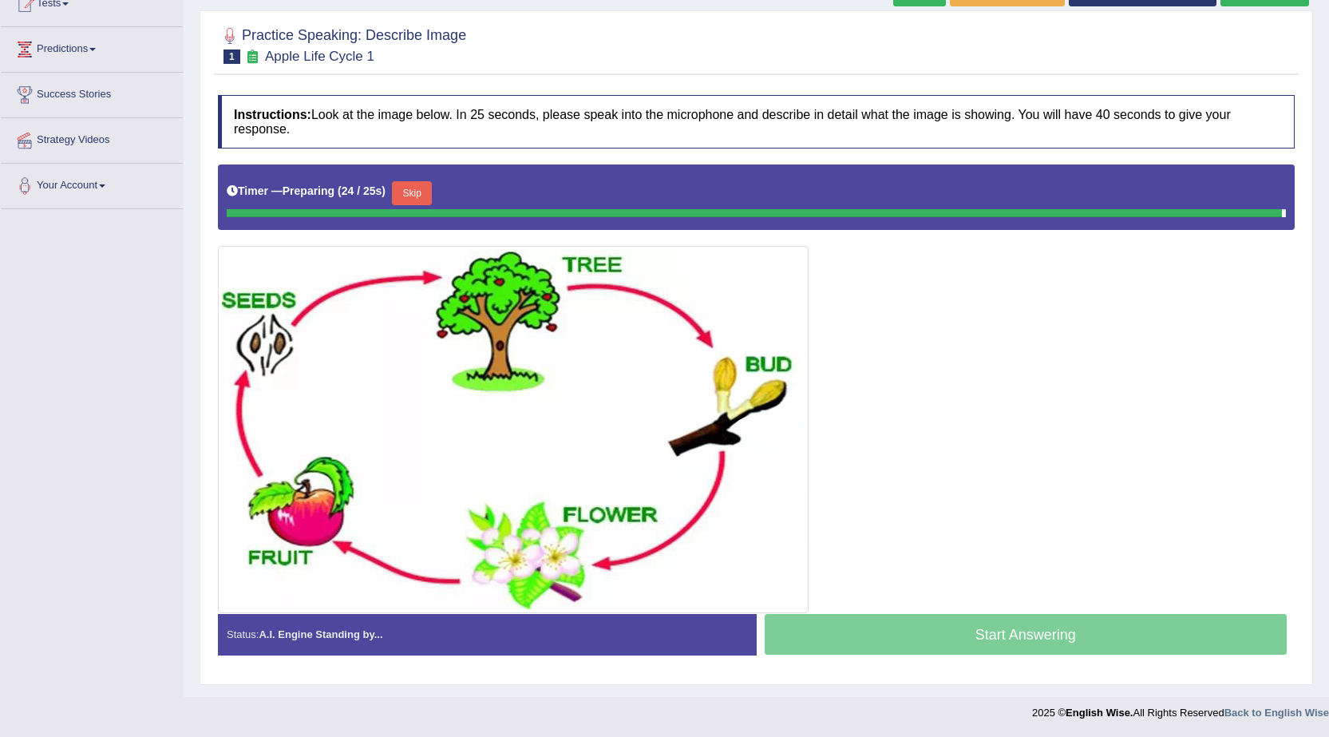
scroll to position [184, 0]
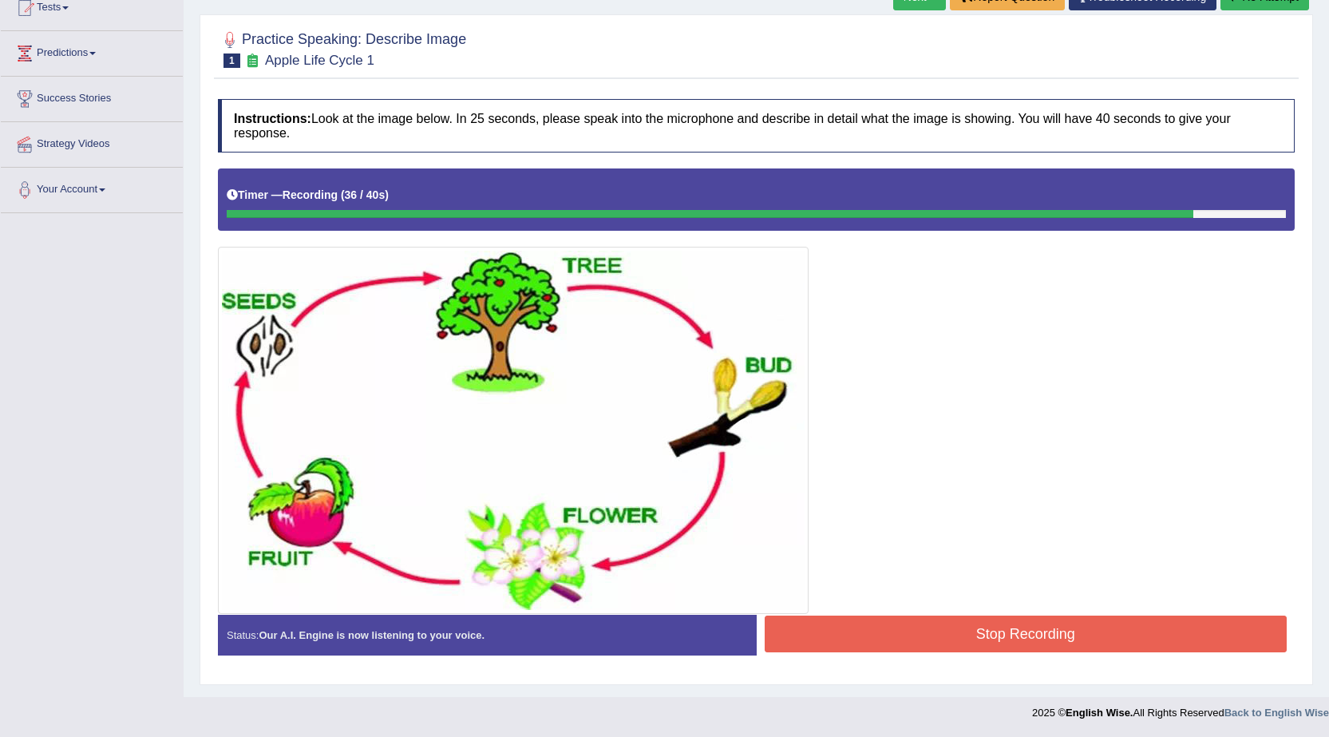
click at [1067, 635] on button "Stop Recording" at bounding box center [1026, 634] width 523 height 37
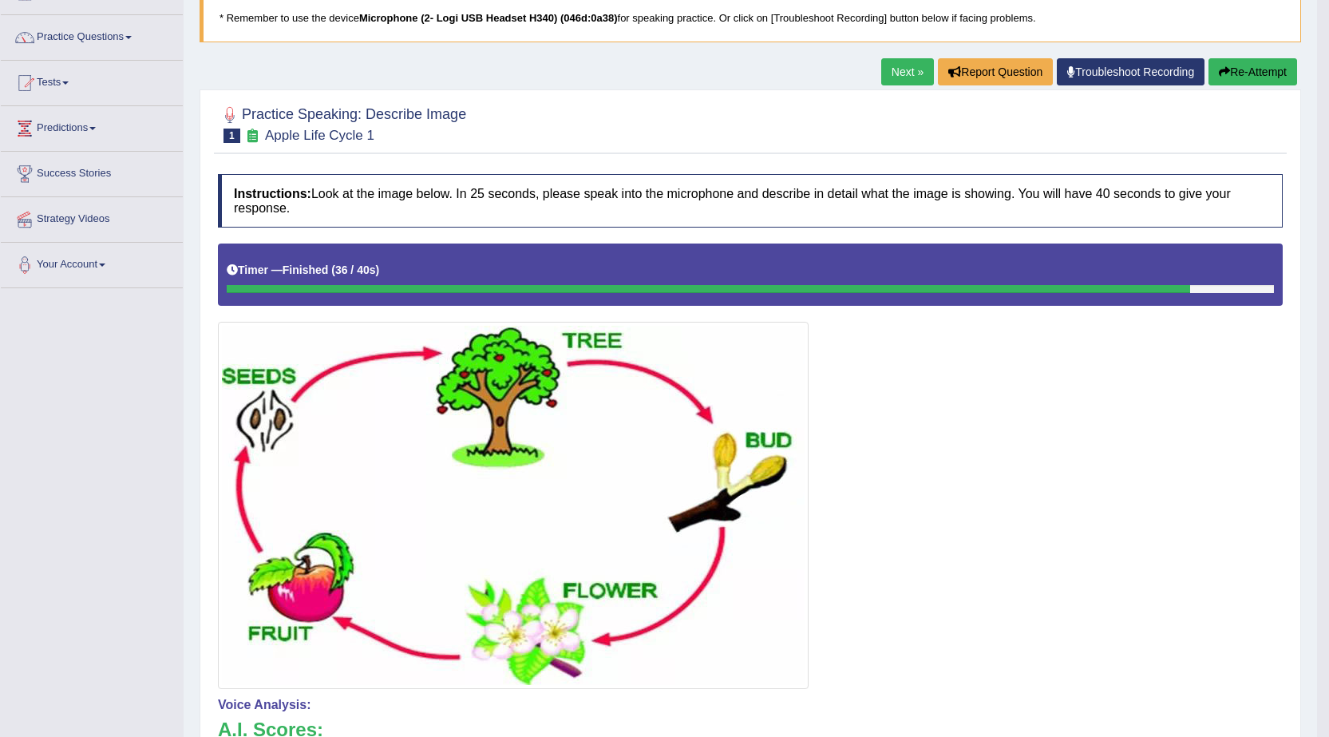
scroll to position [109, 0]
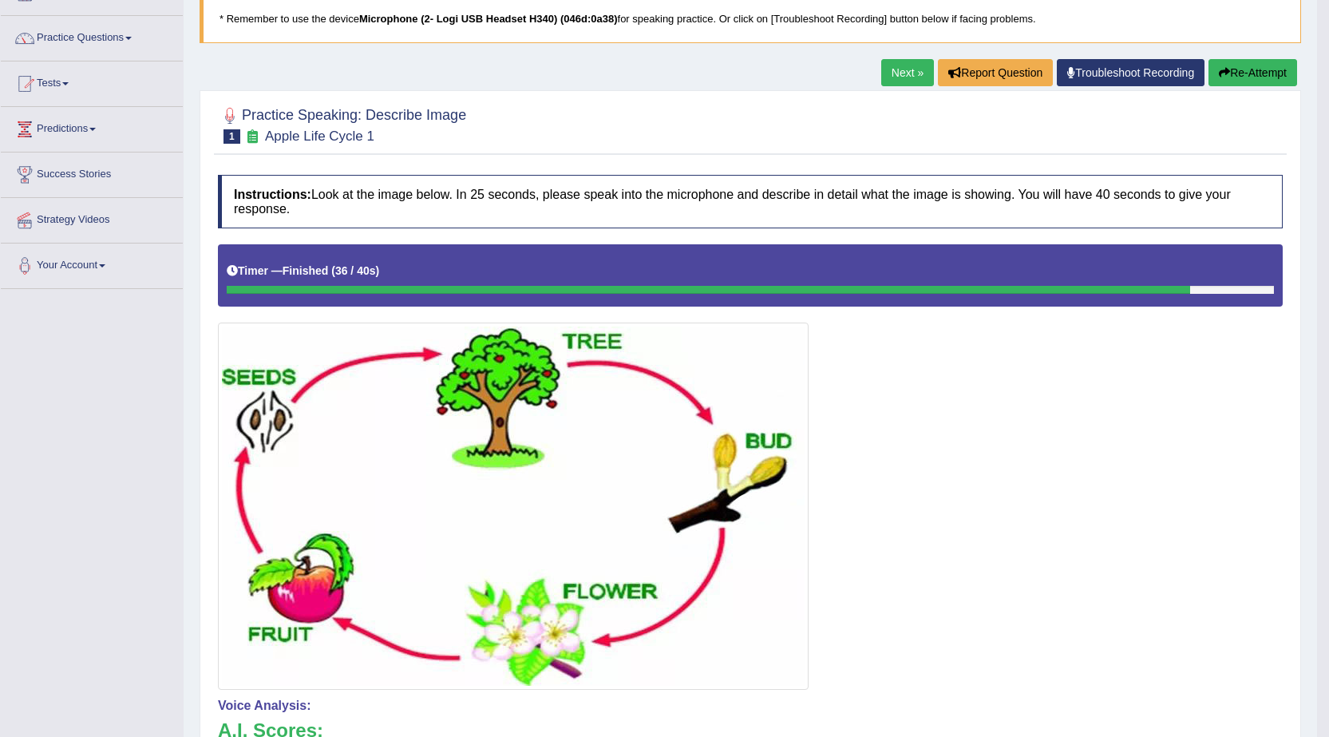
click at [900, 72] on link "Next »" at bounding box center [907, 72] width 53 height 27
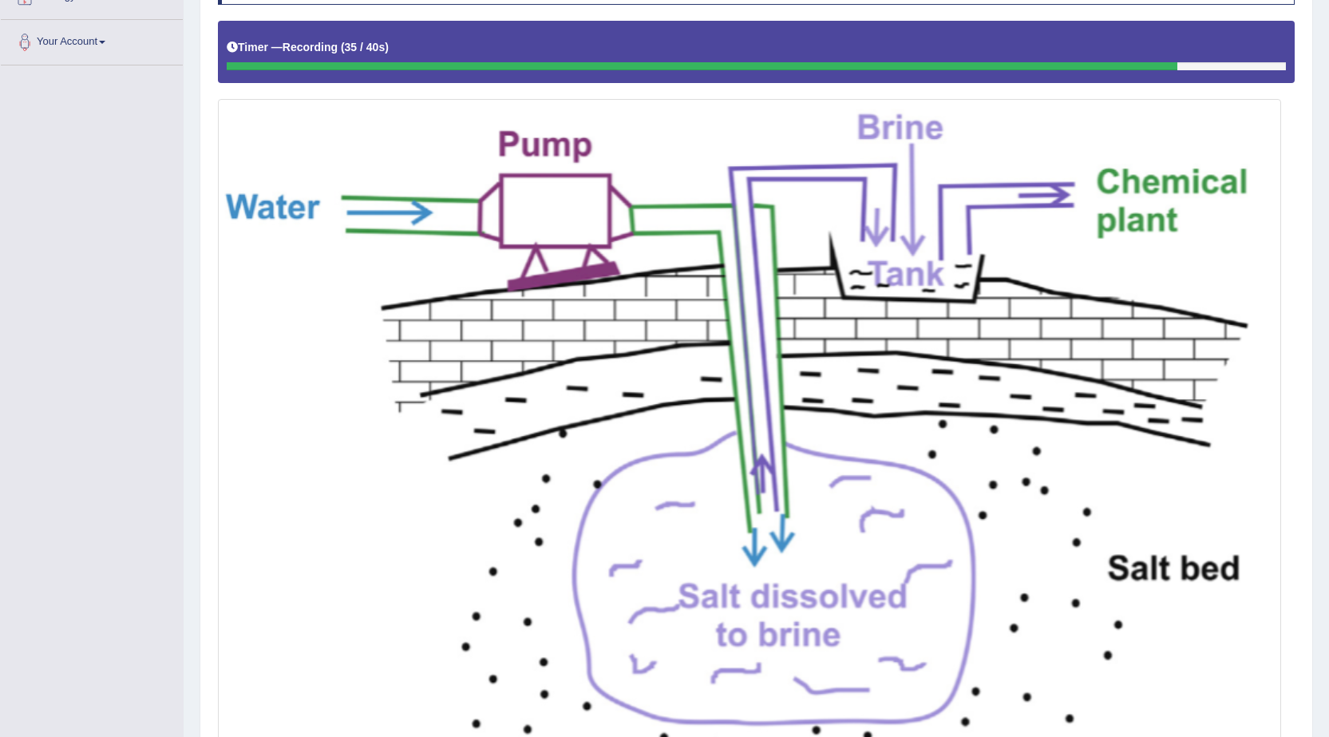
scroll to position [537, 0]
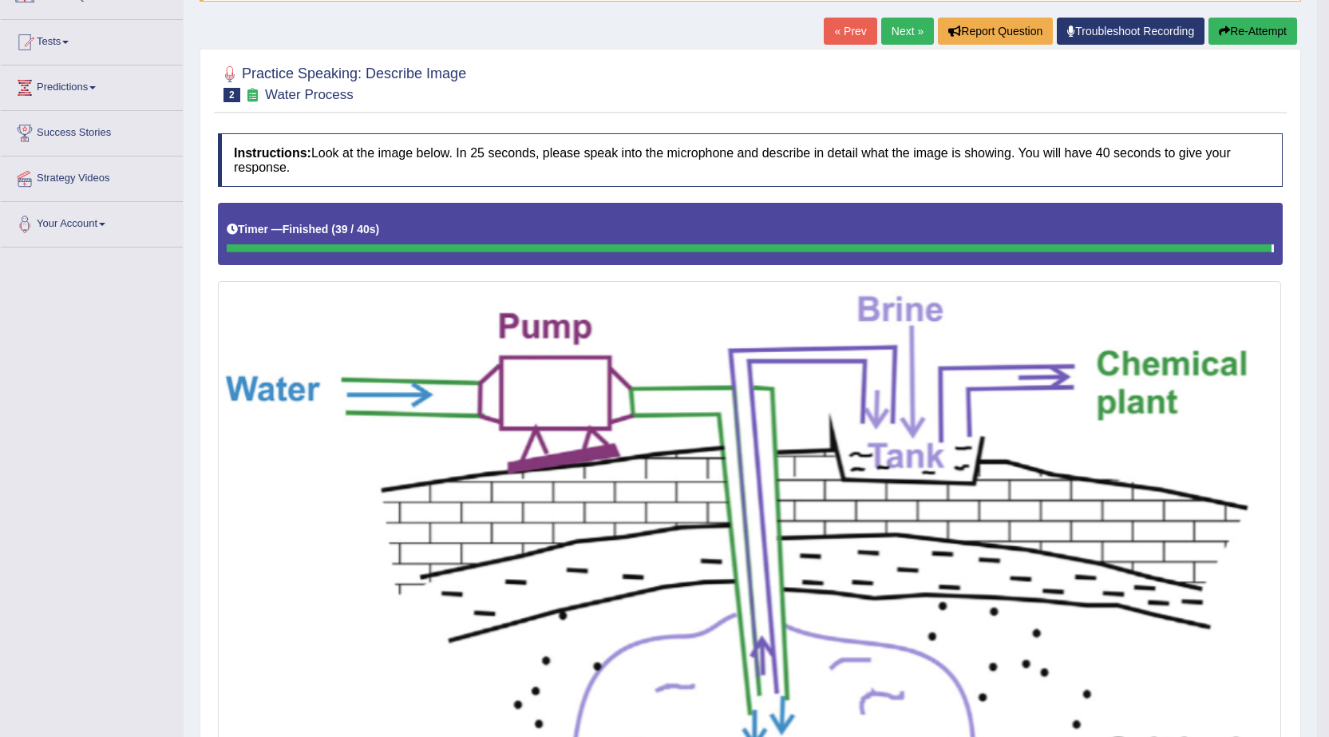
scroll to position [62, 0]
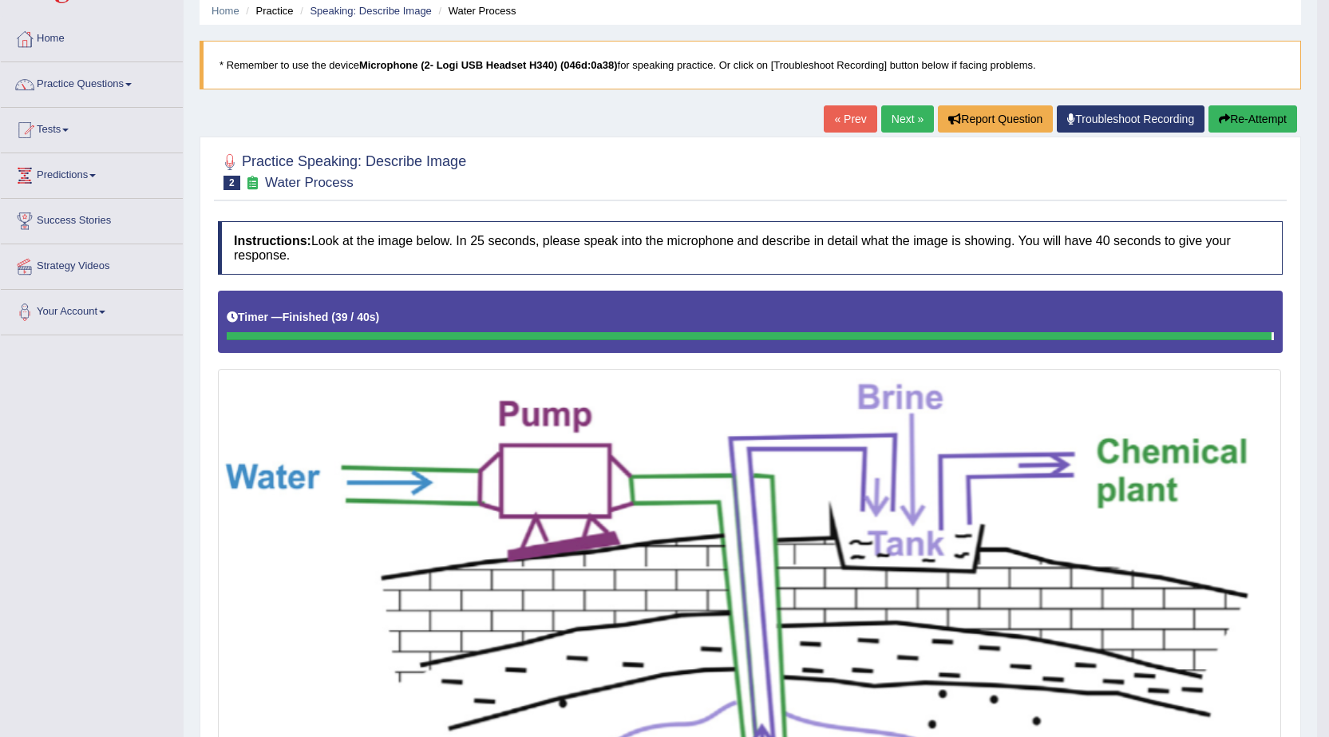
click at [901, 125] on link "Next »" at bounding box center [907, 118] width 53 height 27
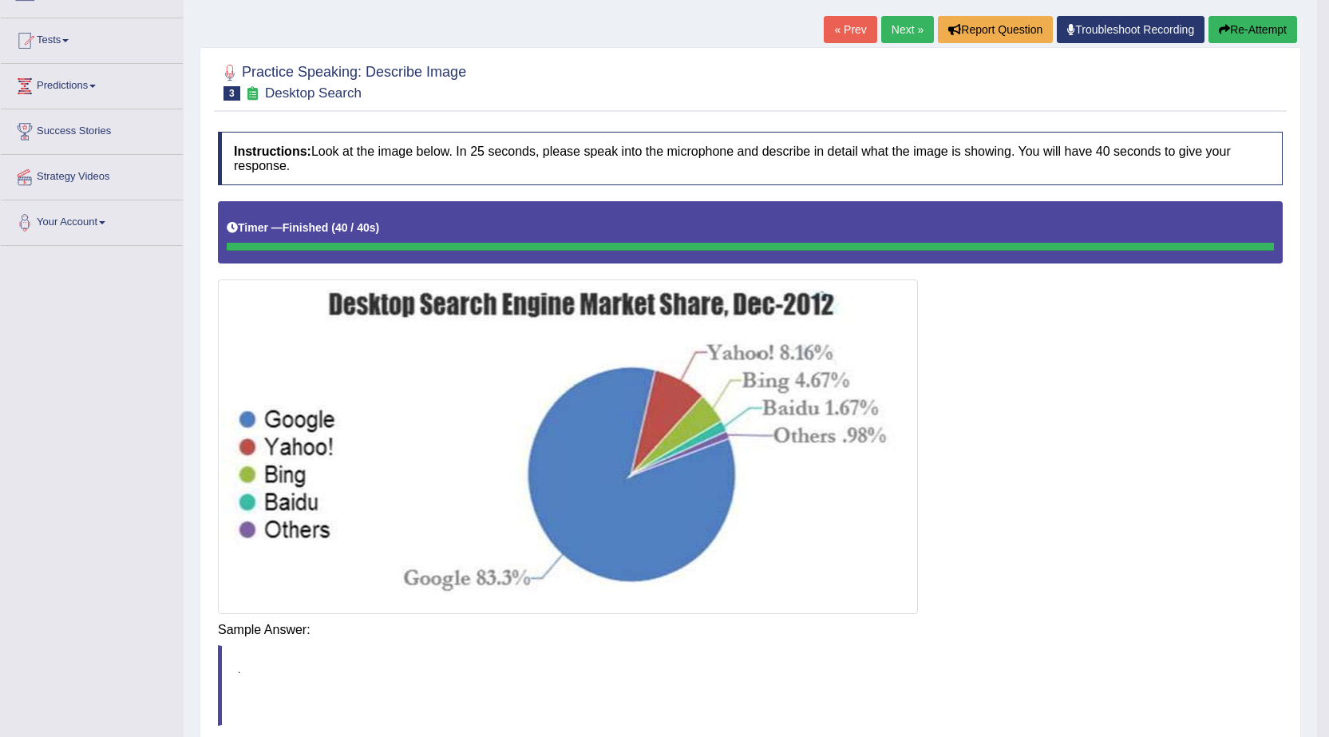
scroll to position [156, 0]
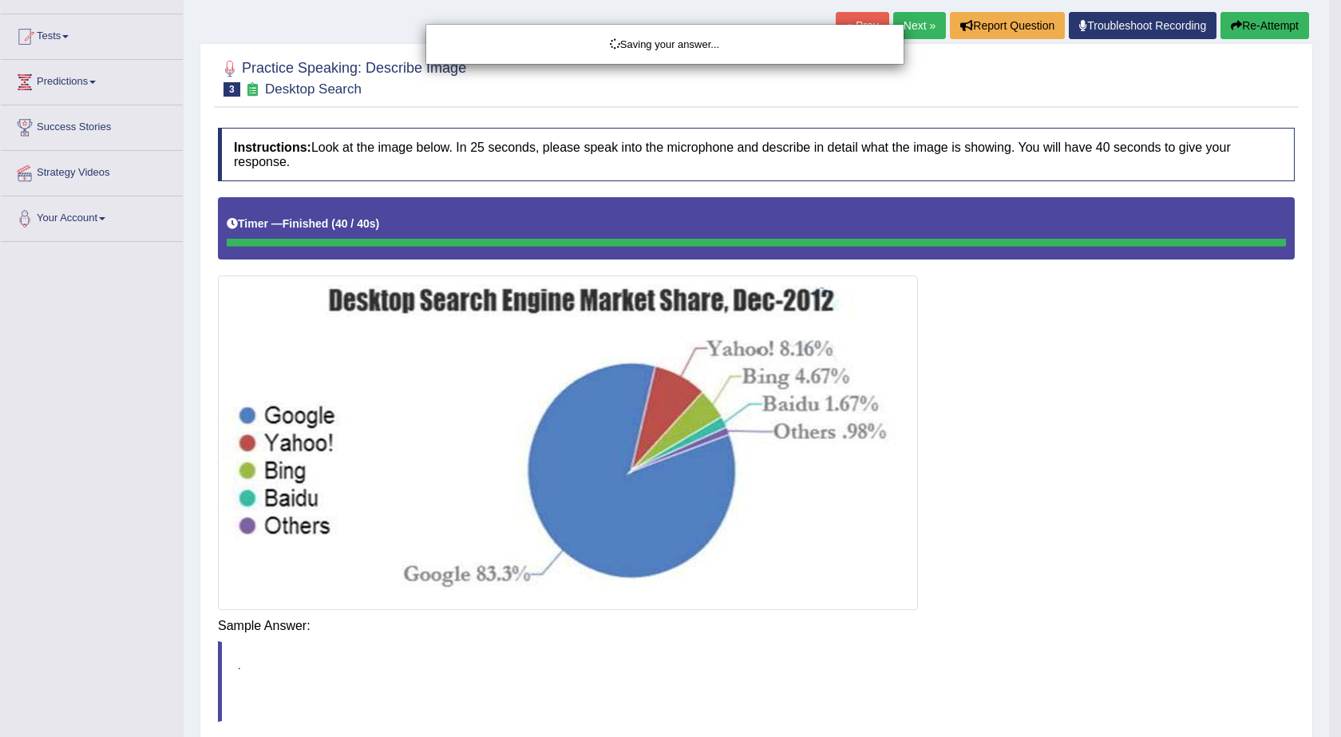
click at [902, 636] on div "Saving your answer..." at bounding box center [670, 368] width 1341 height 737
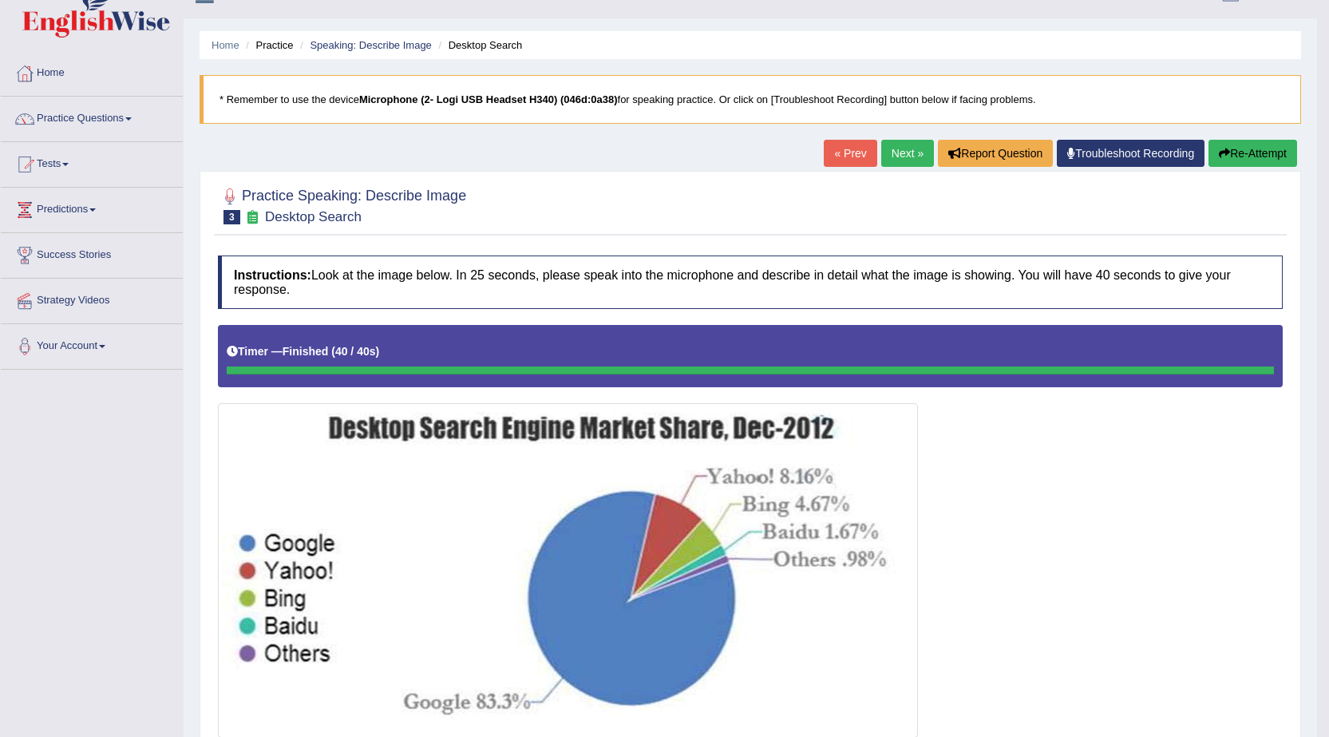
scroll to position [0, 0]
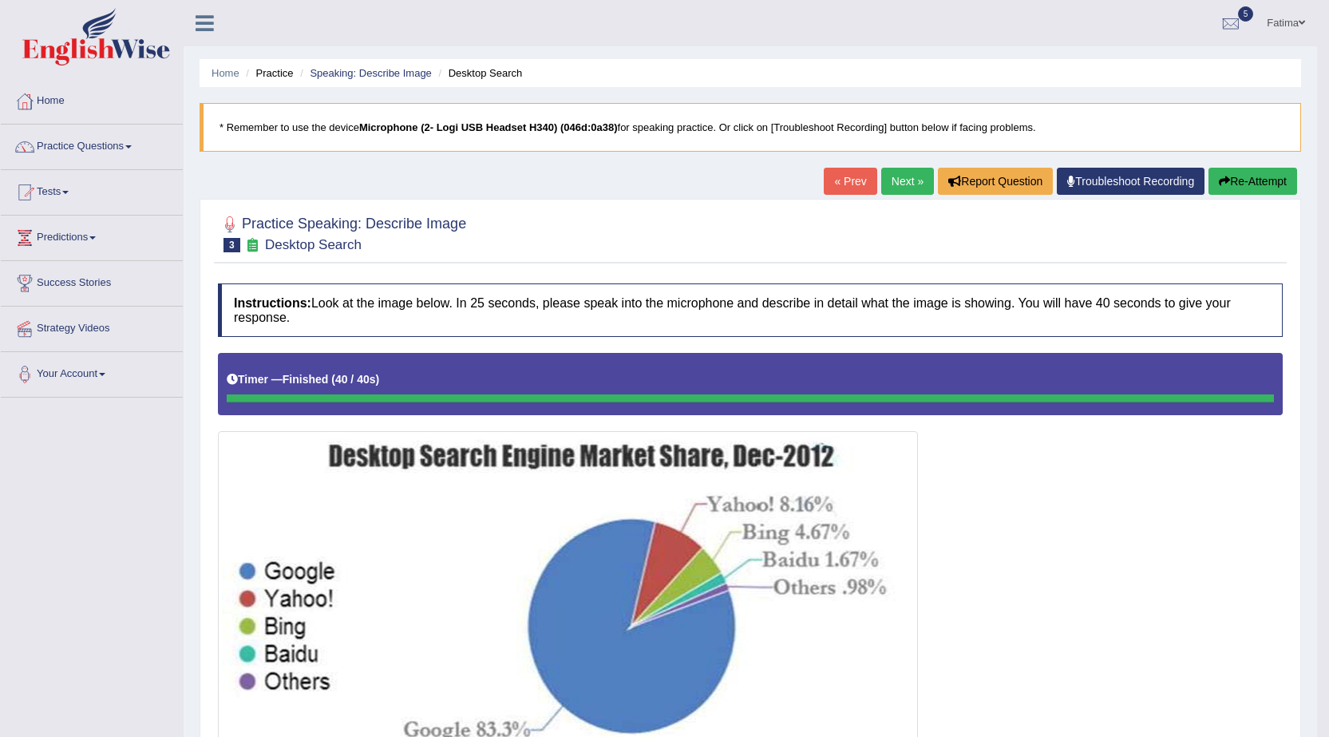
click at [898, 186] on link "Next »" at bounding box center [907, 181] width 53 height 27
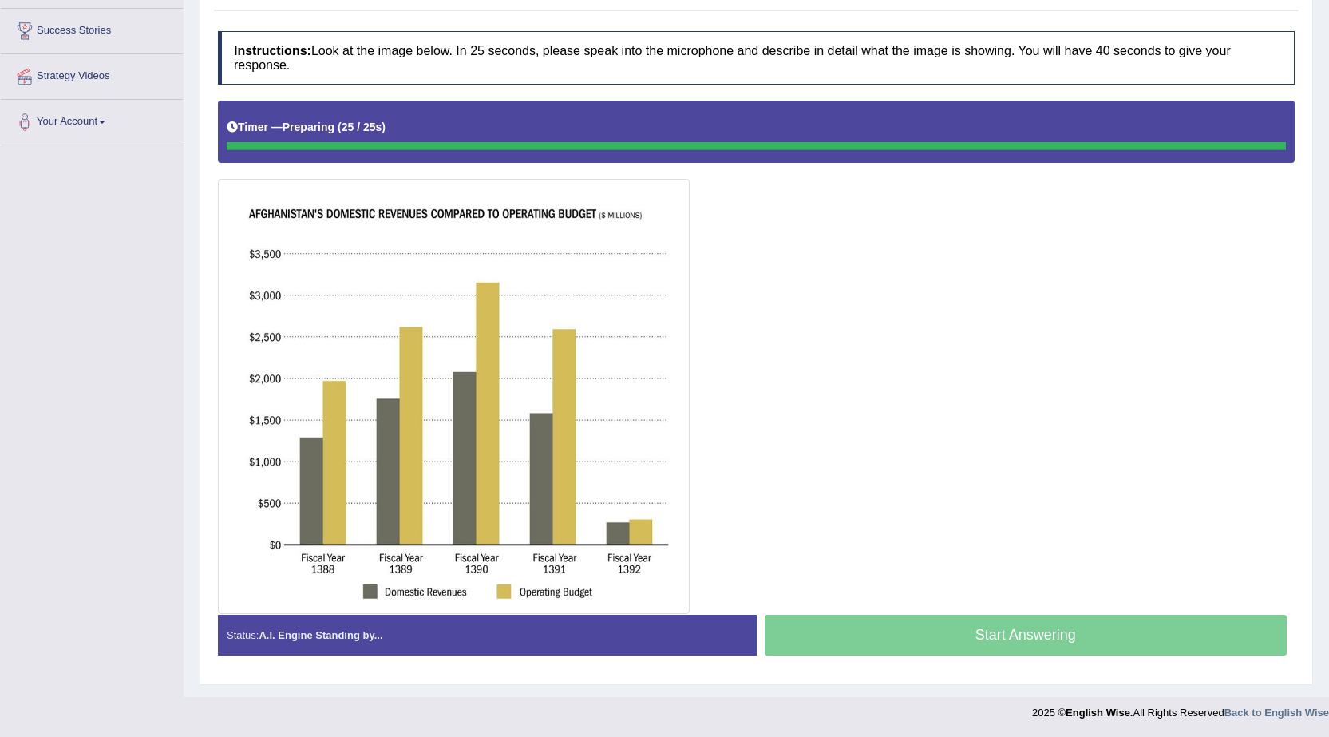
scroll to position [252, 0]
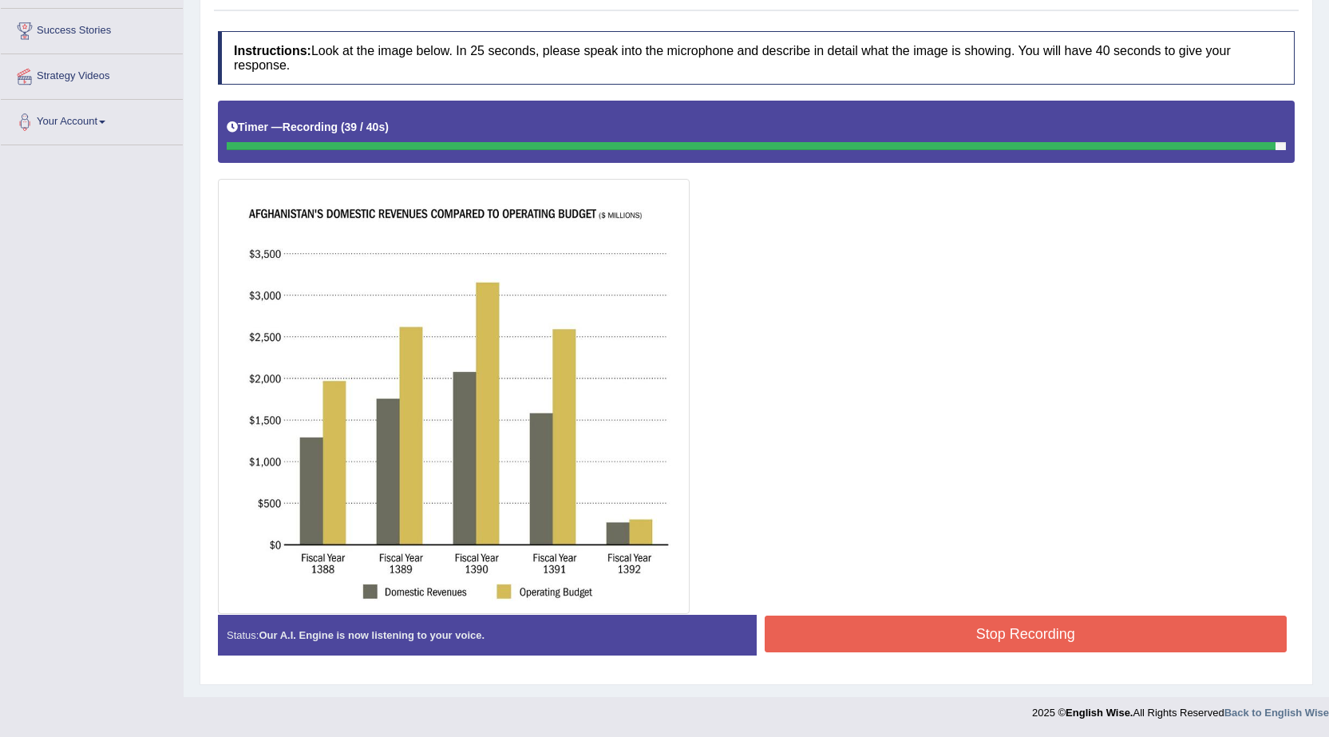
click at [957, 648] on button "Stop Recording" at bounding box center [1026, 634] width 523 height 37
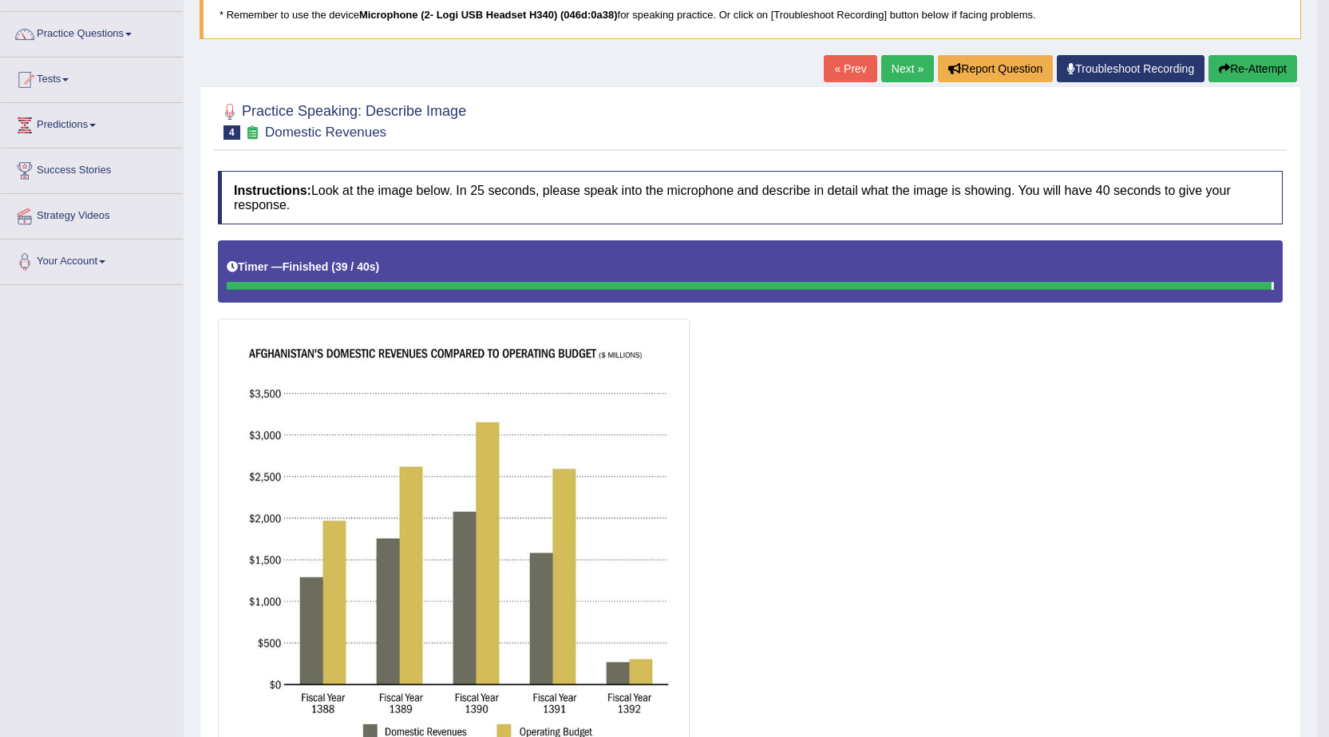
scroll to position [97, 0]
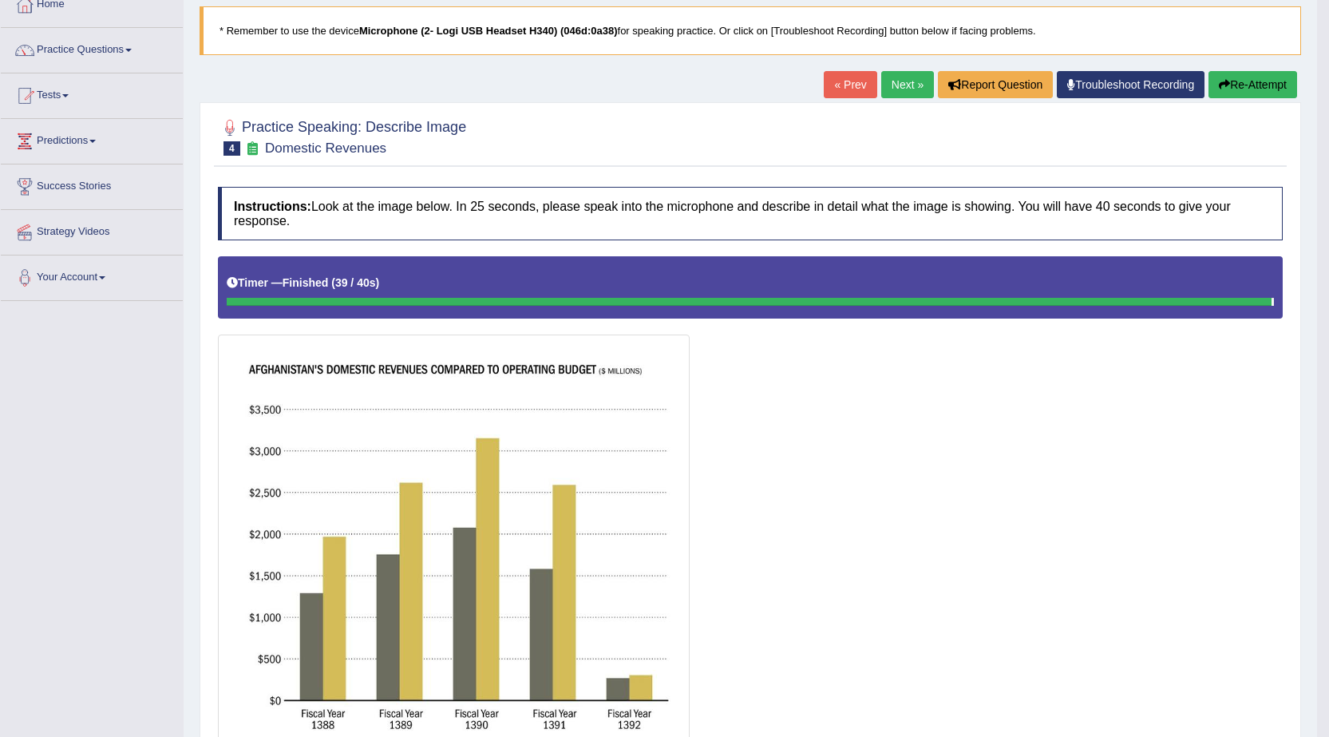
click at [1288, 83] on button "Re-Attempt" at bounding box center [1253, 84] width 89 height 27
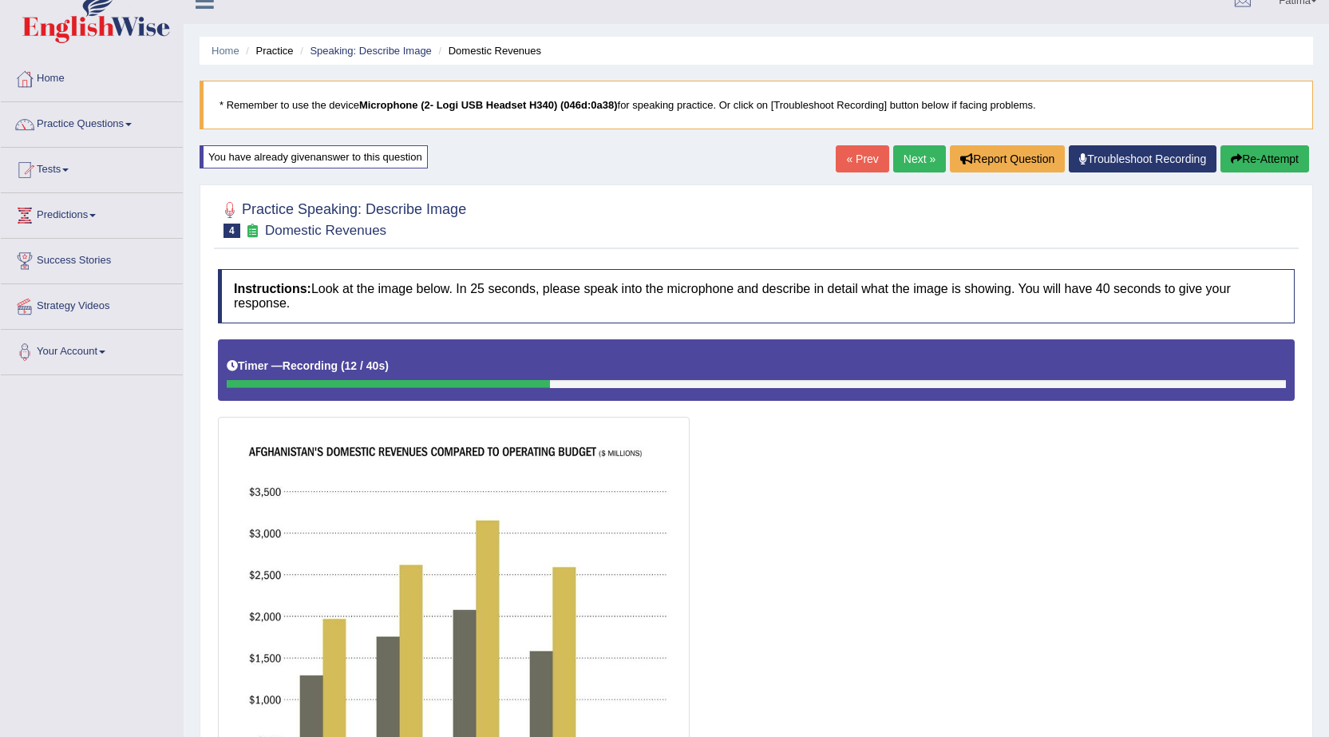
scroll to position [21, 0]
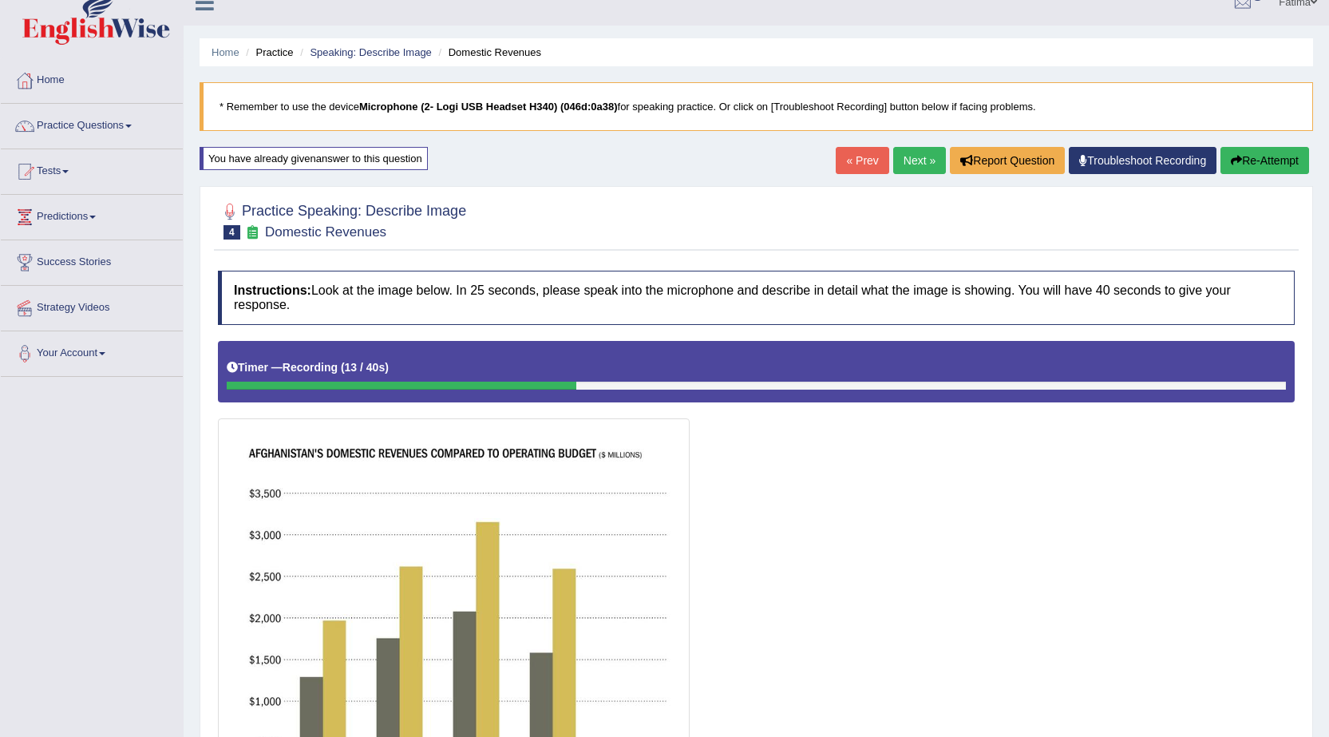
click at [1279, 148] on button "Re-Attempt" at bounding box center [1265, 160] width 89 height 27
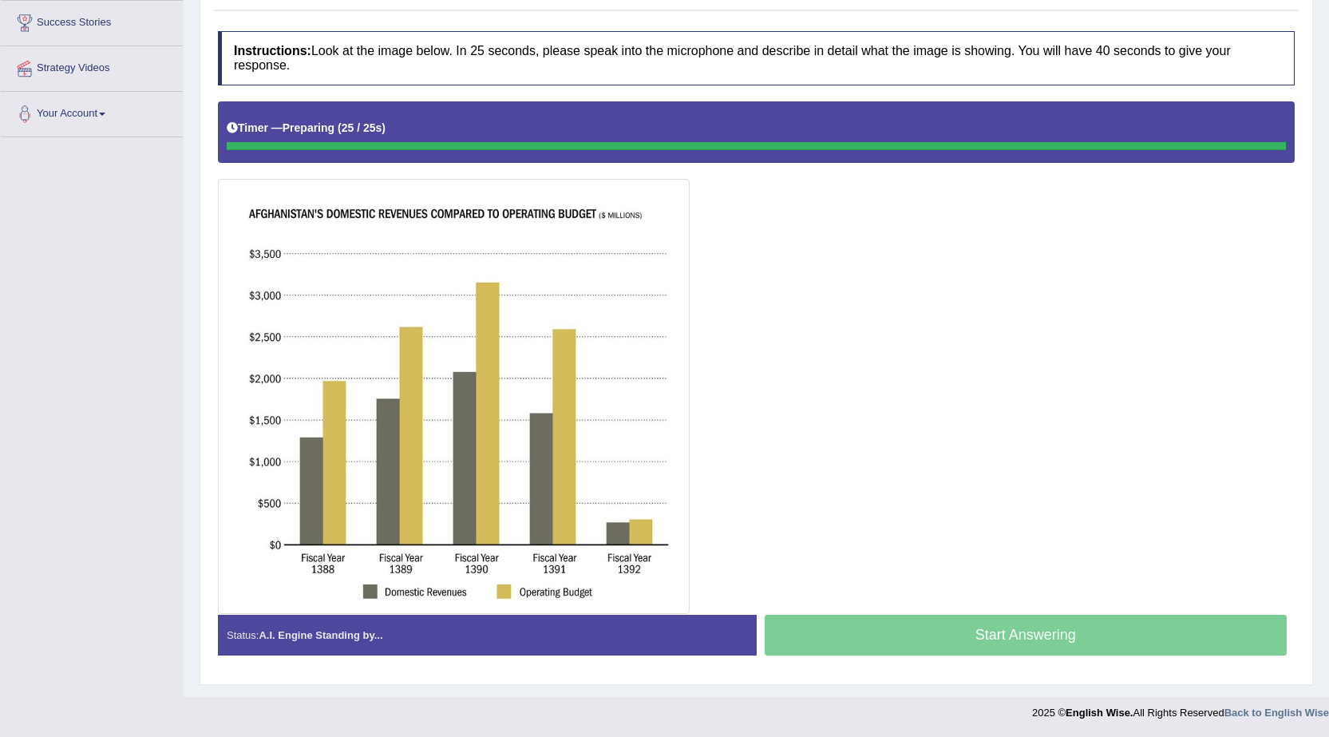
scroll to position [260, 0]
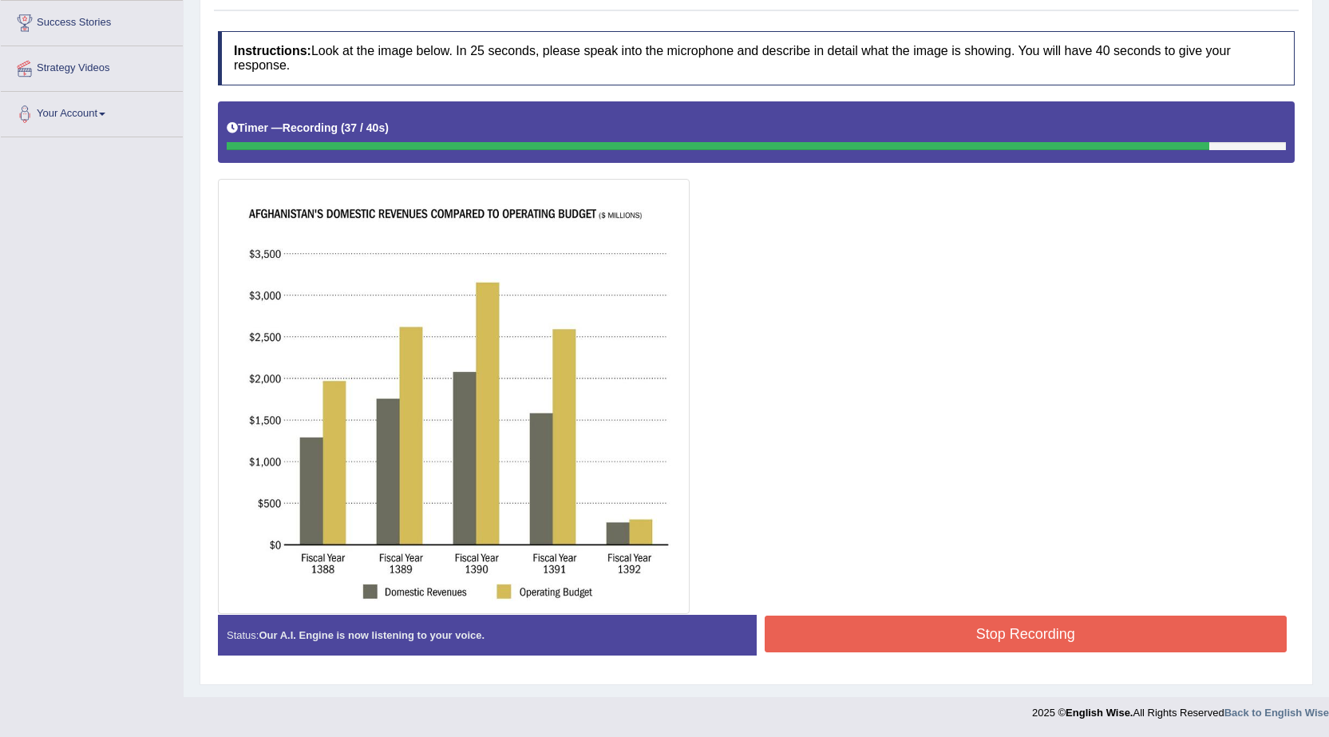
click at [932, 647] on button "Stop Recording" at bounding box center [1026, 634] width 523 height 37
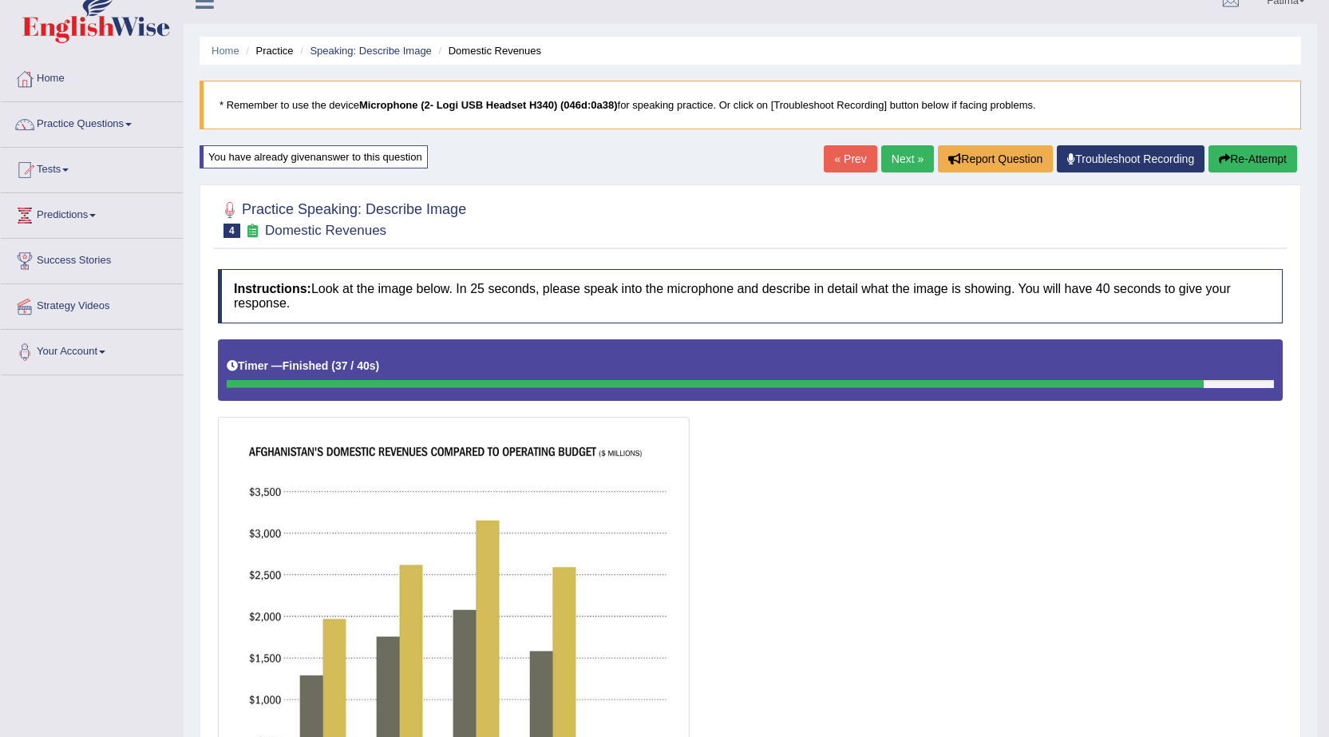
scroll to position [0, 0]
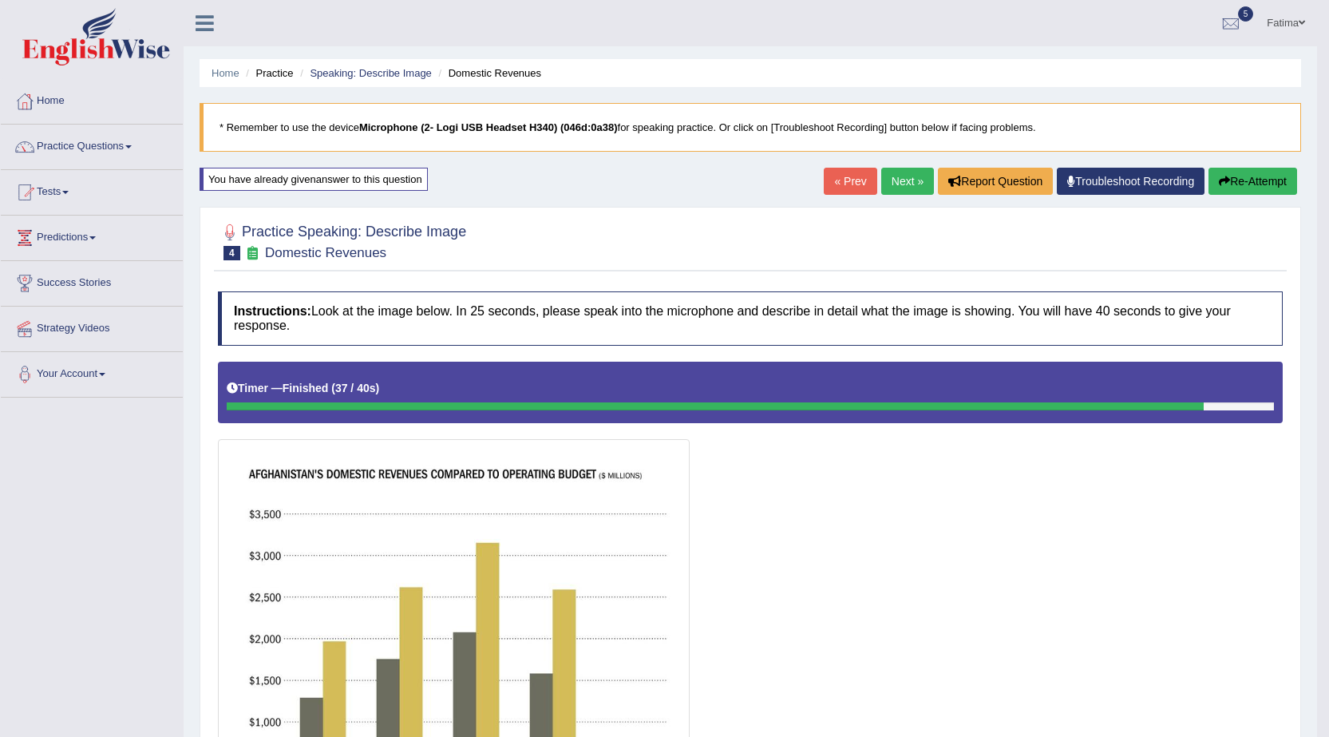
click at [1240, 186] on button "Re-Attempt" at bounding box center [1253, 181] width 89 height 27
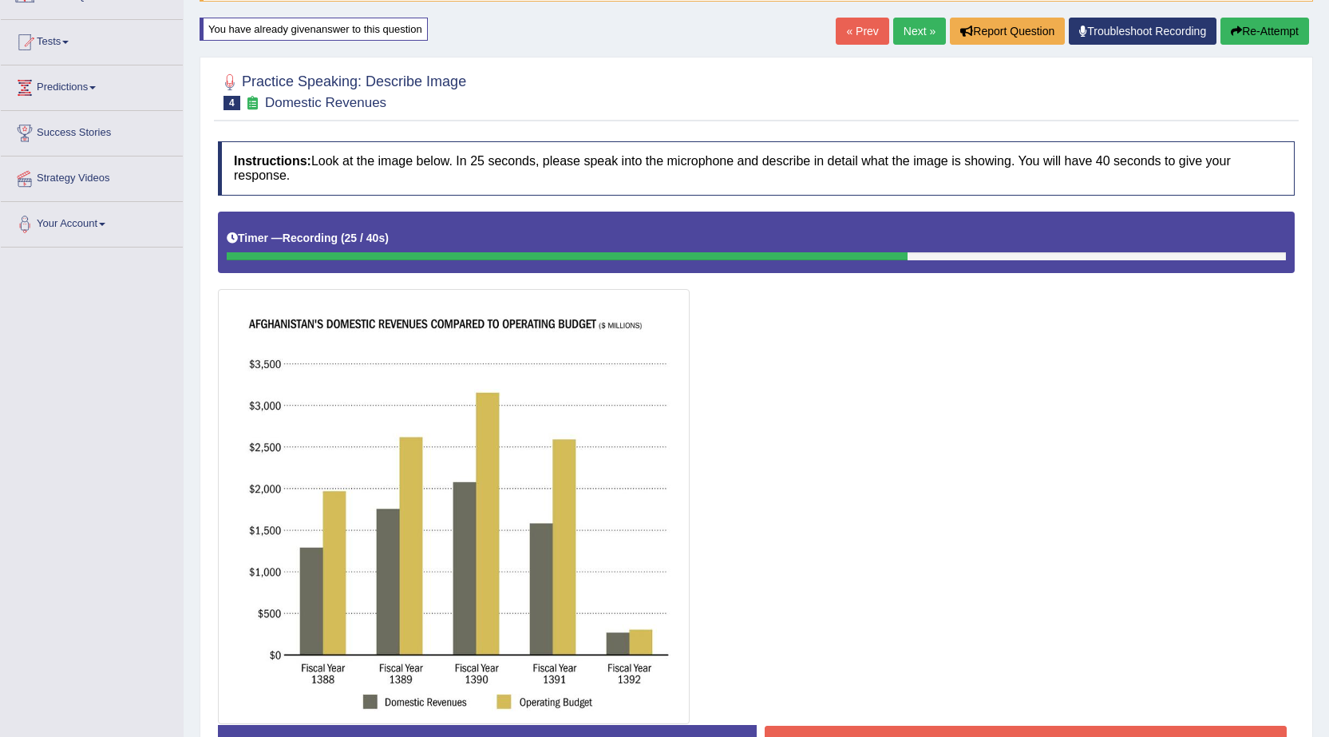
scroll to position [260, 0]
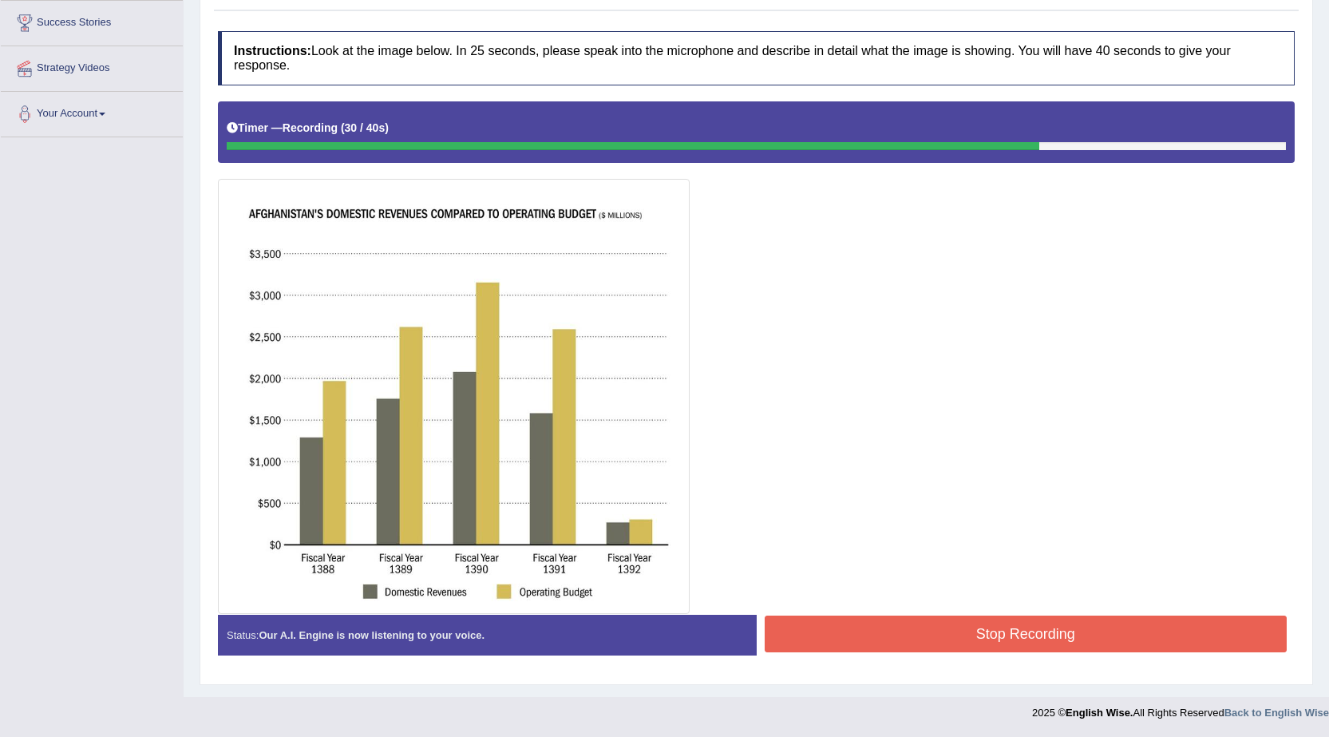
click at [881, 631] on button "Stop Recording" at bounding box center [1026, 634] width 523 height 37
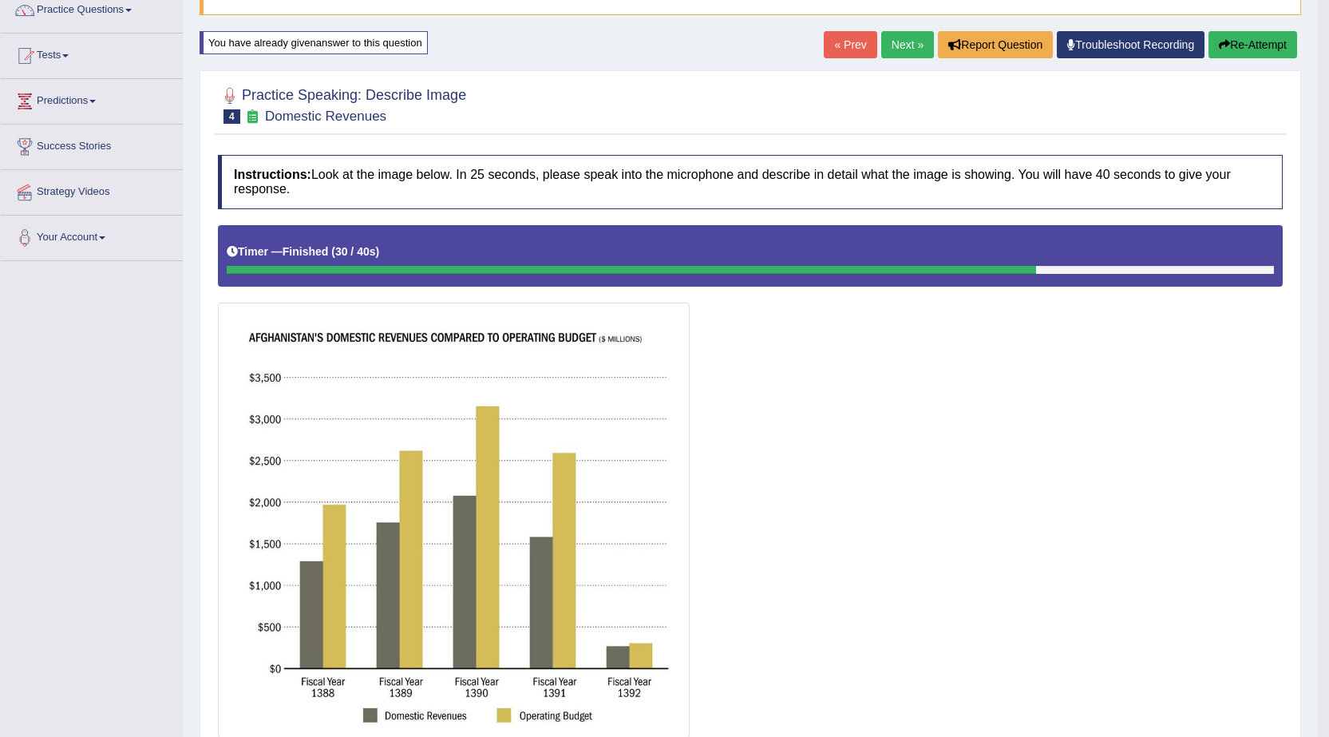
scroll to position [0, 0]
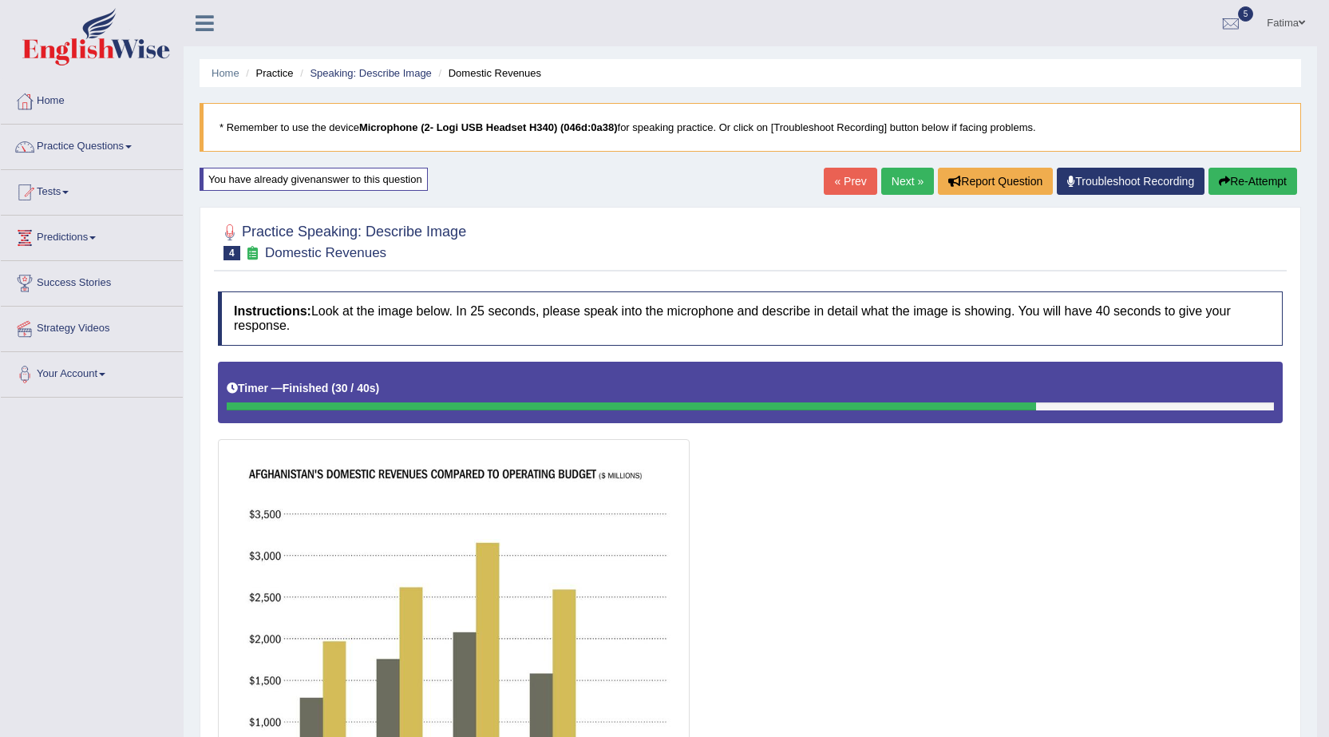
click at [1226, 177] on icon "button" at bounding box center [1224, 181] width 11 height 11
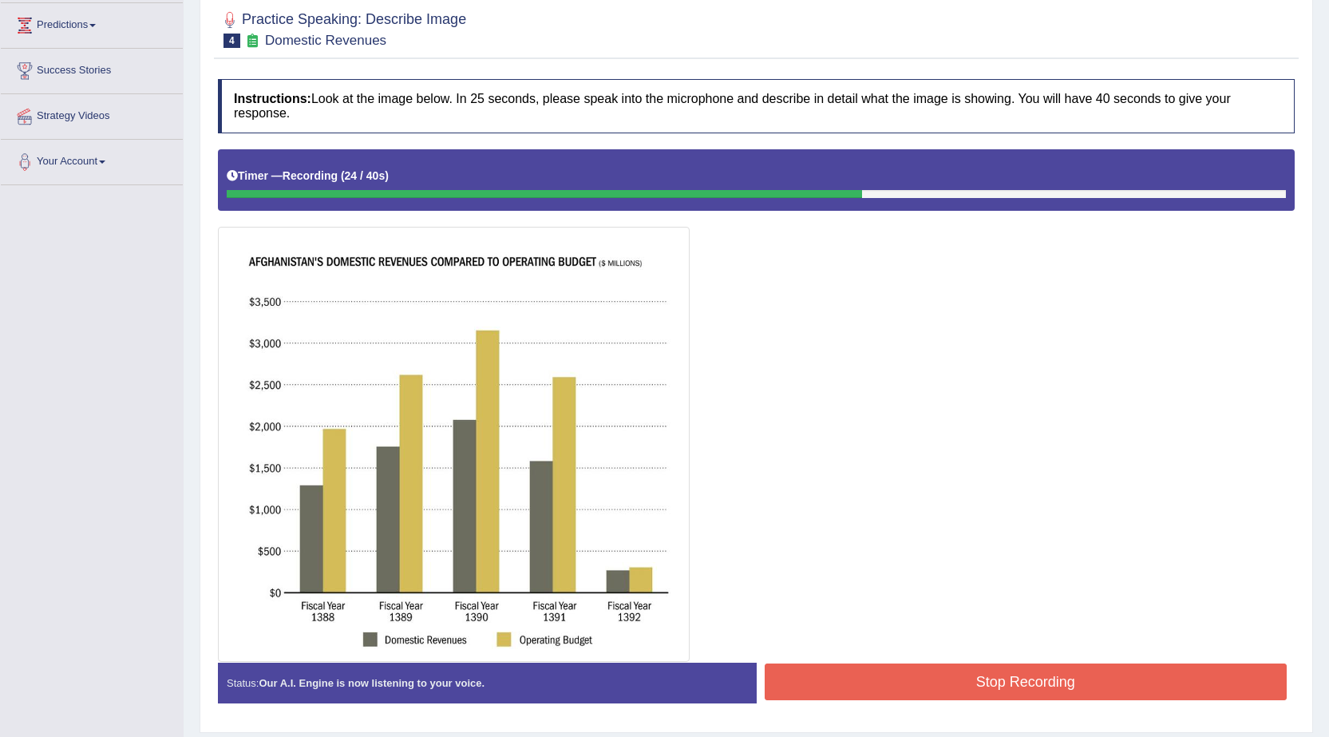
scroll to position [260, 0]
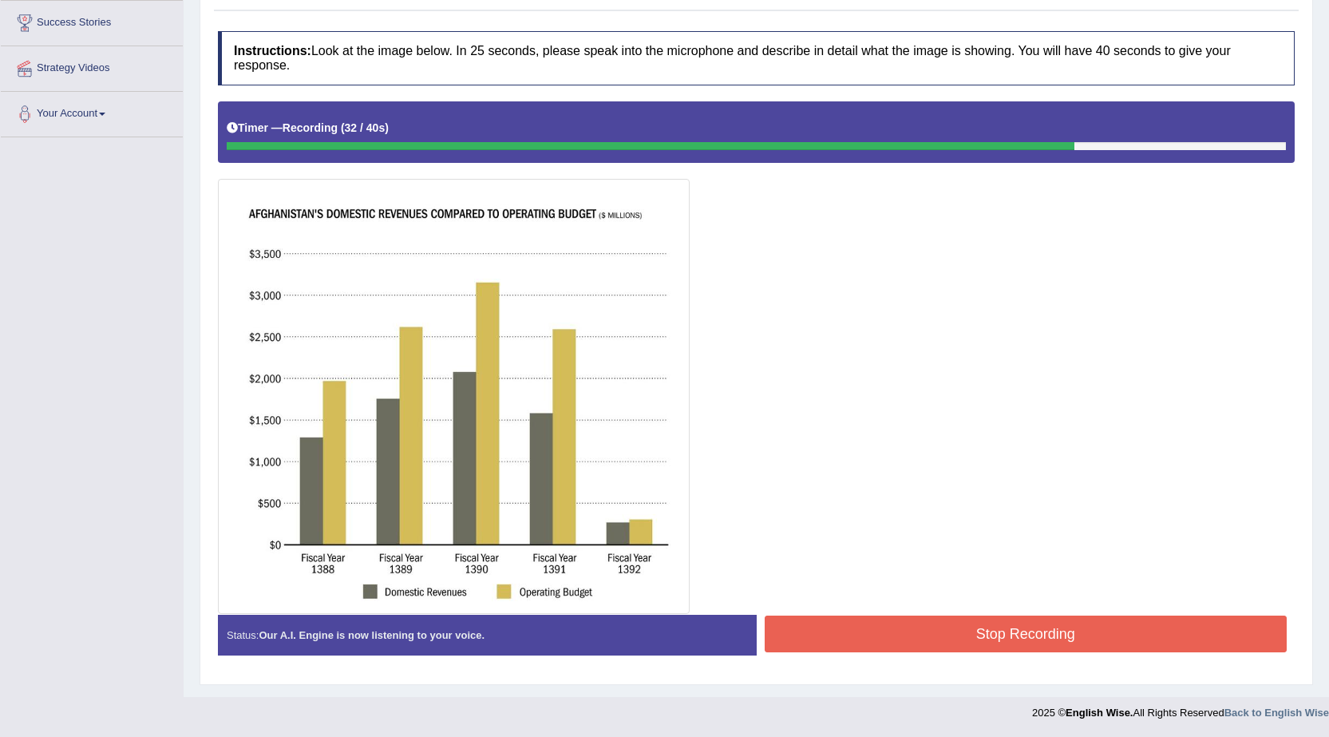
click at [878, 636] on button "Stop Recording" at bounding box center [1026, 634] width 523 height 37
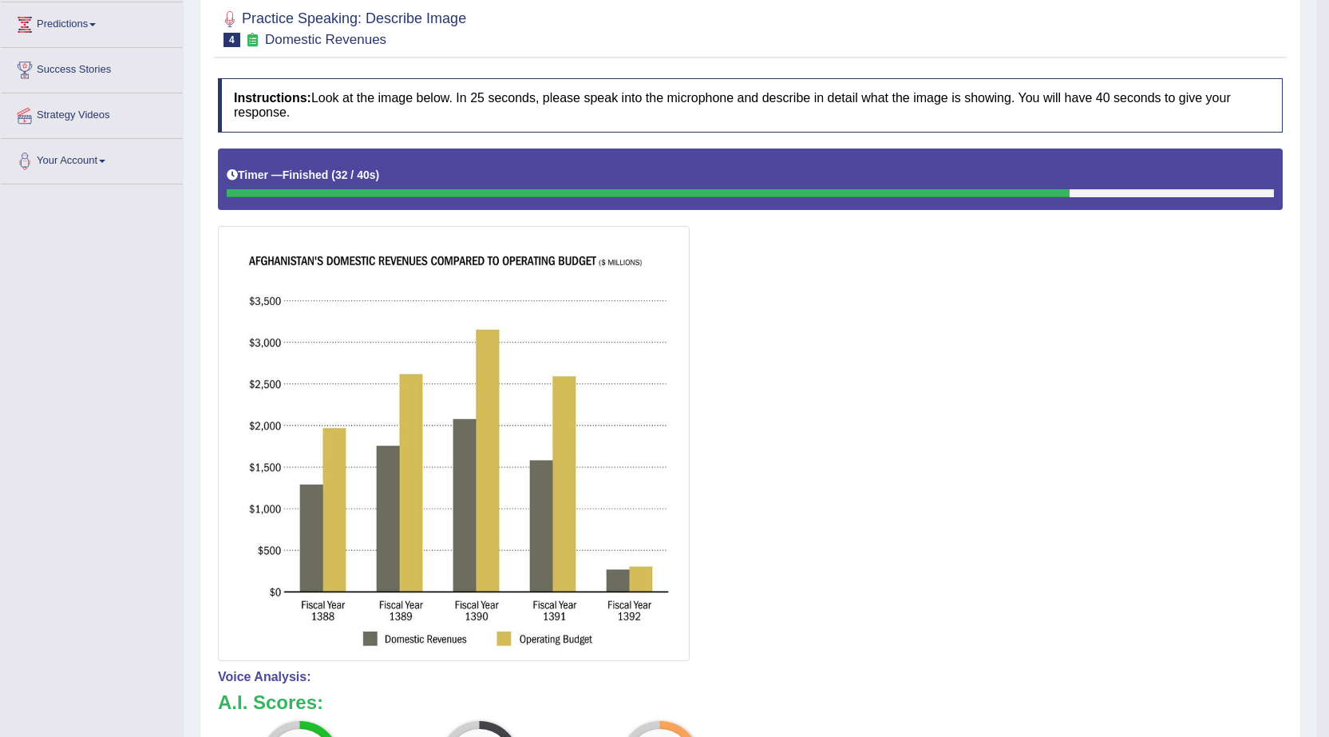
scroll to position [105, 0]
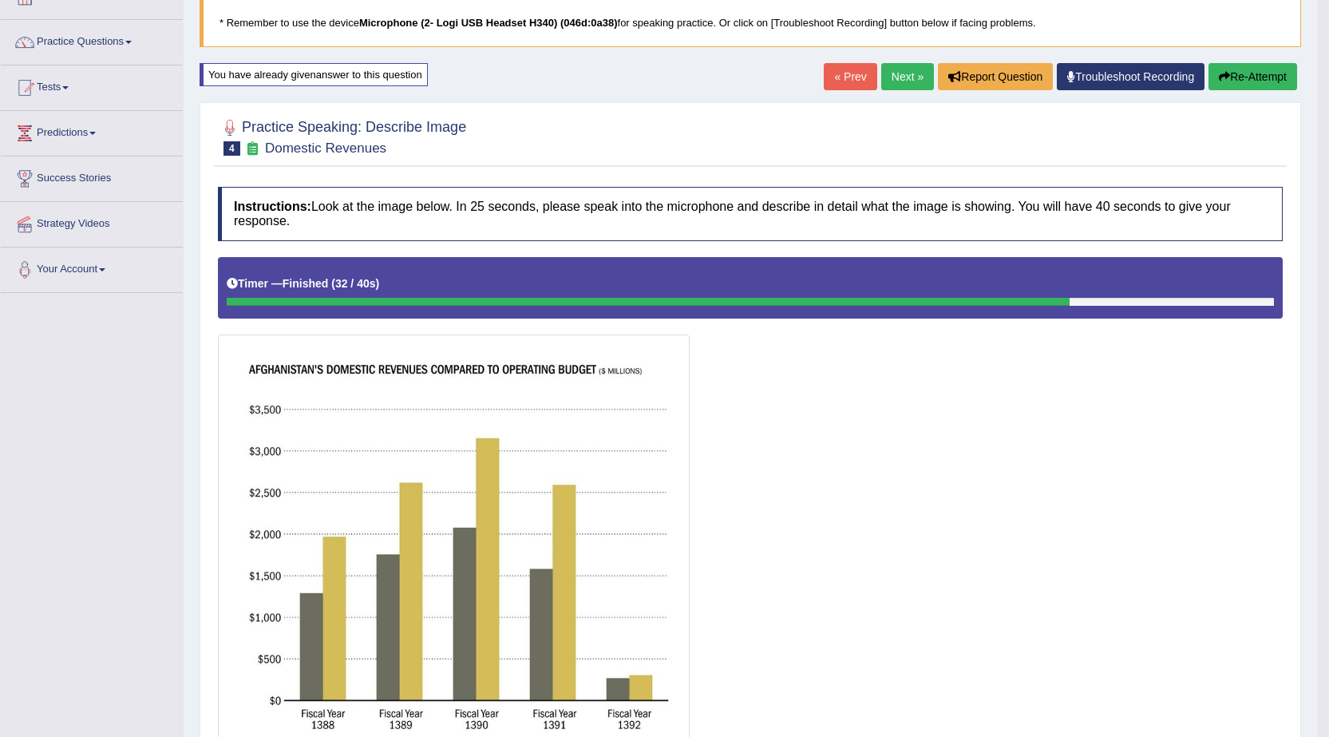
click at [1265, 72] on button "Re-Attempt" at bounding box center [1253, 76] width 89 height 27
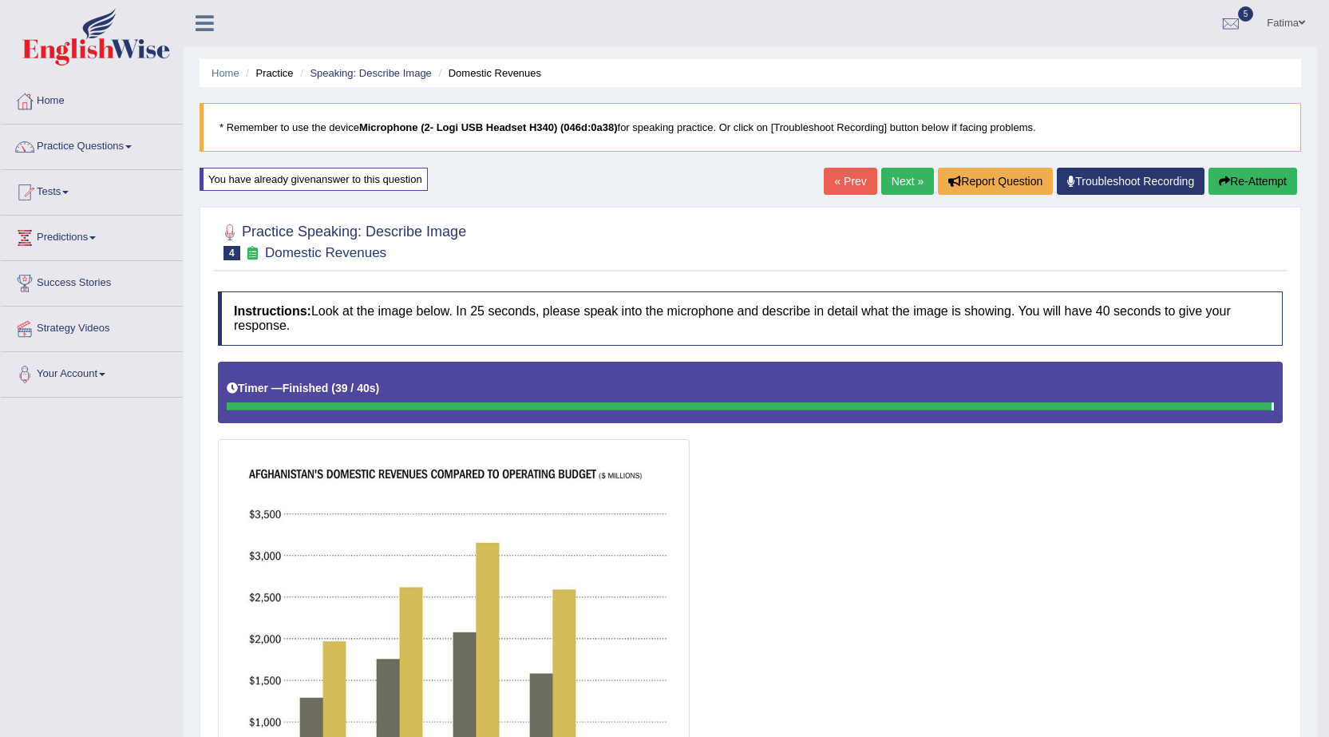
click at [1258, 174] on button "Re-Attempt" at bounding box center [1253, 181] width 89 height 27
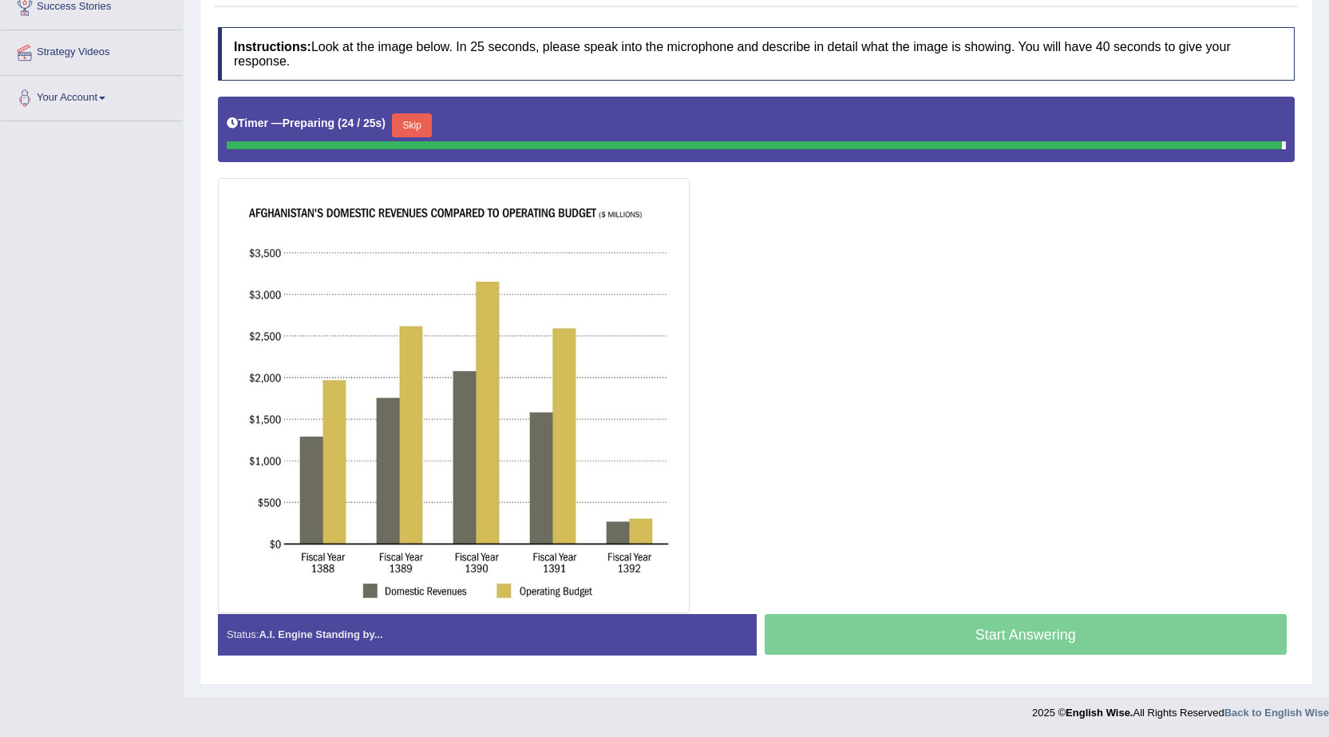
scroll to position [260, 0]
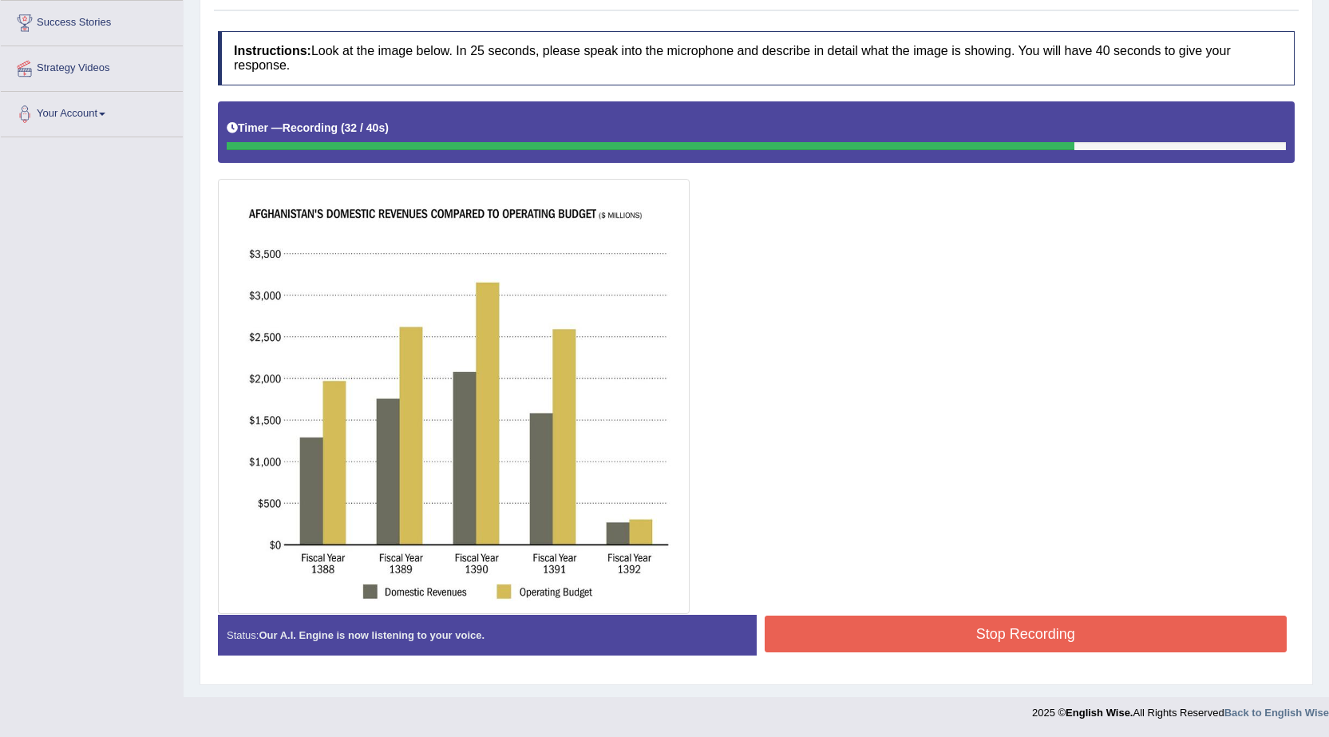
click at [882, 643] on button "Stop Recording" at bounding box center [1026, 634] width 523 height 37
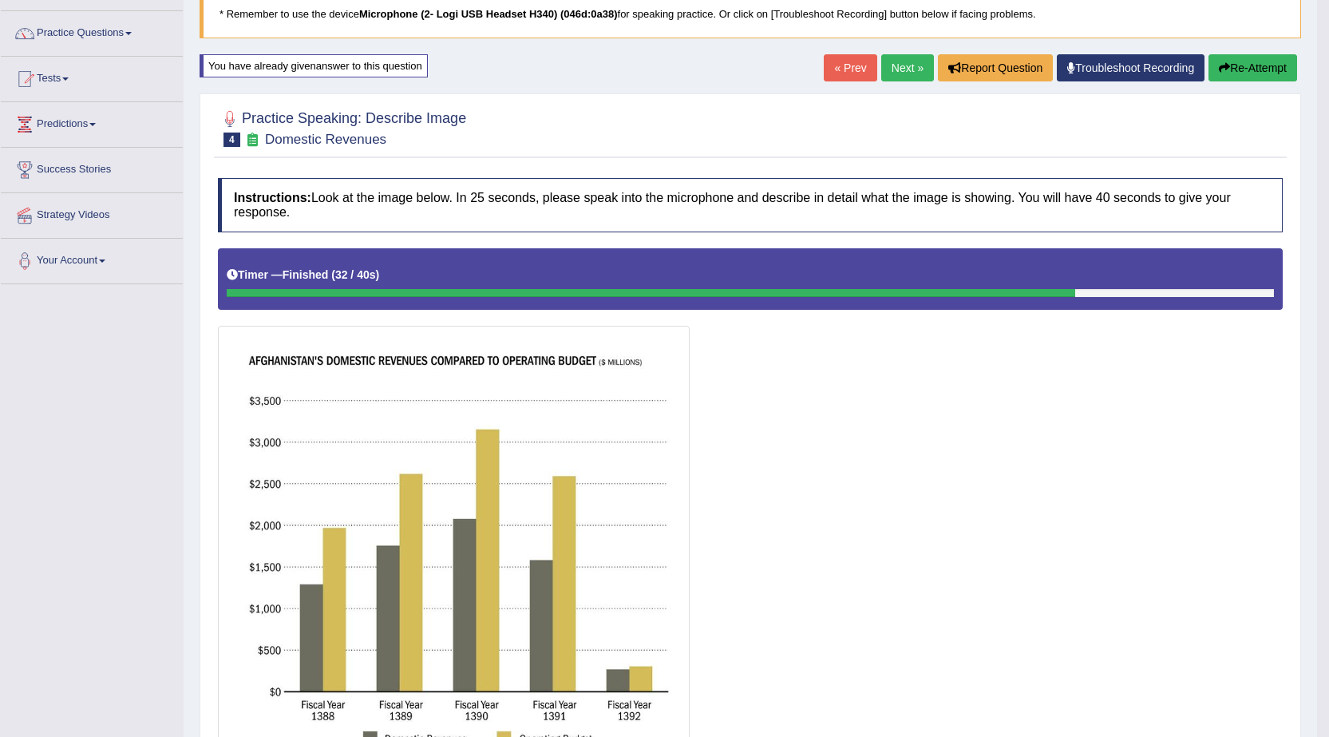
scroll to position [105, 0]
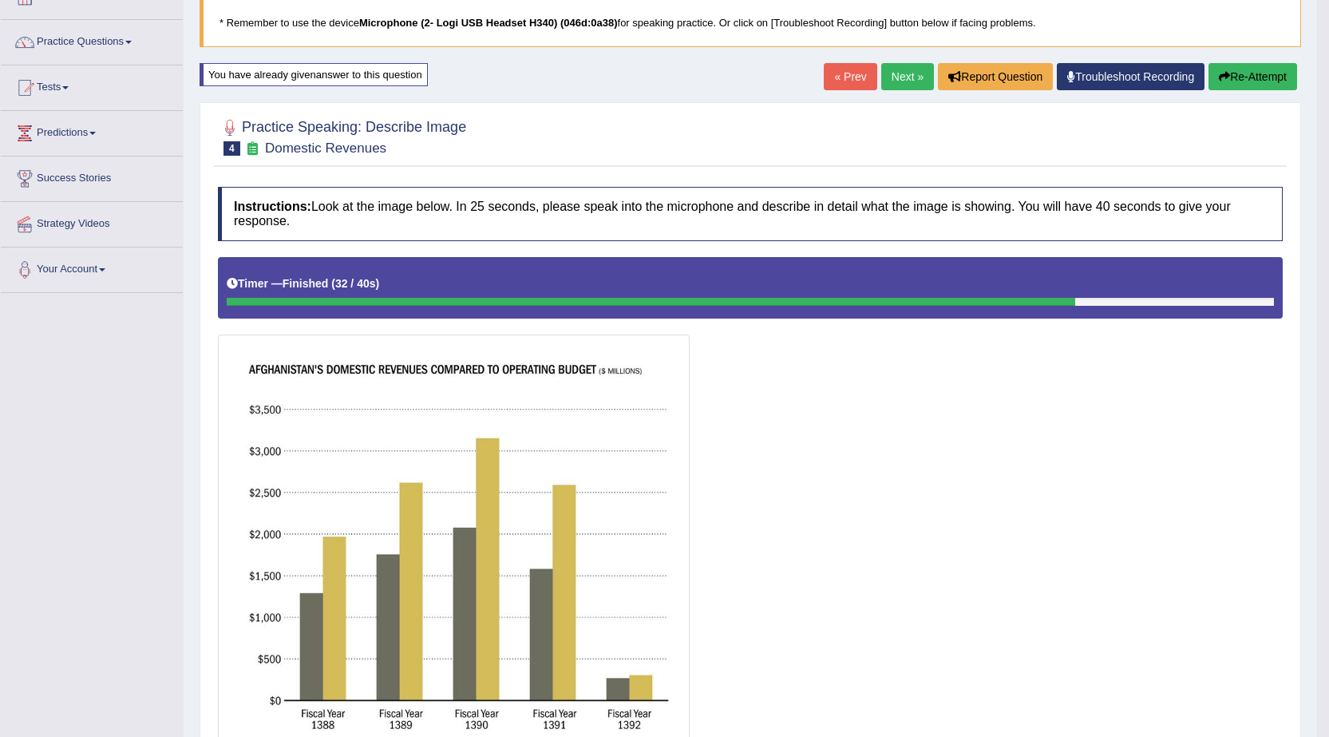
click at [1236, 73] on button "Re-Attempt" at bounding box center [1253, 76] width 89 height 27
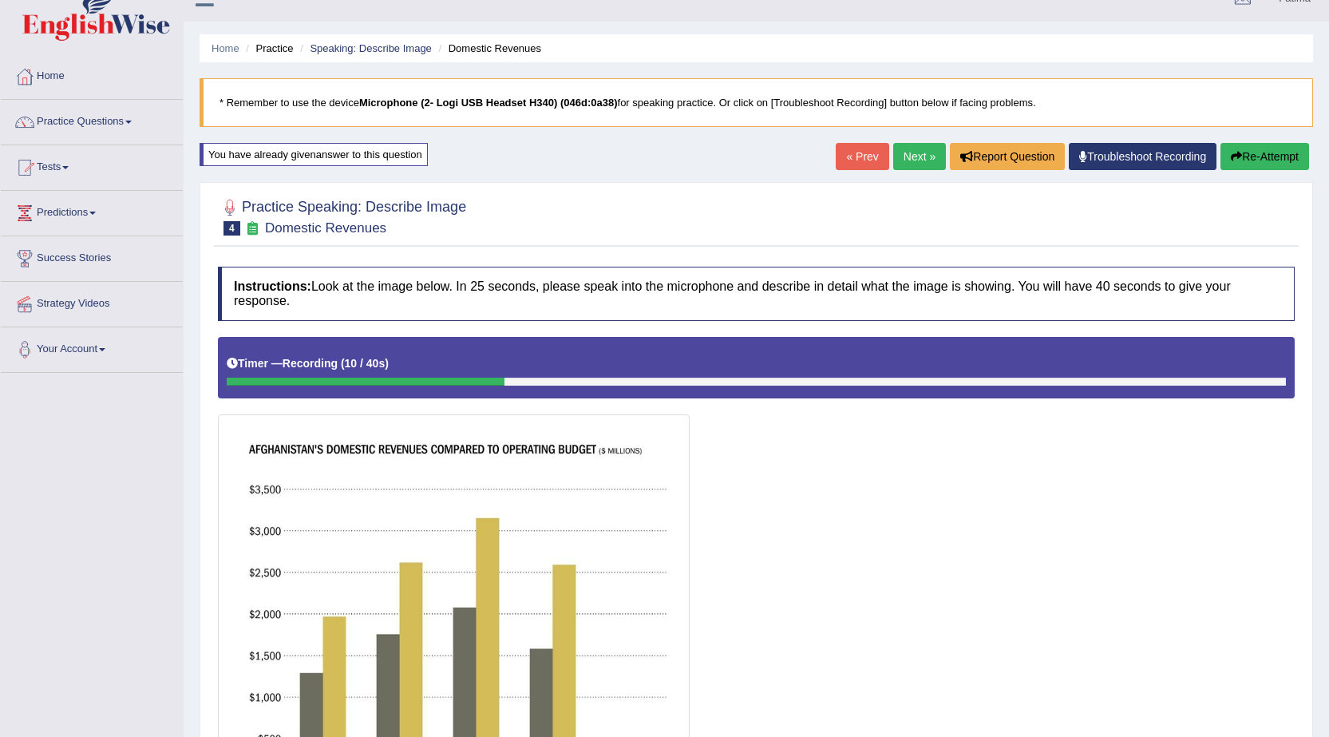
scroll to position [21, 0]
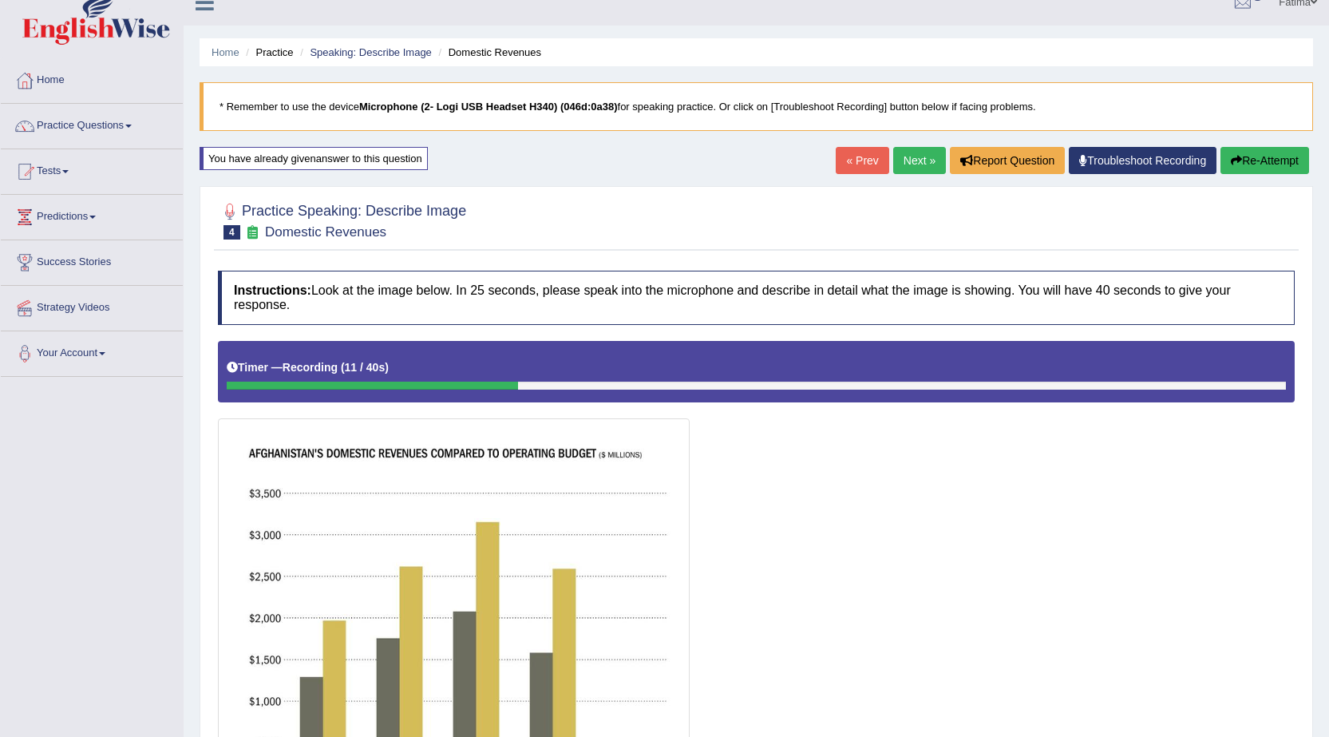
click at [1255, 156] on button "Re-Attempt" at bounding box center [1265, 160] width 89 height 27
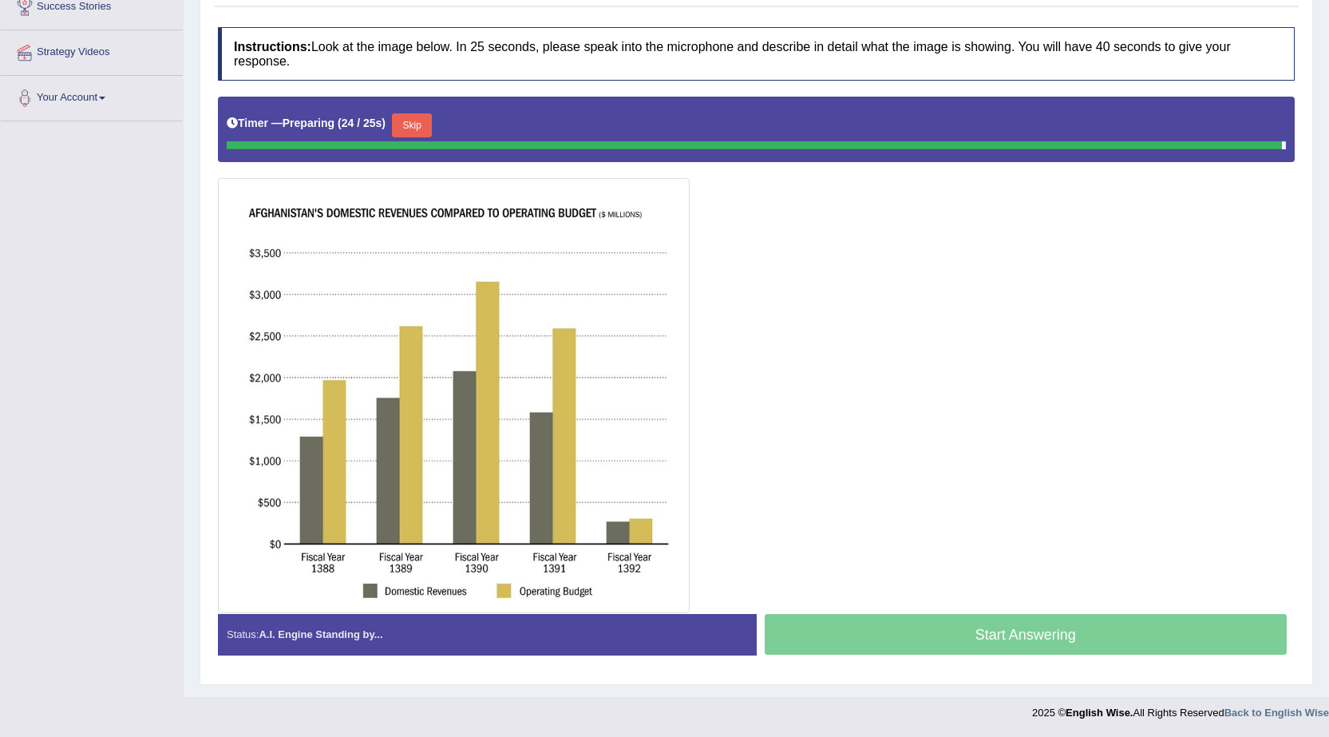
scroll to position [260, 0]
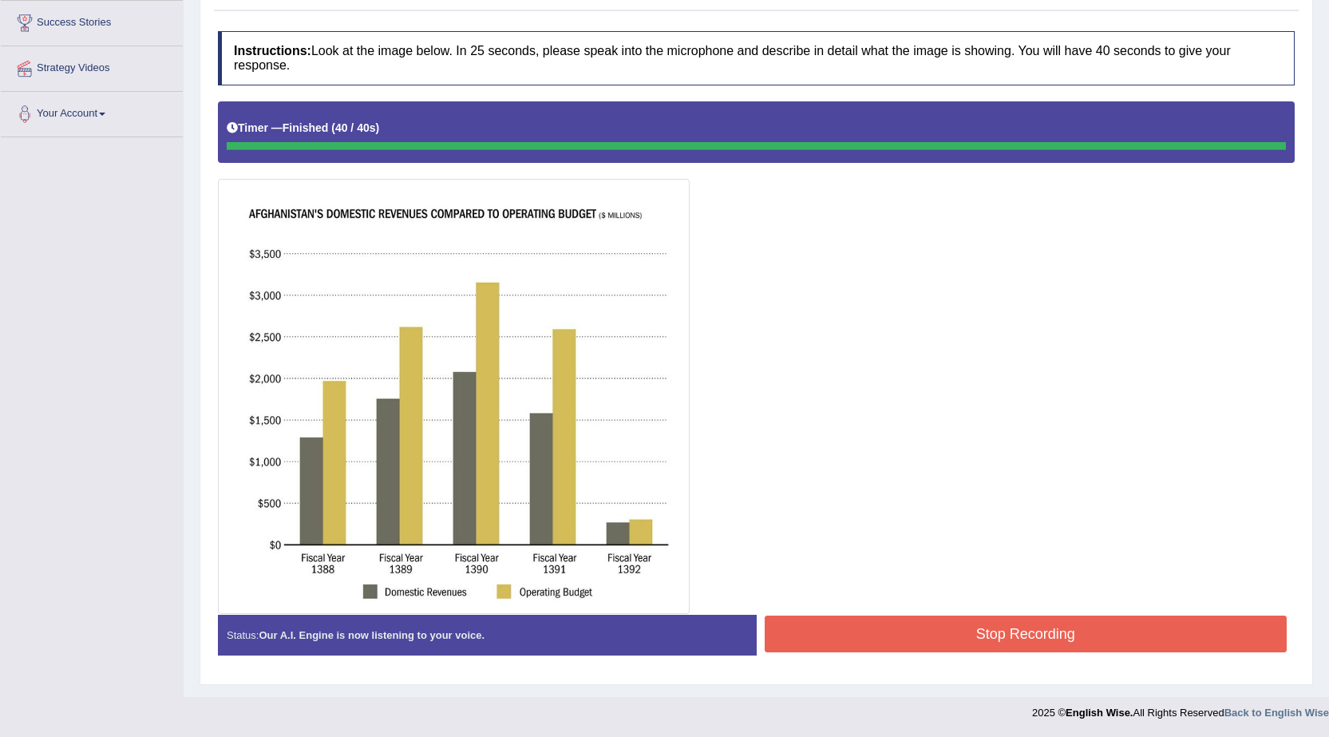
click at [873, 650] on div "Instructions: Look at the image below. In 25 seconds, please speak into the mic…" at bounding box center [756, 349] width 1085 height 653
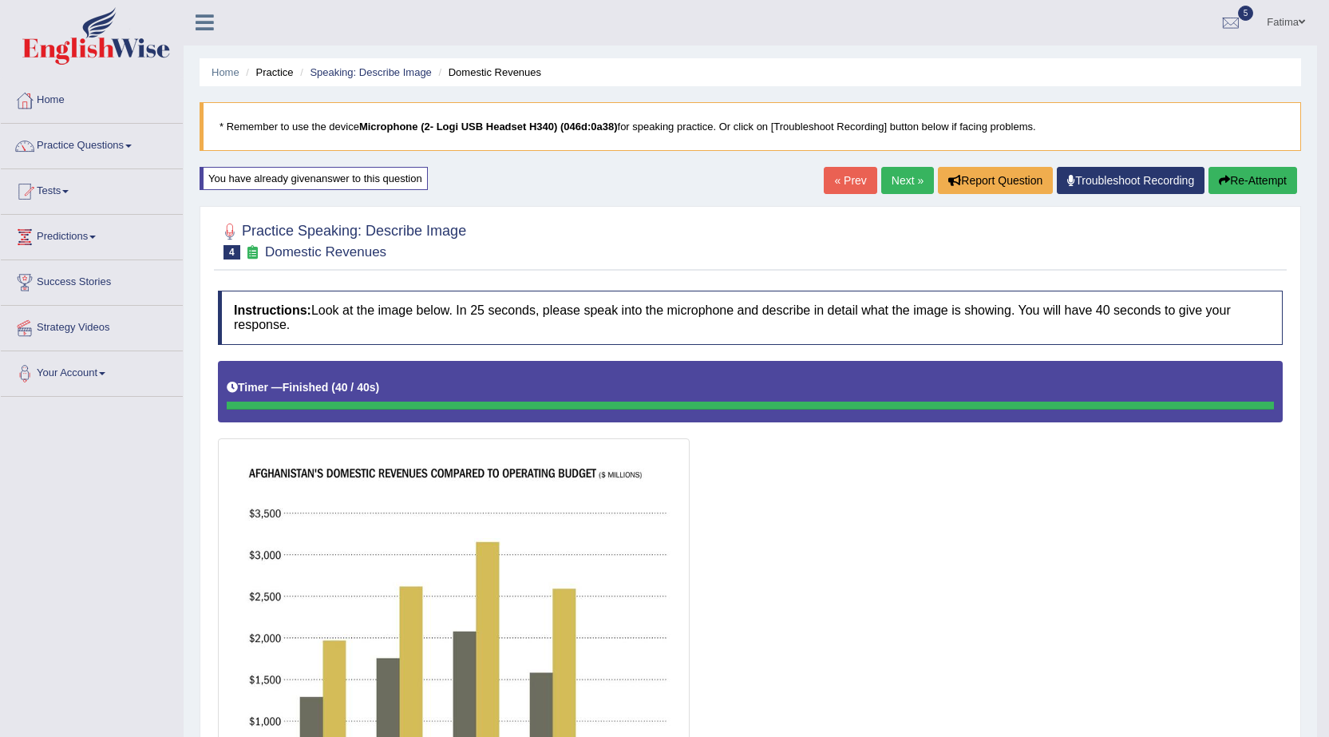
scroll to position [0, 0]
click at [1243, 176] on button "Re-Attempt" at bounding box center [1253, 181] width 89 height 27
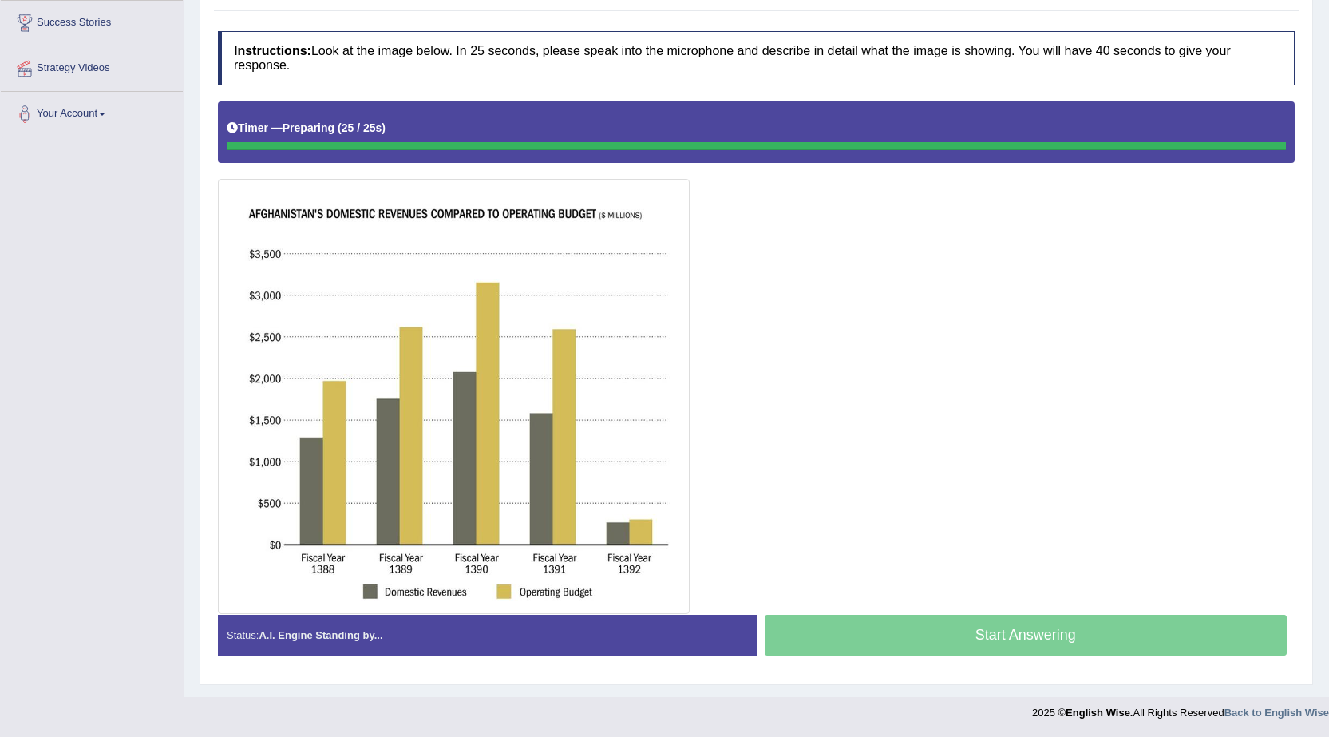
scroll to position [260, 0]
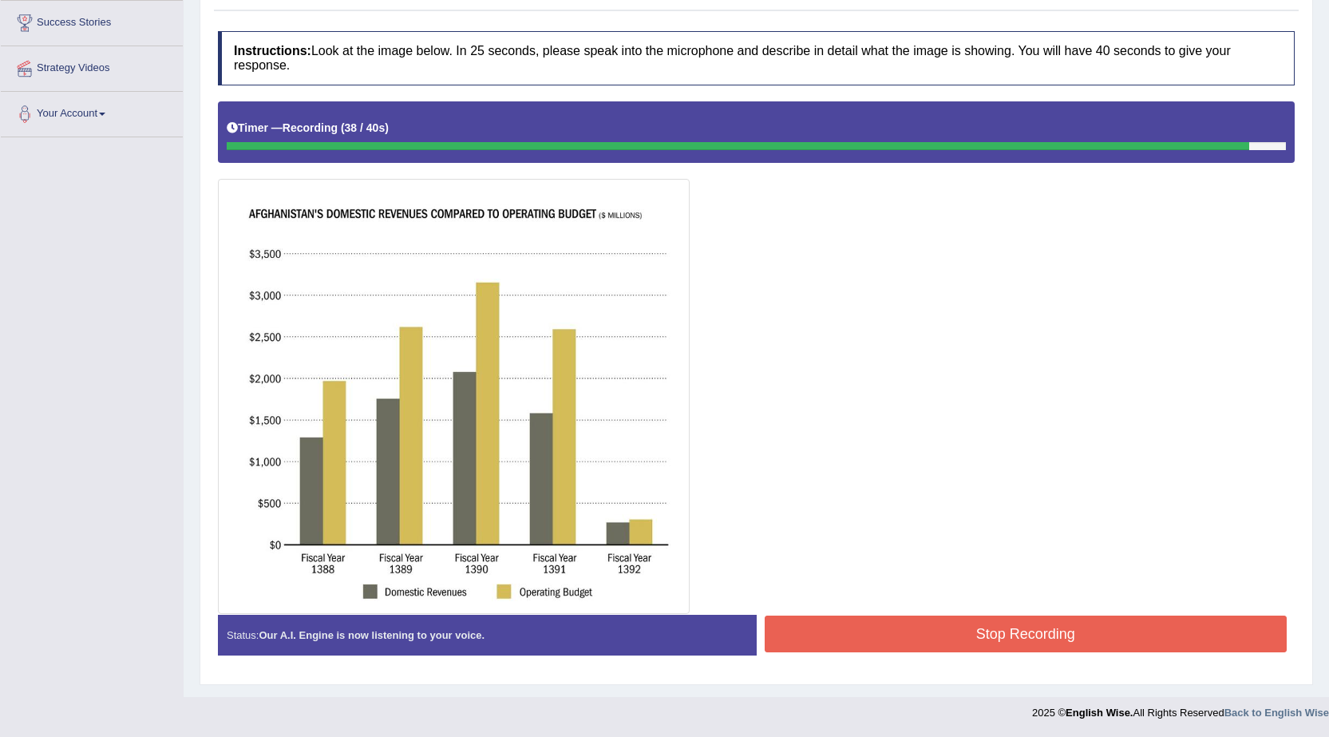
click at [865, 641] on button "Stop Recording" at bounding box center [1026, 634] width 523 height 37
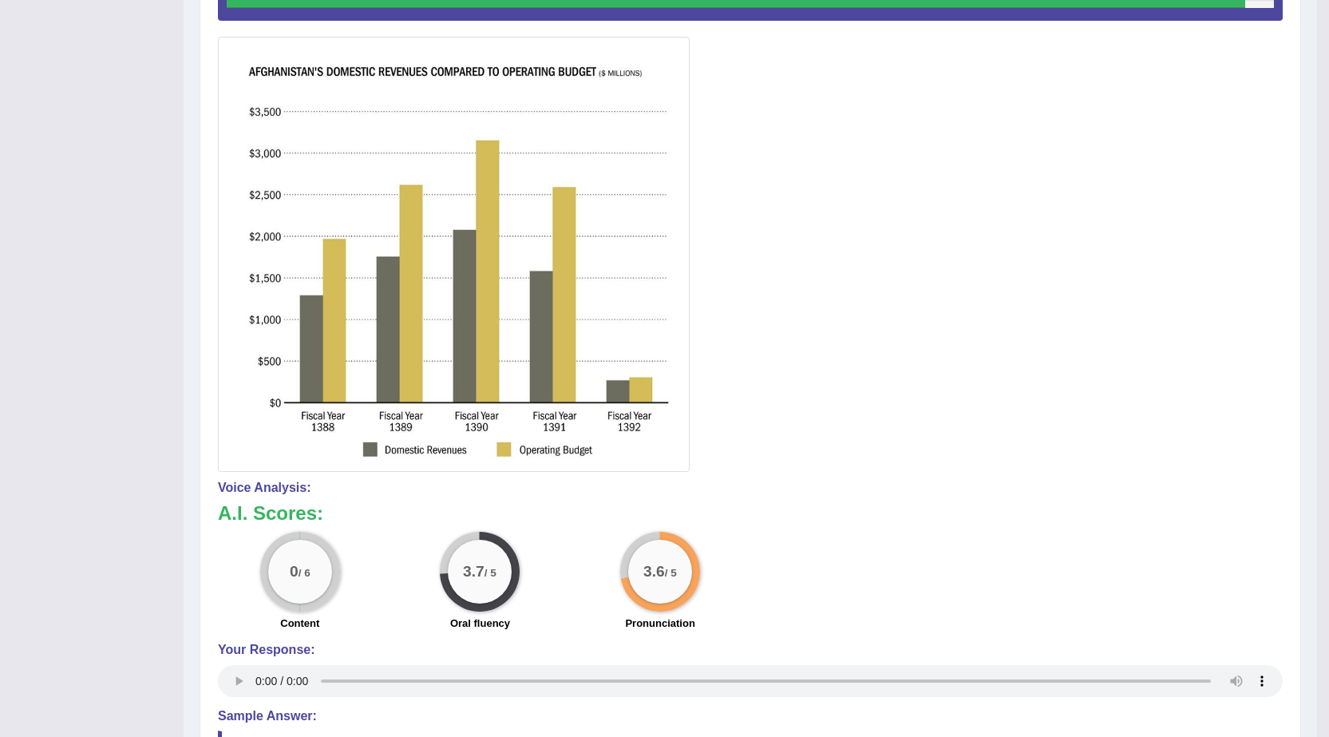
scroll to position [105, 0]
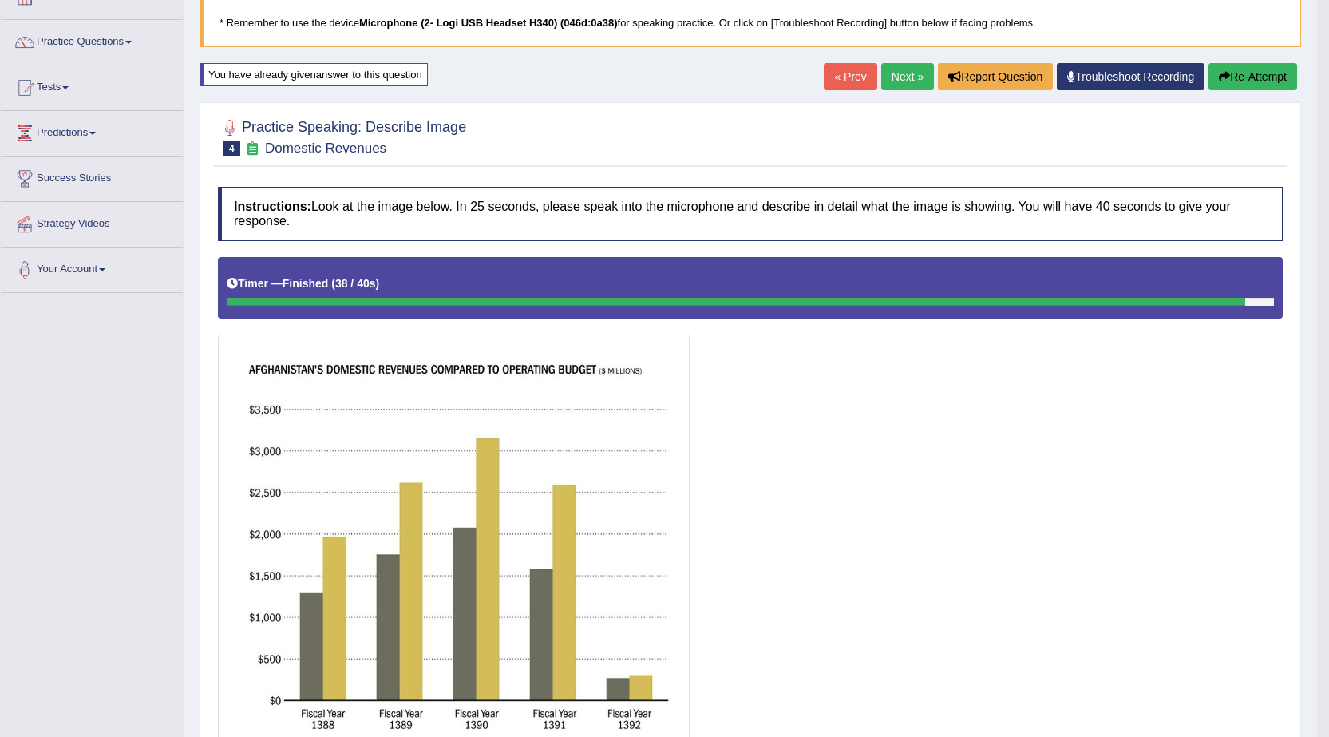
click at [900, 82] on link "Next »" at bounding box center [907, 76] width 53 height 27
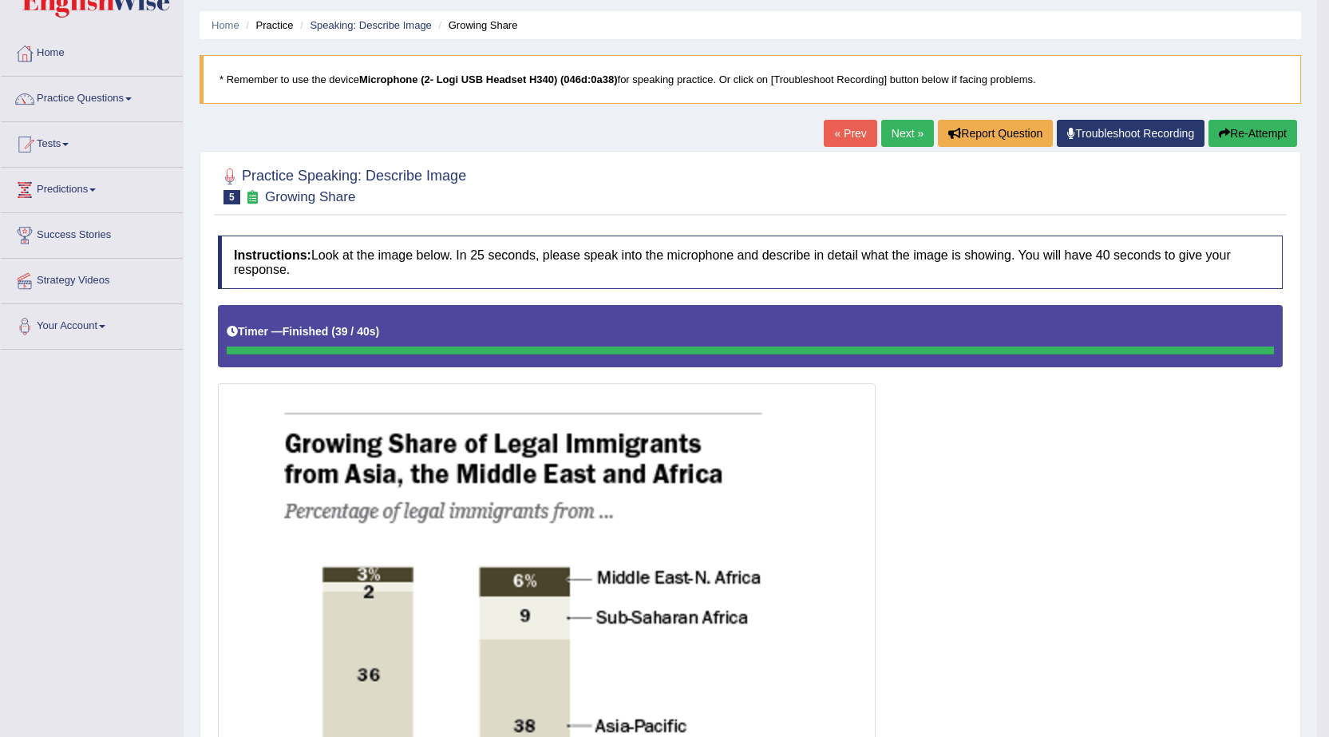
scroll to position [34, 0]
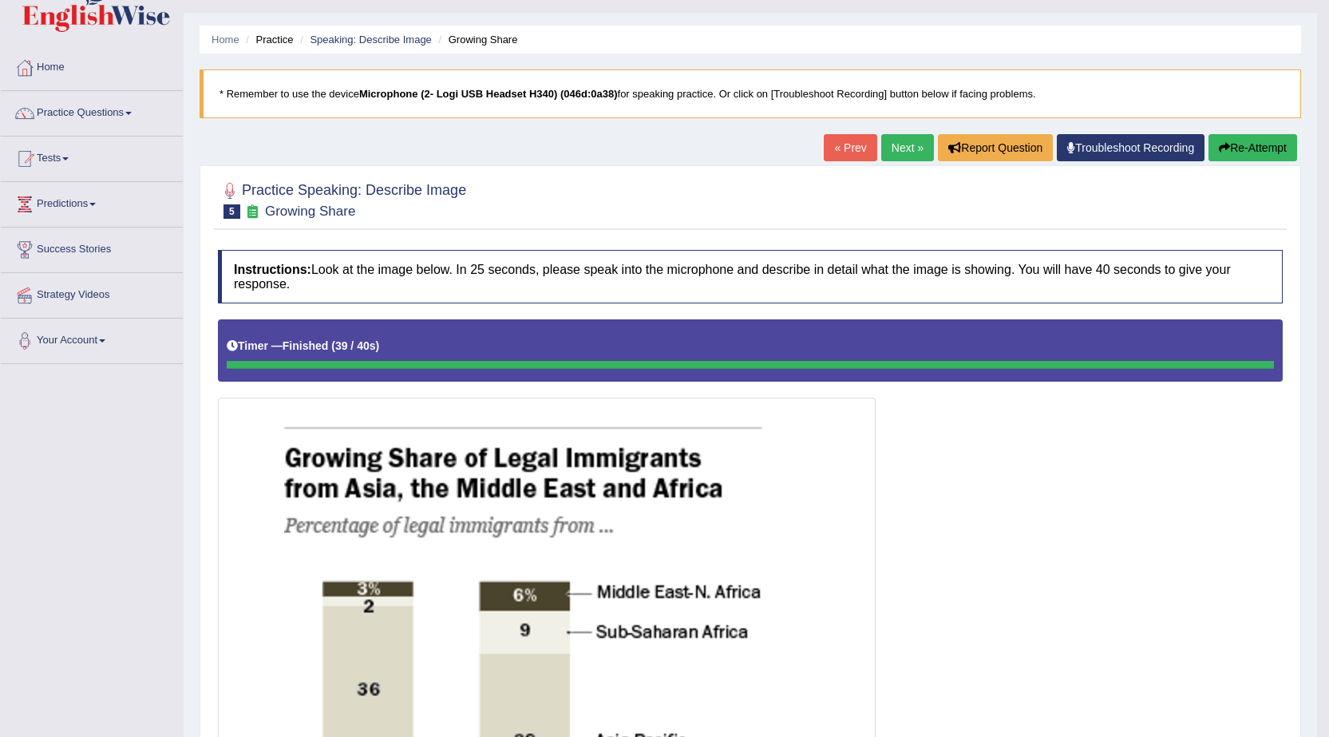
click at [881, 152] on link "Next »" at bounding box center [907, 147] width 53 height 27
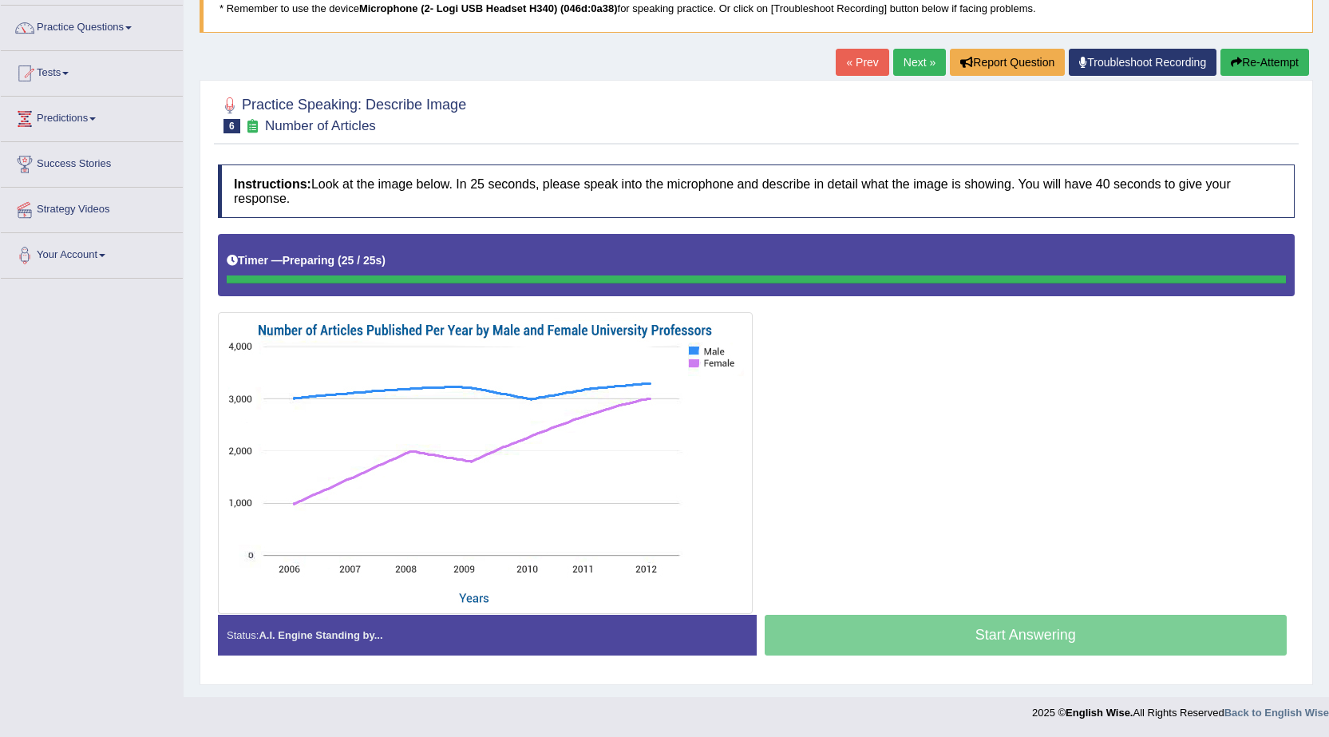
scroll to position [119, 0]
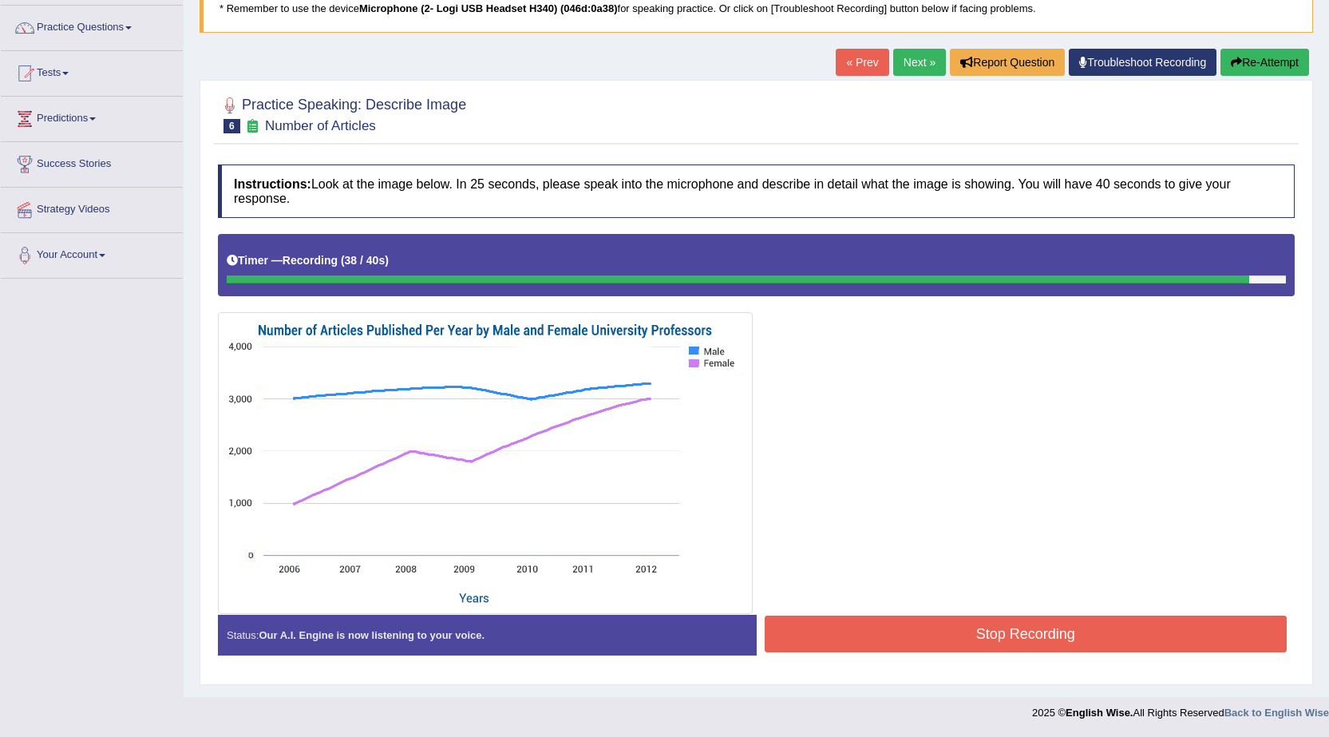
click at [854, 643] on button "Stop Recording" at bounding box center [1026, 634] width 523 height 37
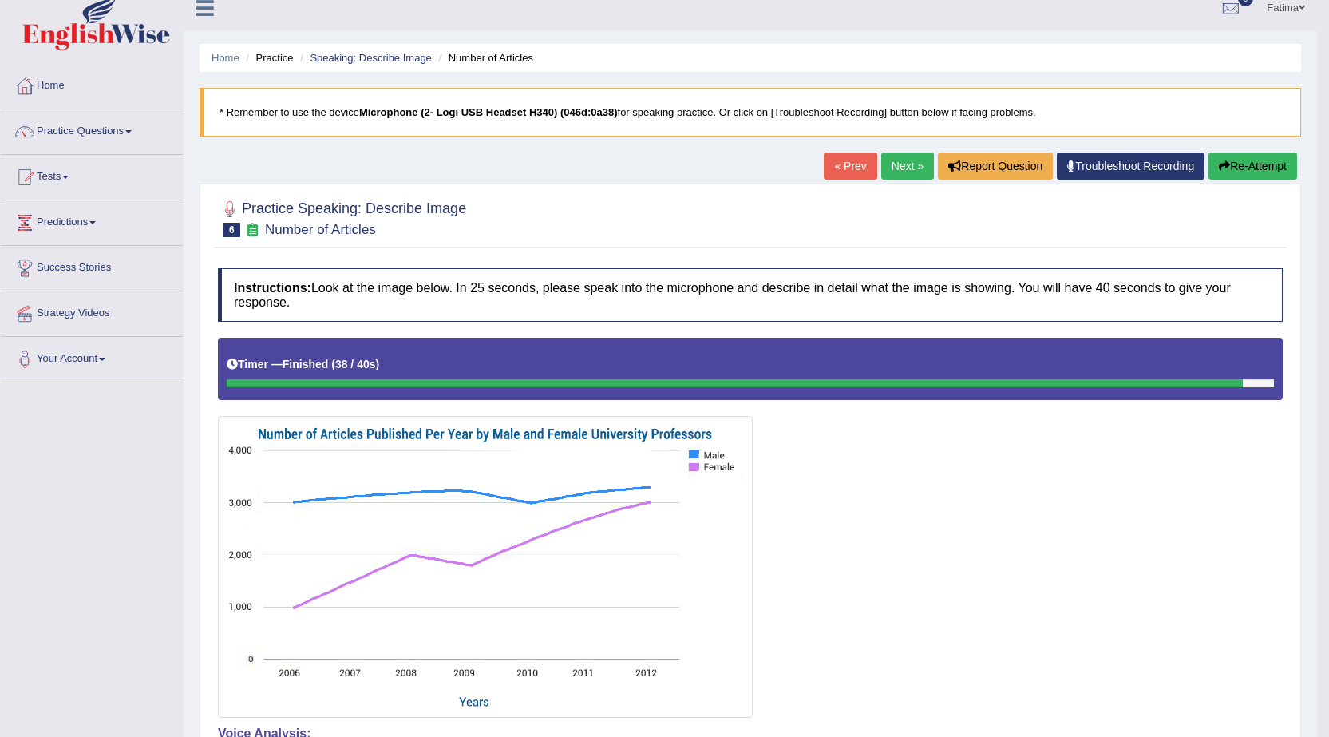
scroll to position [0, 0]
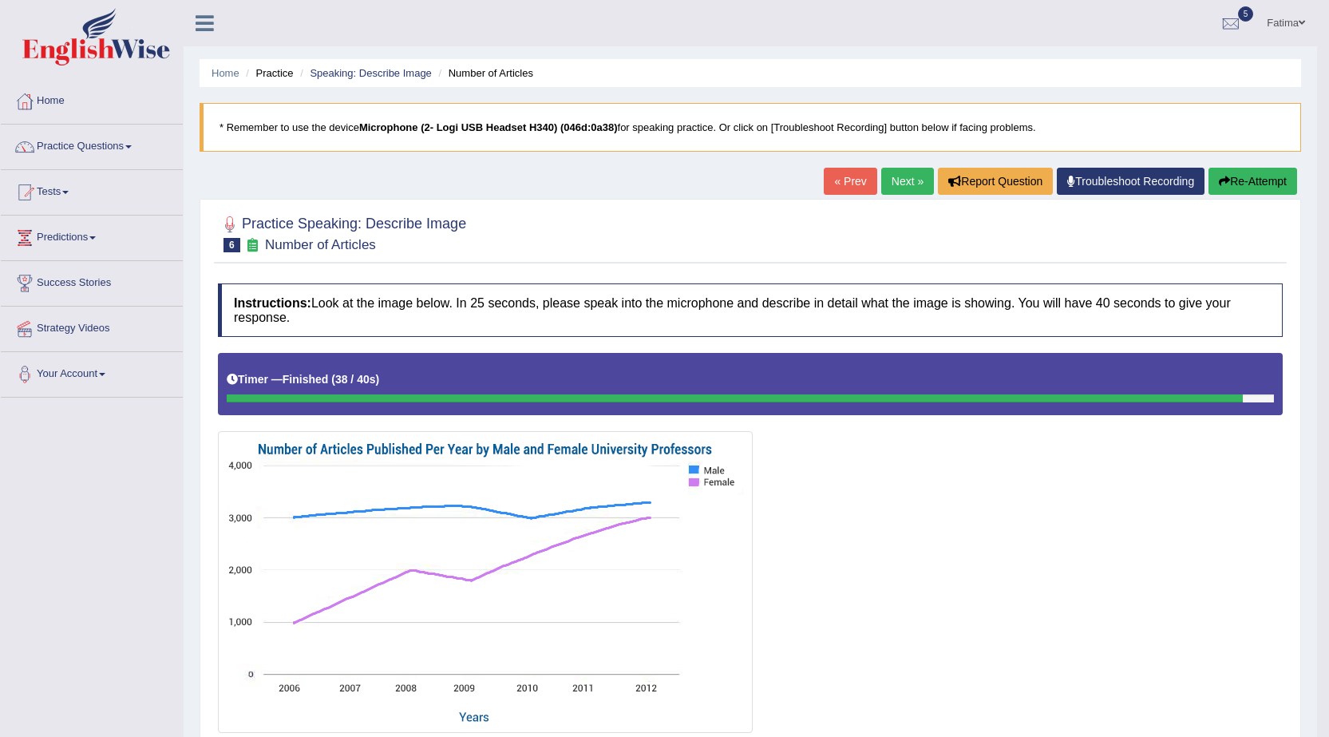
click at [887, 184] on link "Next »" at bounding box center [907, 181] width 53 height 27
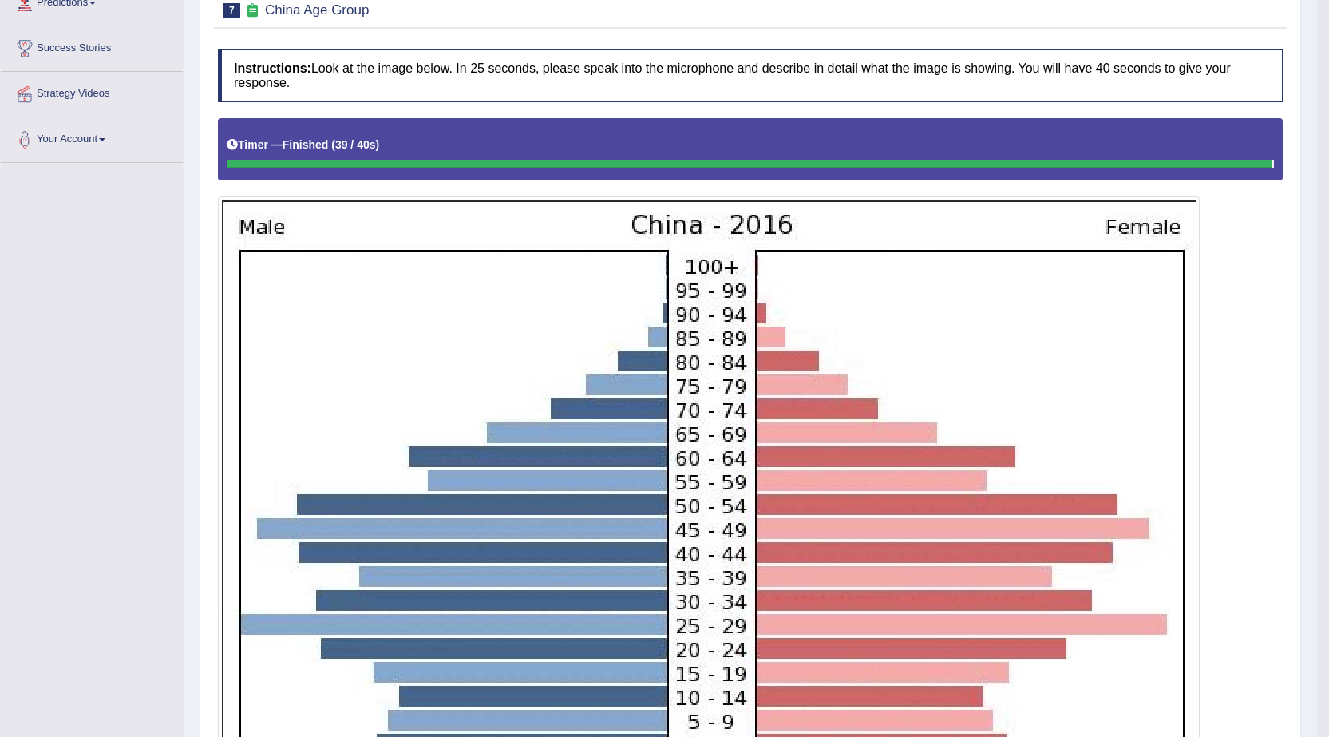
scroll to position [28, 0]
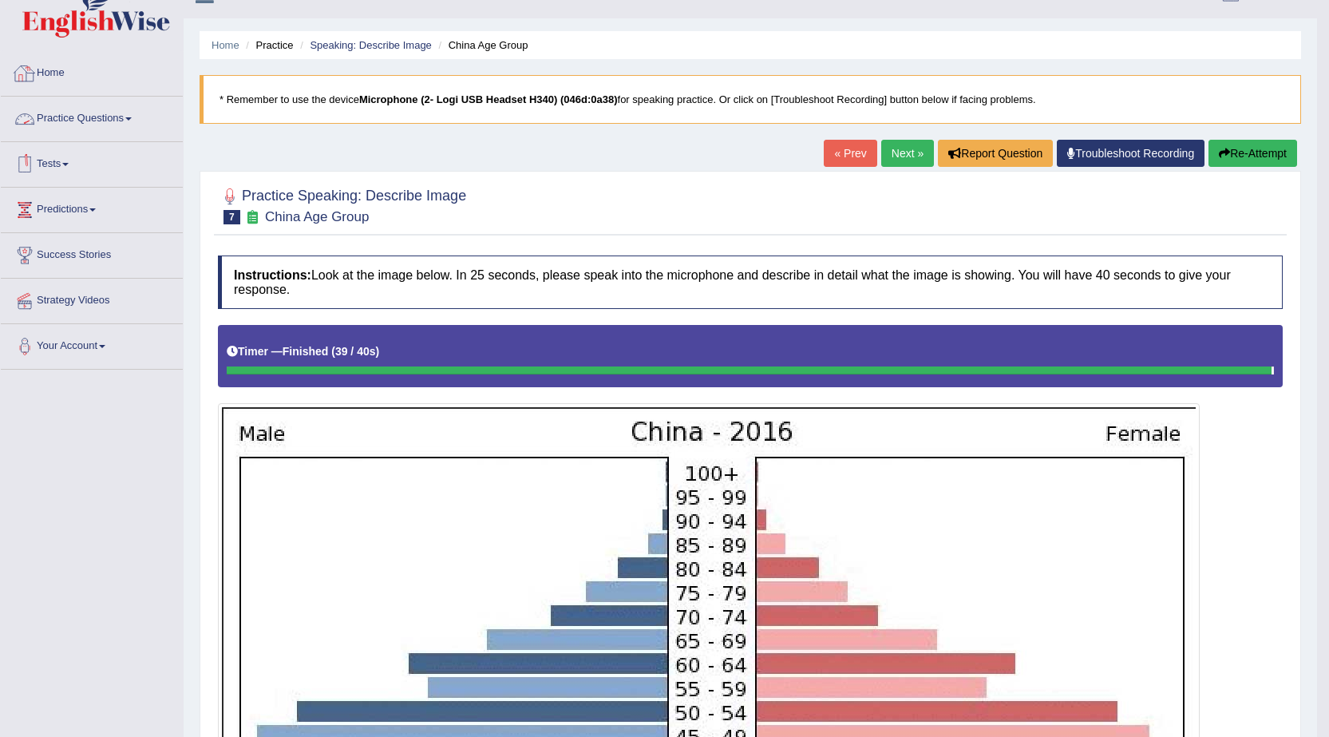
click at [119, 107] on link "Practice Questions" at bounding box center [92, 117] width 182 height 40
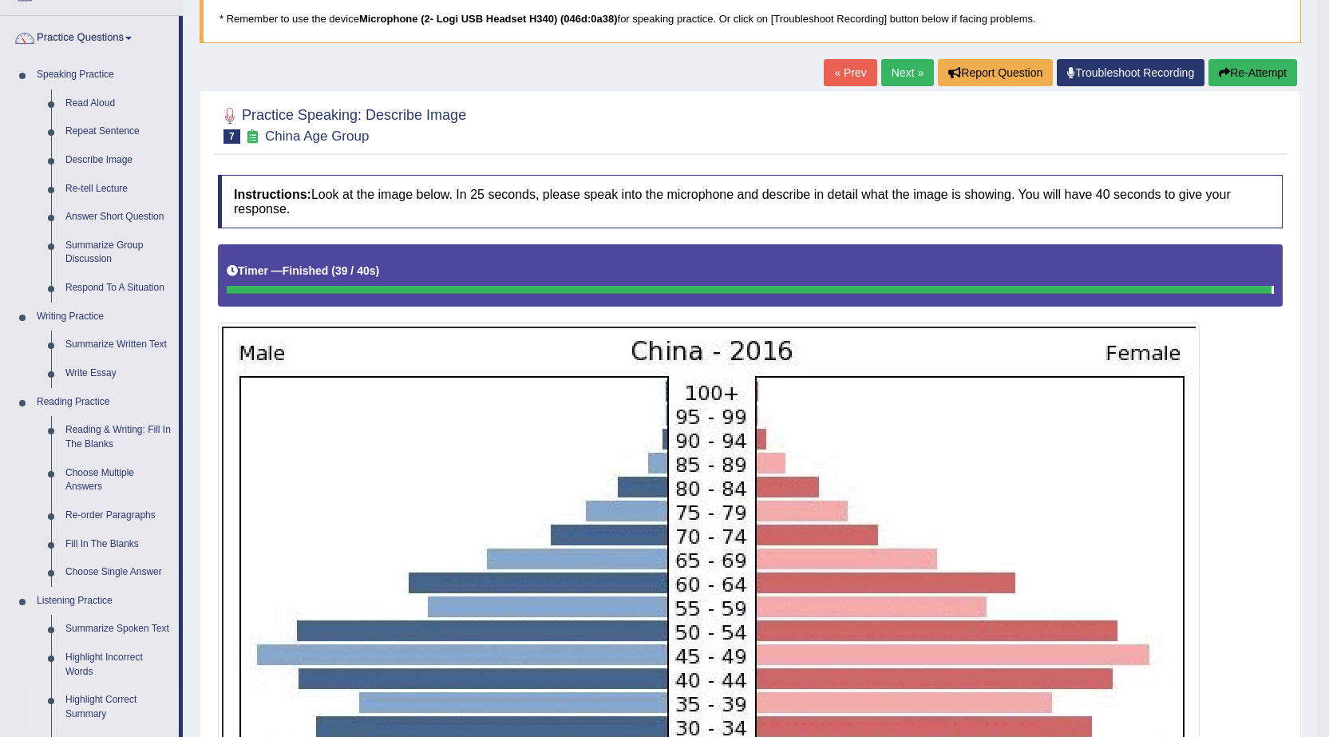
scroll to position [108, 0]
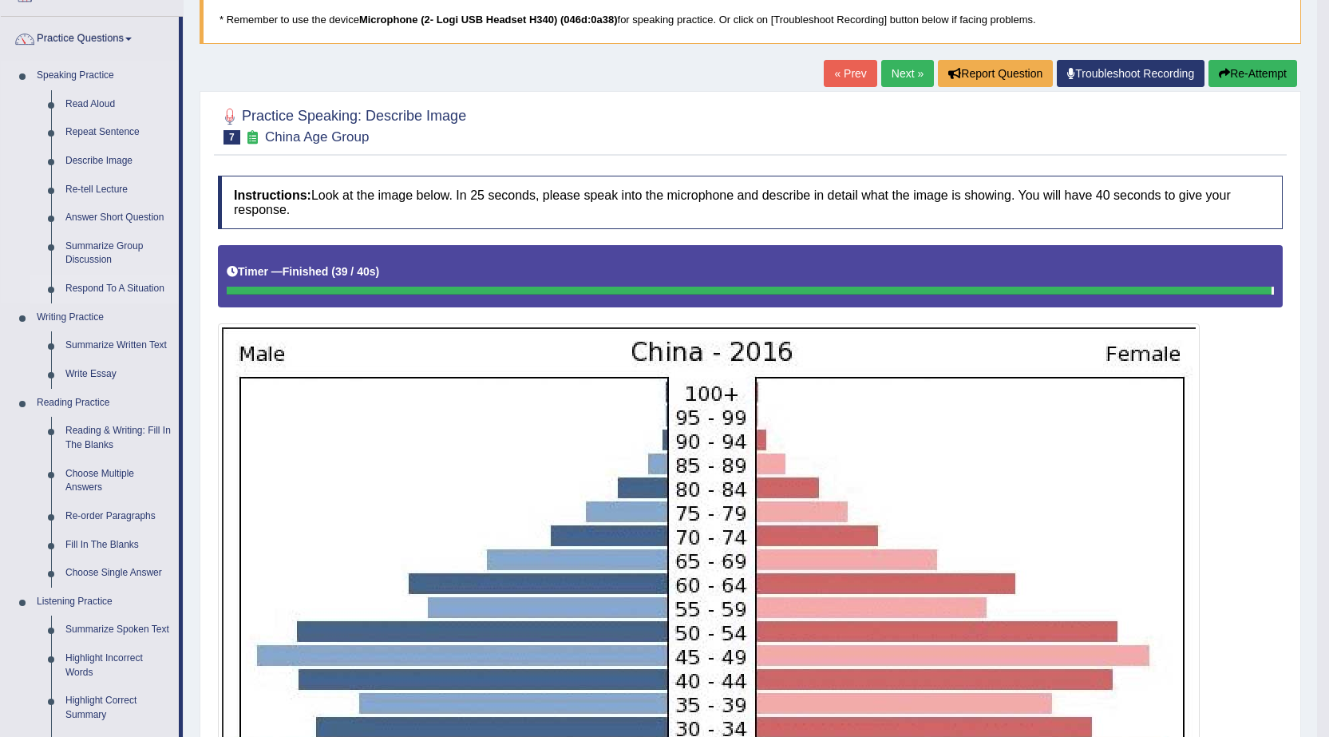
click at [120, 279] on link "Respond To A Situation" at bounding box center [118, 289] width 121 height 29
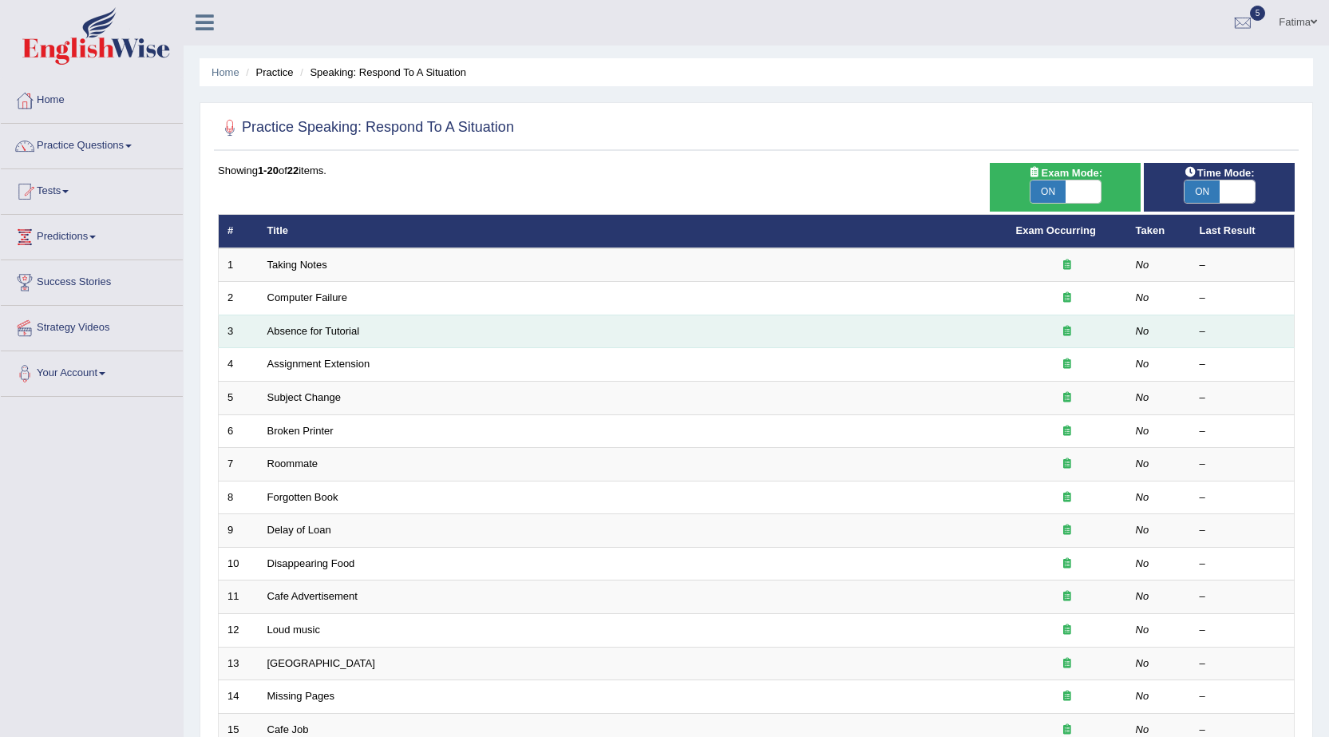
scroll to position [1, 0]
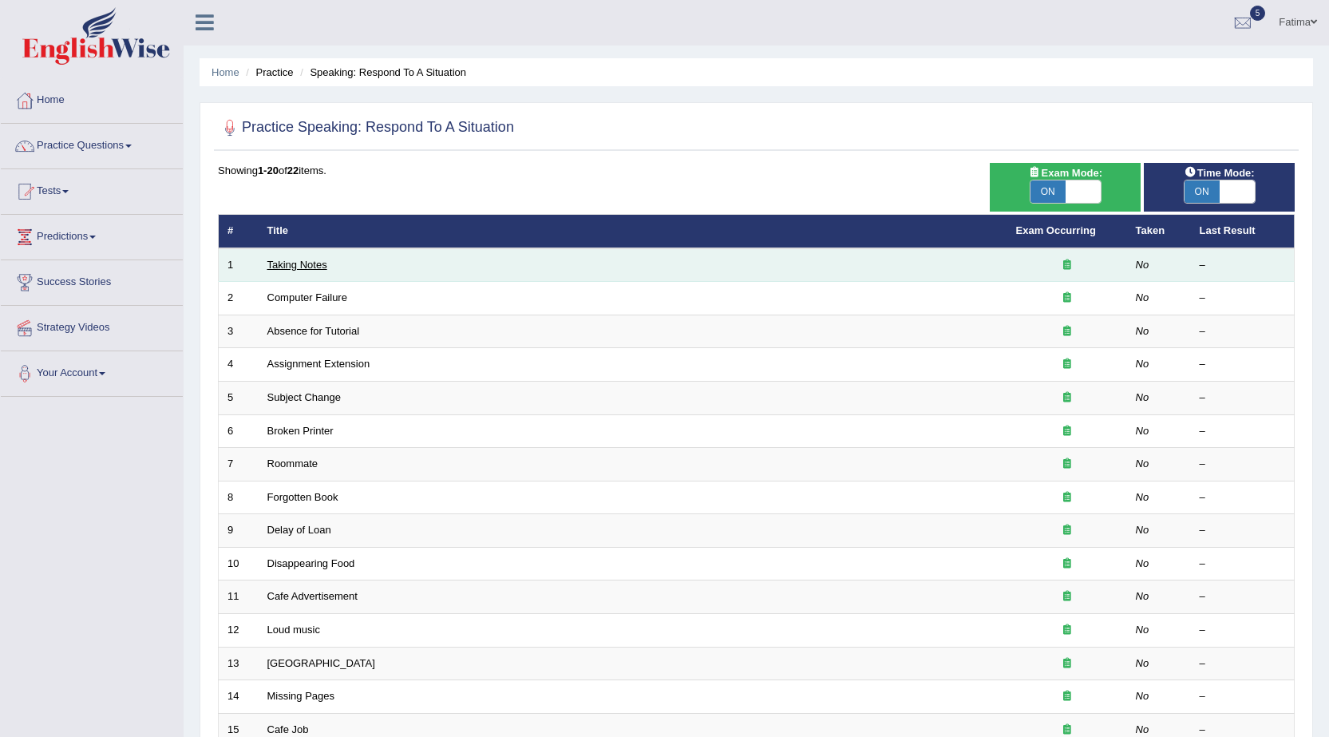
click at [288, 269] on link "Taking Notes" at bounding box center [297, 265] width 60 height 12
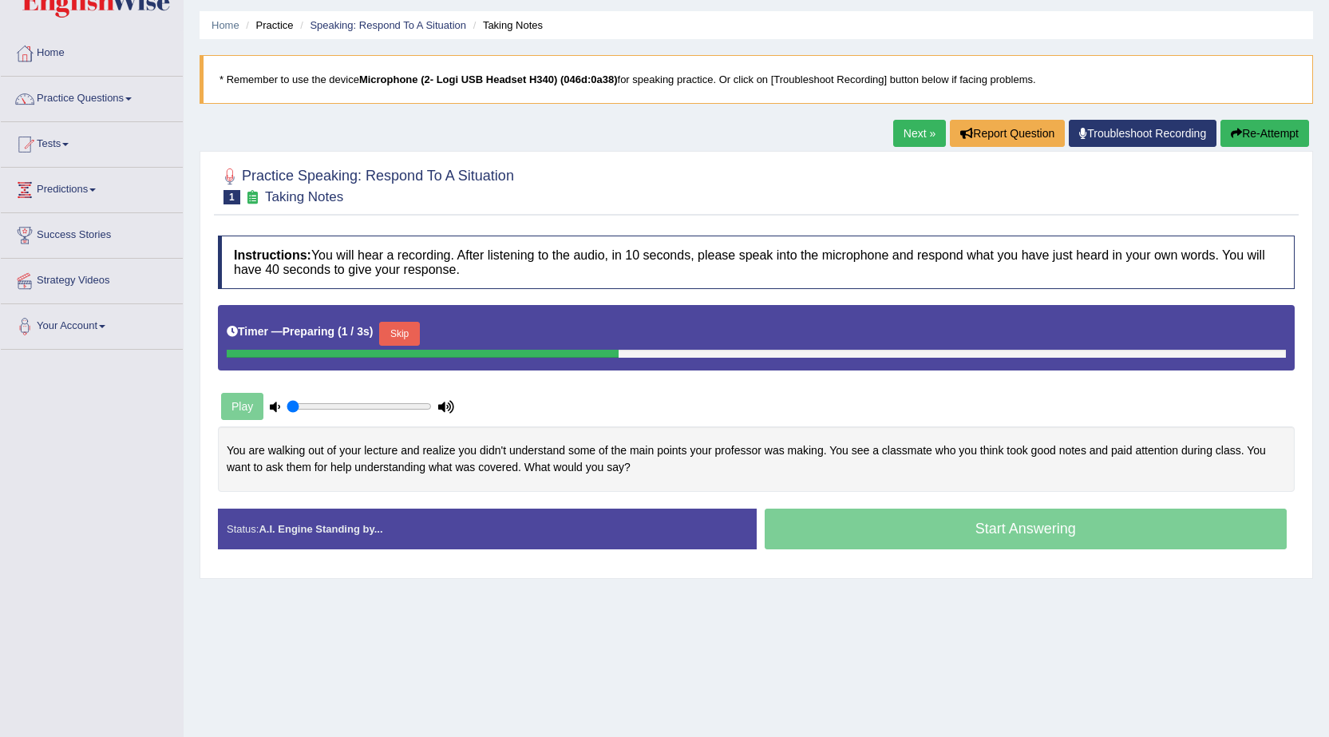
scroll to position [101, 0]
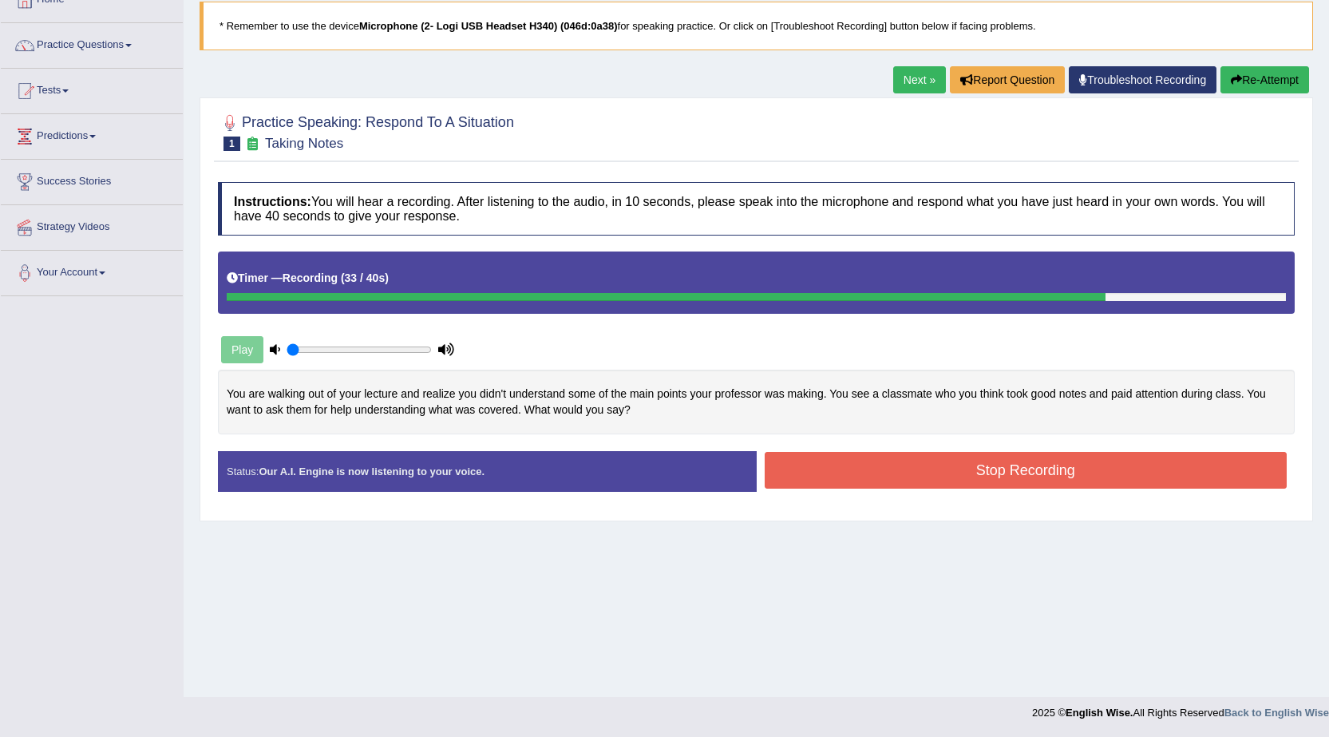
click at [865, 460] on button "Stop Recording" at bounding box center [1026, 470] width 523 height 37
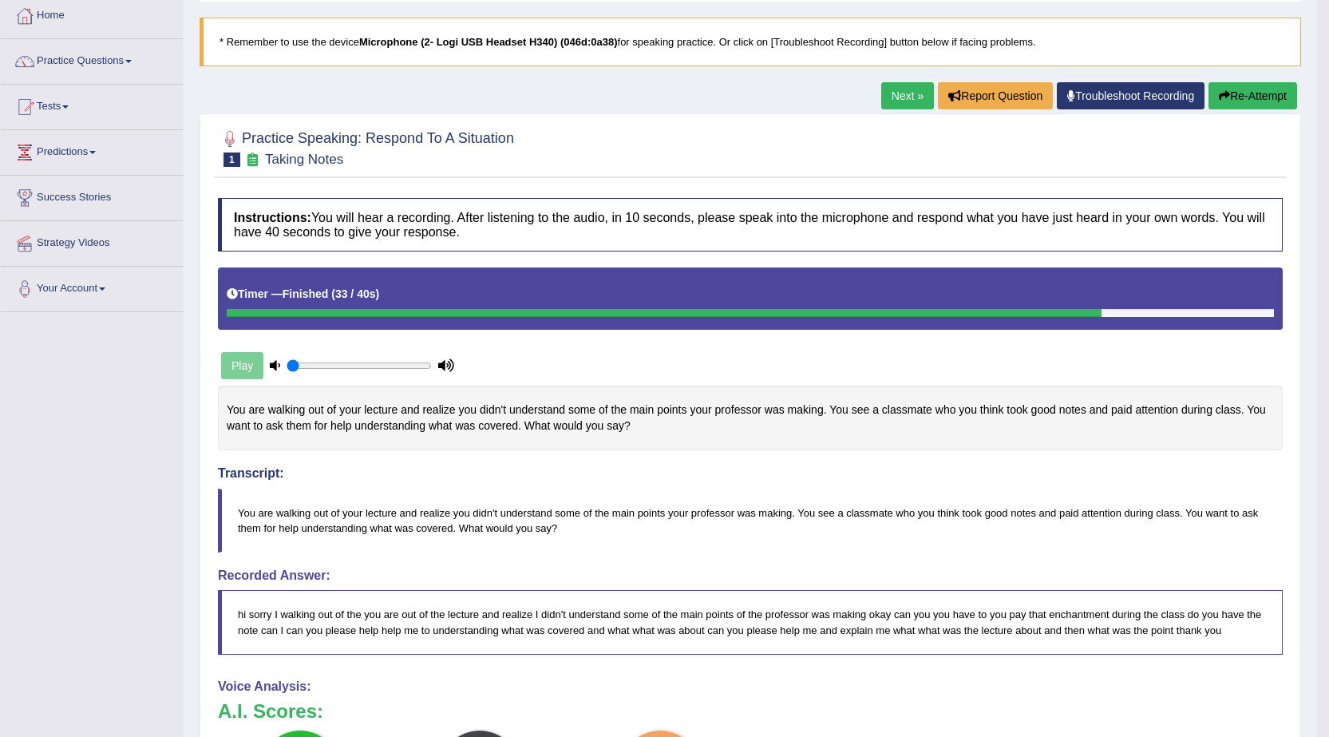
scroll to position [0, 0]
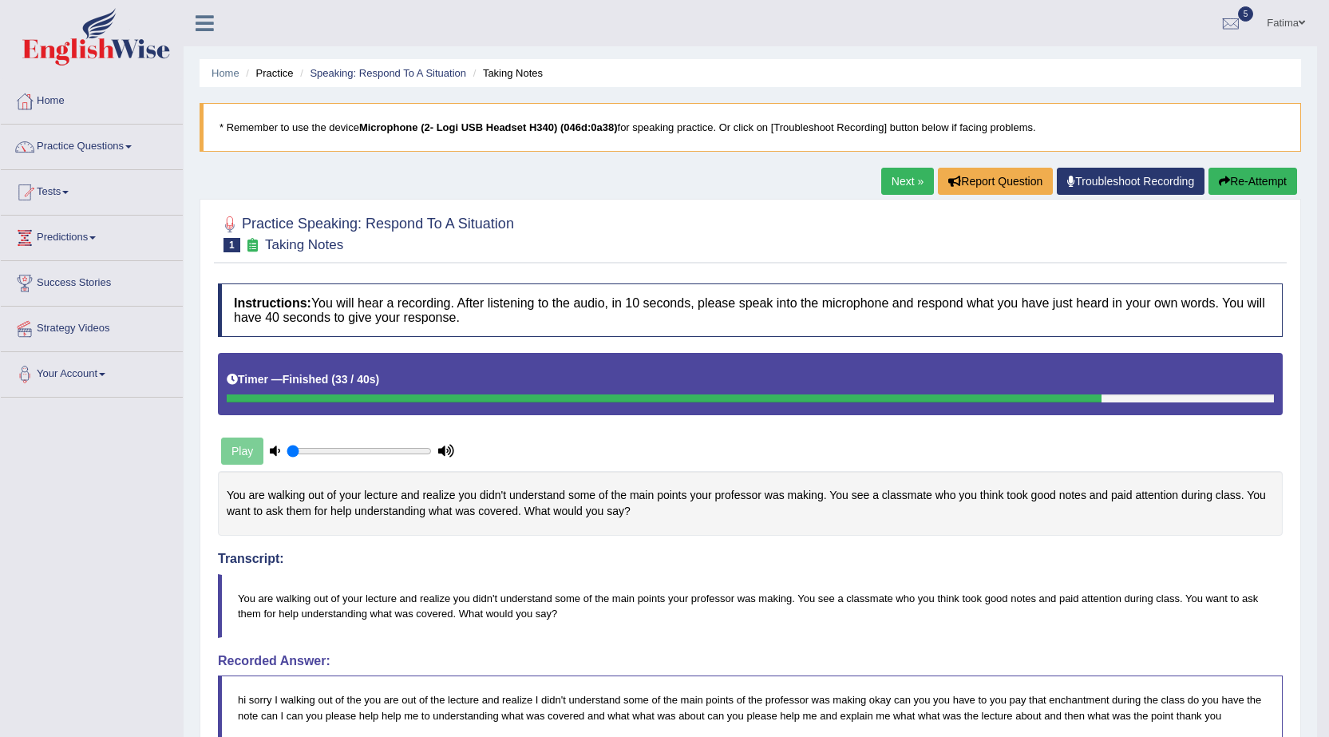
click at [897, 184] on link "Next »" at bounding box center [907, 181] width 53 height 27
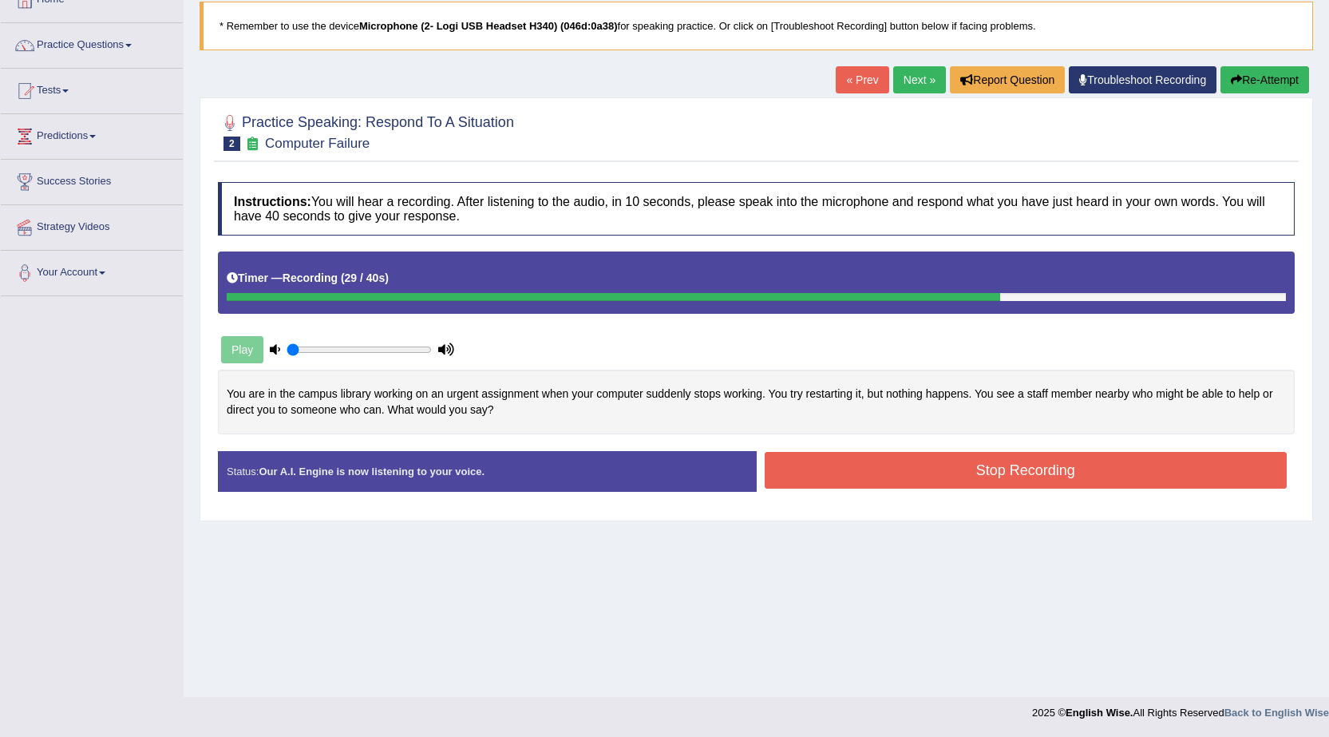
click at [816, 483] on button "Stop Recording" at bounding box center [1026, 470] width 523 height 37
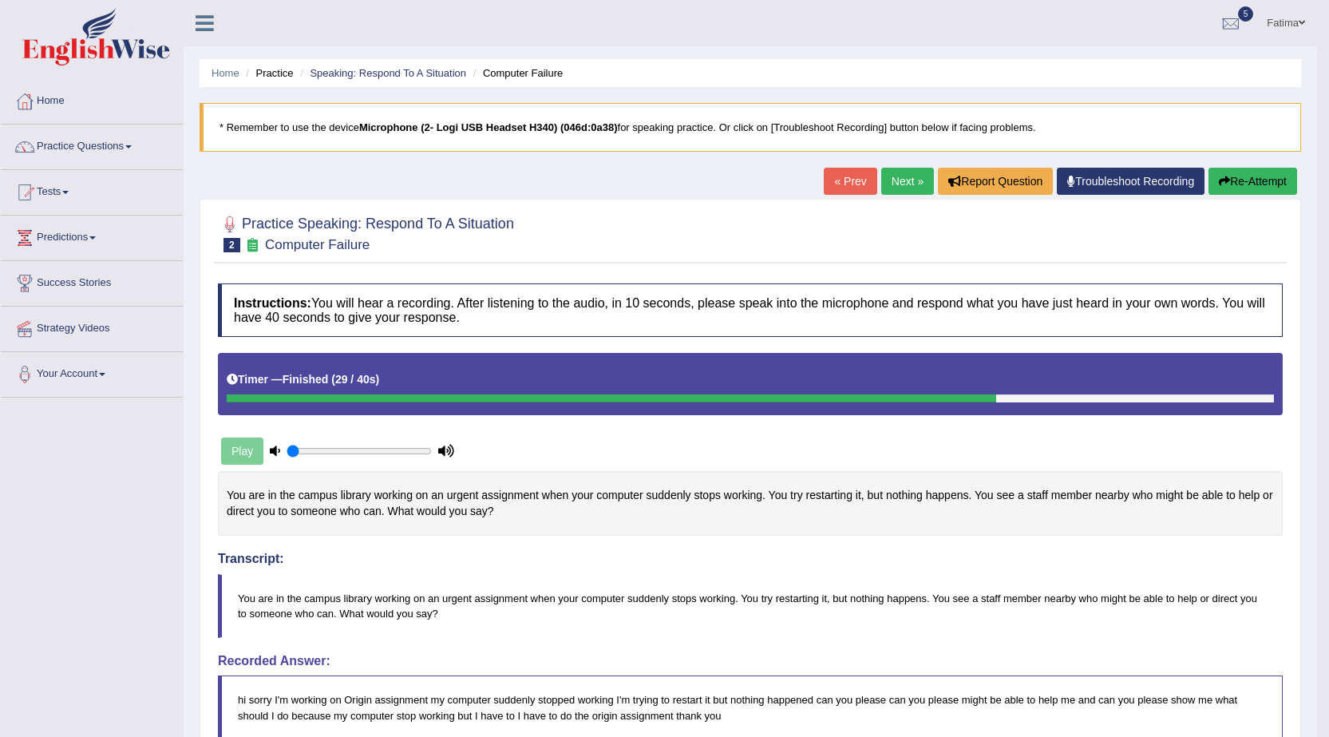
click at [889, 187] on link "Next »" at bounding box center [907, 181] width 53 height 27
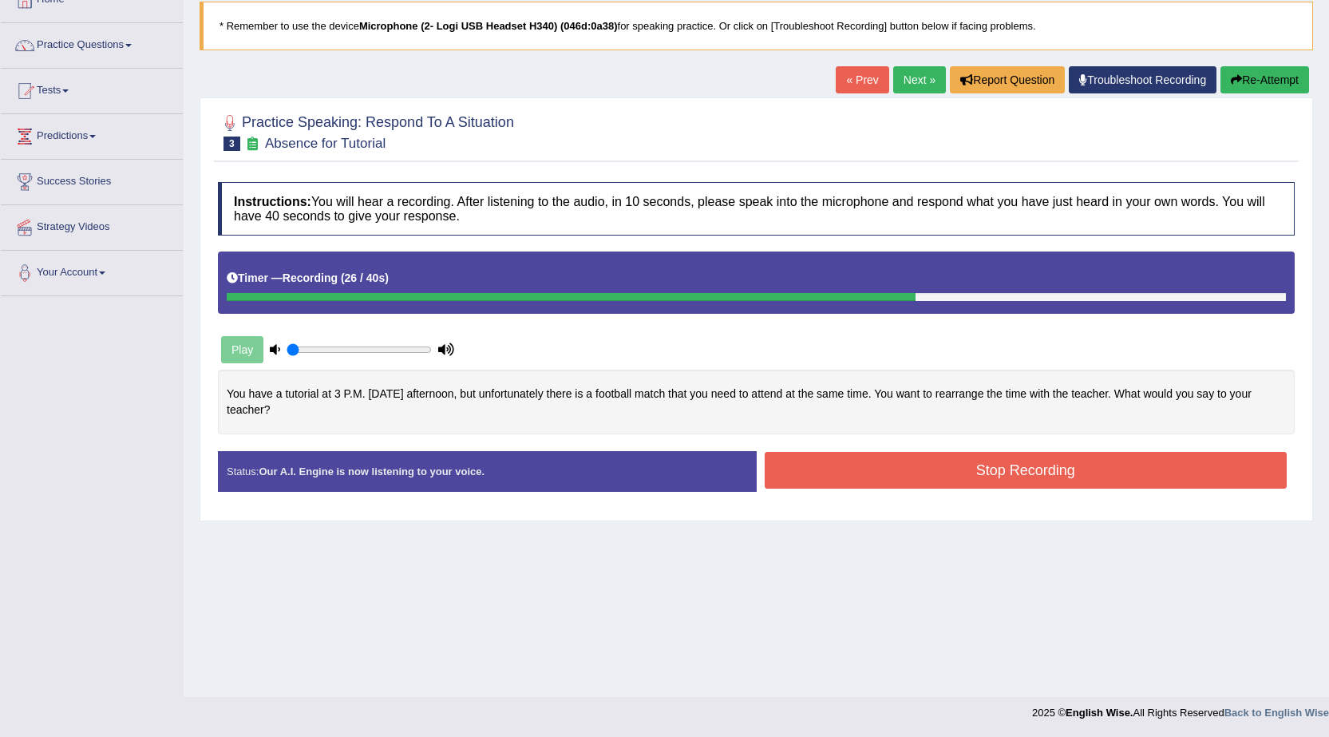
click at [900, 476] on button "Stop Recording" at bounding box center [1026, 470] width 523 height 37
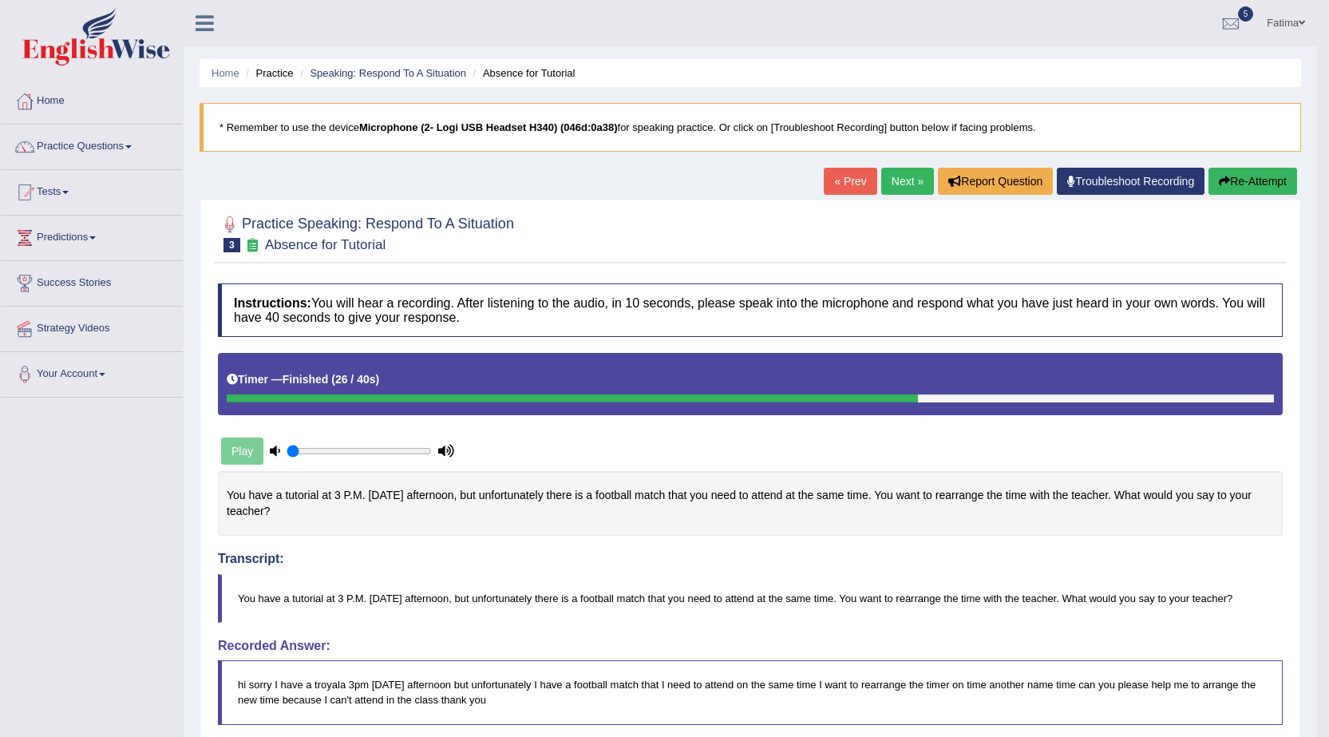
click at [893, 177] on link "Next »" at bounding box center [907, 181] width 53 height 27
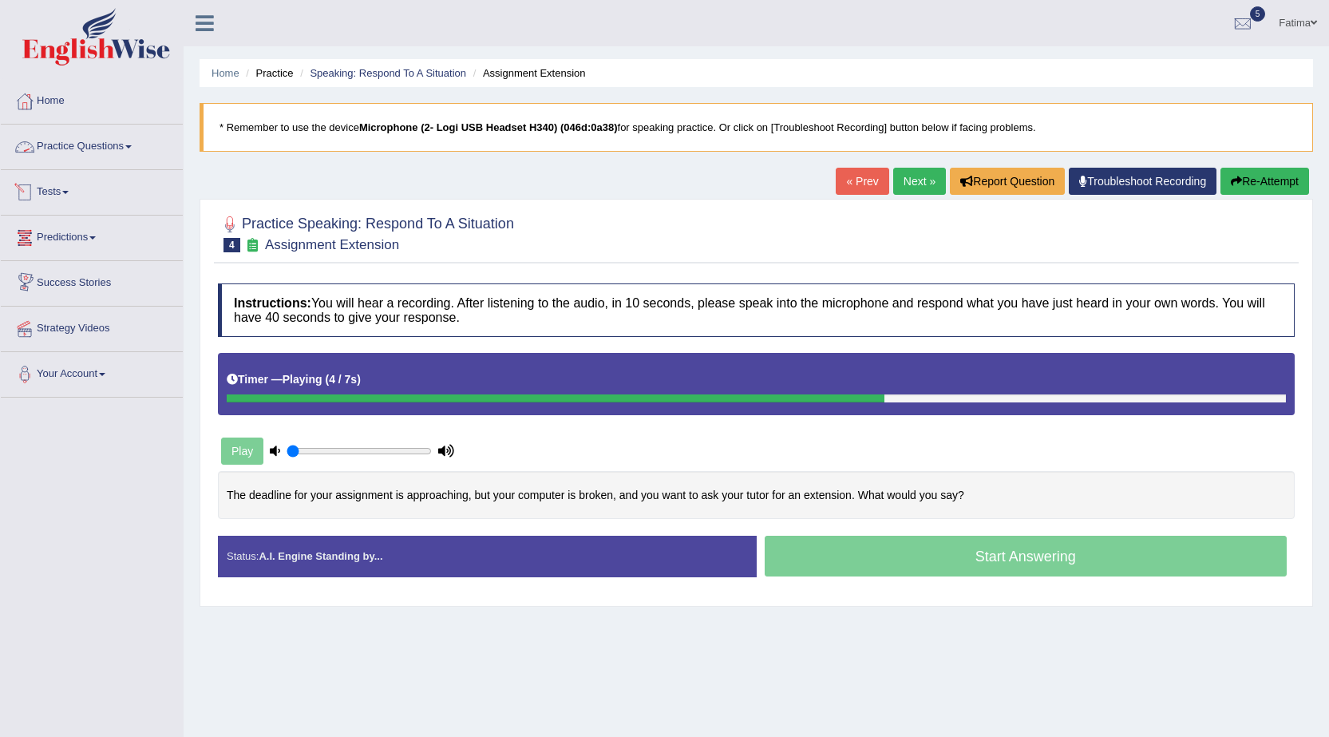
click at [109, 137] on link "Practice Questions" at bounding box center [92, 145] width 182 height 40
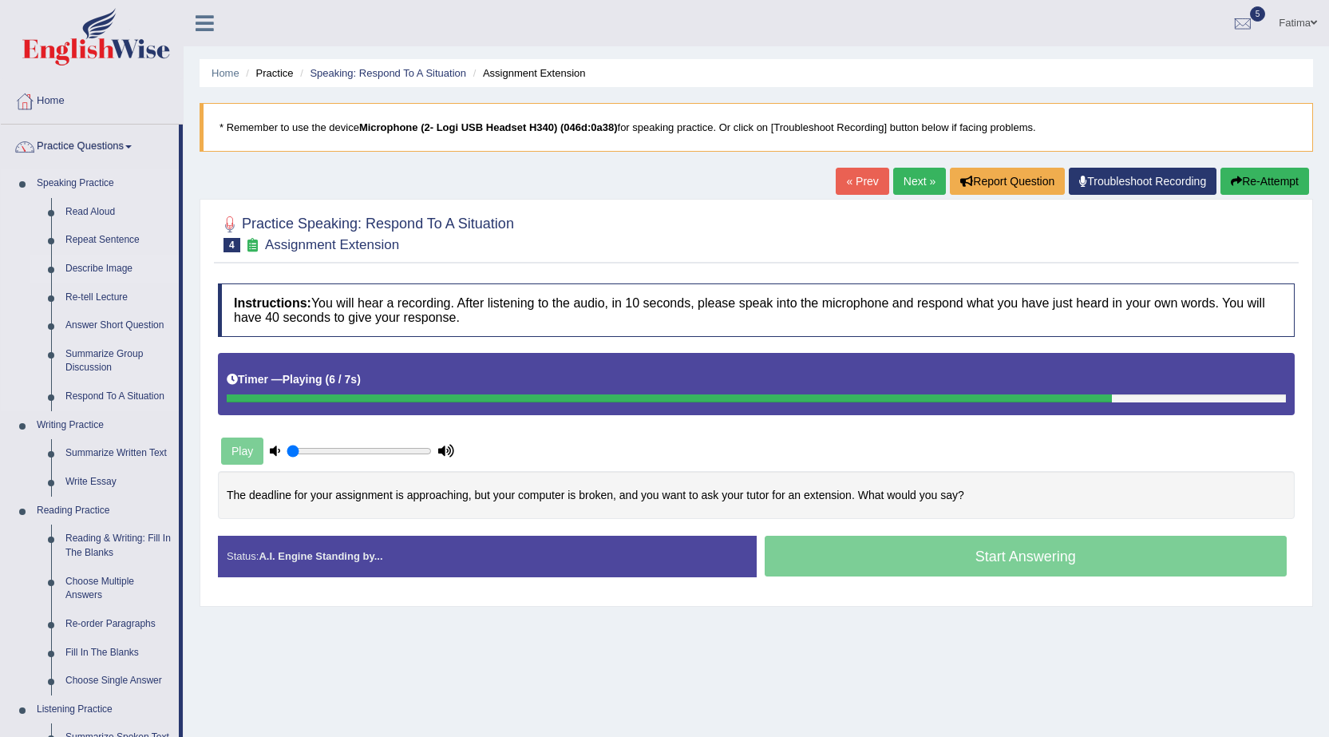
click at [116, 267] on link "Describe Image" at bounding box center [118, 269] width 121 height 29
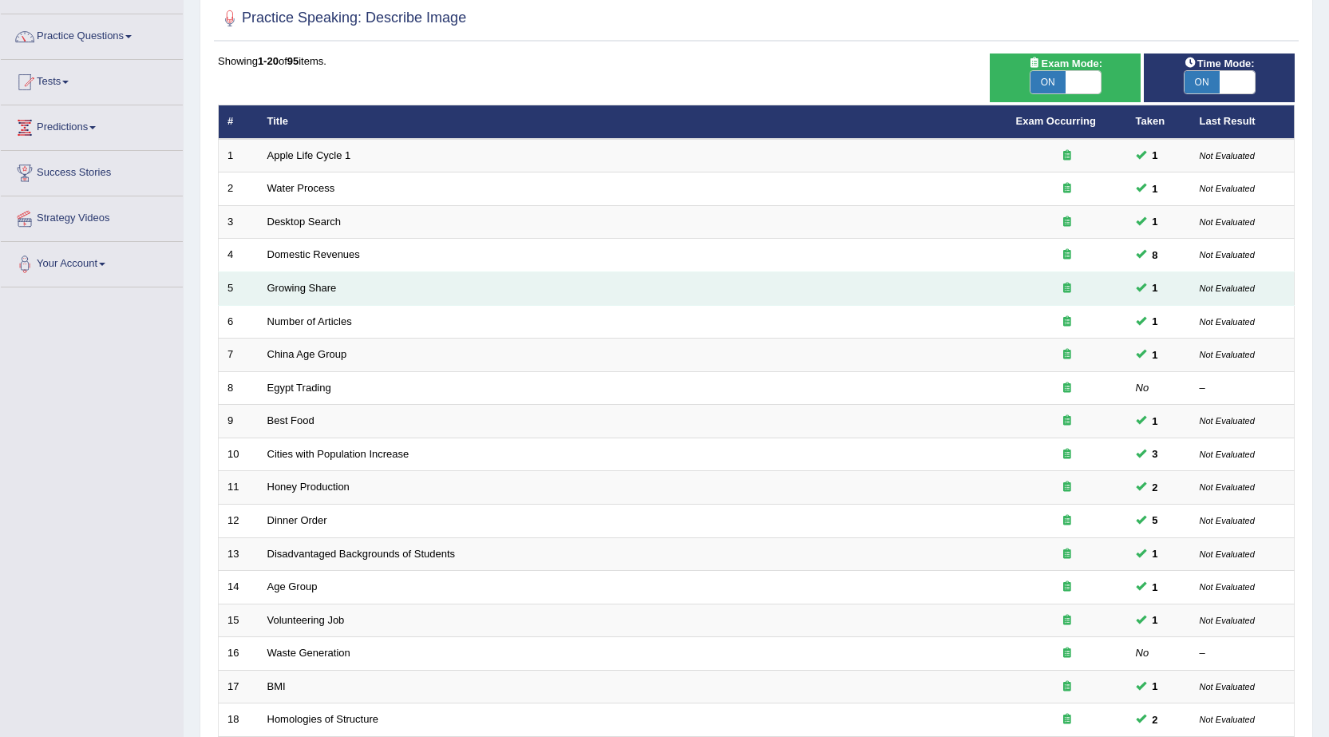
scroll to position [80, 0]
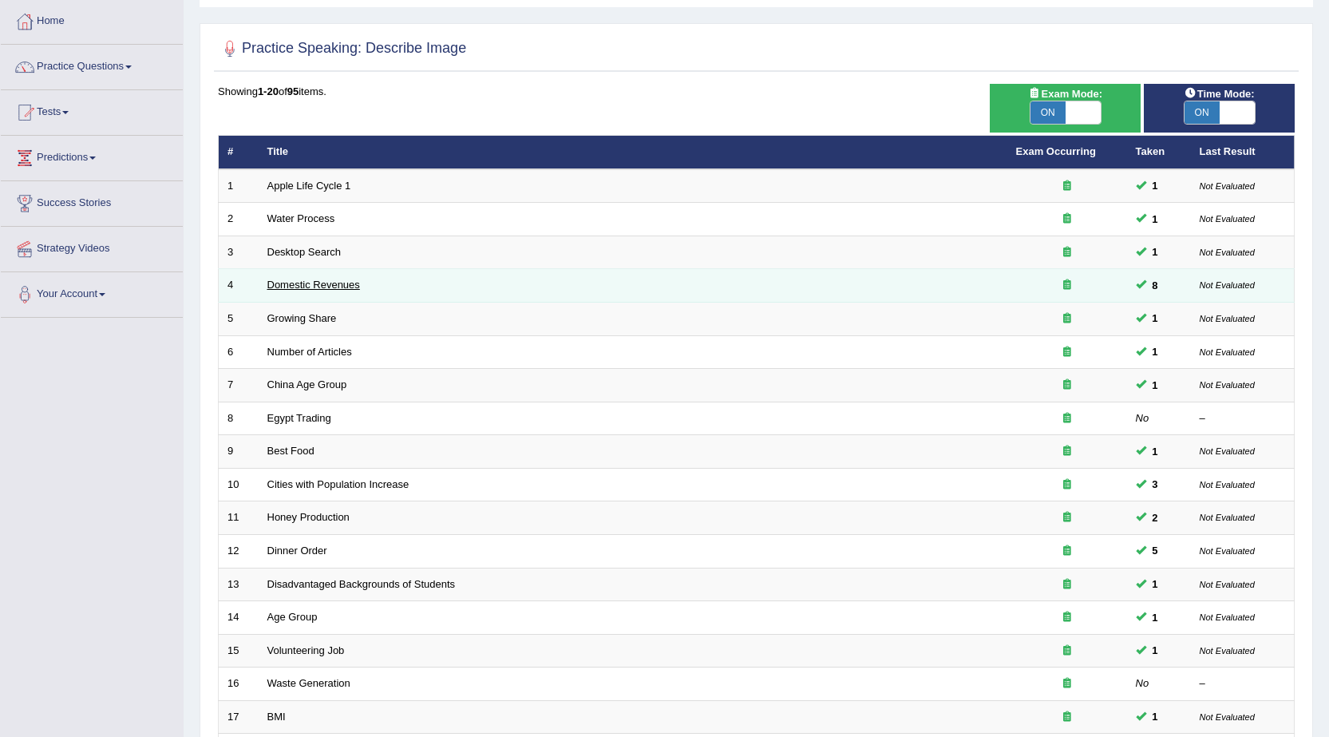
click at [312, 279] on link "Domestic Revenues" at bounding box center [313, 285] width 93 height 12
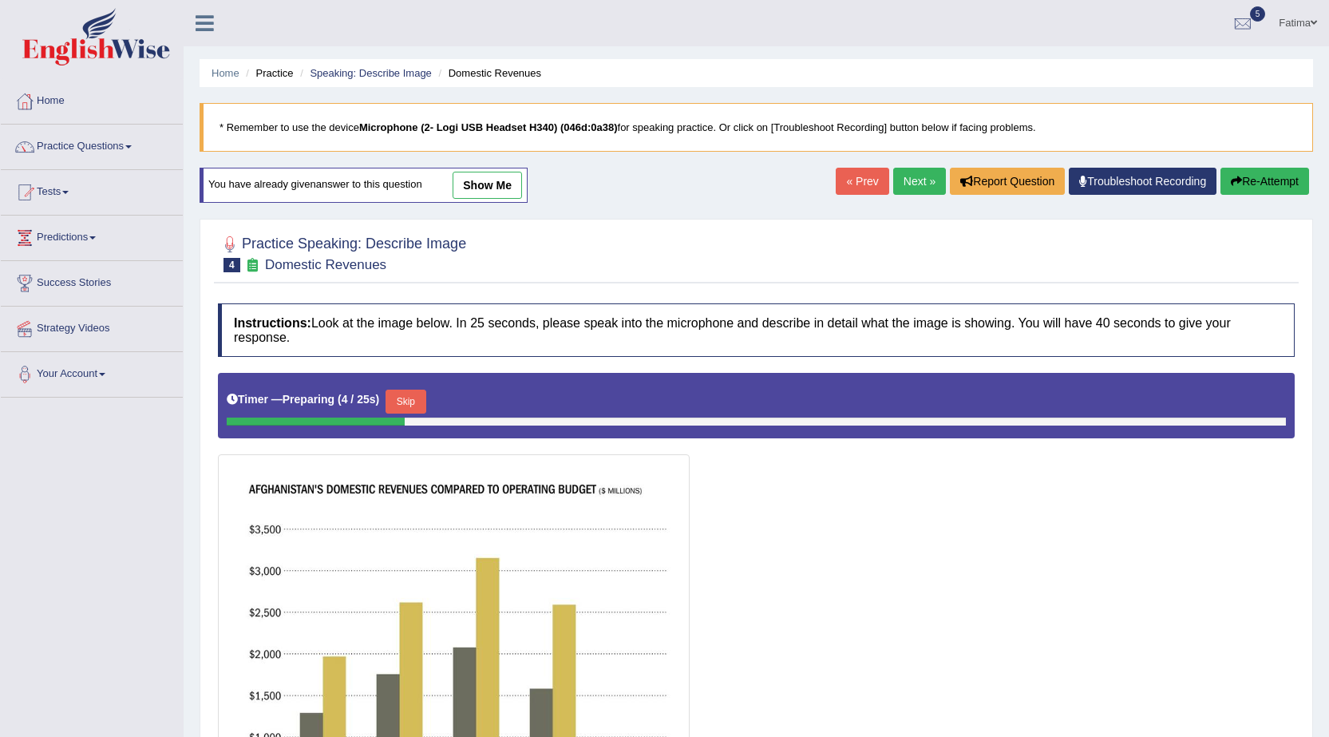
click at [512, 171] on div "You have already given answer to this question show me" at bounding box center [364, 185] width 328 height 35
click at [512, 177] on link "show me" at bounding box center [487, 185] width 69 height 27
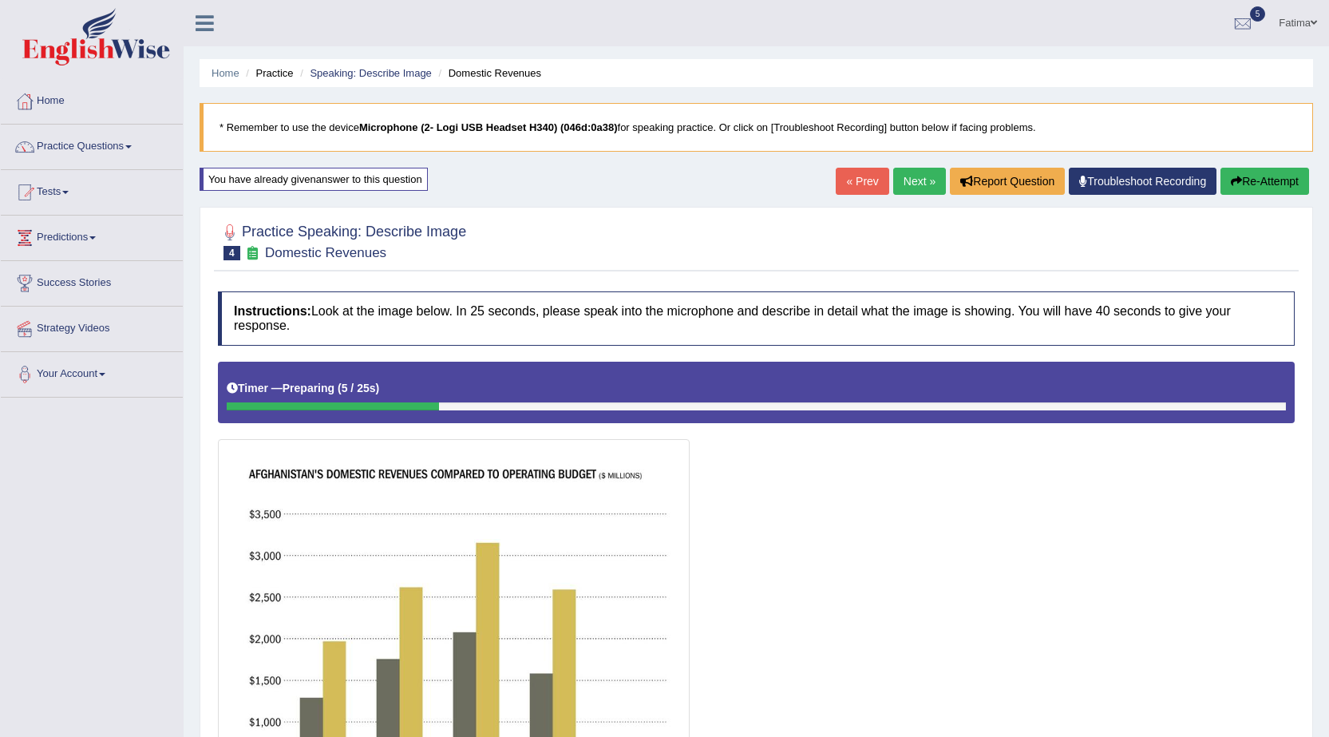
click at [1252, 190] on button "Re-Attempt" at bounding box center [1265, 181] width 89 height 27
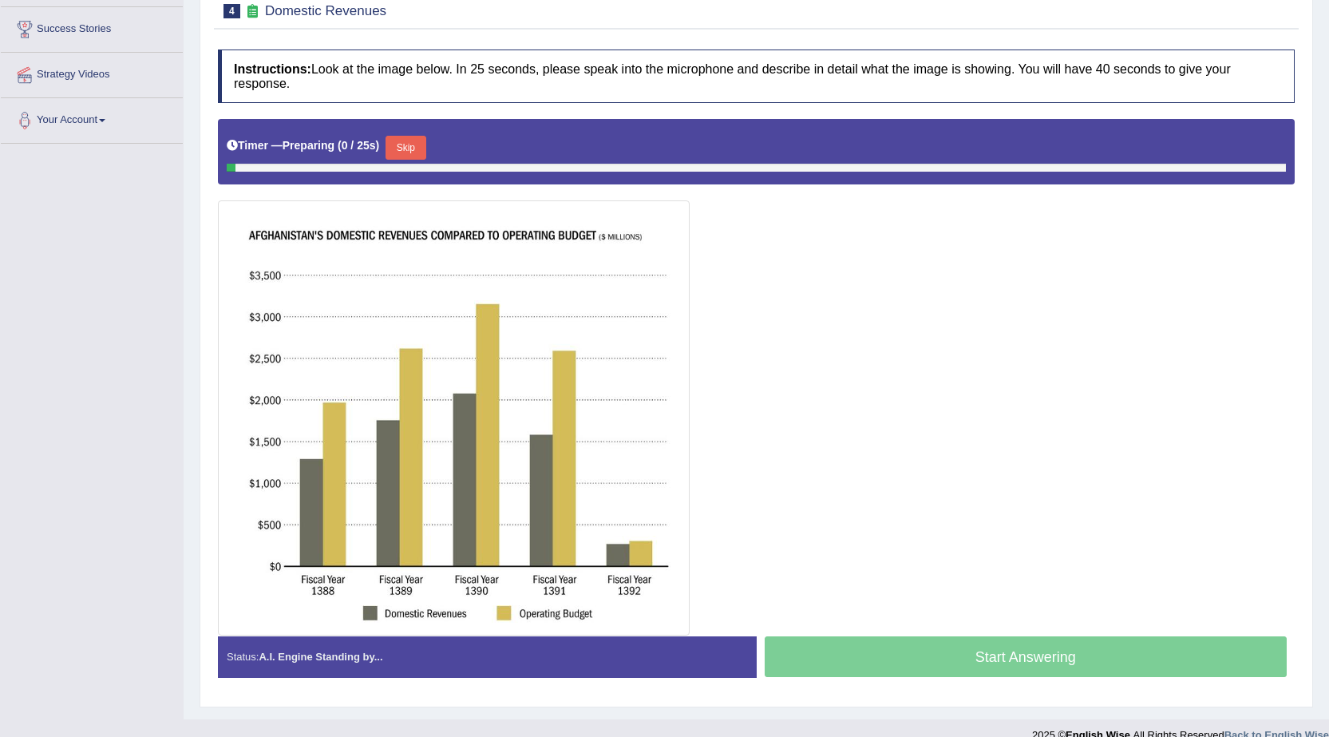
scroll to position [276, 0]
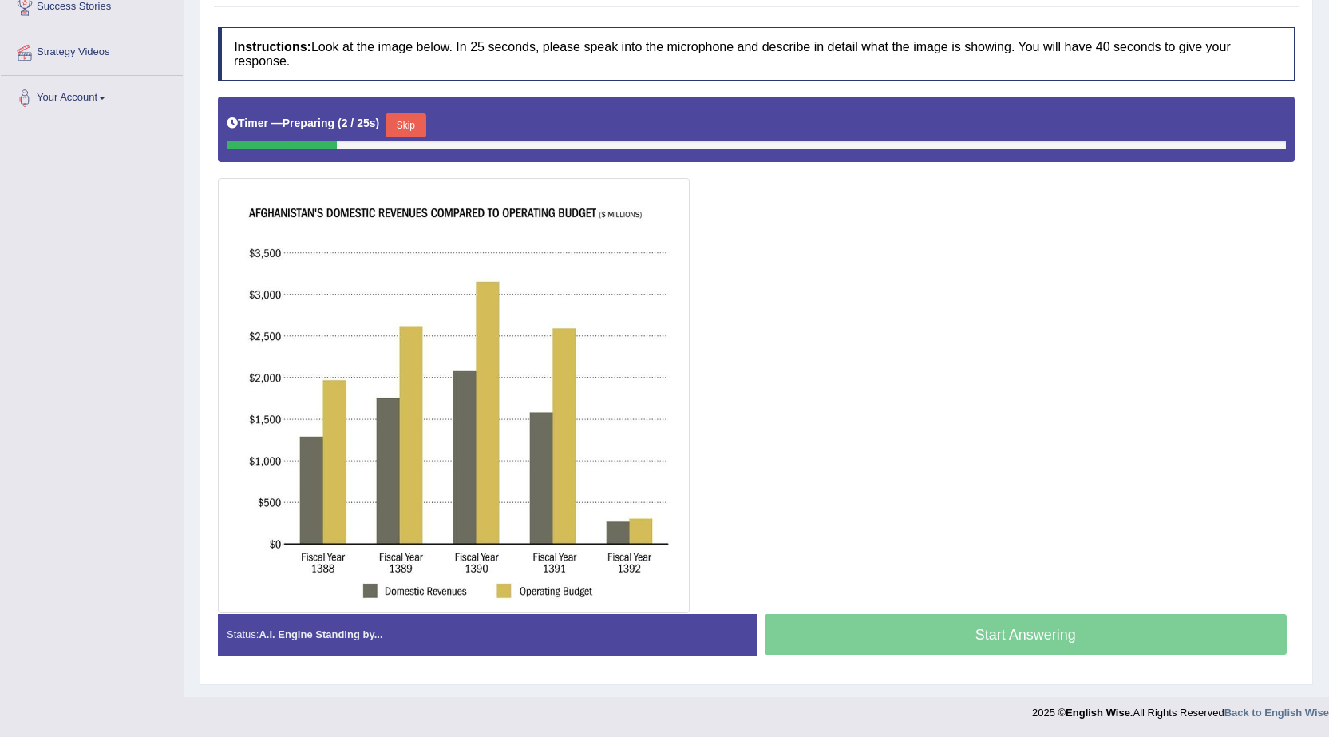
click at [418, 130] on button "Skip" at bounding box center [406, 125] width 40 height 24
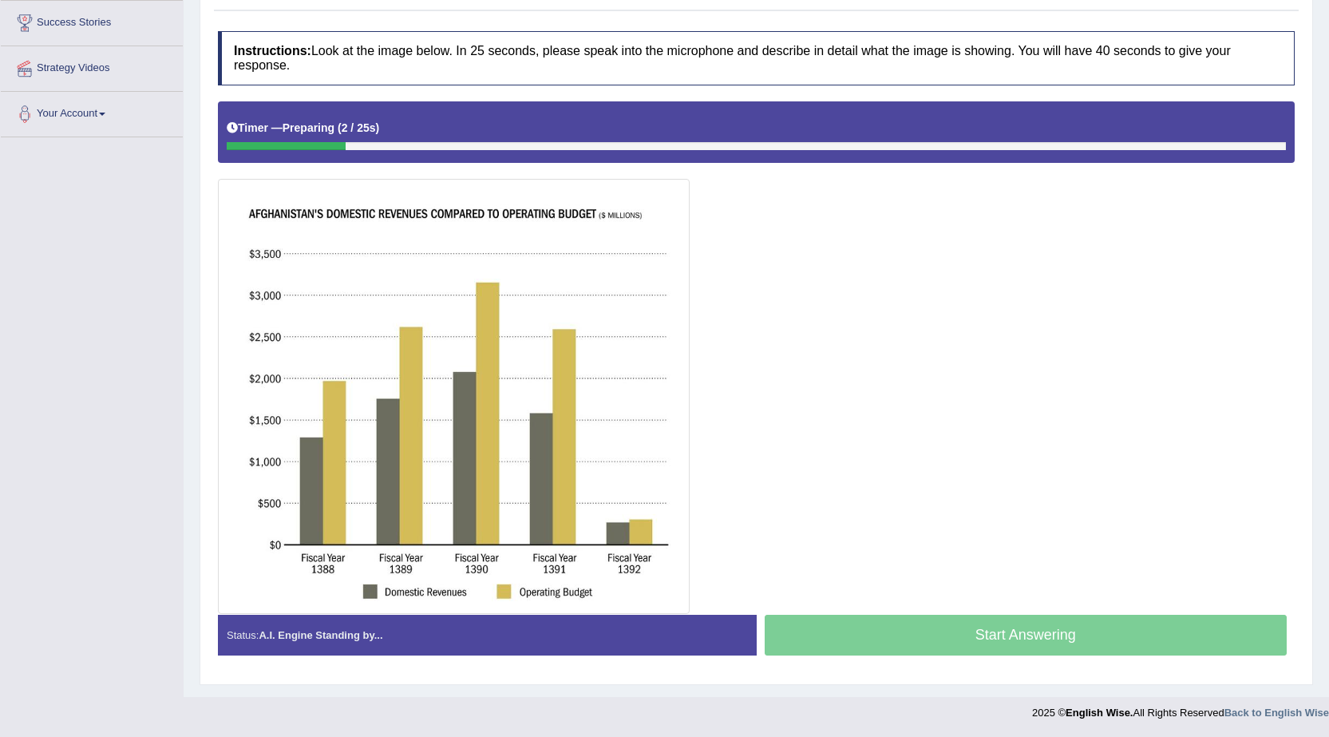
scroll to position [260, 0]
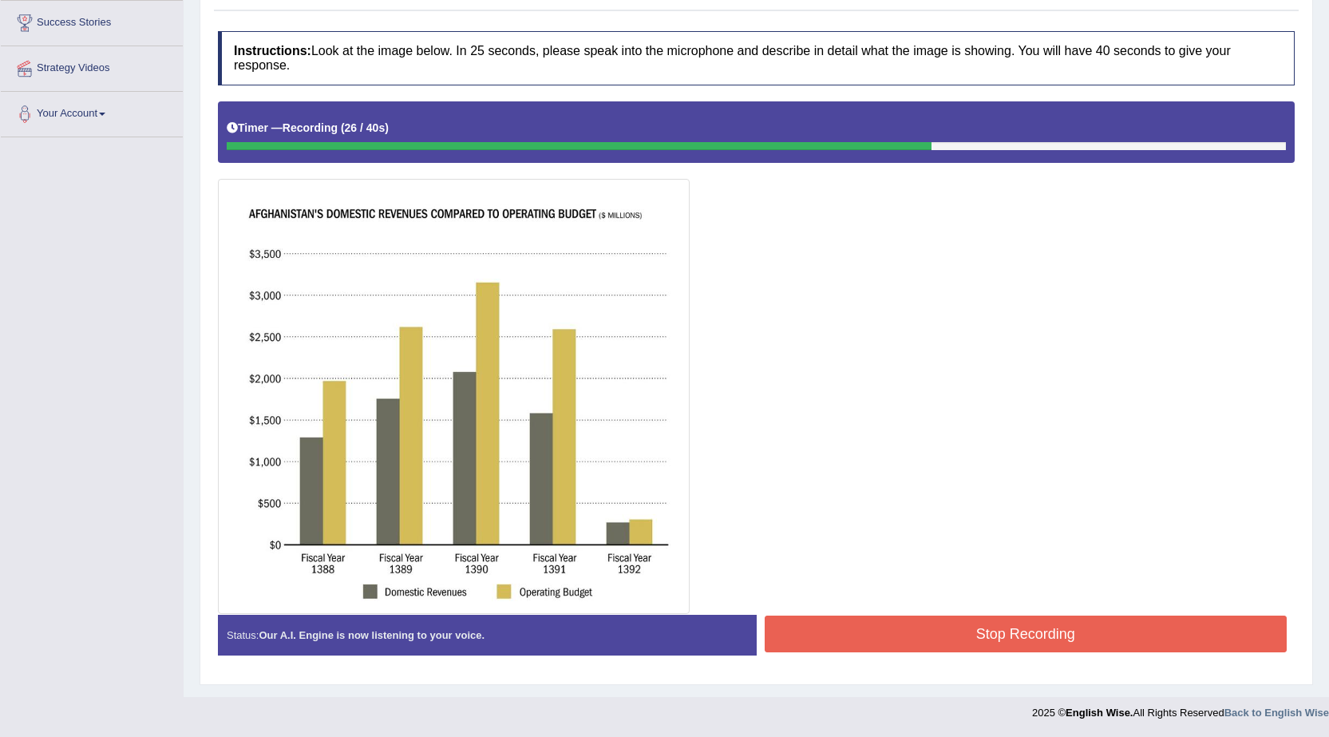
click at [834, 616] on button "Stop Recording" at bounding box center [1026, 634] width 523 height 37
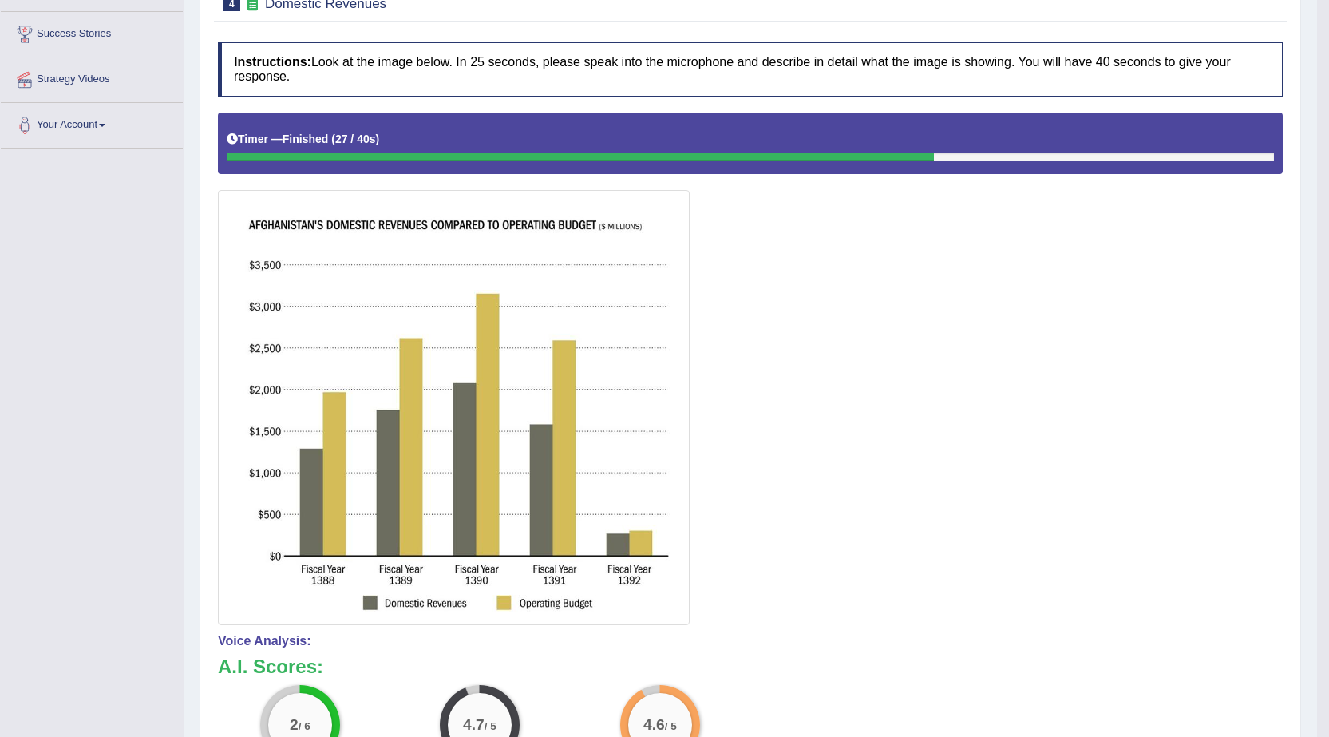
scroll to position [25, 0]
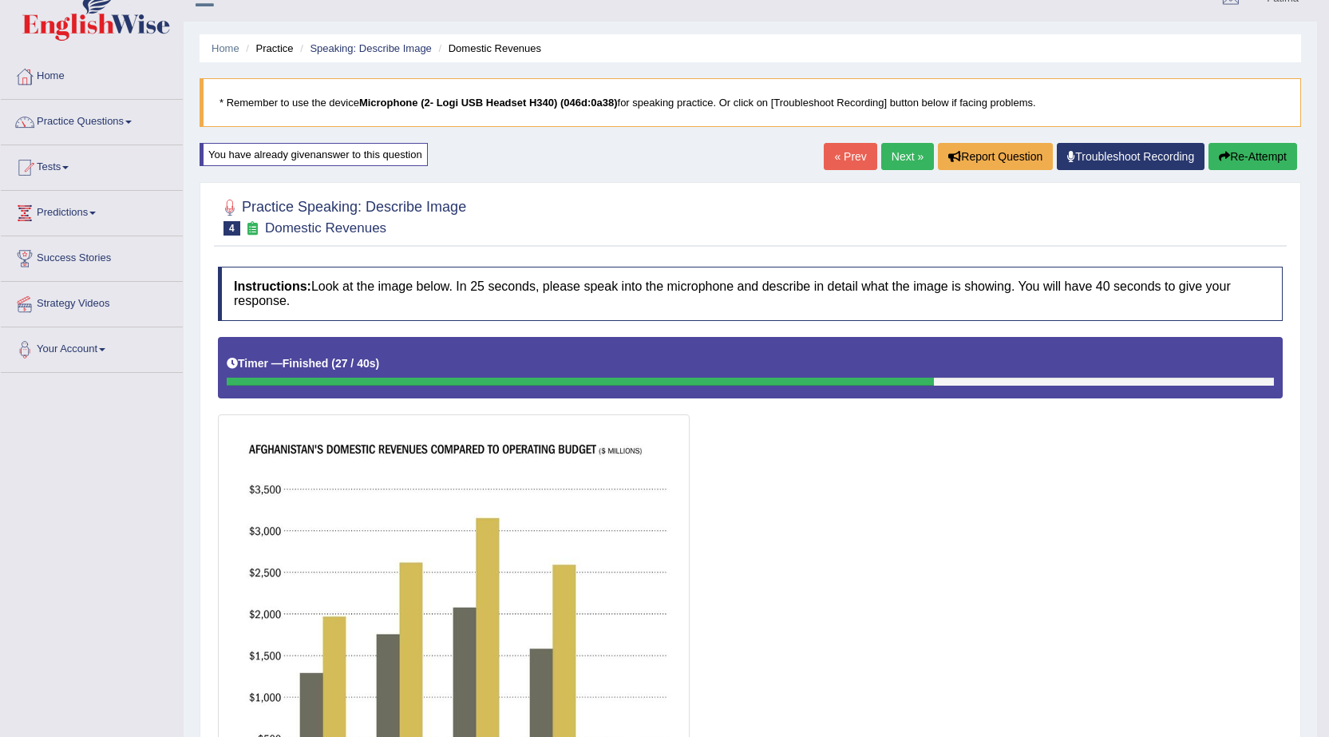
click at [1241, 148] on button "Re-Attempt" at bounding box center [1253, 156] width 89 height 27
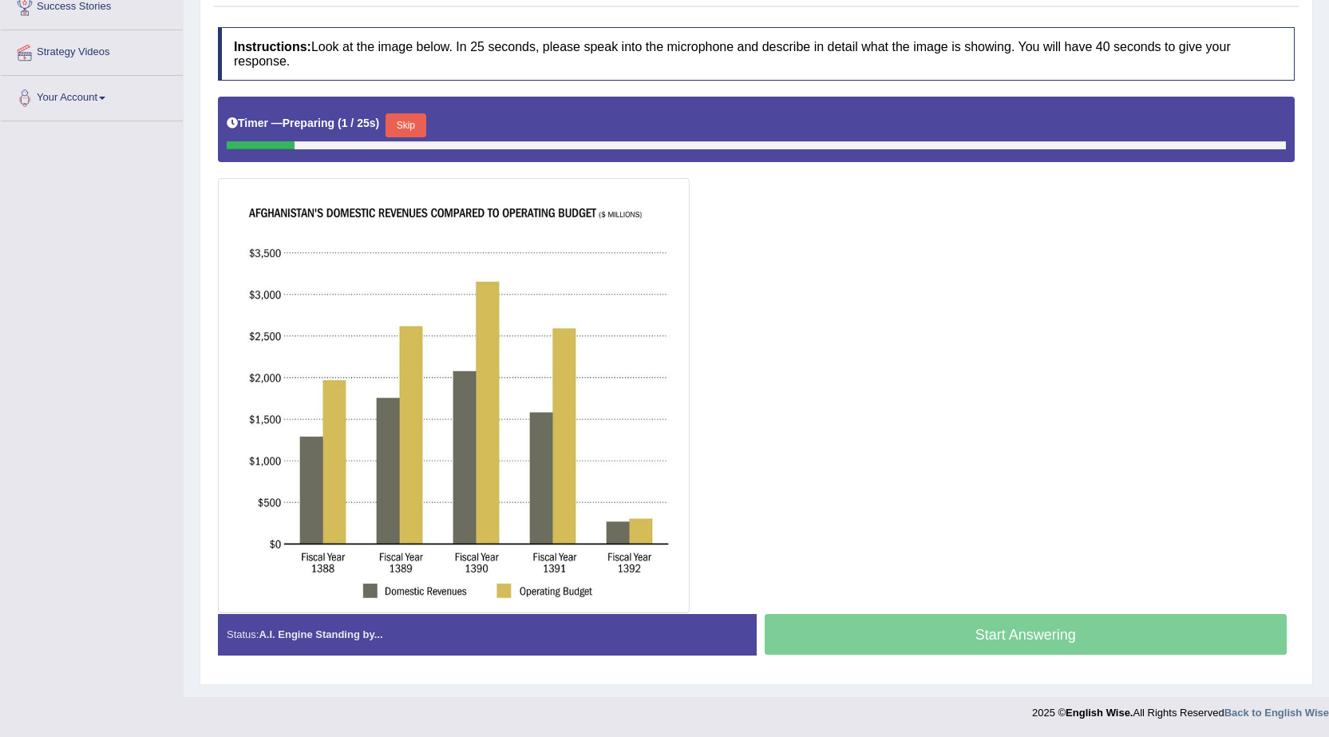
click at [411, 131] on button "Skip" at bounding box center [406, 125] width 40 height 24
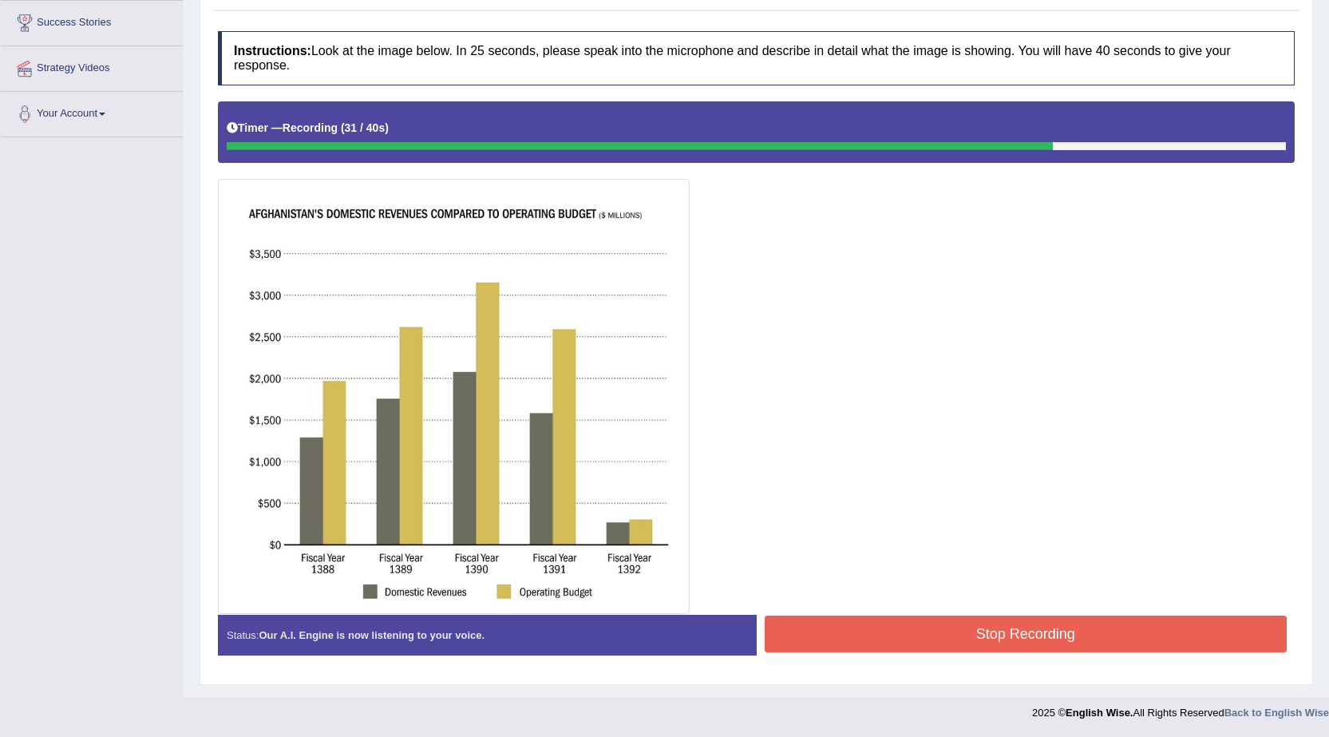
click at [841, 623] on button "Stop Recording" at bounding box center [1026, 634] width 523 height 37
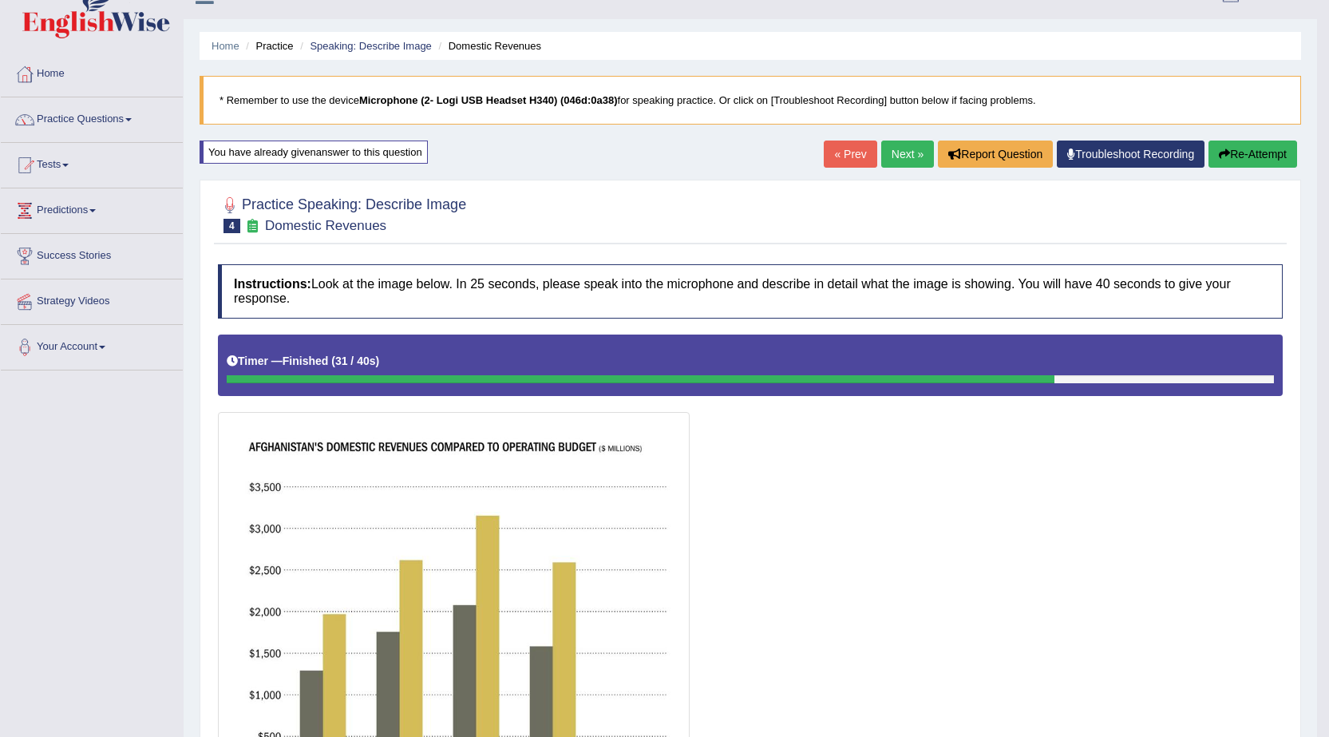
scroll to position [21, 0]
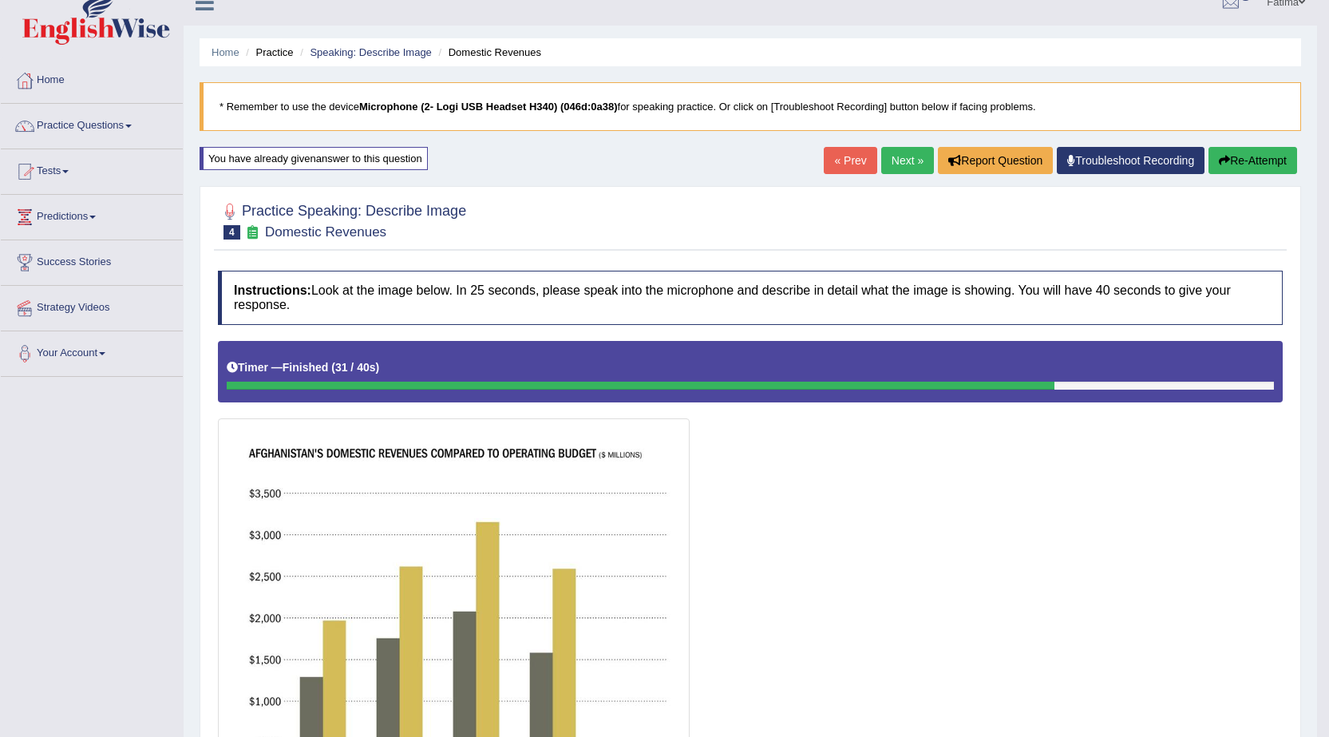
click at [1247, 156] on button "Re-Attempt" at bounding box center [1253, 160] width 89 height 27
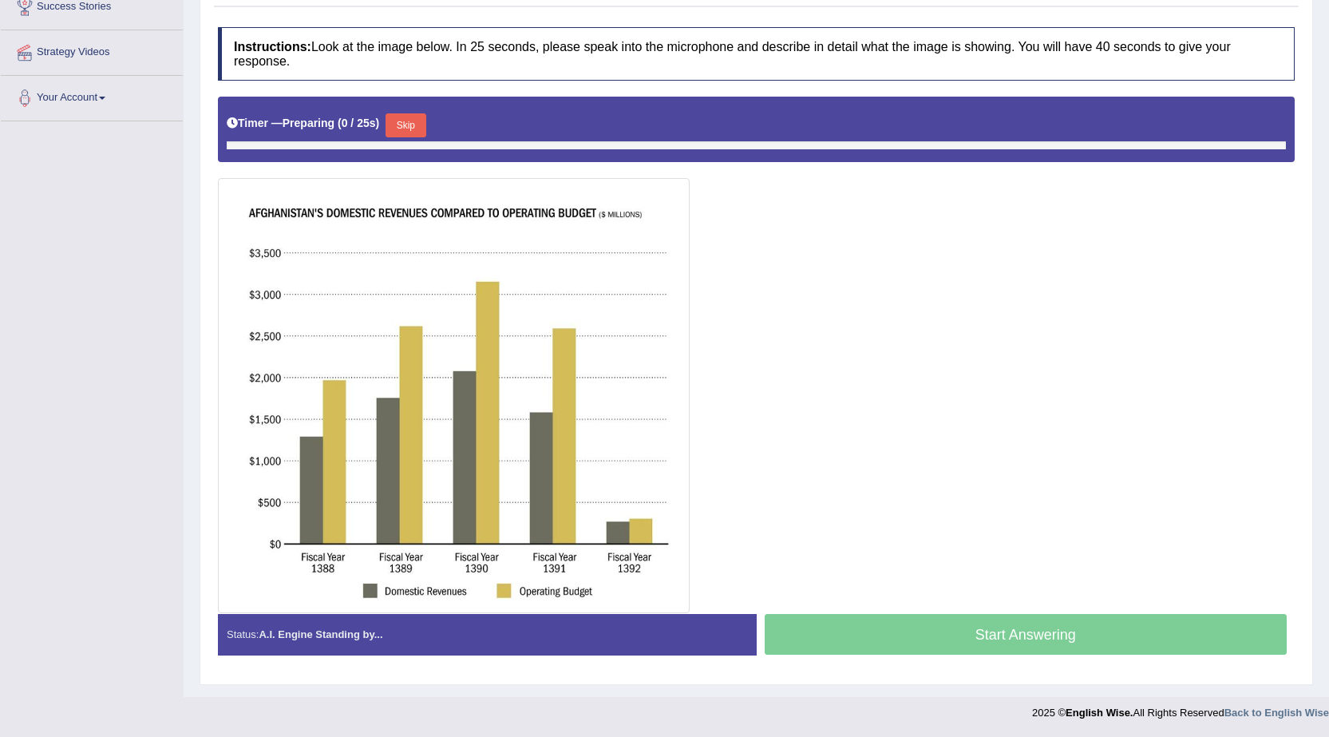
scroll to position [276, 0]
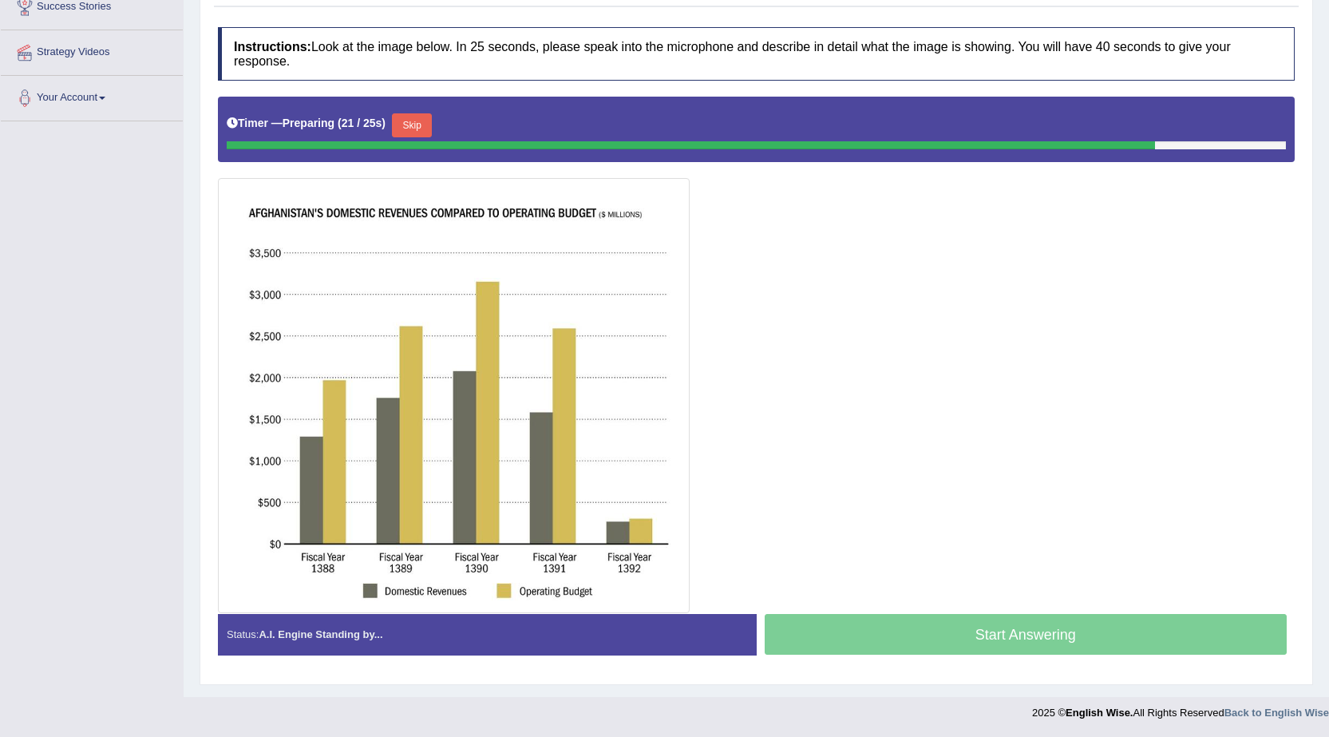
click at [424, 132] on button "Skip" at bounding box center [412, 125] width 40 height 24
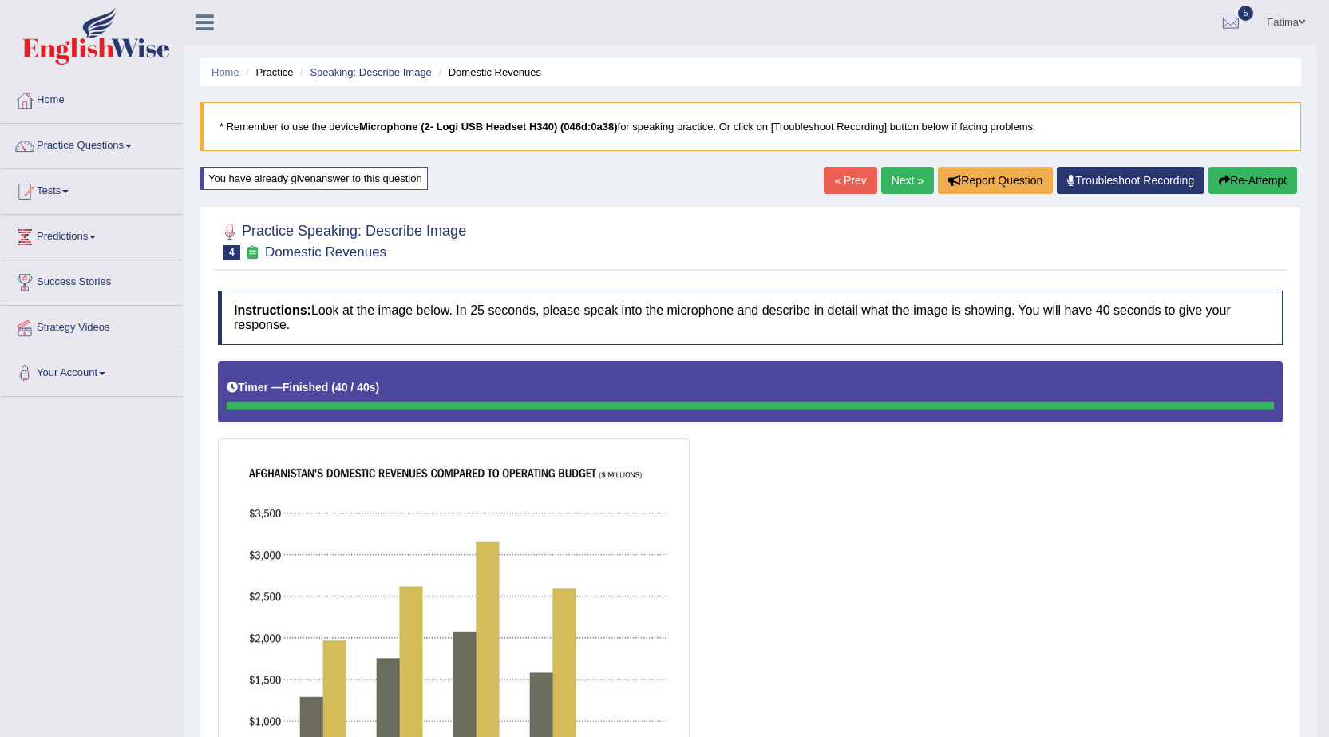
scroll to position [0, 0]
click at [1306, 19] on link "Fatima" at bounding box center [1286, 21] width 62 height 42
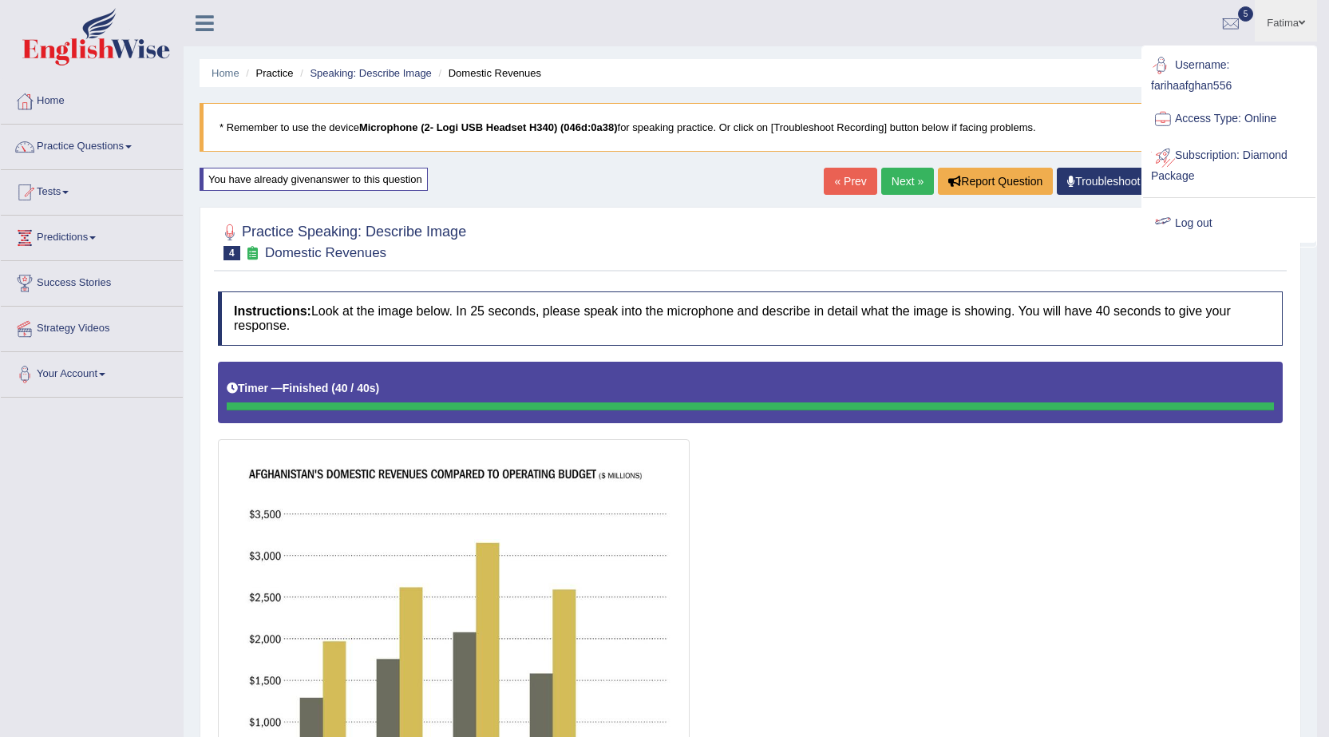
click at [1169, 220] on div at bounding box center [1163, 224] width 24 height 24
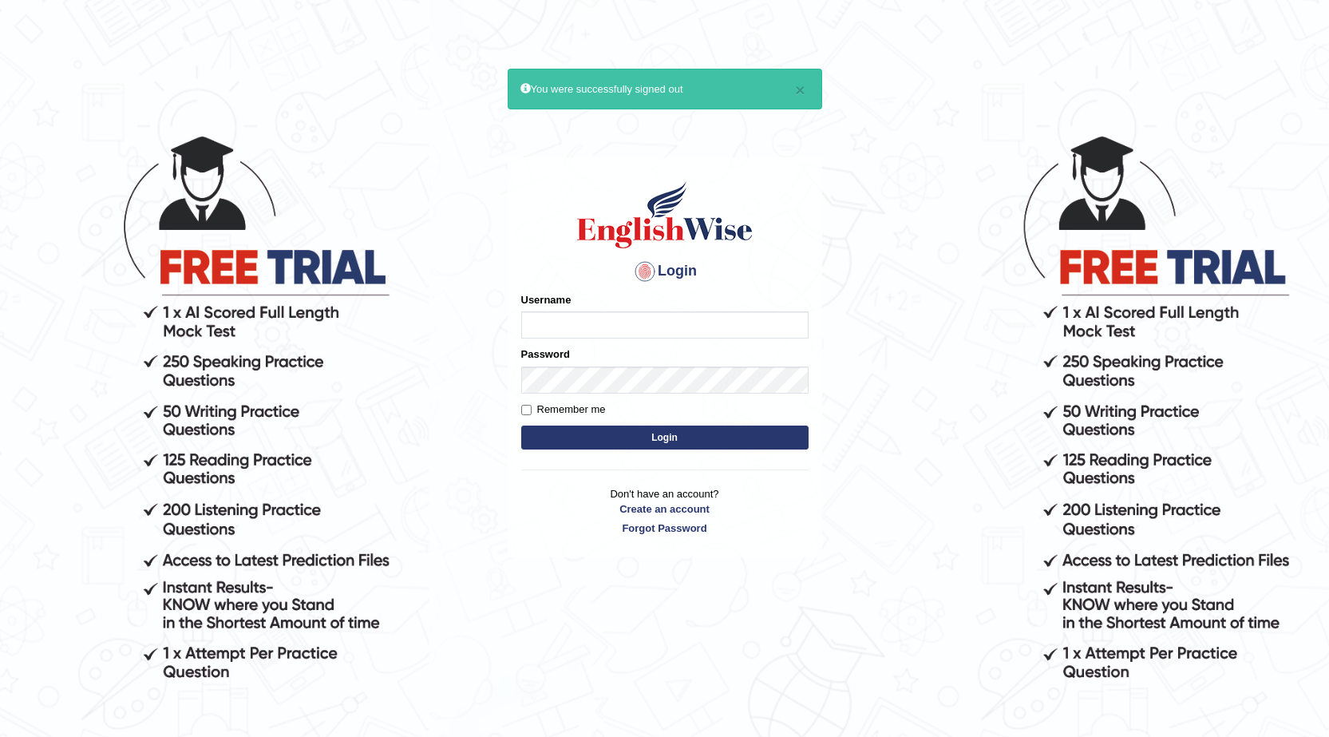
click at [521, 426] on button "Login" at bounding box center [664, 438] width 287 height 24
